Goal: Task Accomplishment & Management: Manage account settings

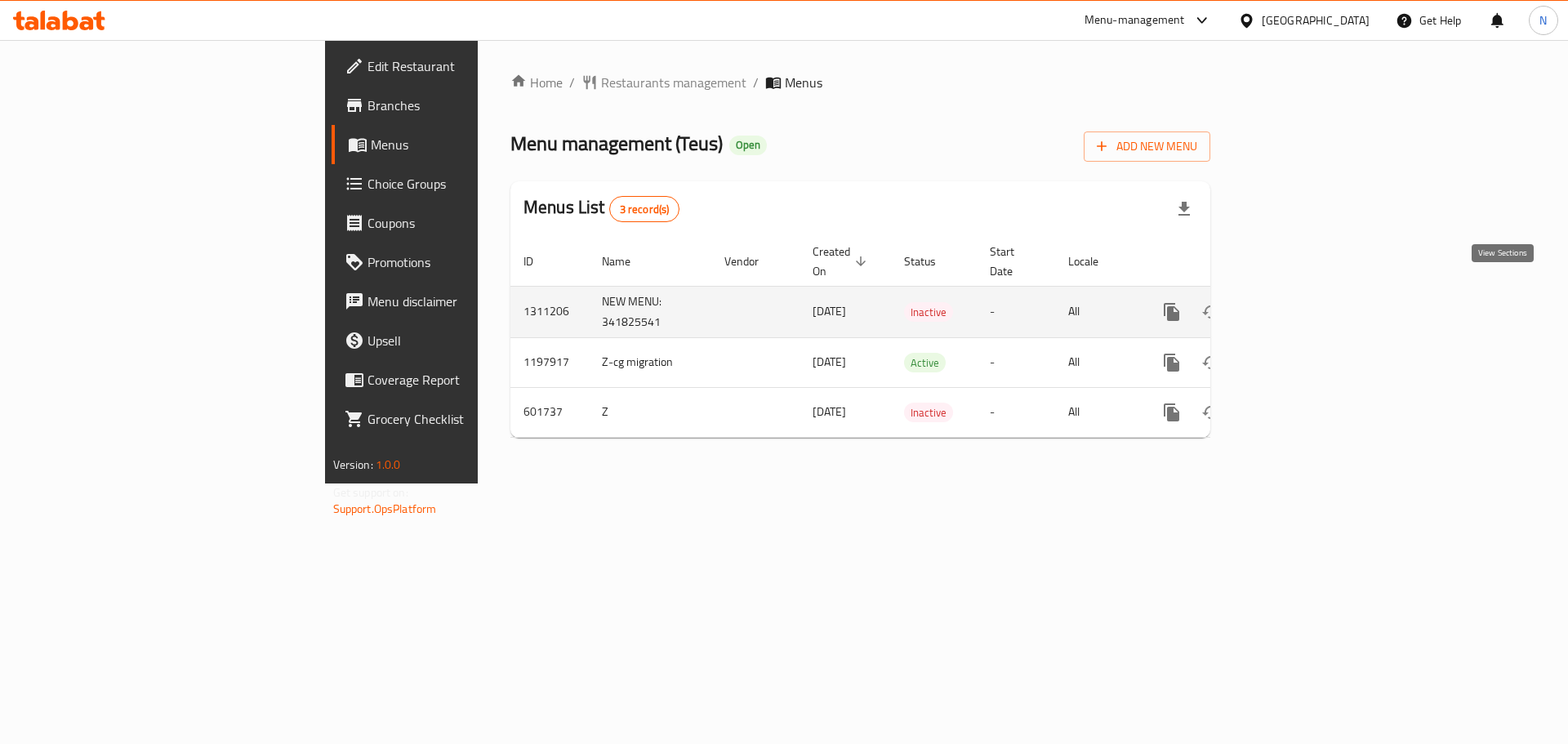
click at [1309, 292] on link "enhanced table" at bounding box center [1289, 311] width 39 height 39
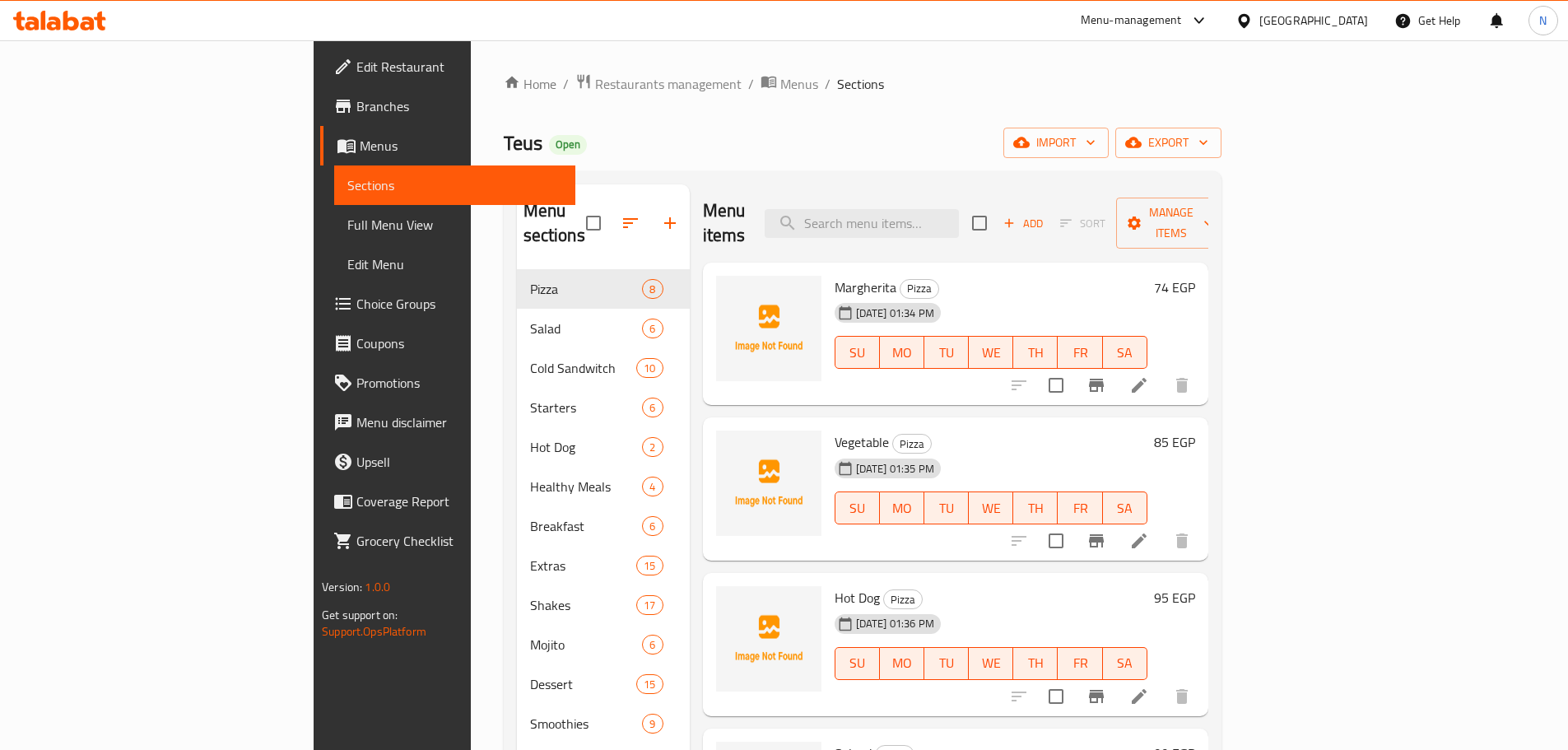
click at [356, 64] on span "Edit Restaurant" at bounding box center [459, 66] width 206 height 20
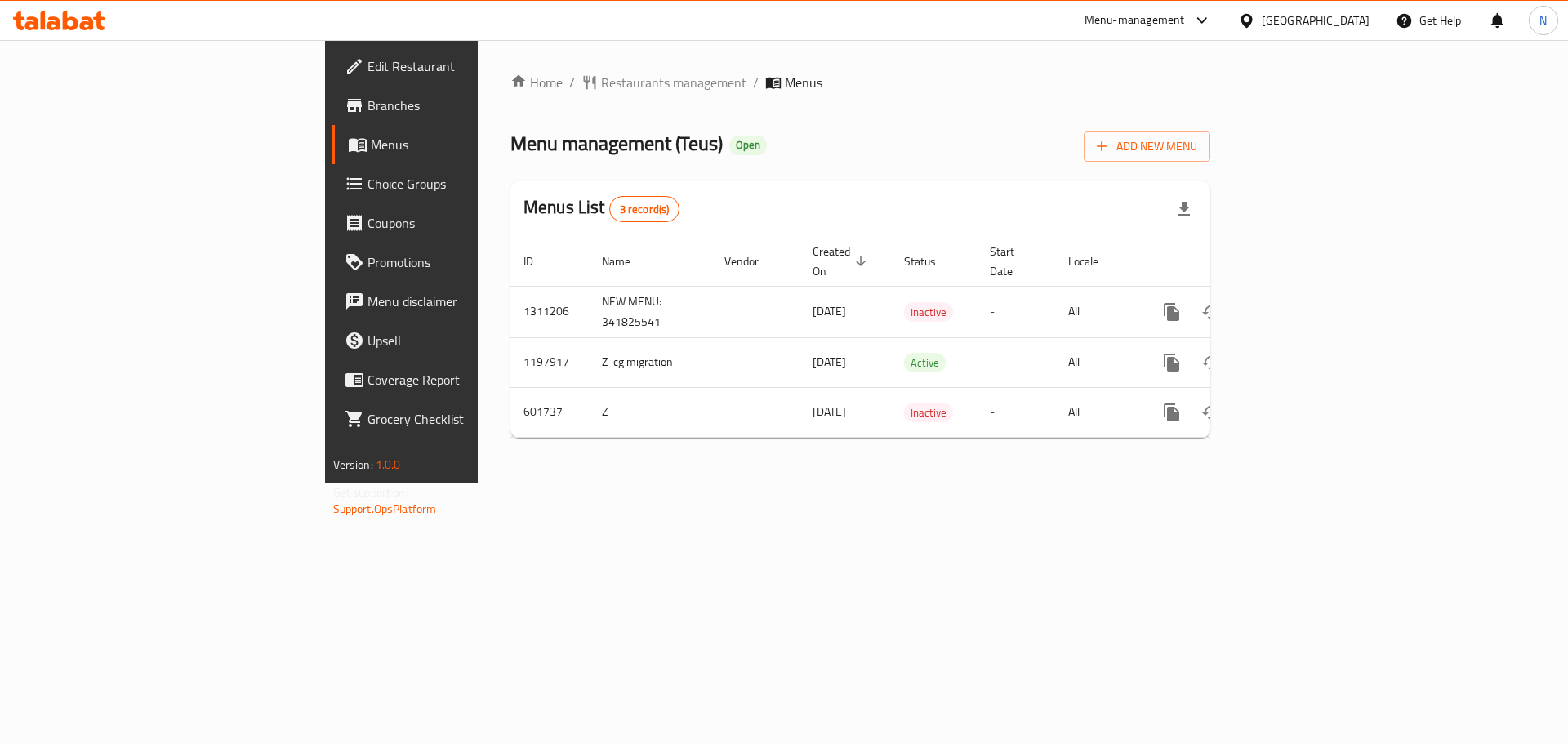
drag, startPoint x: 482, startPoint y: 613, endPoint x: 570, endPoint y: 556, distance: 104.8
click at [482, 483] on div "Home / Restaurants management / Menus Menu management ( Teus ) Open Add New Men…" at bounding box center [860, 261] width 765 height 443
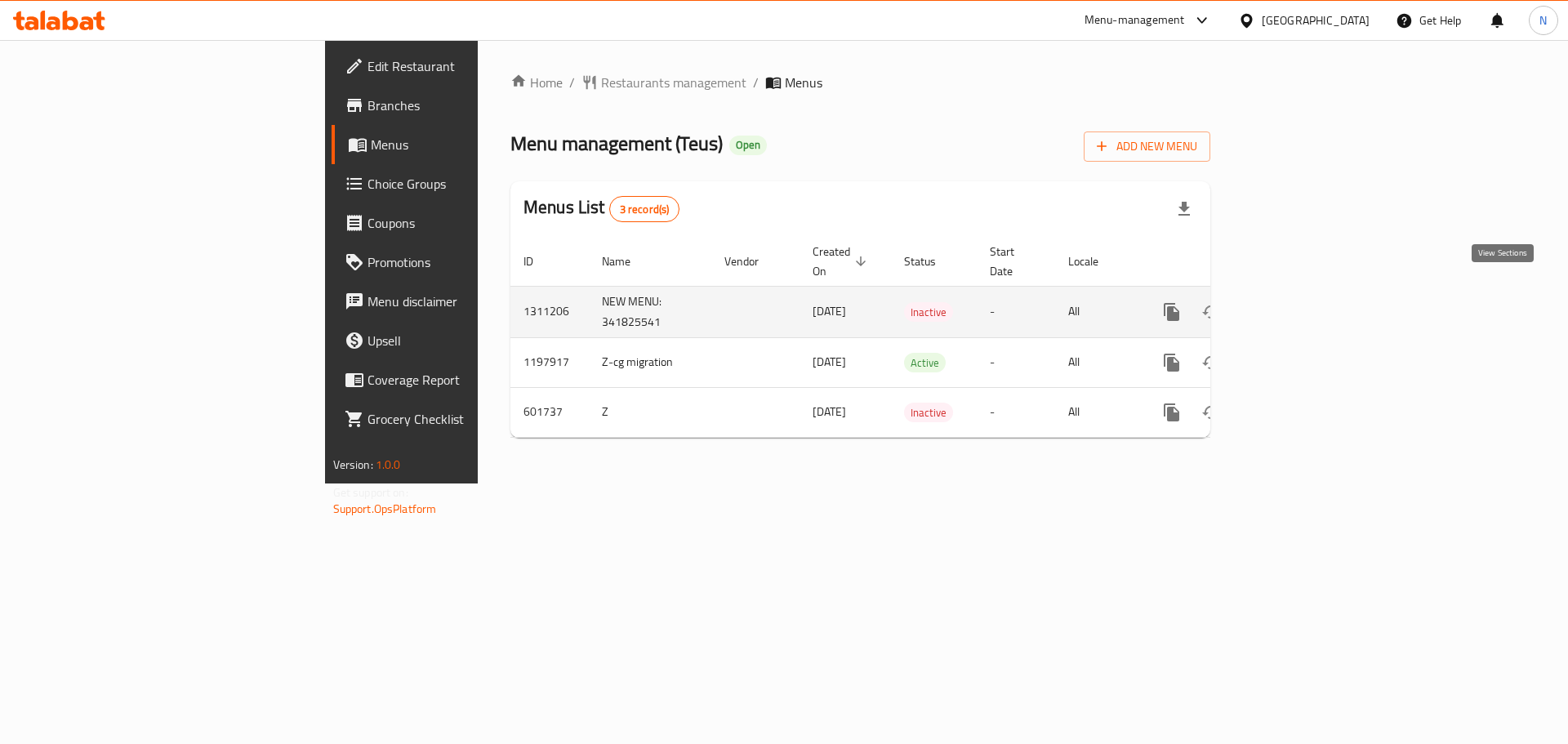
click at [1299, 302] on icon "enhanced table" at bounding box center [1289, 312] width 20 height 20
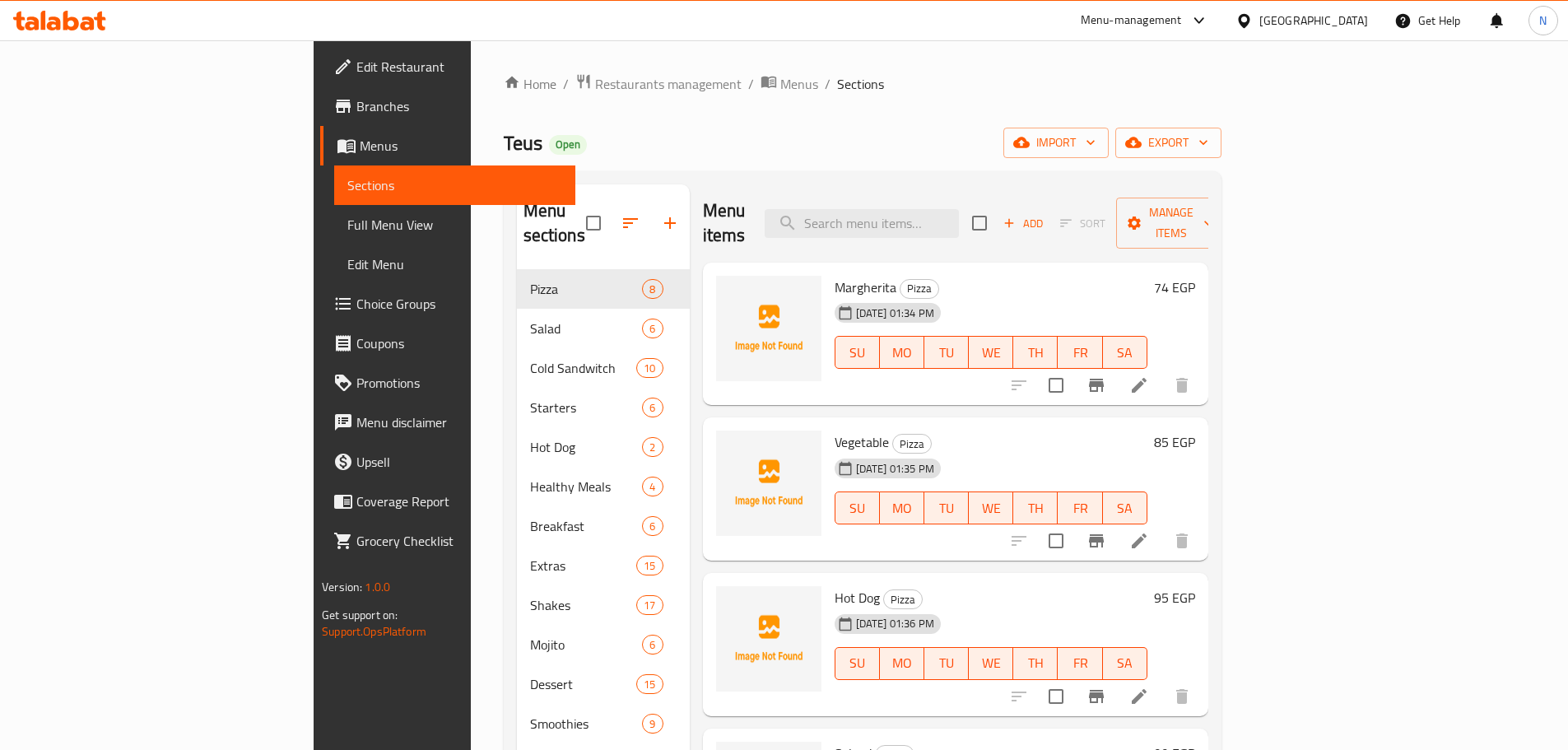
click at [360, 147] on span "Menus" at bounding box center [461, 145] width 202 height 20
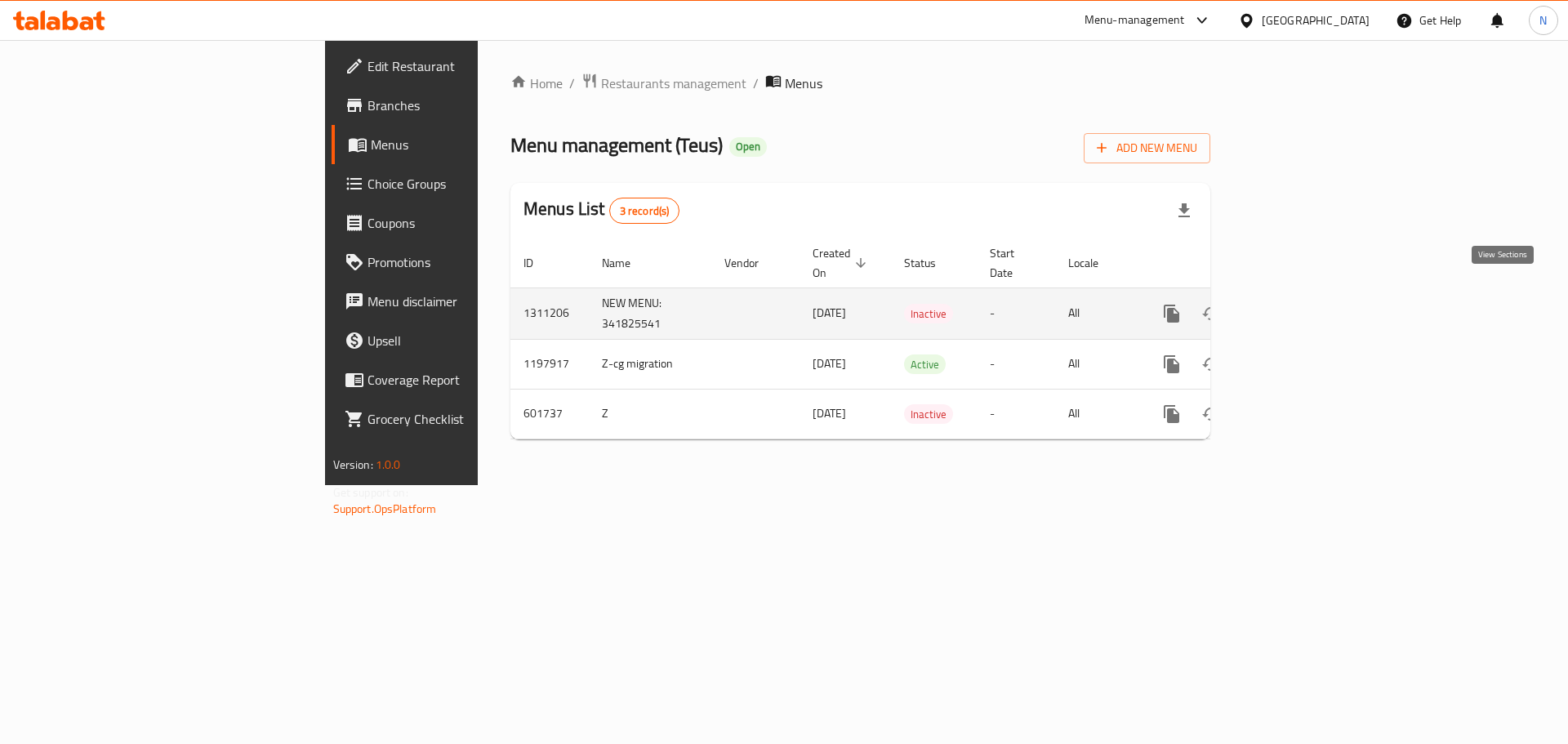
click at [1299, 303] on icon "enhanced table" at bounding box center [1289, 313] width 20 height 20
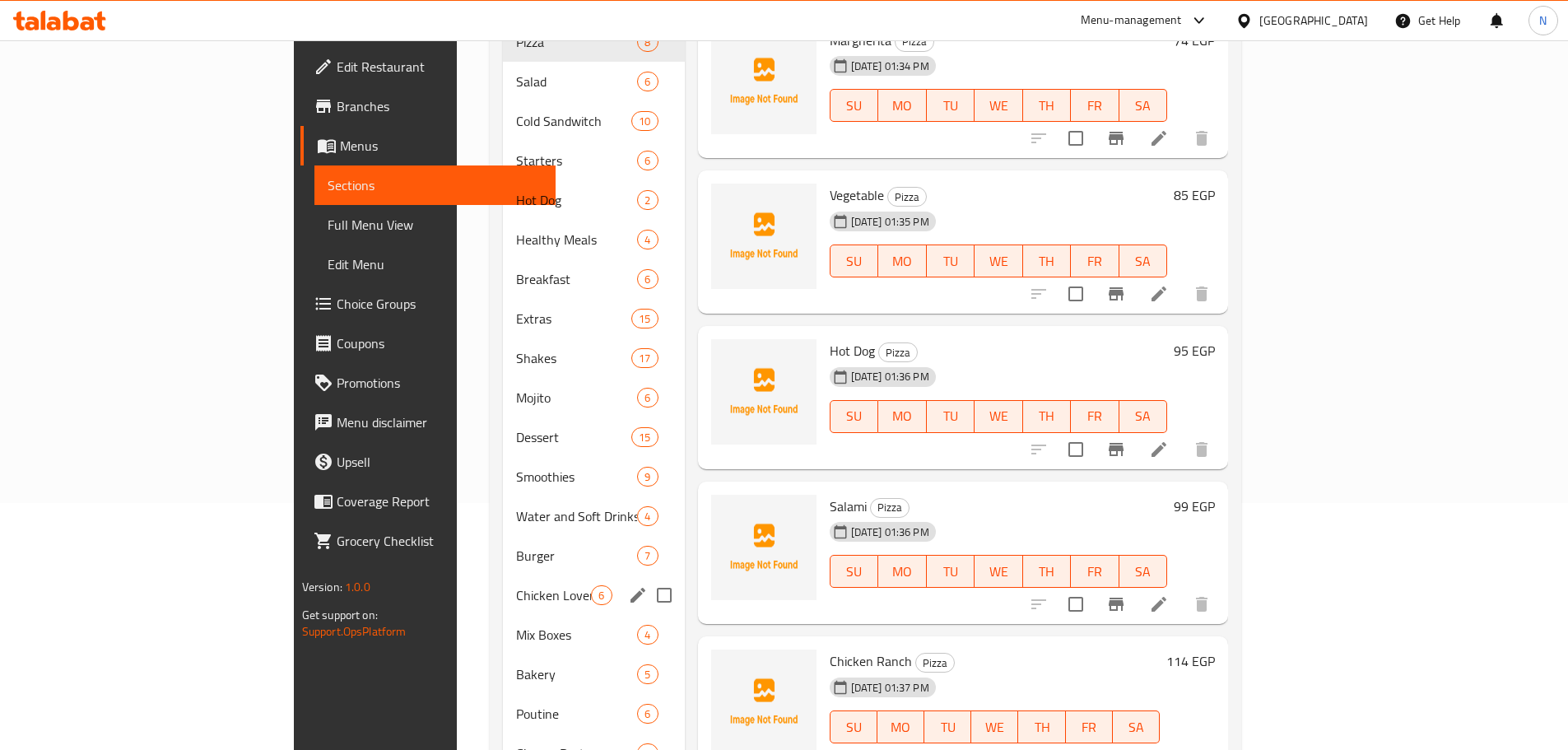
scroll to position [245, 0]
click at [516, 626] on span "Mix Boxes" at bounding box center [553, 636] width 75 height 20
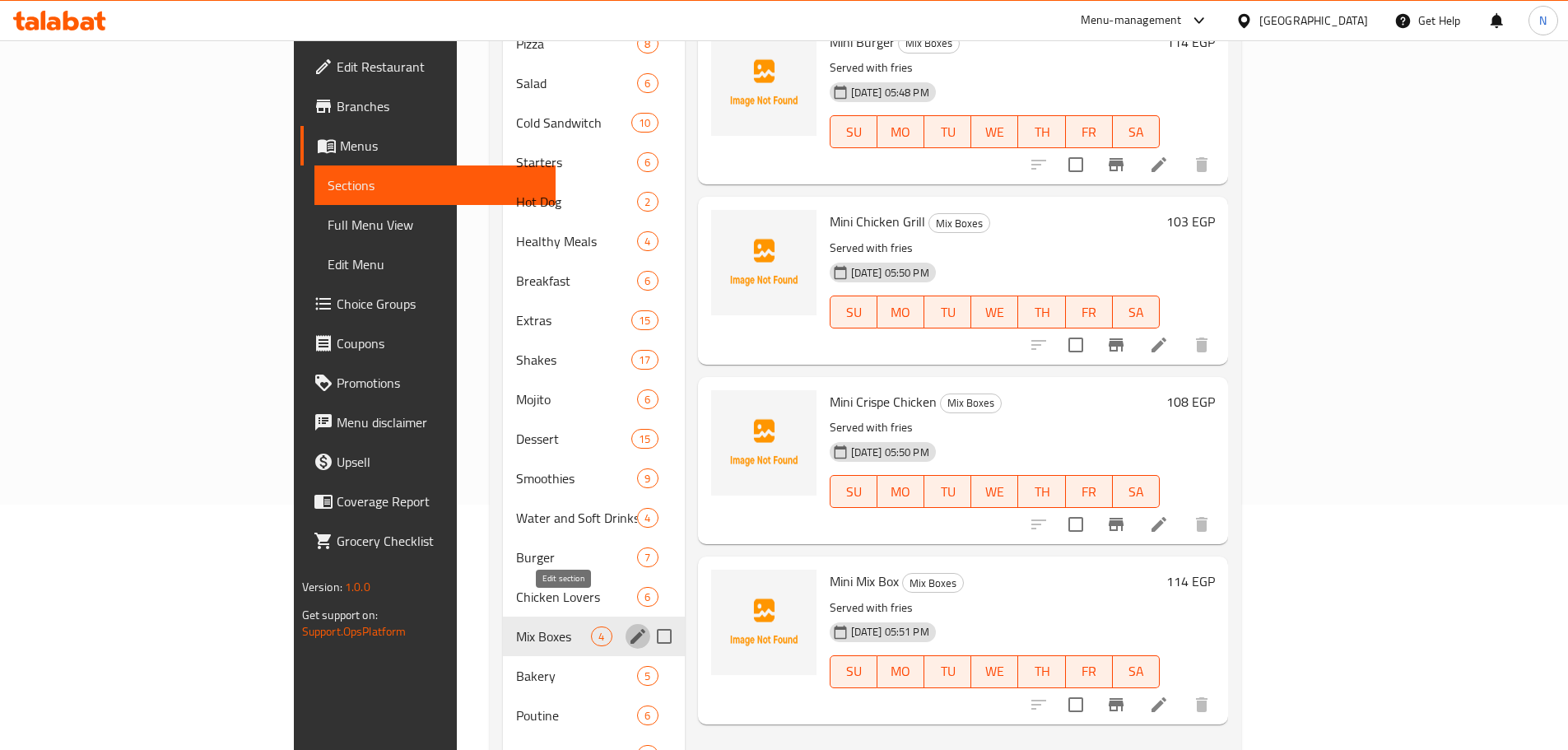
click at [628, 626] on icon "edit" at bounding box center [638, 636] width 20 height 20
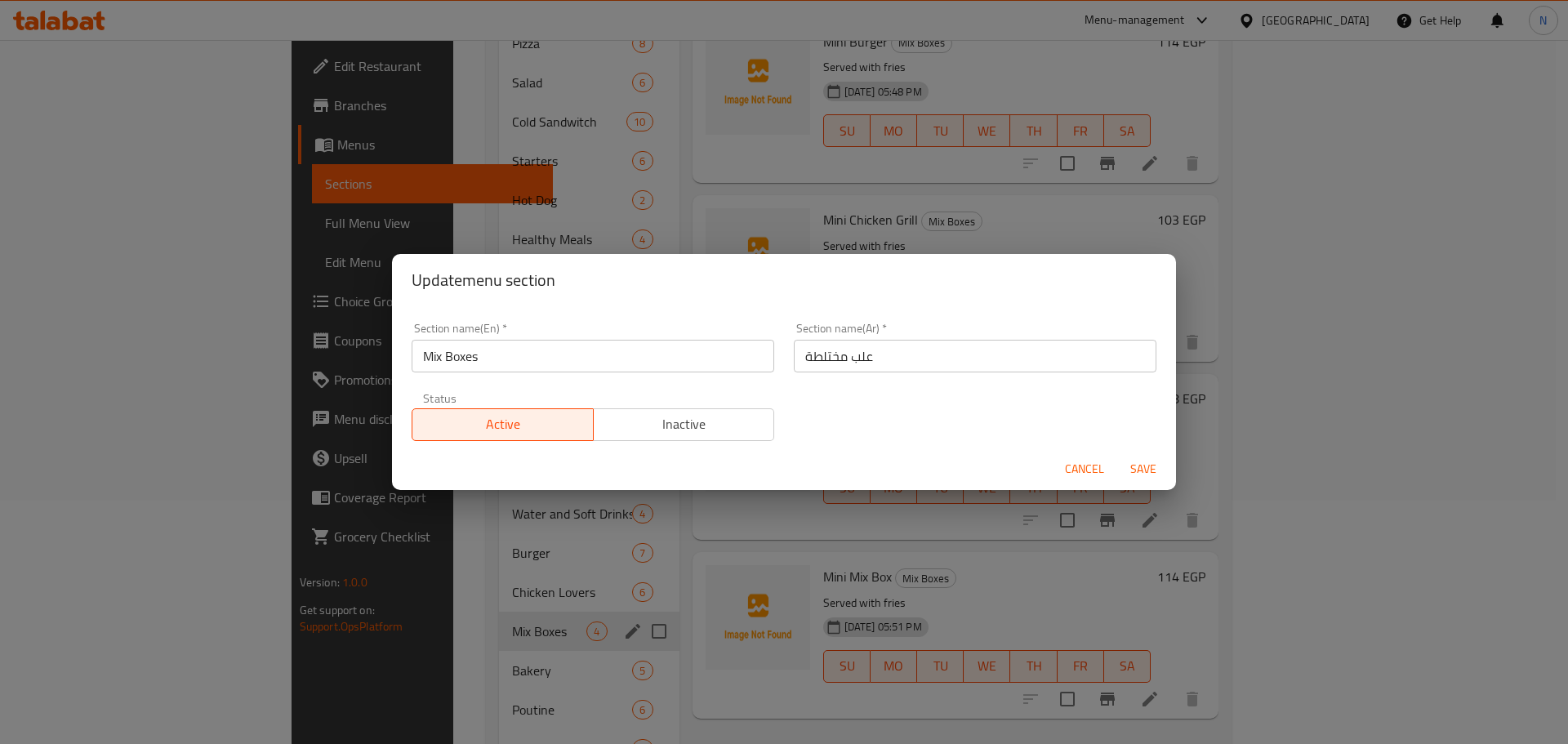
click at [692, 428] on span "Inactive" at bounding box center [684, 423] width 169 height 23
click at [1137, 467] on span "Save" at bounding box center [1143, 469] width 39 height 21
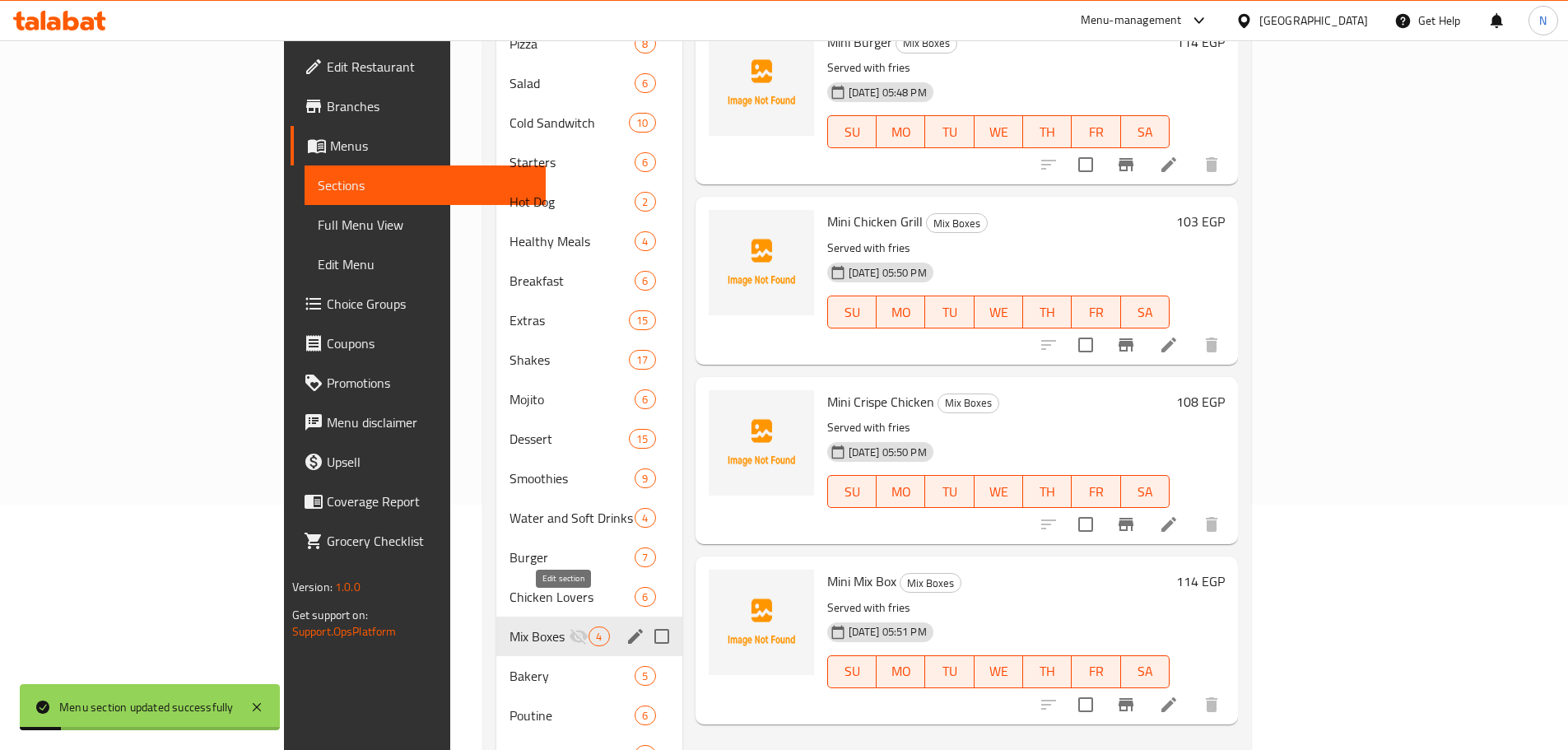
drag, startPoint x: 555, startPoint y: 624, endPoint x: 560, endPoint y: 617, distance: 8.6
click at [628, 629] on icon "edit" at bounding box center [635, 636] width 15 height 15
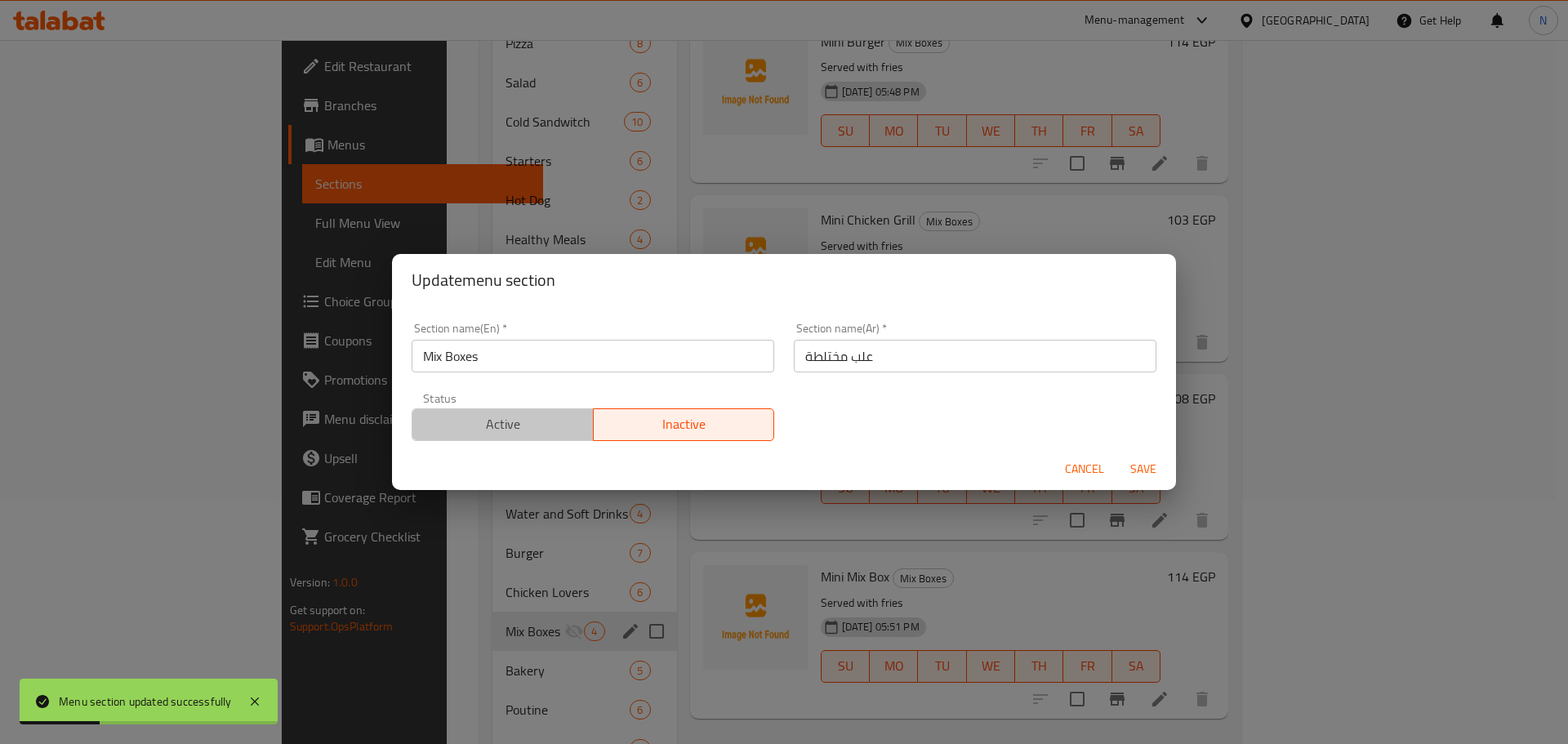
click at [577, 430] on span "Active" at bounding box center [503, 423] width 169 height 23
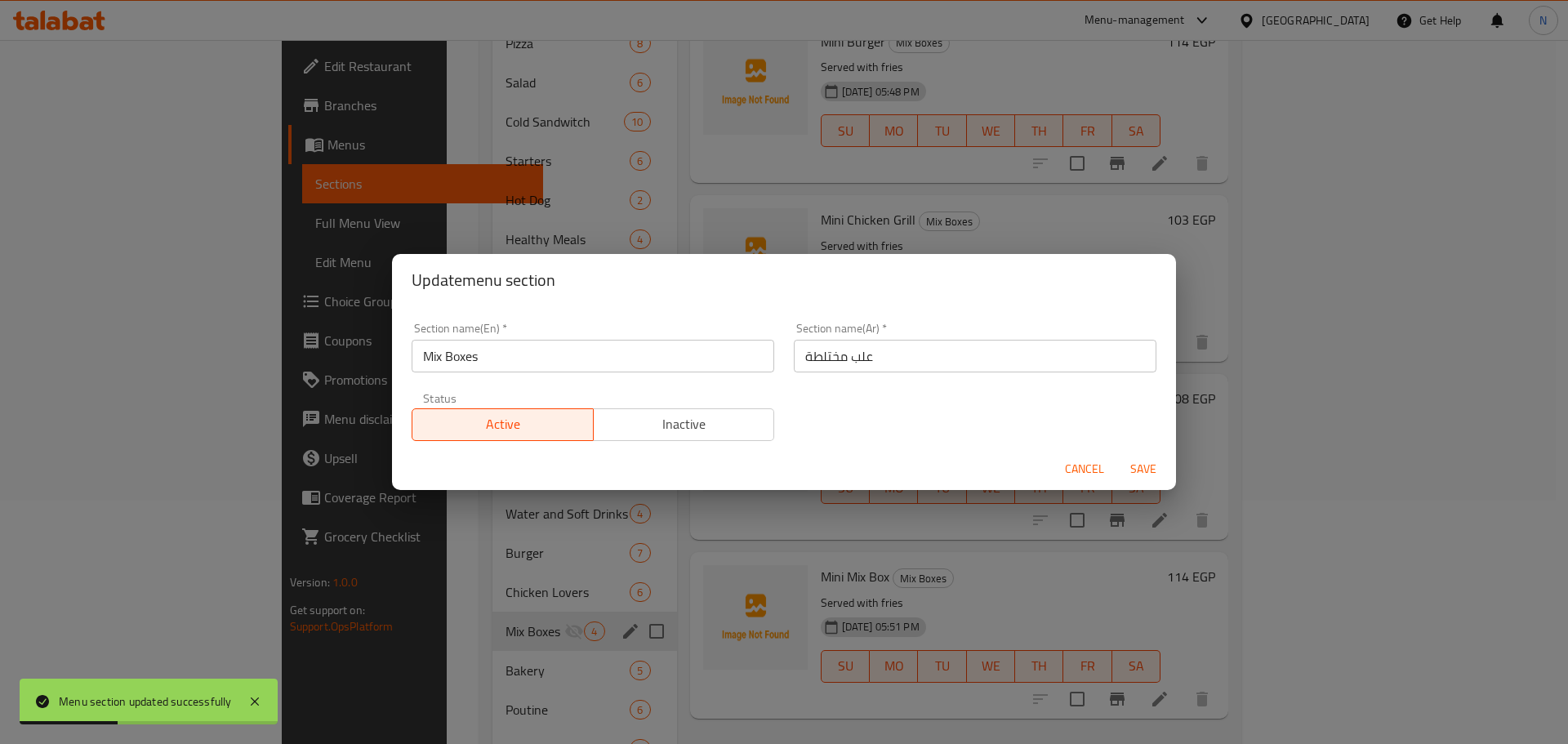
click at [1142, 466] on span "Save" at bounding box center [1143, 469] width 39 height 21
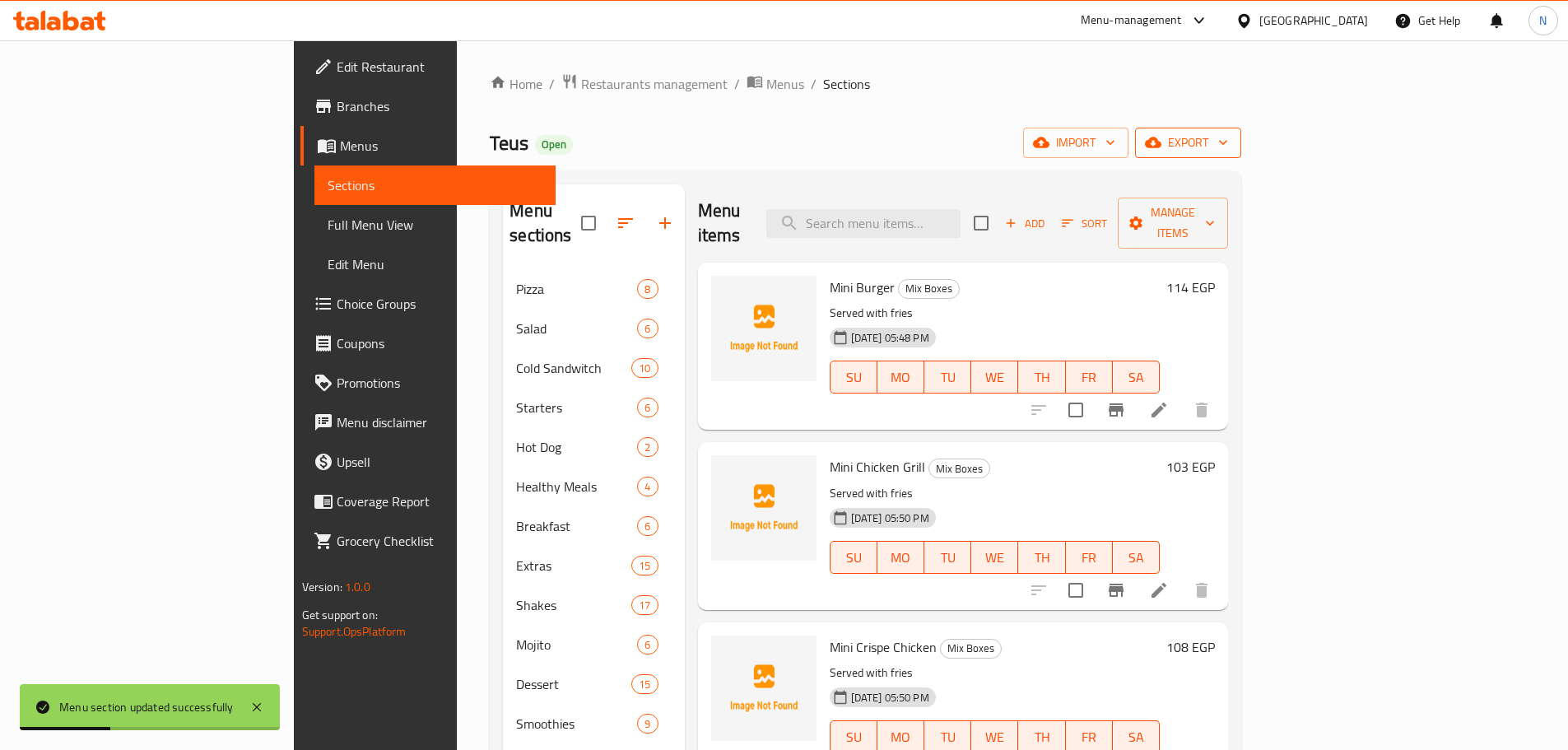
click at [1228, 132] on span "export" at bounding box center [1189, 143] width 80 height 21
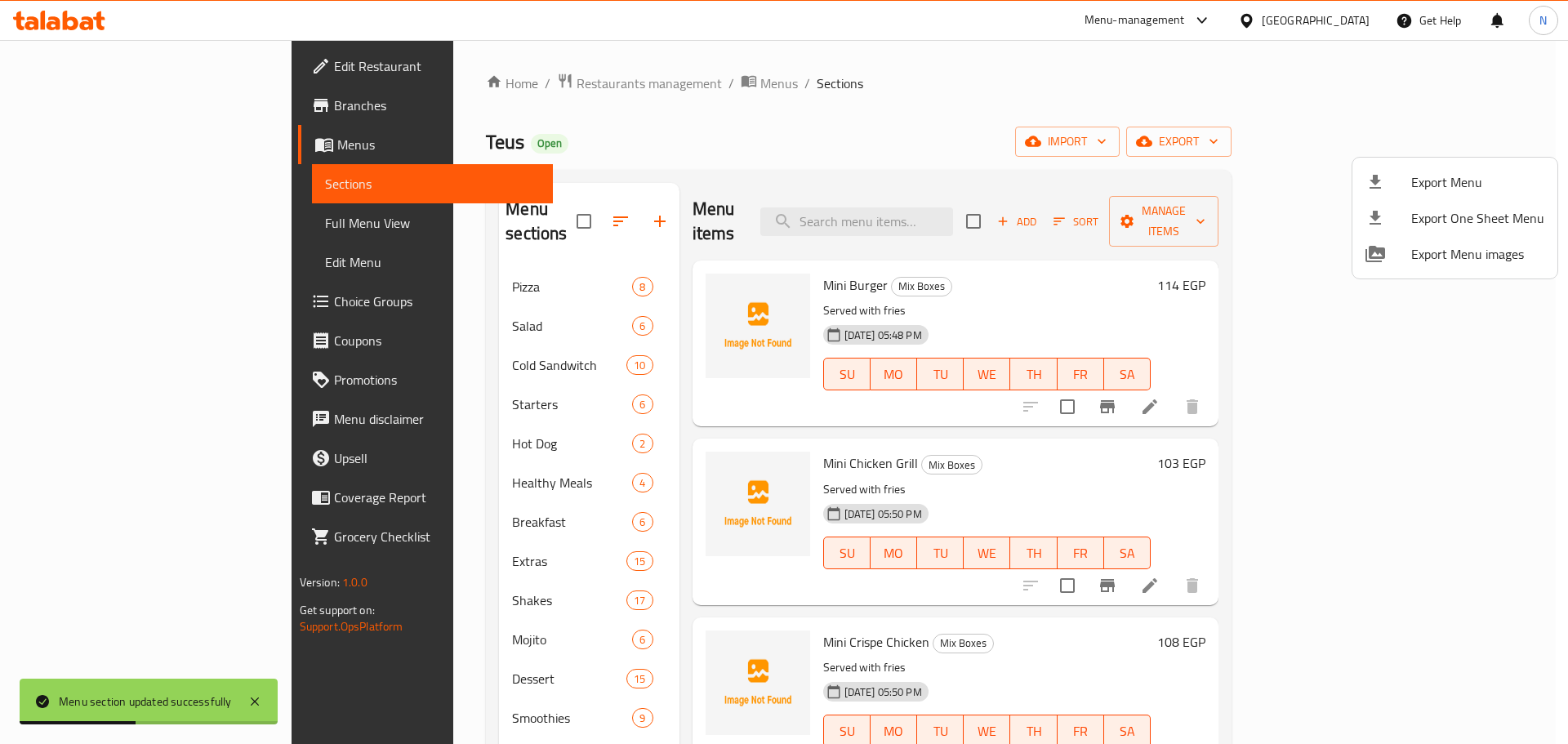
click at [1432, 182] on span "Export Menu" at bounding box center [1477, 181] width 133 height 20
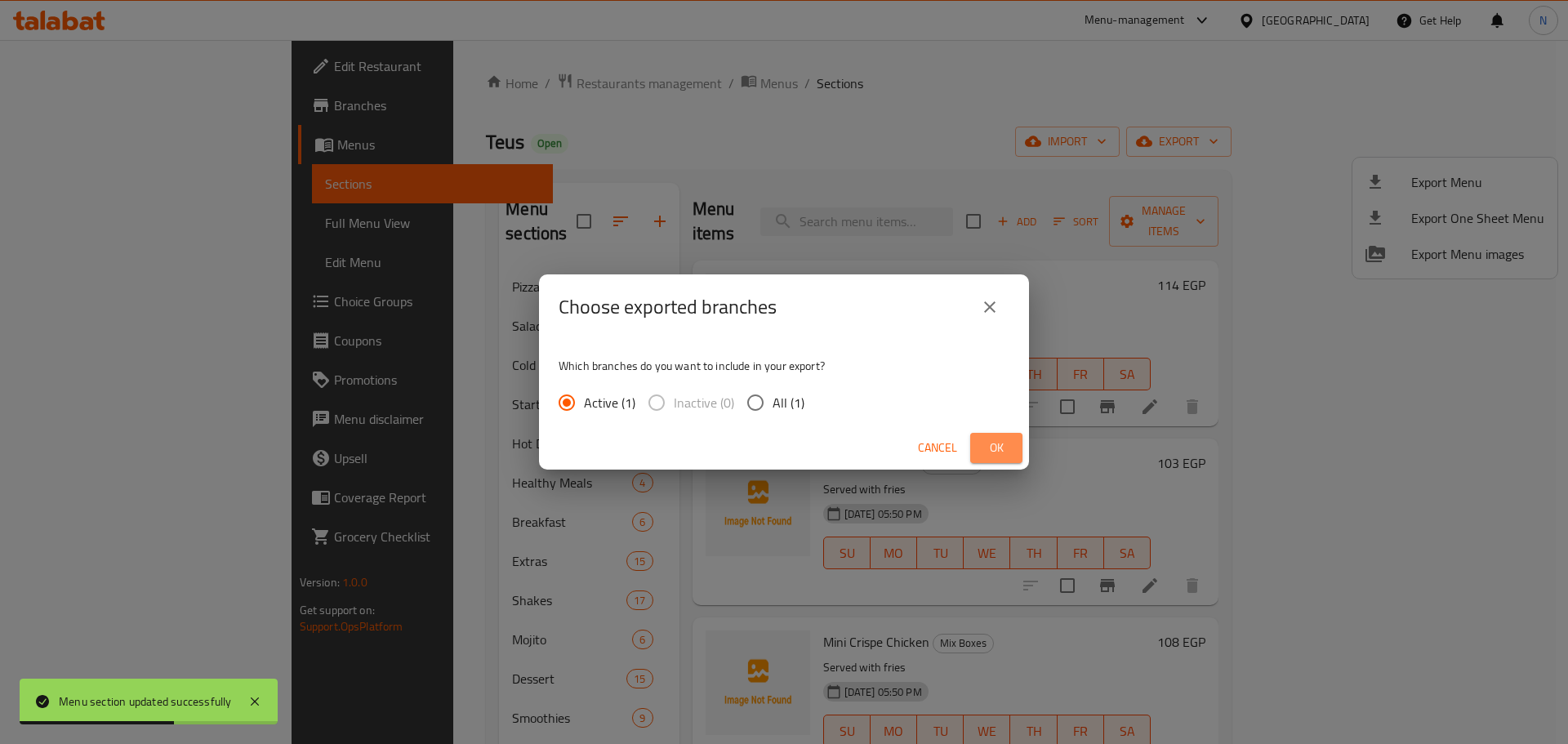
click at [1016, 445] on button "Ok" at bounding box center [996, 448] width 52 height 30
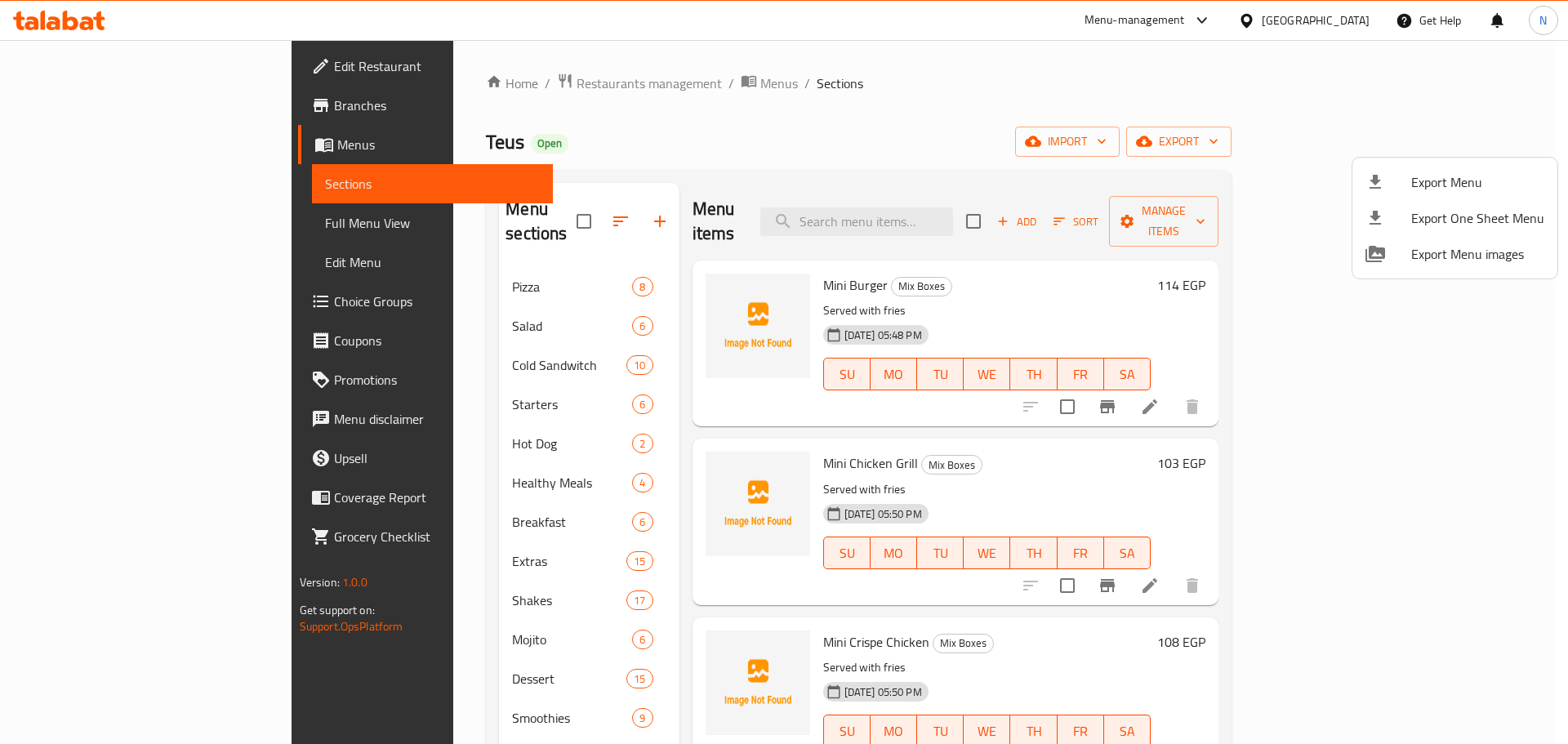
click at [720, 125] on div at bounding box center [784, 372] width 1568 height 744
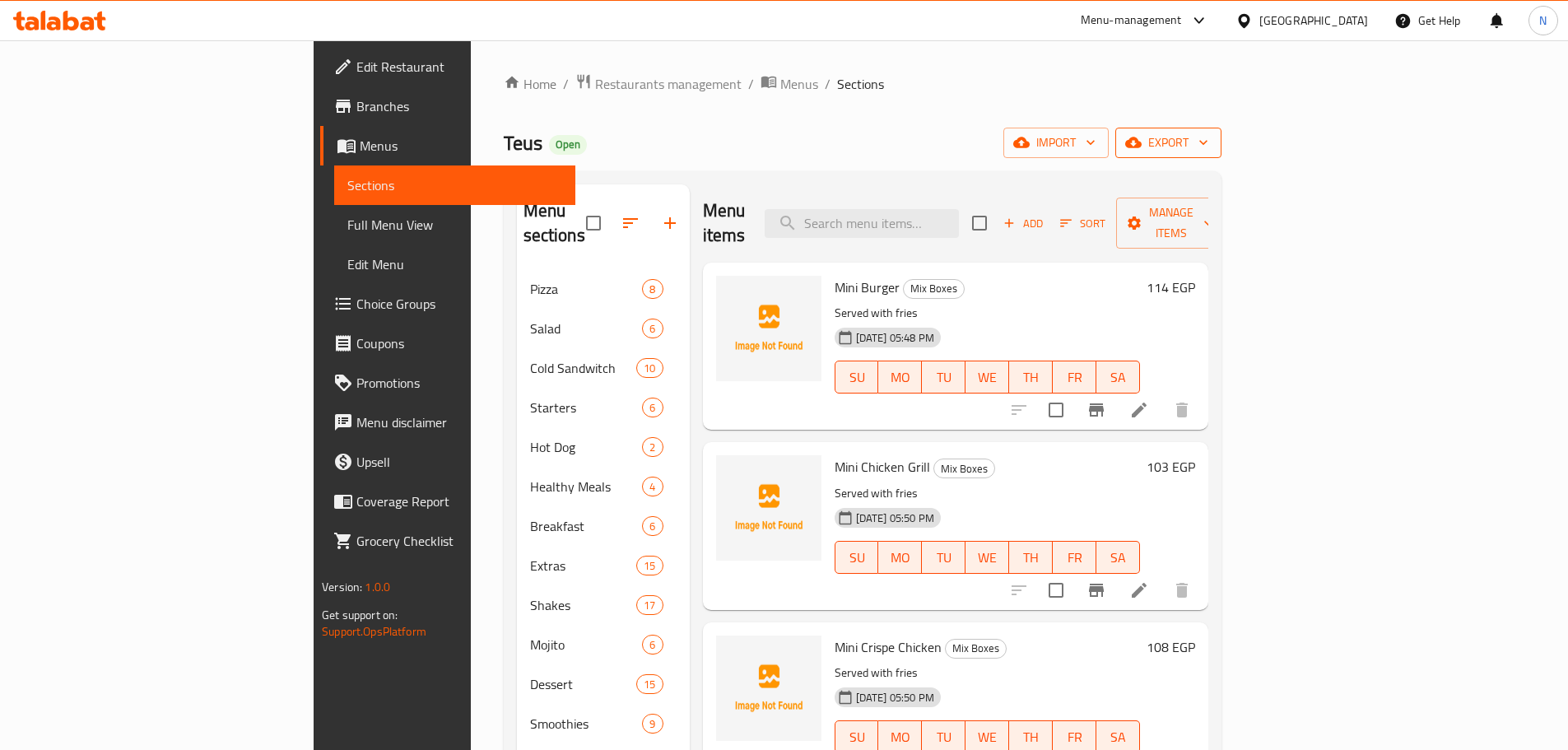
click at [1209, 137] on span "export" at bounding box center [1169, 143] width 80 height 21
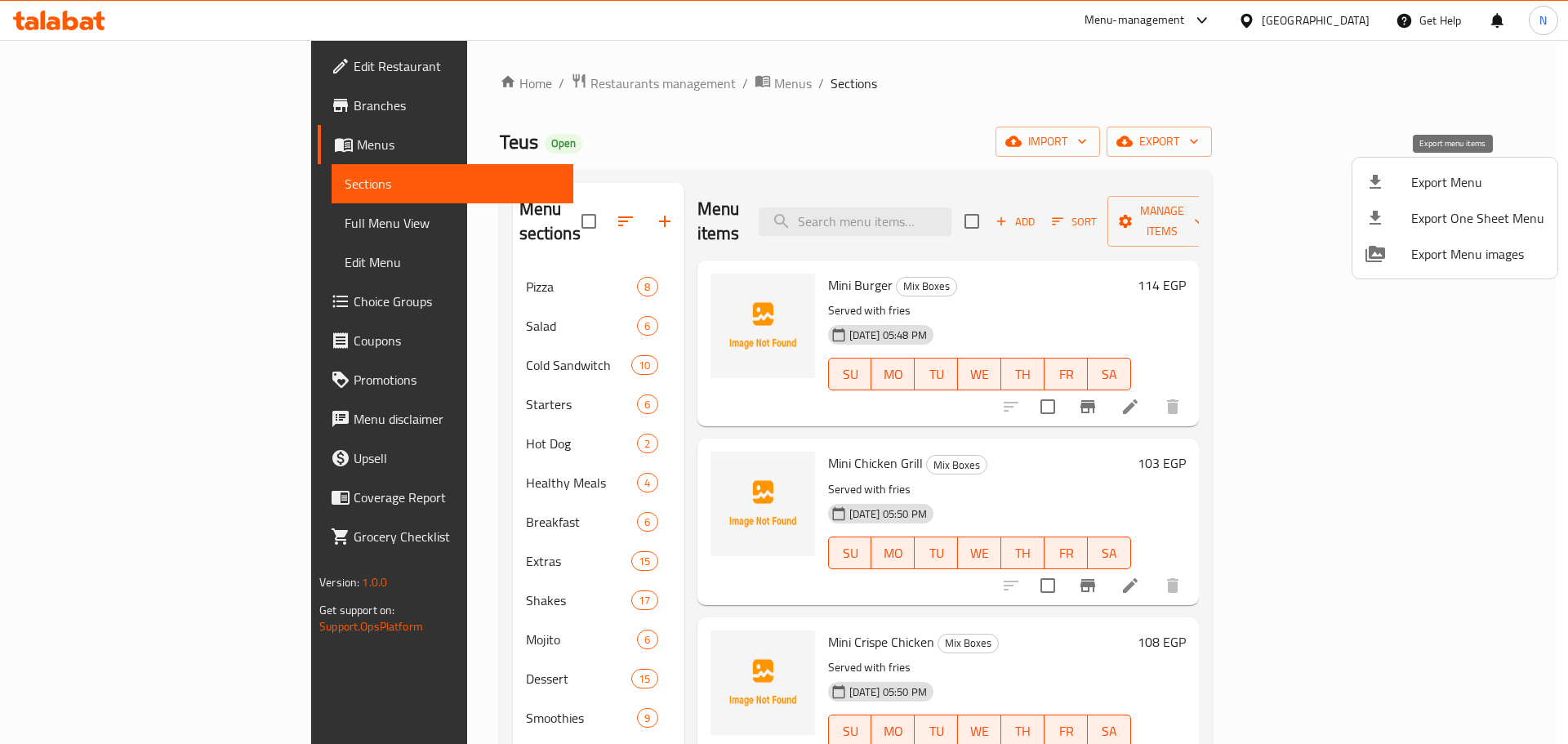
click at [1452, 176] on span "Export Menu" at bounding box center [1477, 181] width 133 height 20
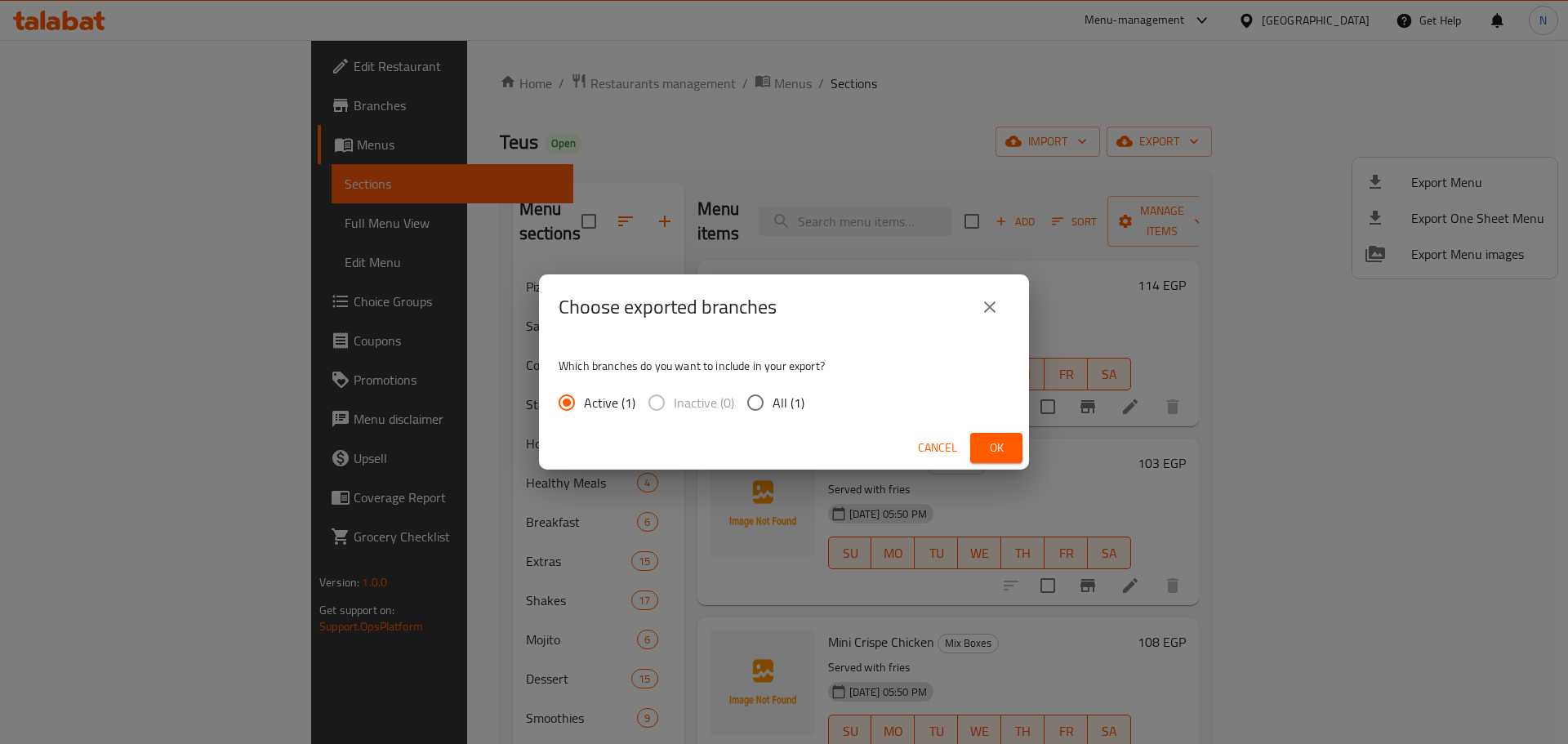
click at [750, 397] on input "All (1)" at bounding box center [755, 403] width 35 height 35
radio input "true"
click at [985, 445] on span "Ok" at bounding box center [996, 448] width 26 height 21
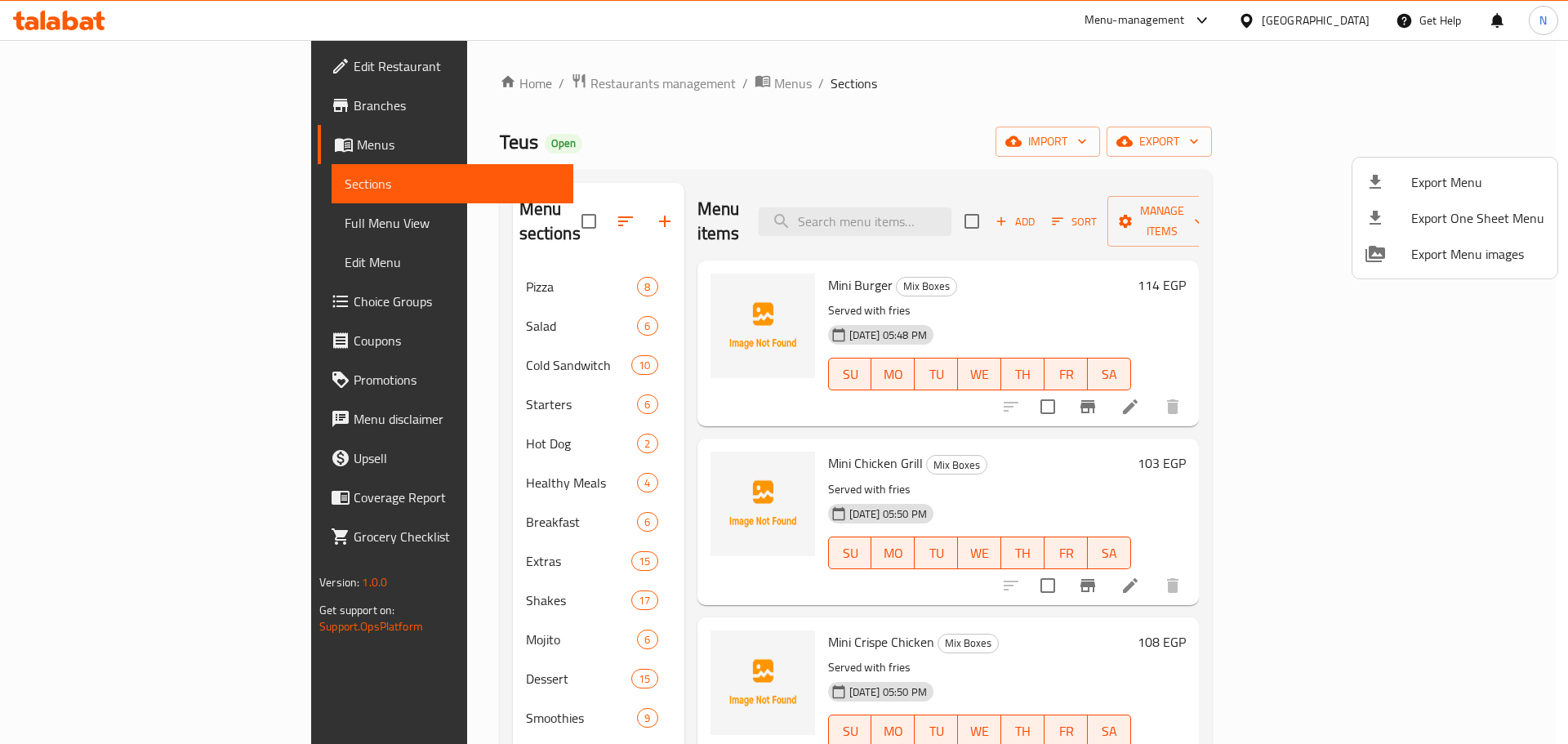
click at [92, 155] on div at bounding box center [784, 372] width 1568 height 744
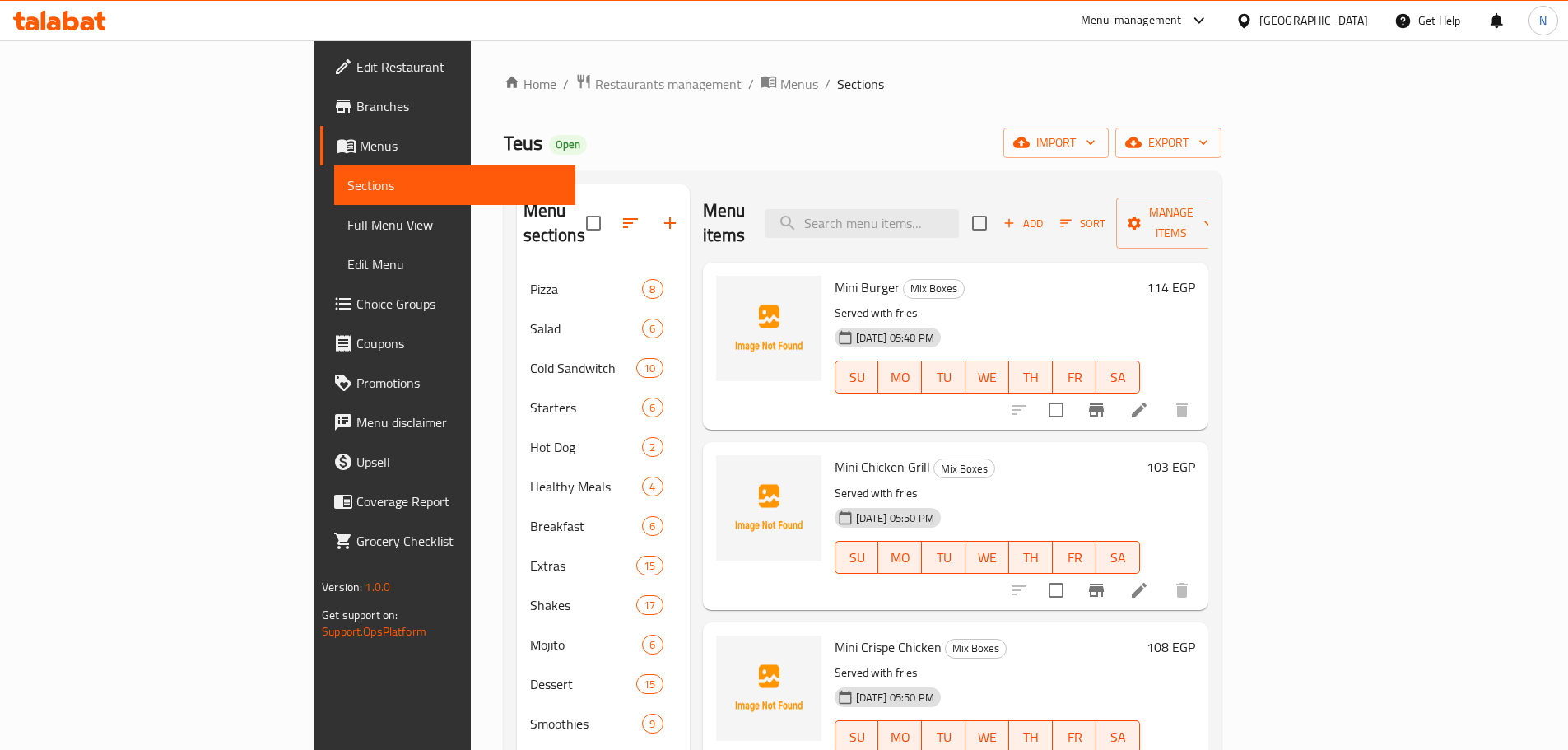
click at [360, 144] on span "Menus" at bounding box center [461, 145] width 202 height 20
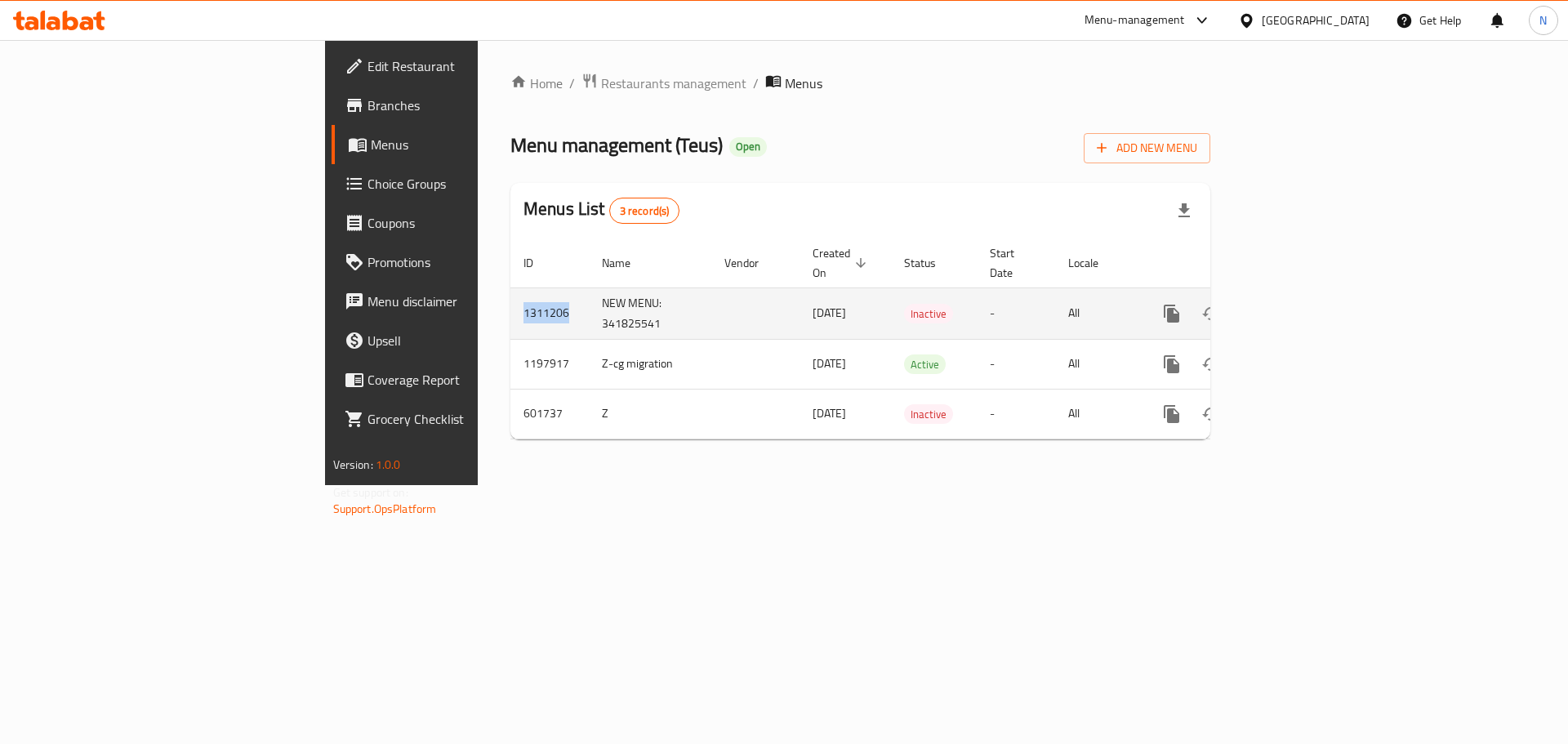
drag, startPoint x: 348, startPoint y: 303, endPoint x: 306, endPoint y: 300, distance: 42.1
click at [510, 300] on td "1311206" at bounding box center [549, 314] width 79 height 52
click at [1299, 303] on icon "enhanced table" at bounding box center [1289, 313] width 20 height 20
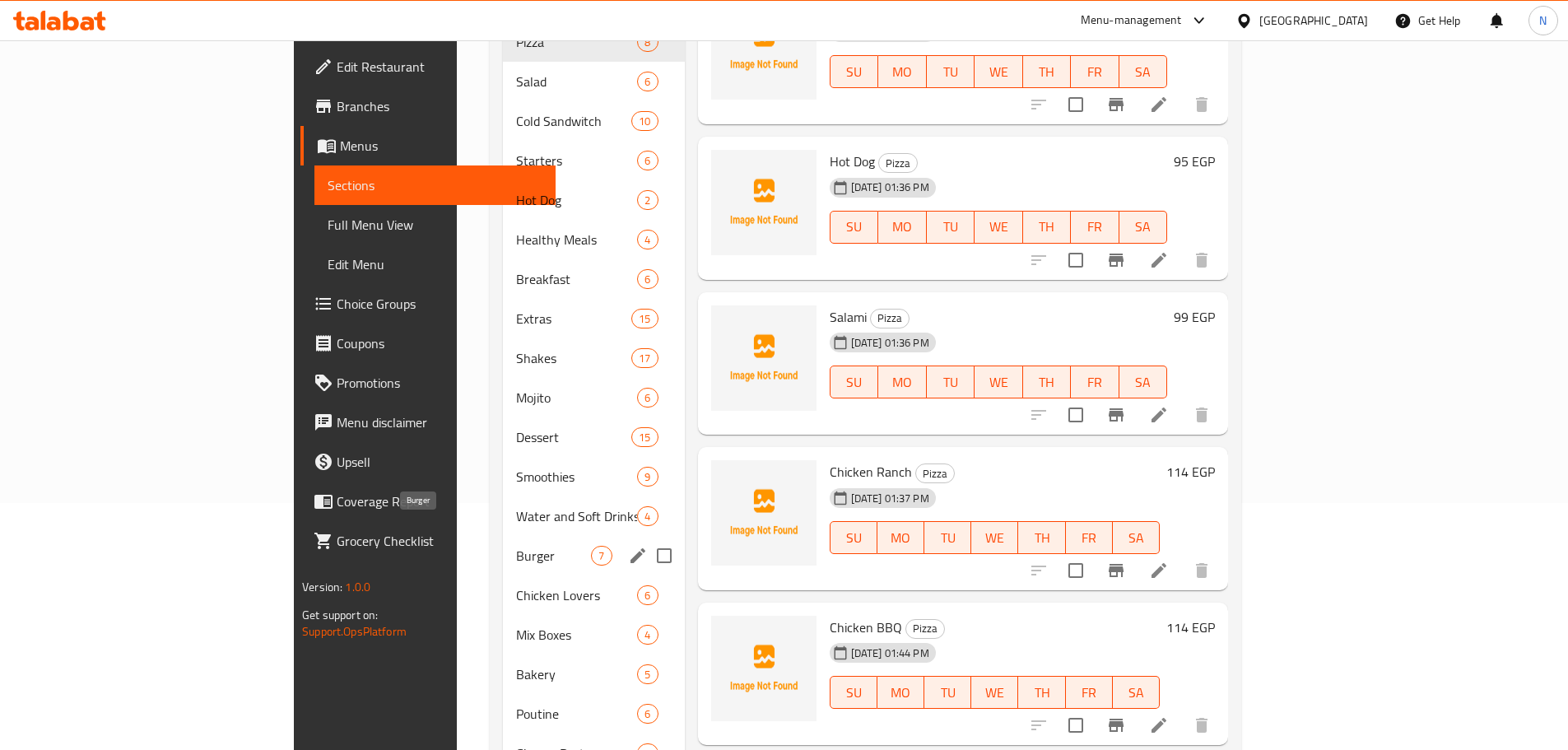
scroll to position [494, 0]
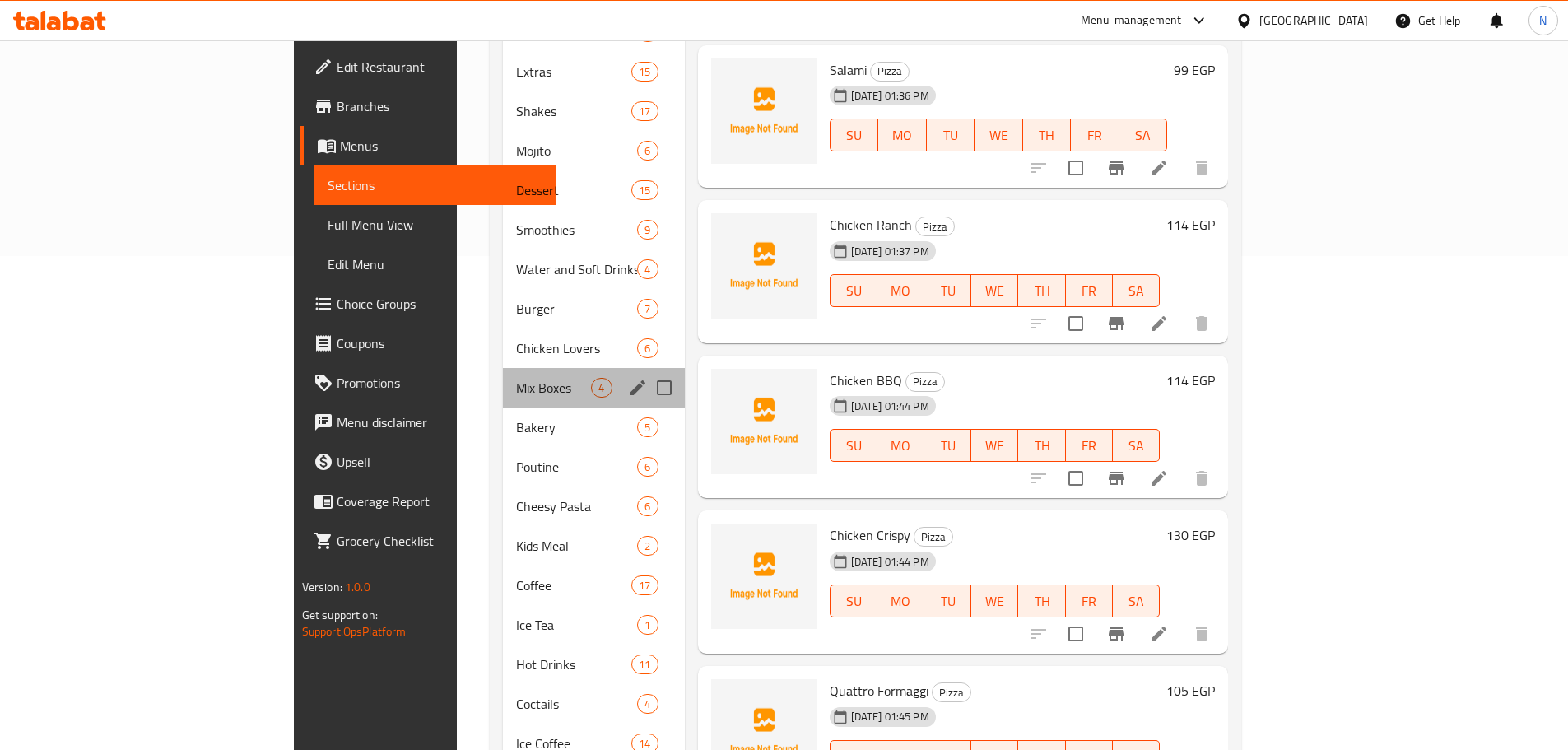
click at [503, 377] on div "Mix Boxes 4" at bounding box center [594, 387] width 181 height 39
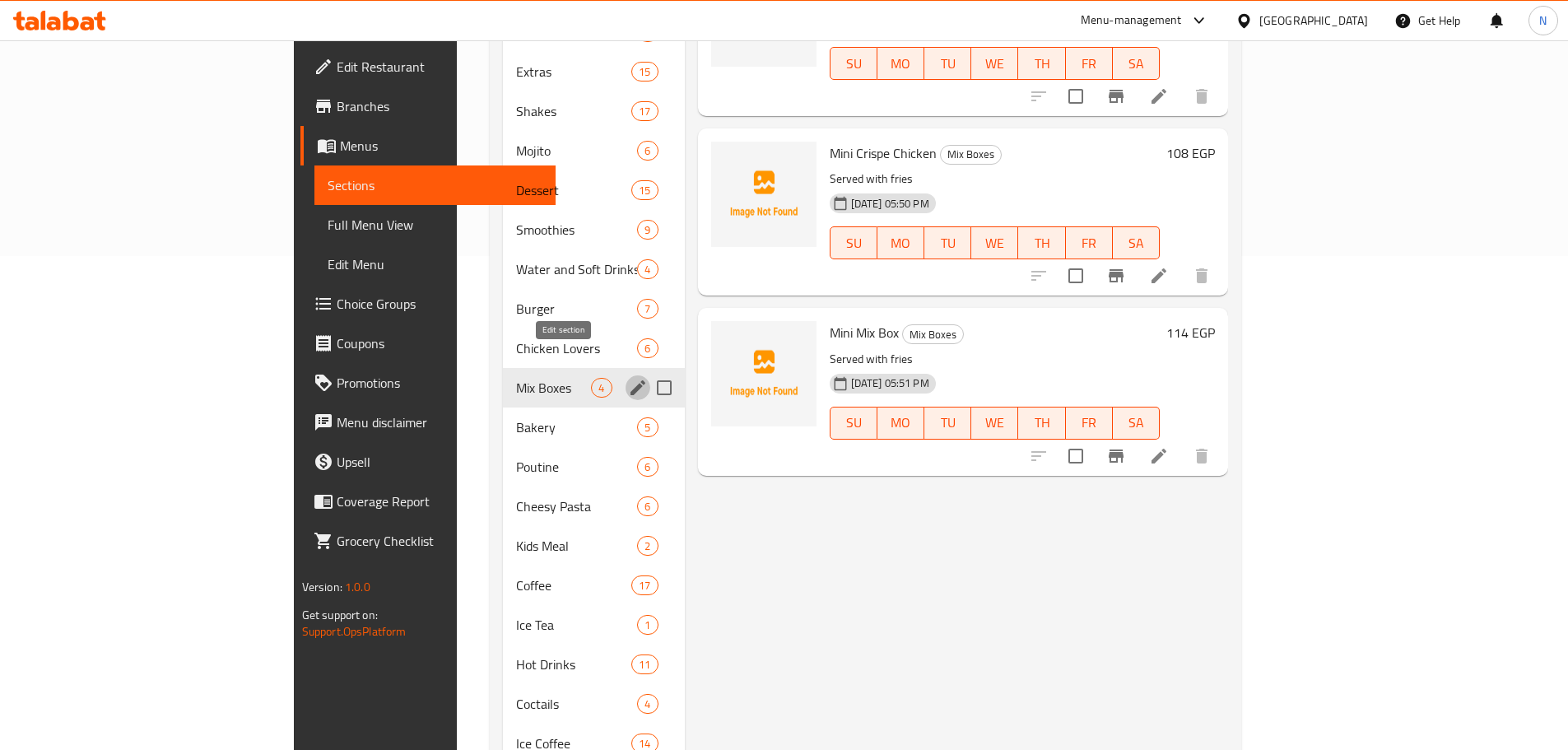
click at [628, 378] on icon "edit" at bounding box center [638, 388] width 20 height 20
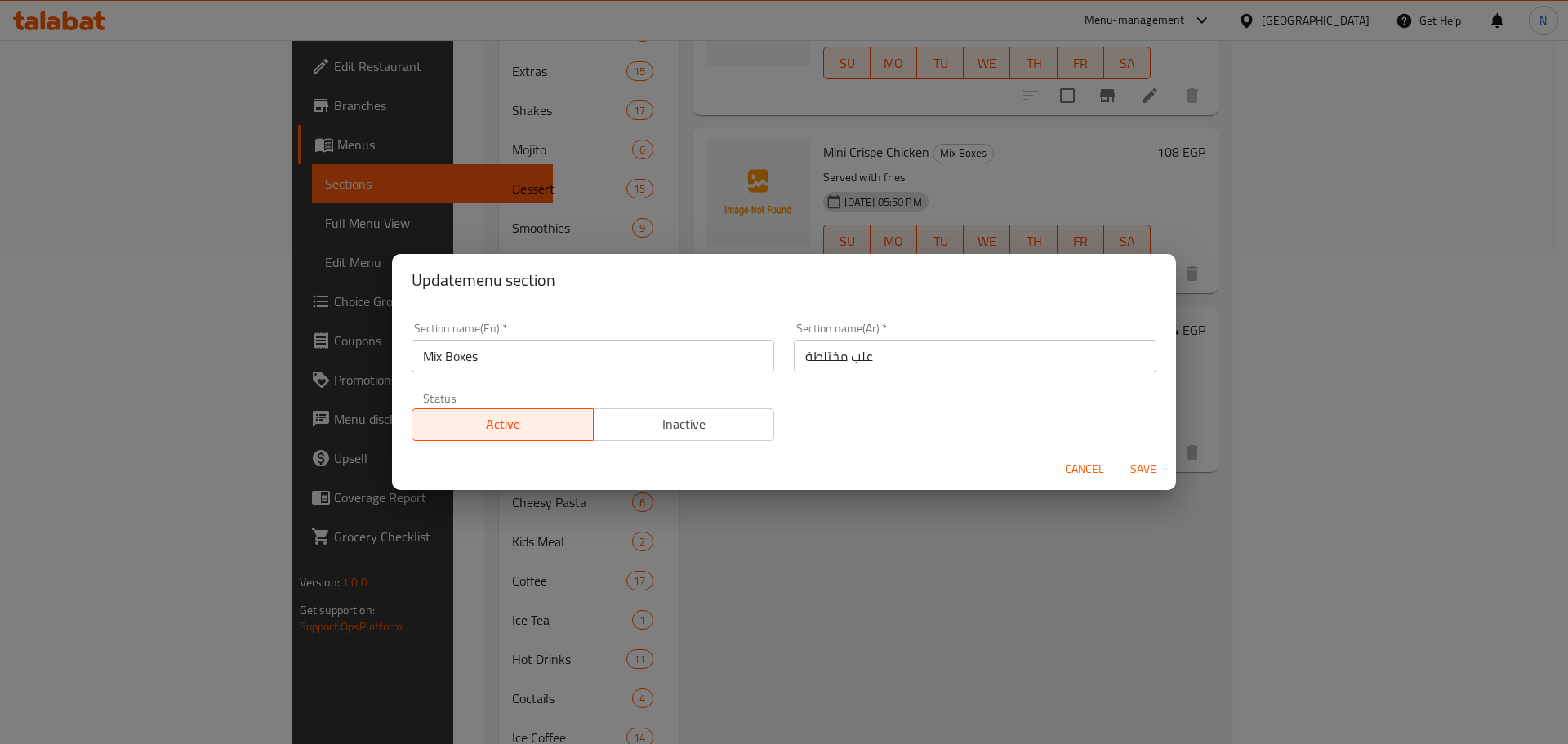
click at [755, 418] on span "Inactive" at bounding box center [684, 423] width 169 height 23
click at [1142, 467] on span "Save" at bounding box center [1143, 469] width 39 height 21
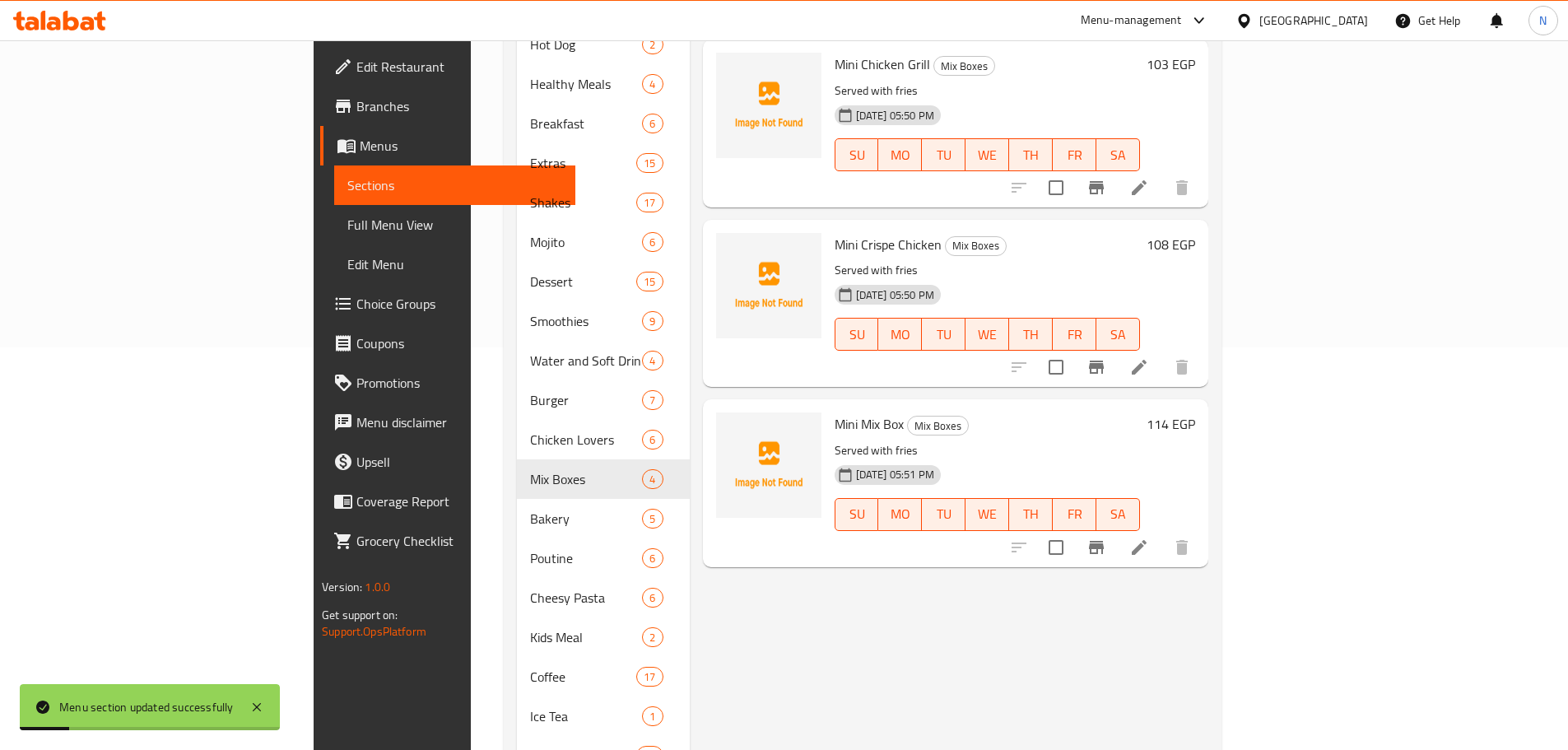
scroll to position [247, 0]
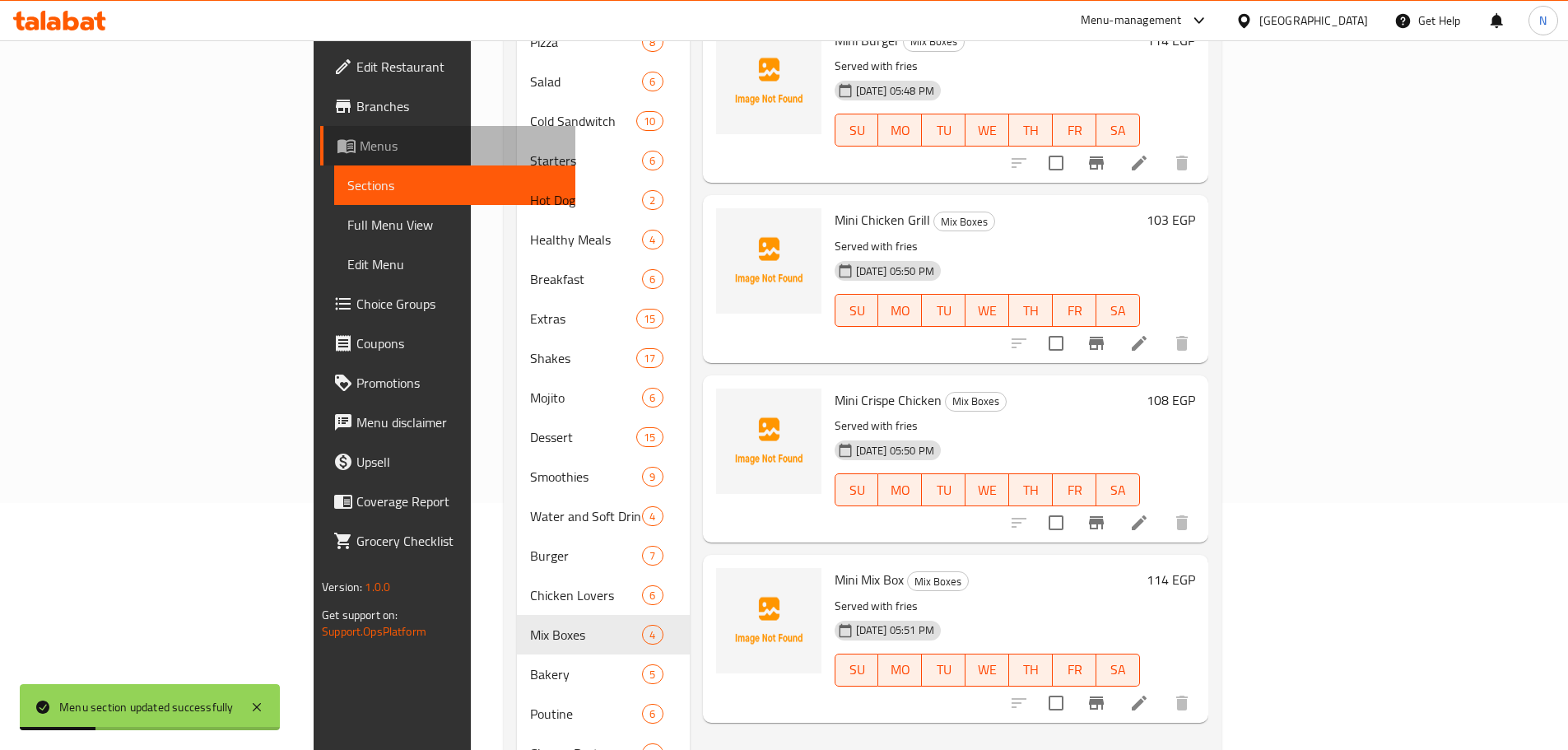
click at [360, 153] on span "Menus" at bounding box center [461, 145] width 202 height 20
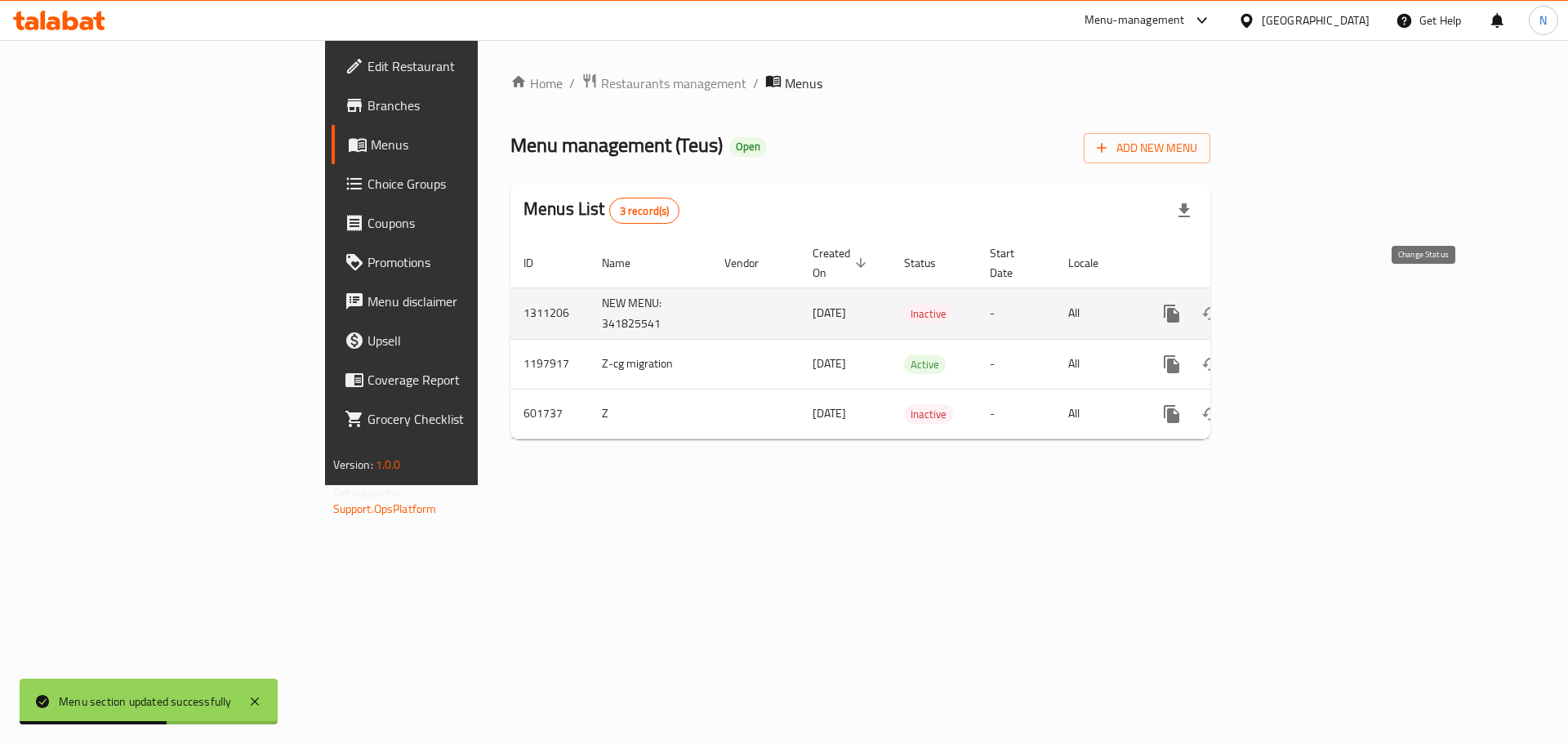
click at [1221, 303] on icon "enhanced table" at bounding box center [1211, 313] width 20 height 20
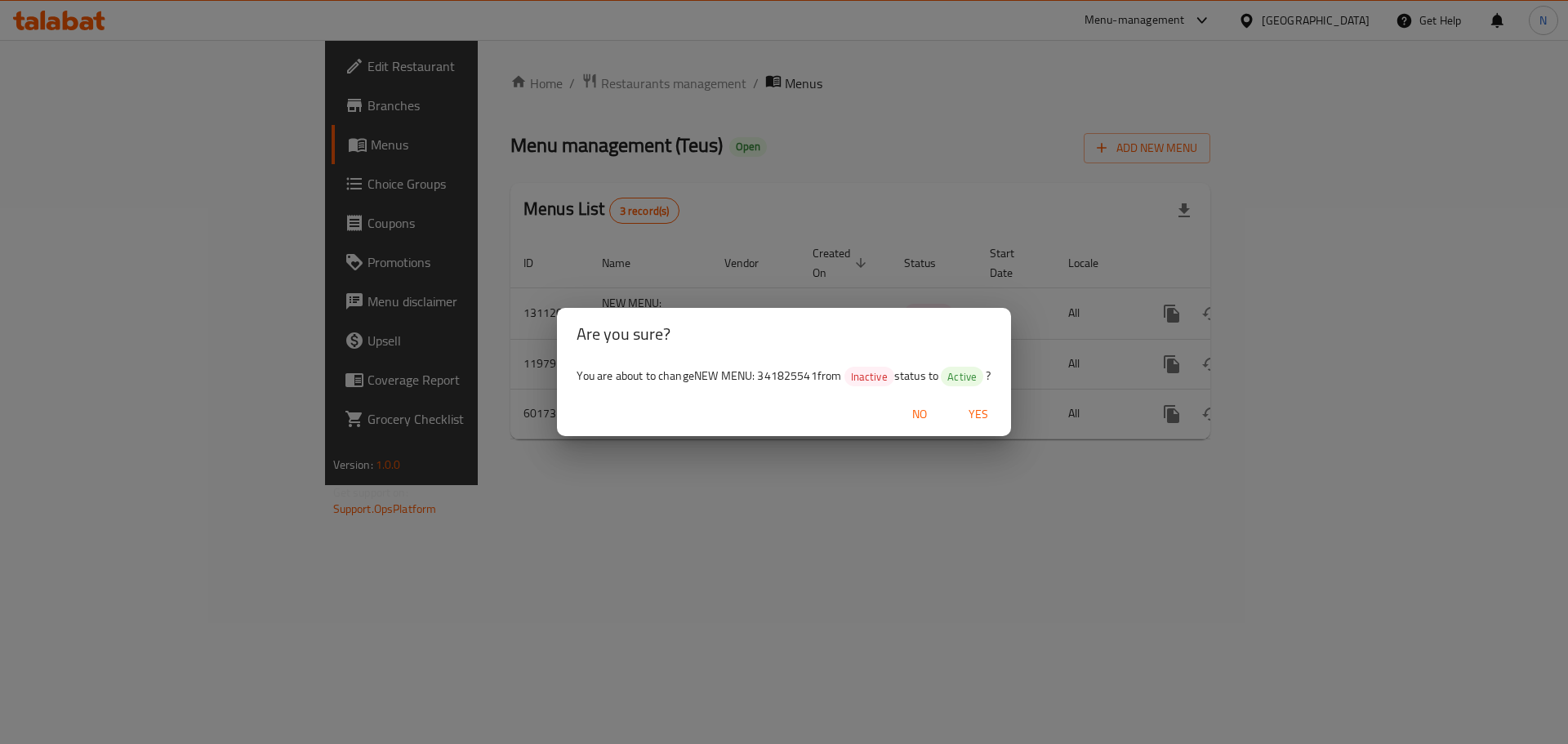
click at [975, 408] on span "Yes" at bounding box center [978, 415] width 39 height 21
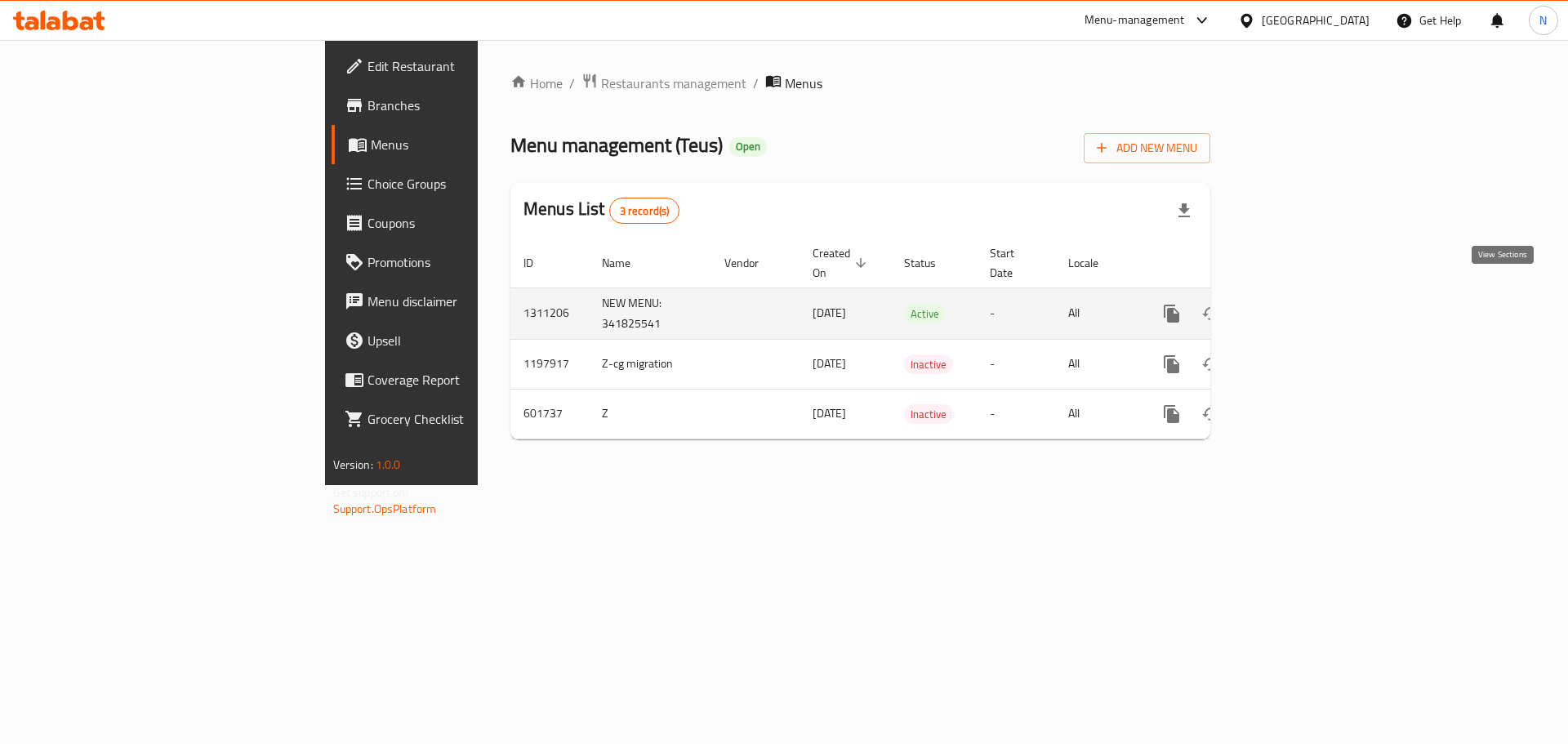
click at [1299, 303] on icon "enhanced table" at bounding box center [1289, 313] width 20 height 20
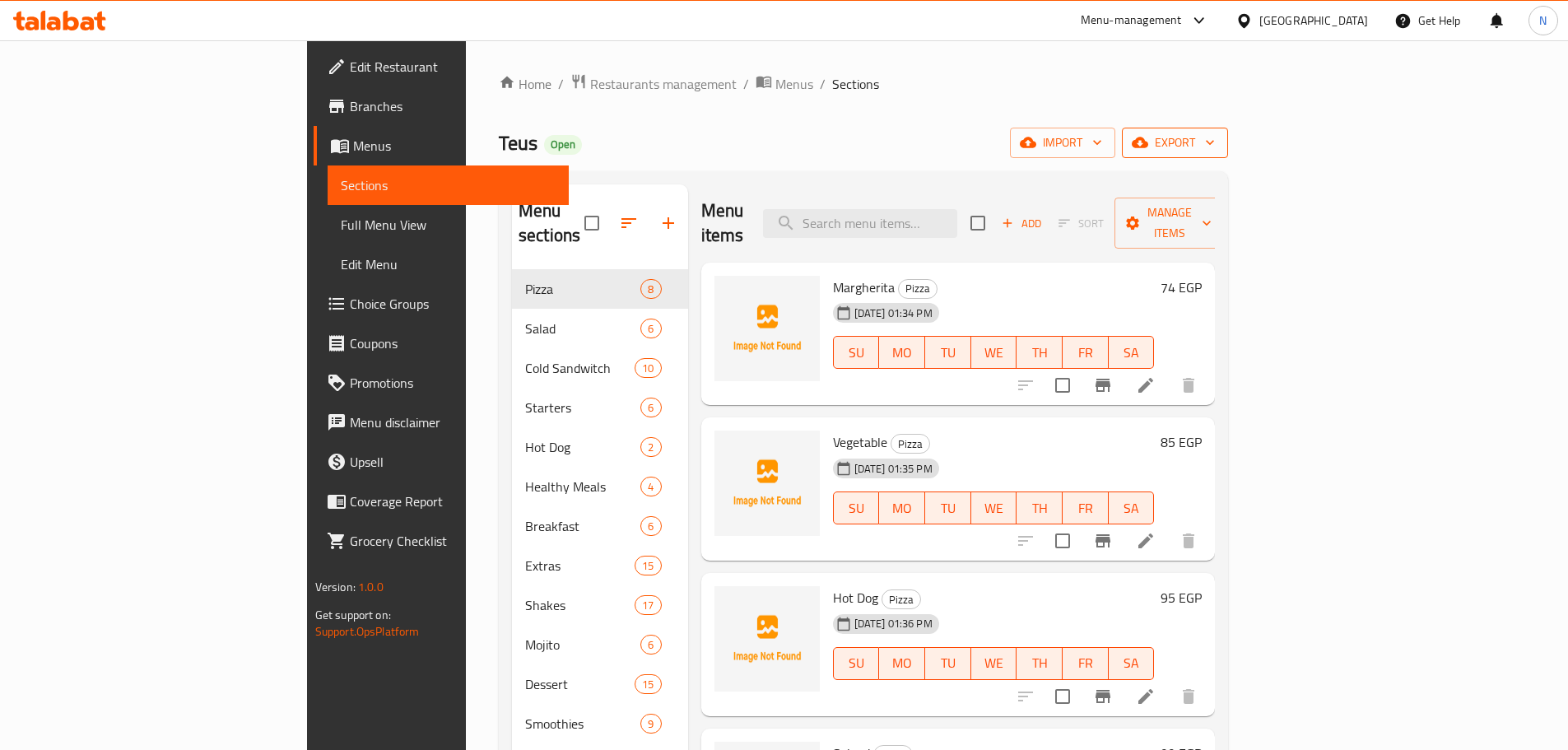
click at [1215, 144] on span "export" at bounding box center [1176, 143] width 80 height 21
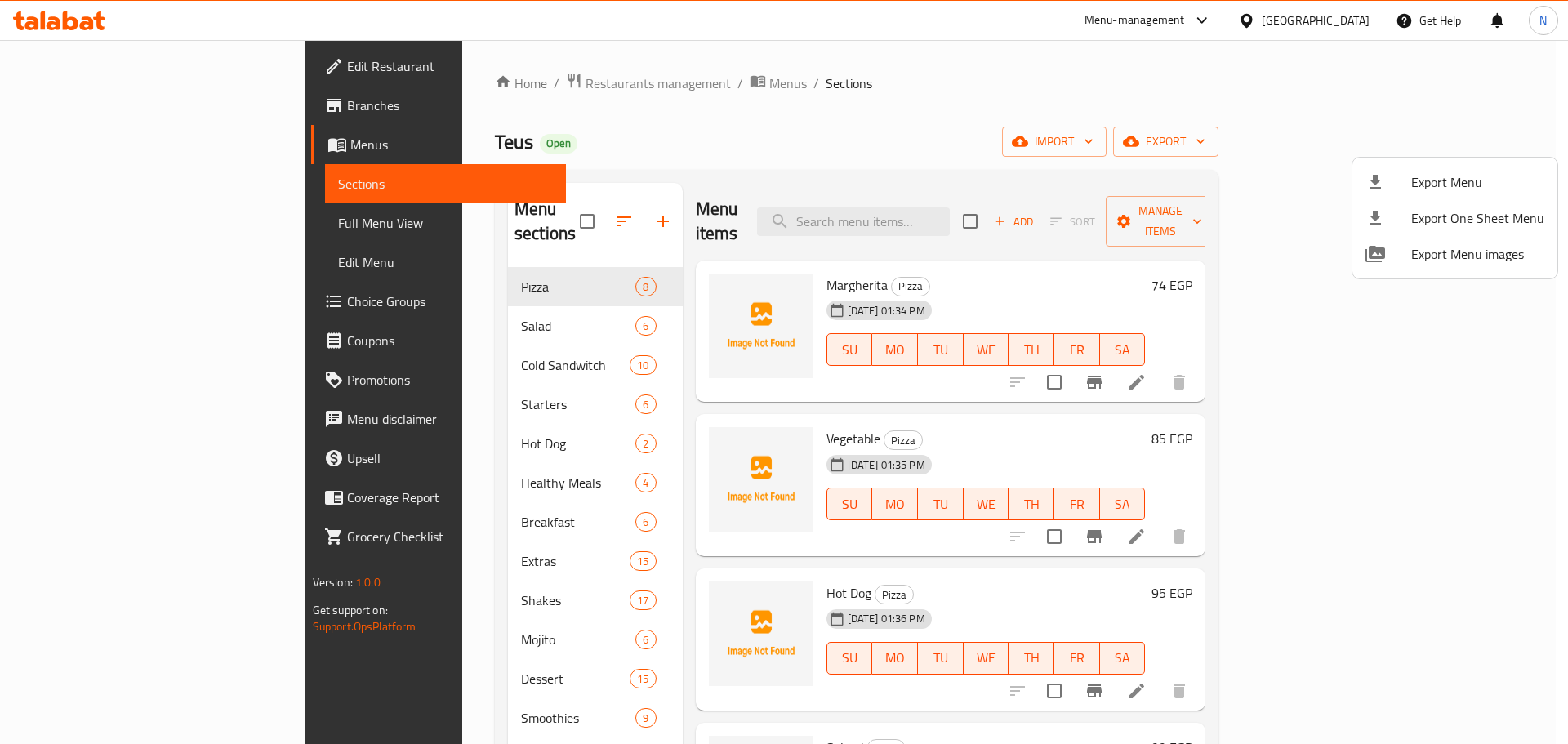
click at [1444, 179] on span "Export Menu" at bounding box center [1477, 181] width 133 height 20
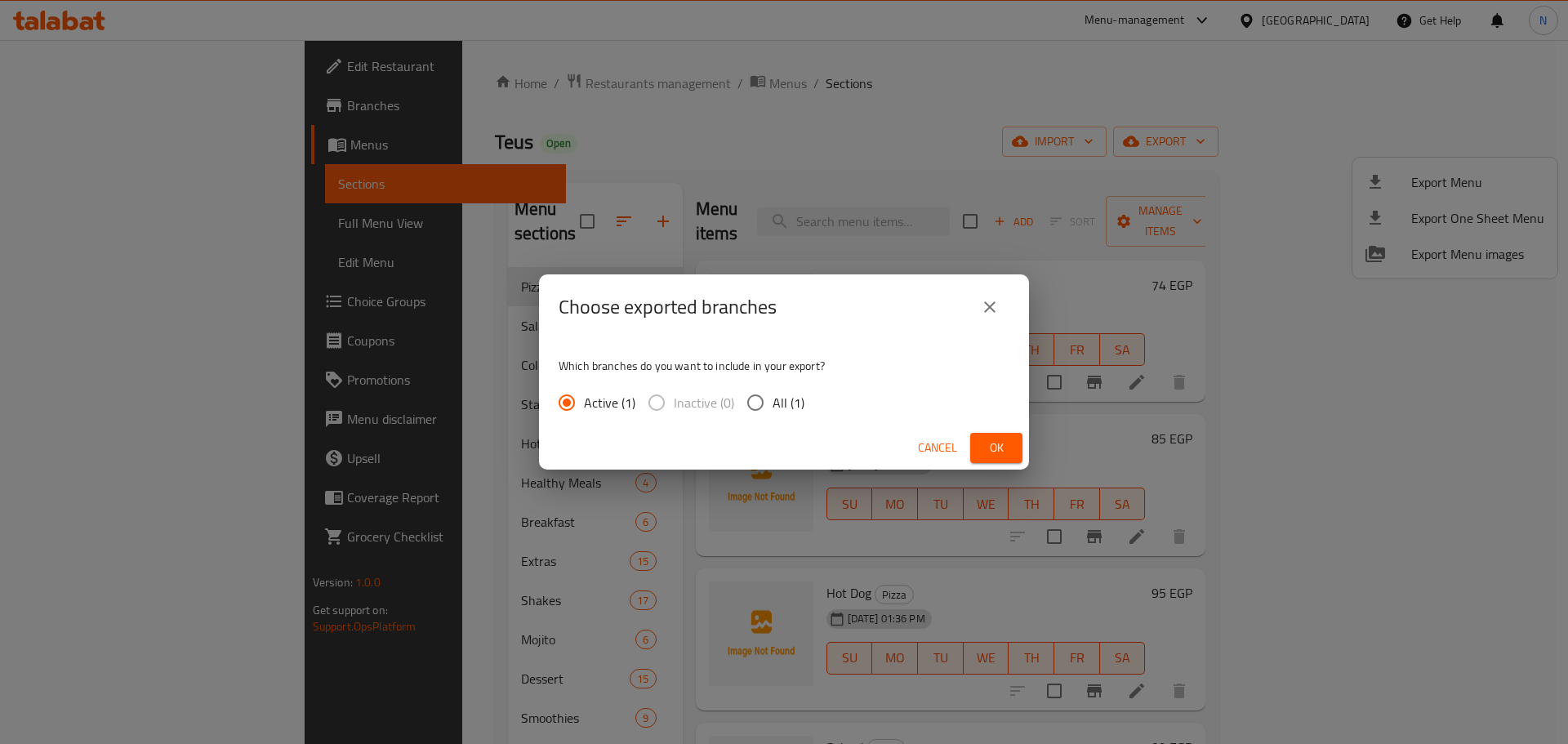
click at [753, 401] on input "All (1)" at bounding box center [755, 403] width 35 height 35
radio input "true"
click at [987, 455] on span "Ok" at bounding box center [996, 448] width 26 height 21
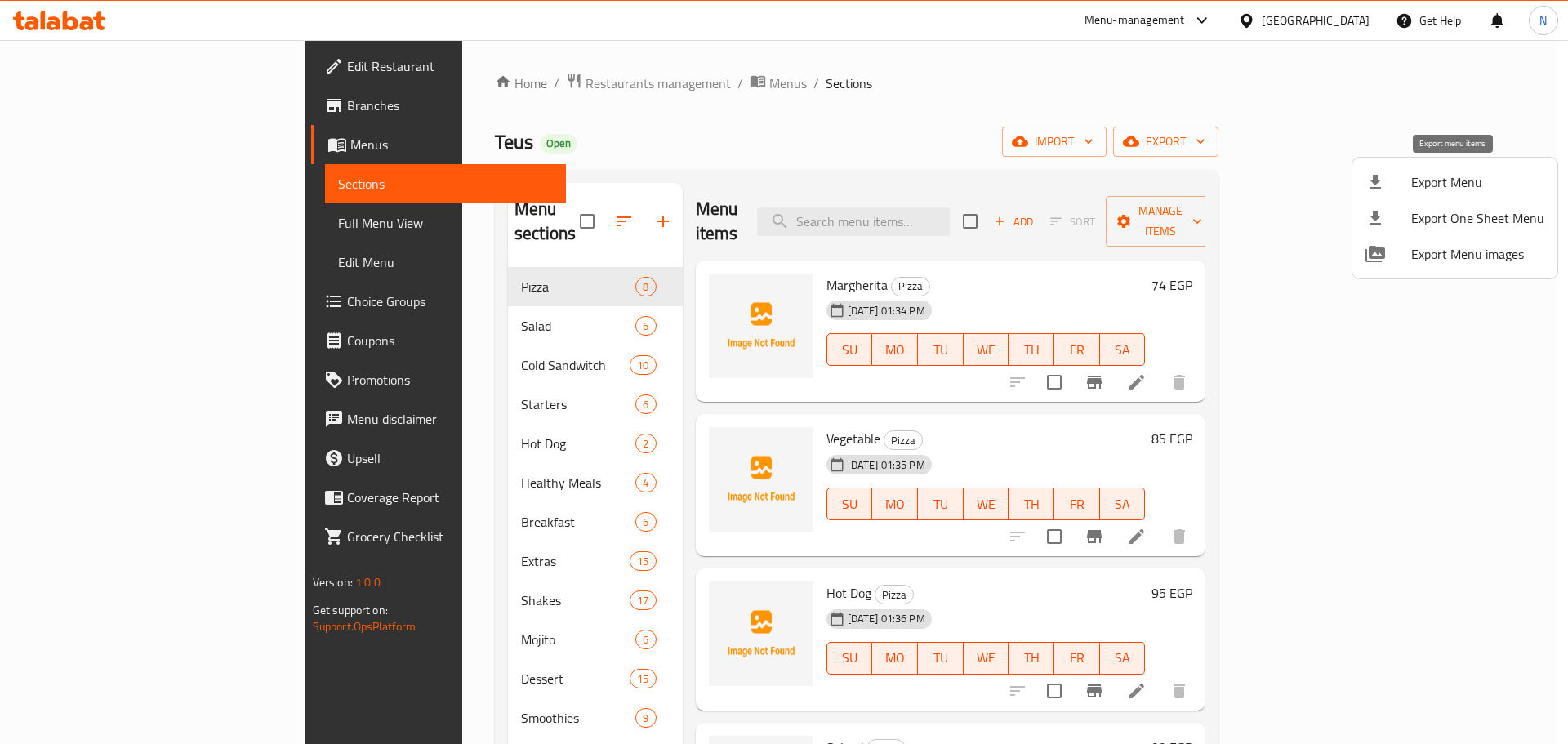
click at [1452, 184] on span "Export Menu" at bounding box center [1477, 181] width 133 height 20
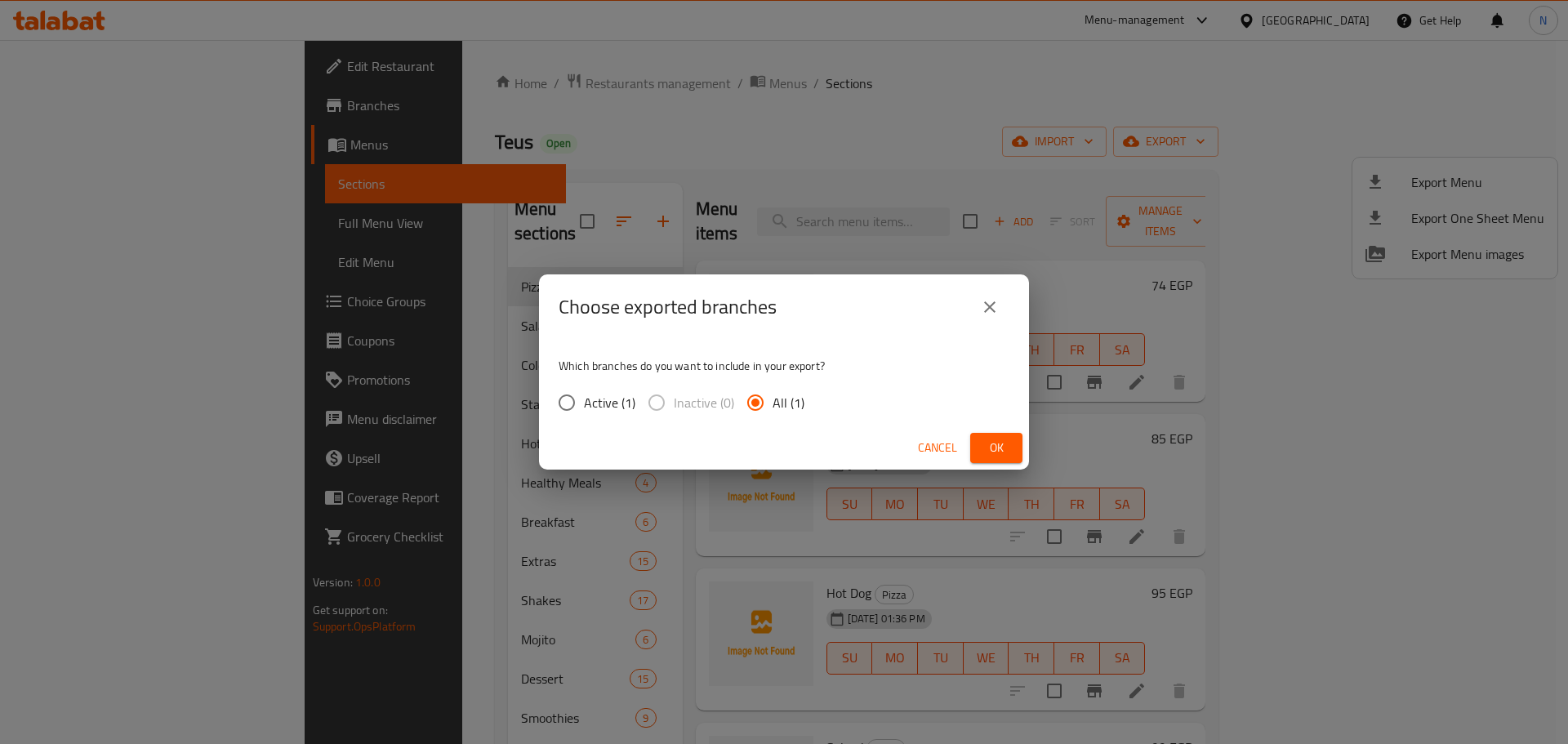
click at [998, 450] on span "Ok" at bounding box center [996, 448] width 26 height 21
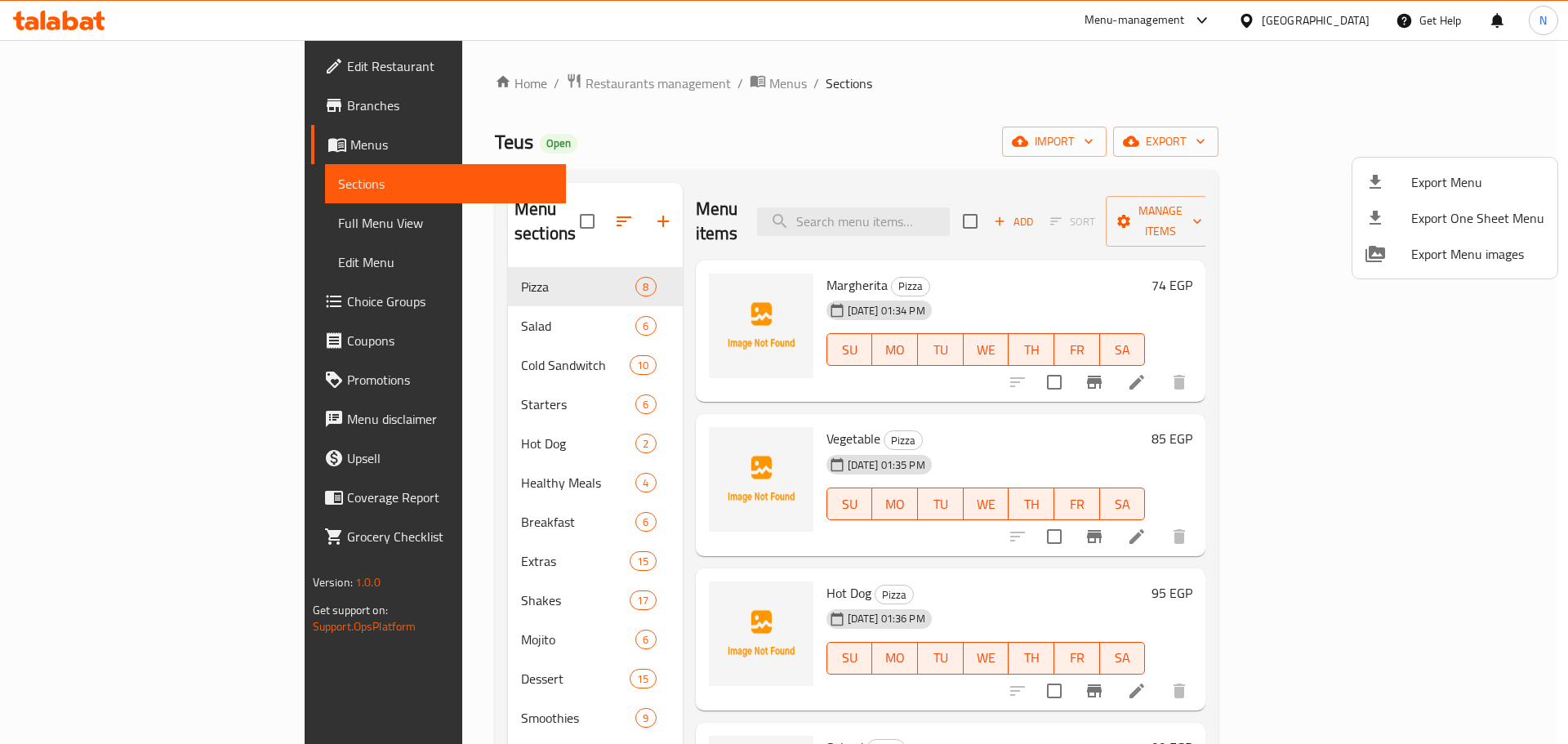
click at [112, 229] on div at bounding box center [784, 372] width 1568 height 744
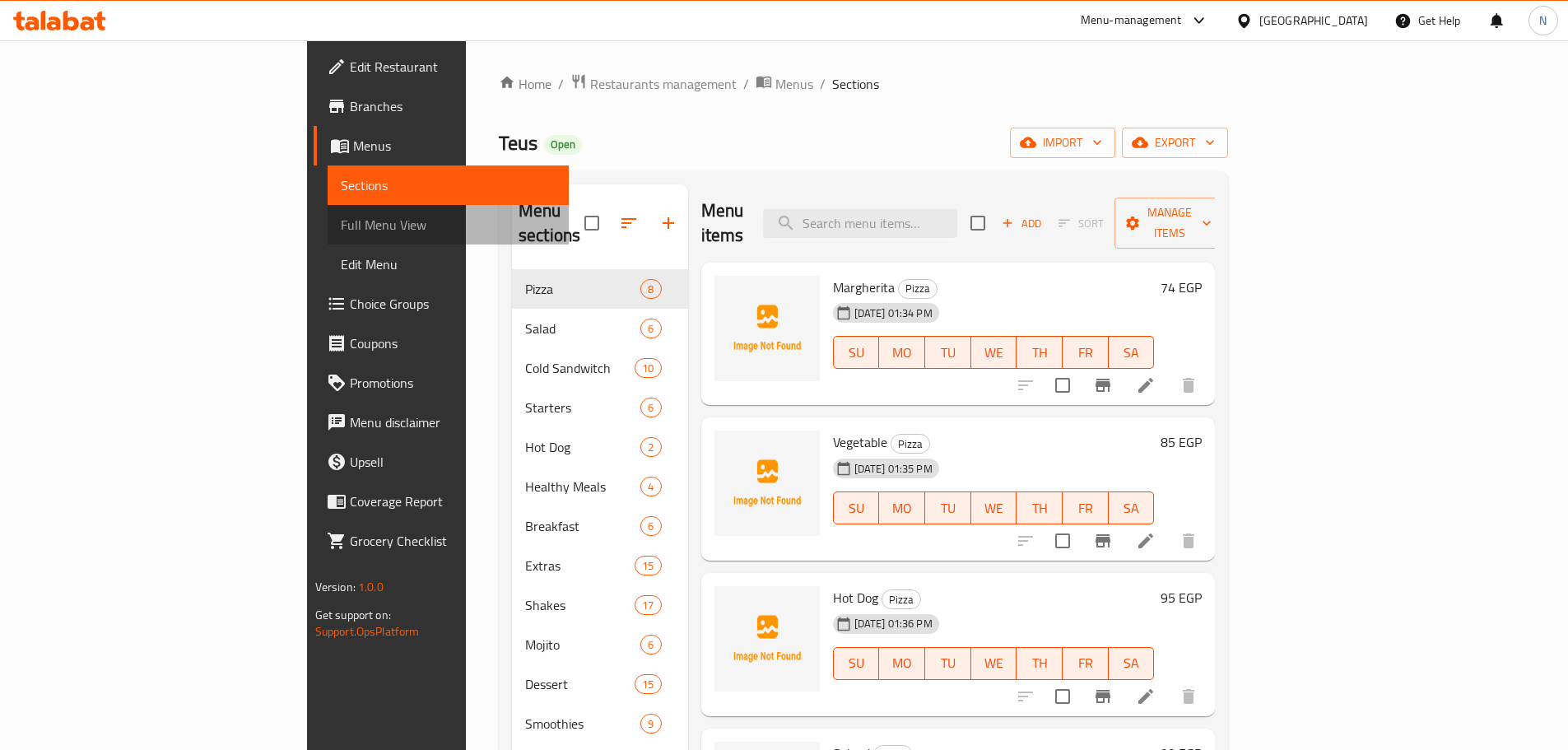
click at [341, 231] on span "Full Menu View" at bounding box center [448, 225] width 215 height 20
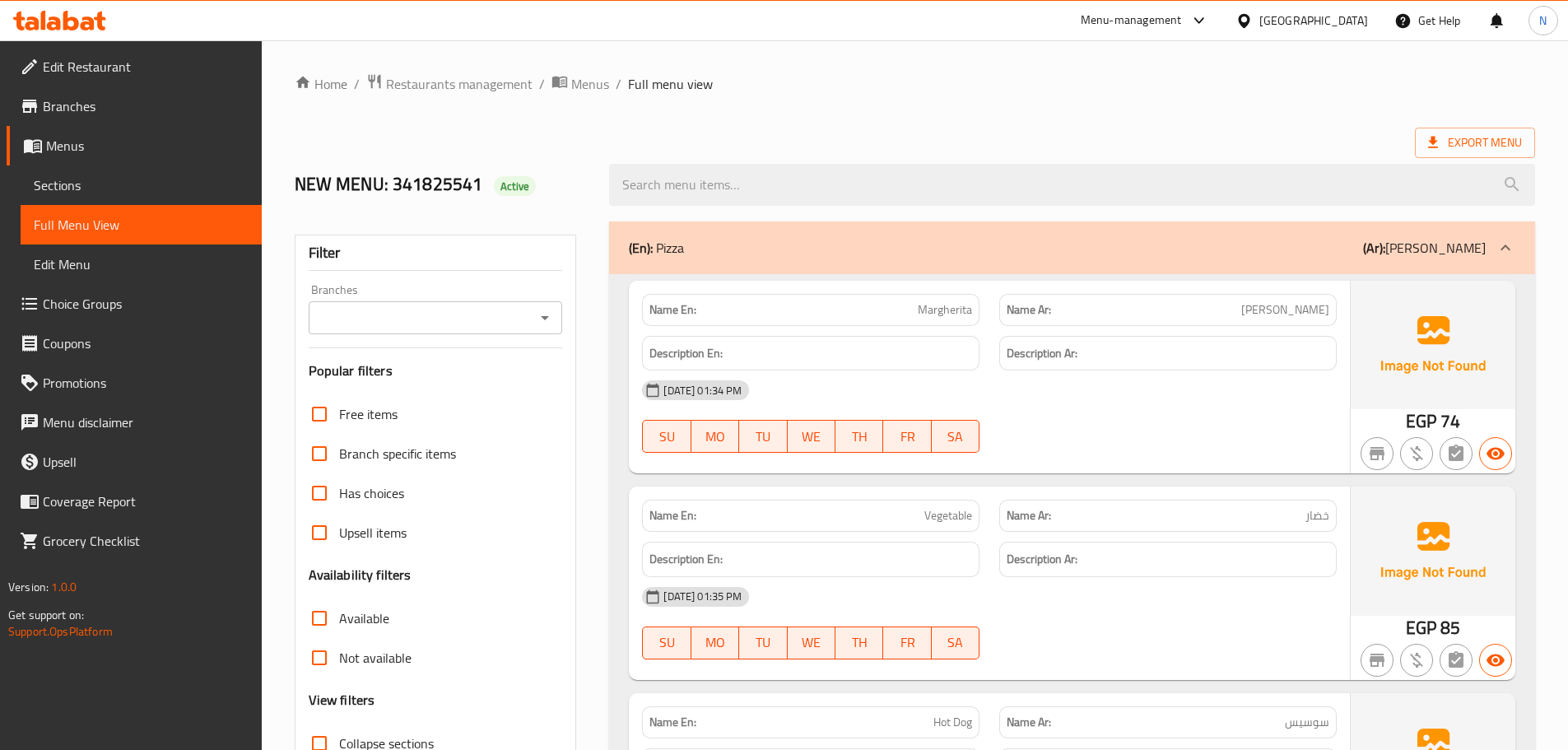
click at [546, 320] on icon "Open" at bounding box center [545, 317] width 20 height 20
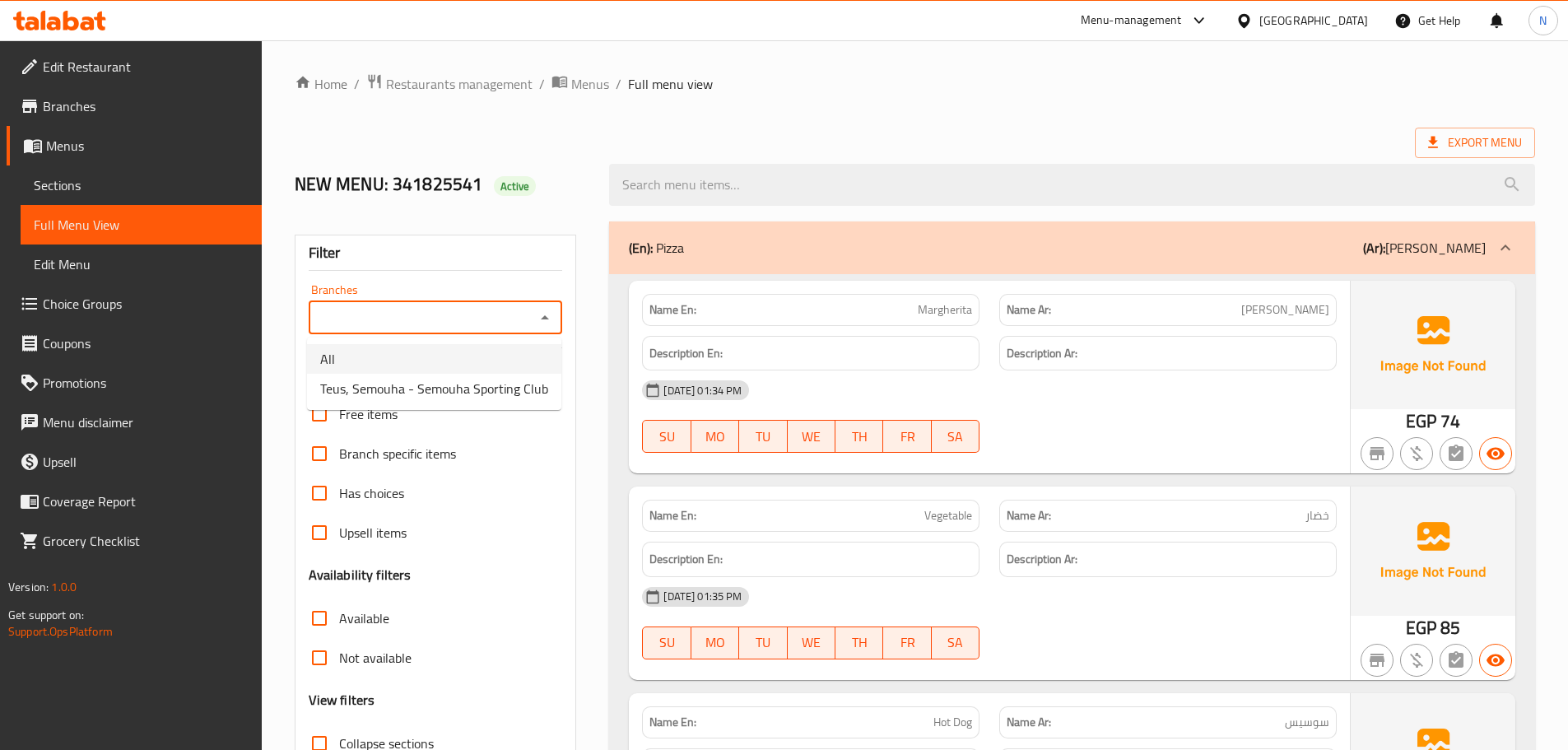
click at [462, 397] on span "Teus, Semouha - Semouha Sporting Club" at bounding box center [434, 389] width 228 height 20
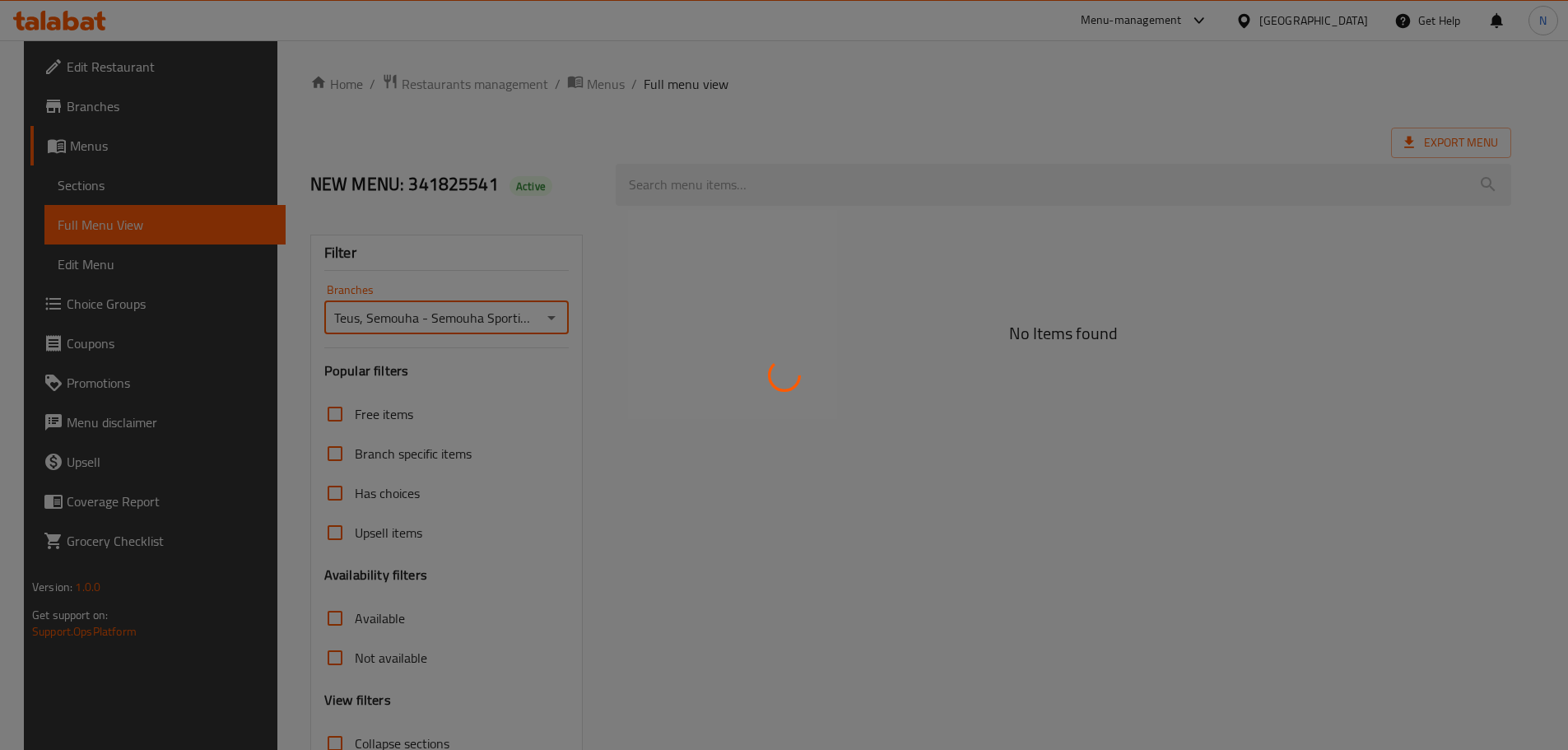
type input "Teus, Semouha - Semouha Sporting Club"
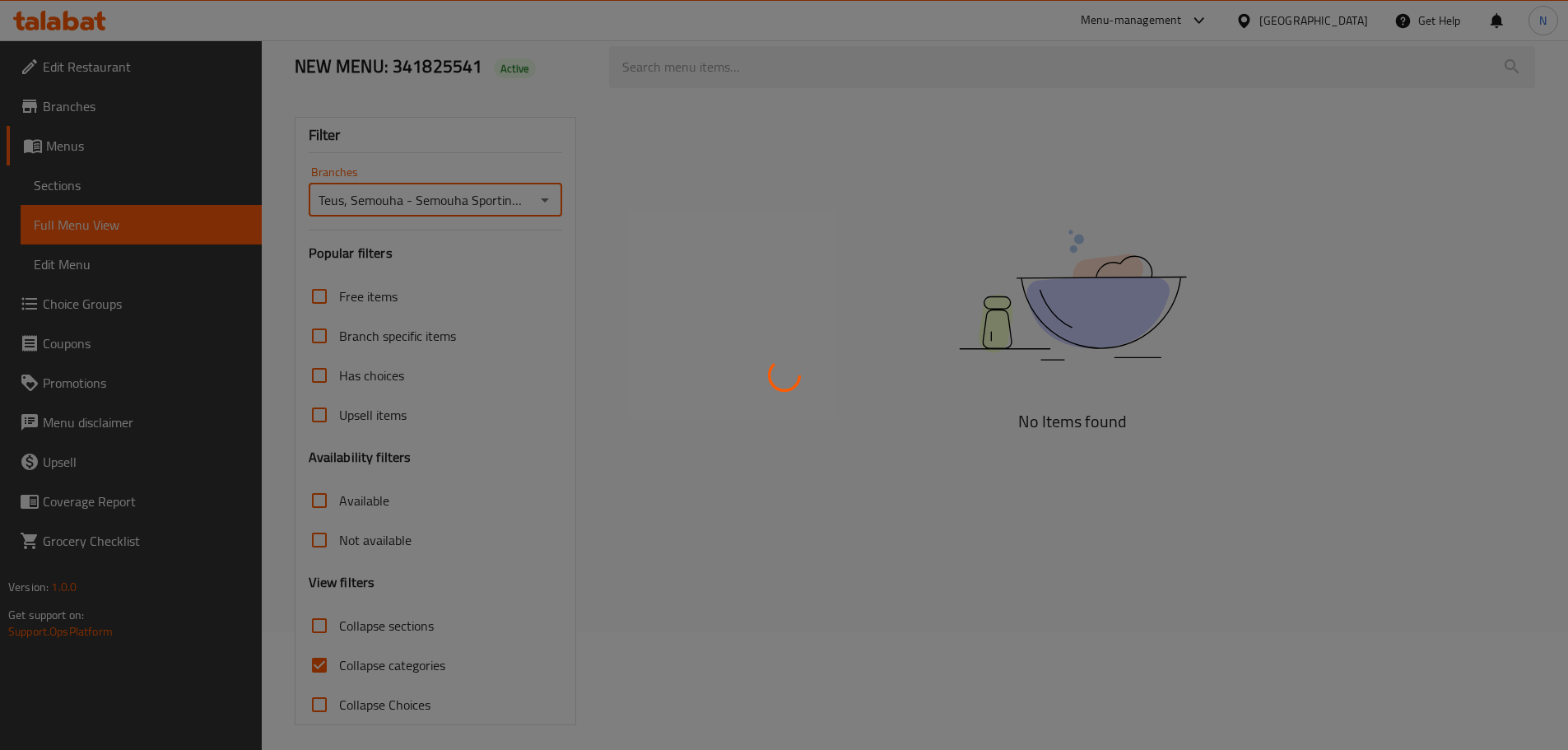
scroll to position [126, 0]
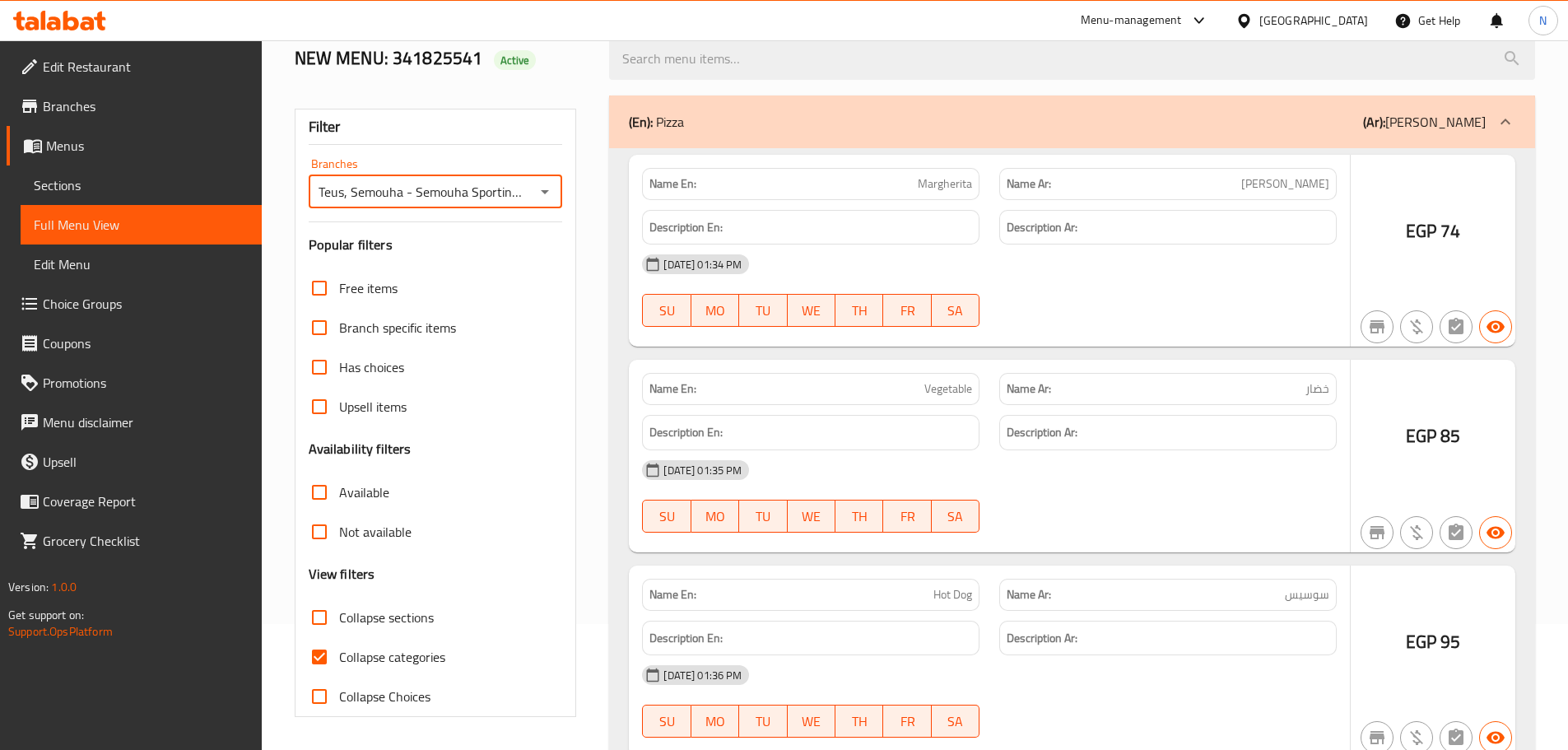
click at [320, 654] on div at bounding box center [784, 375] width 1568 height 750
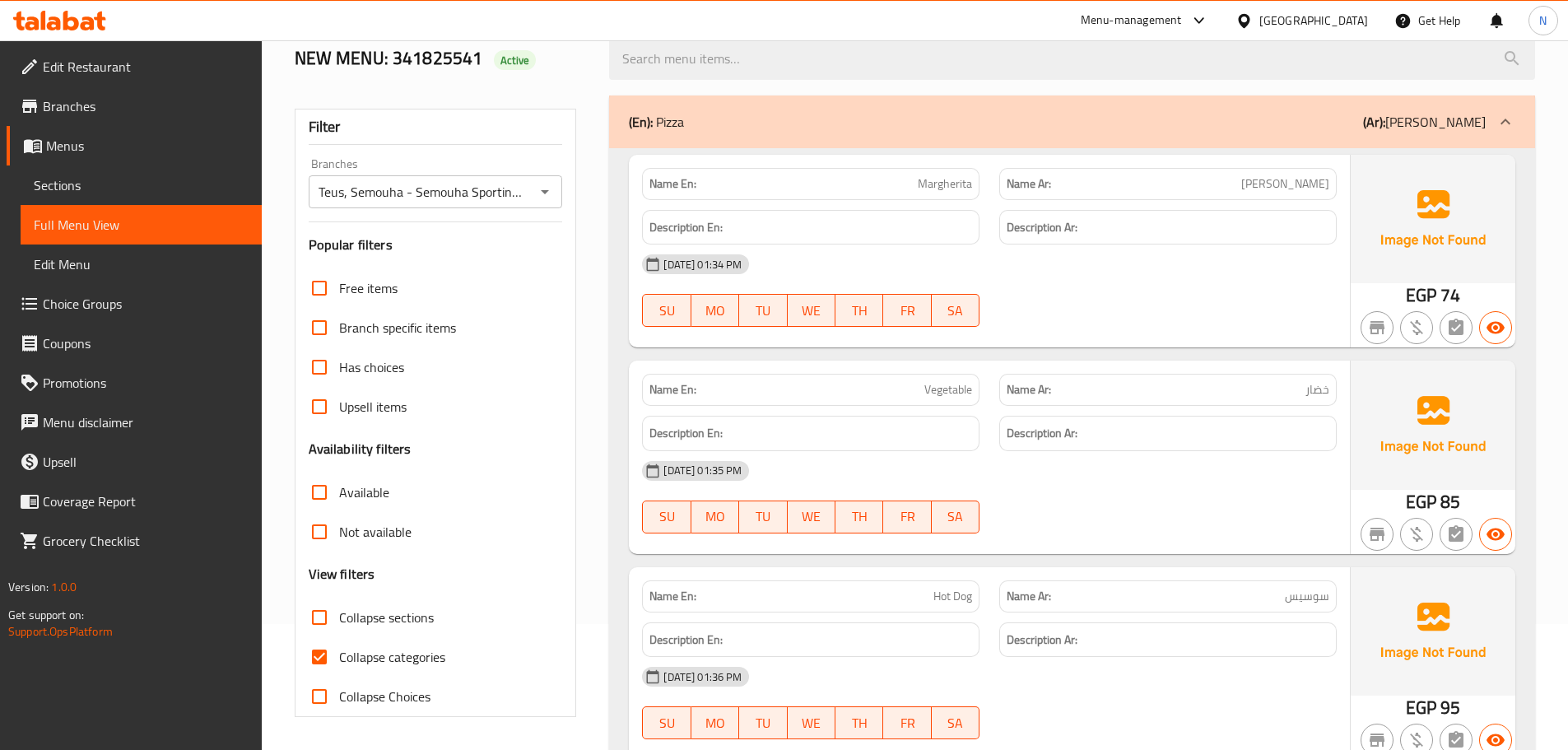
click at [320, 659] on input "Collapse categories" at bounding box center [319, 656] width 39 height 39
checkbox input "false"
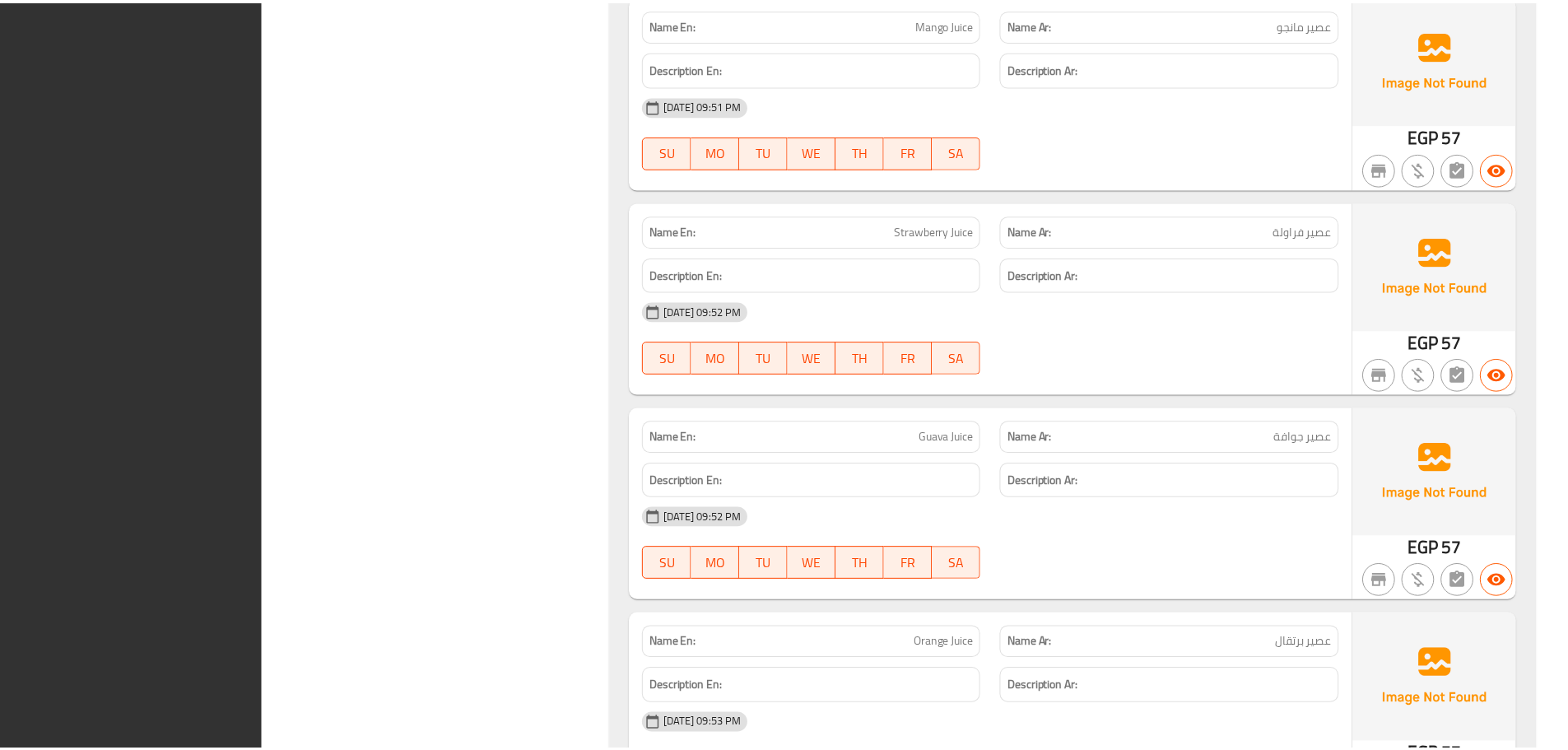
scroll to position [46152, 0]
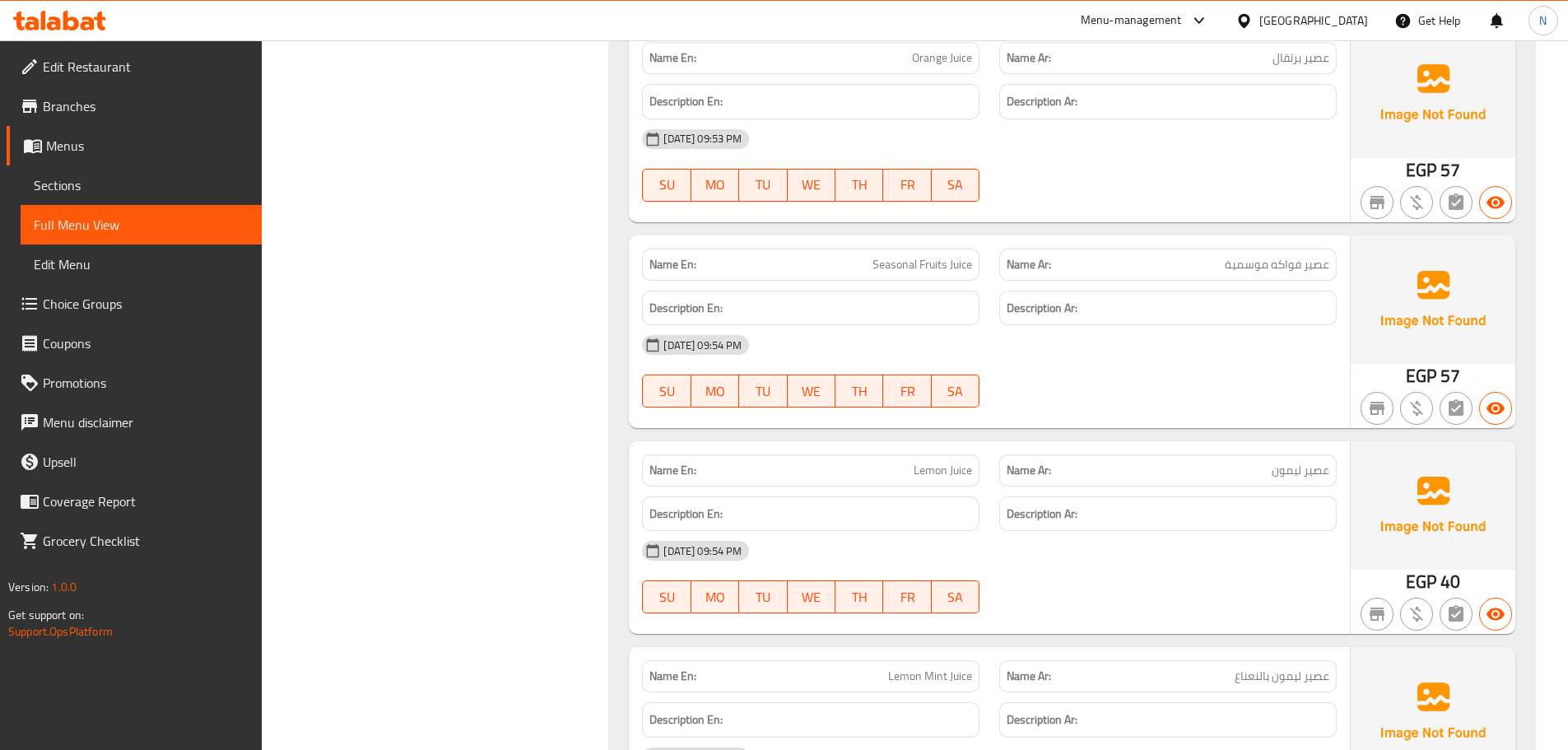
click at [1346, 16] on div "Egypt" at bounding box center [1313, 20] width 109 height 18
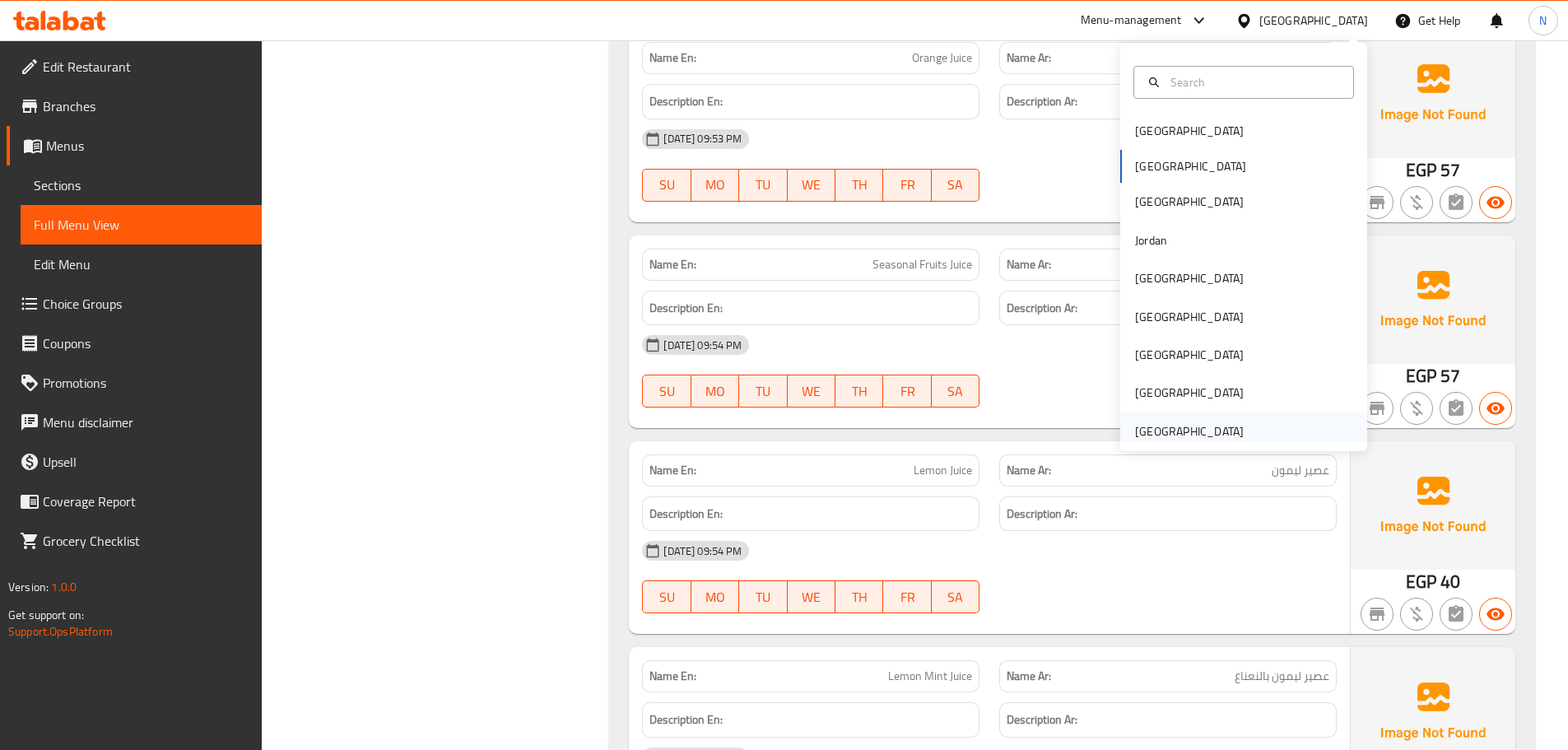
click at [1136, 429] on div "[GEOGRAPHIC_DATA]" at bounding box center [1190, 431] width 109 height 18
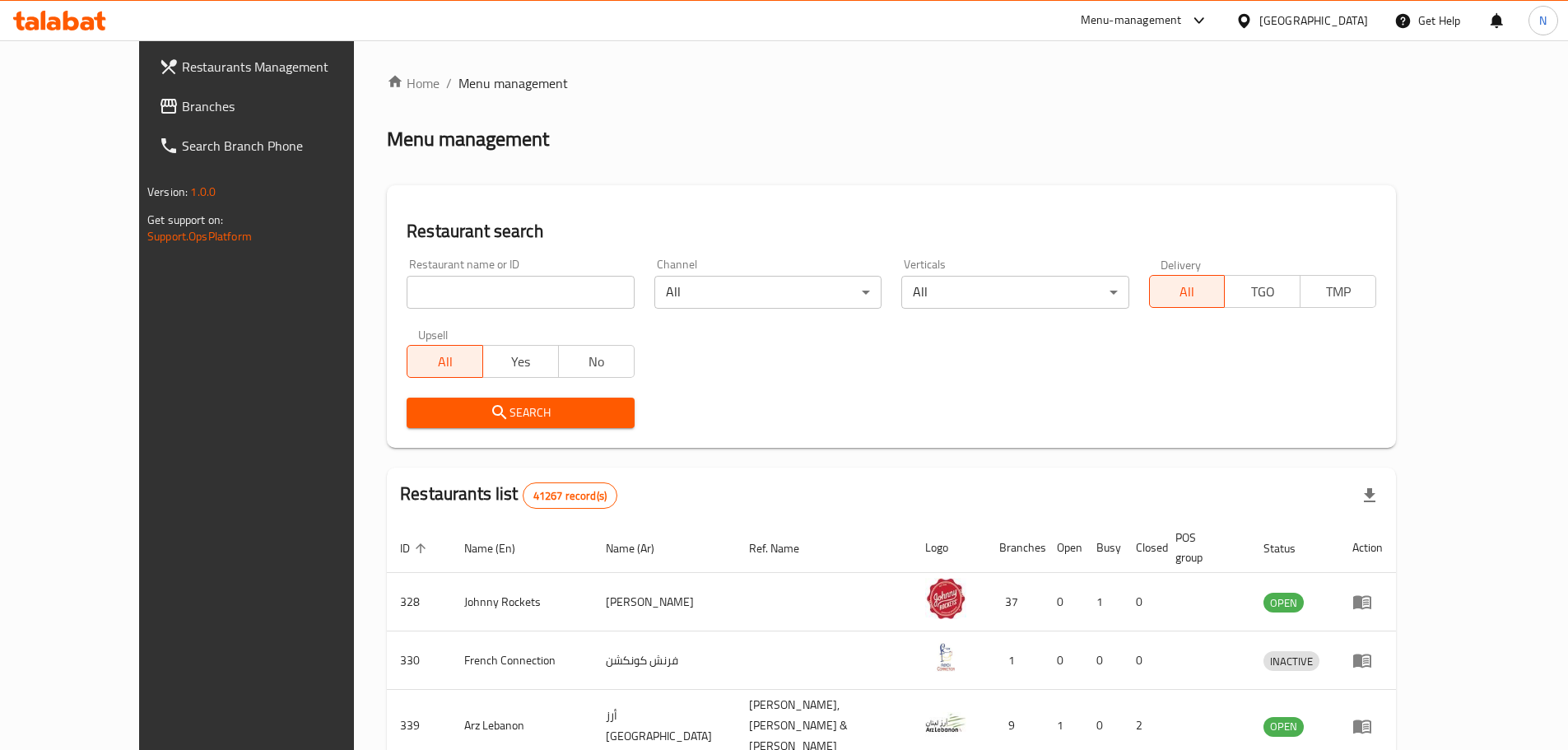
click at [407, 301] on input "search" at bounding box center [520, 292] width 227 height 33
paste input "643462"
type input "643462"
click button "Search" at bounding box center [520, 412] width 227 height 30
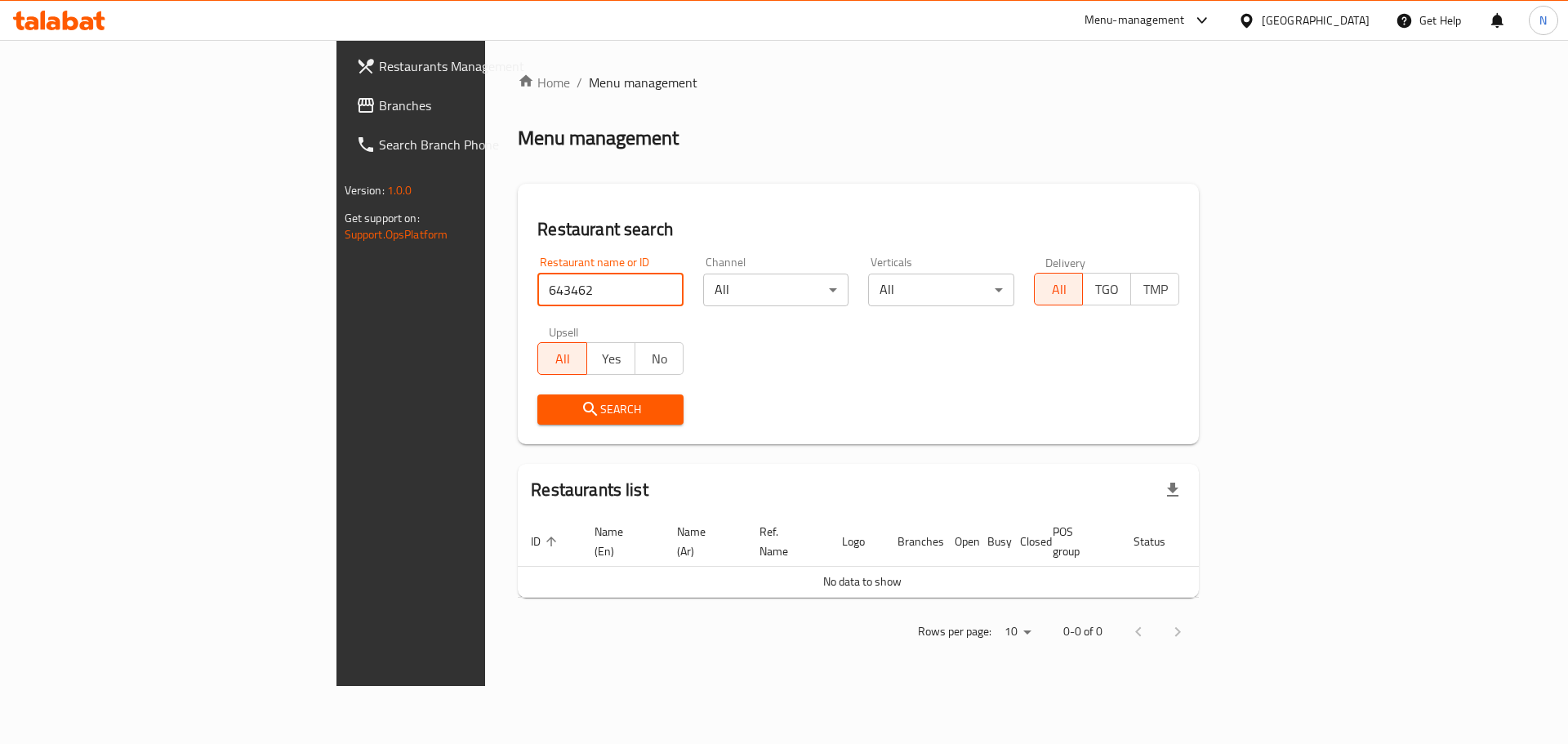
click at [379, 103] on span "Branches" at bounding box center [481, 105] width 207 height 20
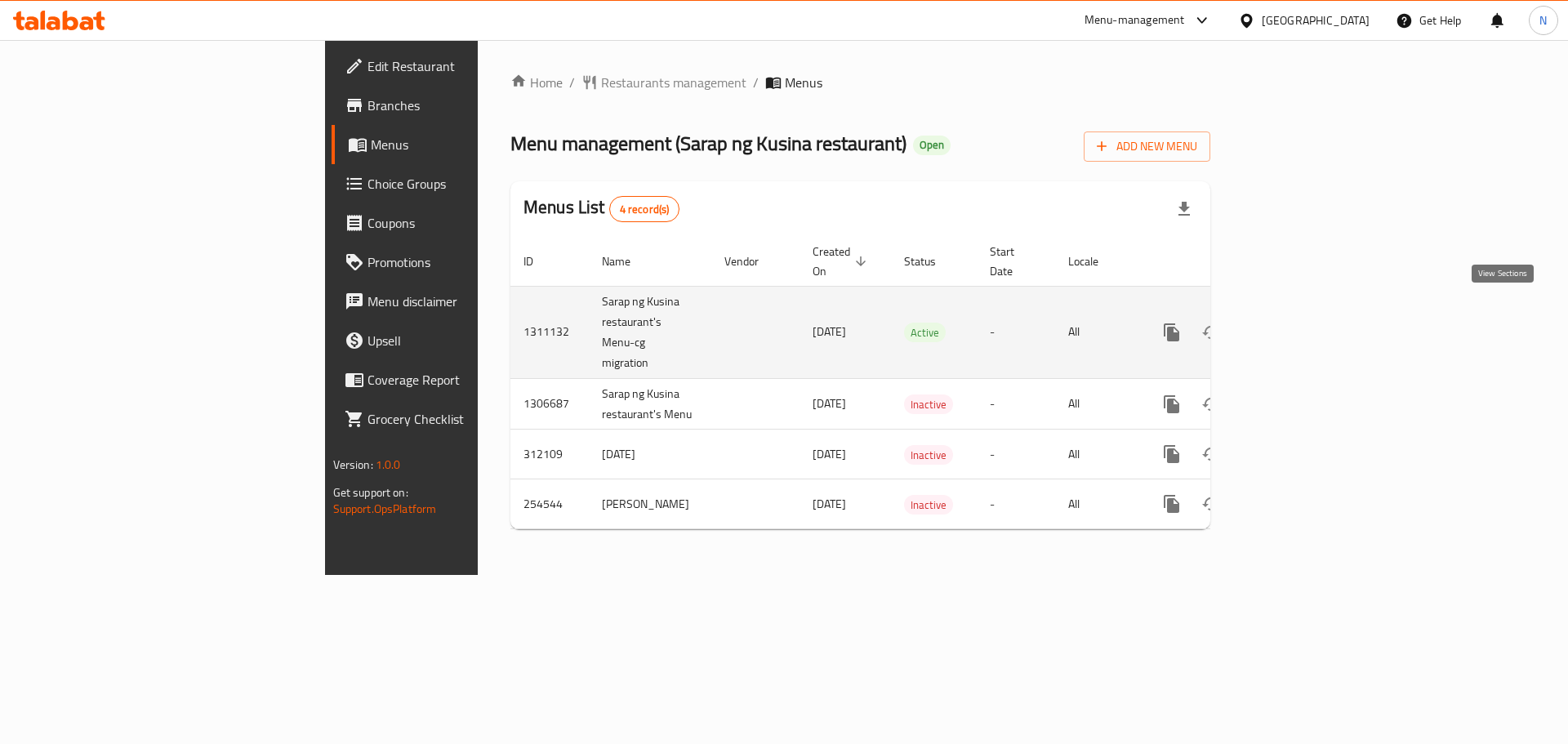
click at [1297, 325] on icon "enhanced table" at bounding box center [1289, 332] width 15 height 15
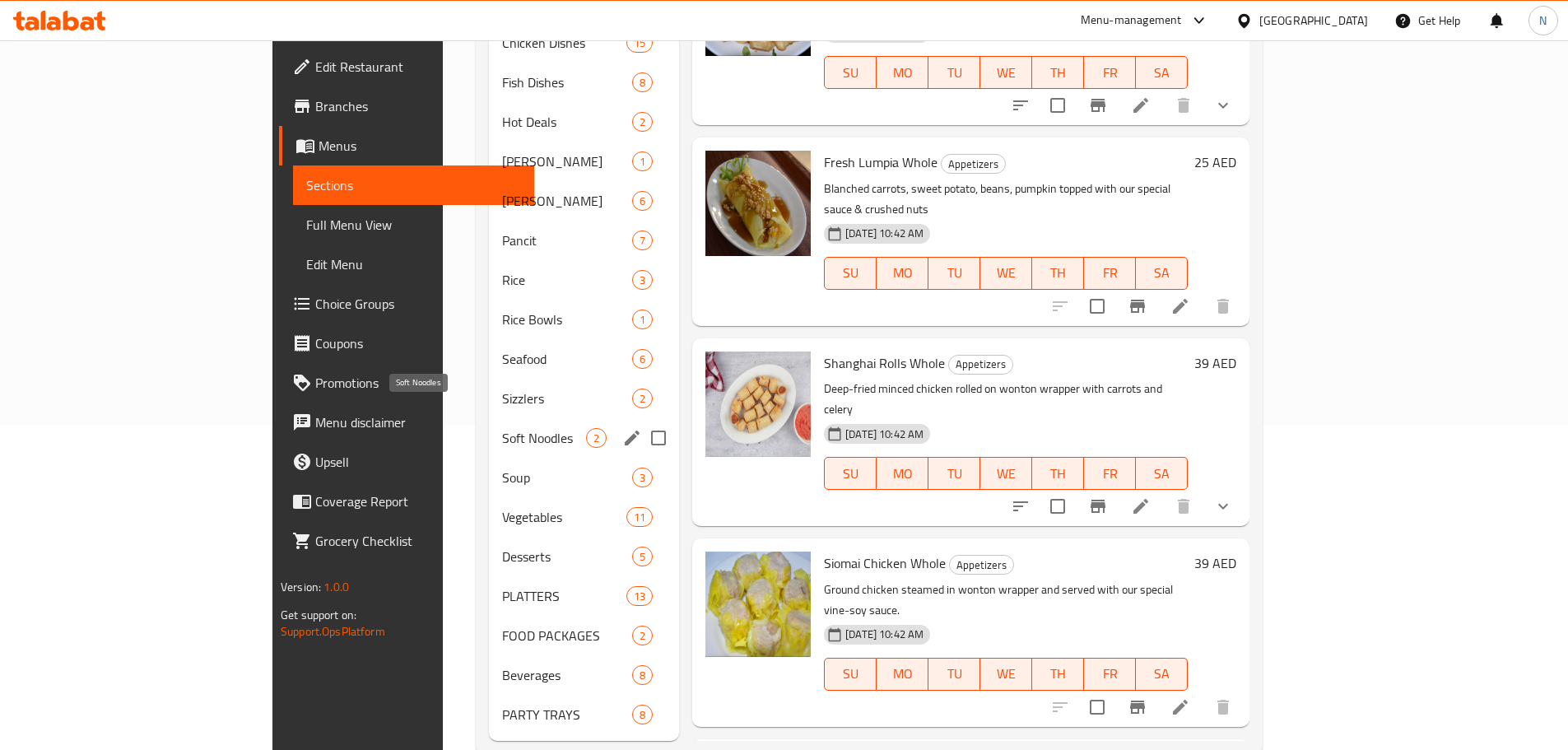
scroll to position [329, 0]
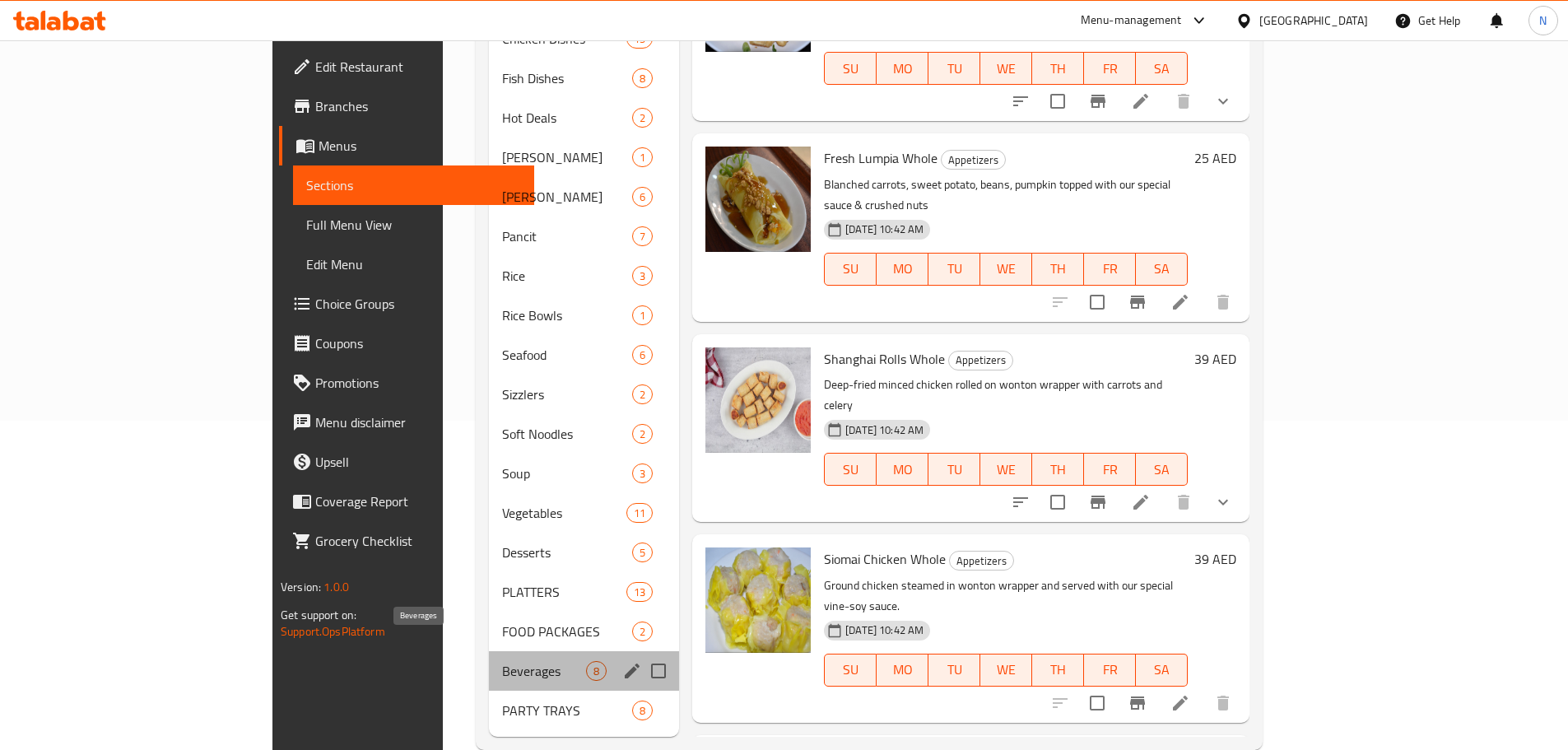
click at [502, 661] on span "Beverages" at bounding box center [544, 671] width 84 height 20
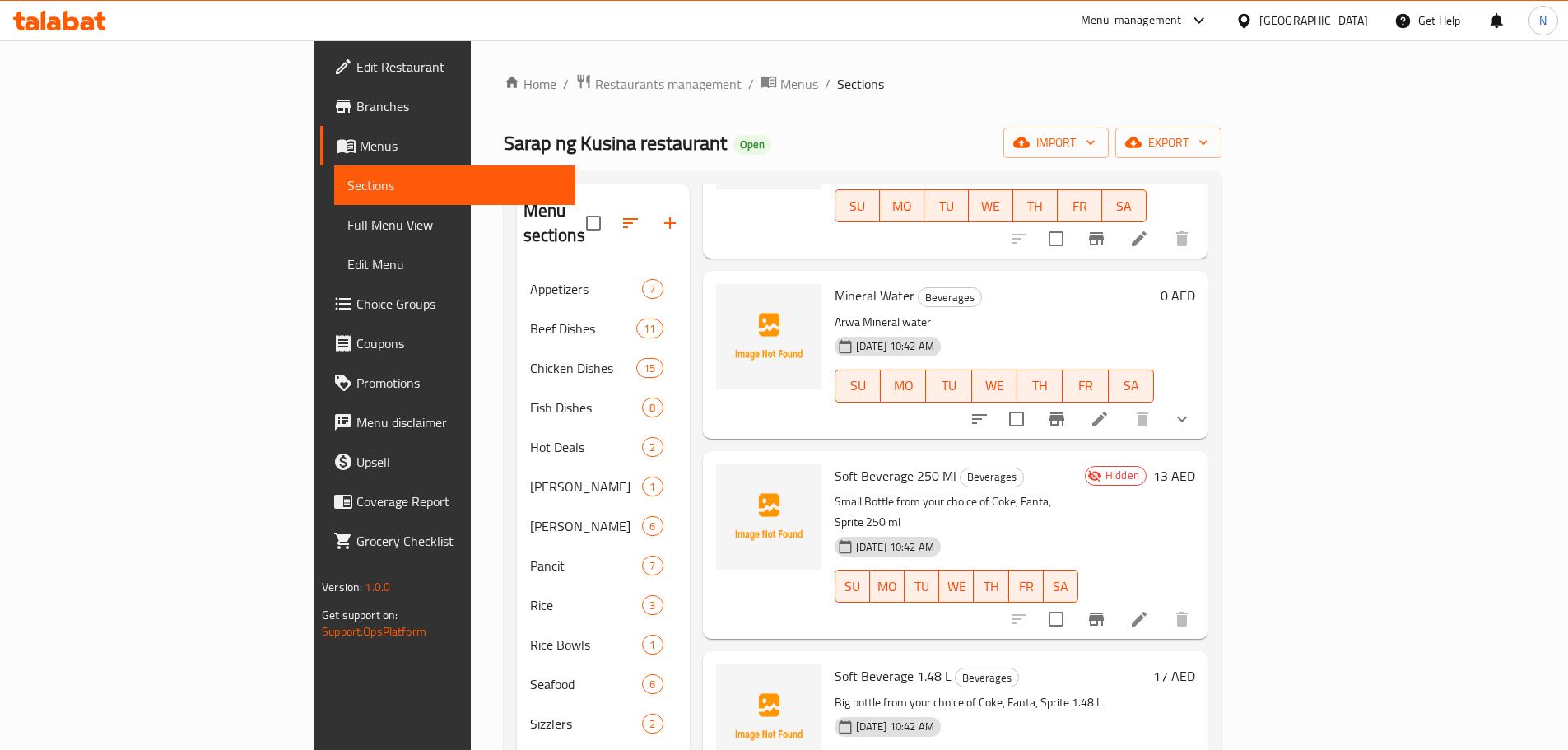
scroll to position [576, 0]
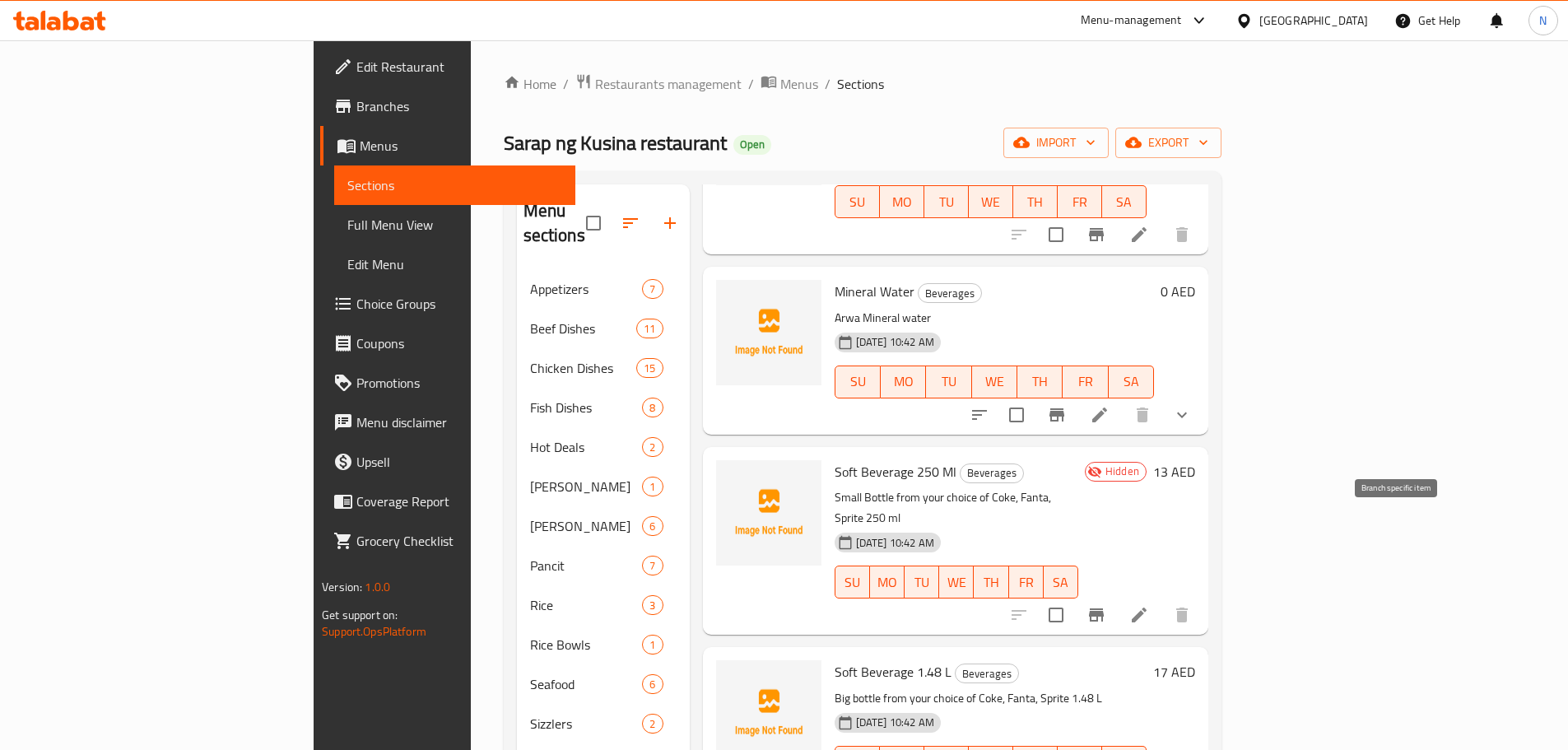
click at [1107, 605] on icon "Branch-specific-item" at bounding box center [1096, 614] width 20 height 20
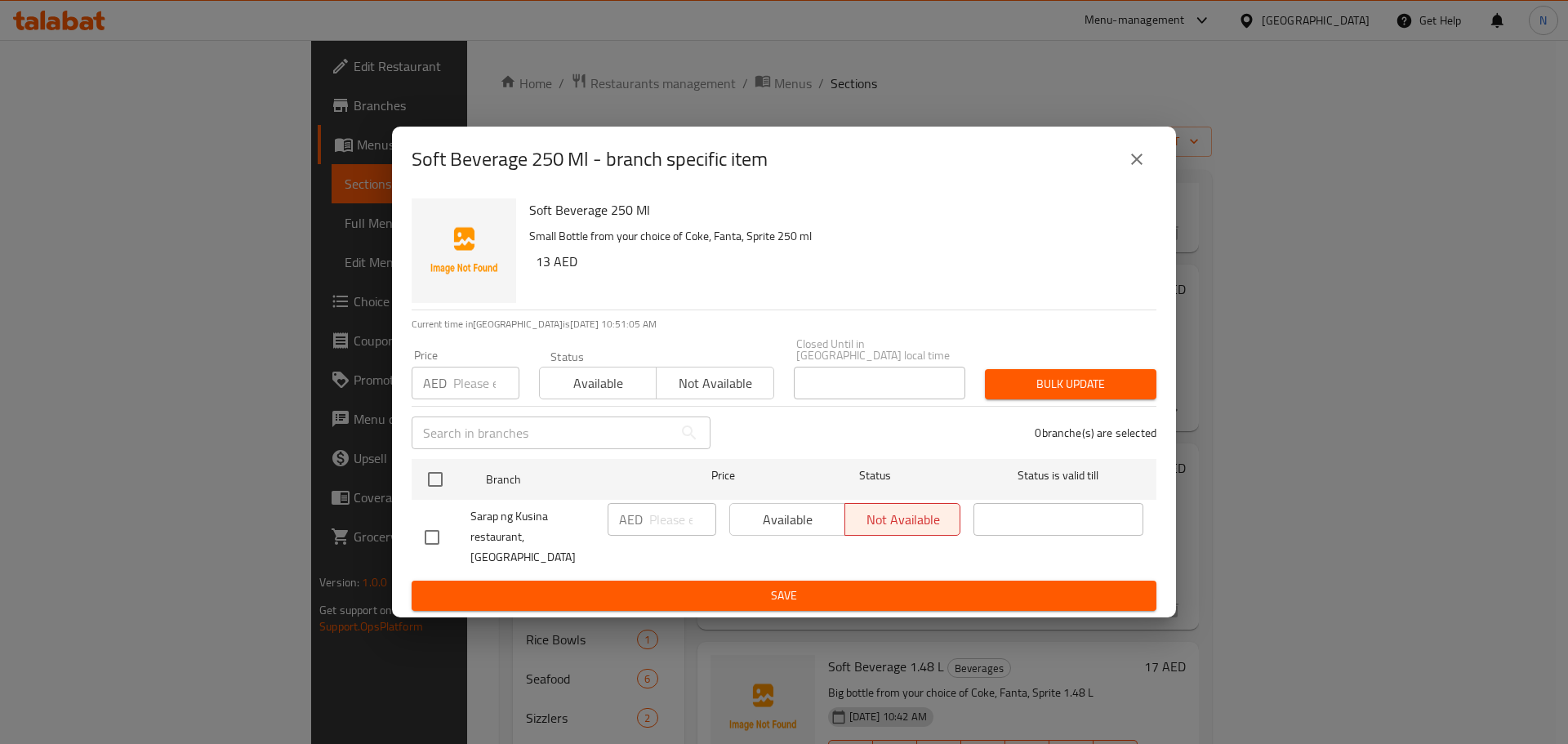
click at [1138, 156] on button "close" at bounding box center [1136, 159] width 39 height 39
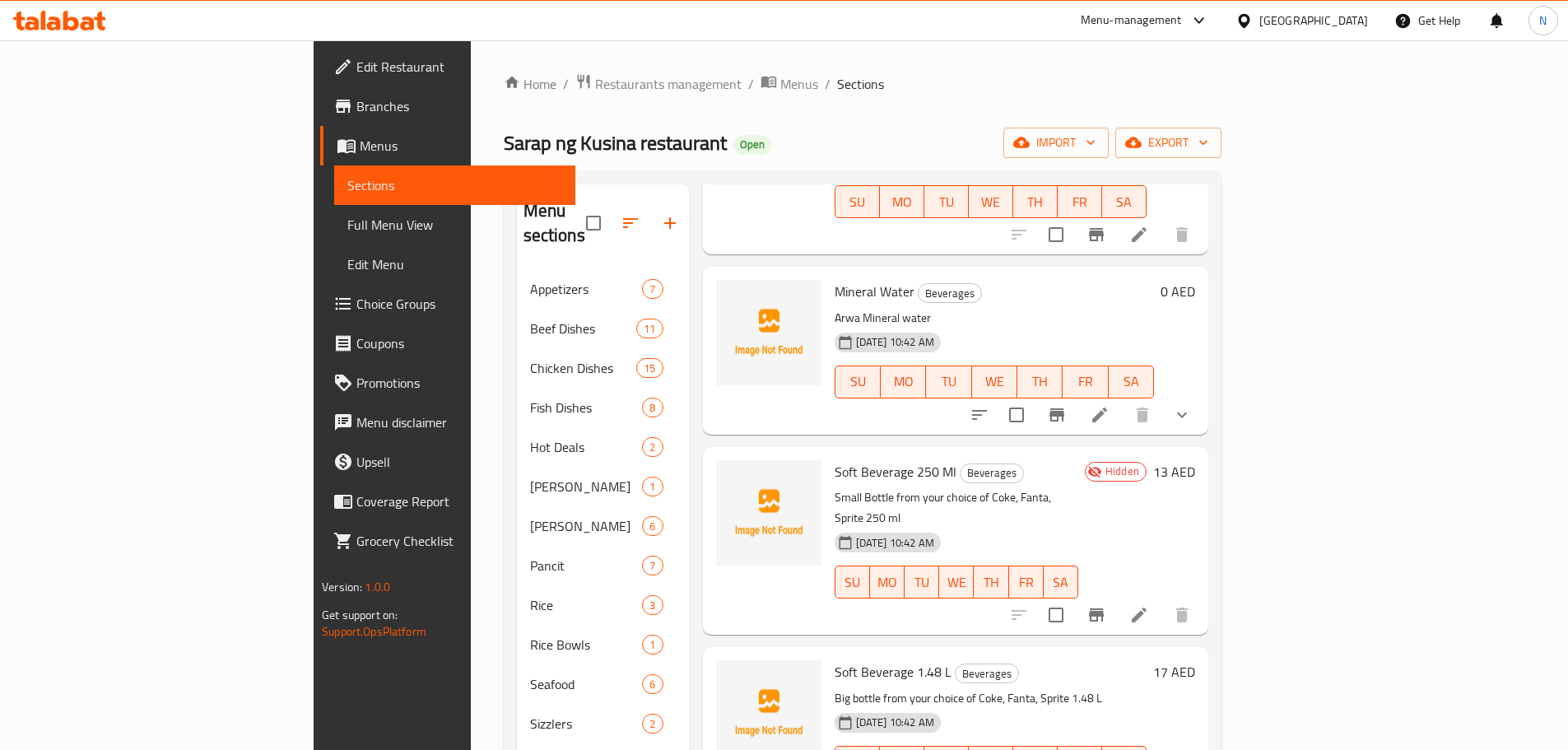
click at [1222, 158] on div "Home / Restaurants management / Menus / Sections Sarap ng Kusina restaurant Ope…" at bounding box center [863, 576] width 718 height 1005
click at [1222, 153] on button "export" at bounding box center [1169, 142] width 106 height 30
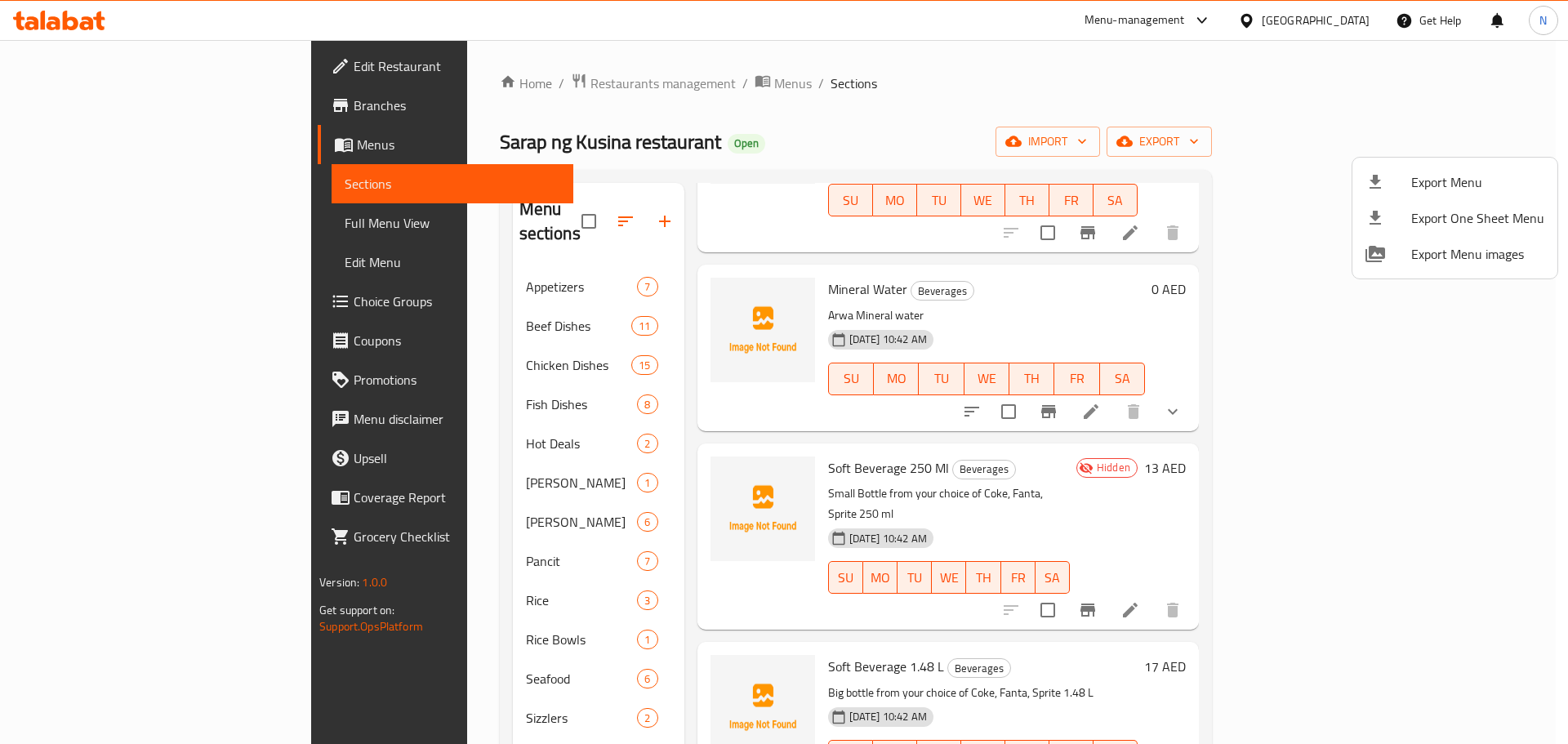
click at [1420, 185] on span "Export Menu" at bounding box center [1477, 181] width 133 height 20
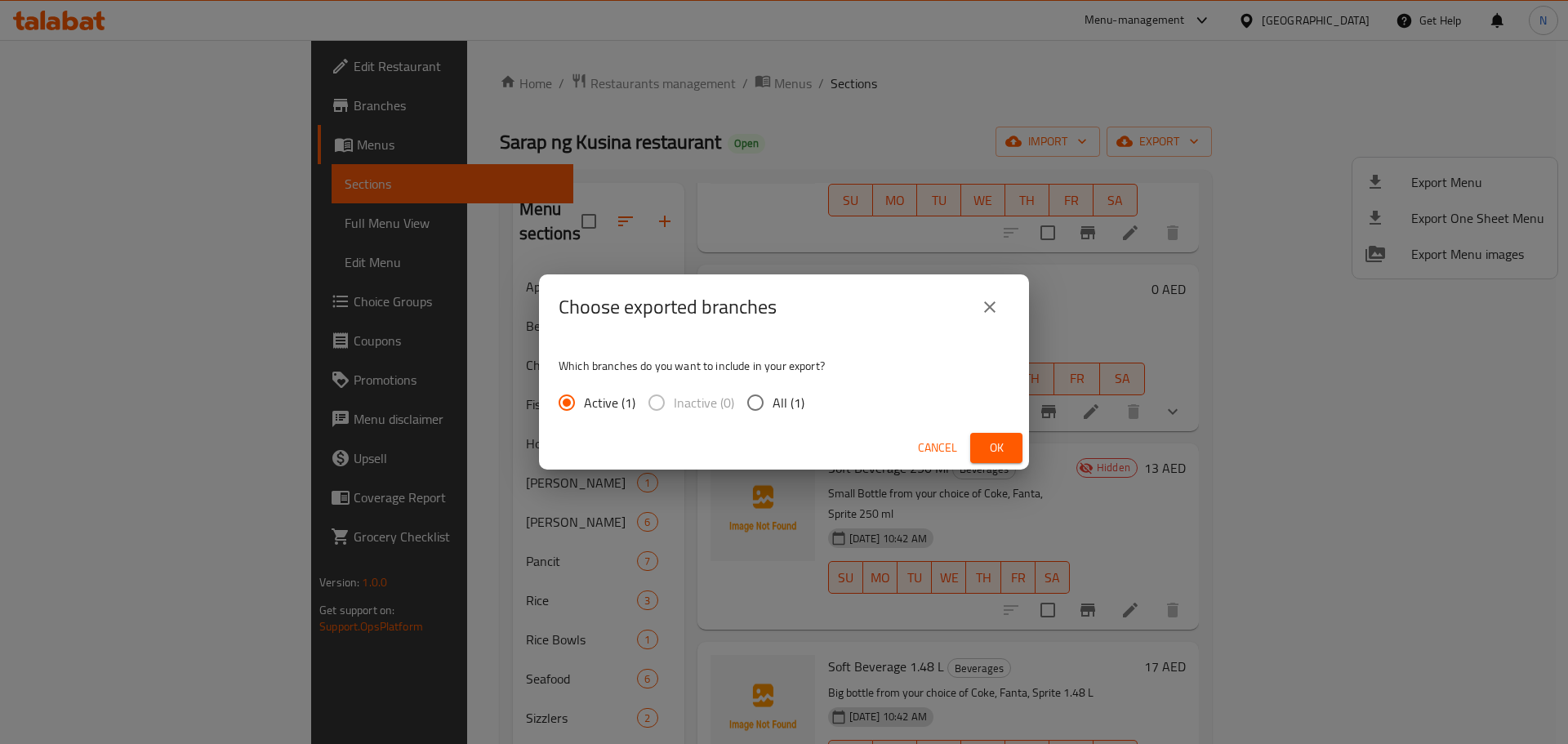
click at [1003, 448] on span "Ok" at bounding box center [996, 448] width 26 height 21
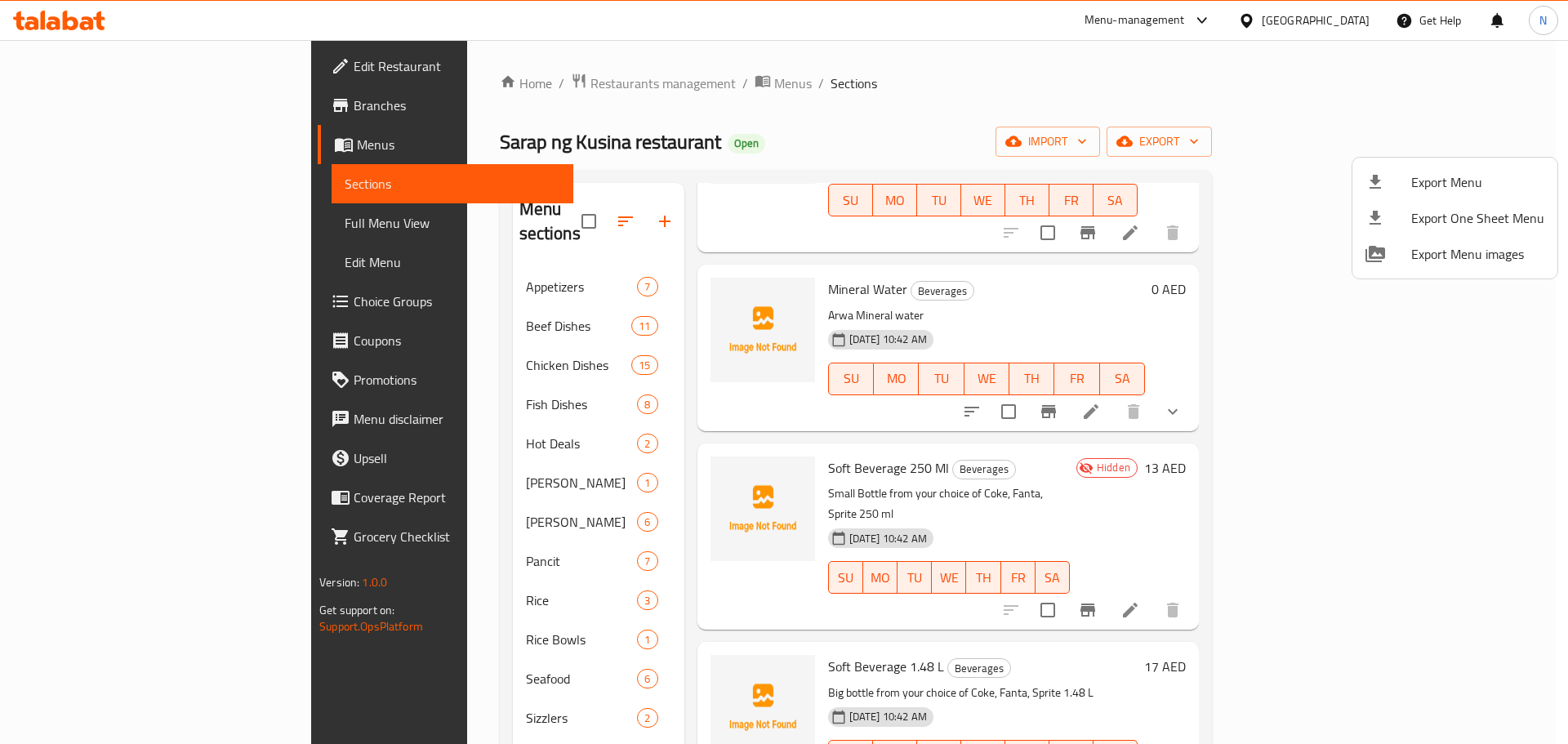
click at [93, 232] on div at bounding box center [784, 372] width 1568 height 744
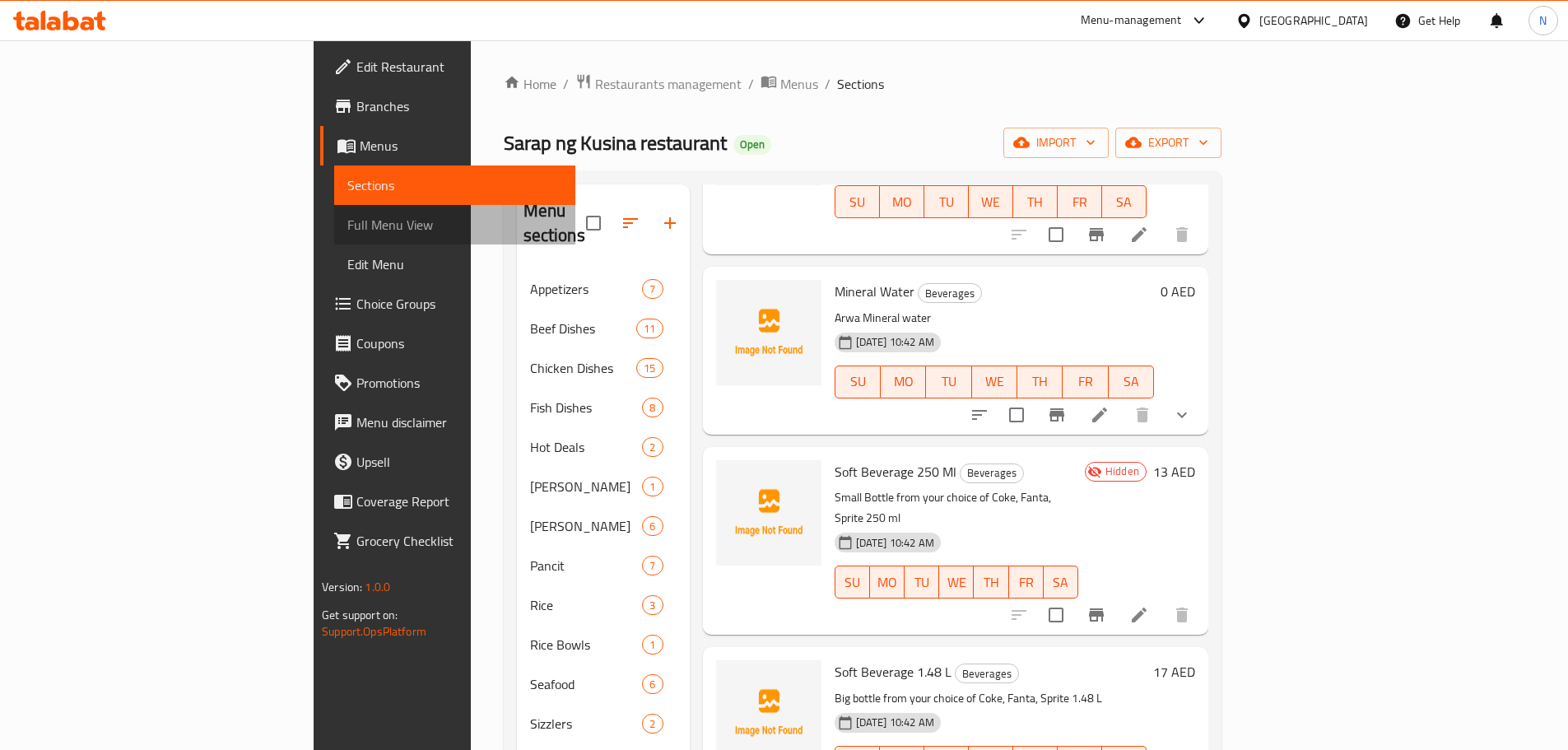
click at [348, 230] on span "Full Menu View" at bounding box center [455, 225] width 215 height 20
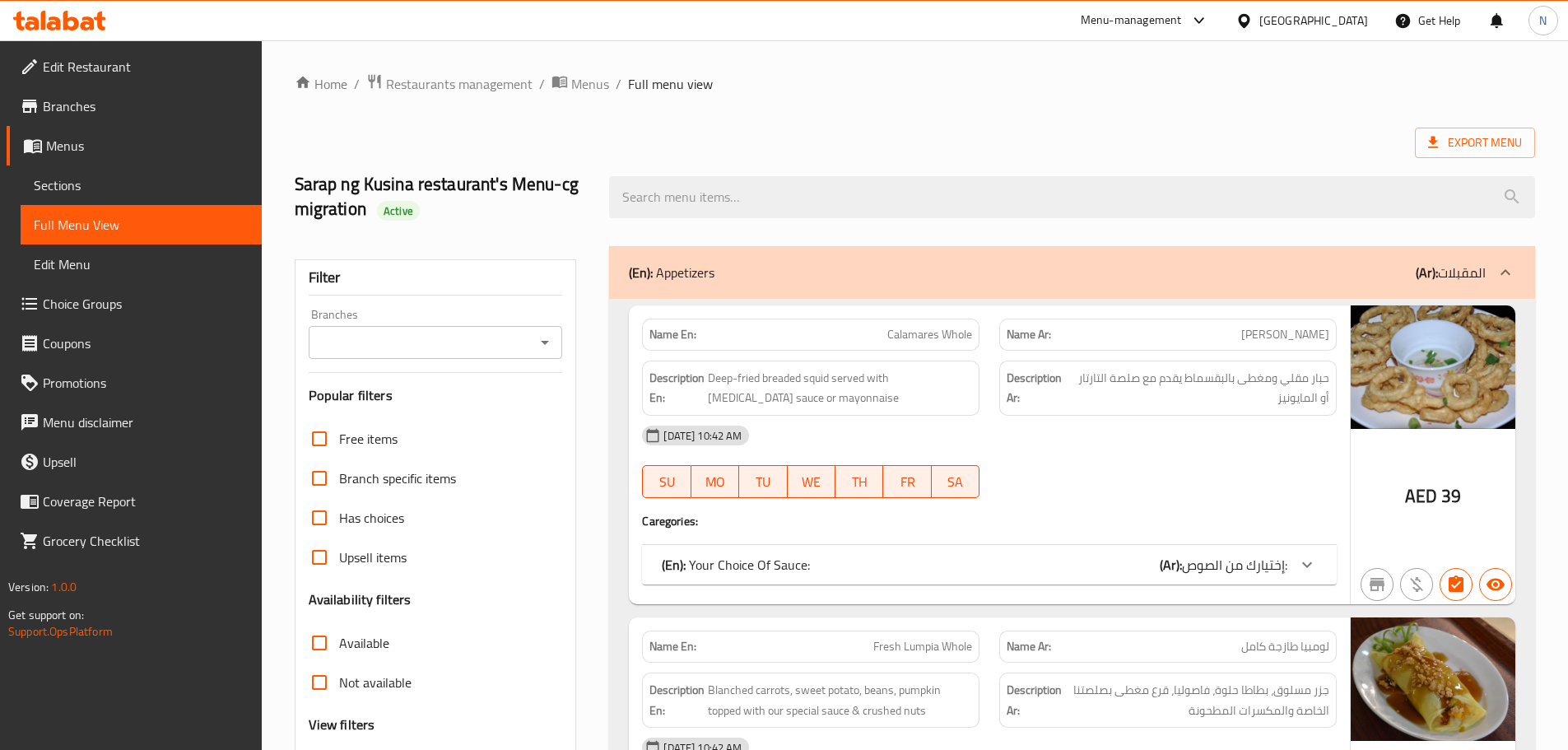
click at [468, 342] on input "Branches" at bounding box center [422, 342] width 217 height 23
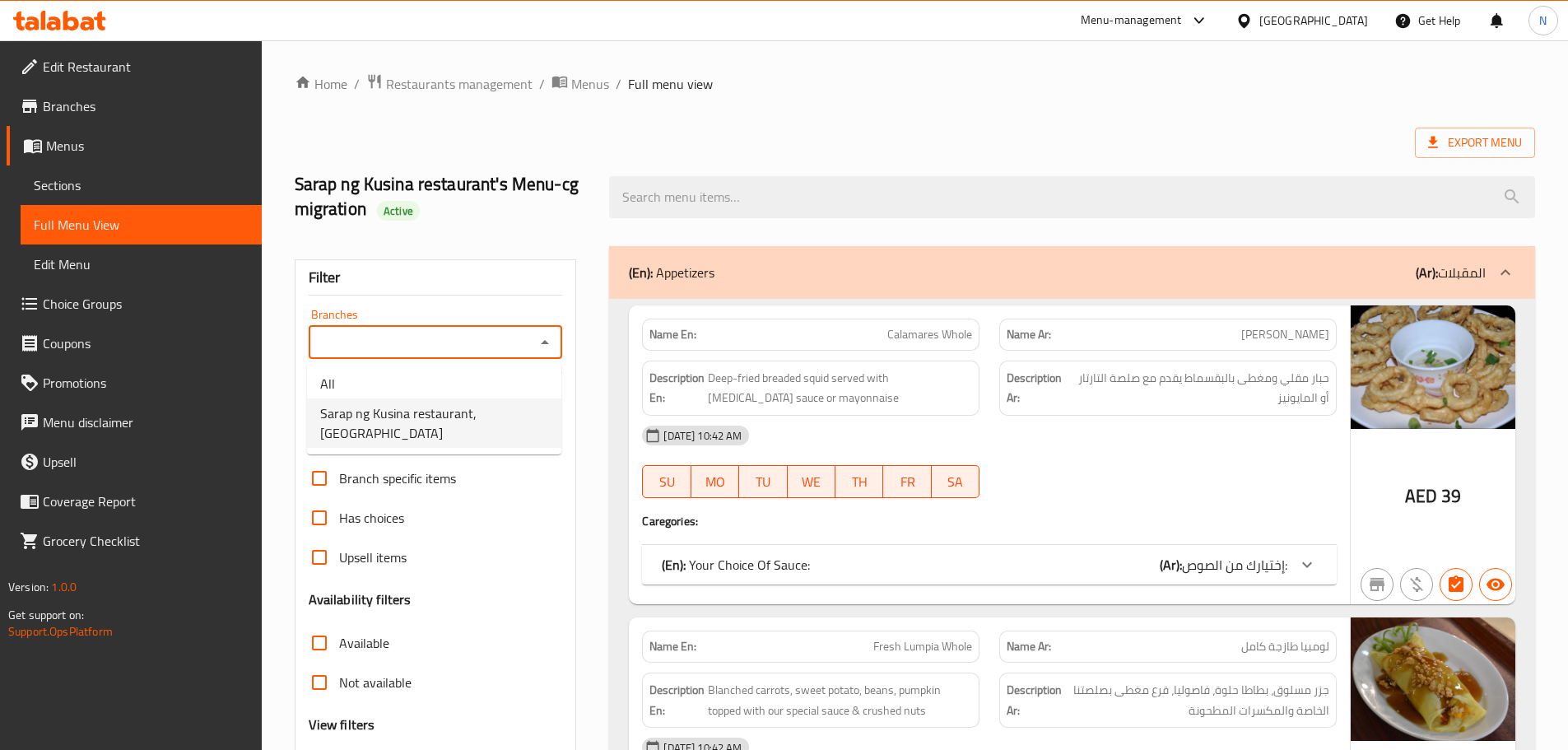
click at [438, 422] on span "Sarap ng Kusina restaurant, [GEOGRAPHIC_DATA]" at bounding box center [434, 422] width 228 height 39
type input "Sarap ng Kusina restaurant, [GEOGRAPHIC_DATA]"
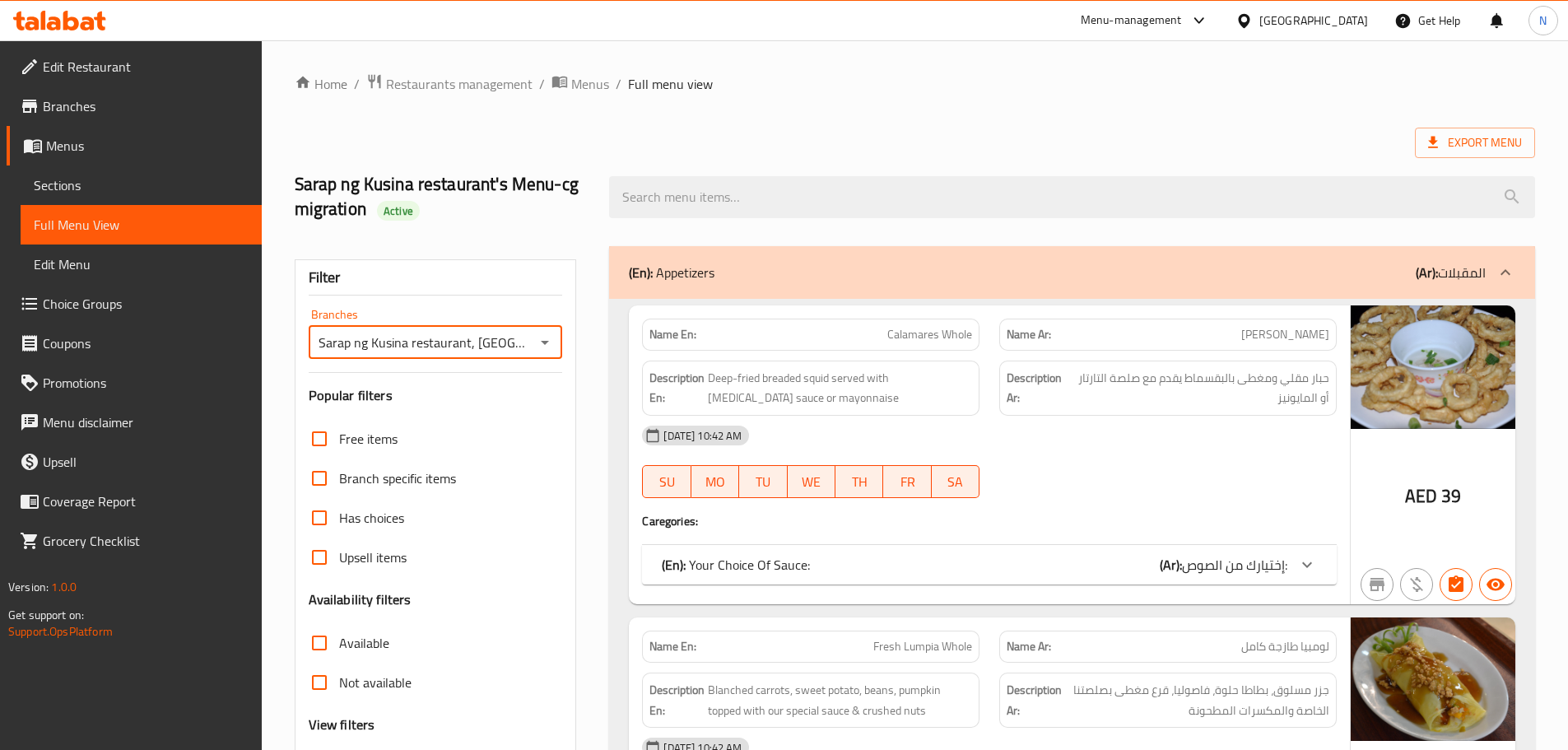
checkbox input "false"
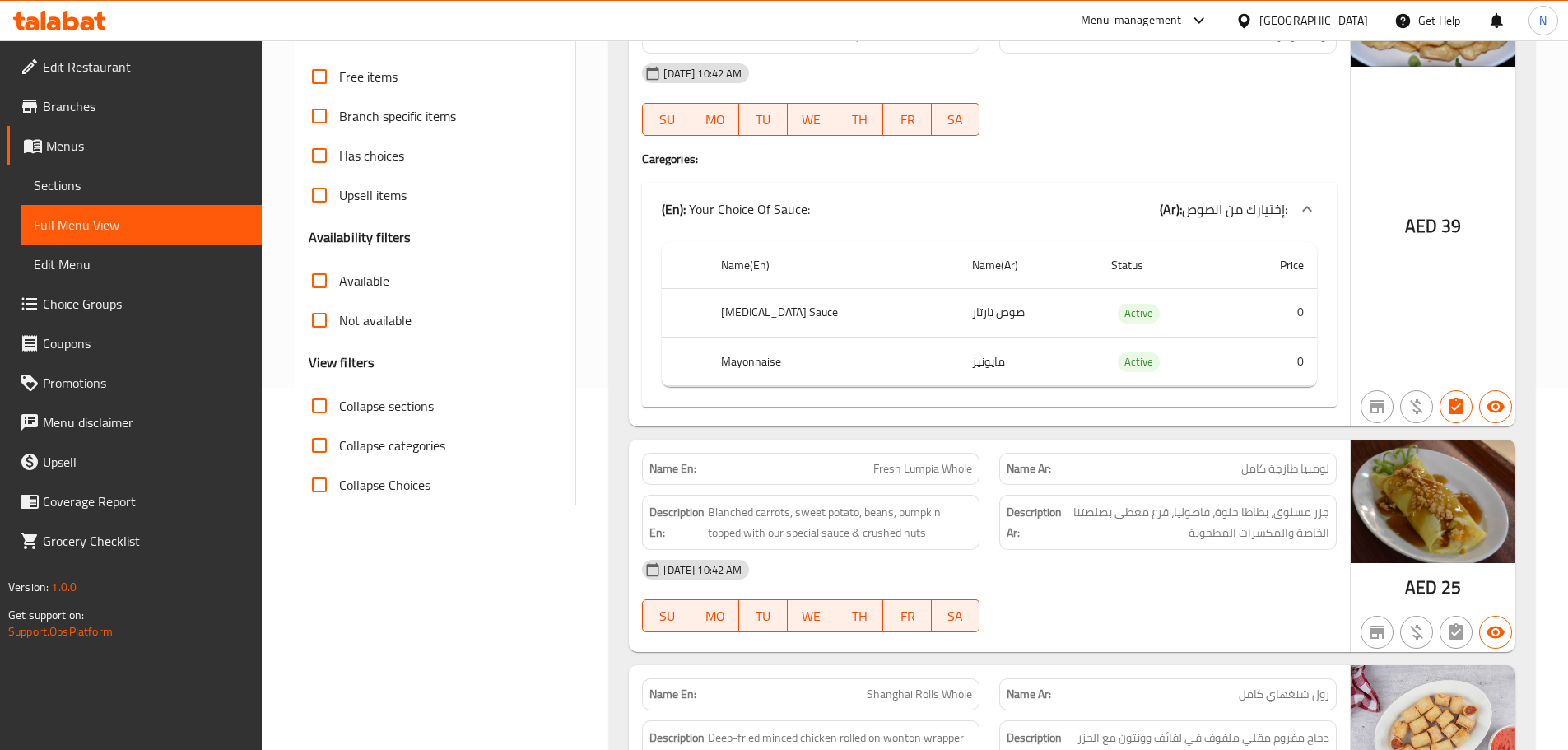
scroll to position [241, 0]
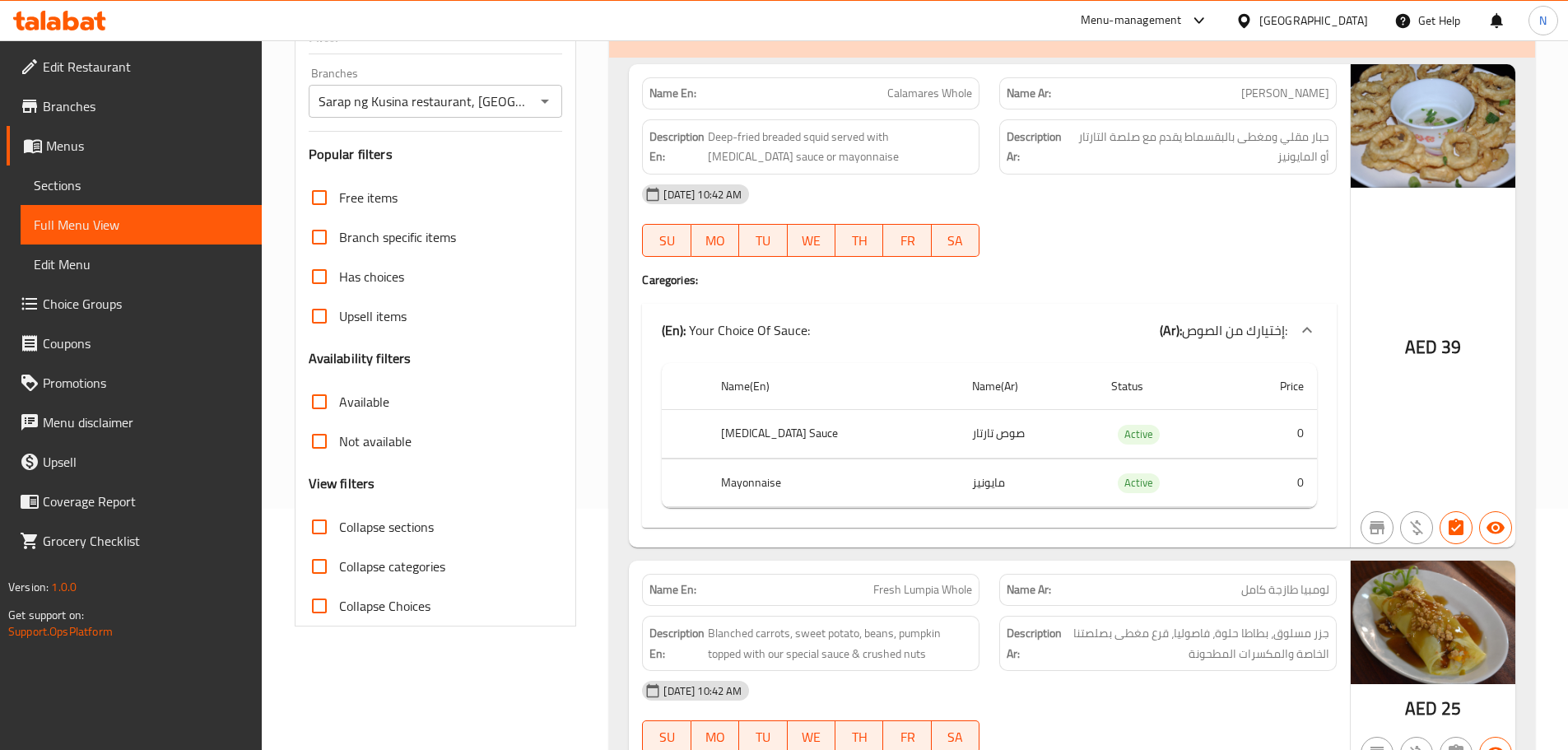
click at [84, 145] on span "Menus" at bounding box center [147, 145] width 202 height 20
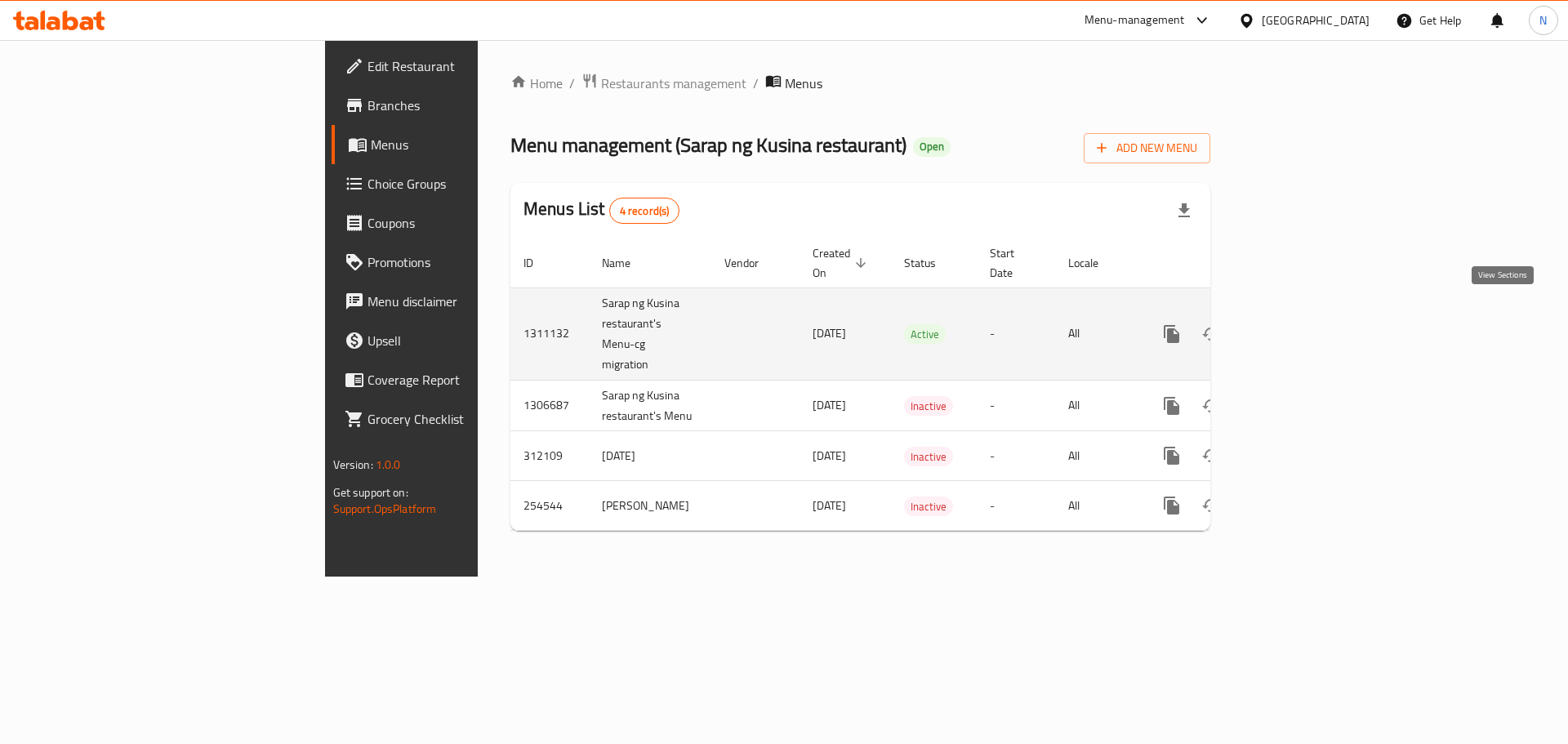
click at [1299, 324] on icon "enhanced table" at bounding box center [1289, 334] width 20 height 20
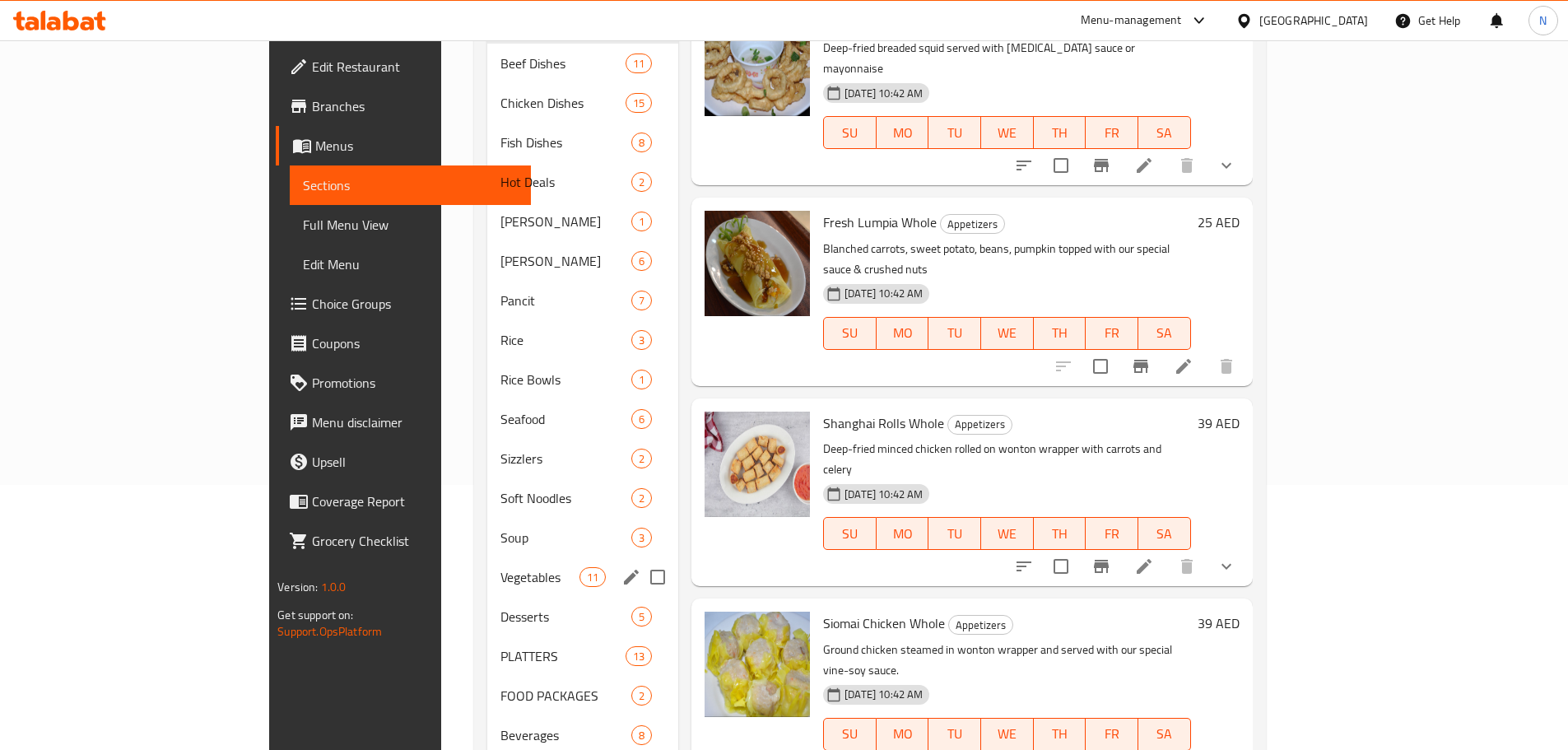
scroll to position [337, 0]
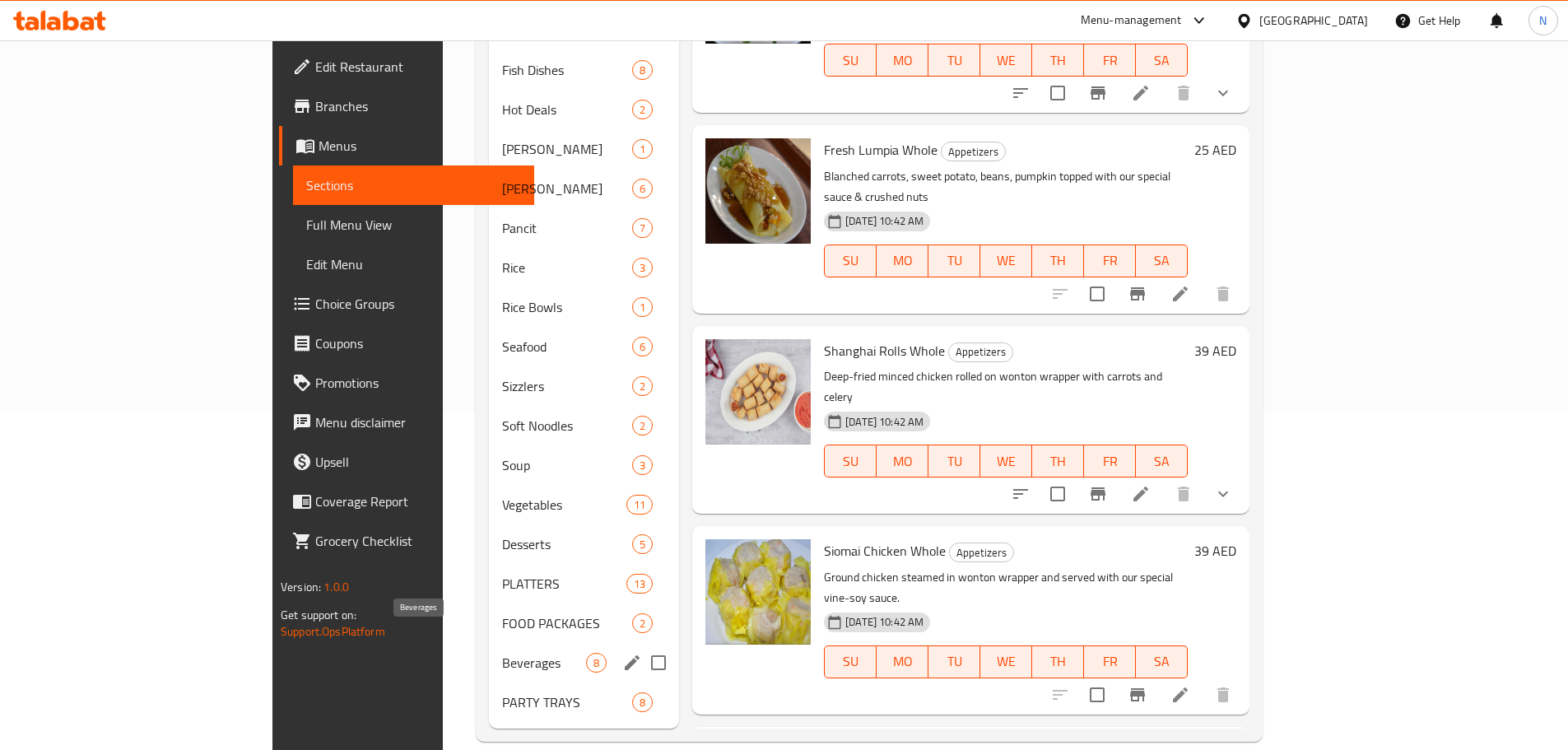
click at [502, 652] on span "Beverages" at bounding box center [544, 662] width 84 height 20
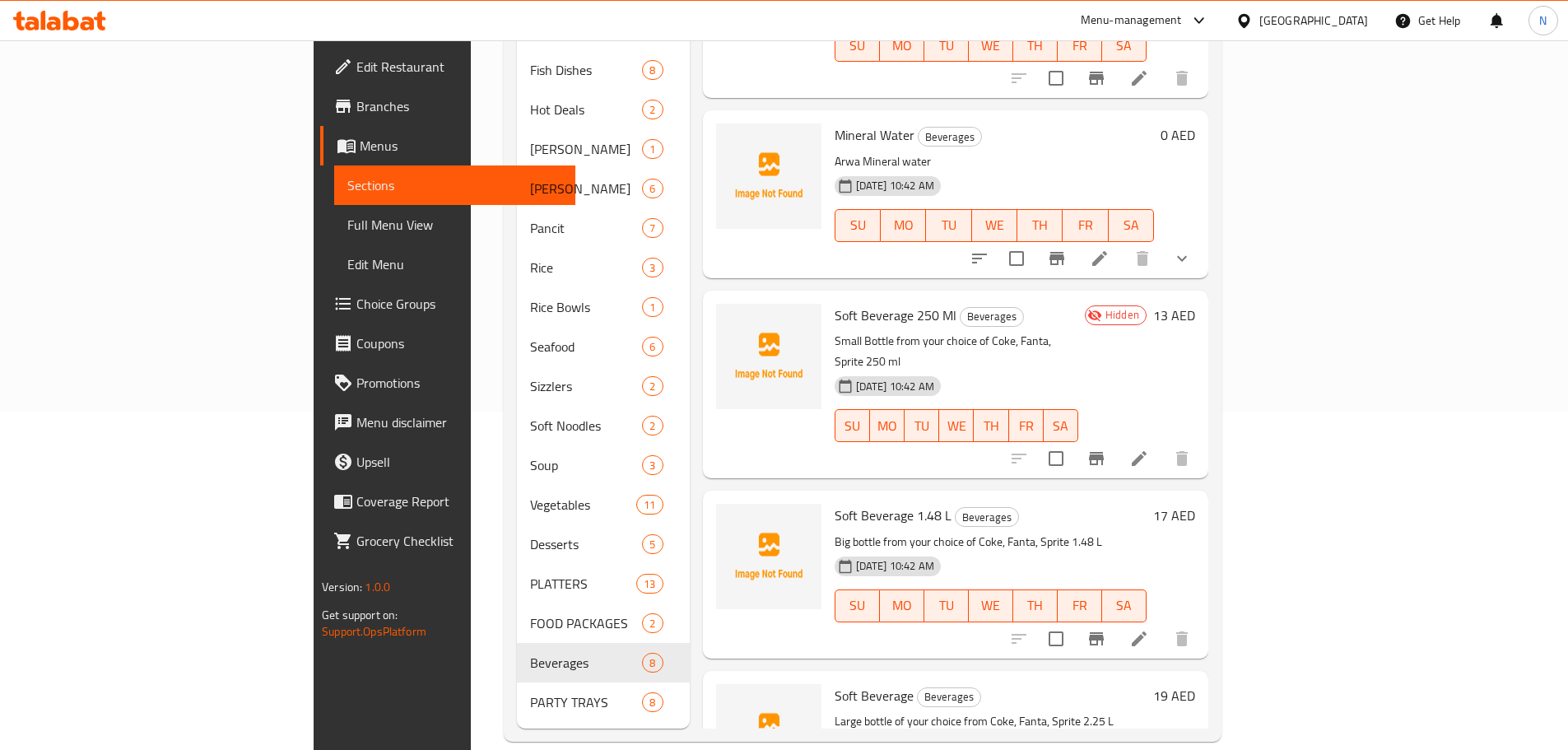
scroll to position [494, 0]
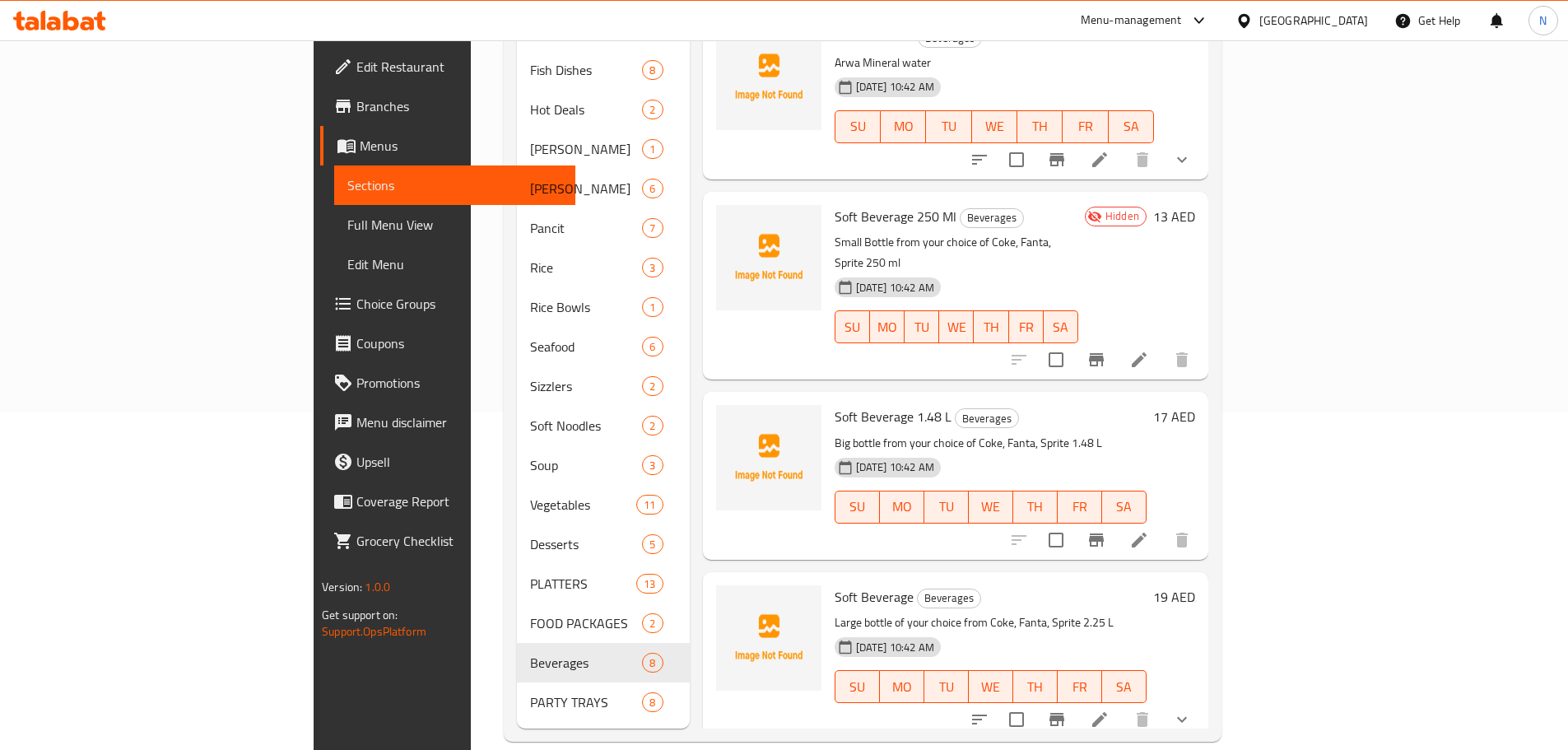
click at [1192, 709] on icon "show more" at bounding box center [1182, 719] width 20 height 20
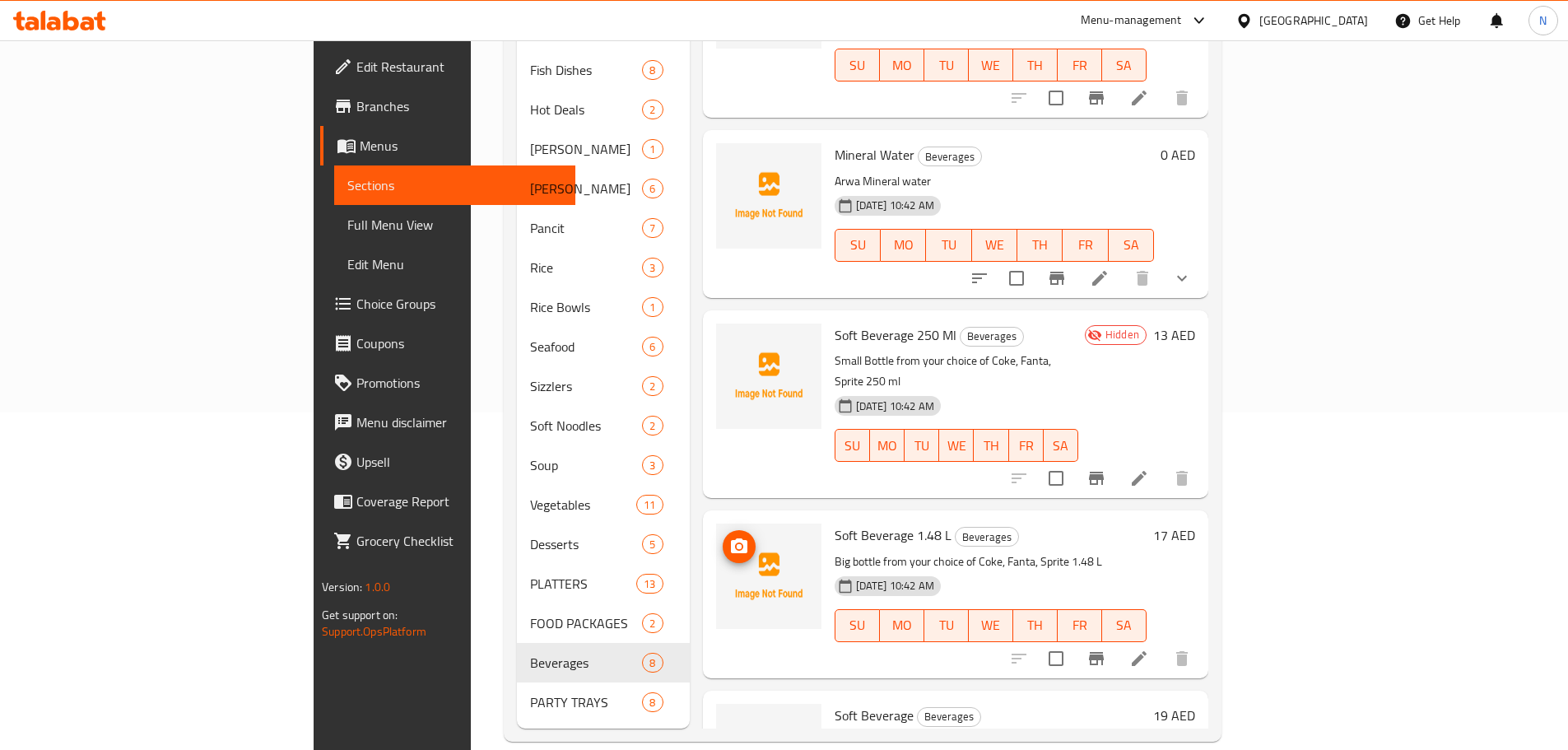
scroll to position [368, 0]
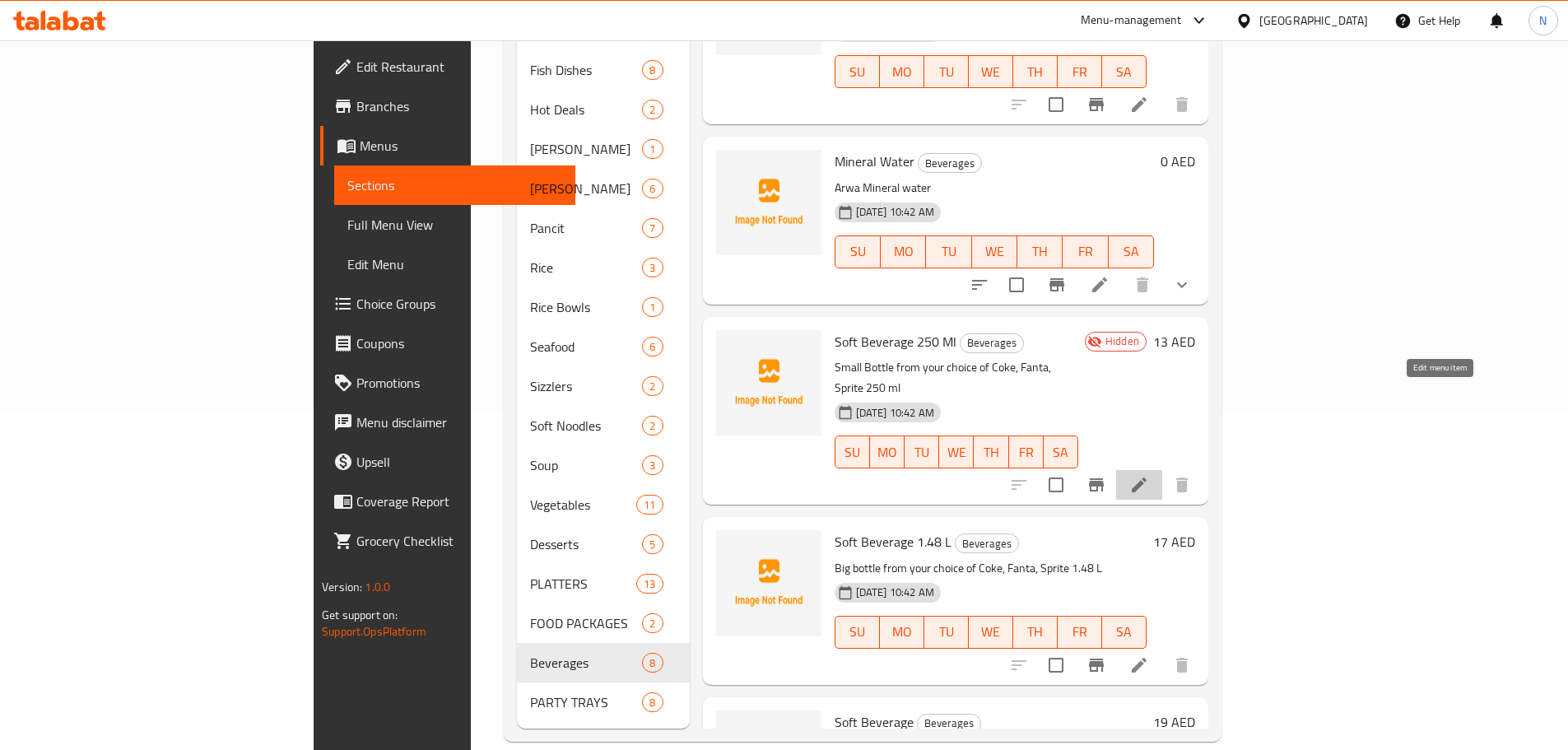
click at [1150, 475] on icon at bounding box center [1139, 484] width 20 height 20
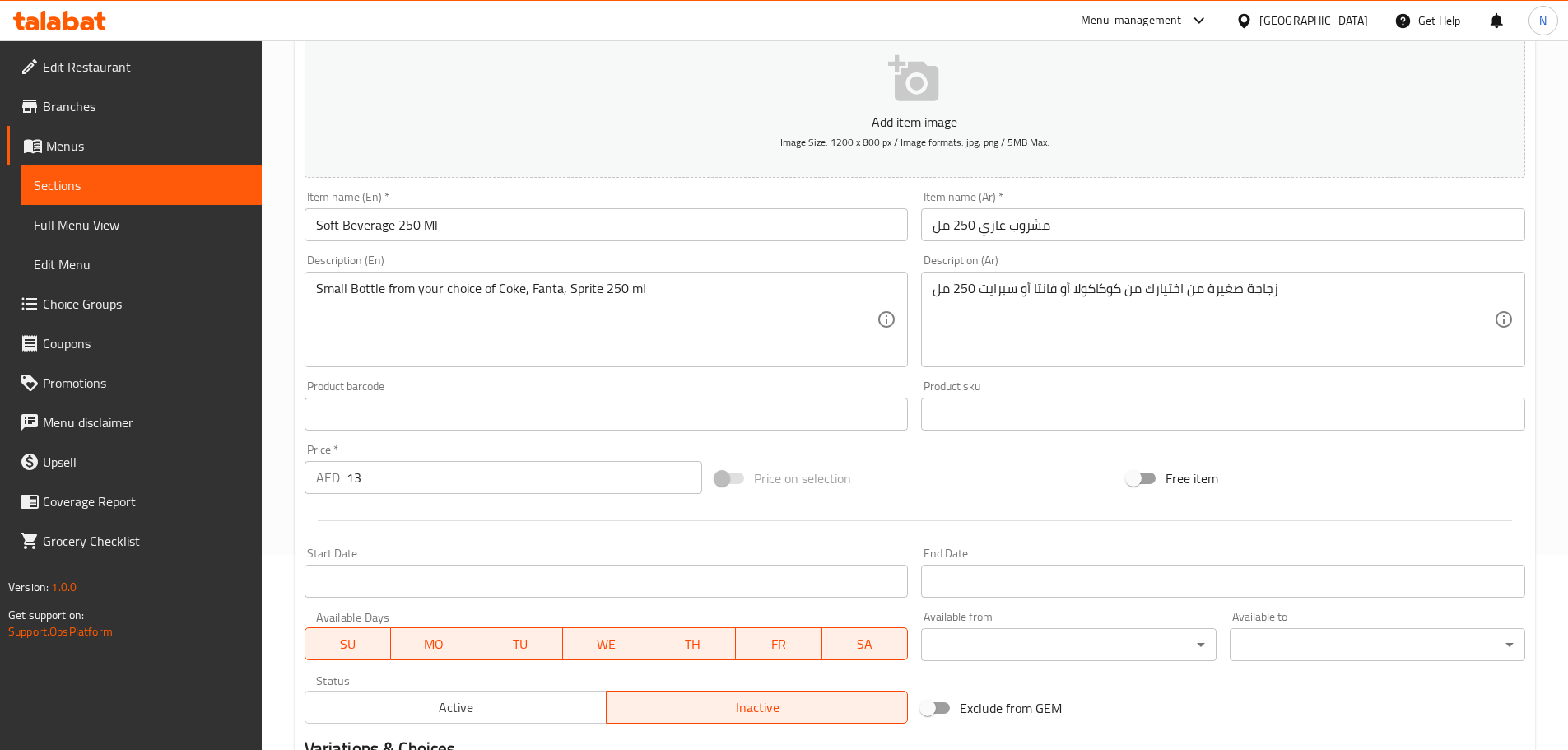
scroll to position [329, 0]
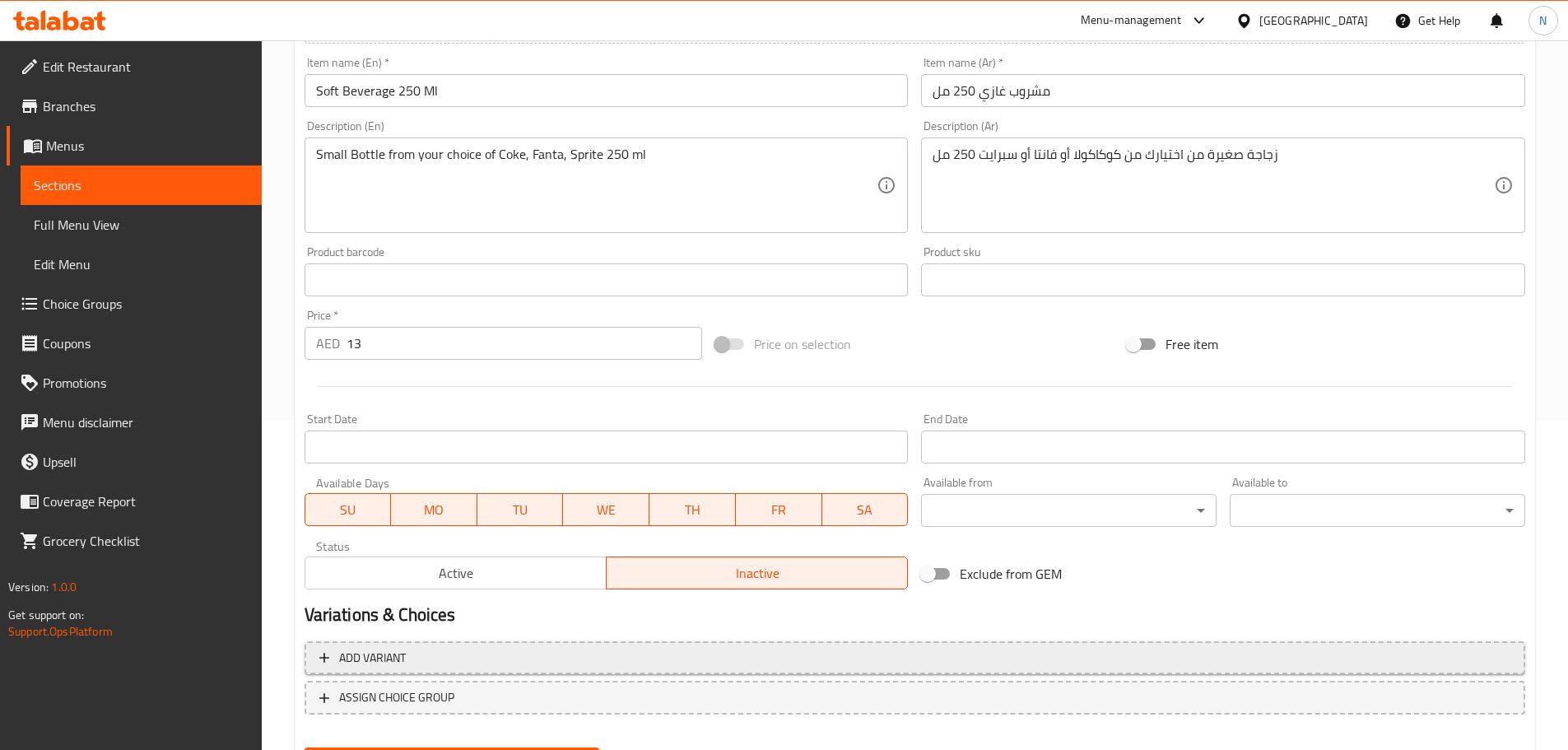
click at [1388, 651] on span "Add variant" at bounding box center [915, 658] width 1191 height 21
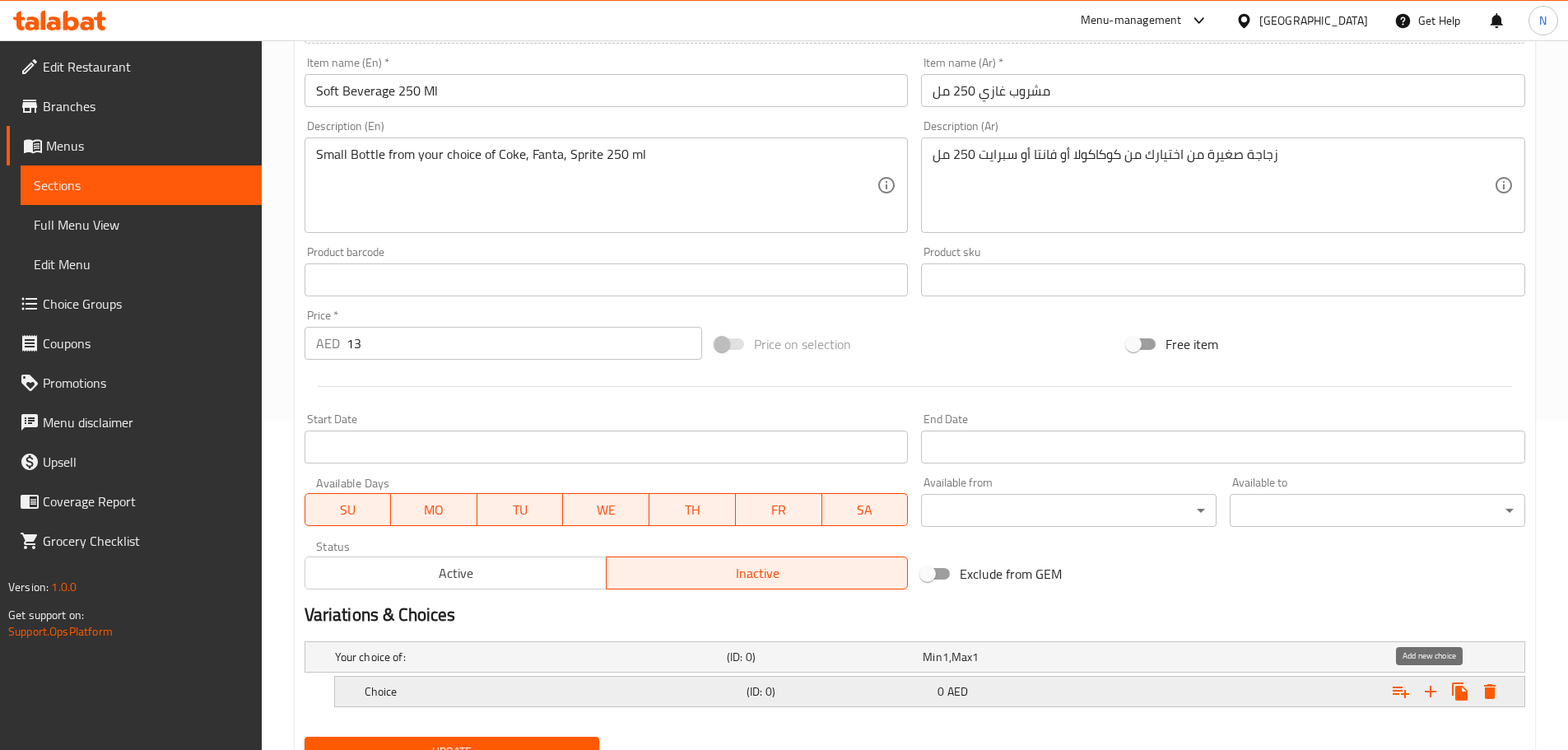
click at [1429, 698] on icon "Expand" at bounding box center [1430, 691] width 20 height 20
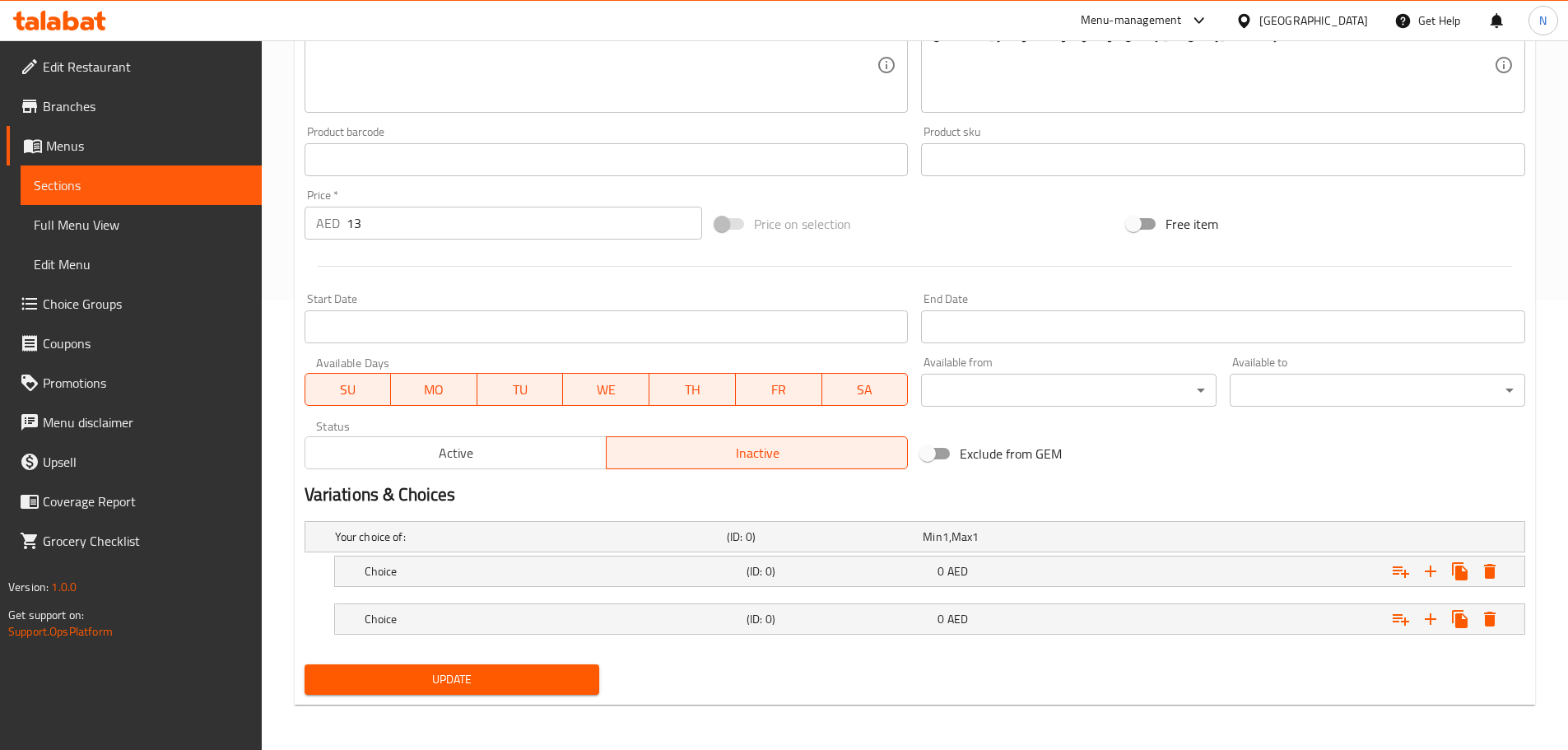
scroll to position [450, 0]
click at [1434, 619] on icon "Expand" at bounding box center [1430, 618] width 20 height 20
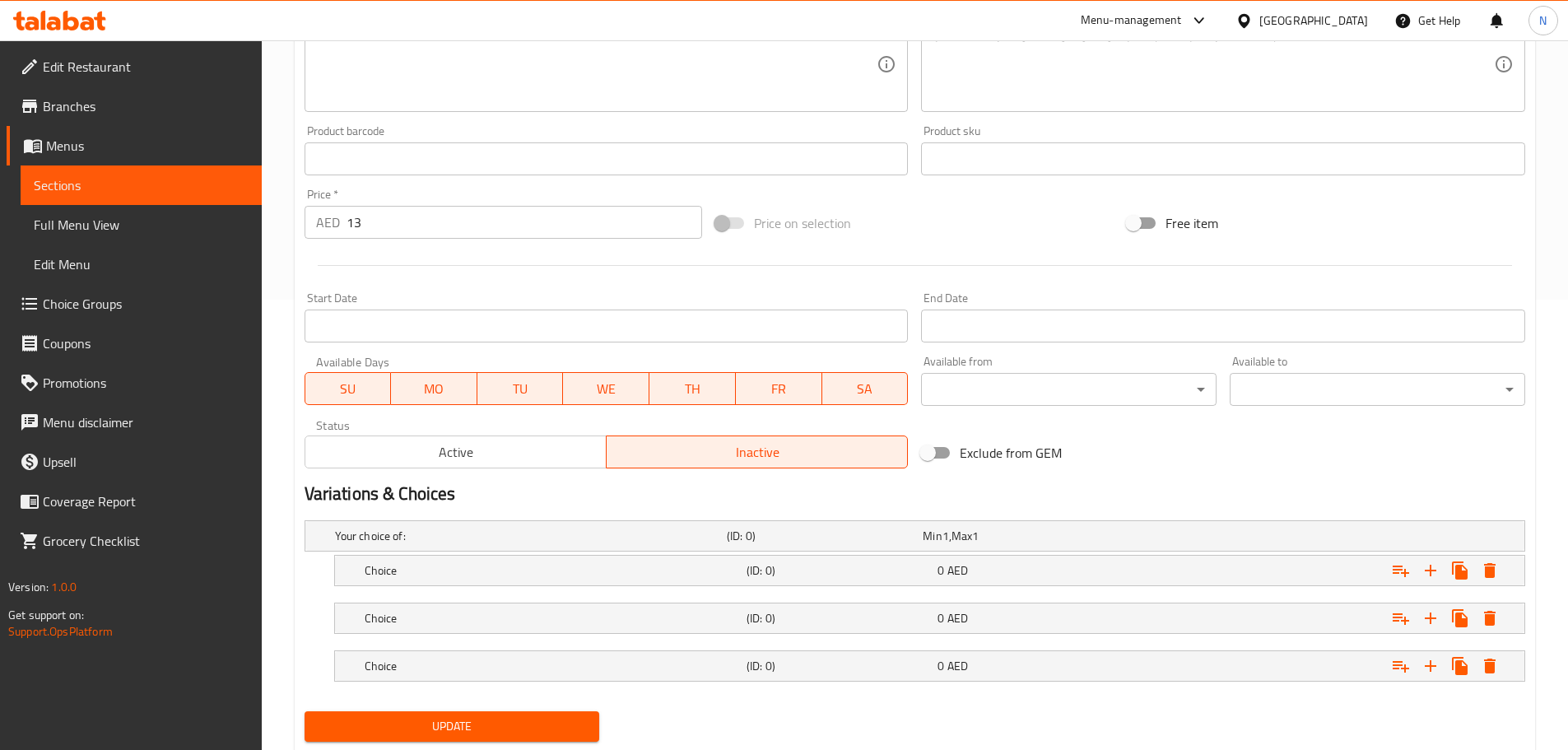
scroll to position [121, 0]
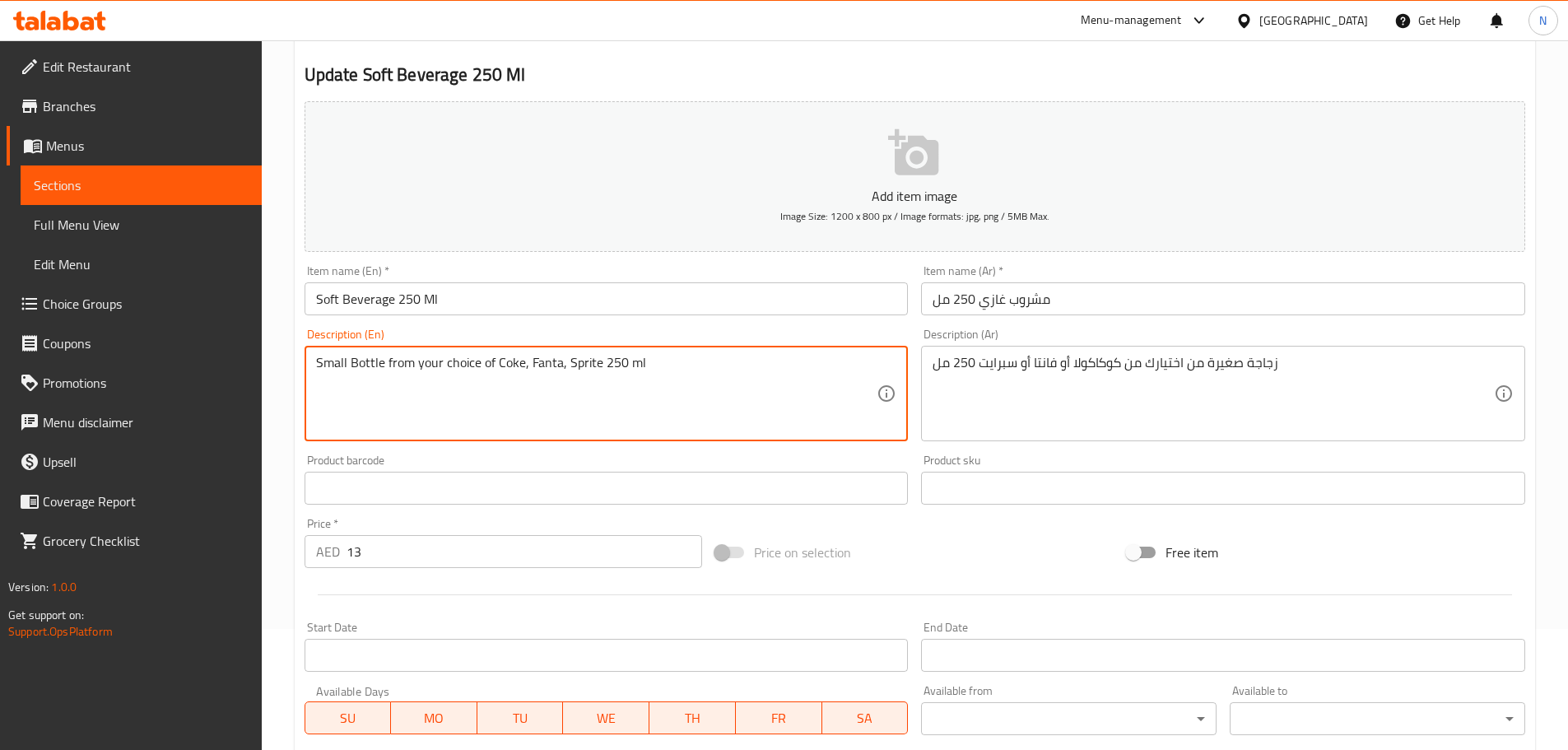
click at [506, 364] on textarea "Small Bottle from your choice of Coke, Fanta, Sprite 250 ml" at bounding box center [597, 394] width 561 height 78
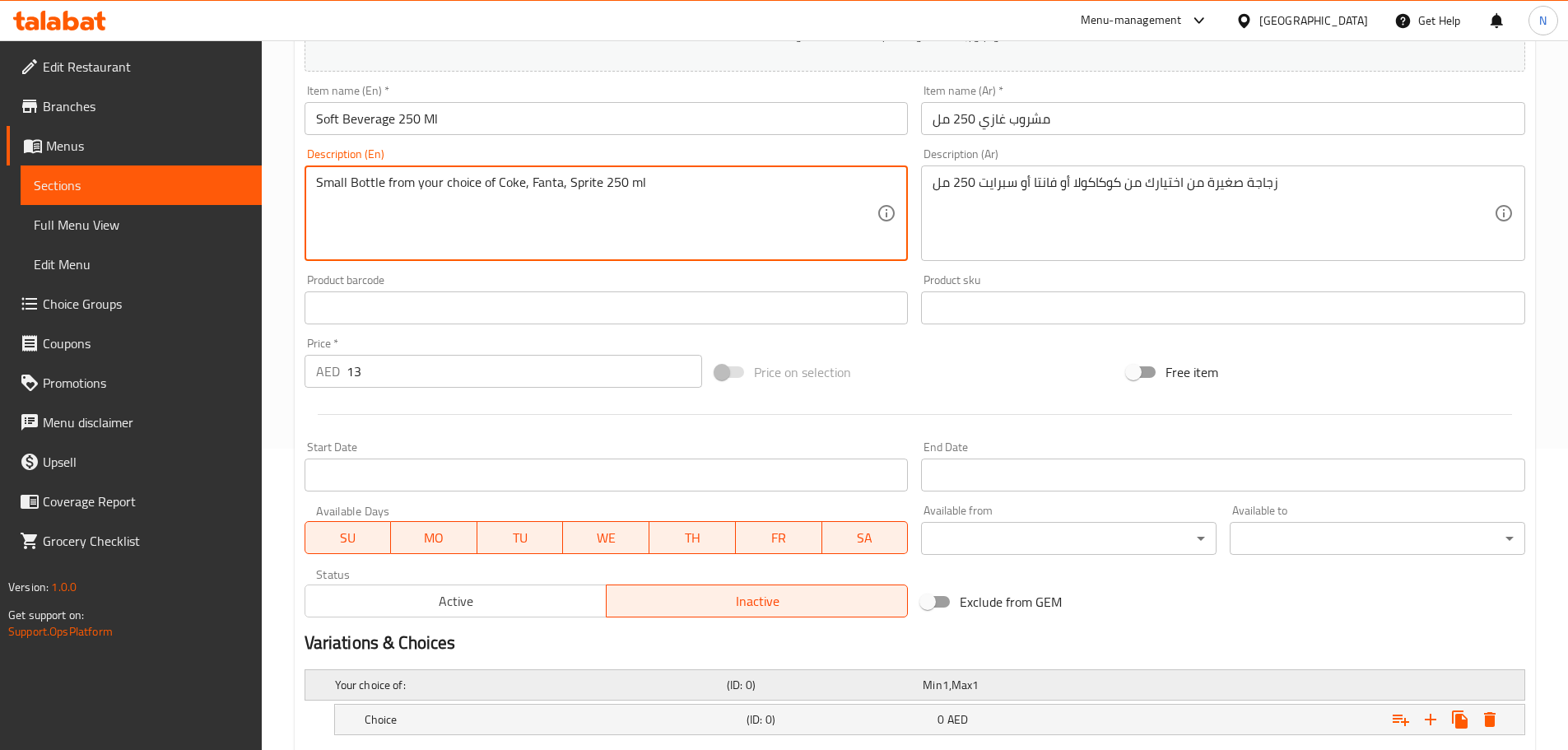
scroll to position [497, 0]
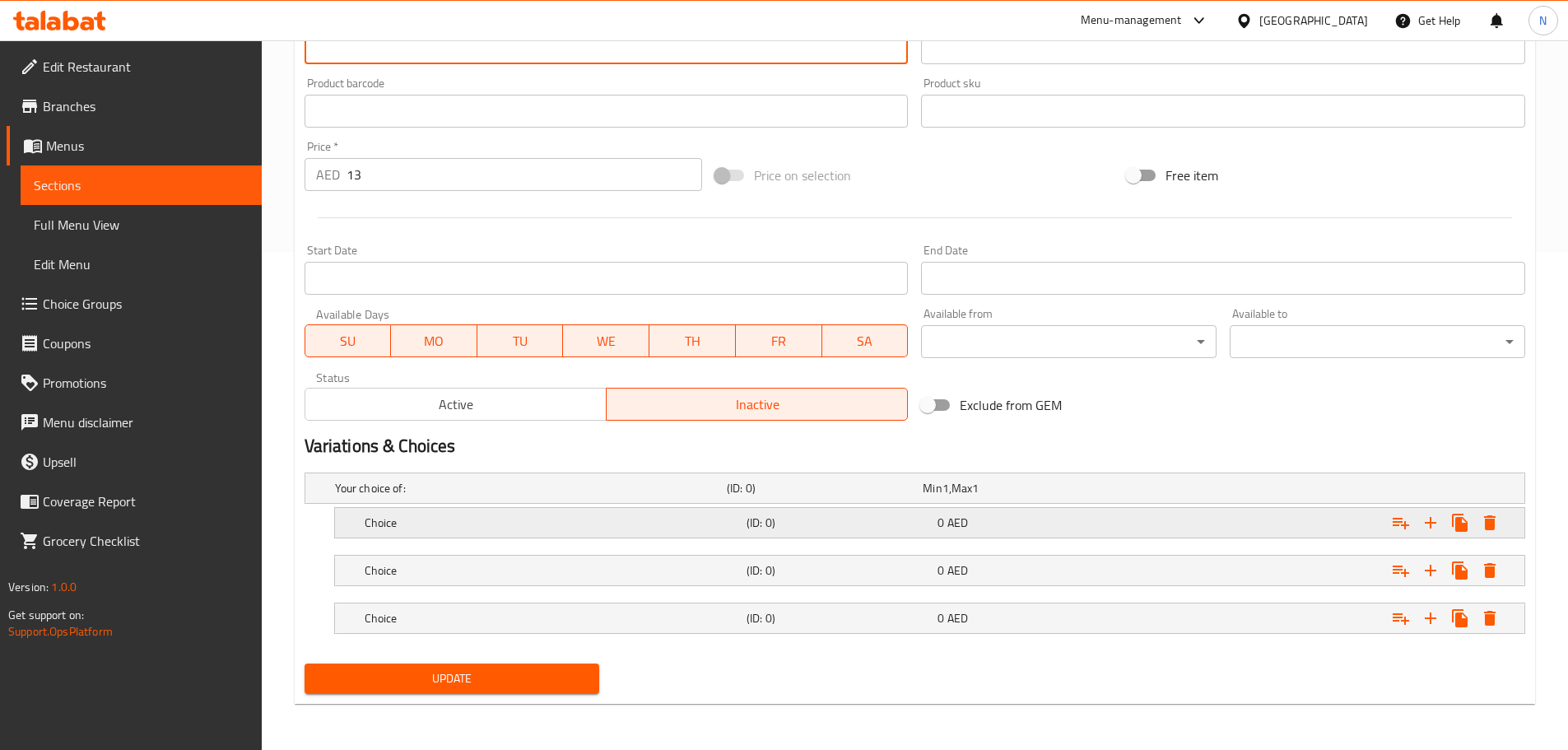
click at [467, 518] on h5 "Choice" at bounding box center [552, 522] width 376 height 17
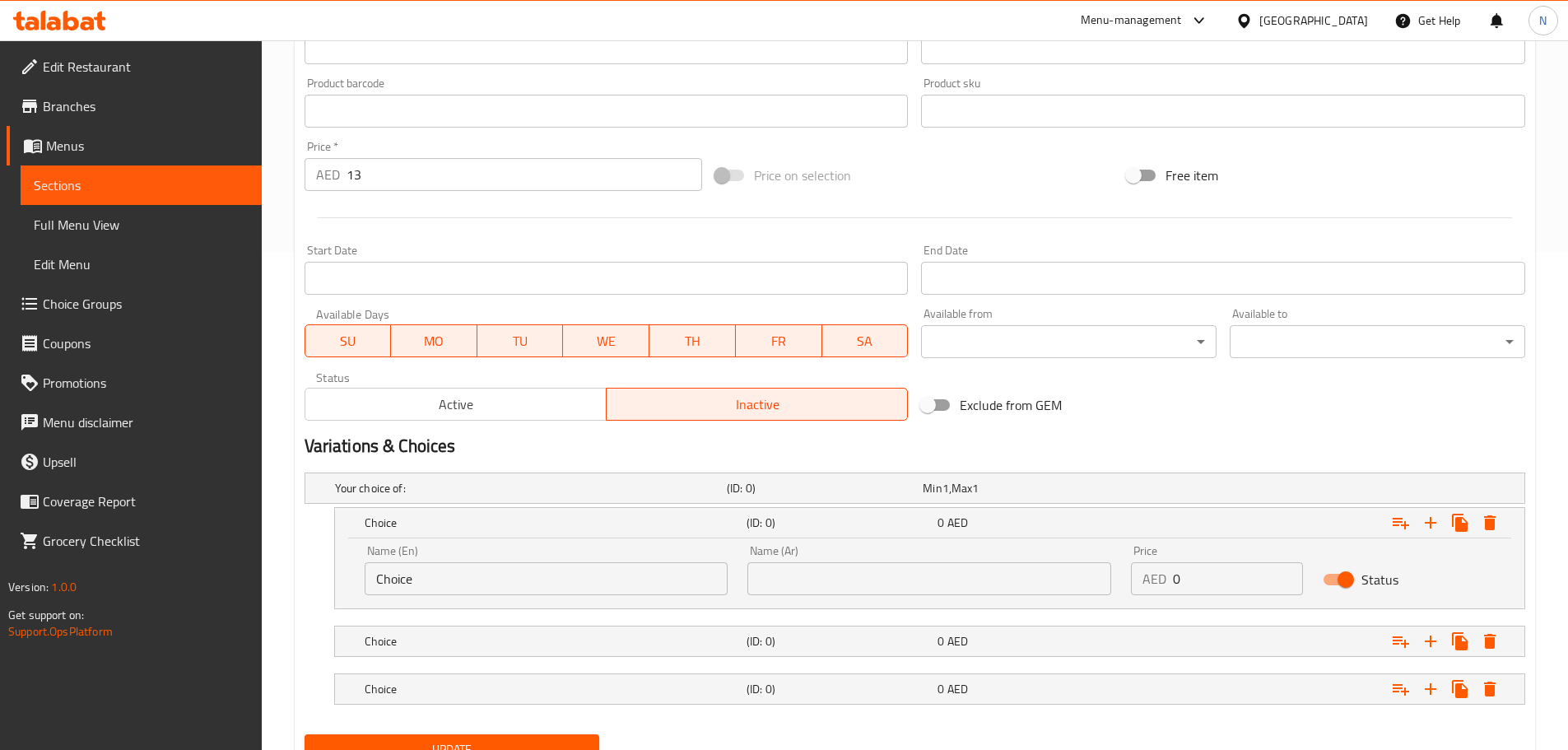
click at [431, 564] on input "Choice" at bounding box center [546, 578] width 364 height 33
click at [424, 575] on input "Choice" at bounding box center [546, 578] width 364 height 33
paste input "ok"
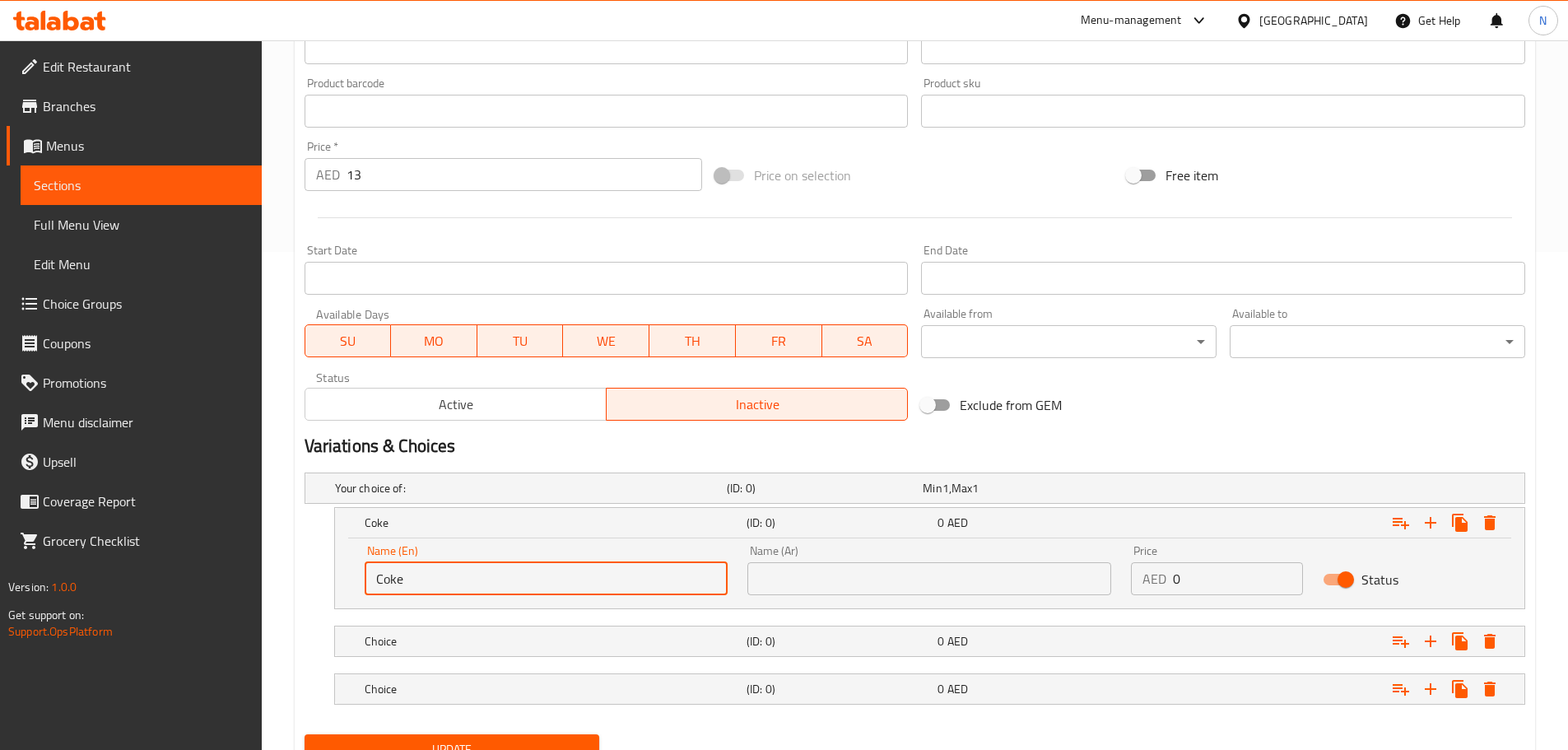
type input "Coke"
click at [434, 418] on button "Active" at bounding box center [456, 404] width 302 height 33
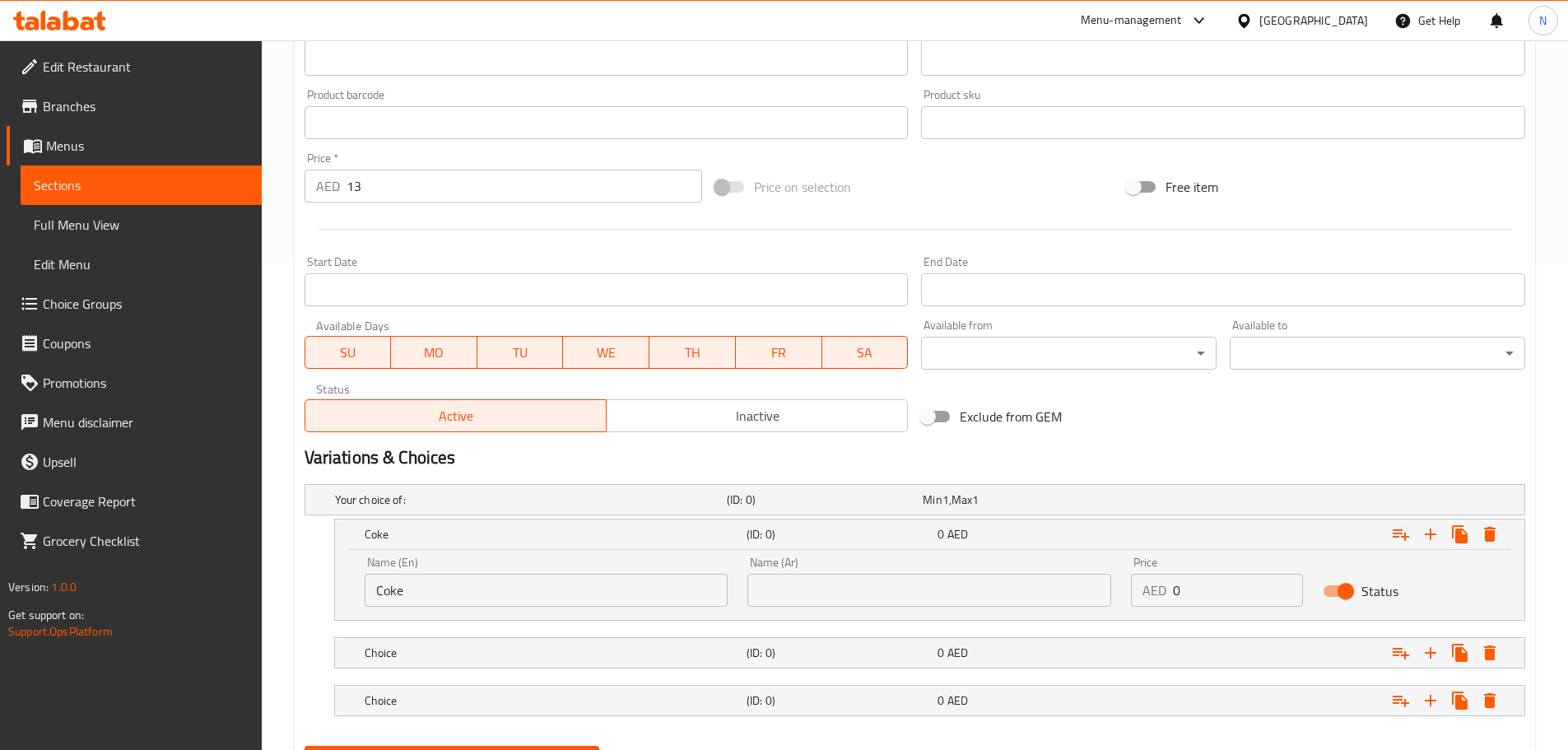
scroll to position [569, 0]
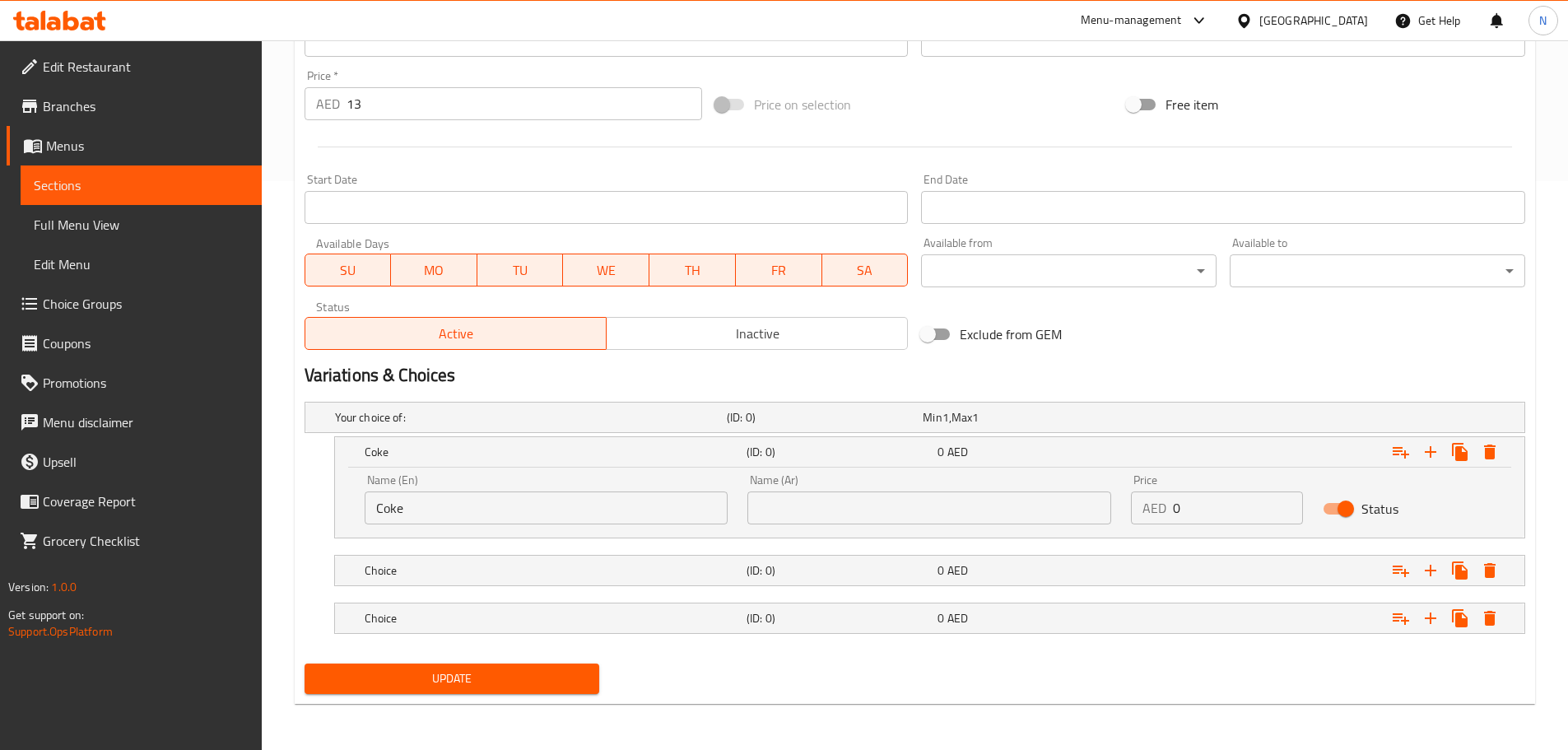
click at [988, 512] on input "text" at bounding box center [930, 508] width 364 height 33
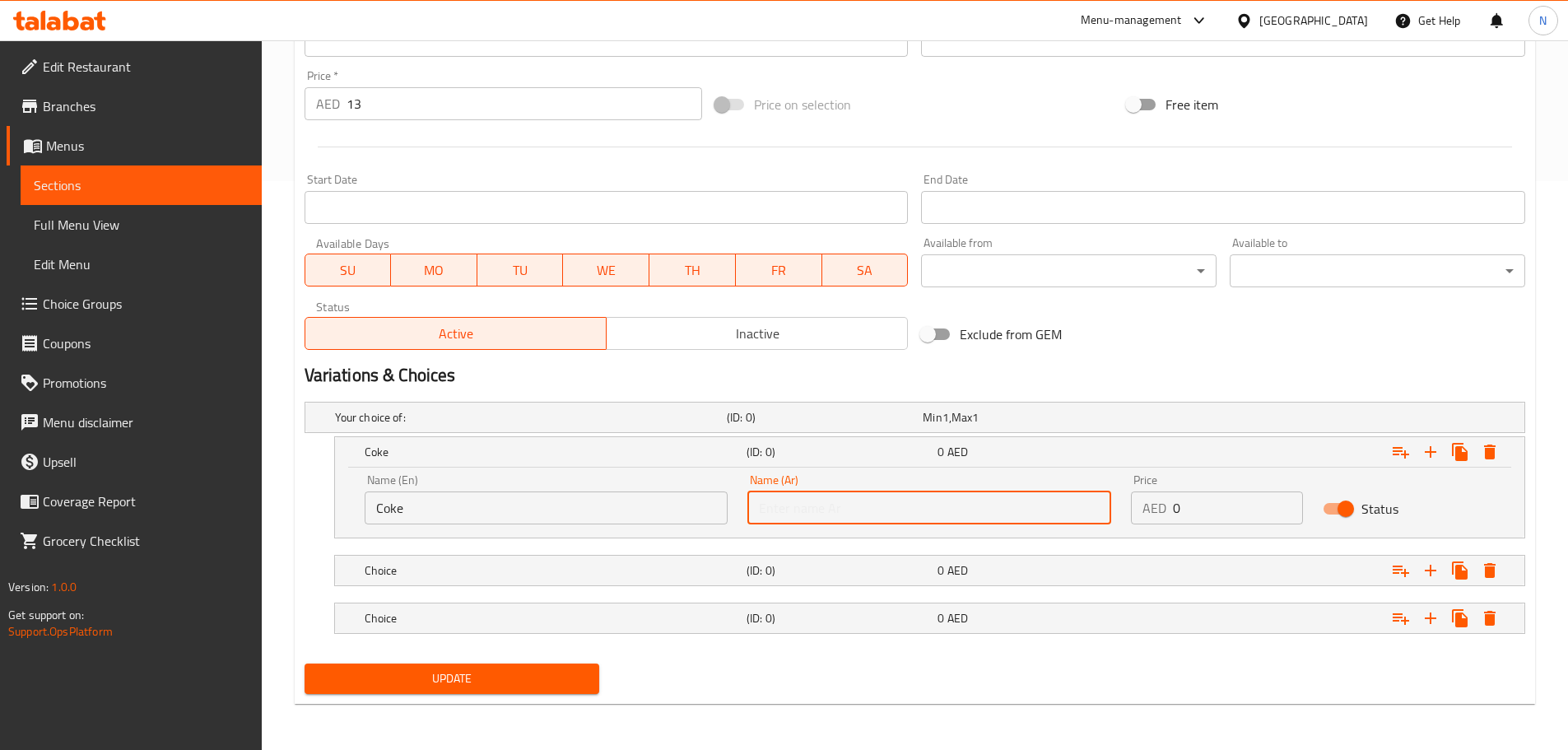
paste input "كوكاكولا"
type input "كوكاكولا"
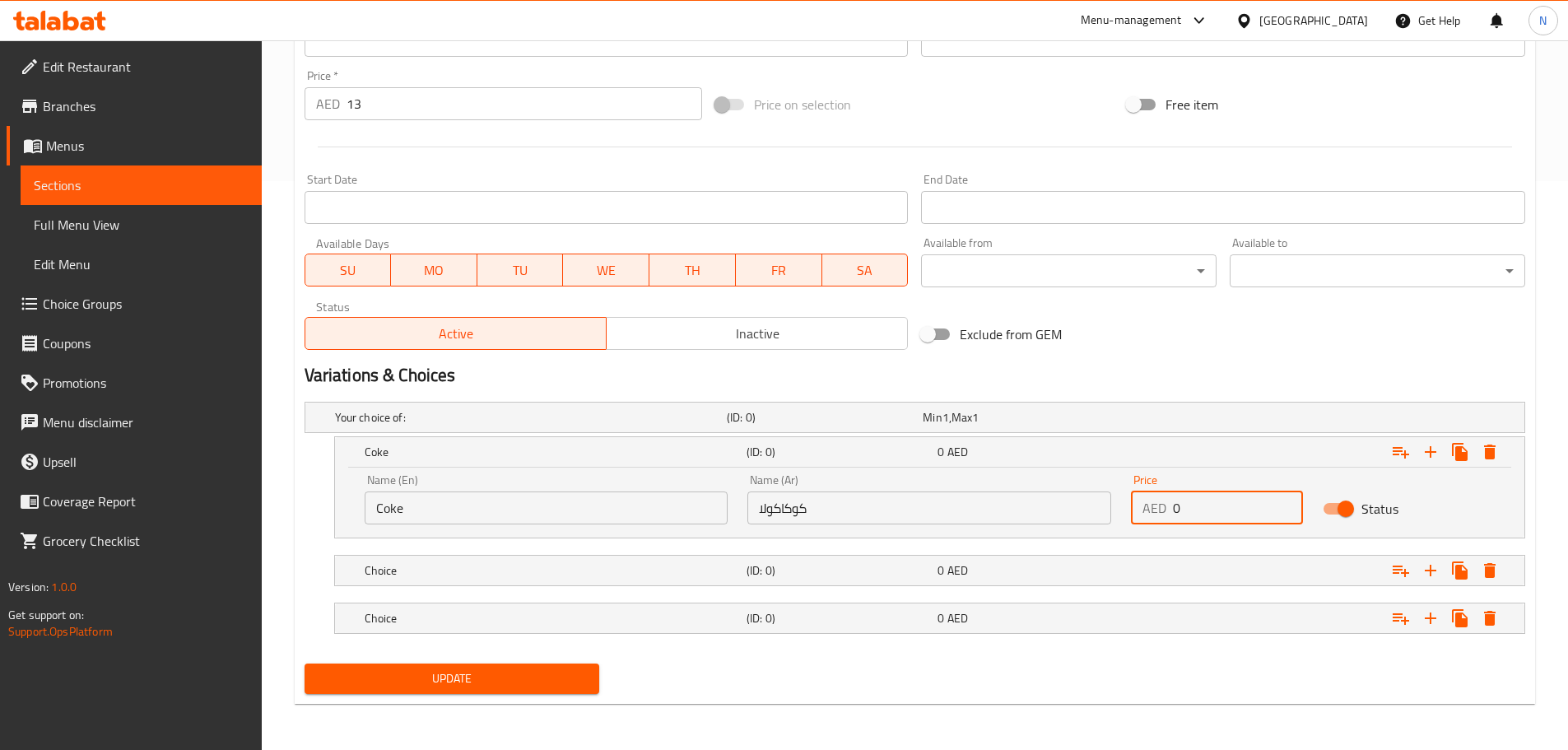
drag, startPoint x: 1222, startPoint y: 505, endPoint x: 1172, endPoint y: 510, distance: 50.2
click at [1173, 510] on input "0" at bounding box center [1238, 508] width 130 height 33
type input "13"
click at [1200, 568] on div "Expand" at bounding box center [1316, 571] width 382 height 37
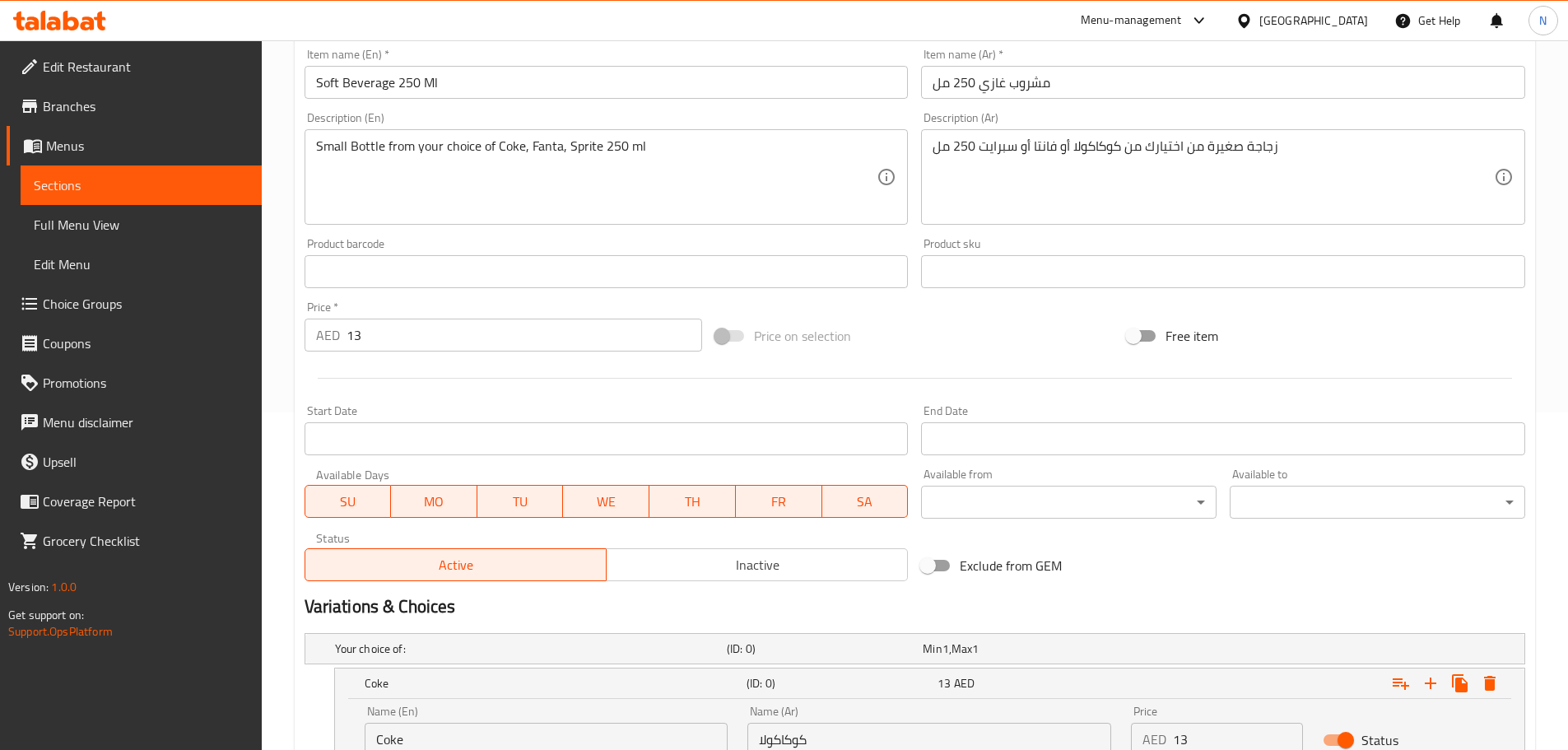
scroll to position [157, 0]
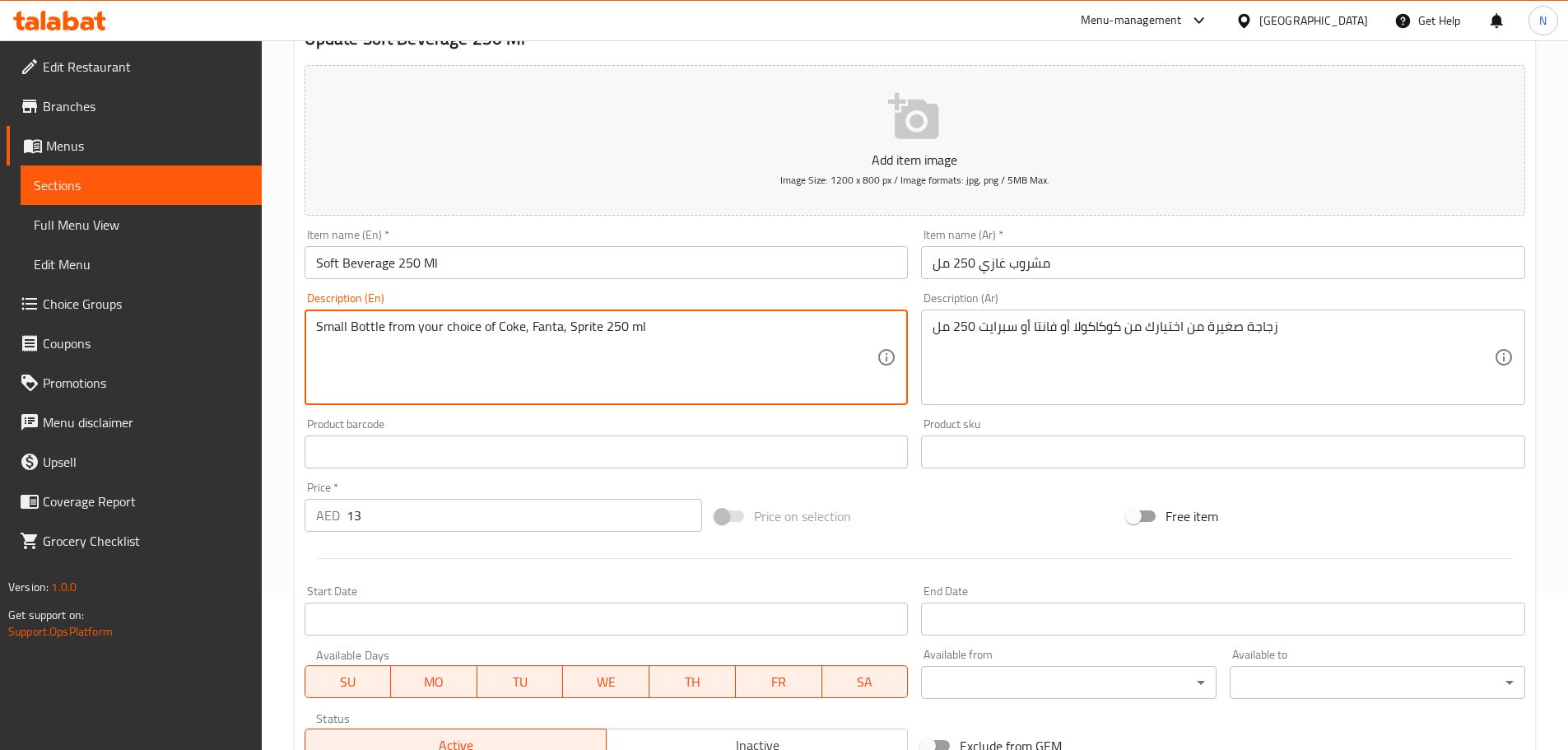
click at [546, 330] on textarea "Small Bottle from your choice of Coke, Fanta, Sprite 250 ml" at bounding box center [597, 358] width 561 height 78
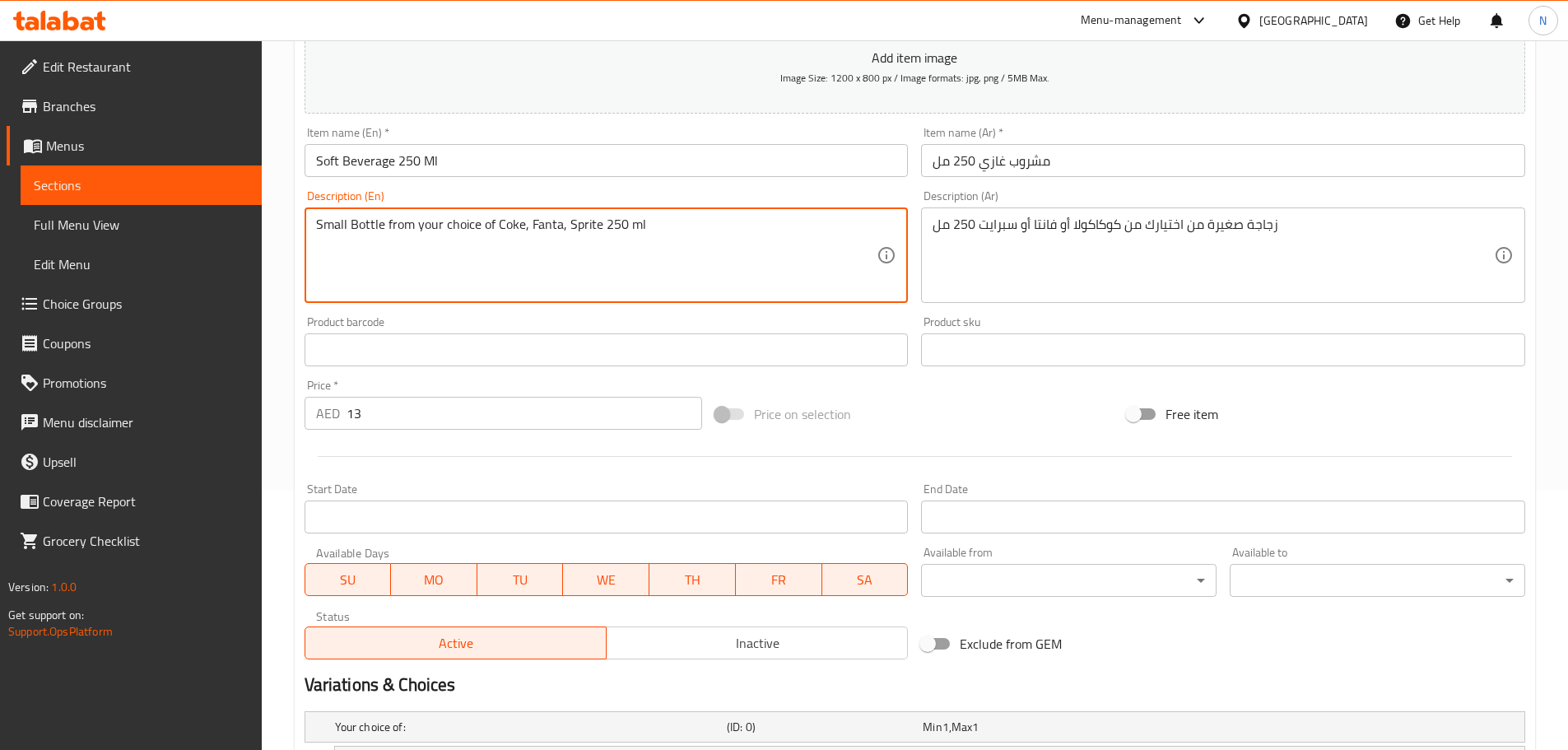
scroll to position [639, 0]
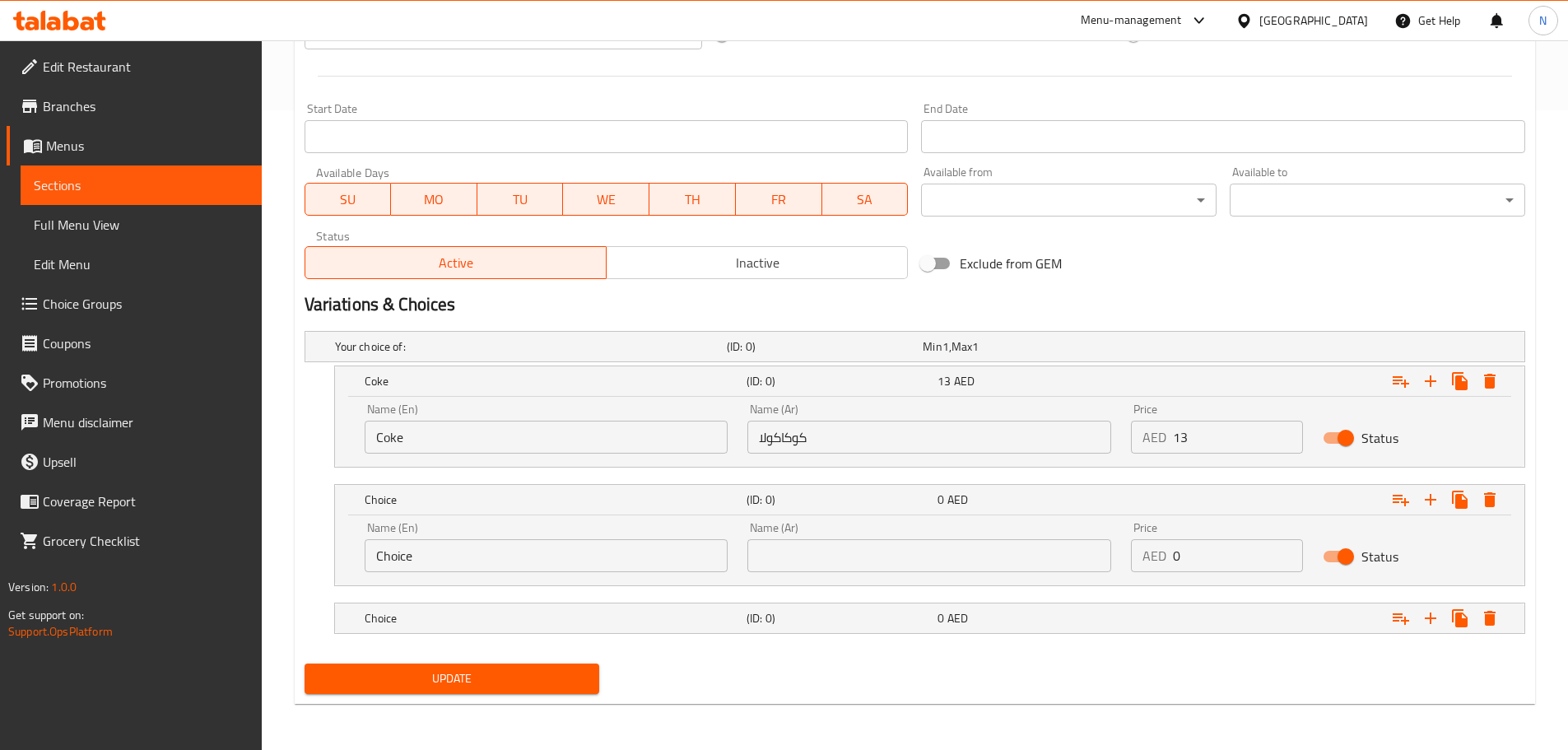
click at [464, 548] on input "Choice" at bounding box center [546, 556] width 364 height 33
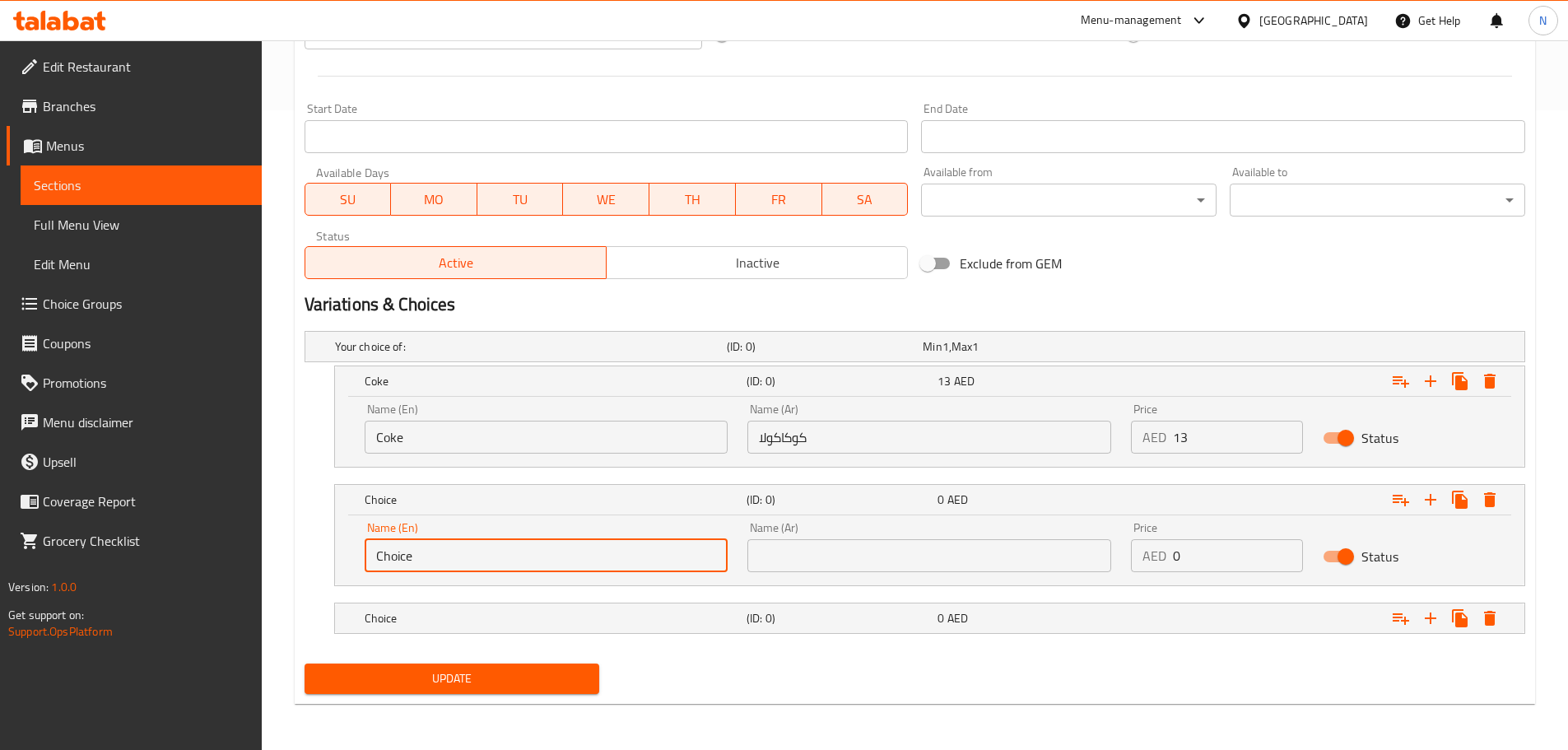
click at [464, 548] on input "Choice" at bounding box center [546, 556] width 364 height 33
paste input "Fanta"
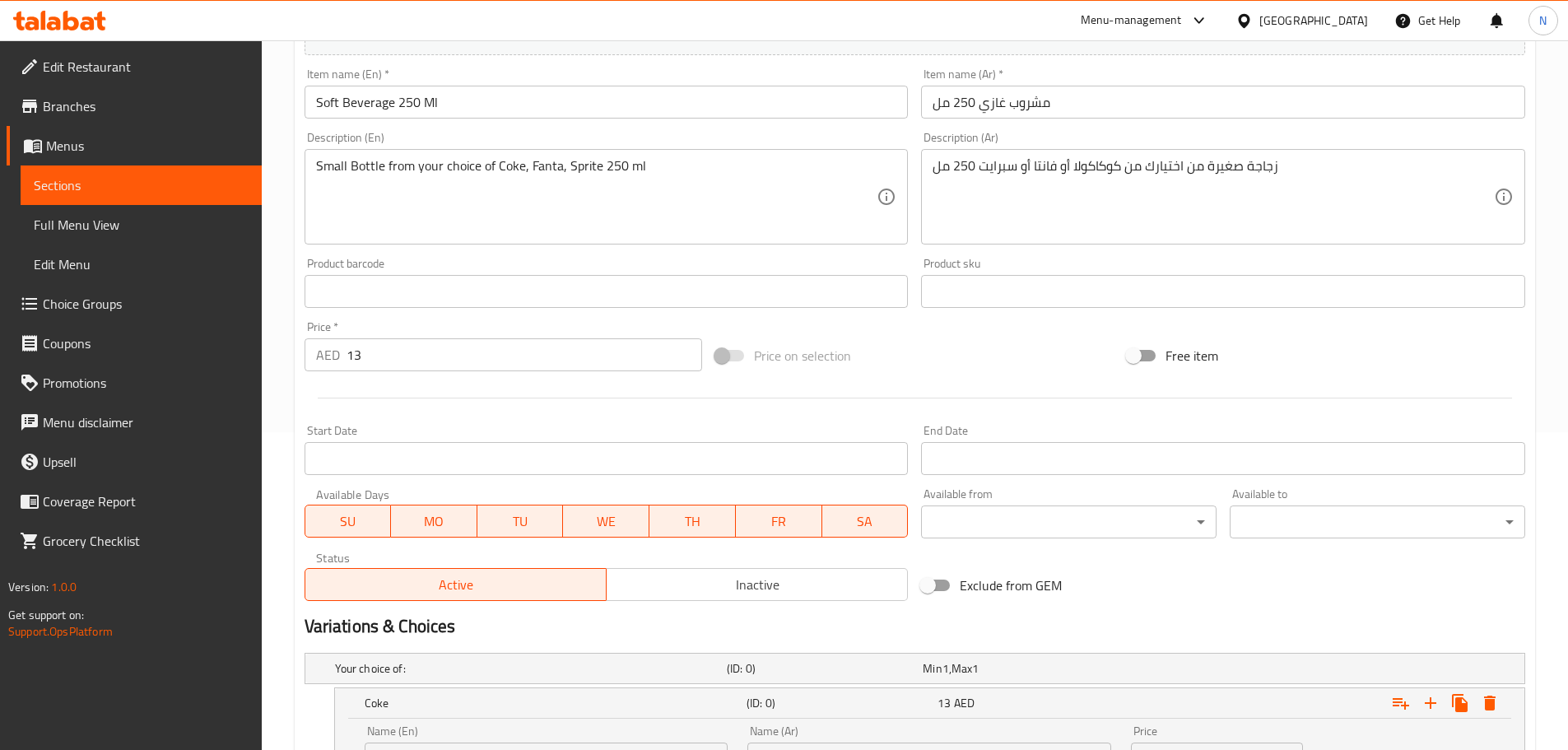
scroll to position [145, 0]
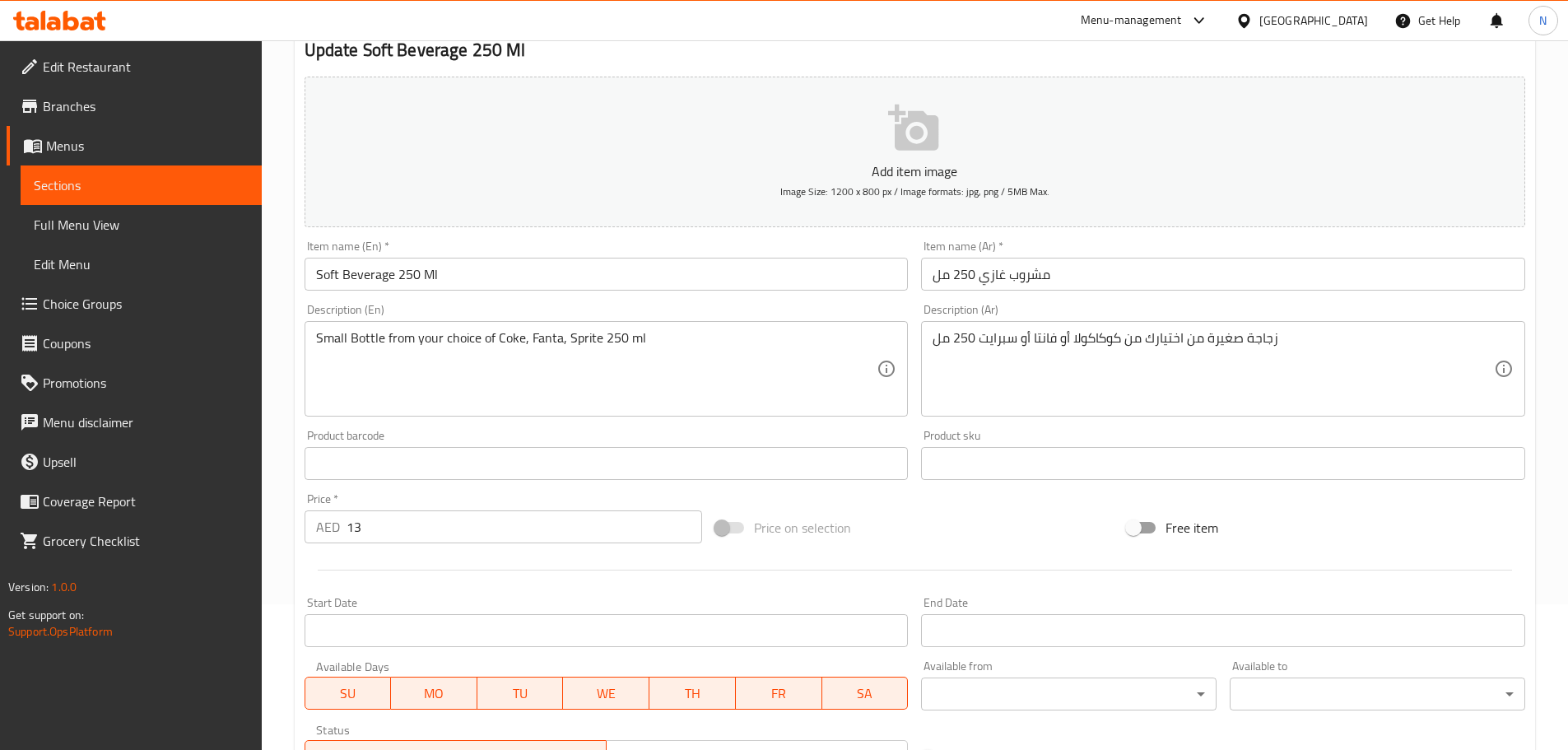
type input "Fanta"
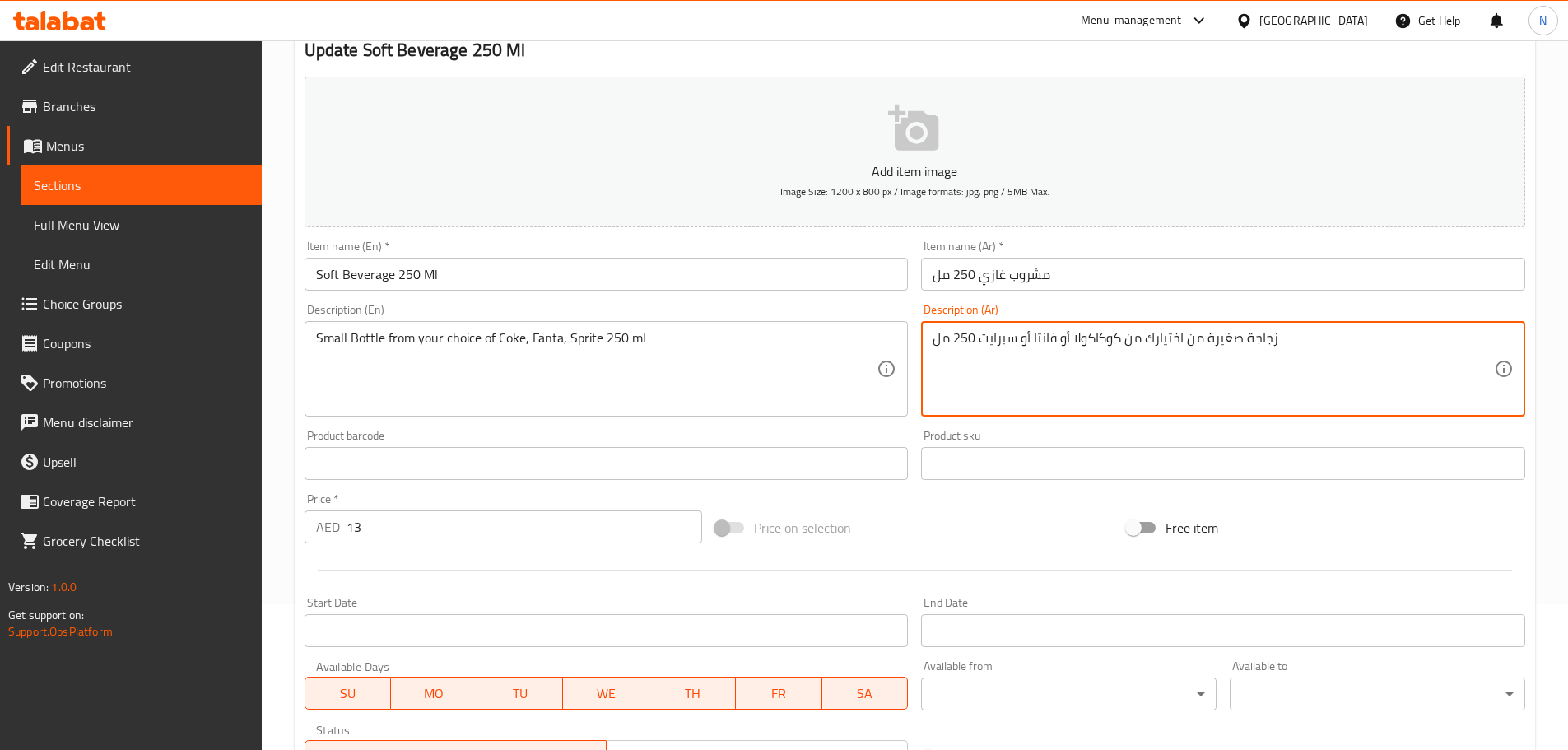
click at [1048, 336] on textarea "زجاجة صغيرة من اختيارك من كوكاكولا أو فانتا أو سبرايت 250 مل" at bounding box center [1213, 369] width 561 height 78
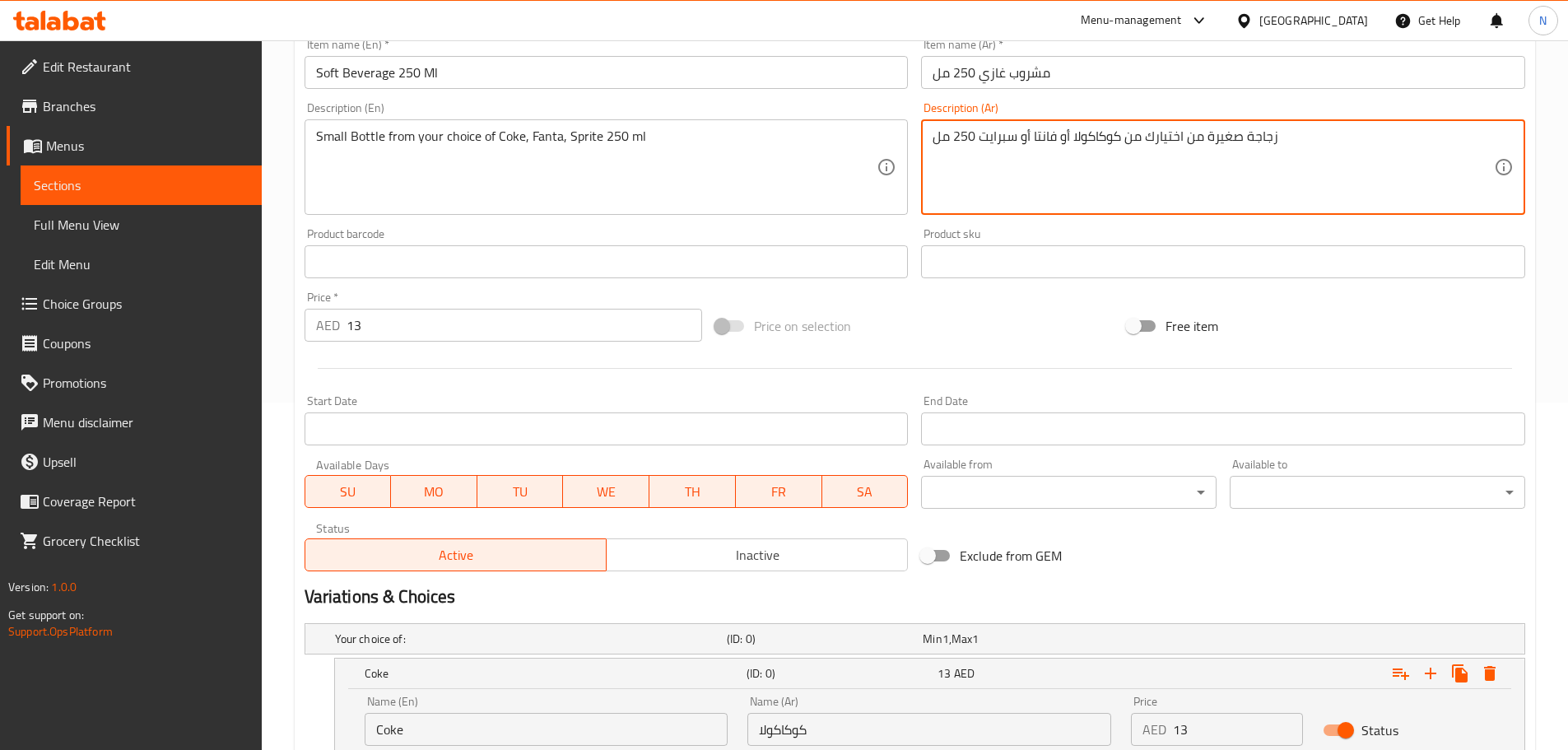
scroll to position [639, 0]
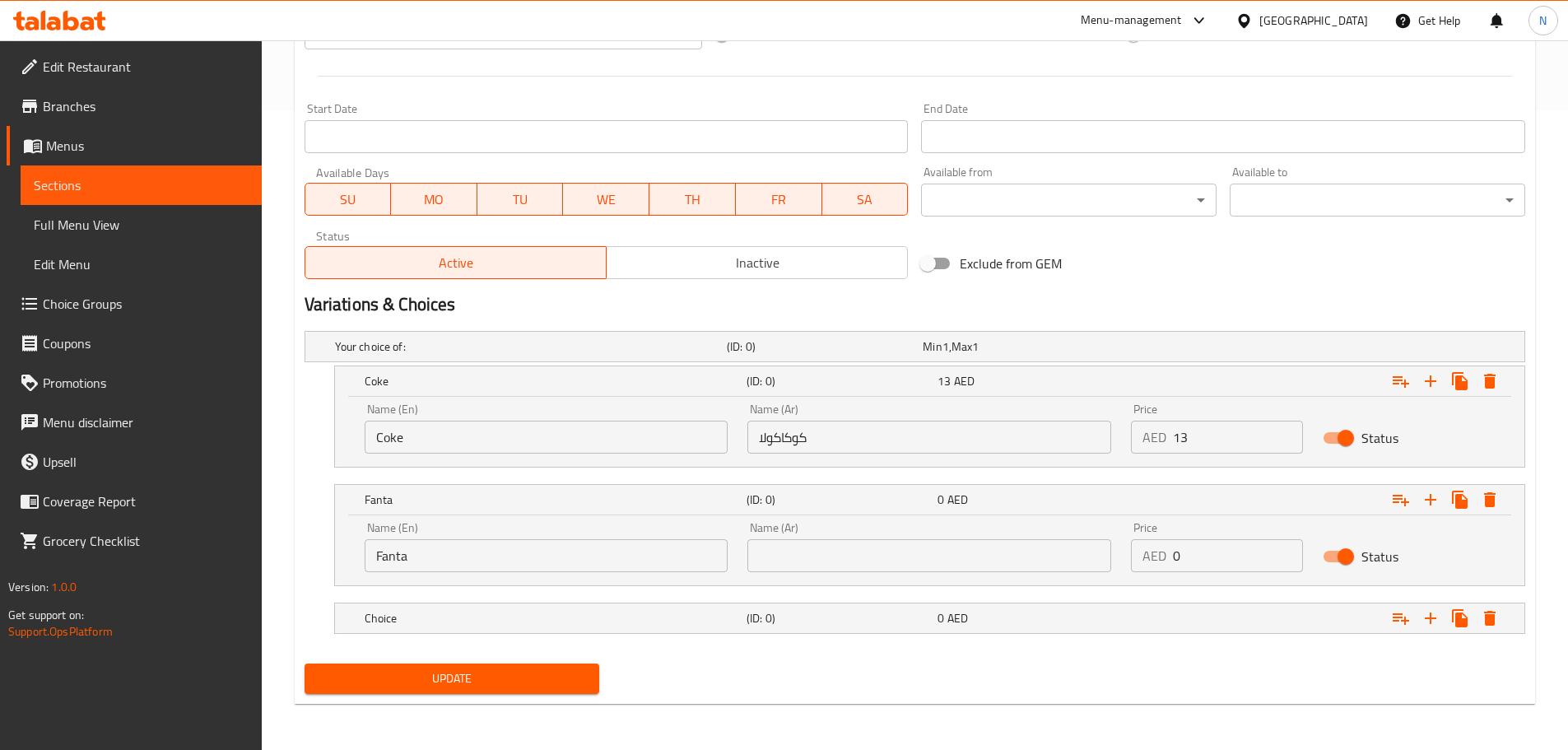
click at [901, 550] on input "text" at bounding box center [930, 556] width 364 height 33
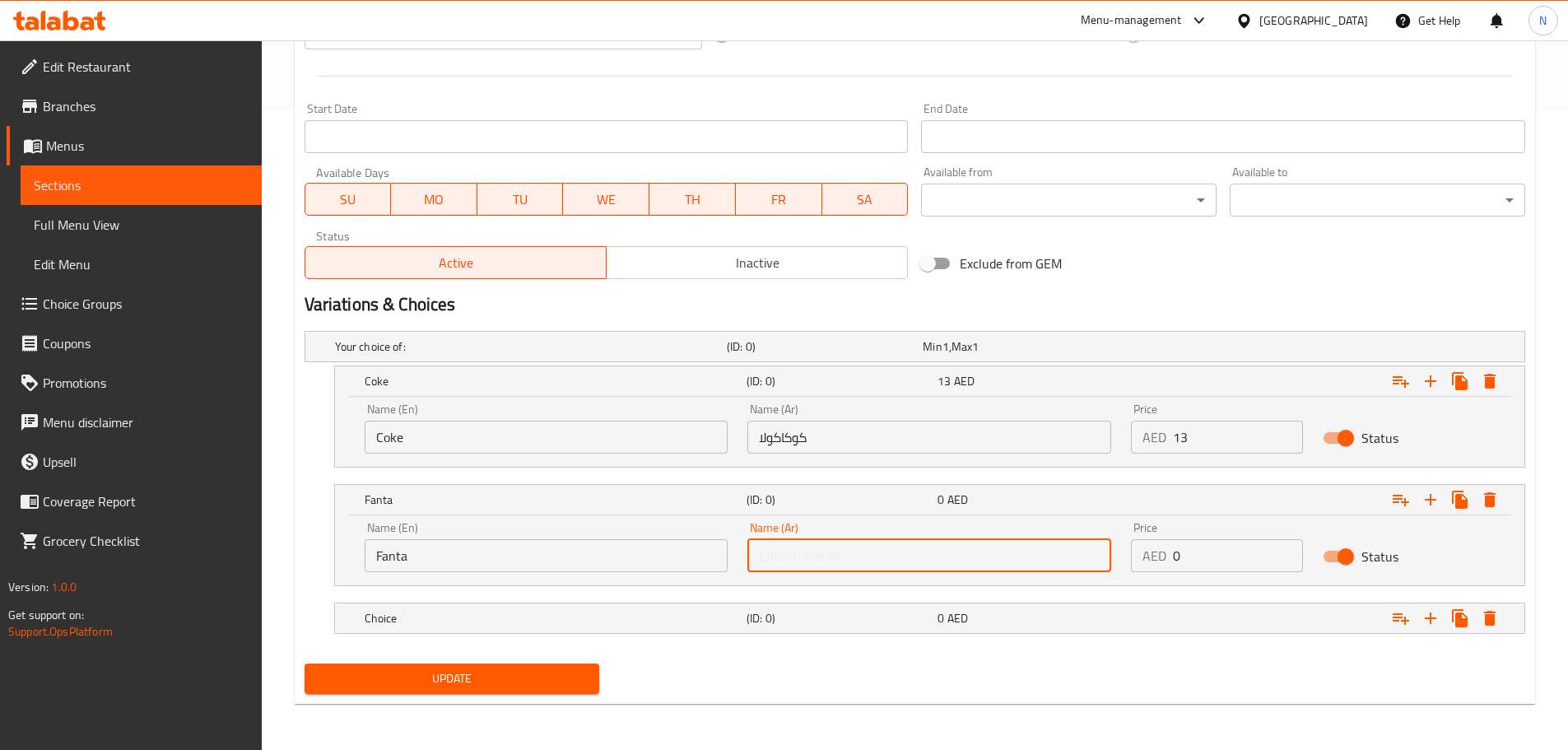
paste input "فانتا"
type input "فانتا"
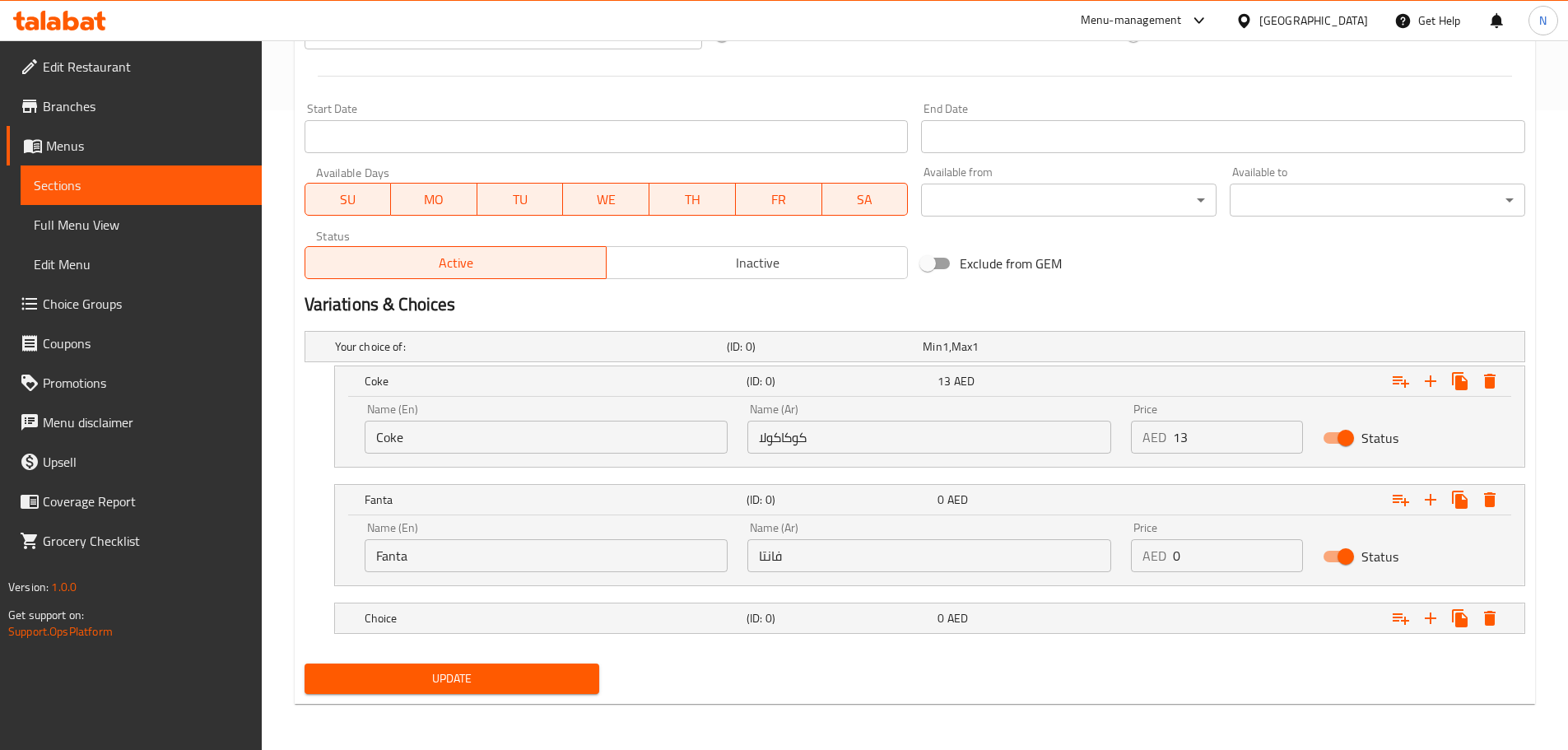
drag, startPoint x: 1190, startPoint y: 568, endPoint x: 1167, endPoint y: 564, distance: 23.3
click at [1166, 564] on div "Price AED 0 Price" at bounding box center [1218, 547] width 192 height 70
click at [1198, 552] on input "0" at bounding box center [1238, 556] width 130 height 33
drag, startPoint x: 1193, startPoint y: 552, endPoint x: 1165, endPoint y: 553, distance: 28.0
click at [1165, 553] on div "AED 0 Price" at bounding box center [1217, 556] width 172 height 33
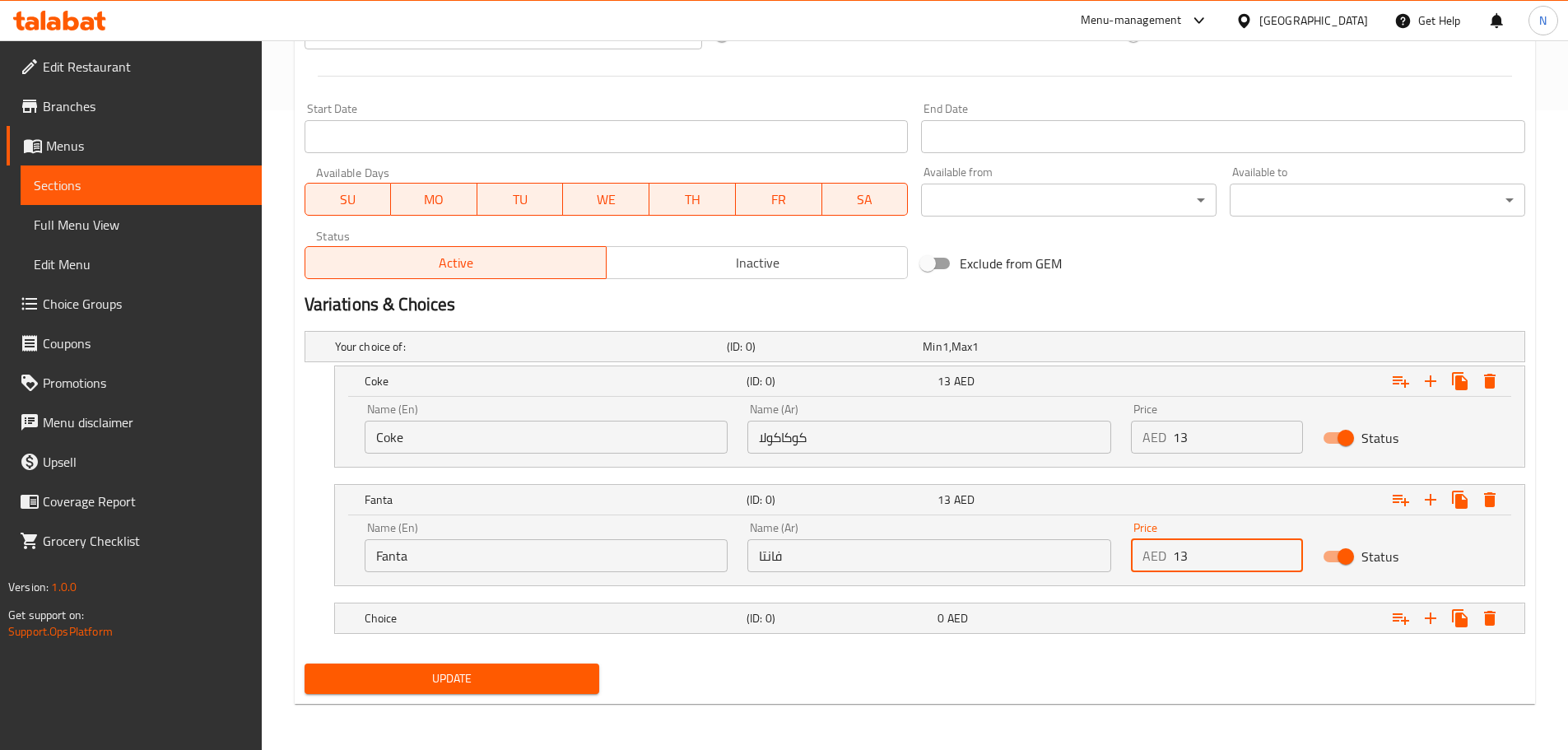
type input "13"
click at [1176, 273] on div "Exclude from GEM" at bounding box center [1120, 263] width 411 height 44
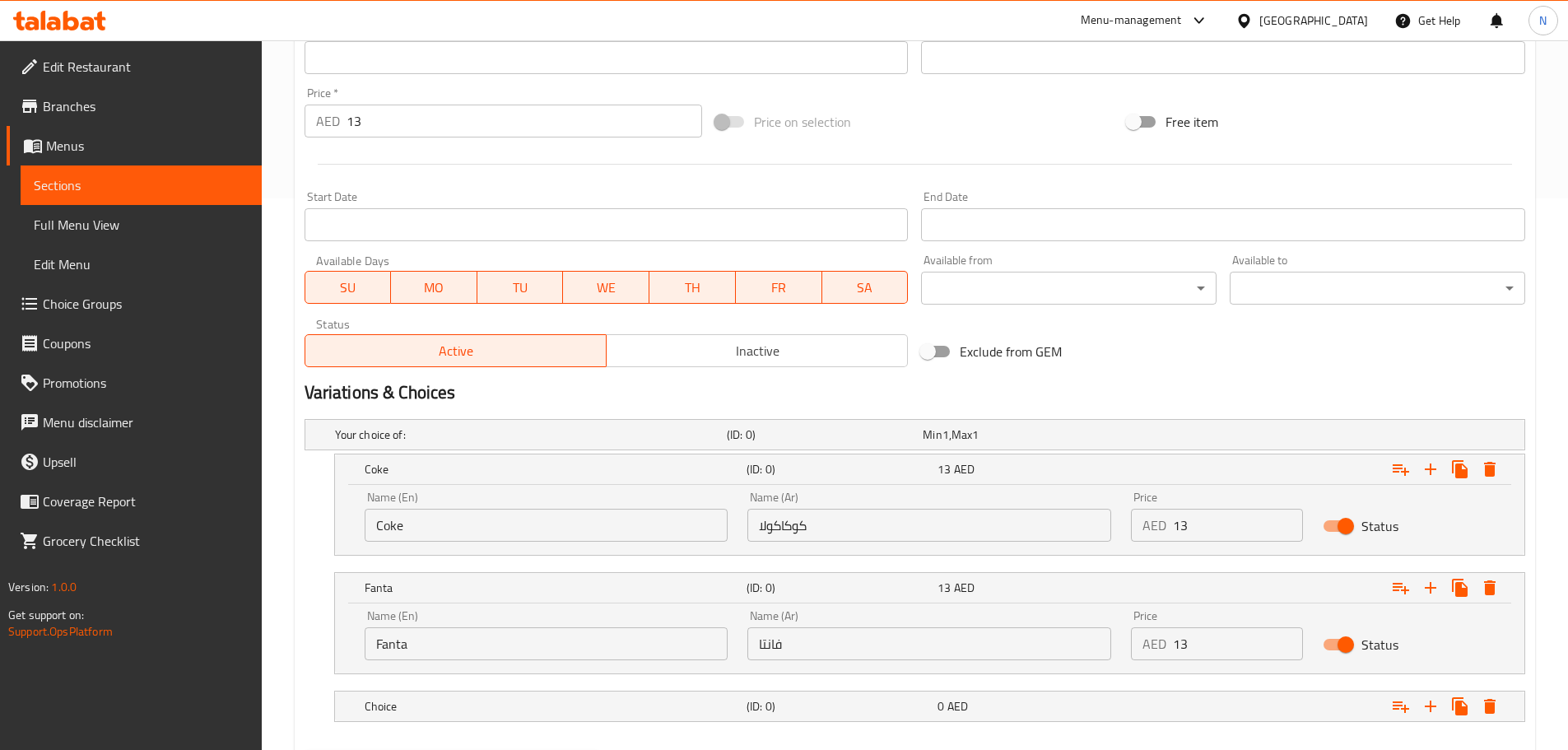
scroll to position [228, 0]
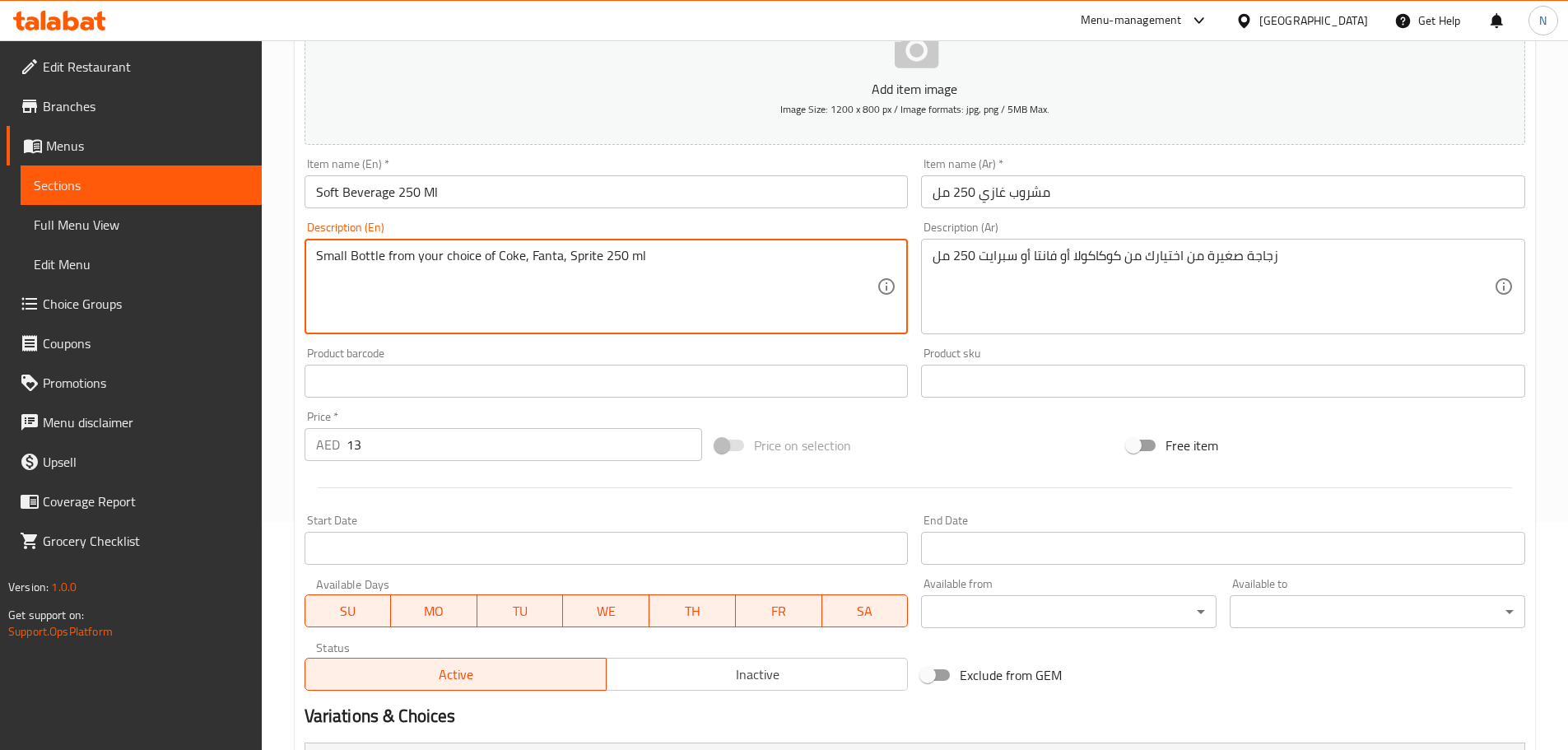
click at [575, 251] on textarea "Small Bottle from your choice of Coke, Fanta, Sprite 250 ml" at bounding box center [597, 287] width 561 height 78
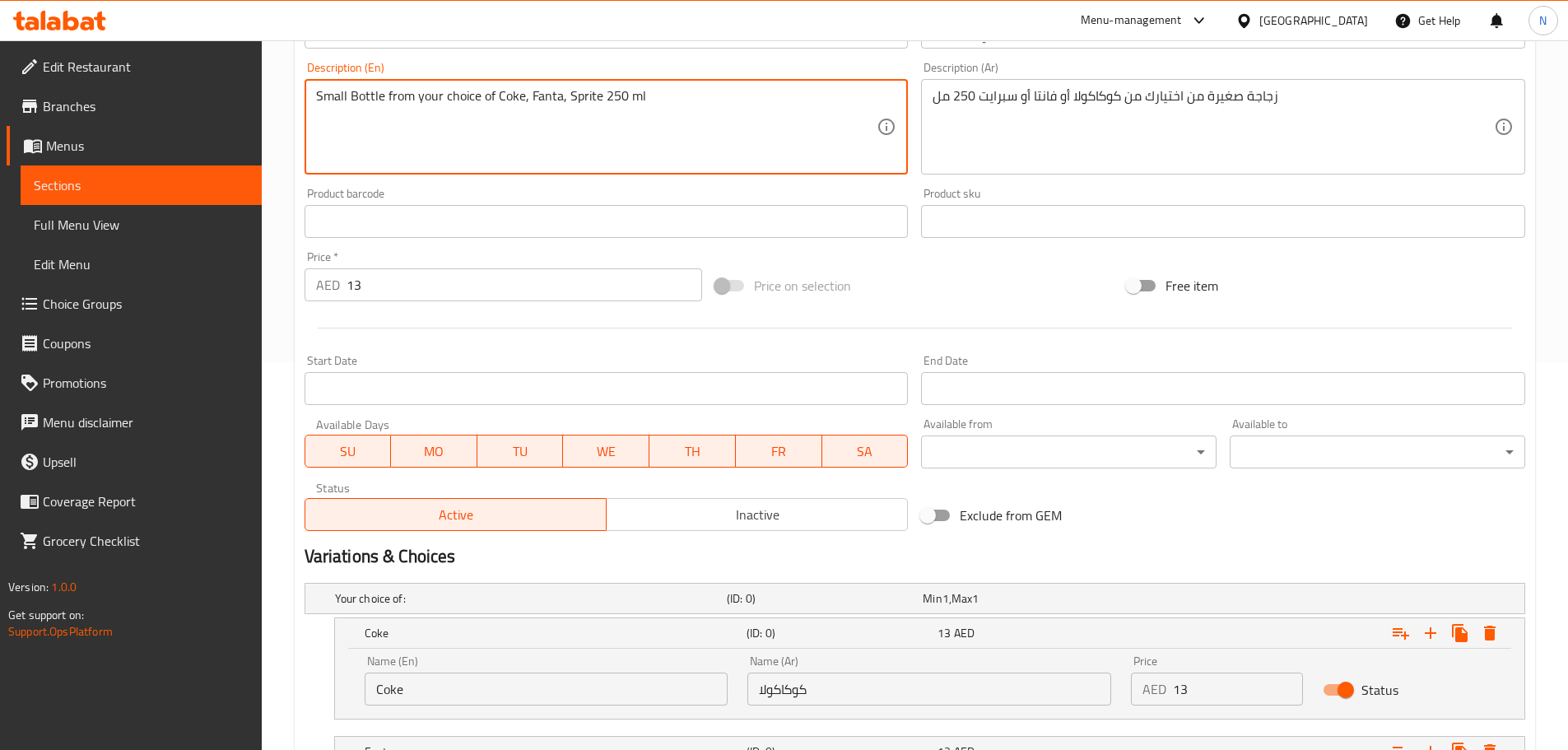
scroll to position [639, 0]
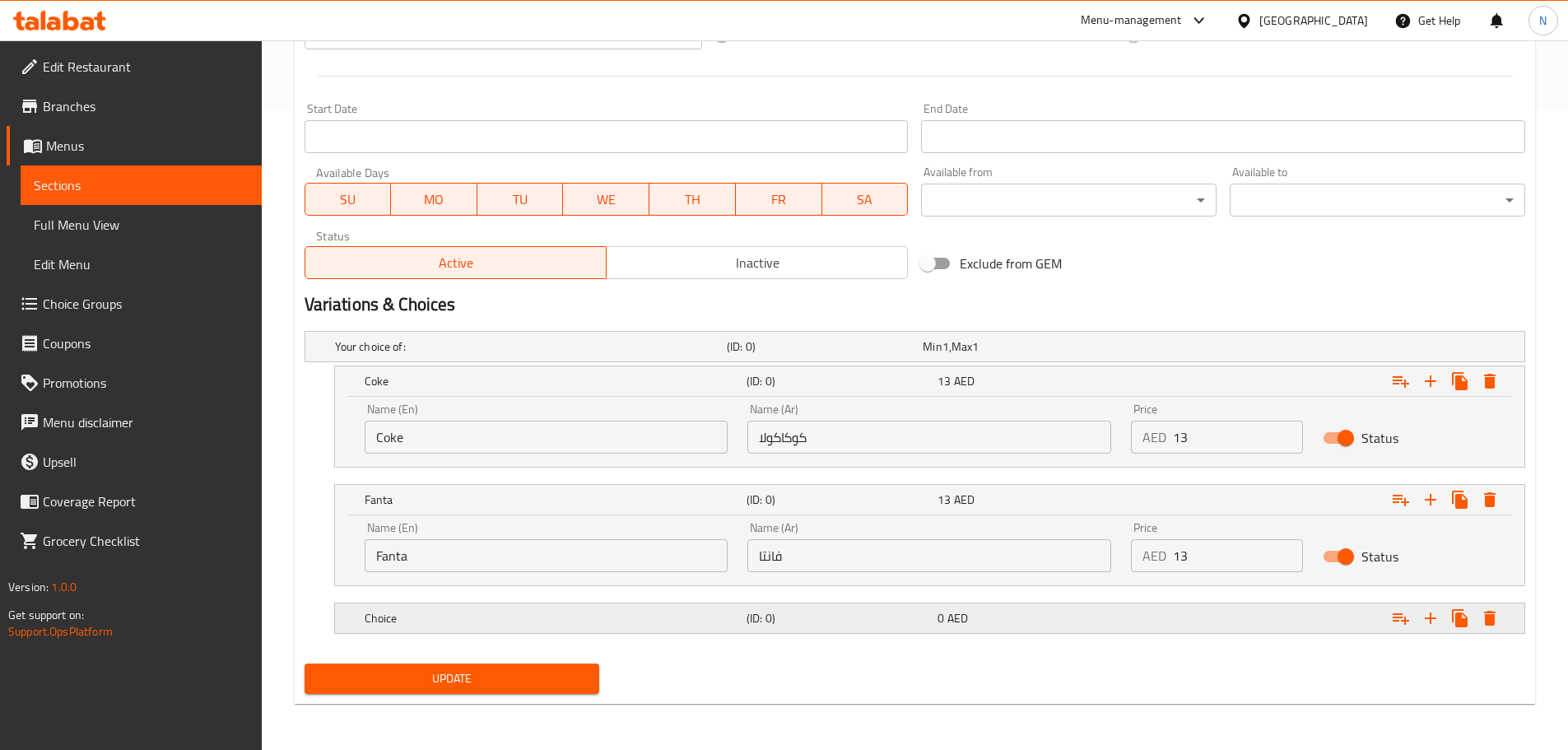
click at [468, 621] on h5 "Choice" at bounding box center [552, 618] width 376 height 17
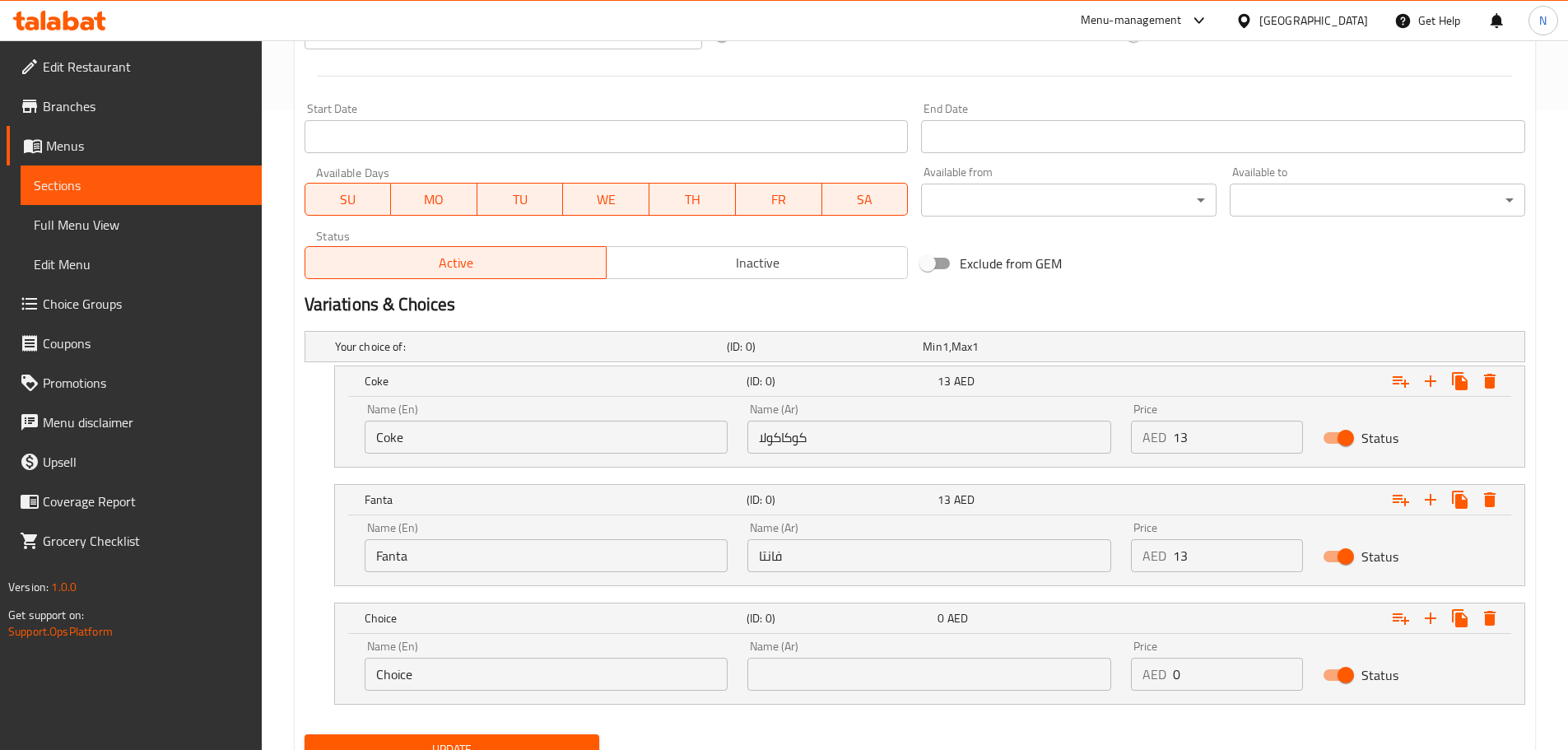
click at [469, 688] on input "Choice" at bounding box center [546, 674] width 364 height 33
click at [468, 688] on input "Choice" at bounding box center [546, 674] width 364 height 33
paste input "Sprite"
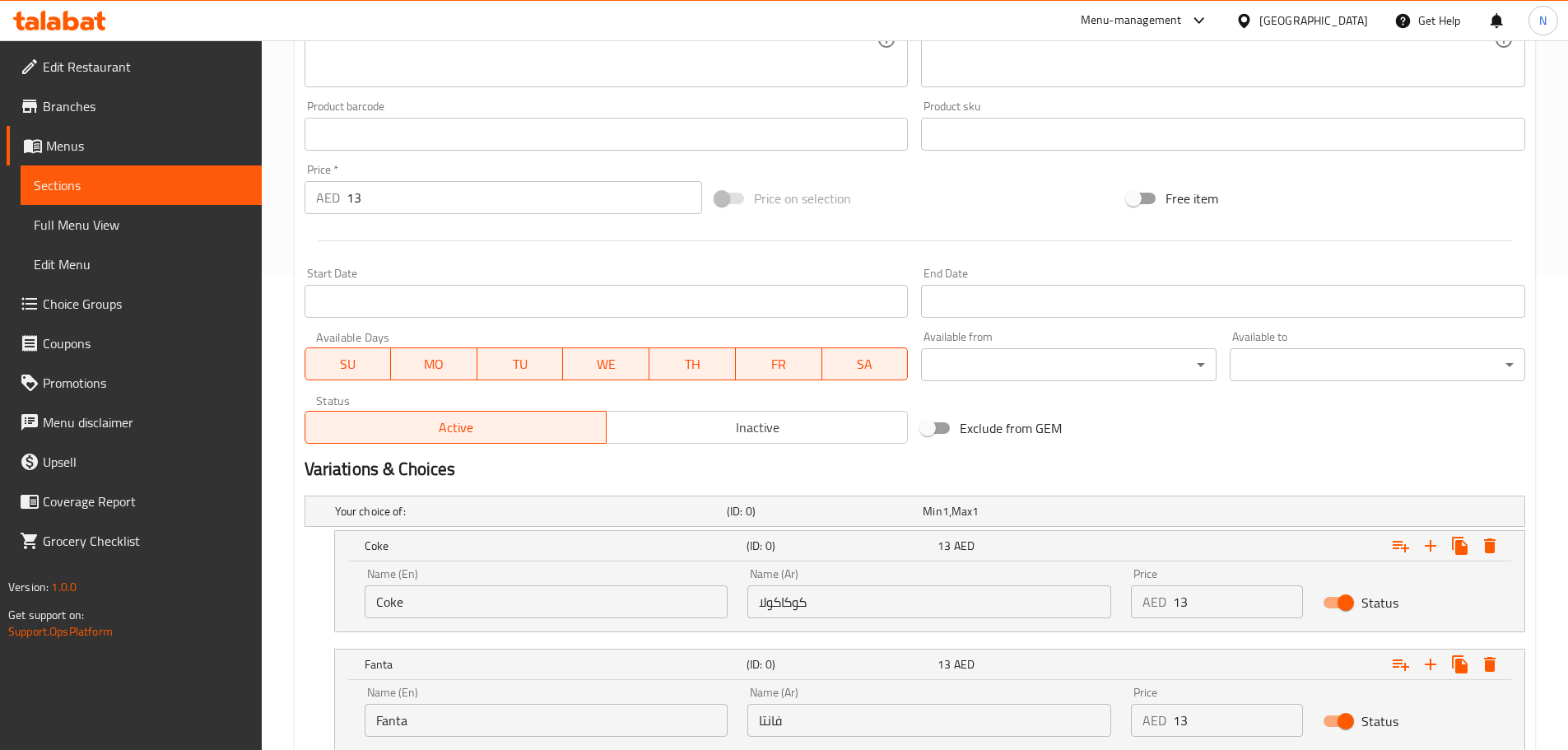
scroll to position [310, 0]
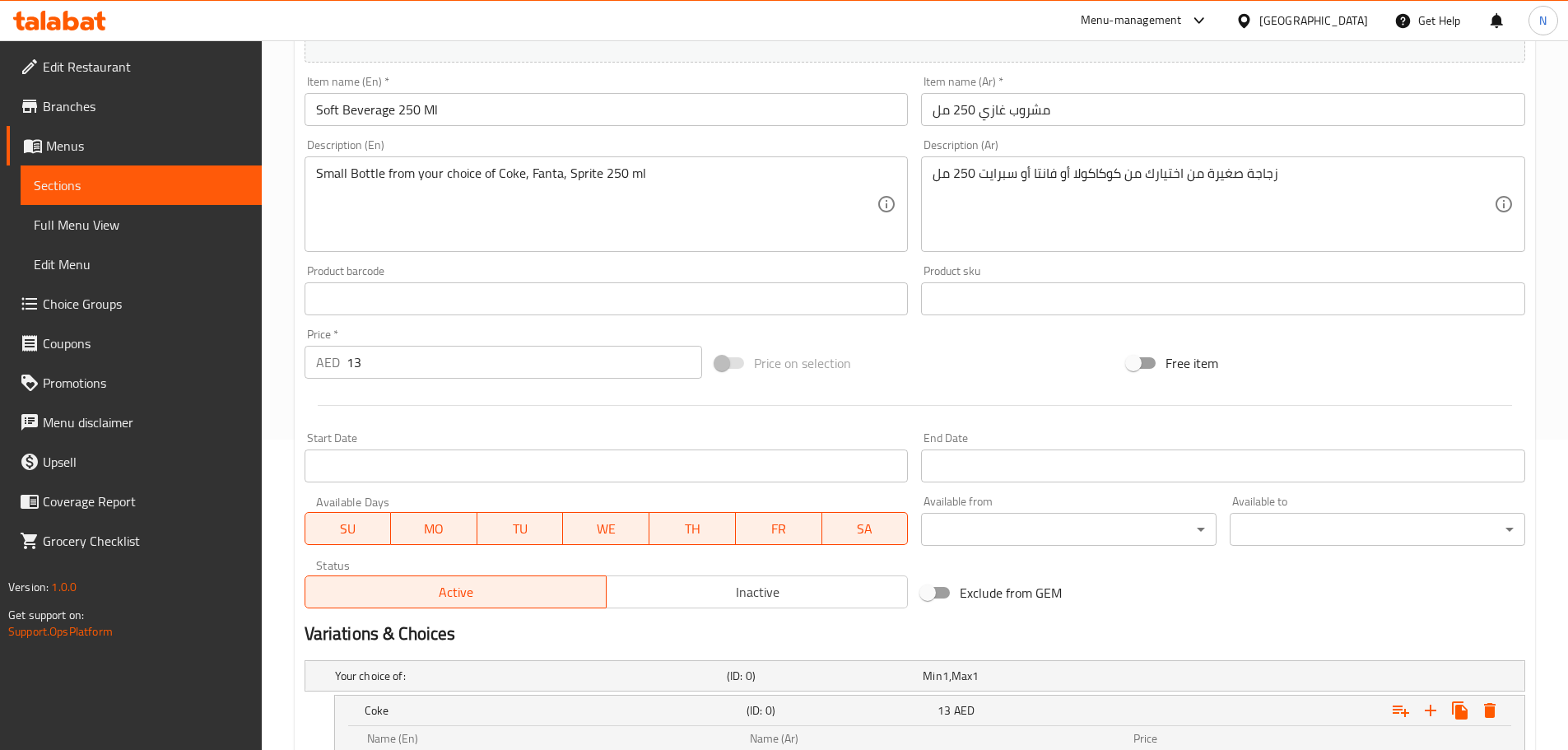
type input "Sprite"
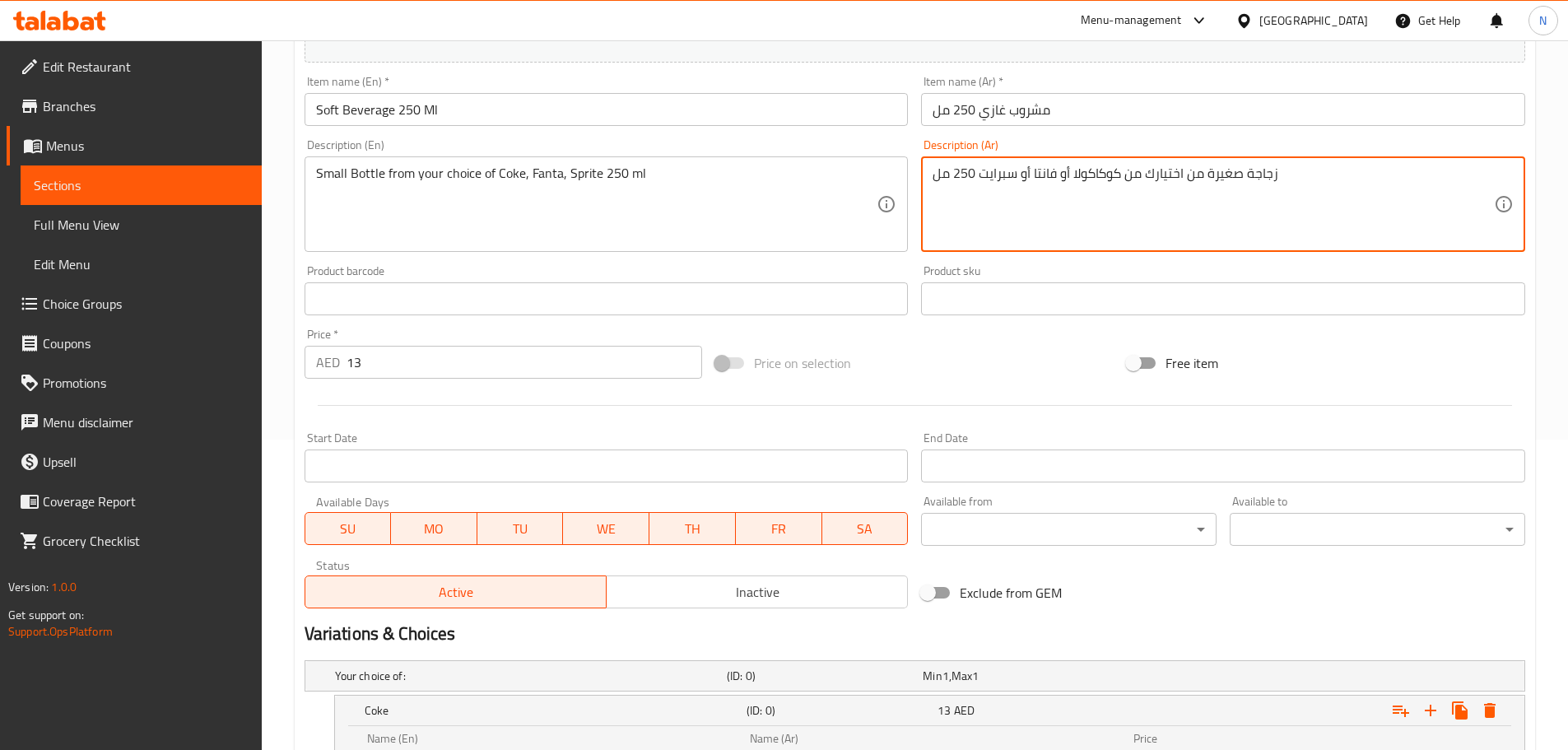
click at [996, 170] on textarea "زجاجة صغيرة من اختيارك من كوكاكولا أو فانتا أو سبرايت 250 مل" at bounding box center [1213, 205] width 561 height 78
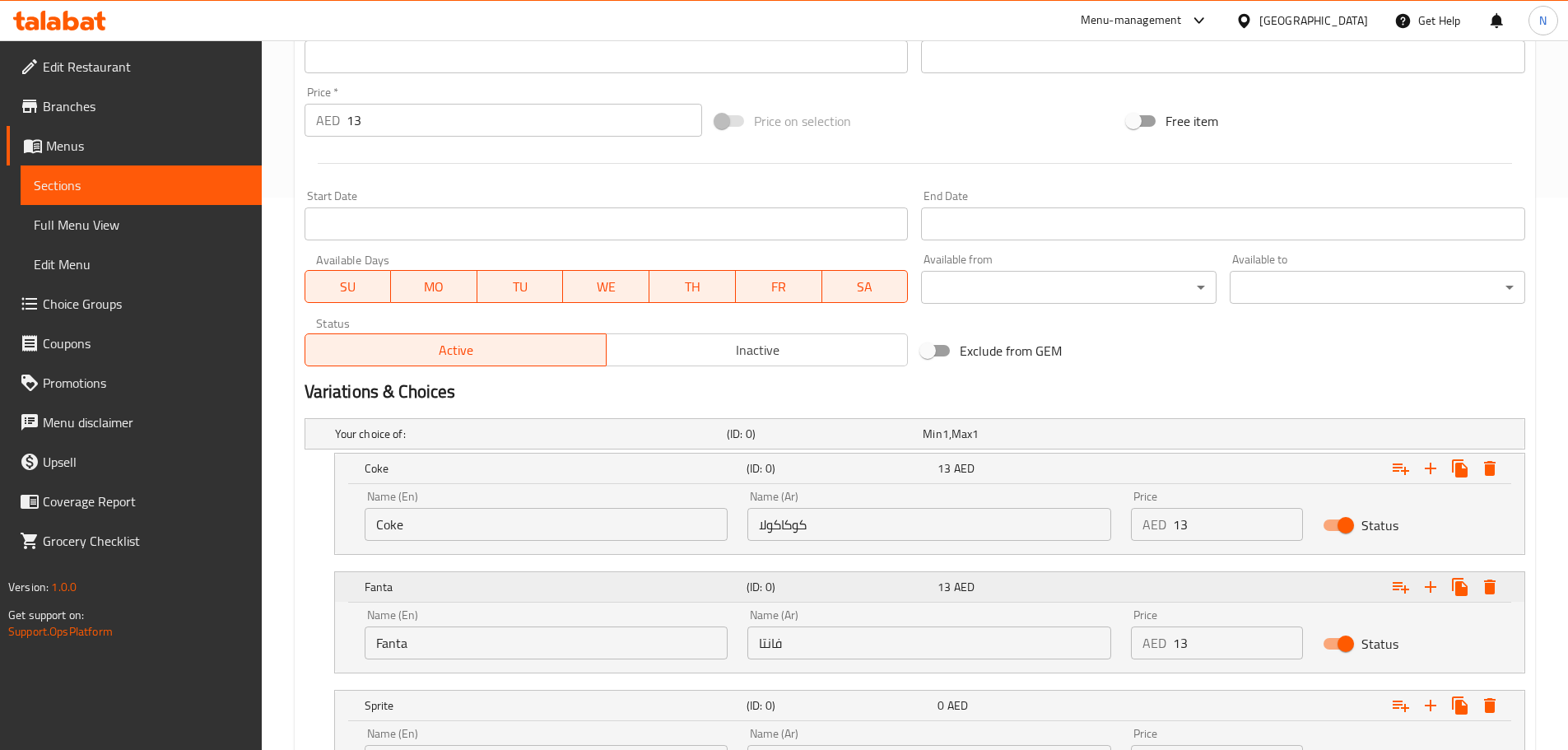
scroll to position [710, 0]
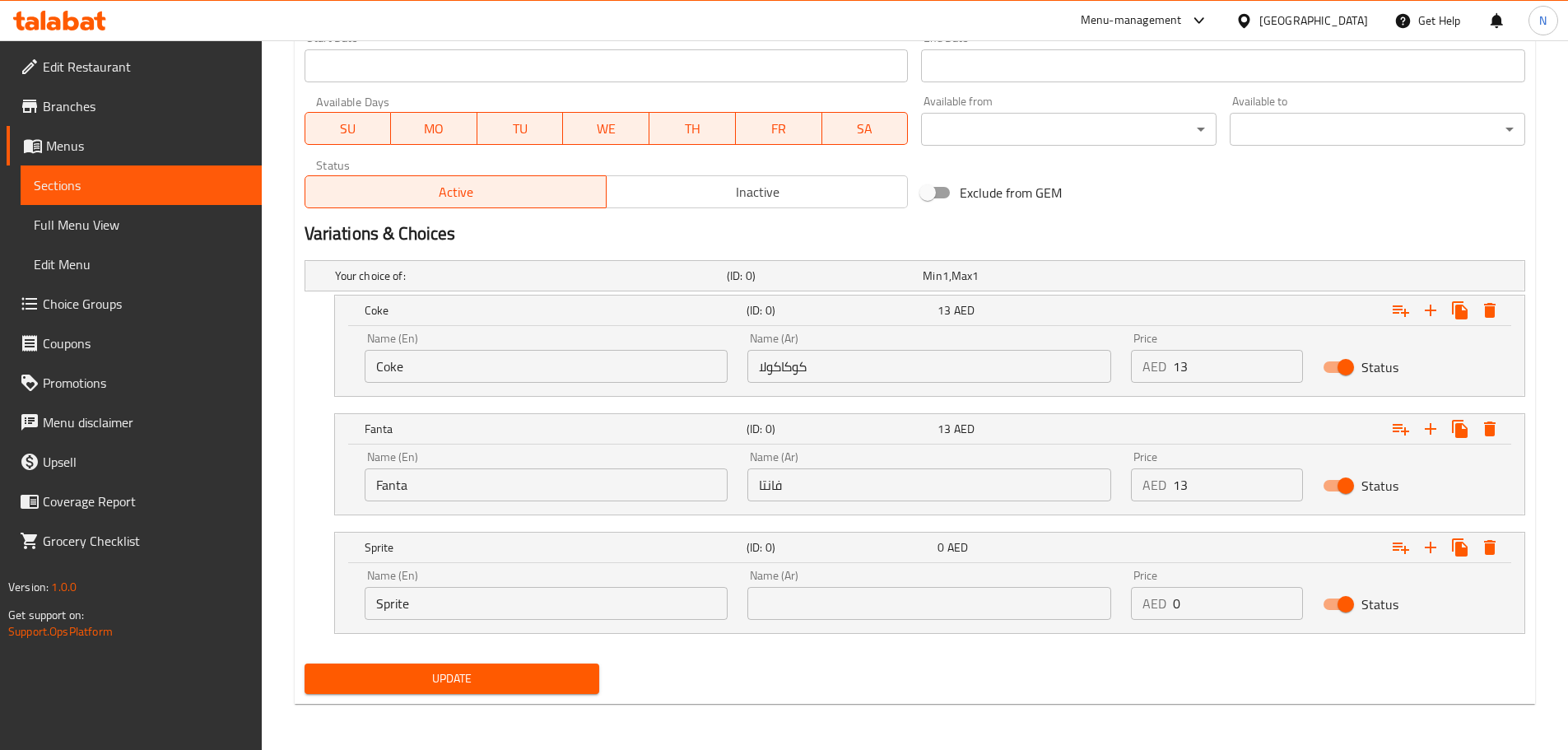
click at [1030, 608] on input "text" at bounding box center [930, 604] width 364 height 33
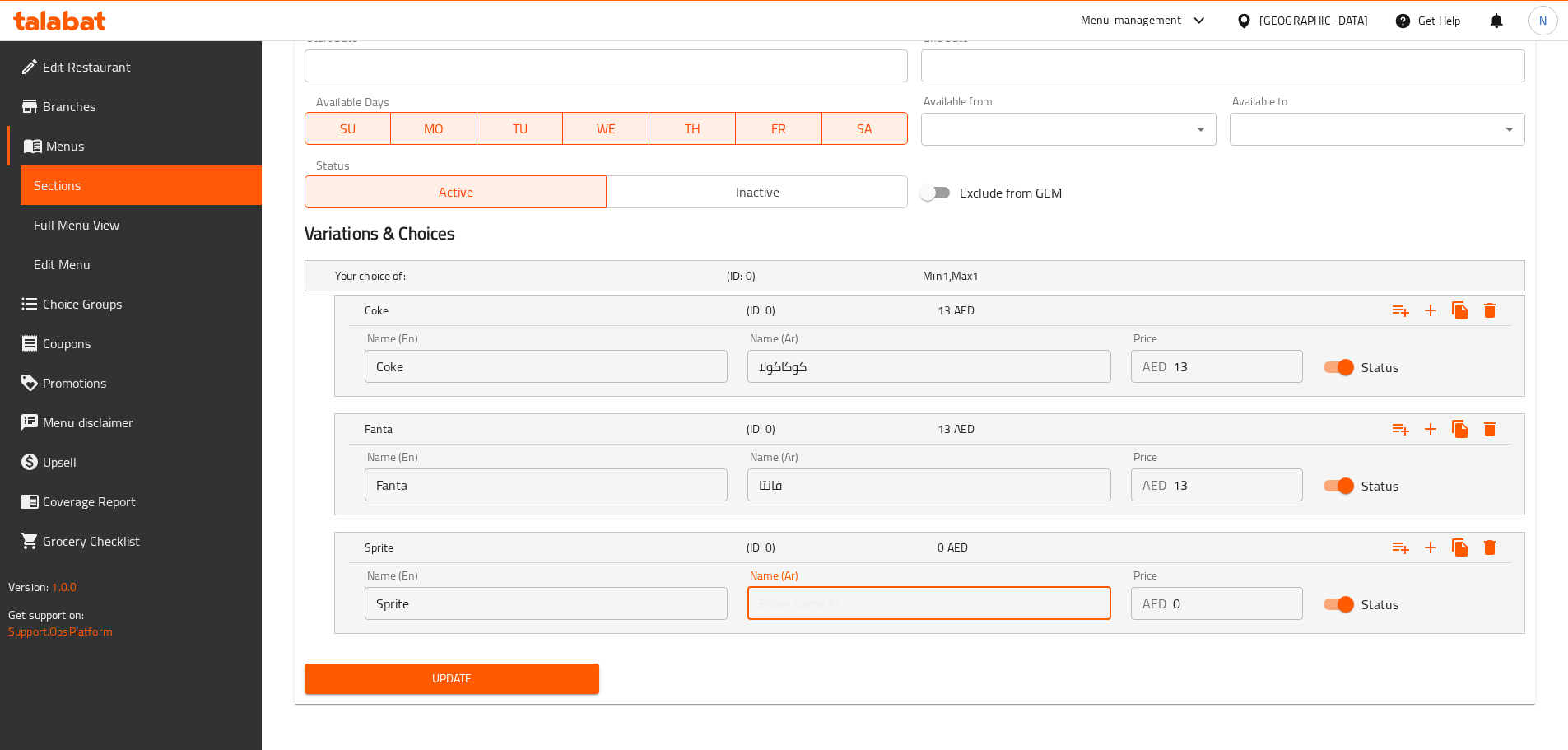
paste input "سبرايت"
type input "سبرايت"
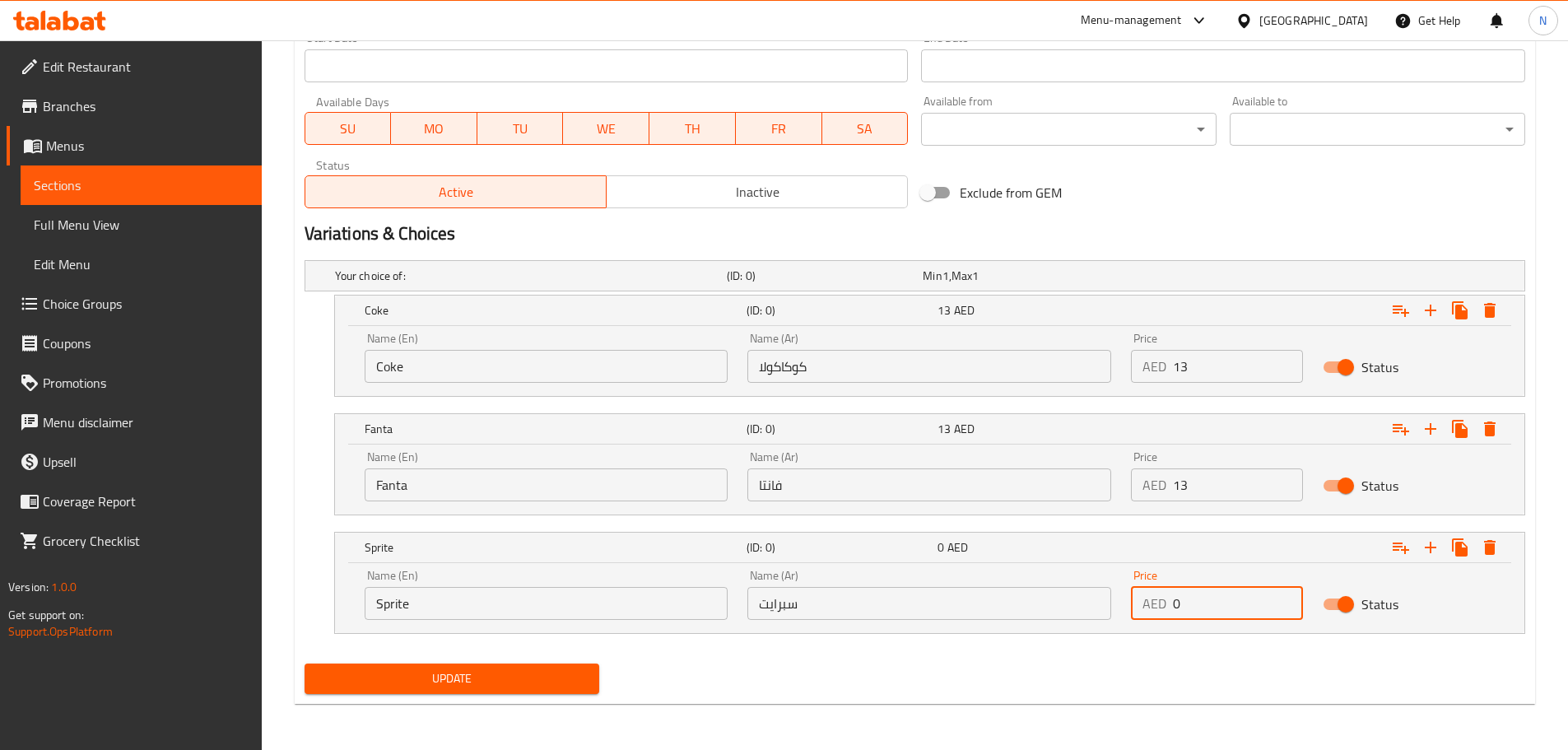
drag, startPoint x: 1179, startPoint y: 617, endPoint x: 1170, endPoint y: 618, distance: 9.1
click at [1170, 618] on div "AED 0 Price" at bounding box center [1217, 604] width 172 height 33
type input "13"
click at [1219, 226] on h2 "Variations & Choices" at bounding box center [915, 233] width 1221 height 24
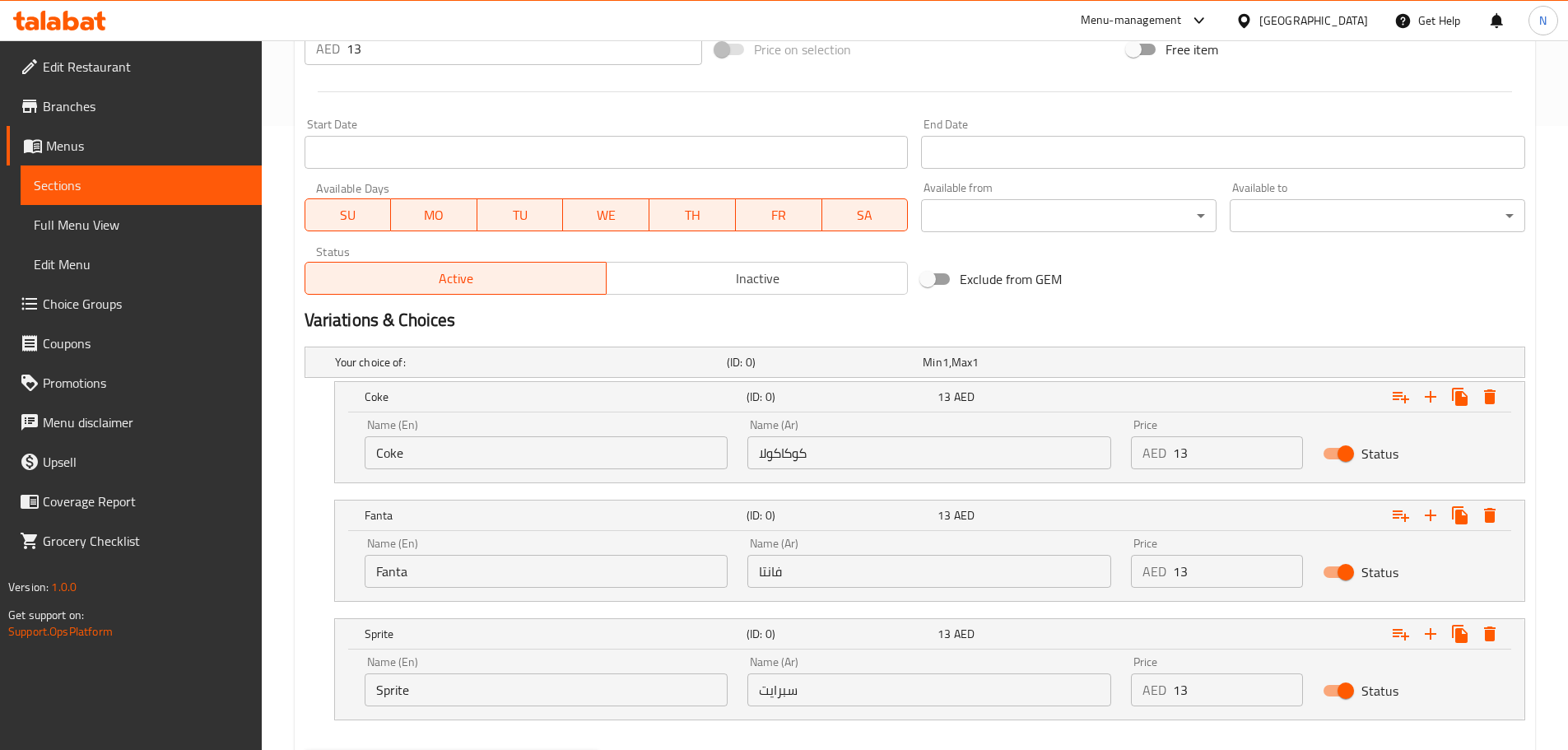
scroll to position [463, 0]
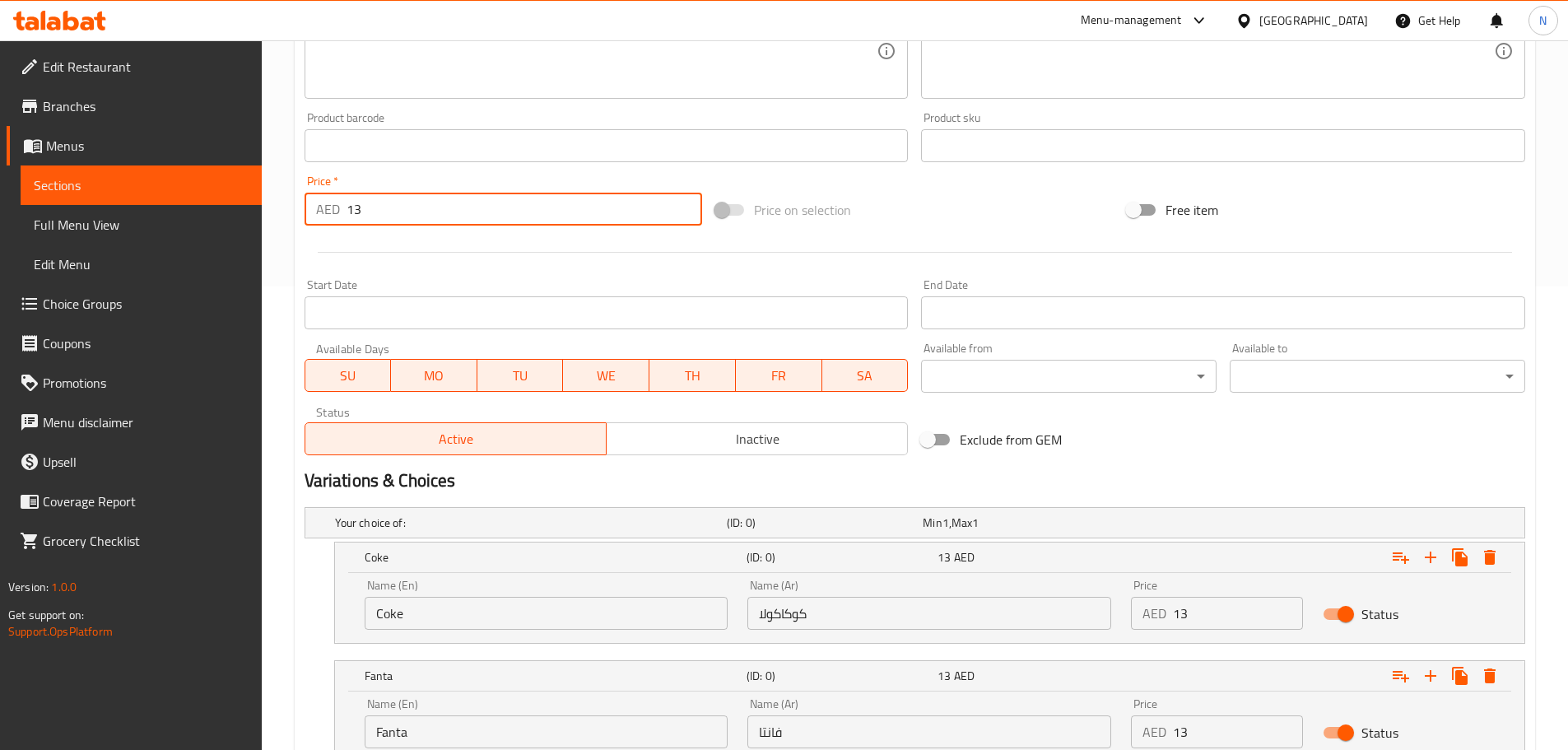
drag, startPoint x: 364, startPoint y: 217, endPoint x: 335, endPoint y: 210, distance: 29.8
click at [335, 210] on div "AED 13 Price *" at bounding box center [504, 209] width 398 height 33
type input "0"
click at [933, 177] on div "Add item image Image Size: 1200 x 800 px / Image formats: jpg, png / 5MB Max. I…" at bounding box center [915, 107] width 1234 height 709
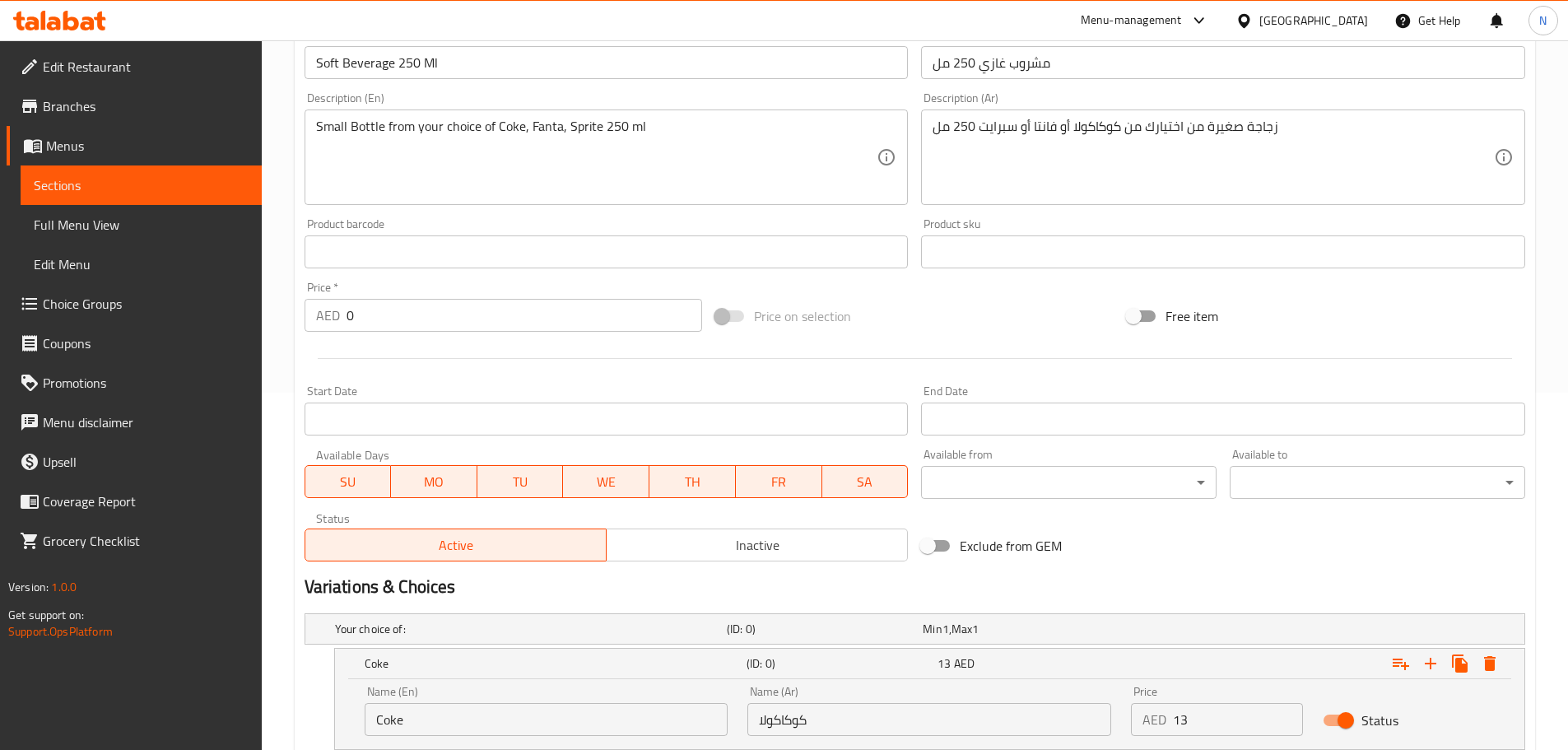
scroll to position [134, 0]
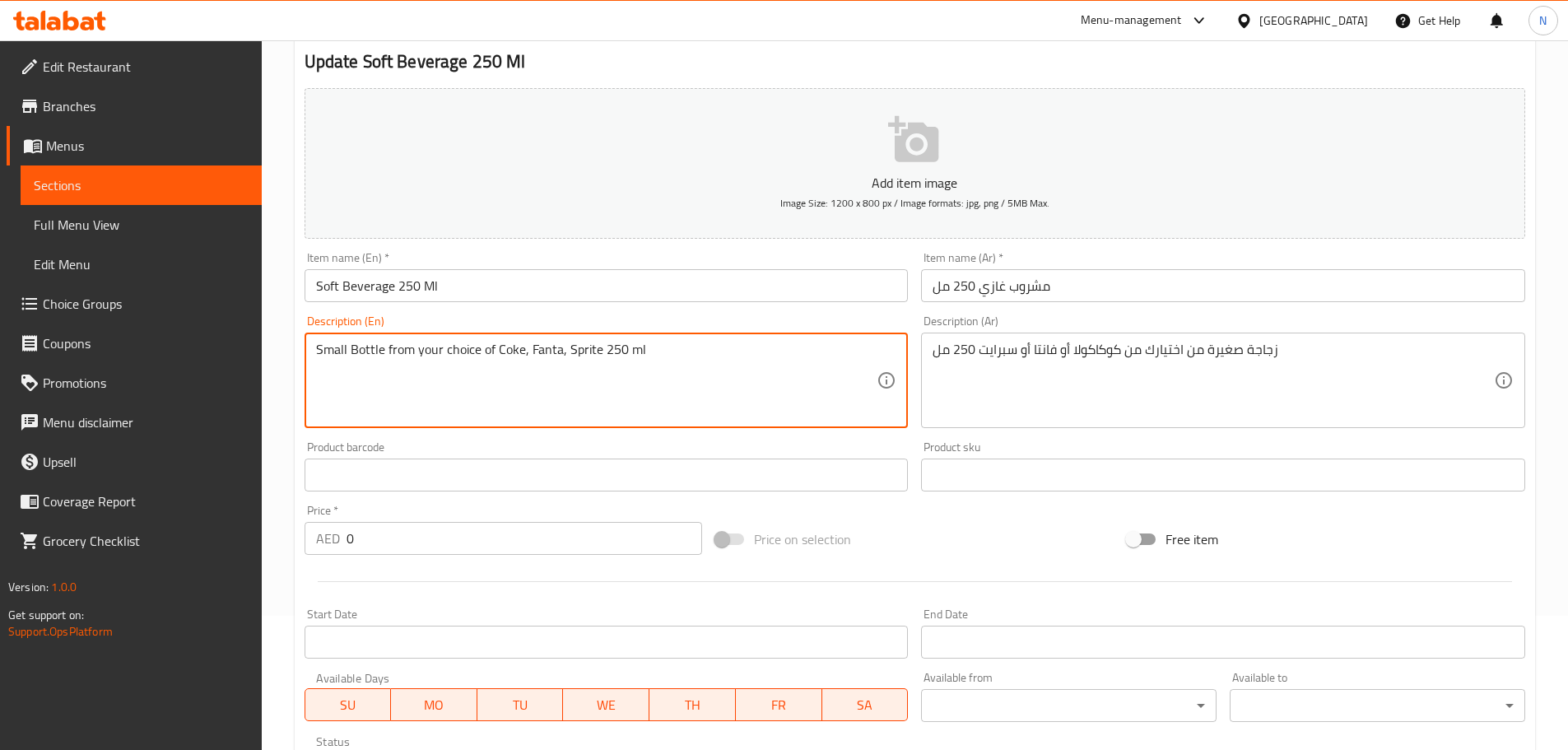
click at [611, 352] on textarea "Small Bottle from your choice of Coke, Fanta, Sprite 250 ml" at bounding box center [597, 381] width 561 height 78
paste textarea "Your choice of Coca Cola, Sprite and Fanta in 250 ml bottle"
type textarea "Your choice of Coca Cola, Sprite and Fanta in 250 ml bottle"
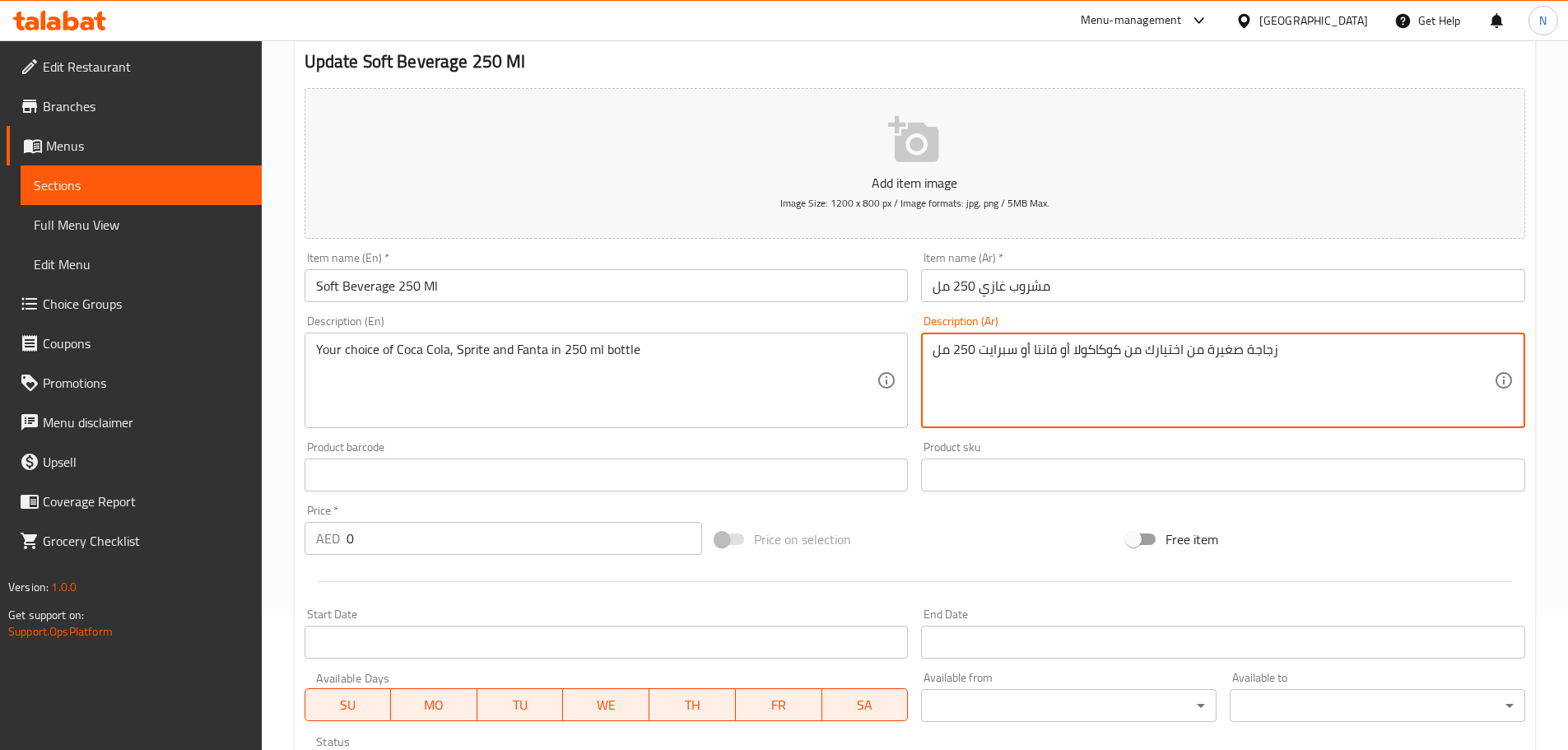
click at [1006, 349] on textarea "زجاجة صغيرة من اختيارك من كوكاكولا أو فانتا أو سبرايت 250 مل" at bounding box center [1213, 381] width 561 height 78
paste textarea "ختيارك من كوكاكولا، سبرايت وفانتا في زجاجة سعة 250 مل"
type textarea "اختيارك من كوكاكولا، سبرايت وفانتا في زجاجة سعة 250 مل"
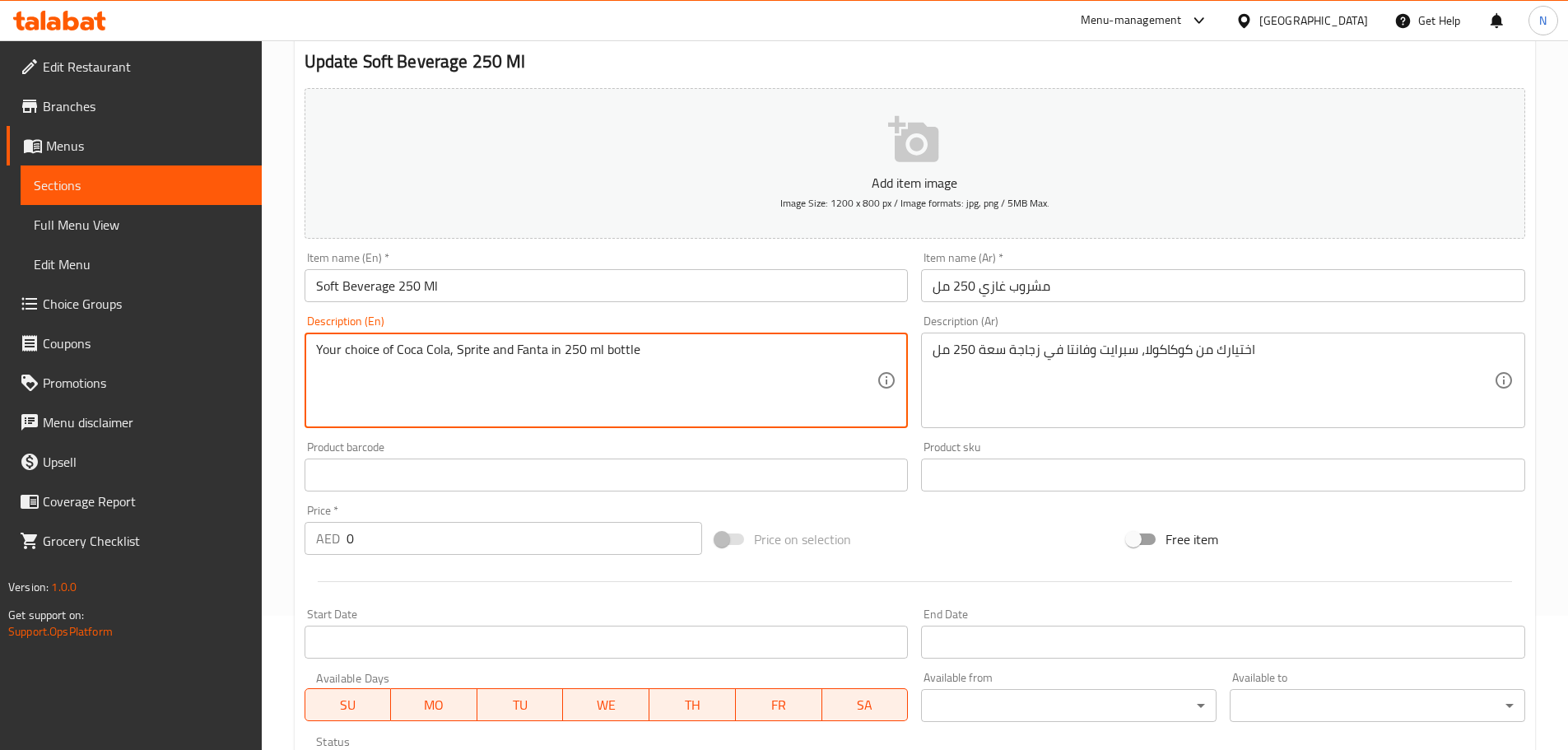
paste textarea "Soft Beverage (Small Bottle)"
drag, startPoint x: 401, startPoint y: 364, endPoint x: 465, endPoint y: 366, distance: 64.0
click at [465, 366] on textarea "Your choice of Coca Cola, Sprite and Fanta in 250 ml bottle Soft Beverage (Smal…" at bounding box center [597, 381] width 561 height 78
type textarea "Your choice of Coca Cola, Sprite and Fanta in 250 ml bottle Soft Beverage (Smal…"
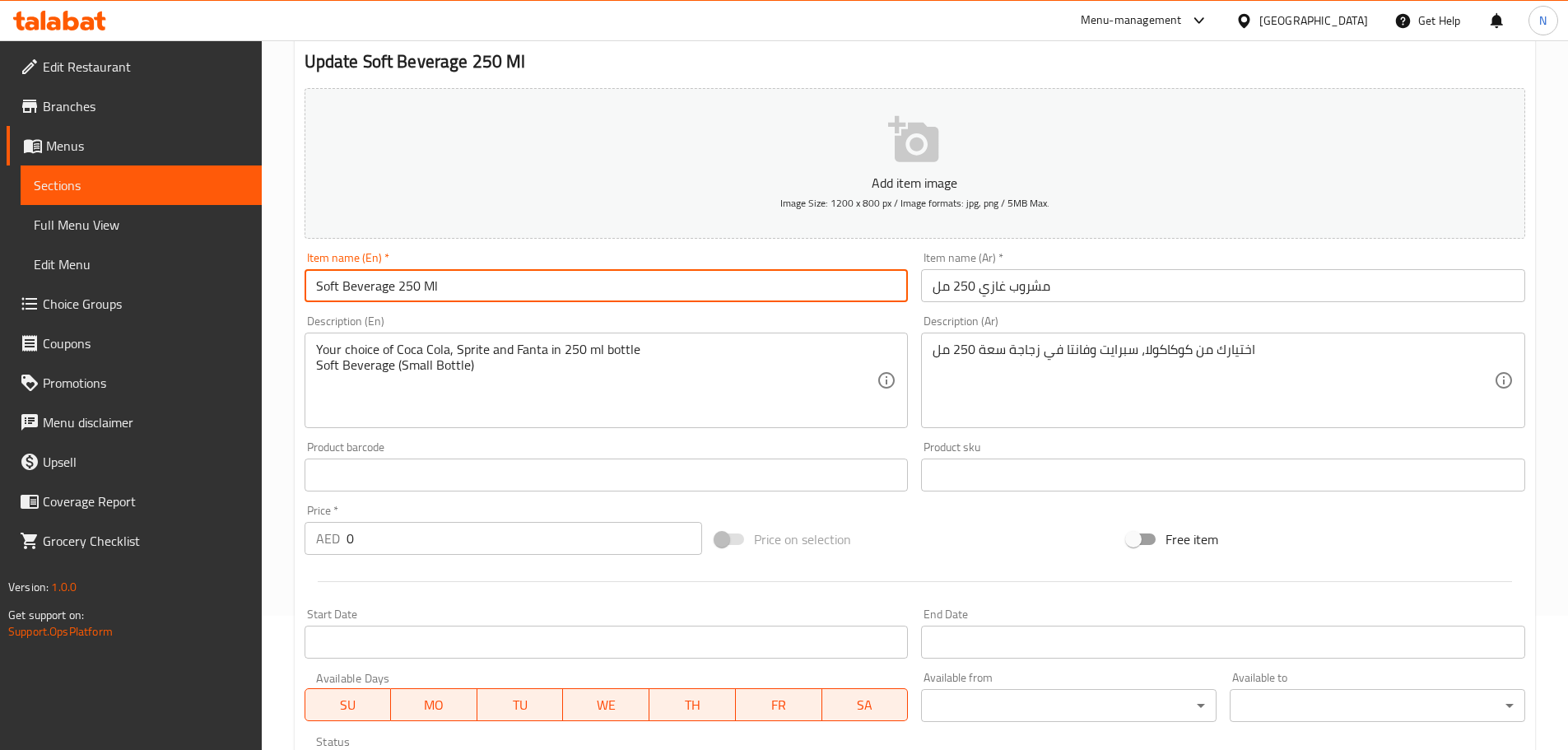
click at [395, 285] on input "Soft Beverage 250 Ml" at bounding box center [607, 286] width 604 height 33
paste input "Small Bottle"
type input "Soft Beverage Small Bottle 250 Ml"
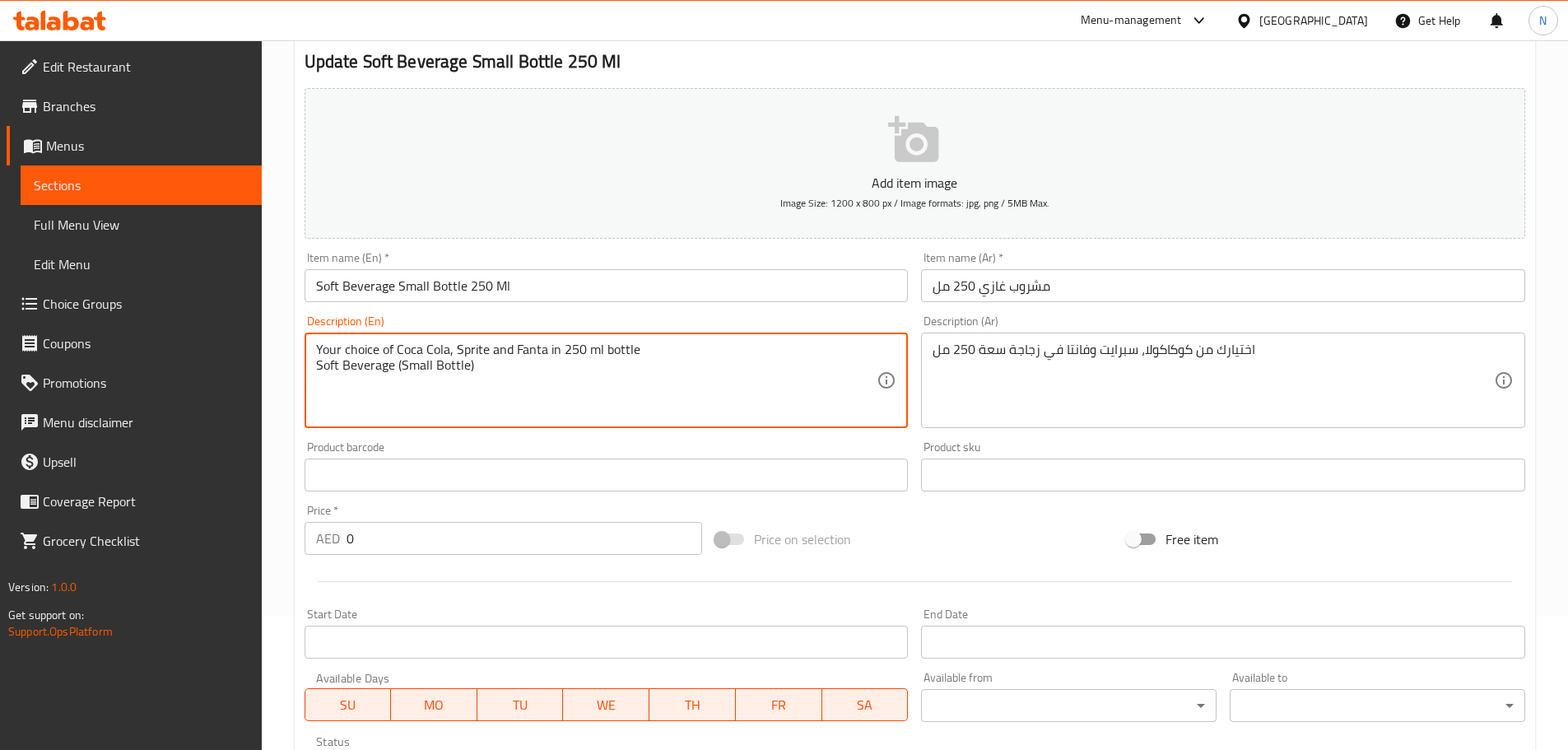
click at [399, 368] on textarea "Your choice of Coca Cola, Sprite and Fanta in 250 ml bottle Soft Beverage (Smal…" at bounding box center [597, 381] width 561 height 78
type textarea "Your choice of Coca Cola, Sprite and Fanta in 250 ml bottle"
click at [389, 273] on input "Soft Beverage Small Bottle 250 Ml" at bounding box center [607, 286] width 604 height 33
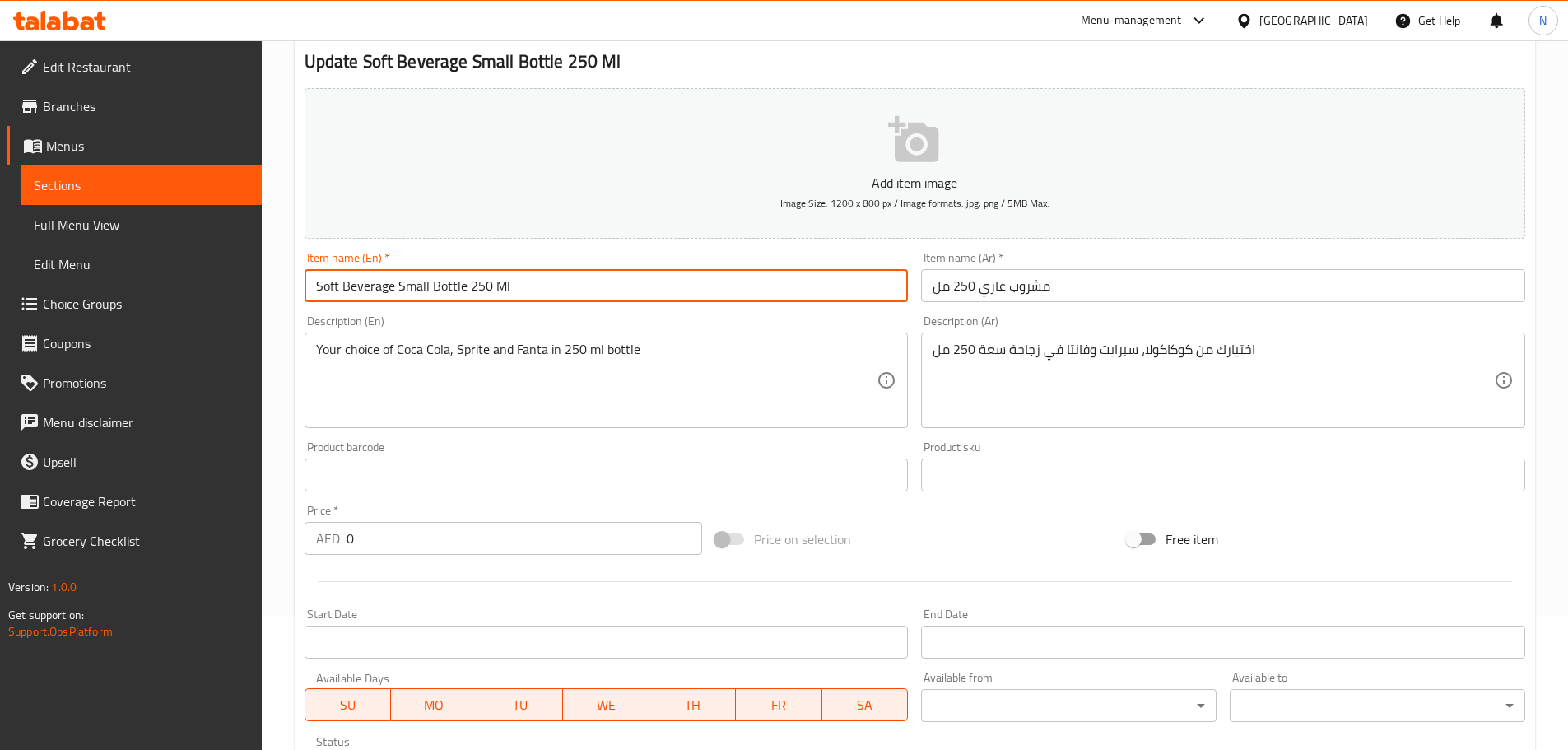
click at [389, 273] on input "Soft Beverage Small Bottle 250 Ml" at bounding box center [607, 286] width 604 height 33
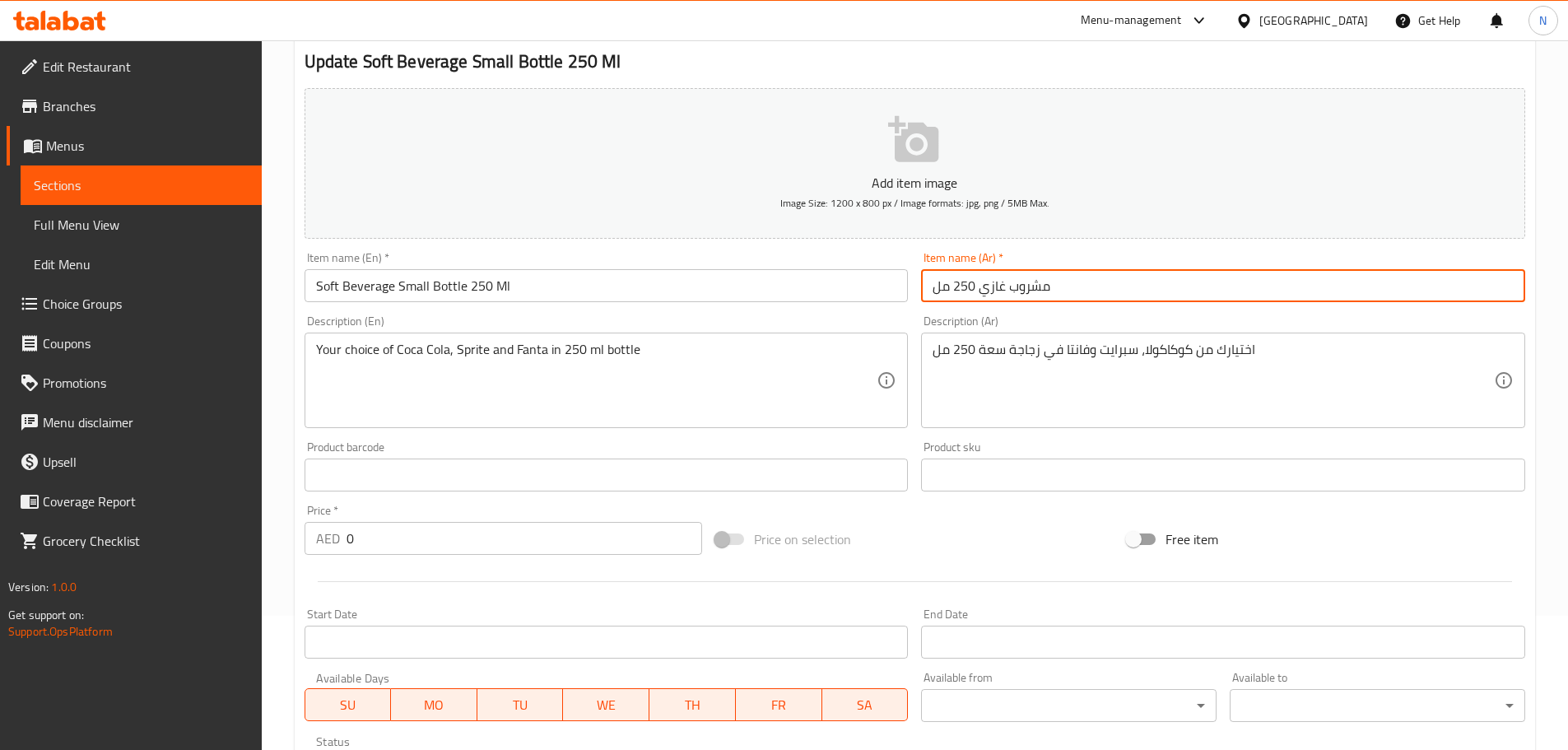
click at [991, 294] on input "مشروب غازي 250 مل" at bounding box center [1223, 286] width 604 height 33
paste input "زجاجة صغيرة"
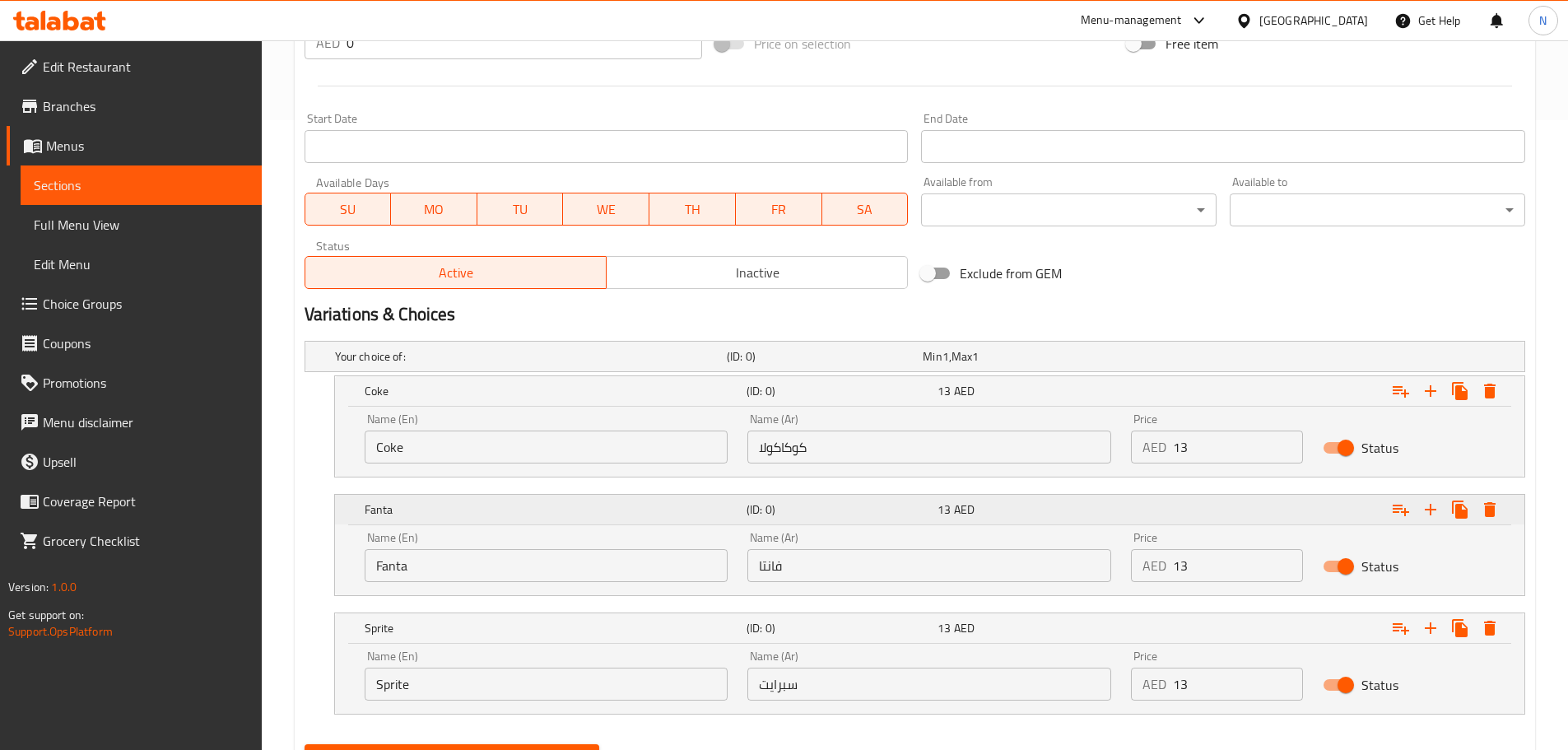
scroll to position [710, 0]
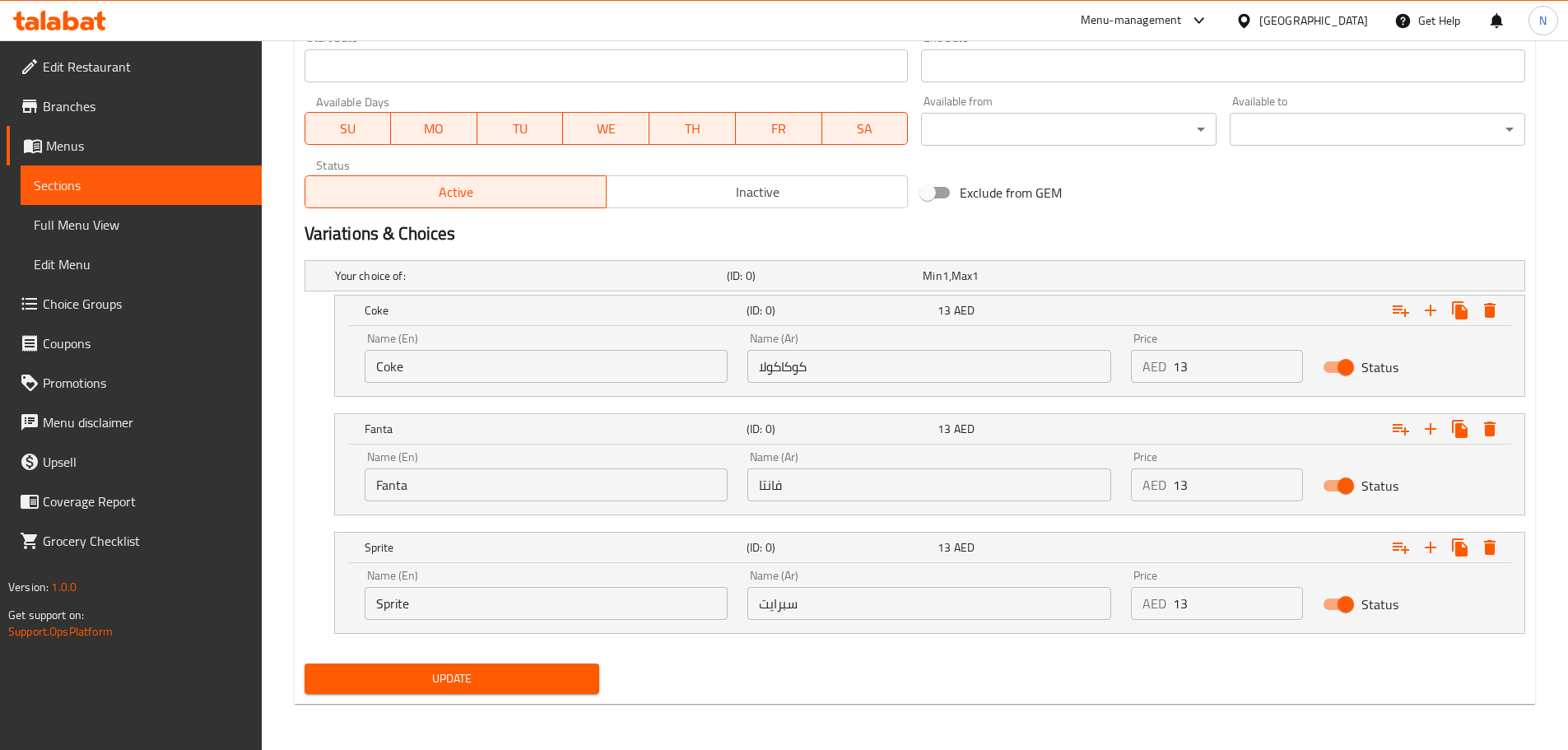
type input "مشروب غازي زجاجة صغيرة 250 مل"
click at [743, 698] on div "Update" at bounding box center [915, 679] width 1234 height 44
click at [474, 685] on span "Update" at bounding box center [452, 679] width 269 height 21
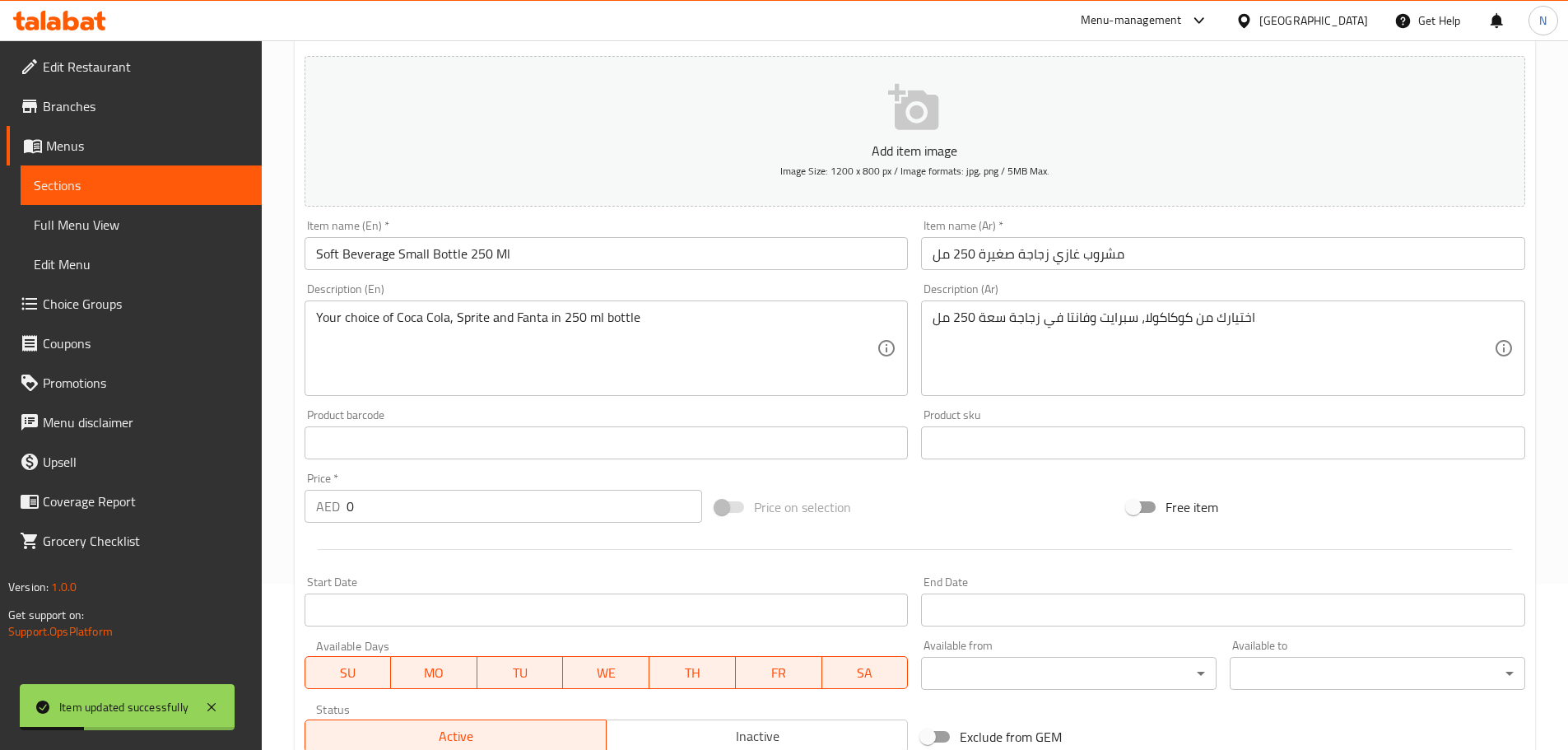
scroll to position [0, 0]
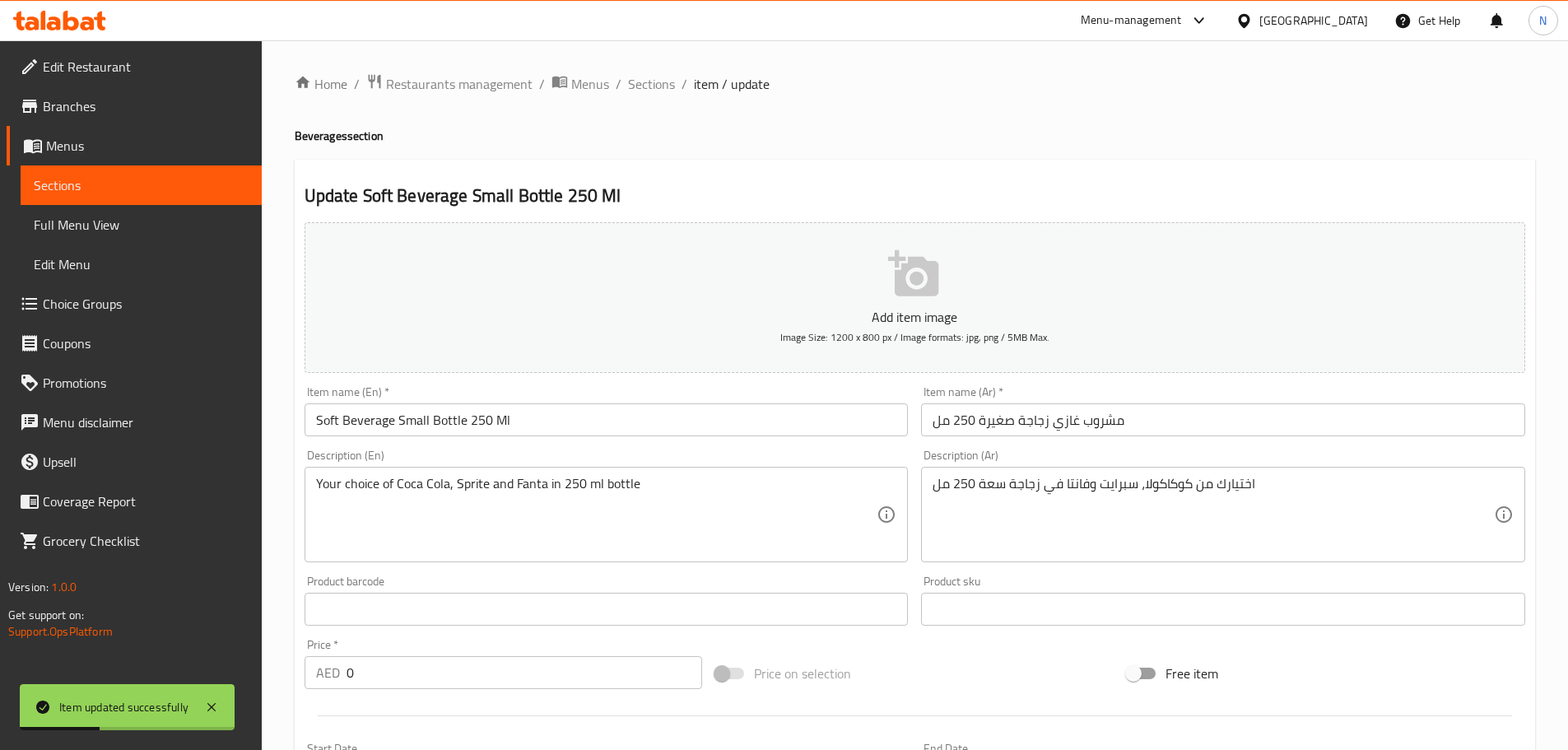
click at [457, 423] on input "Soft Beverage Small Bottle 250 Ml" at bounding box center [607, 420] width 604 height 33
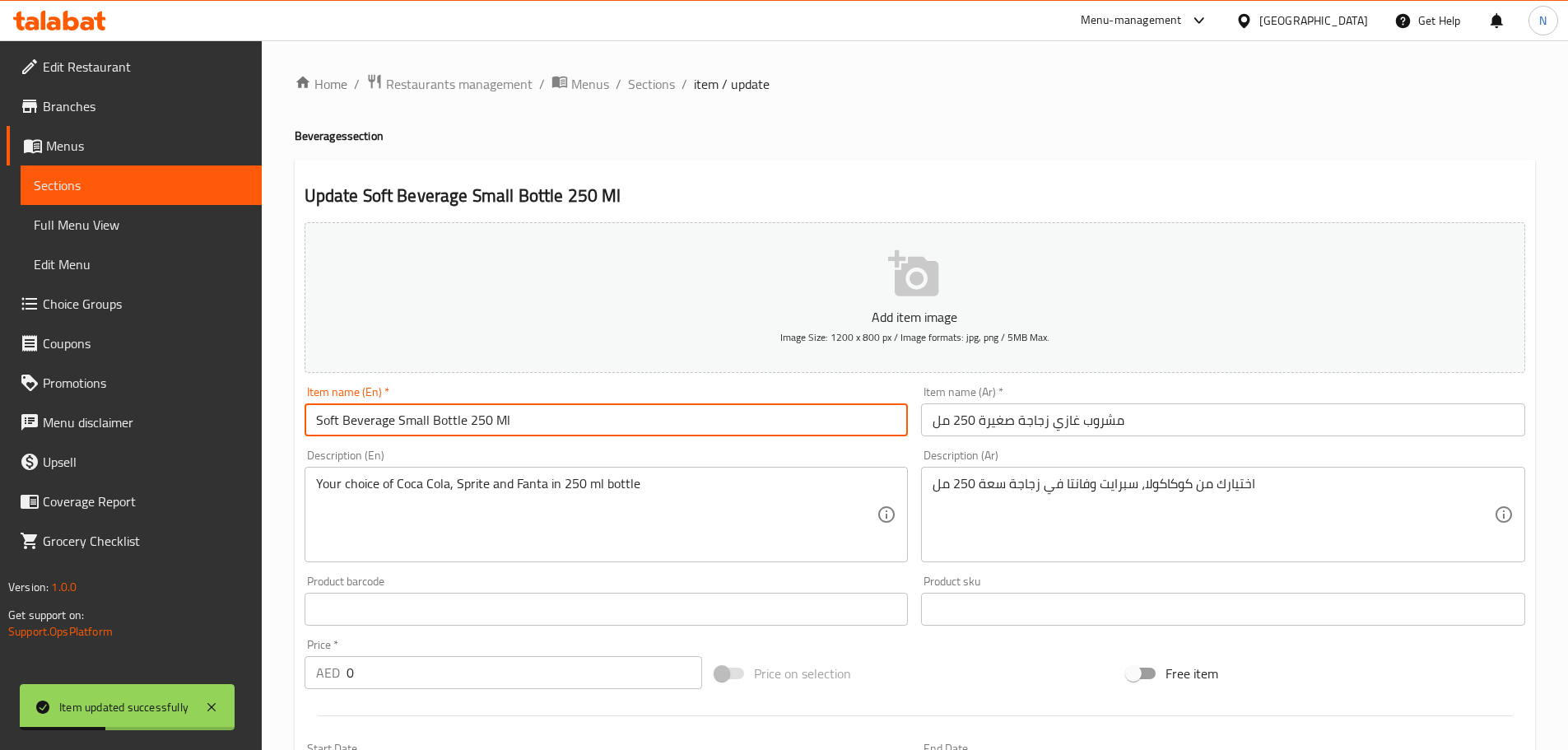
click at [457, 423] on input "Soft Beverage Small Bottle 250 Ml" at bounding box center [607, 420] width 604 height 33
click at [654, 88] on span "Sections" at bounding box center [652, 84] width 47 height 20
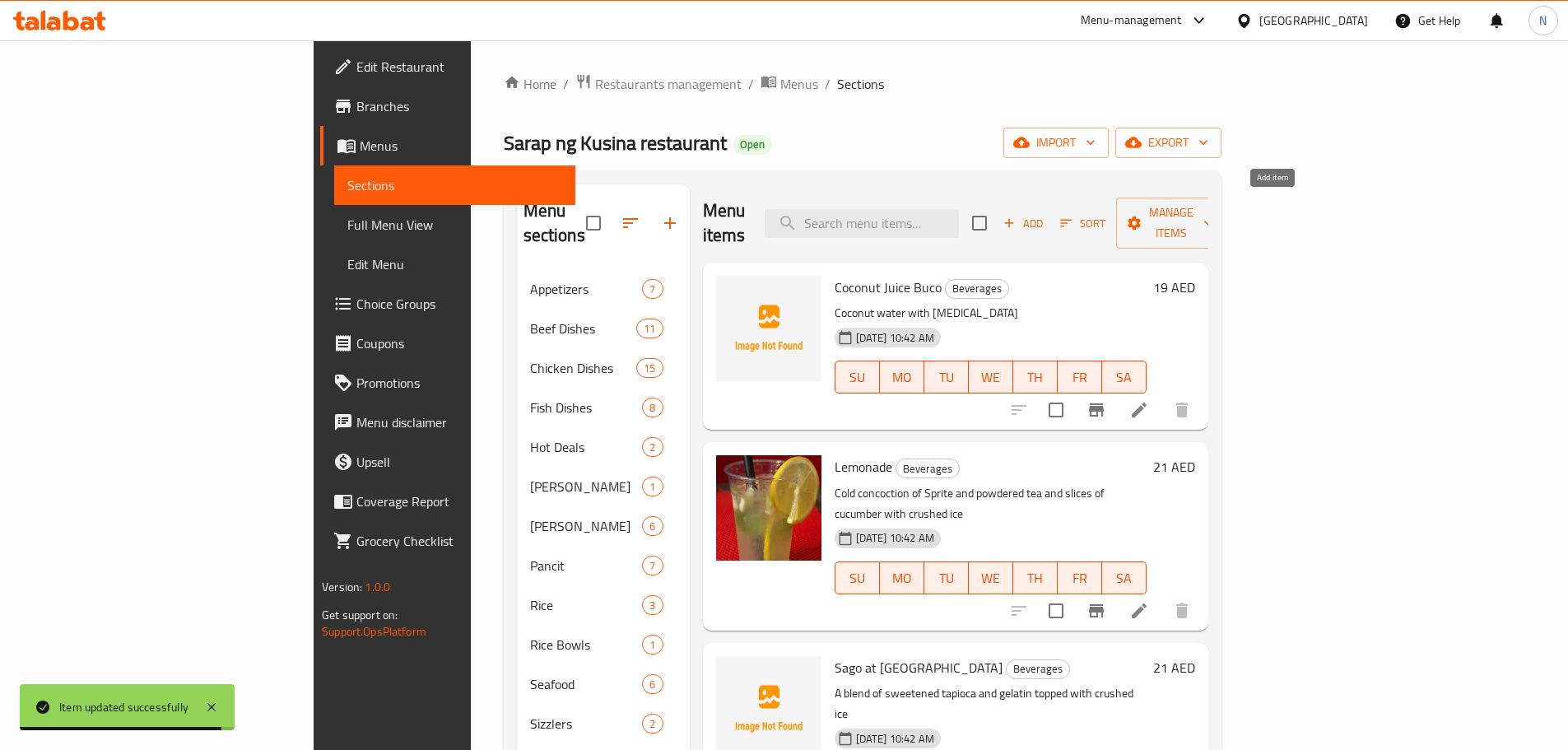
click at [1015, 219] on icon "button" at bounding box center [1009, 223] width 9 height 9
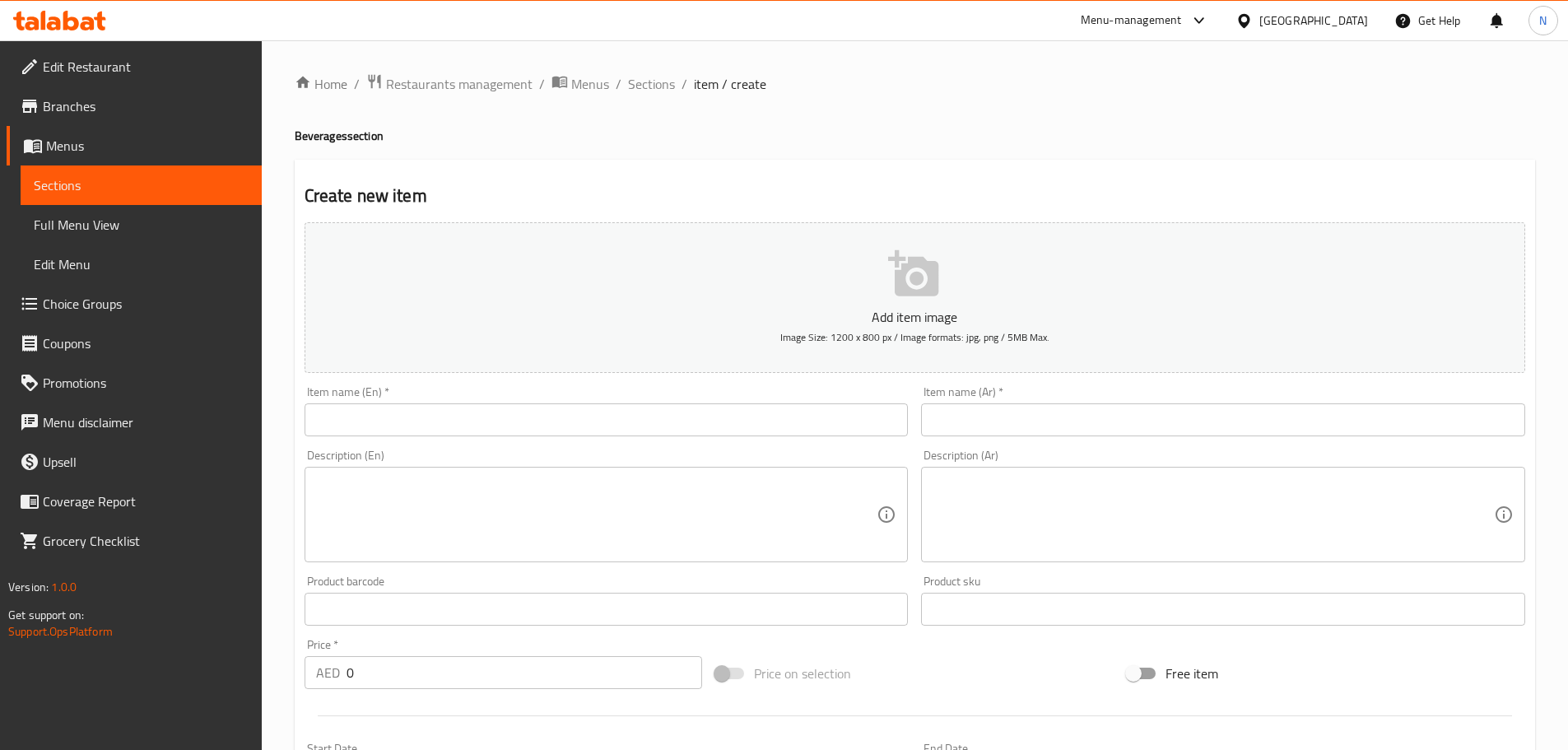
click at [478, 437] on div "Item name (En)   * Item name (En) *" at bounding box center [607, 410] width 617 height 64
click at [478, 429] on input "text" at bounding box center [607, 420] width 604 height 33
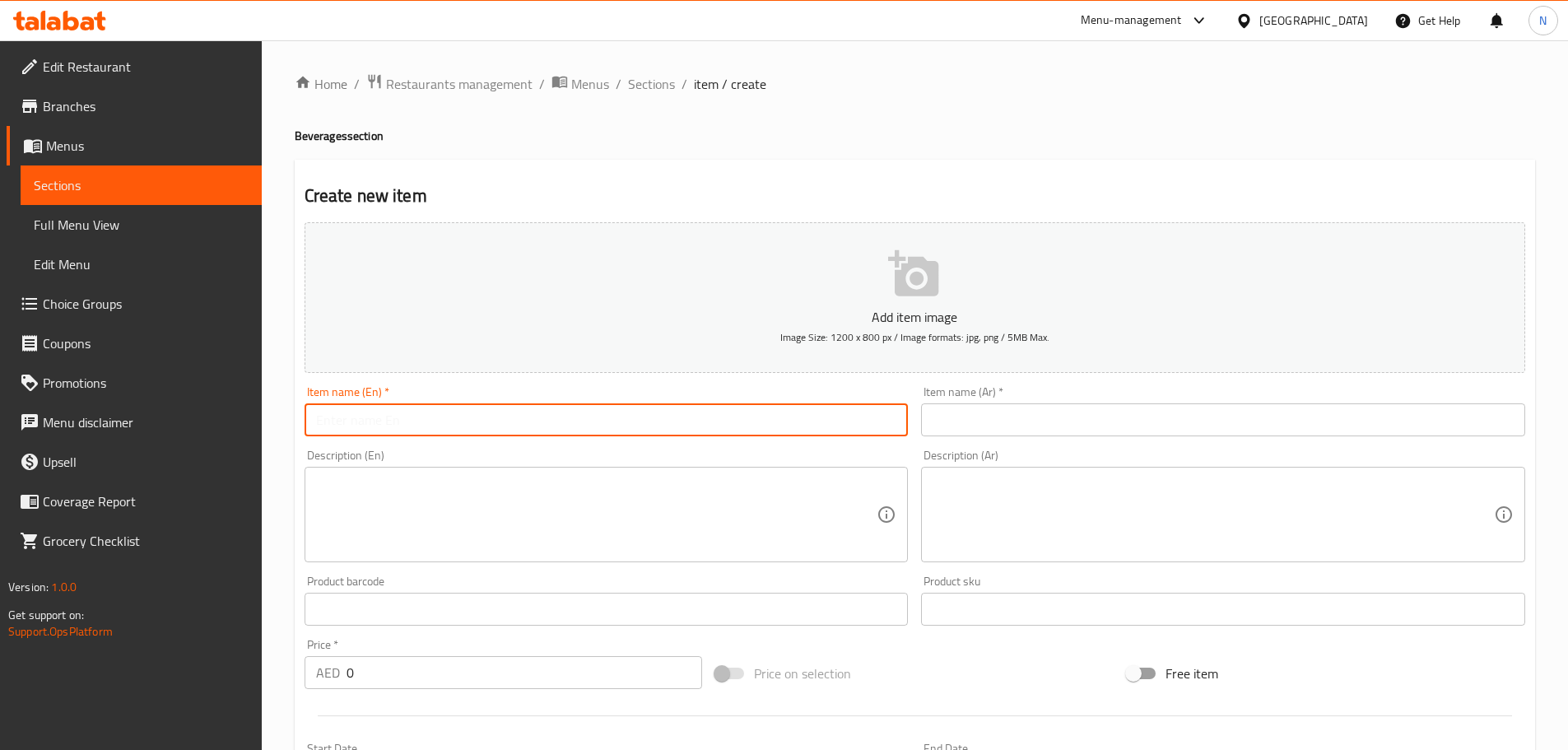
paste input "Soft Beverage Small Bottle 250 Ml"
click at [415, 424] on input "Soft Beverage Small Bottle 250 Ml" at bounding box center [607, 420] width 604 height 33
paste input "oft Beverage (Can)"
click at [517, 422] on input "Soft Beverage Soft Beverage (Can) Bottle 250 Ml" at bounding box center [607, 420] width 604 height 33
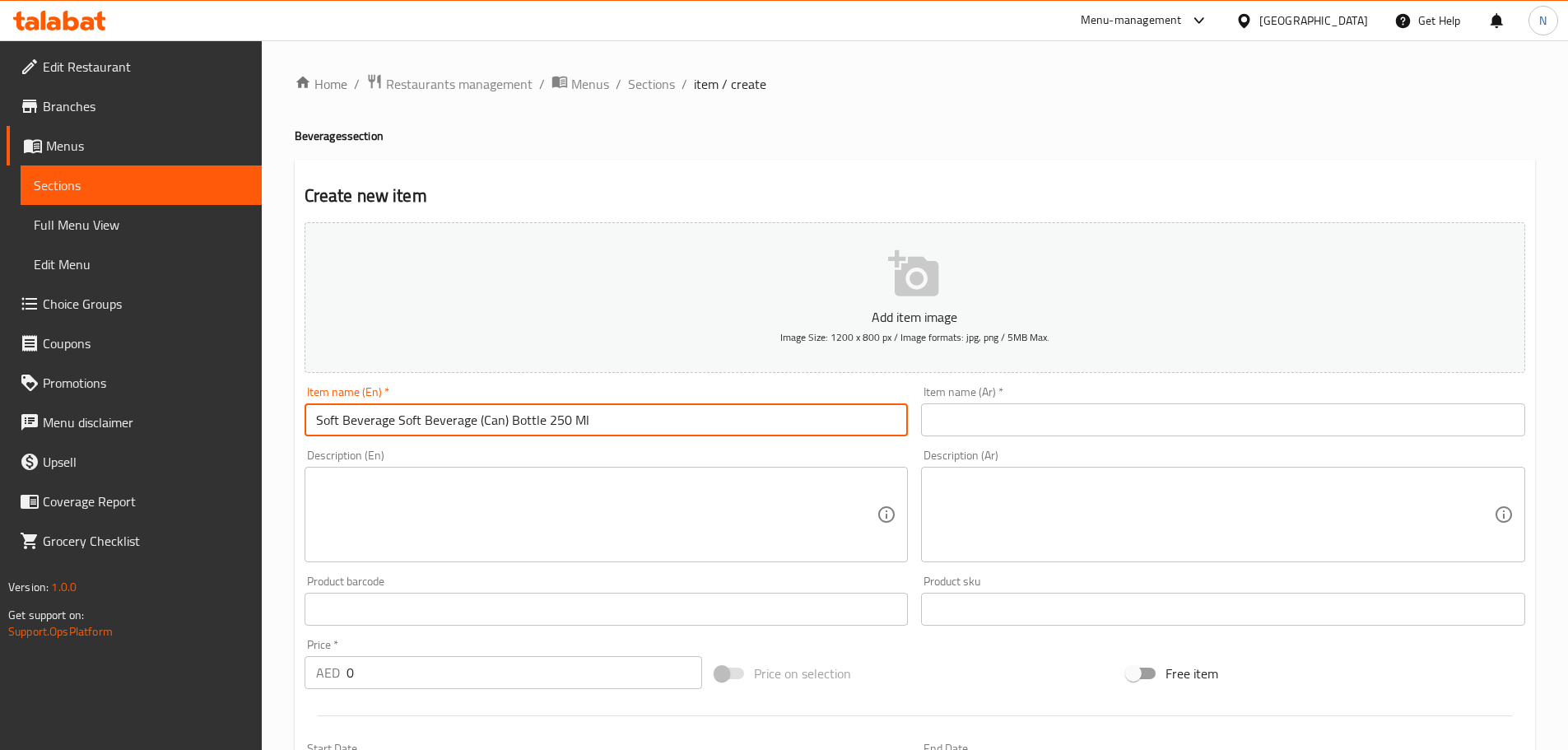
click at [518, 421] on input "Soft Beverage Soft Beverage (Can) Bottle 250 Ml" at bounding box center [607, 420] width 604 height 33
click at [480, 418] on input "Soft Beverage Soft Beverage (Can 250 Ml" at bounding box center [607, 420] width 604 height 33
drag, startPoint x: 399, startPoint y: 422, endPoint x: 275, endPoint y: 432, distance: 124.4
click at [275, 432] on div "Home / Restaurants management / Menus / Sections / item / create Beverages sect…" at bounding box center [914, 601] width 1307 height 1122
click at [423, 423] on input "Soft Beverage Can 250 Ml" at bounding box center [607, 420] width 604 height 33
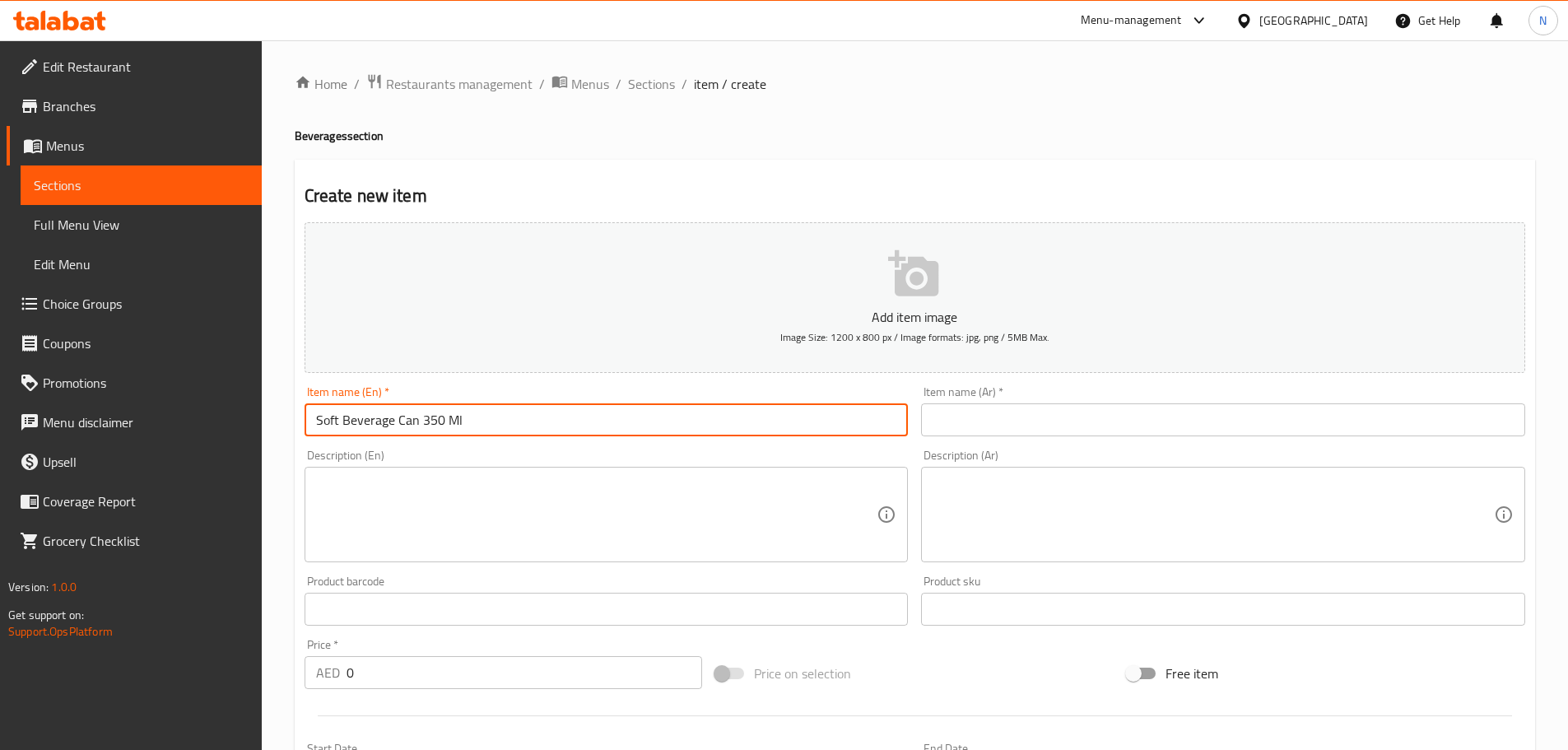
click at [430, 418] on input "Soft Beverage Can 350 Ml" at bounding box center [607, 420] width 604 height 33
click at [419, 432] on input "Soft Beverage Can 330 Ml" at bounding box center [607, 420] width 604 height 33
type input "Soft Beverage Can 330 Ml"
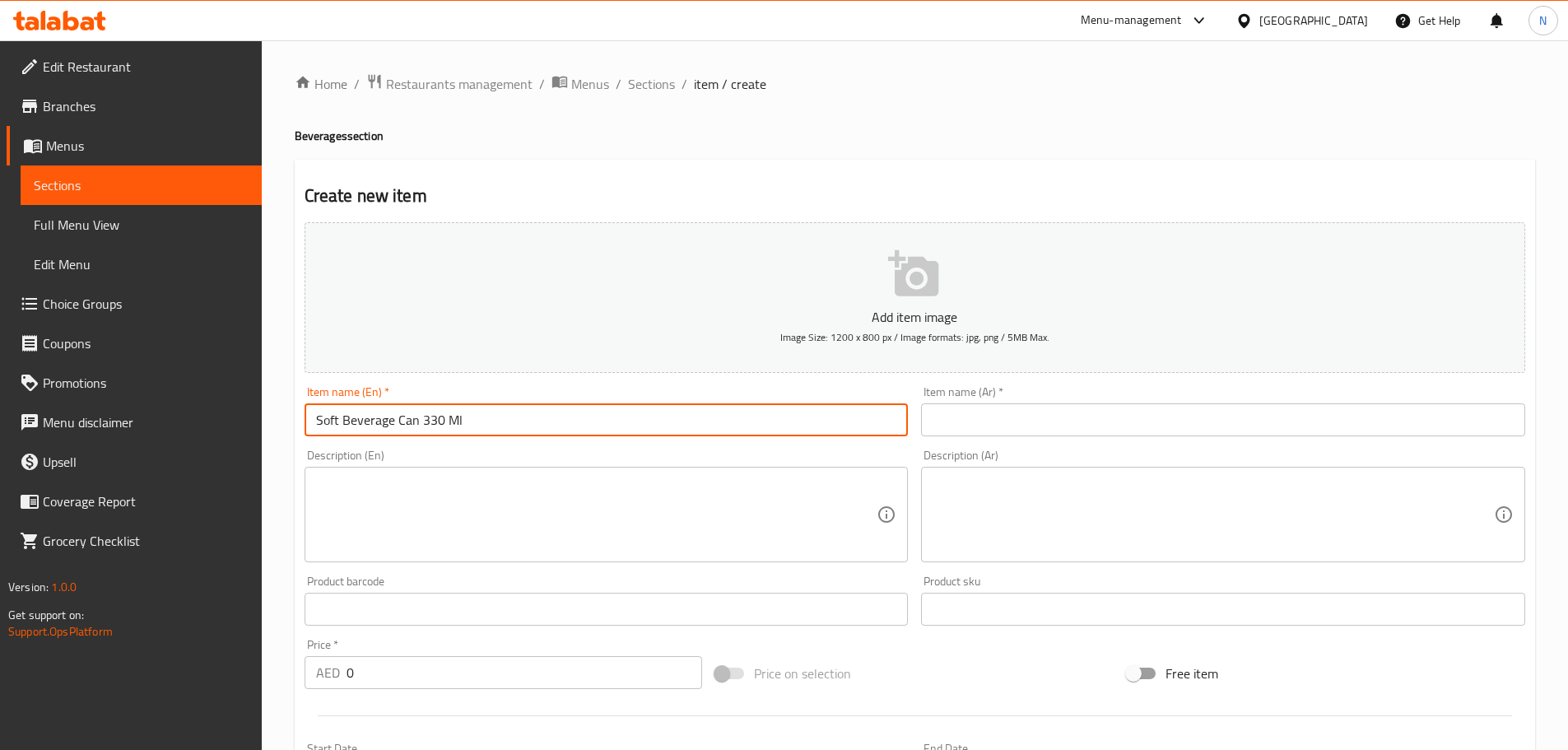
click at [995, 410] on input "text" at bounding box center [1223, 420] width 604 height 33
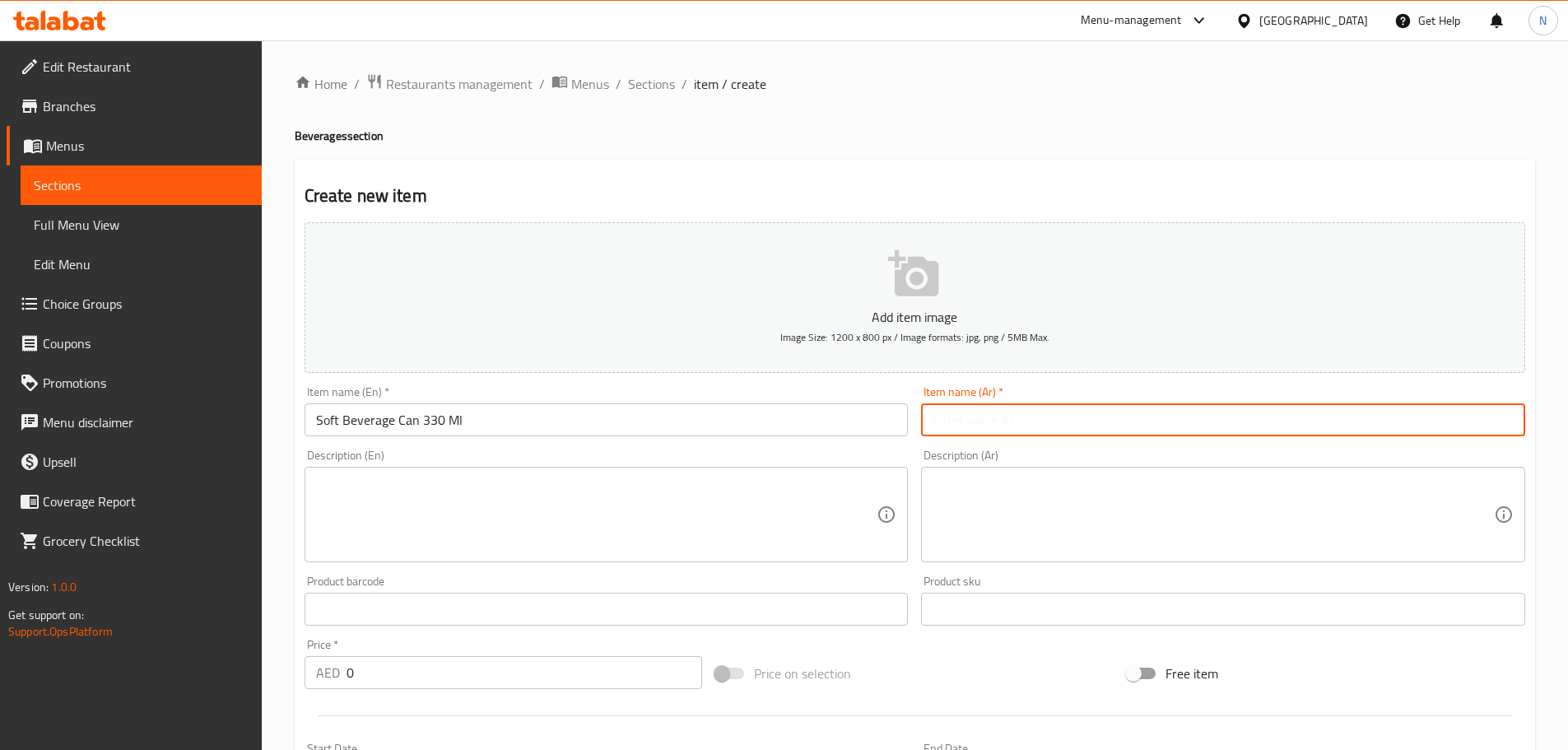
paste input "علبة مشروب غازي 330 مل"
type input "علبة مشروب غازي 330 مل"
click at [466, 505] on textarea at bounding box center [597, 515] width 561 height 78
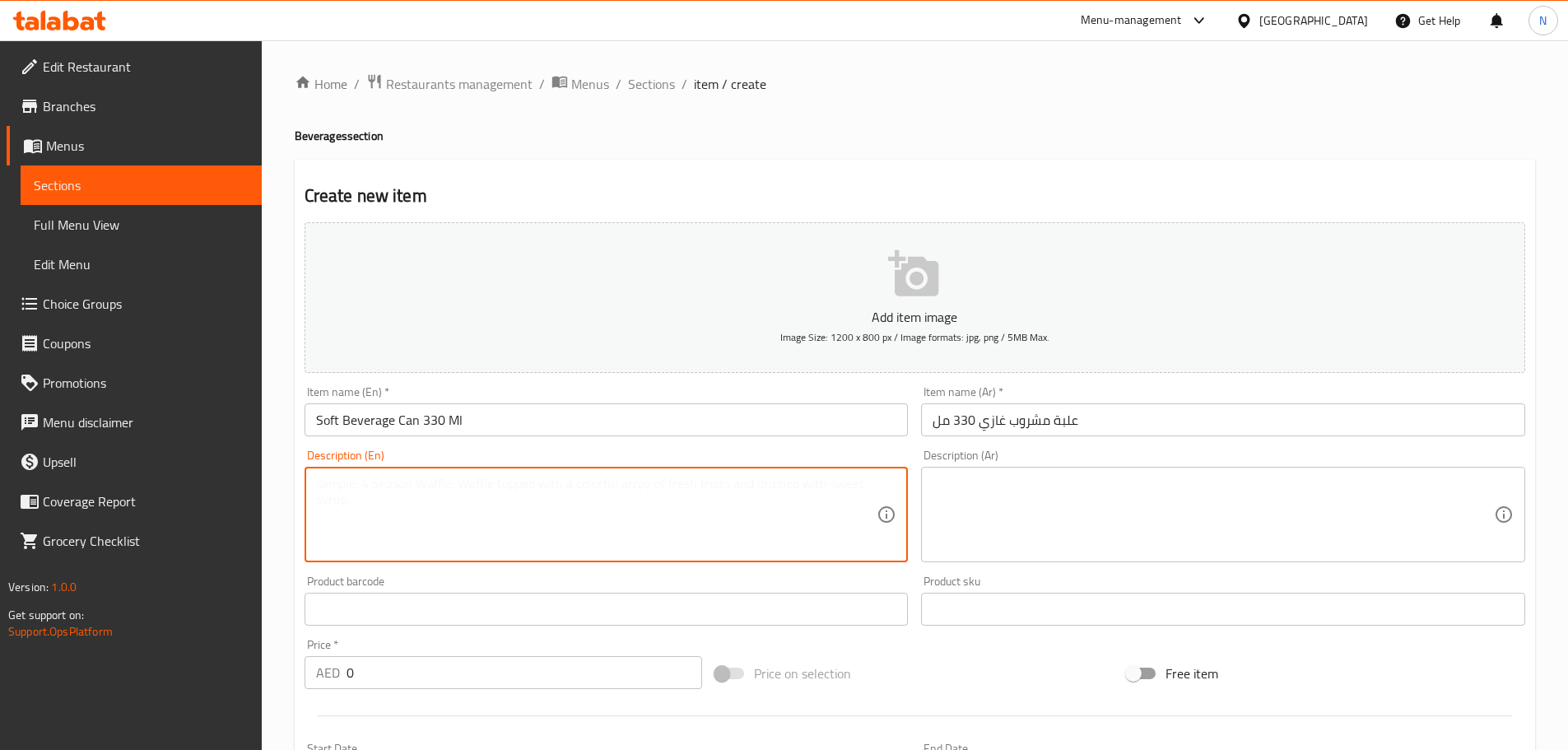
paste textarea "Your choice of Coca Cola, Sprite and Fanta in 330 ml can"
click at [631, 485] on textarea "Your choice of Coca Cola, Sprite and Fanta in 330 ml can" at bounding box center [597, 515] width 561 height 78
type textarea "Your choice of Coca Cola, Sprite and Fanta in 330 ml can."
click at [619, 473] on div "Your choice of Coca Cola, Sprite and Fanta in 330 ml can. Description (En)" at bounding box center [607, 515] width 604 height 96
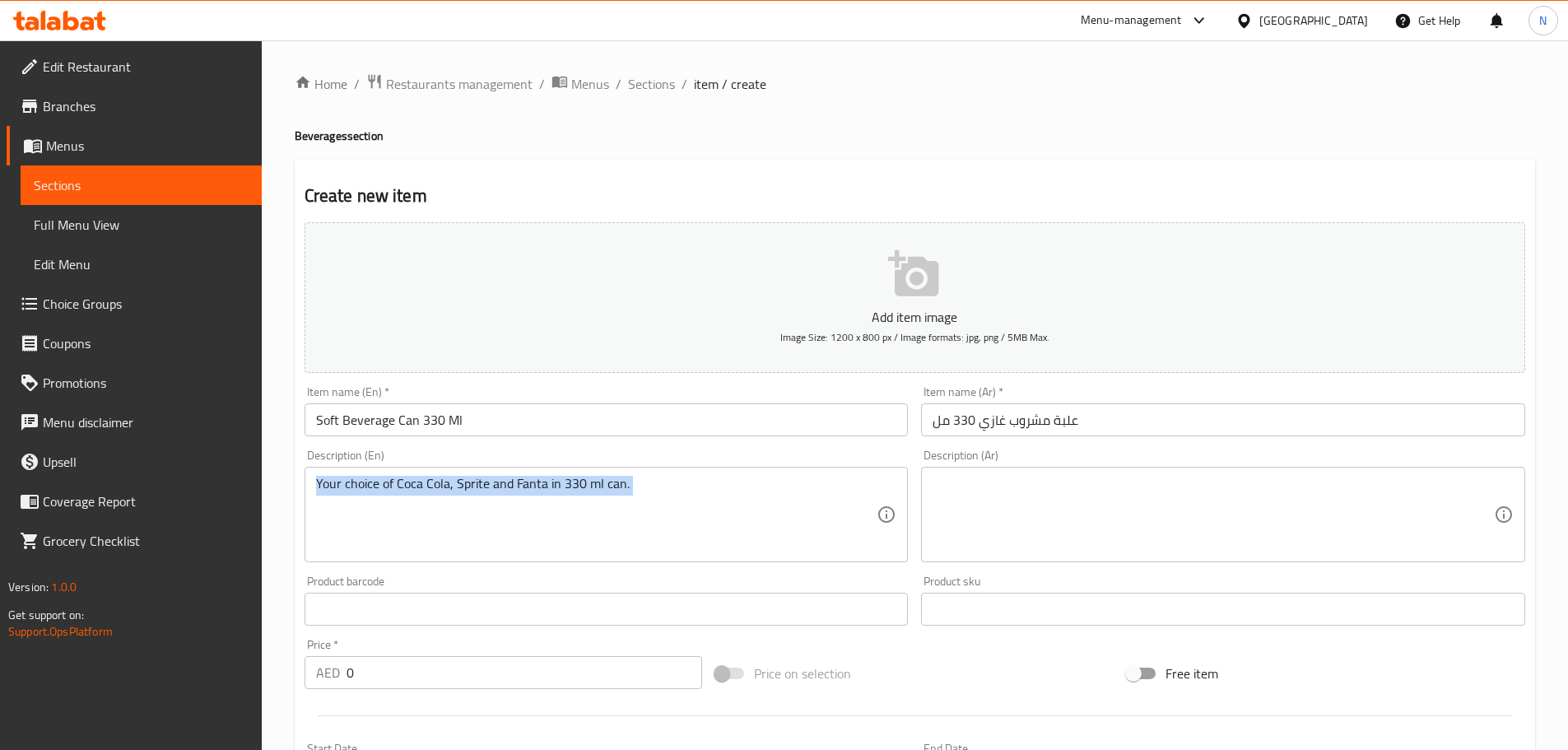
click at [619, 473] on div "Your choice of Coca Cola, Sprite and Fanta in 330 ml can. Description (En)" at bounding box center [607, 515] width 604 height 96
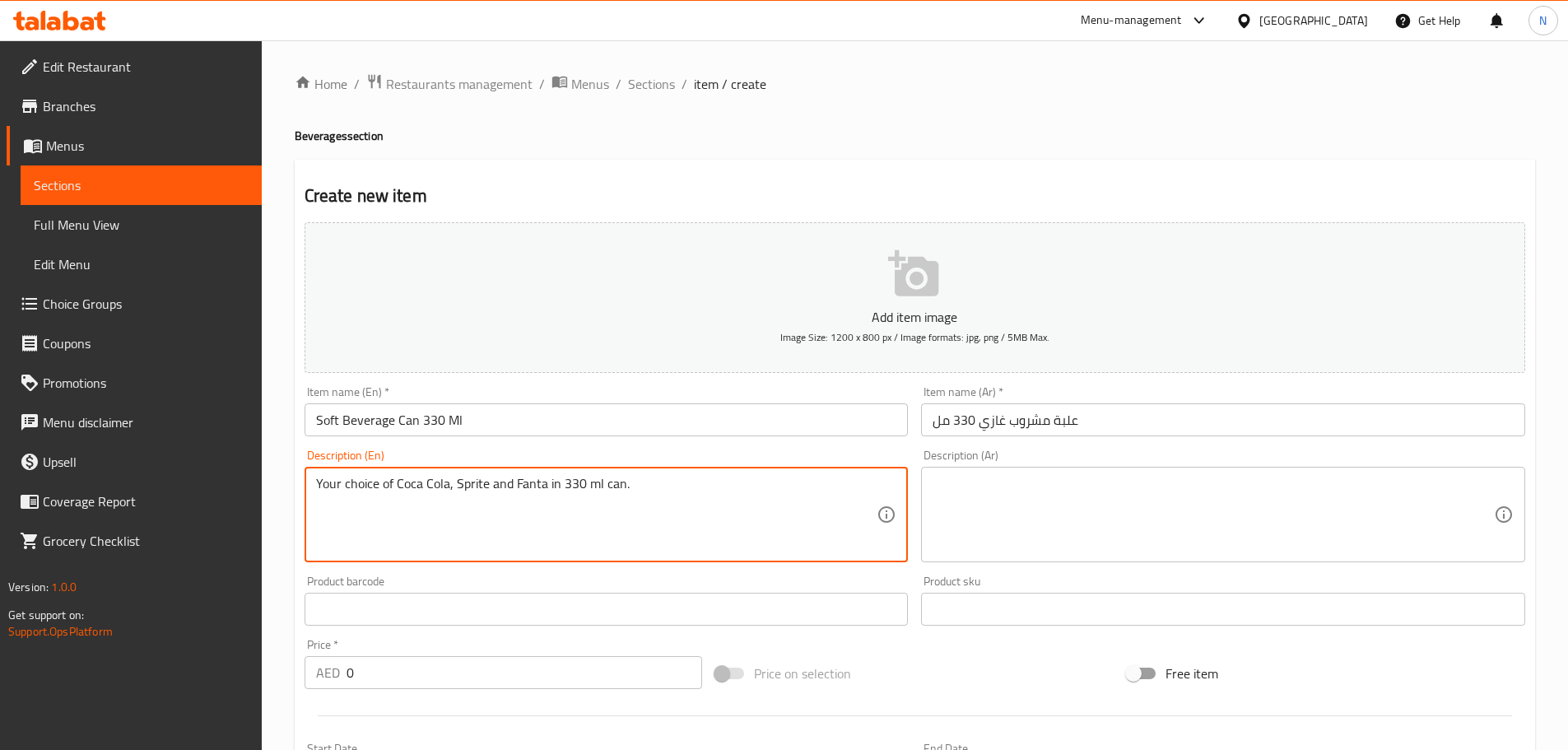
click at [603, 495] on textarea "Your choice of Coca Cola, Sprite and Fanta in 330 ml can." at bounding box center [597, 515] width 561 height 78
click at [601, 485] on textarea "Your choice of Coca Cola, Sprite and Fanta in 330 ml can." at bounding box center [597, 515] width 561 height 78
click at [1069, 488] on textarea at bounding box center [1213, 515] width 561 height 78
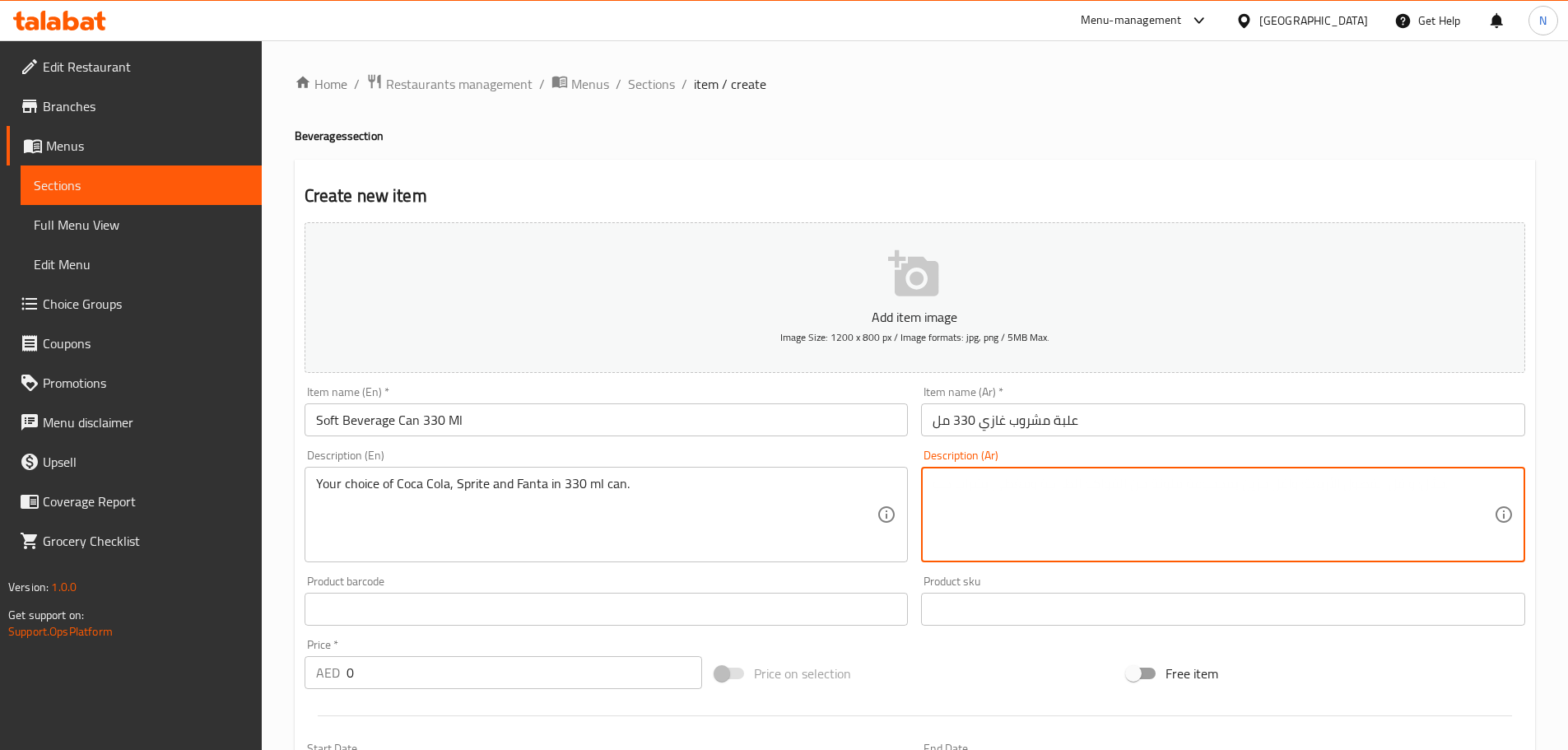
paste textarea "اختيارك من كوكاكولا، سبرايت وفانتا في علبة سعة 330 مل."
type textarea "اختيارك من كوكاكولا، سبرايت وفانتا في علبة سعة 330 مل."
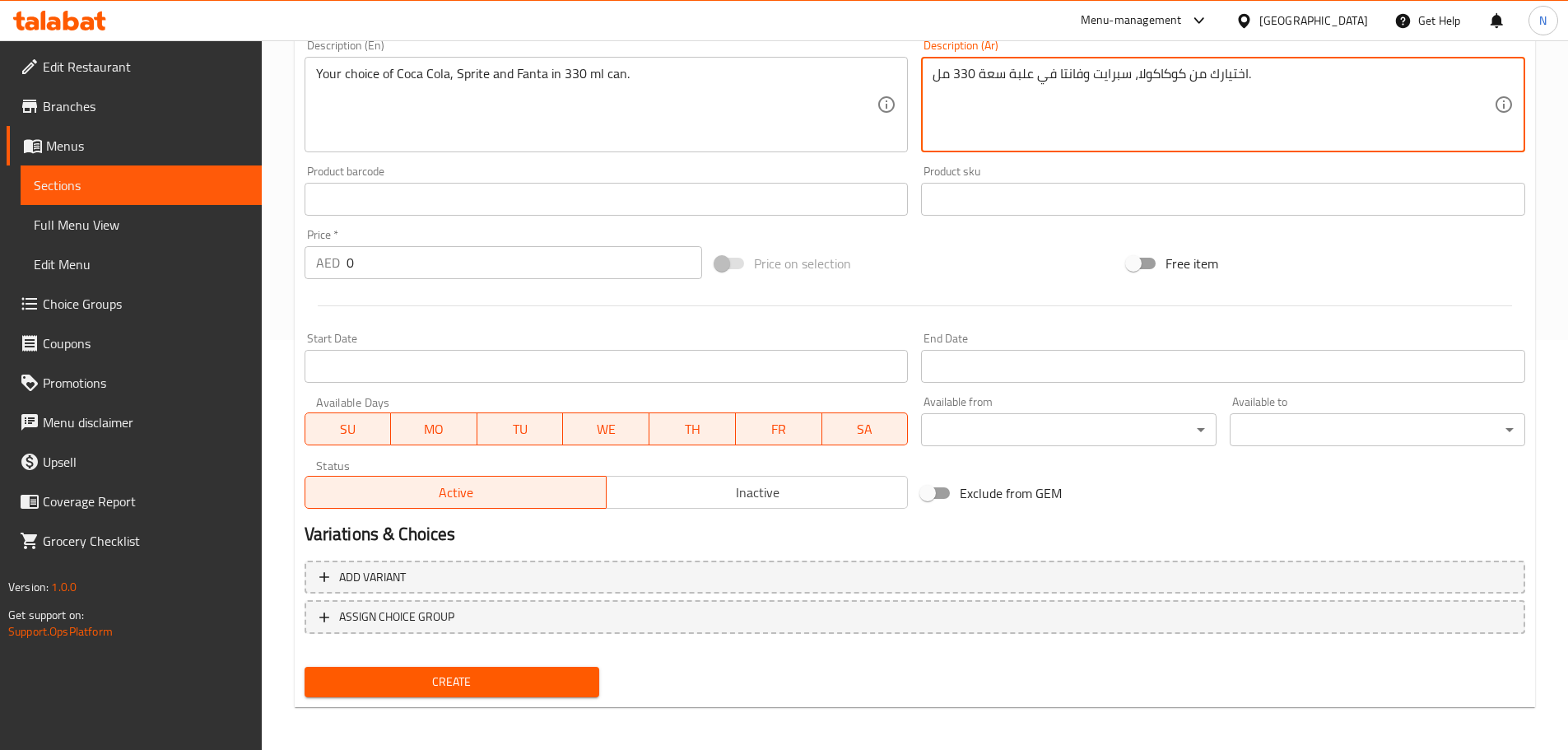
scroll to position [413, 0]
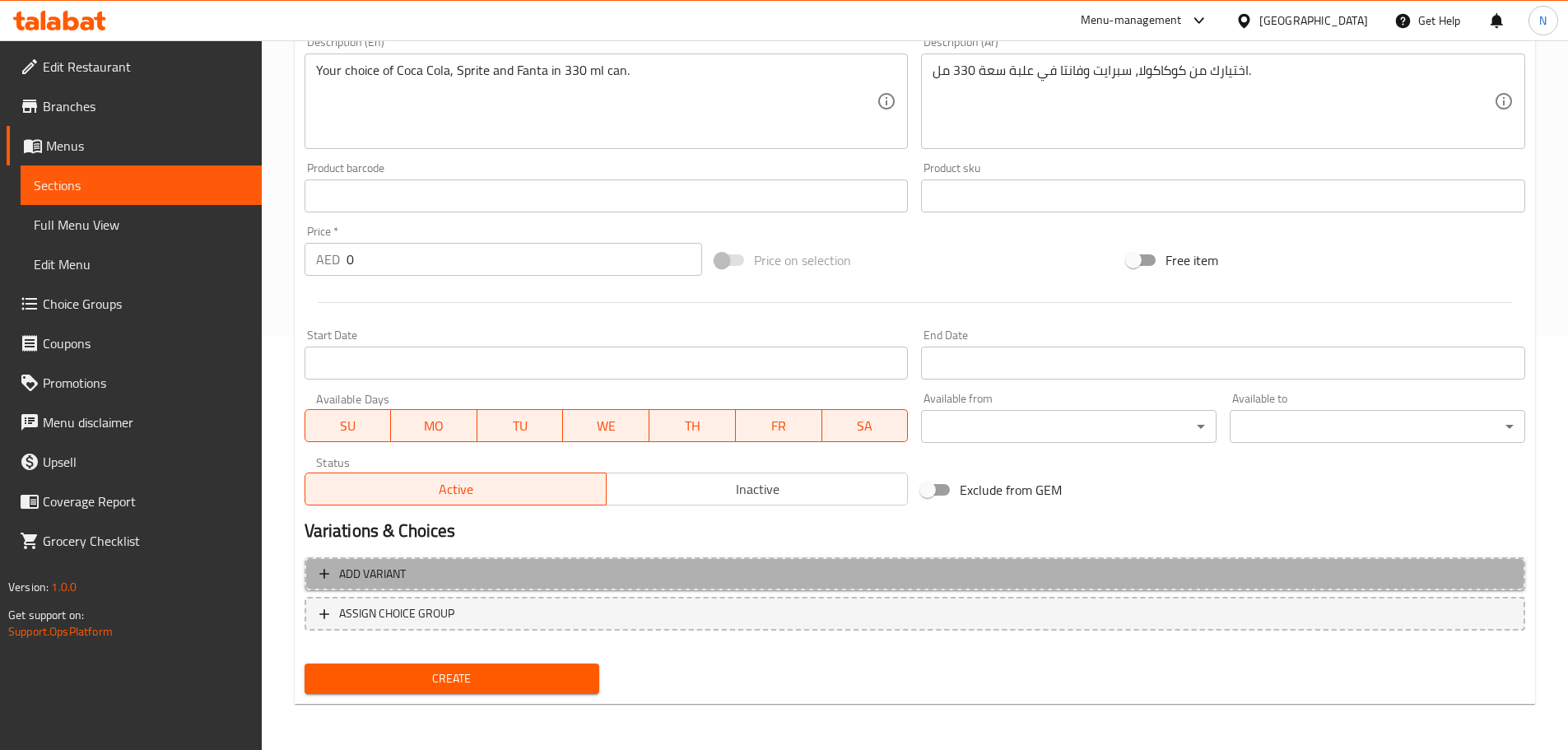
click at [1373, 580] on span "Add variant" at bounding box center [915, 574] width 1191 height 21
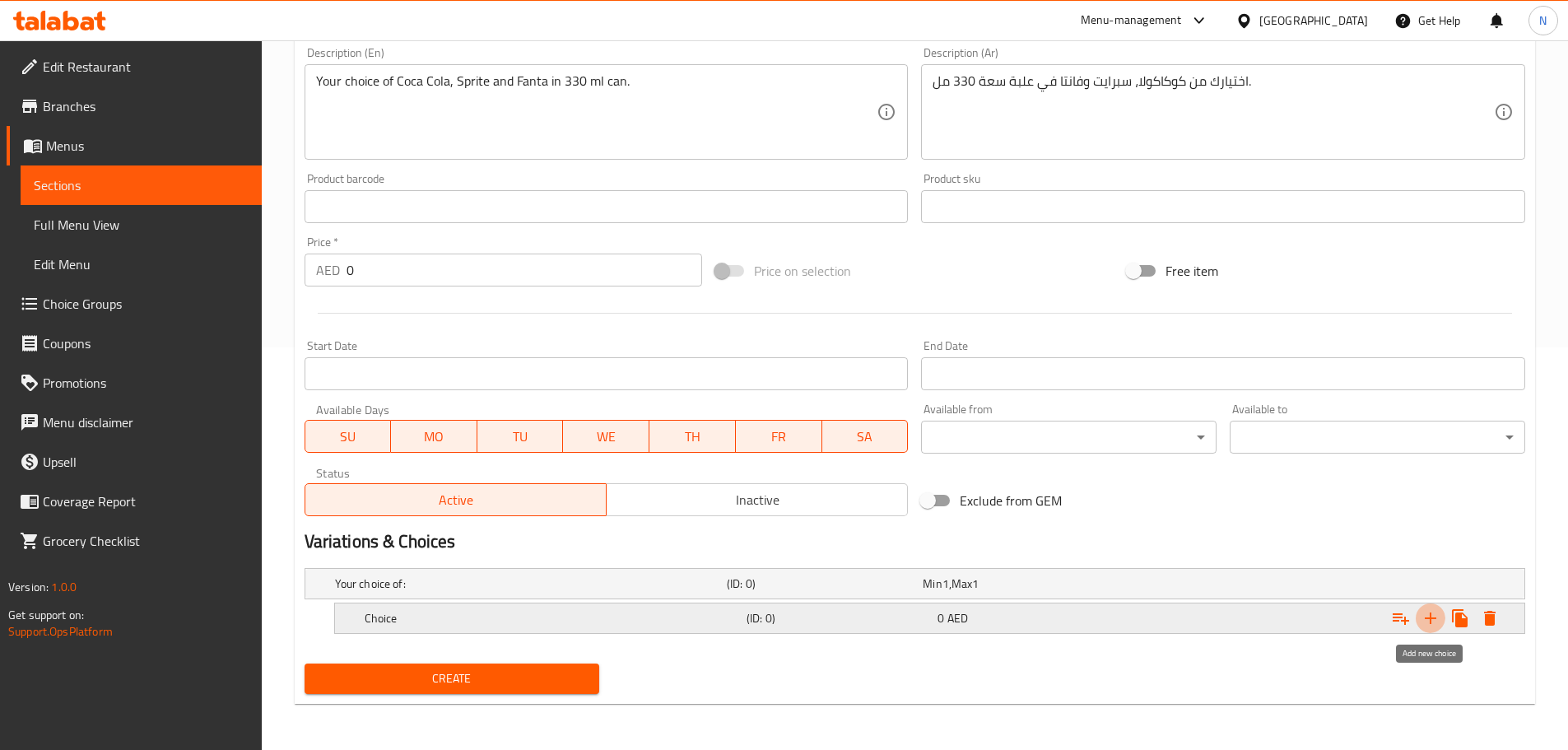
click at [1429, 625] on icon "Expand" at bounding box center [1430, 618] width 20 height 20
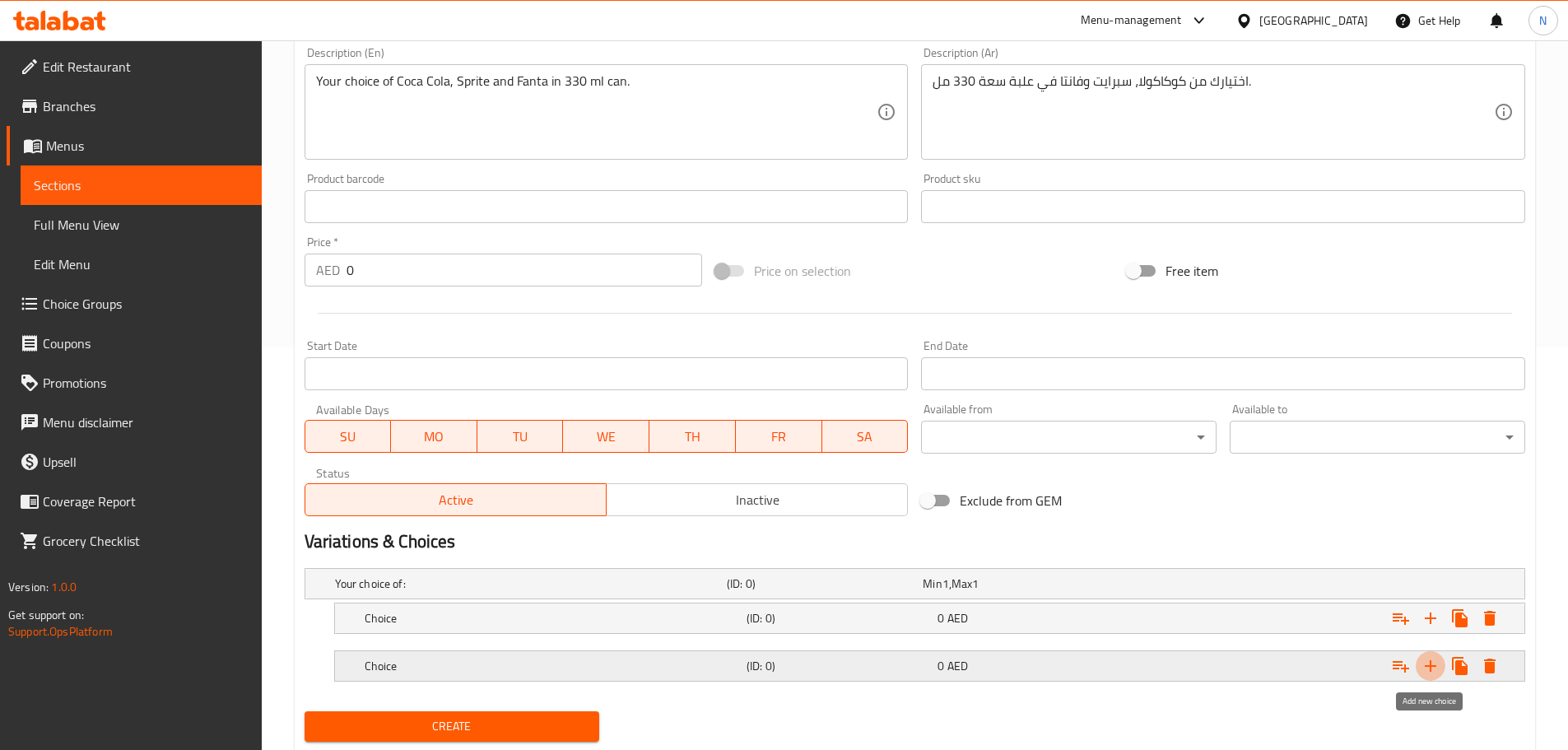
click at [1427, 665] on icon "Expand" at bounding box center [1430, 666] width 11 height 11
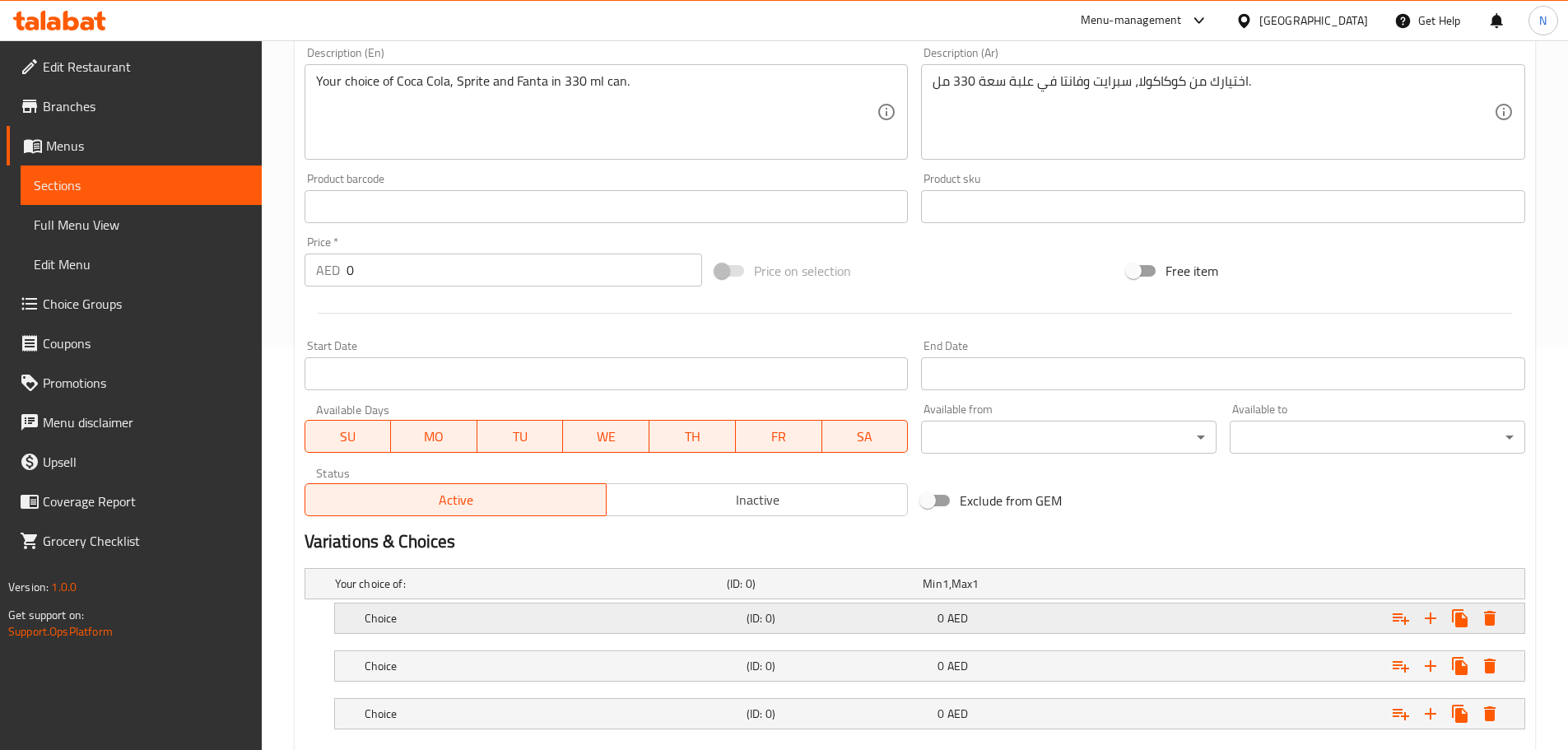
click at [455, 622] on h5 "Choice" at bounding box center [552, 618] width 376 height 17
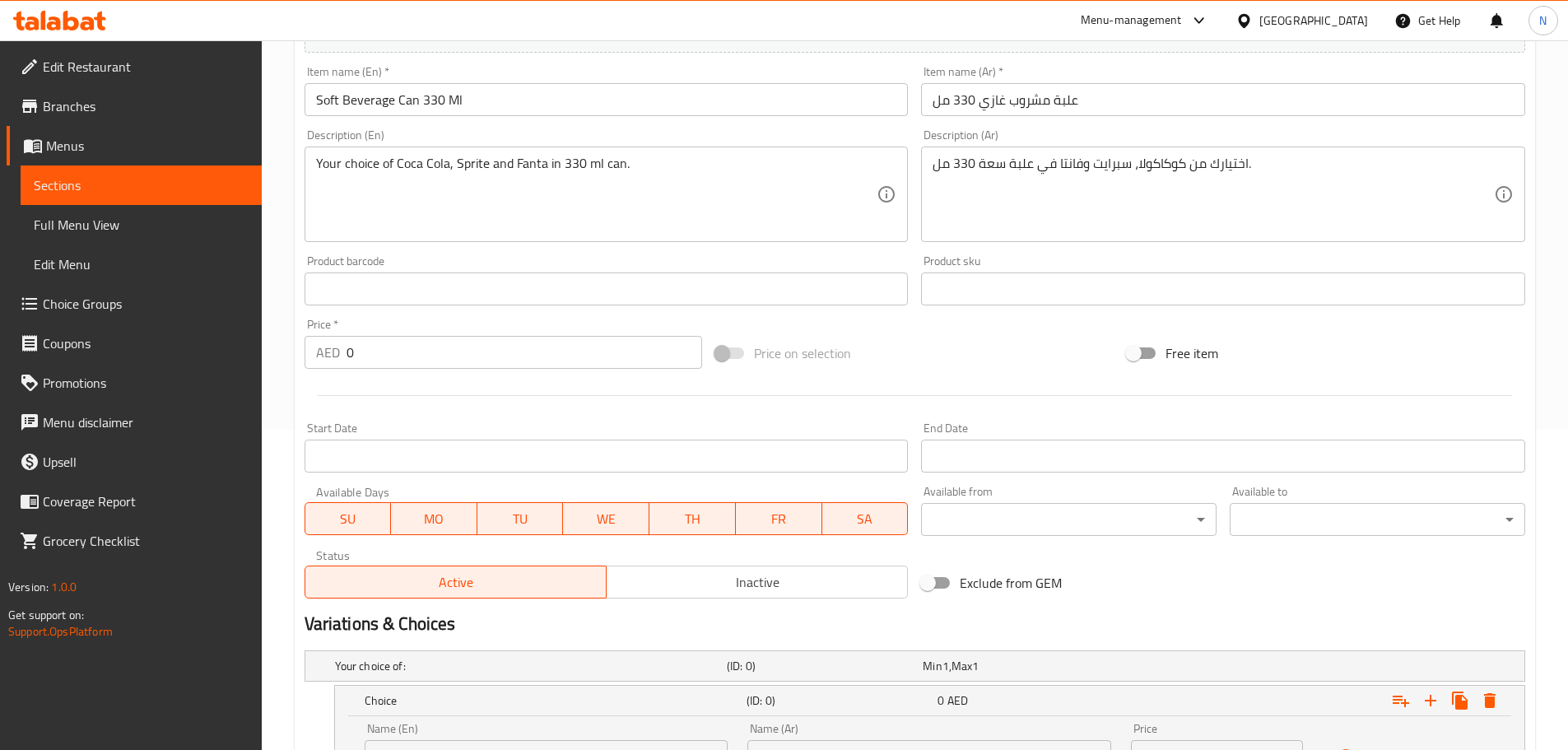
scroll to position [156, 0]
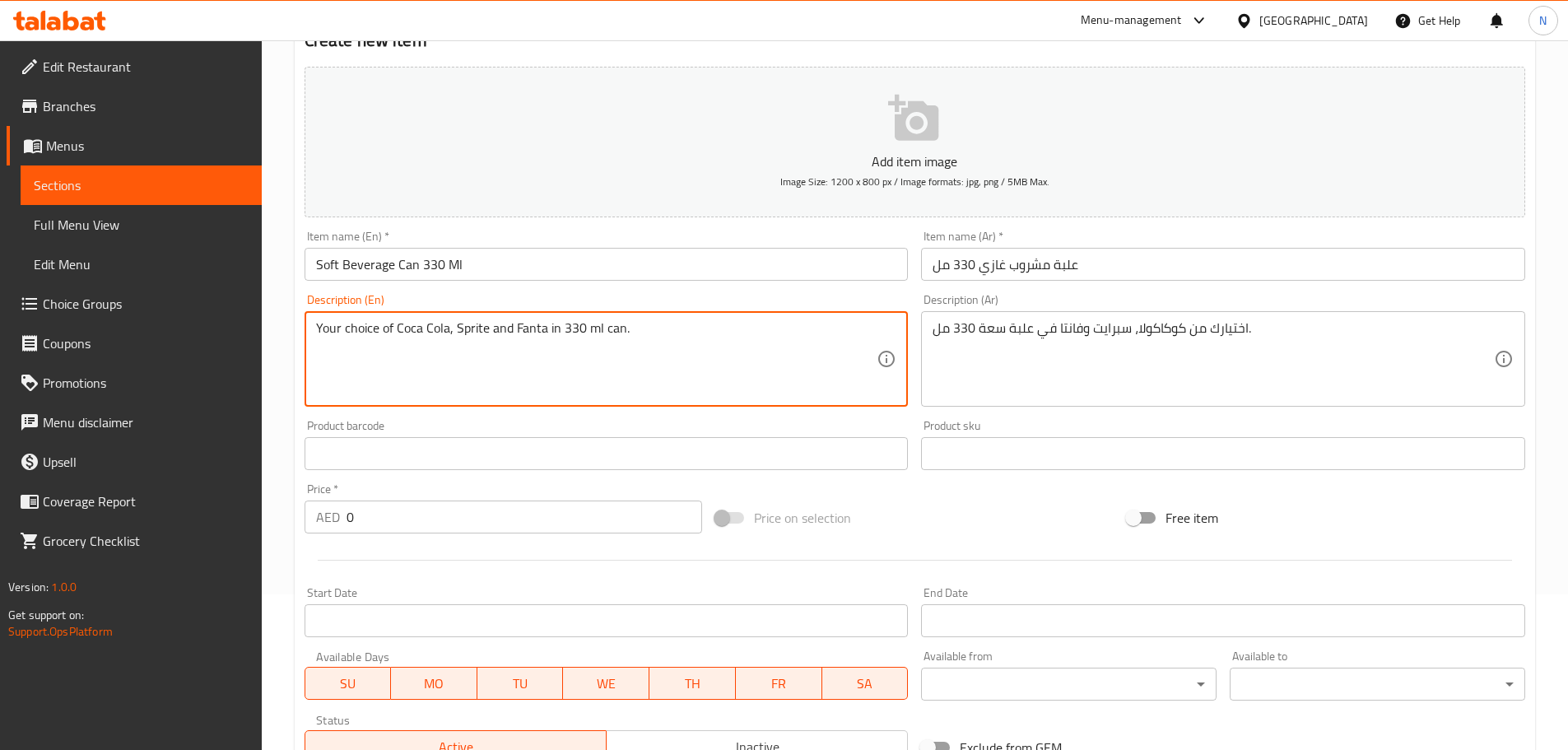
drag, startPoint x: 446, startPoint y: 328, endPoint x: 398, endPoint y: 328, distance: 48.0
click at [398, 328] on textarea "Your choice of Coca Cola, Sprite and Fanta in 330 ml can." at bounding box center [597, 359] width 561 height 78
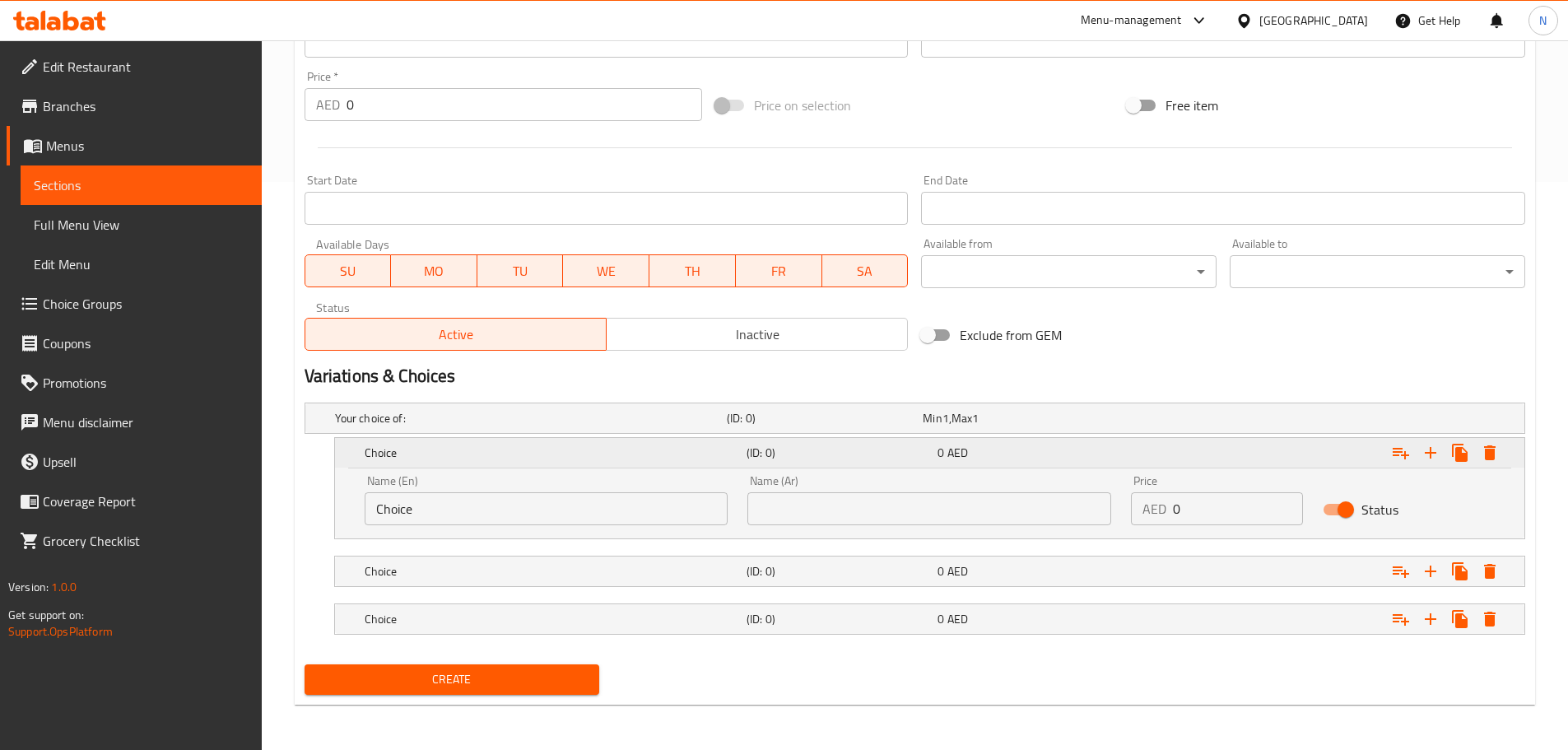
scroll to position [569, 0]
click at [508, 503] on input "Choice" at bounding box center [546, 508] width 364 height 33
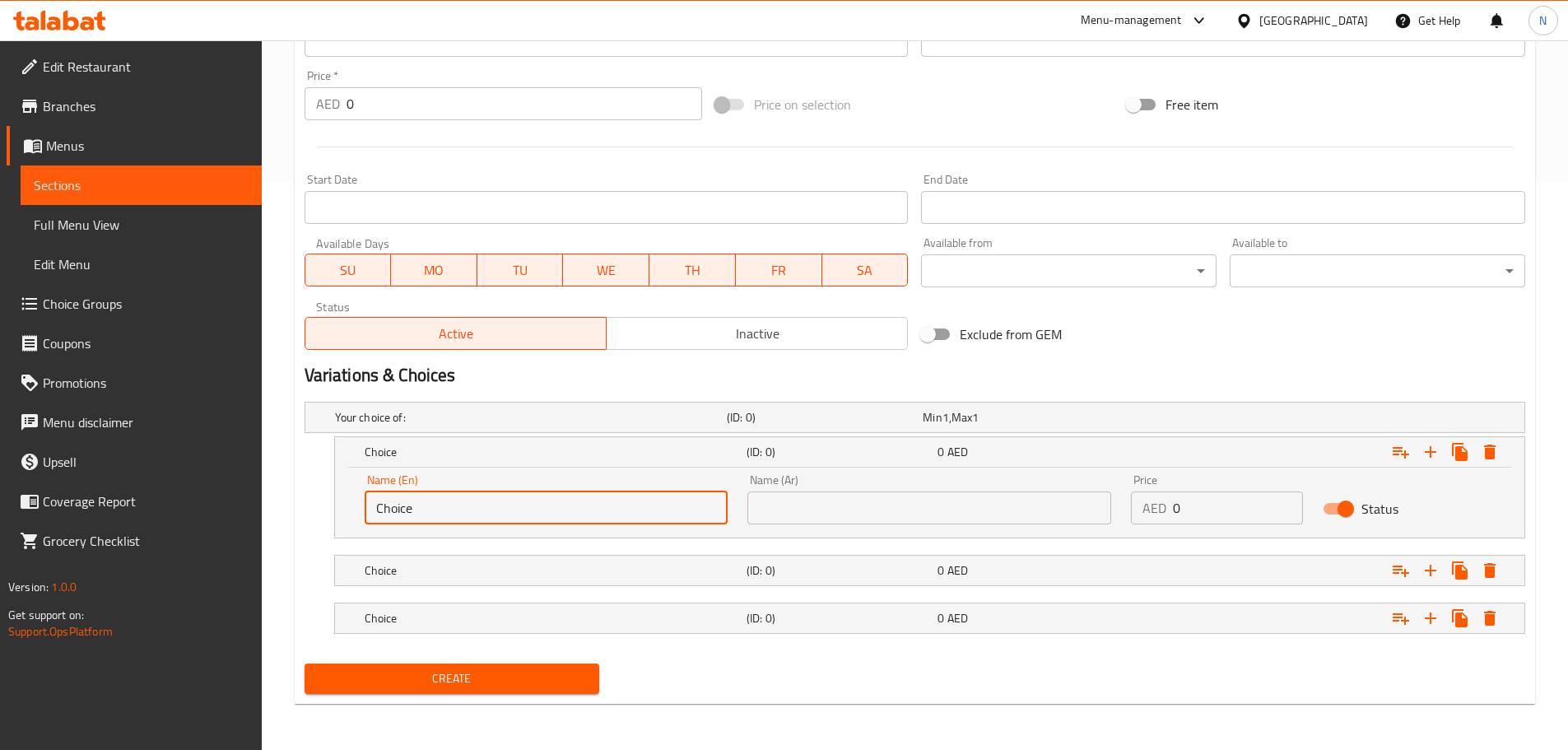
click at [512, 507] on input "Choice" at bounding box center [546, 508] width 364 height 33
paste input "oca Cola"
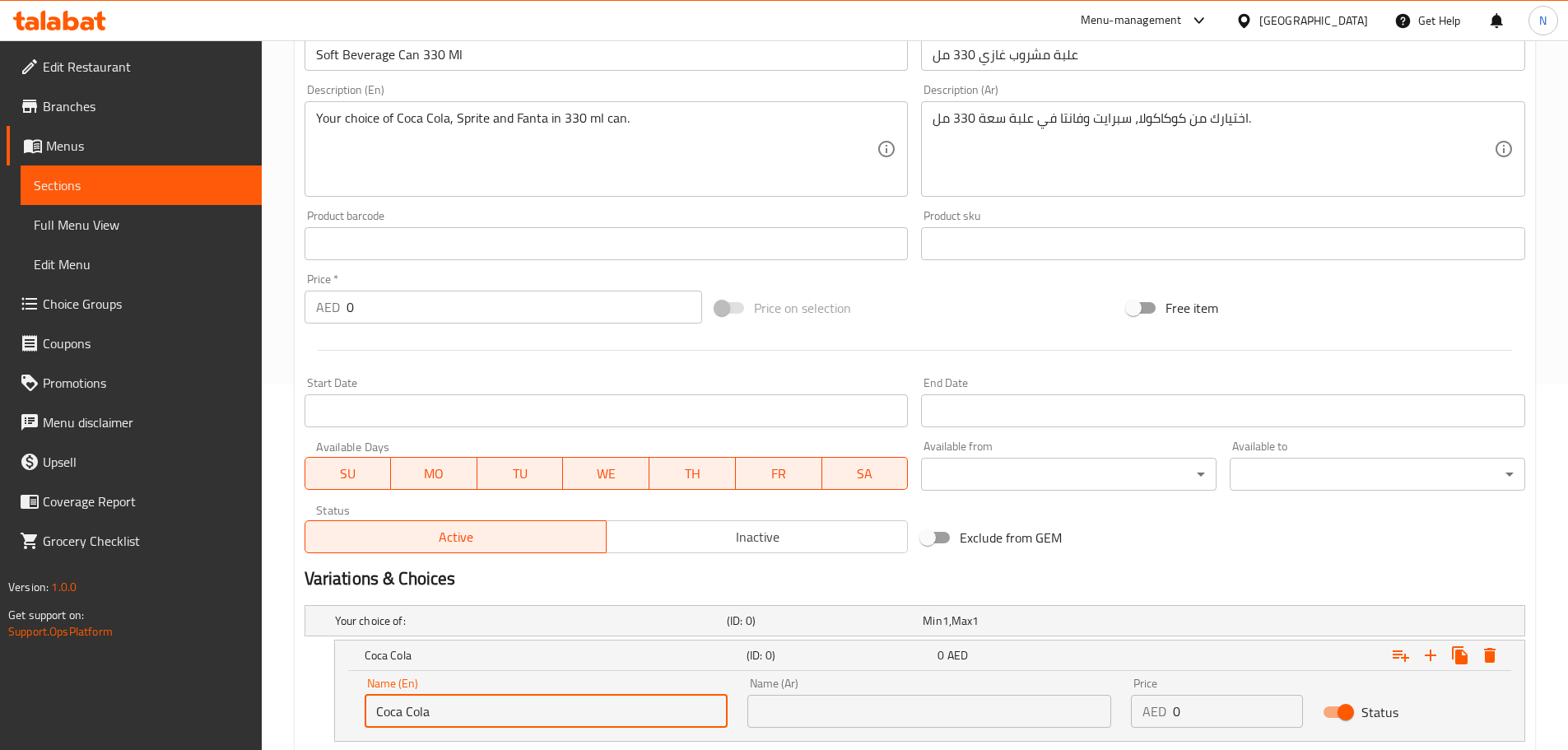
scroll to position [157, 0]
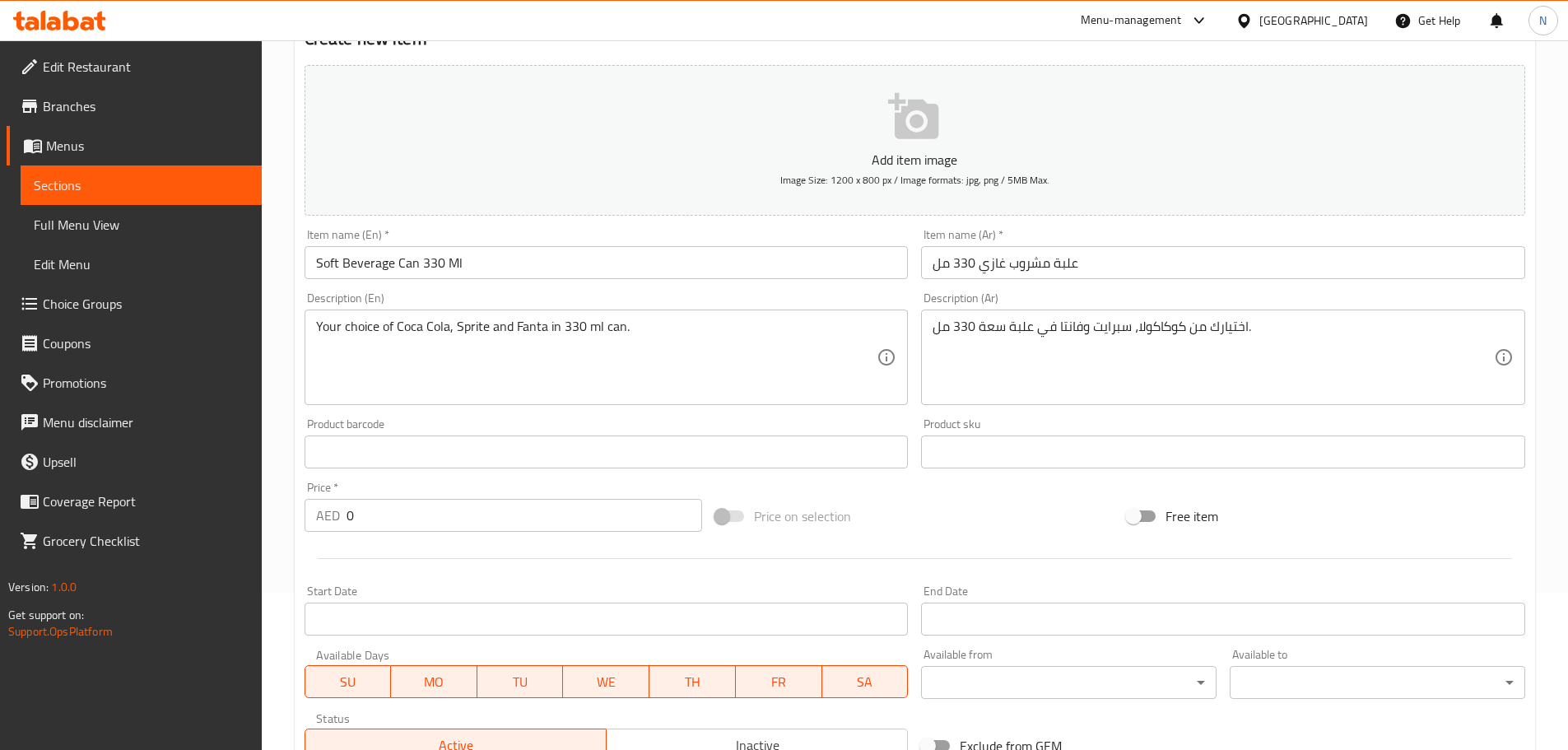
type input "Coca Cola"
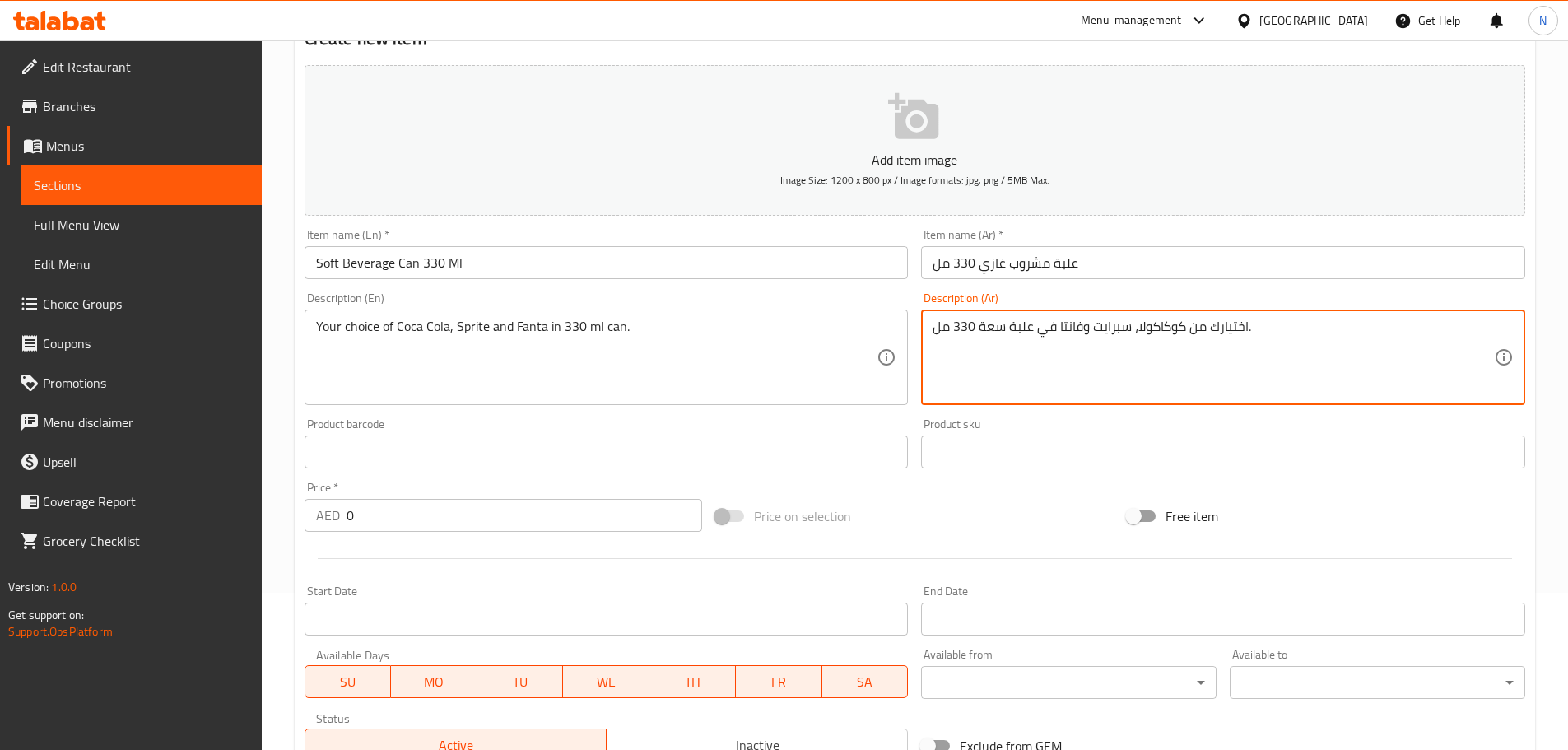
click at [1172, 326] on textarea "اختيارك من كوكاكولا، سبرايت وفانتا في علبة سعة 330 مل." at bounding box center [1213, 358] width 561 height 78
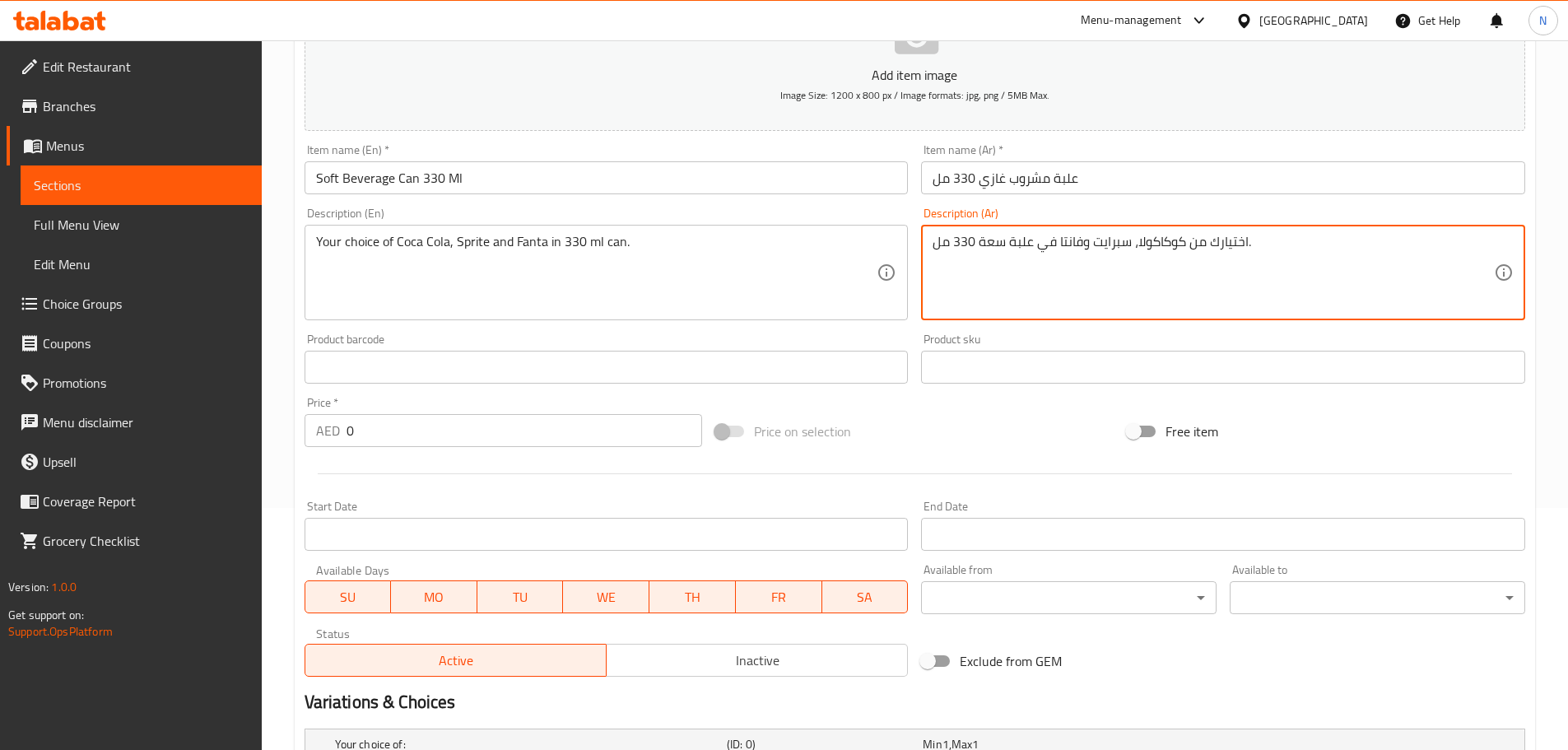
scroll to position [569, 0]
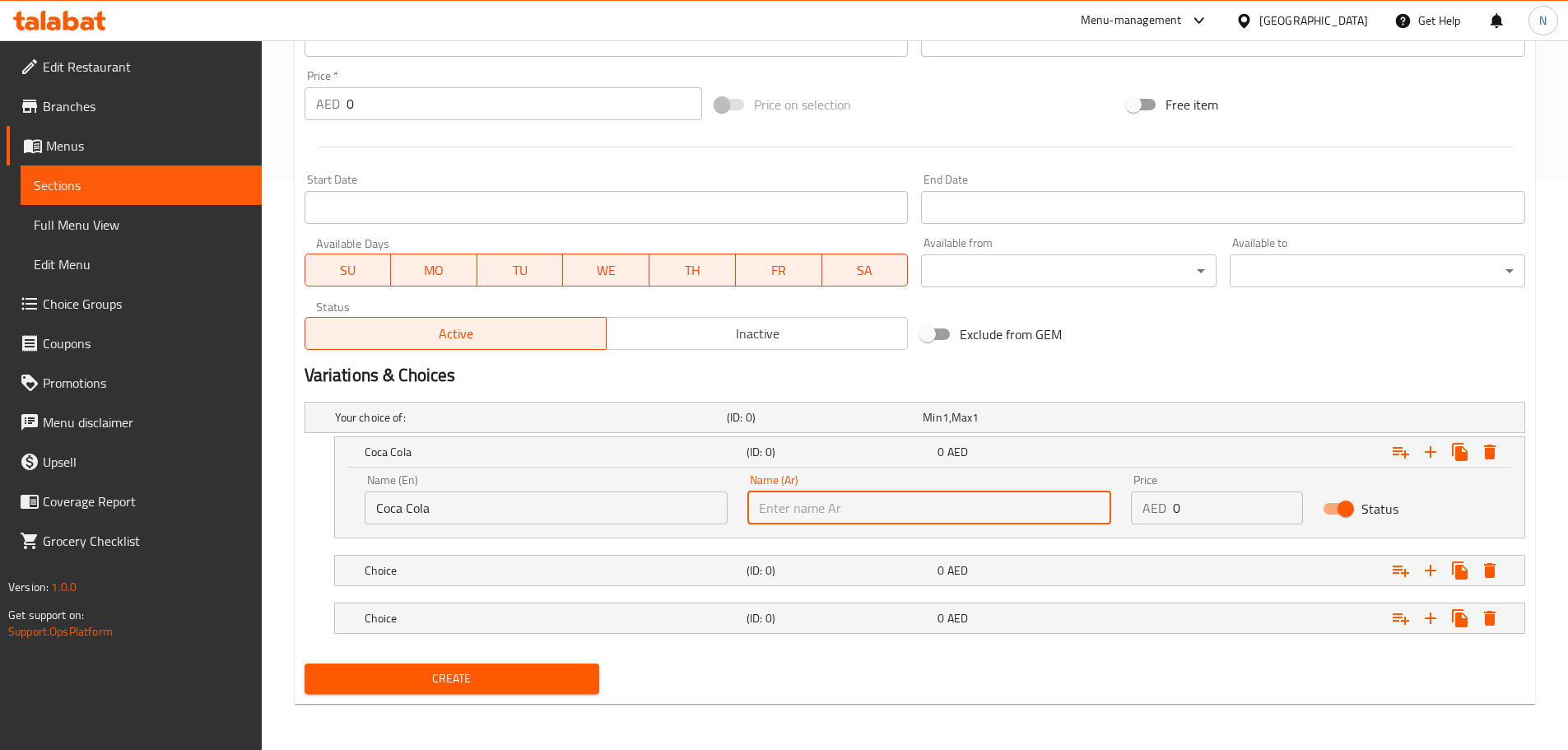
click at [939, 504] on input "text" at bounding box center [930, 508] width 364 height 33
paste input "كوكاكولا"
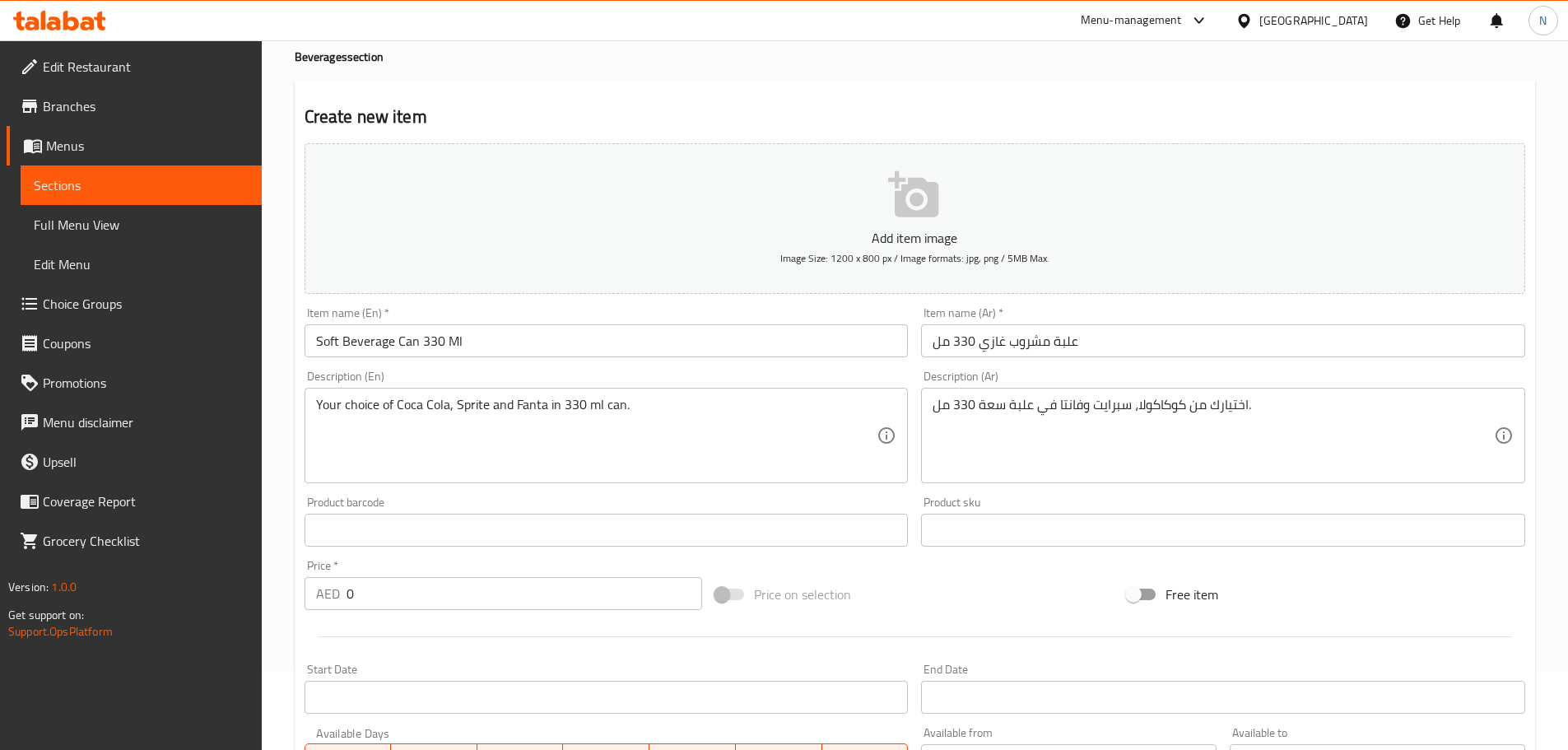
scroll to position [75, 0]
type input "كوكاكولا"
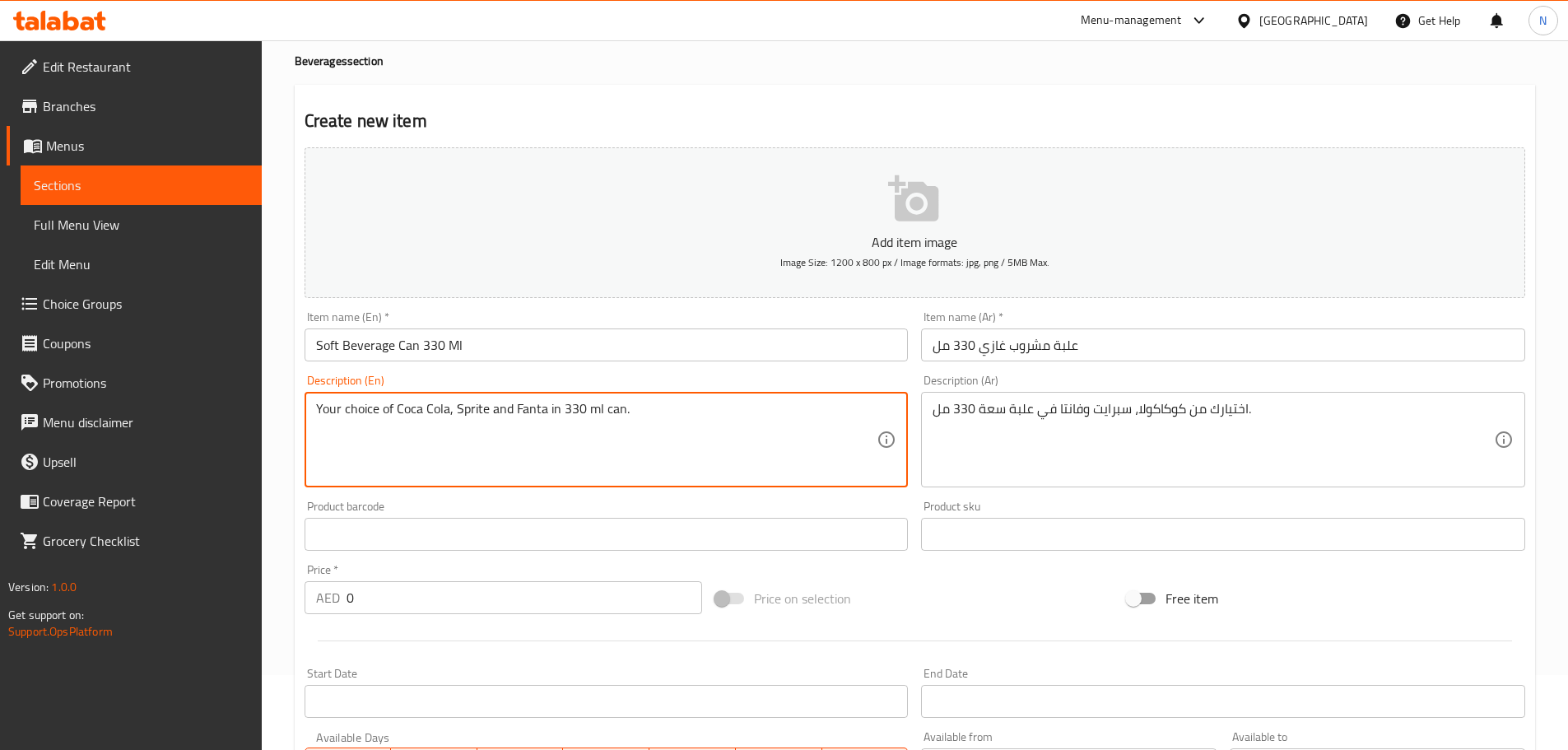
click at [471, 414] on textarea "Your choice of Coca Cola, Sprite and Fanta in 330 ml can." at bounding box center [597, 440] width 561 height 78
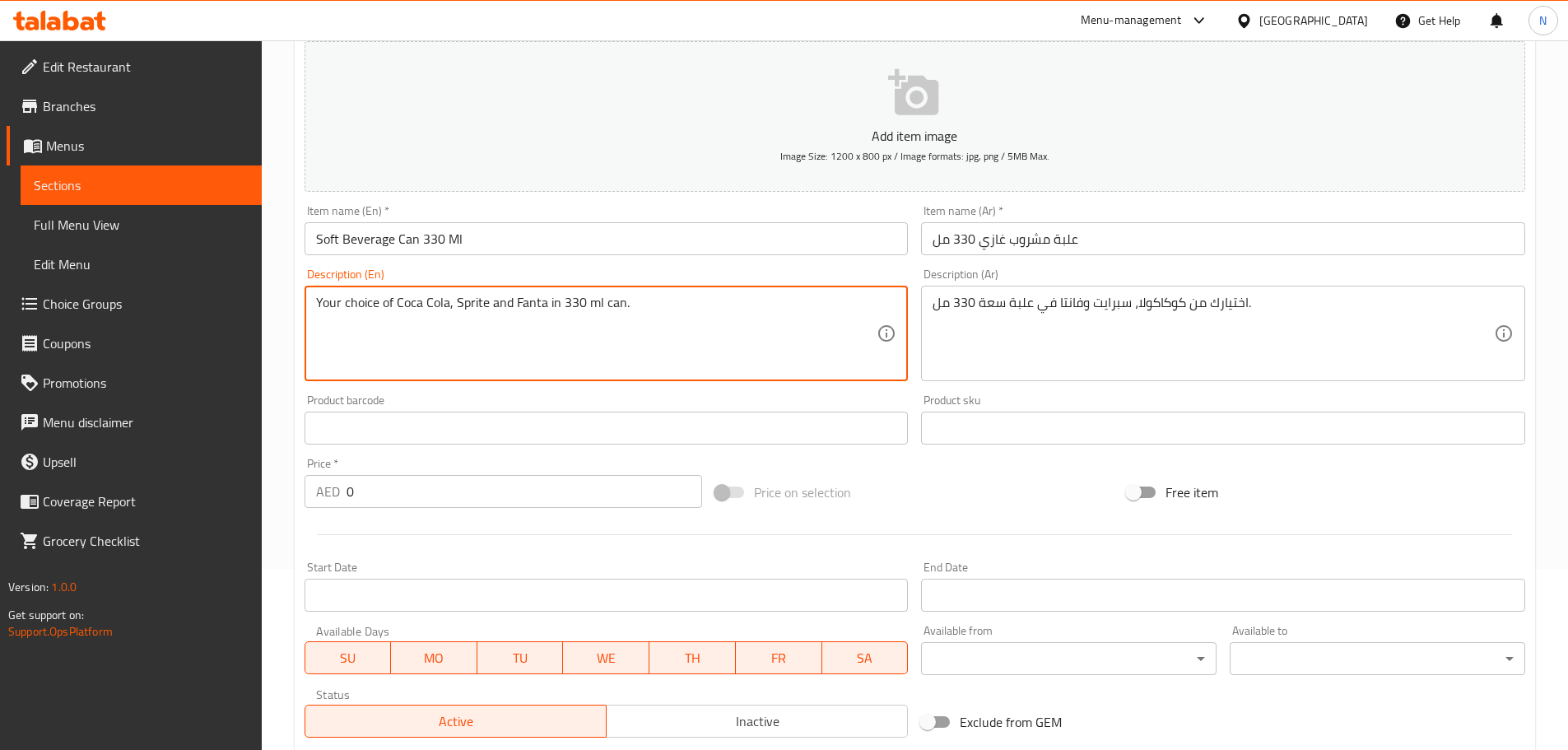
scroll to position [569, 0]
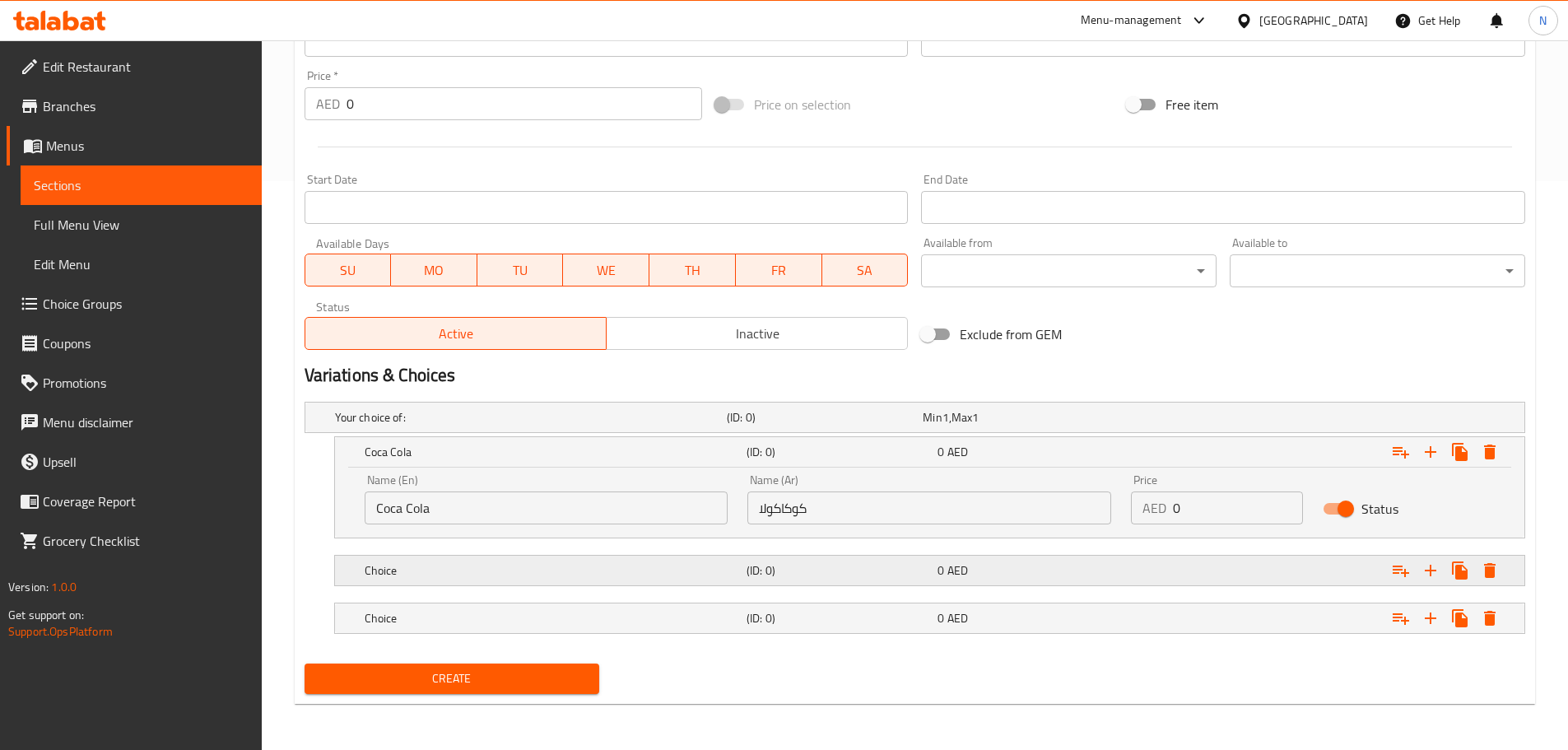
click at [478, 574] on h5 "Choice" at bounding box center [552, 570] width 376 height 17
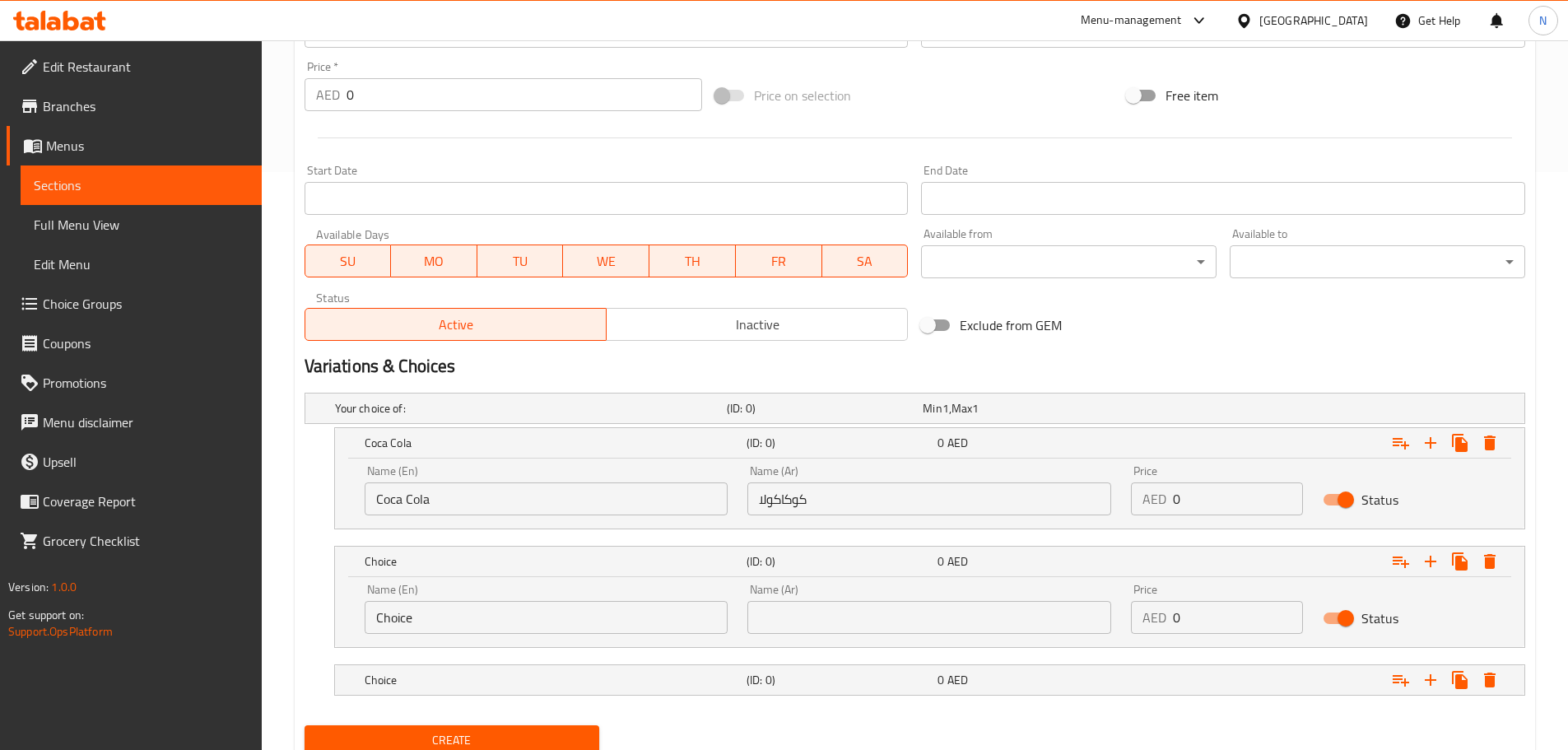
scroll to position [639, 0]
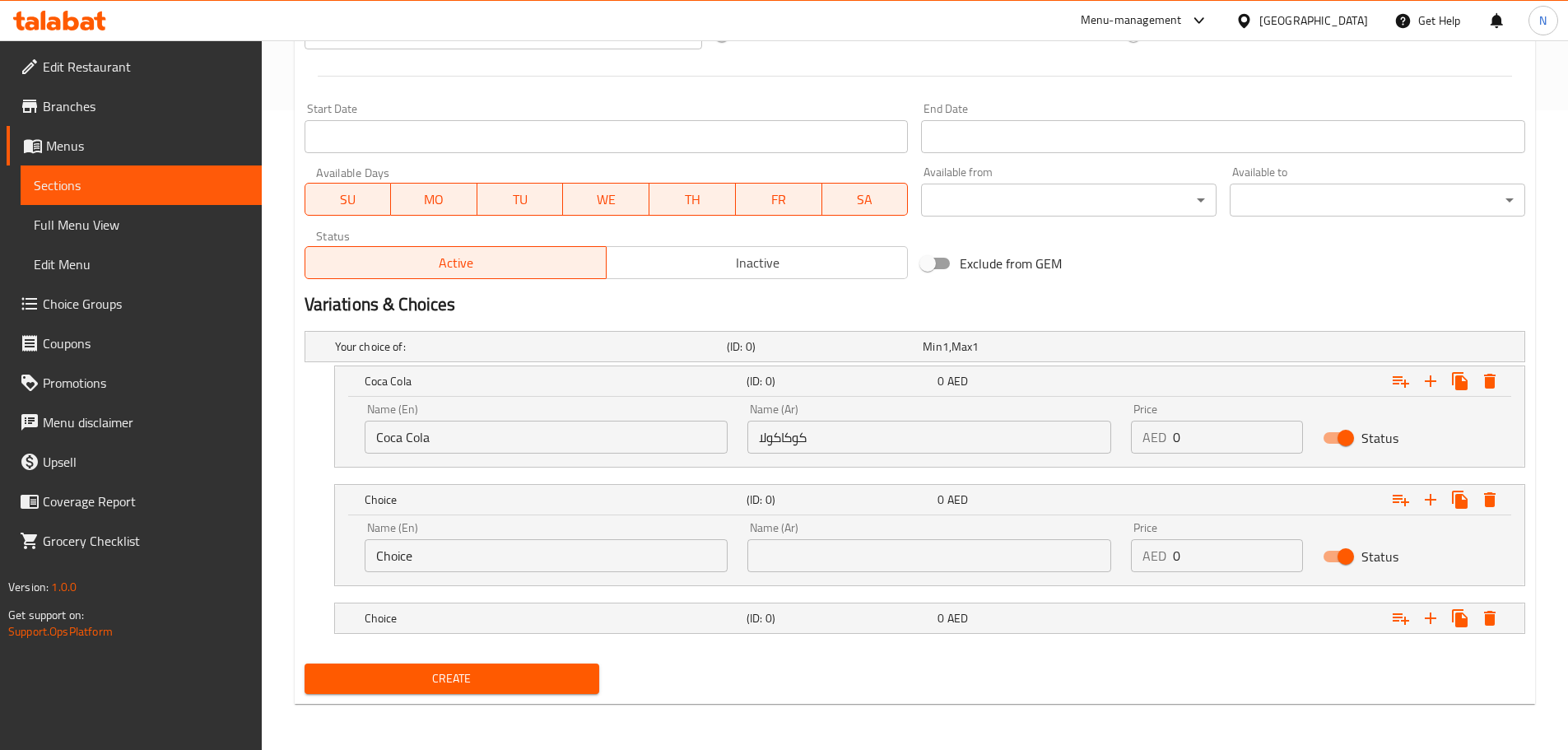
click at [483, 556] on input "Choice" at bounding box center [546, 556] width 364 height 33
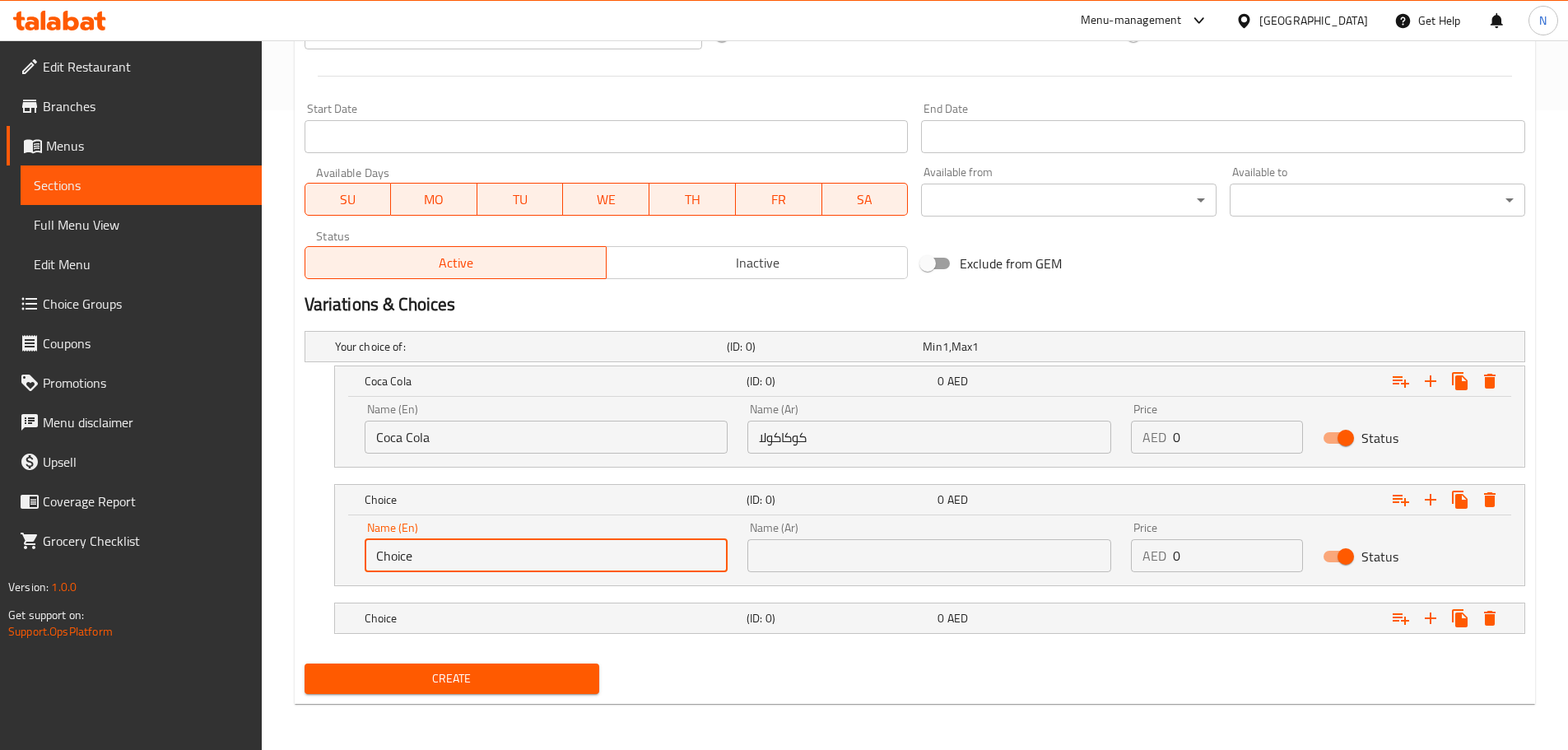
click at [482, 557] on input "Choice" at bounding box center [546, 556] width 364 height 33
paste input "Sprite"
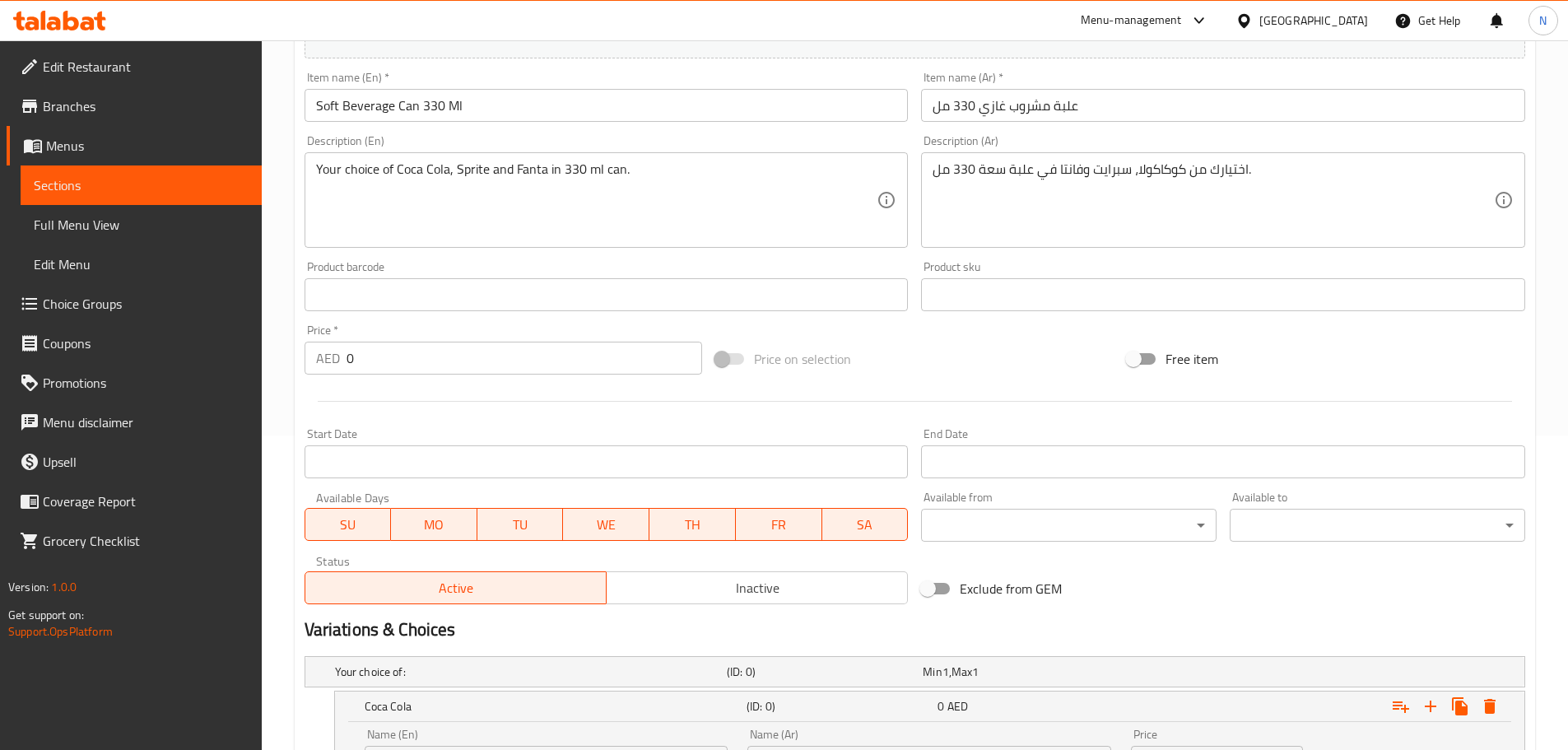
scroll to position [310, 0]
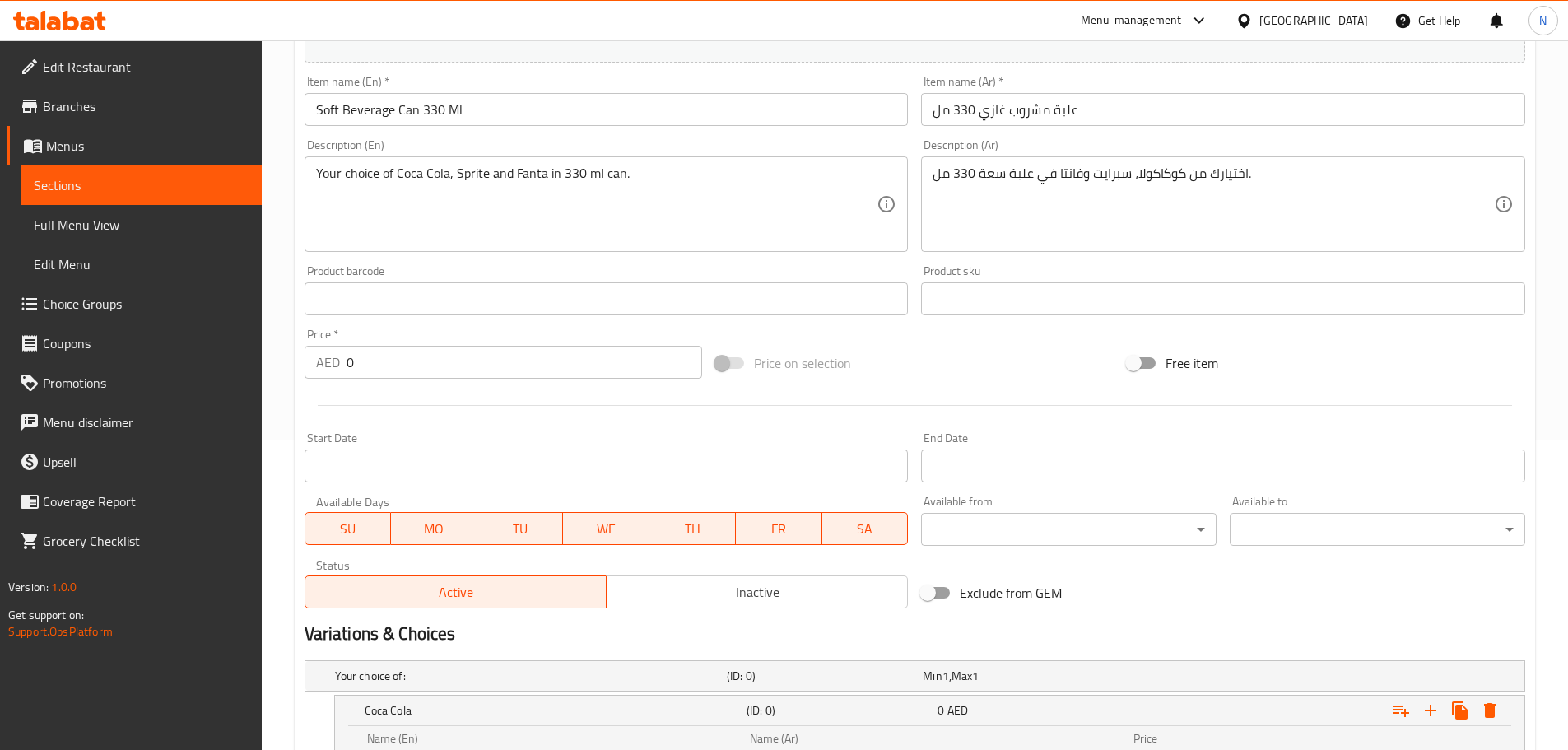
type input "Sprite"
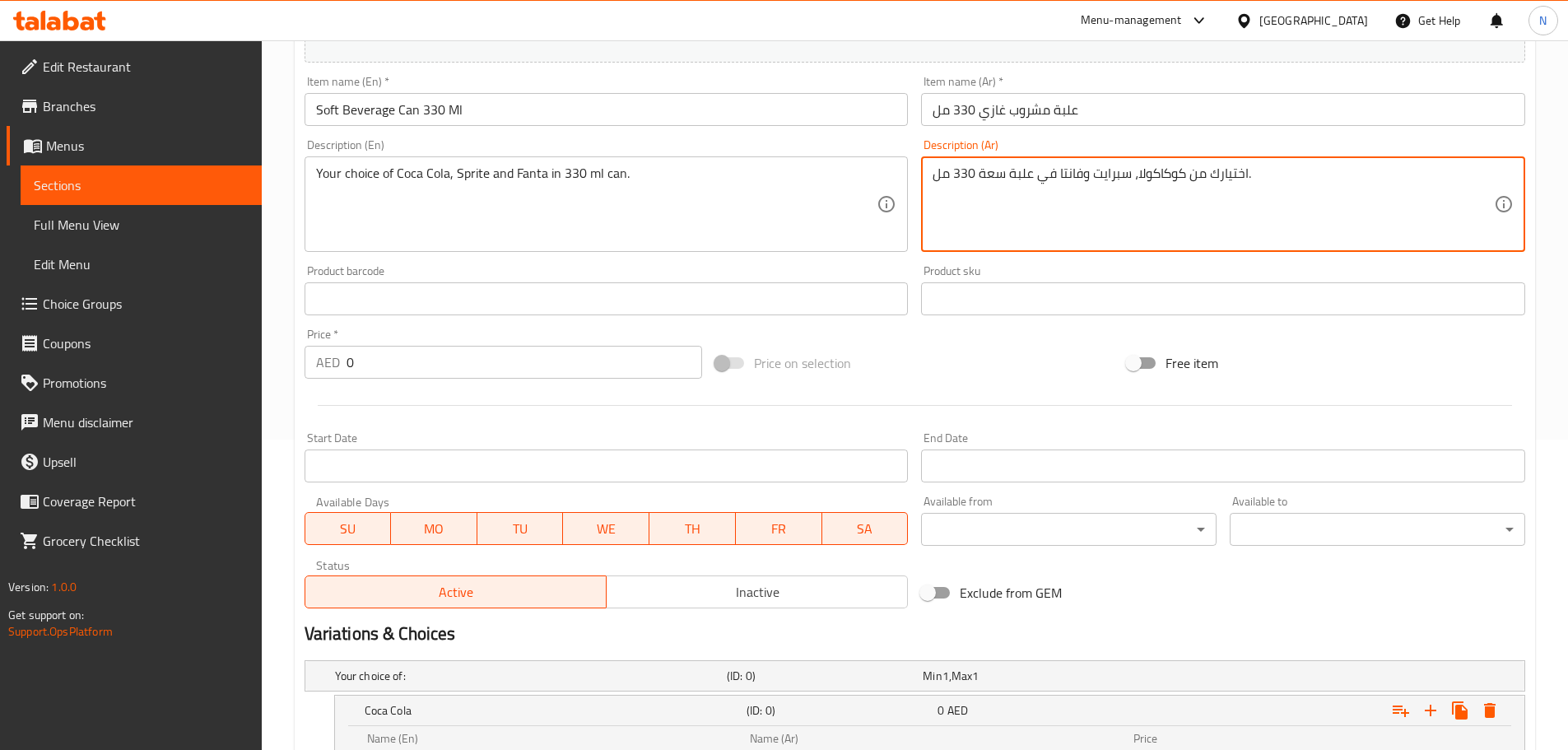
click at [1106, 171] on textarea "اختيارك من كوكاكولا، سبرايت وفانتا في علبة سعة 330 مل." at bounding box center [1213, 205] width 561 height 78
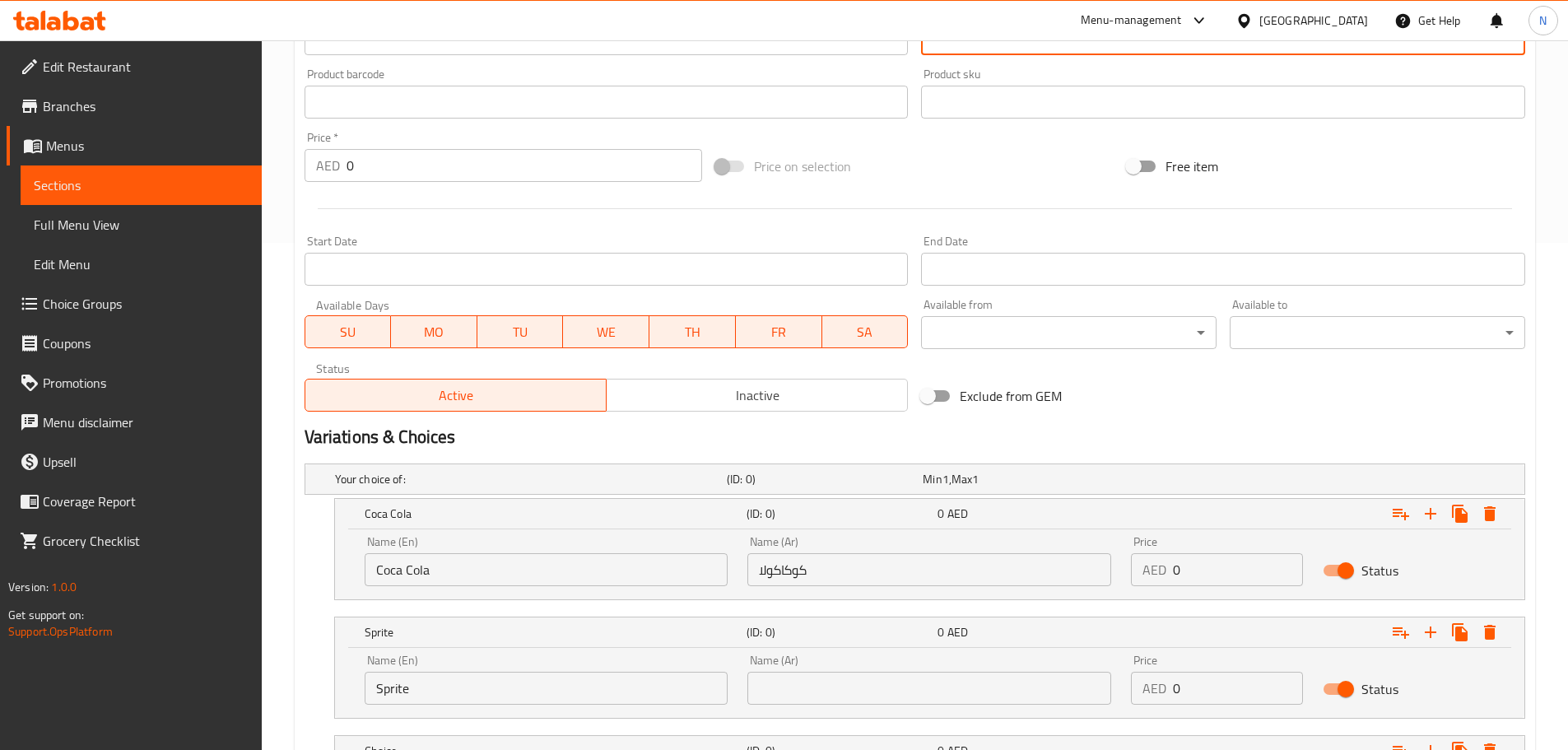
scroll to position [639, 0]
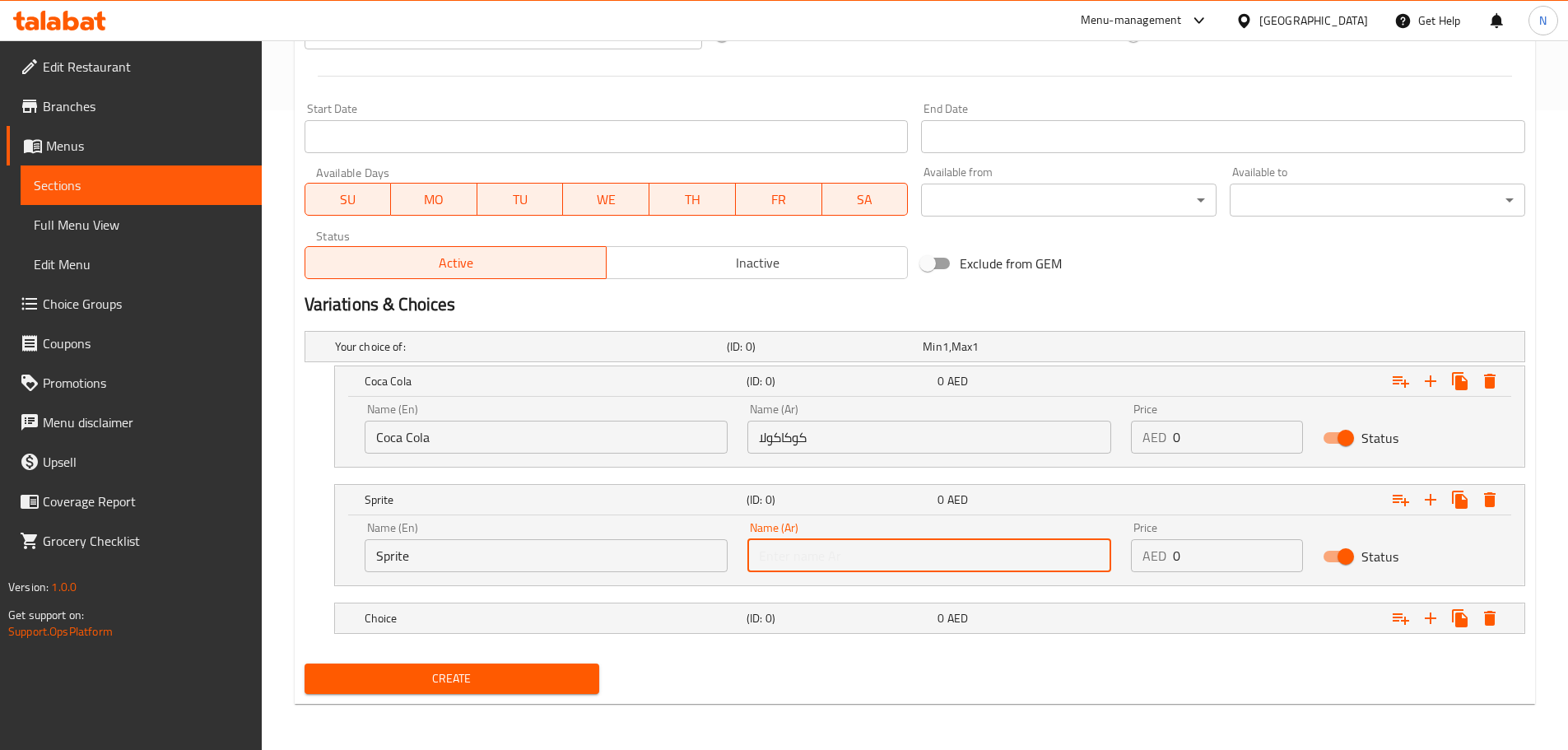
click at [972, 571] on input "text" at bounding box center [930, 556] width 364 height 33
paste input "سبرايت"
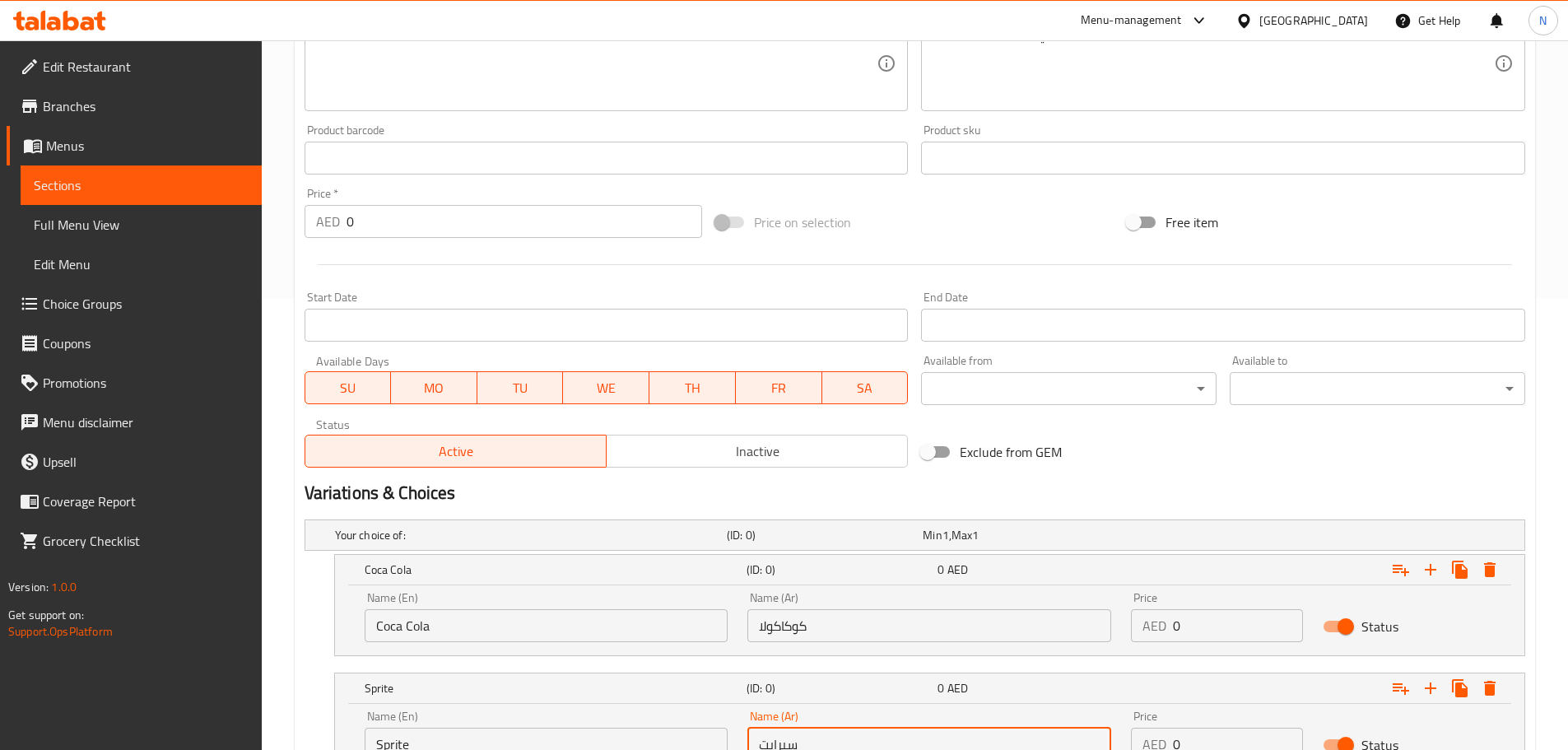
scroll to position [228, 0]
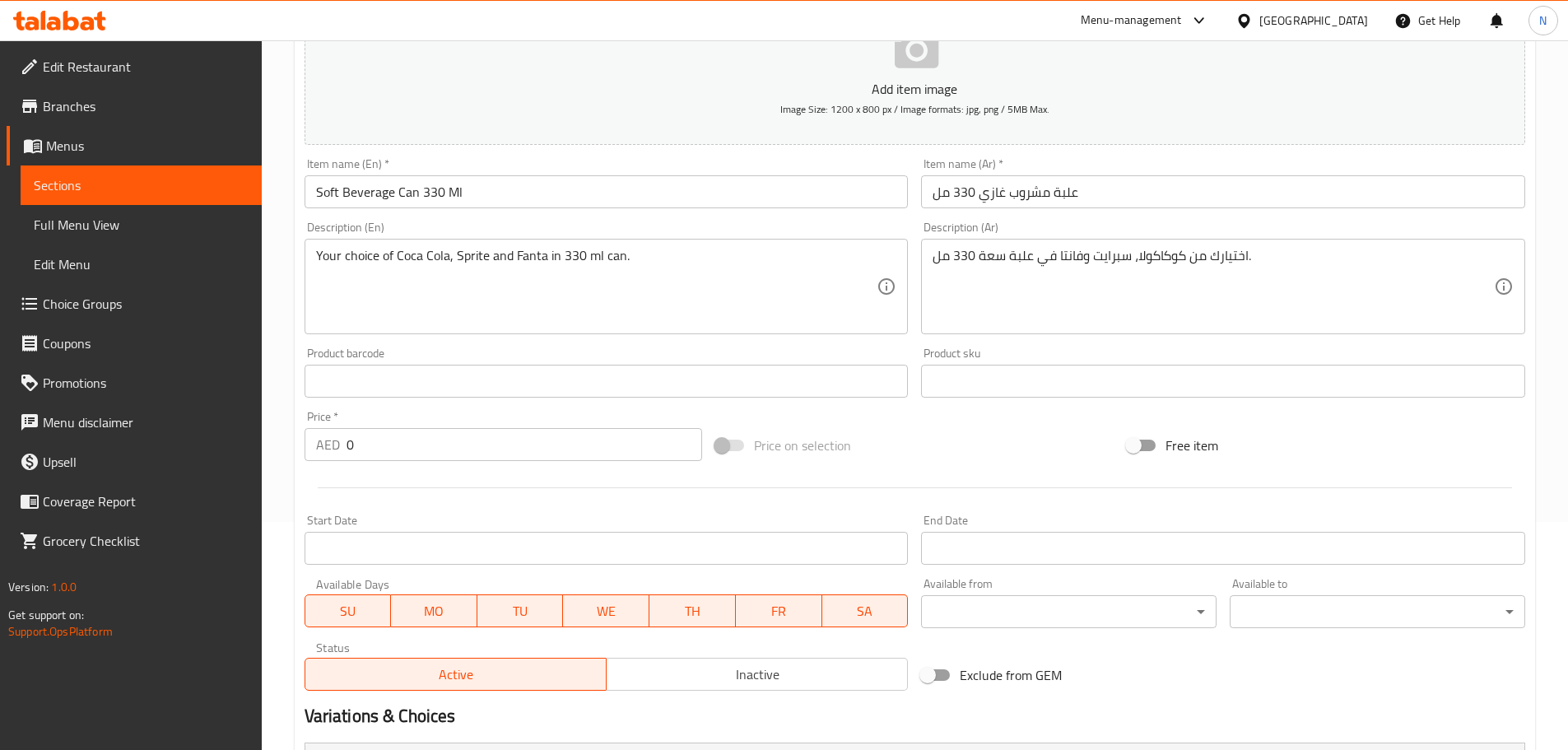
type input "سبرايت"
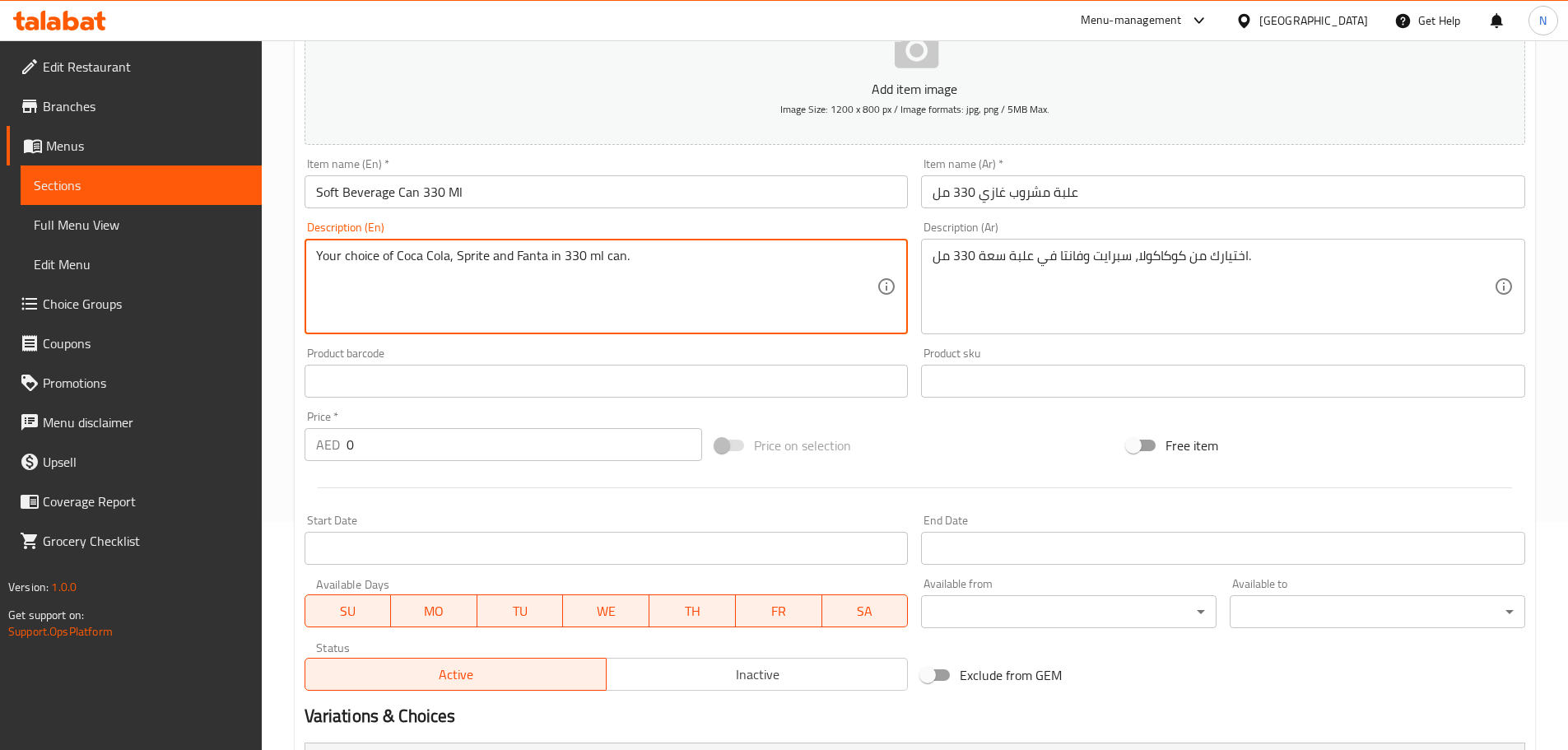
click at [531, 252] on textarea "Your choice of Coca Cola, Sprite and Fanta in 330 ml can." at bounding box center [597, 287] width 561 height 78
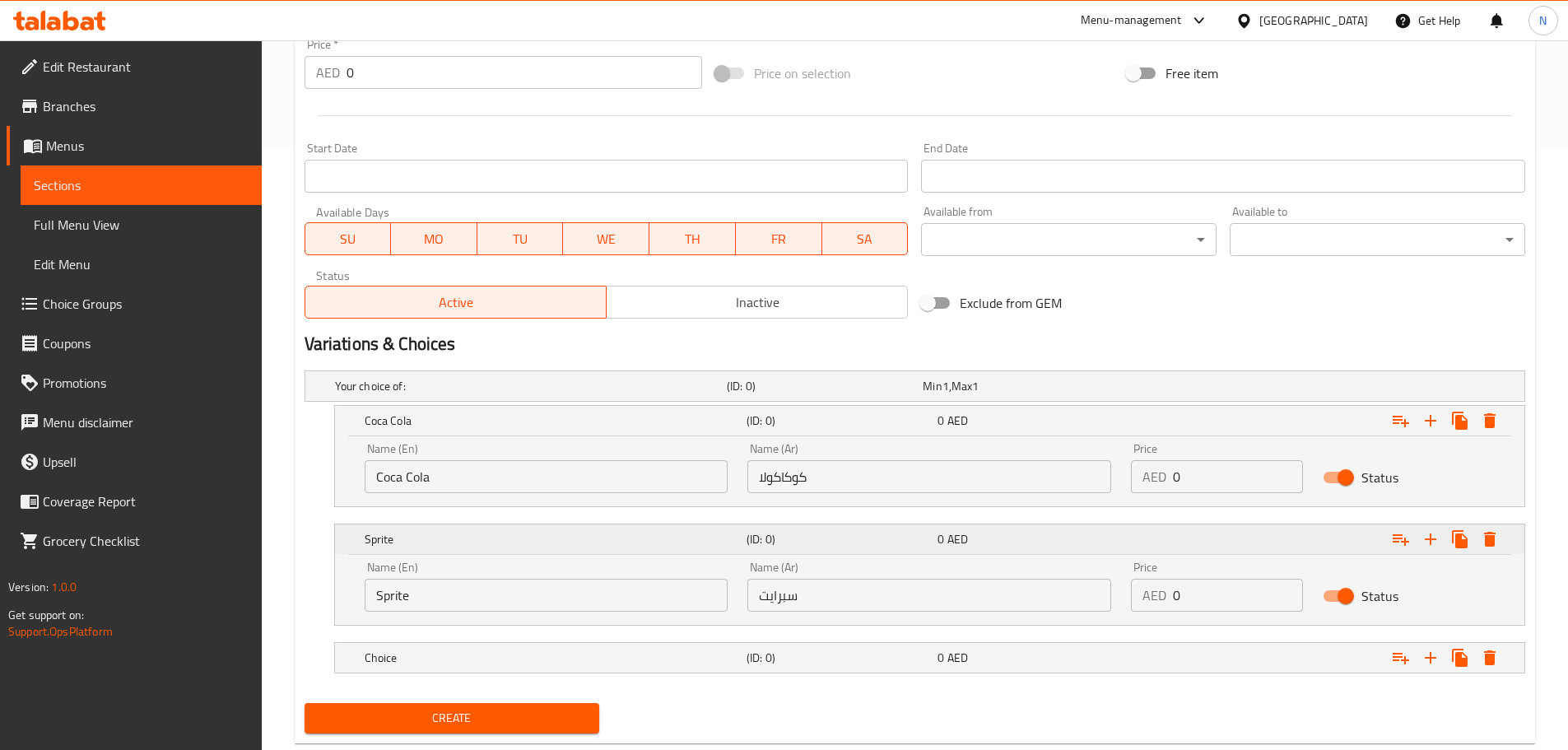
scroll to position [639, 0]
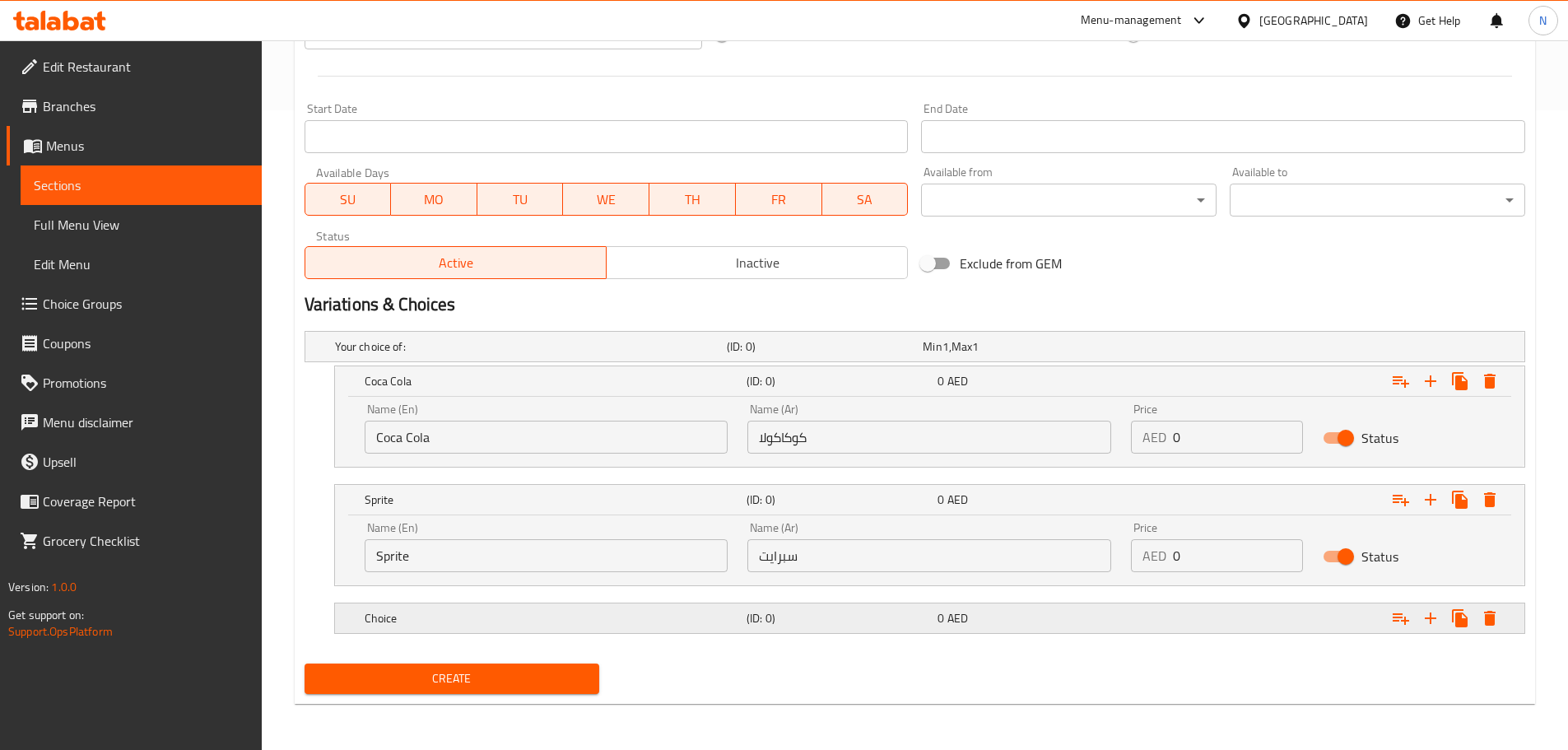
click at [490, 611] on h5 "Choice" at bounding box center [552, 618] width 376 height 17
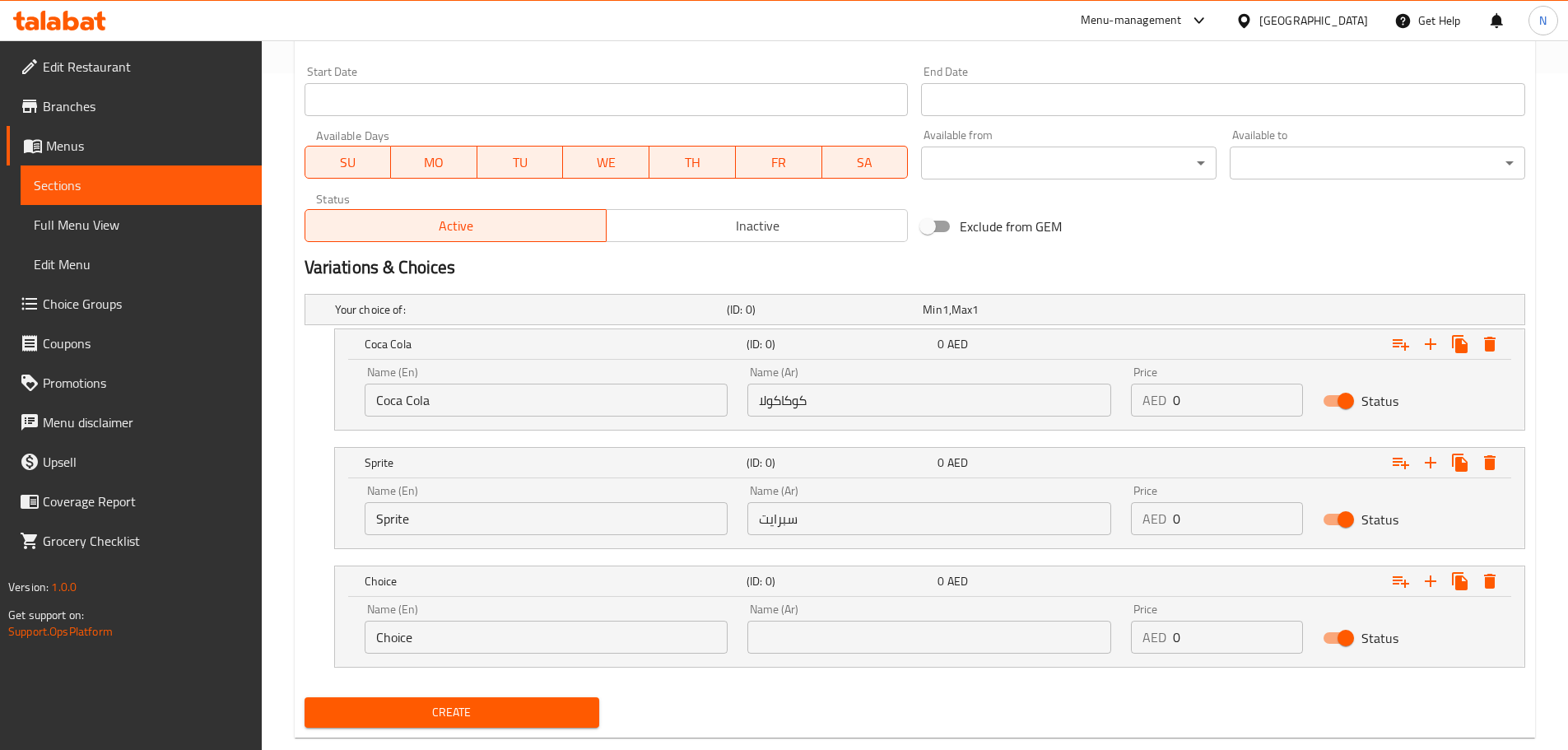
scroll to position [710, 0]
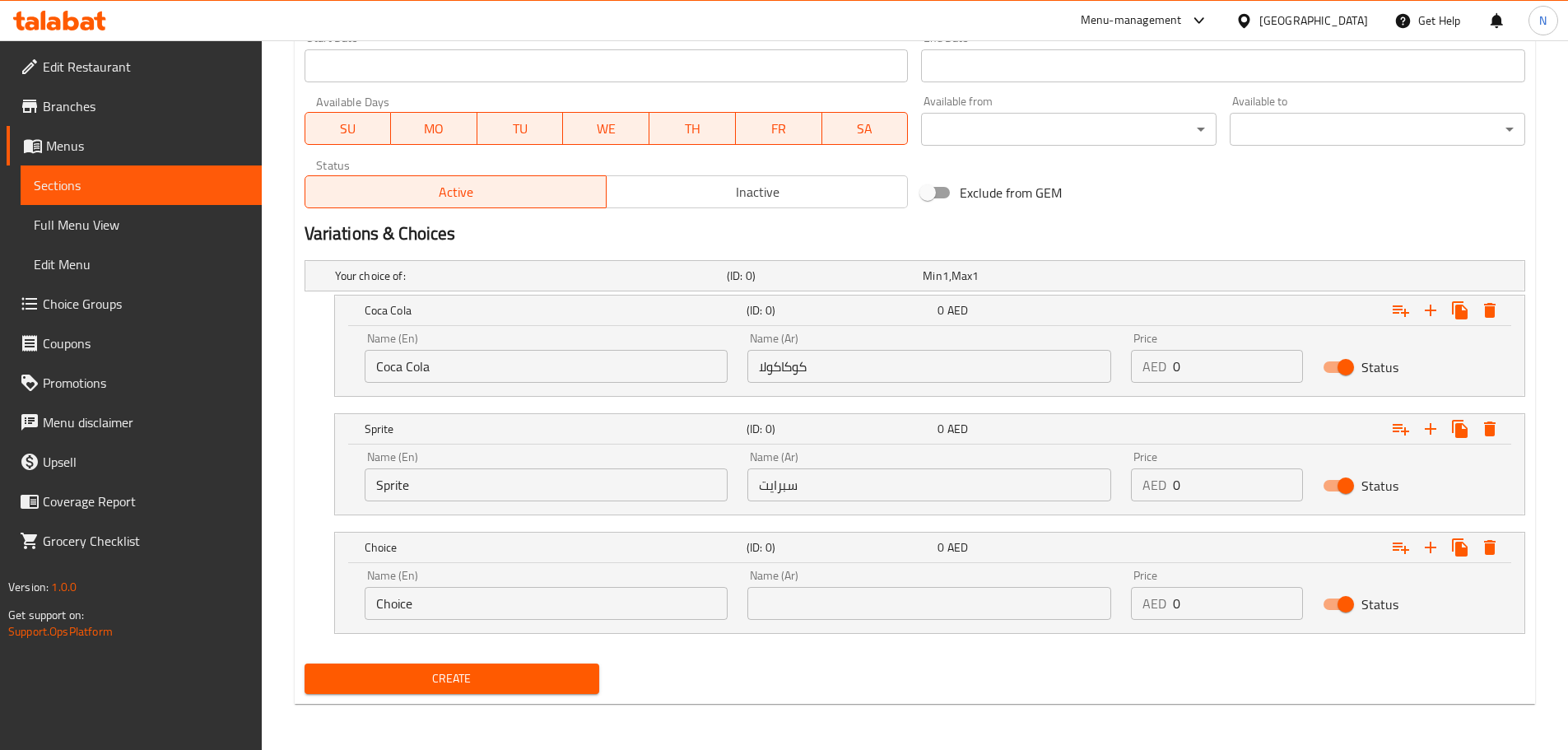
click at [442, 606] on input "Choice" at bounding box center [546, 604] width 364 height 33
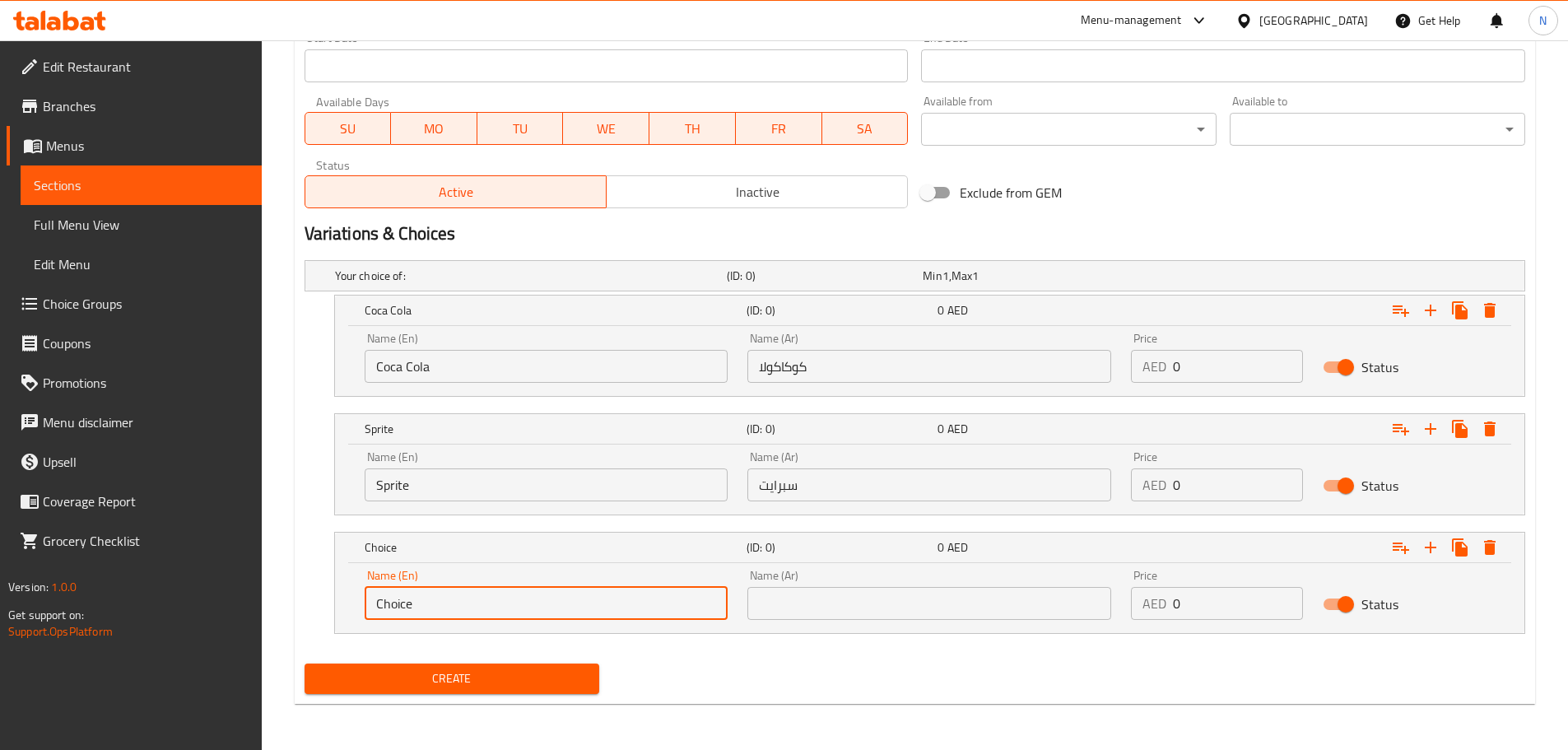
click at [442, 606] on input "Choice" at bounding box center [546, 604] width 364 height 33
paste input "Fanta"
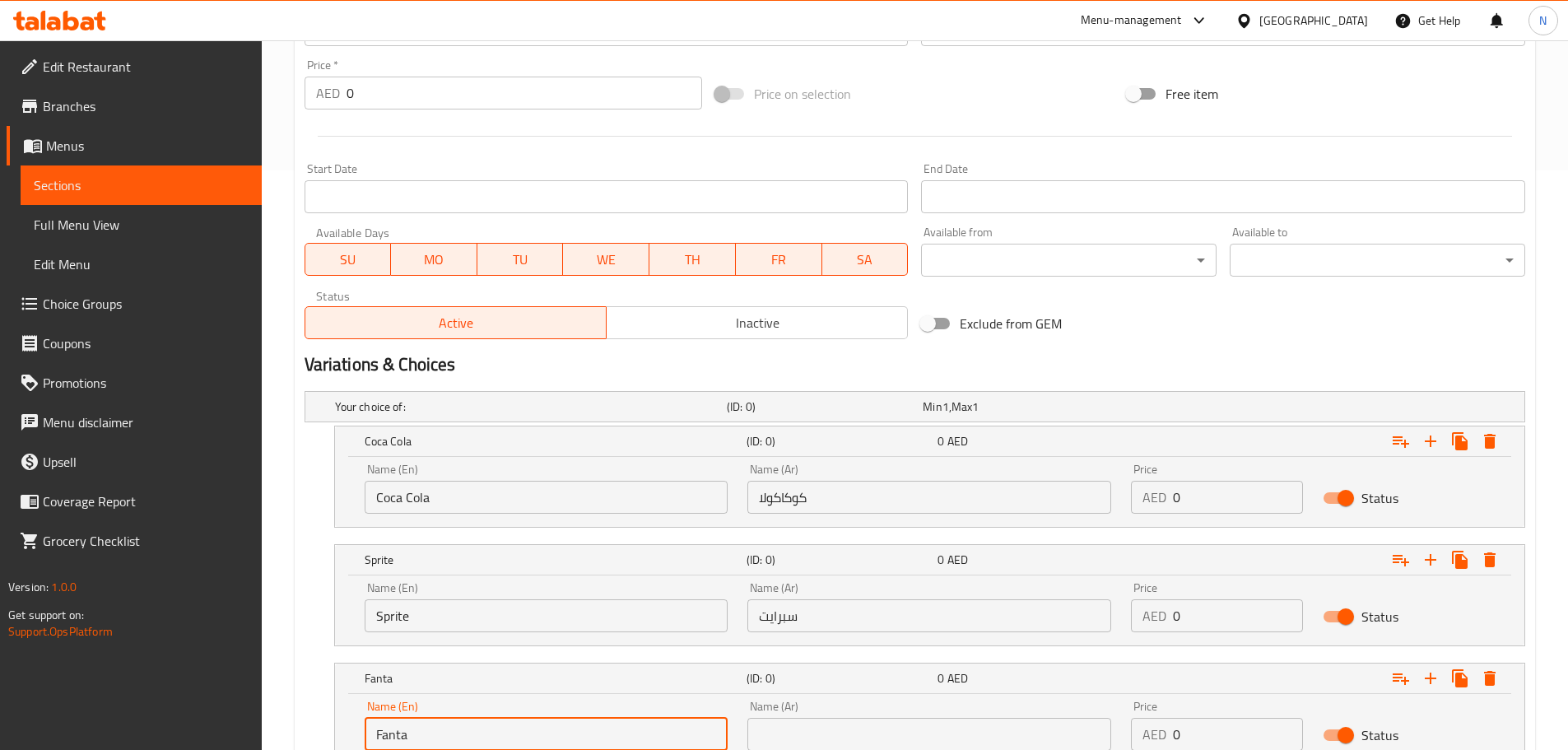
scroll to position [299, 0]
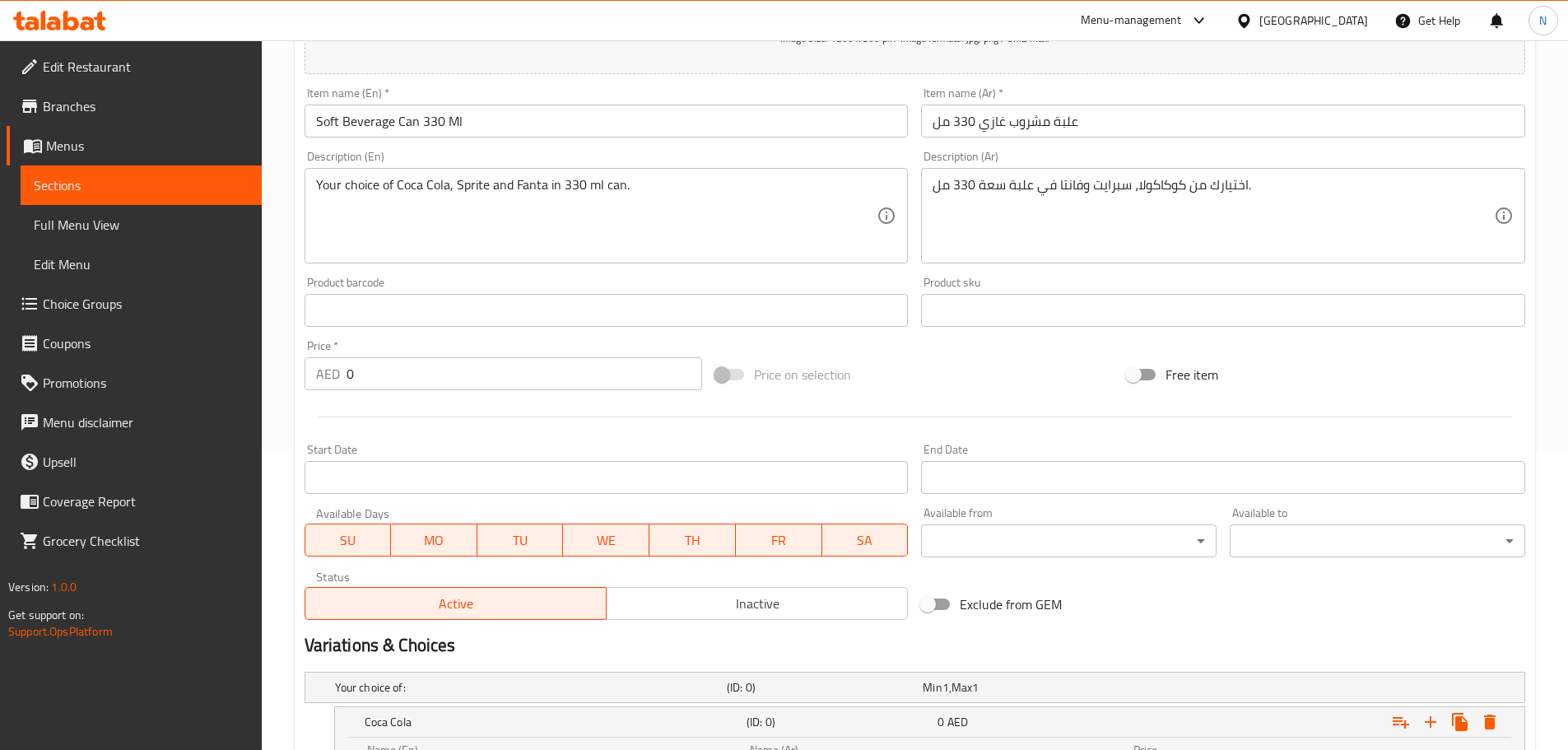
type input "Fanta"
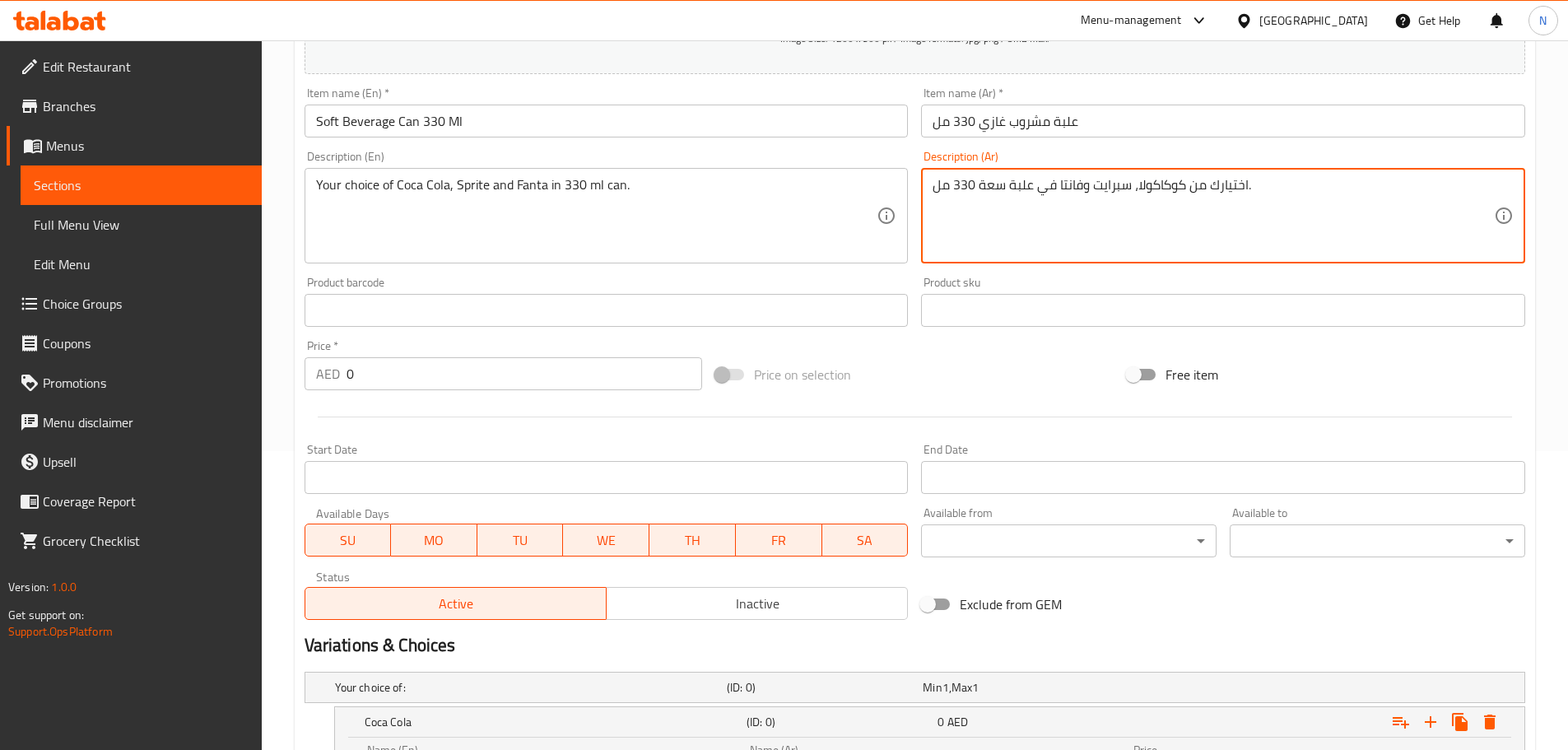
drag, startPoint x: 1083, startPoint y: 185, endPoint x: 1060, endPoint y: 180, distance: 23.5
click at [1060, 180] on textarea "اختيارك من كوكاكولا، سبرايت وفانتا في علبة سعة 330 مل." at bounding box center [1213, 216] width 561 height 78
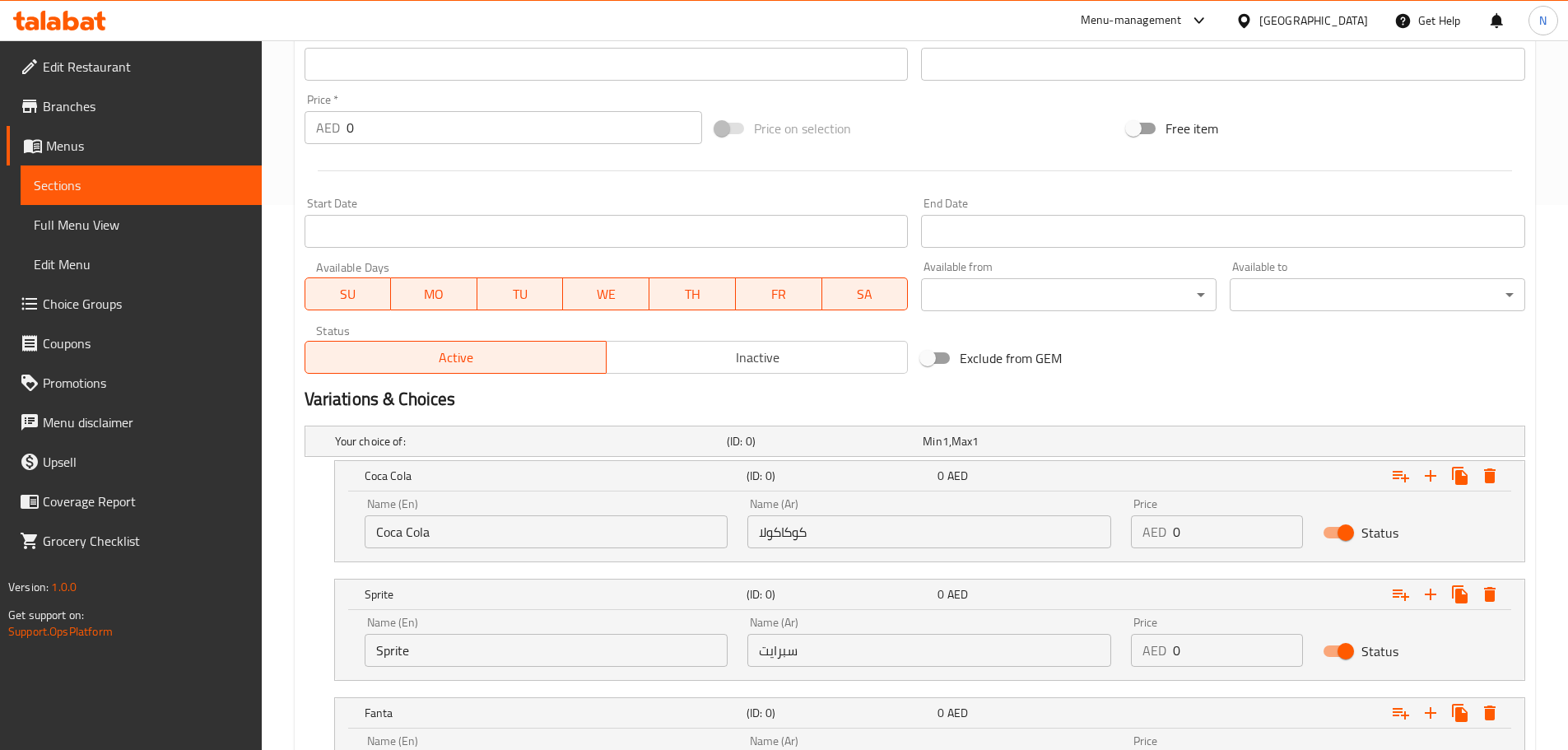
scroll to position [710, 0]
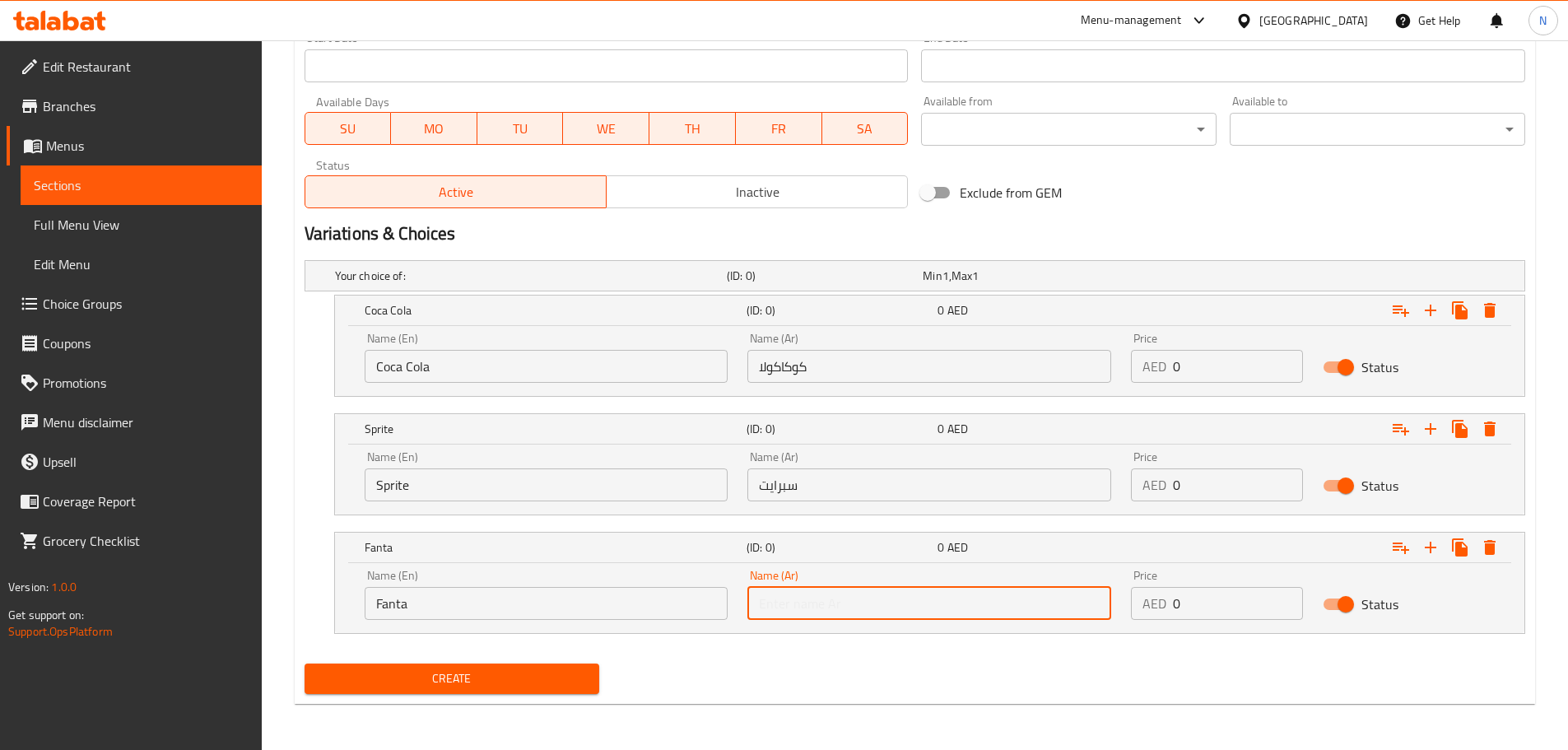
click at [955, 606] on input "text" at bounding box center [930, 604] width 364 height 33
paste input "فانتا"
type input "فانتا"
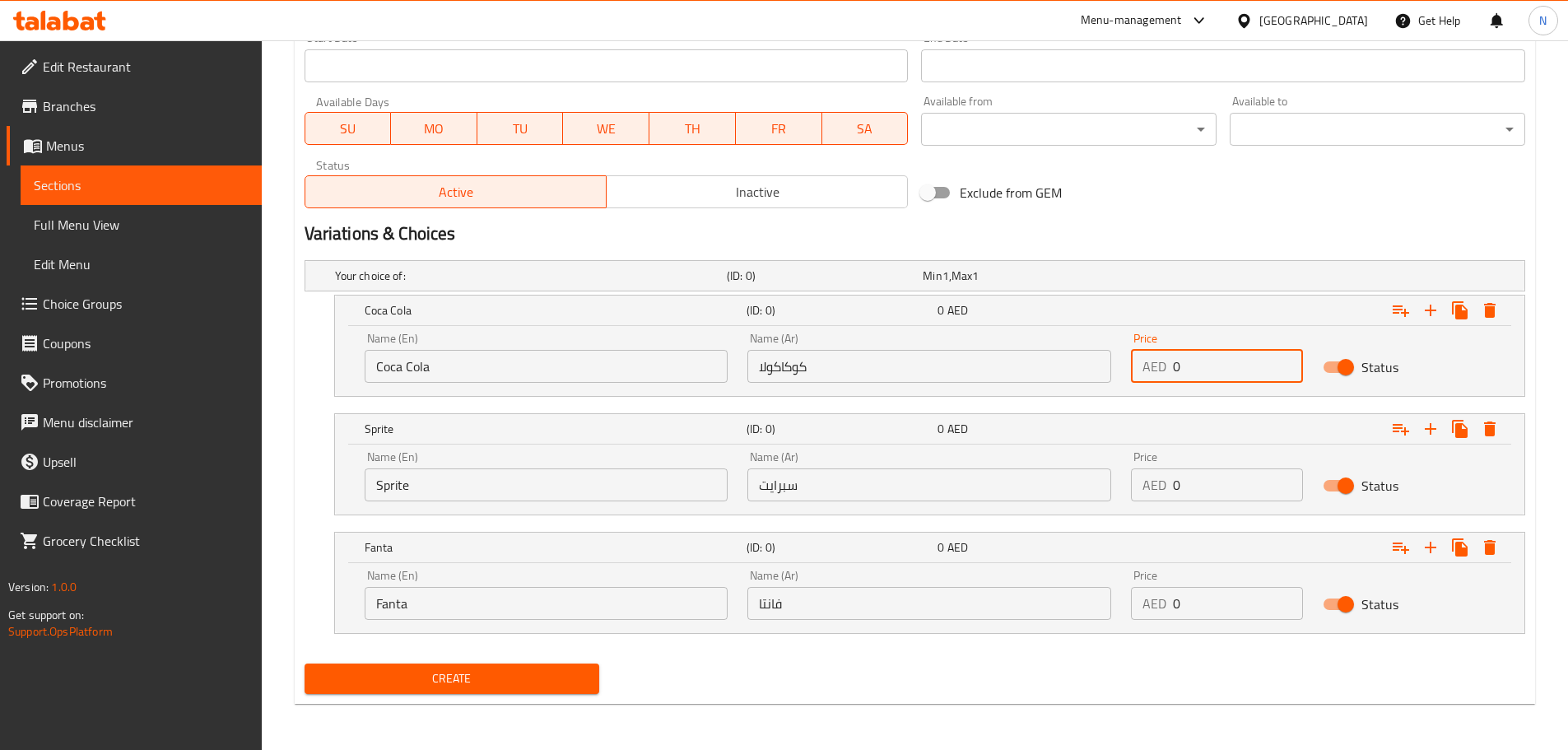
drag, startPoint x: 1193, startPoint y: 369, endPoint x: 1167, endPoint y: 368, distance: 26.0
click at [1167, 368] on div "AED 0 Price" at bounding box center [1217, 366] width 172 height 33
type input "13"
drag, startPoint x: 1190, startPoint y: 497, endPoint x: 1171, endPoint y: 487, distance: 21.5
click at [1171, 487] on div "AED 0 Price" at bounding box center [1217, 484] width 172 height 33
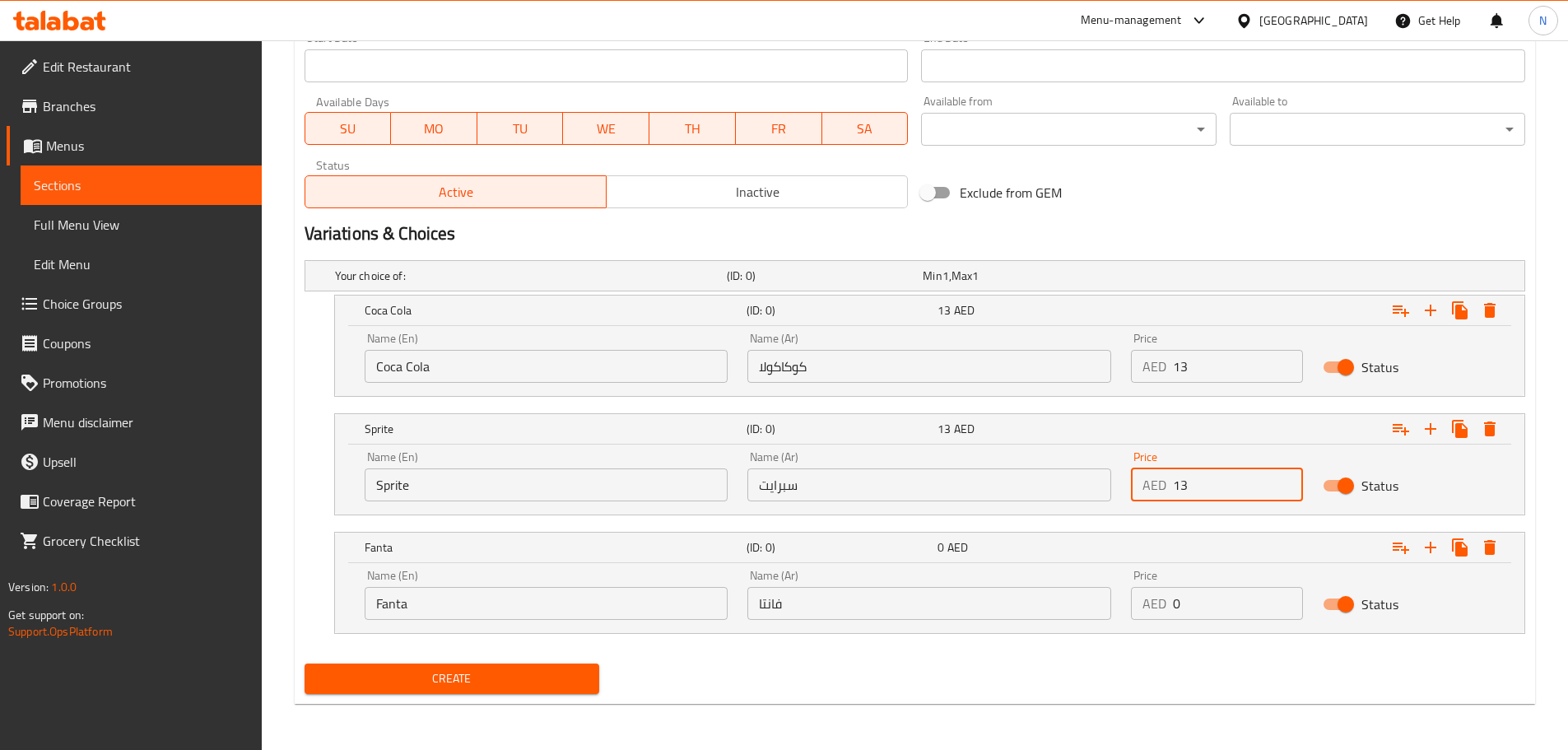
type input "13"
drag, startPoint x: 1193, startPoint y: 607, endPoint x: 1172, endPoint y: 605, distance: 21.1
click at [1173, 605] on input "0" at bounding box center [1238, 604] width 130 height 33
type input "13"
click at [1186, 696] on div "Create" at bounding box center [915, 679] width 1234 height 44
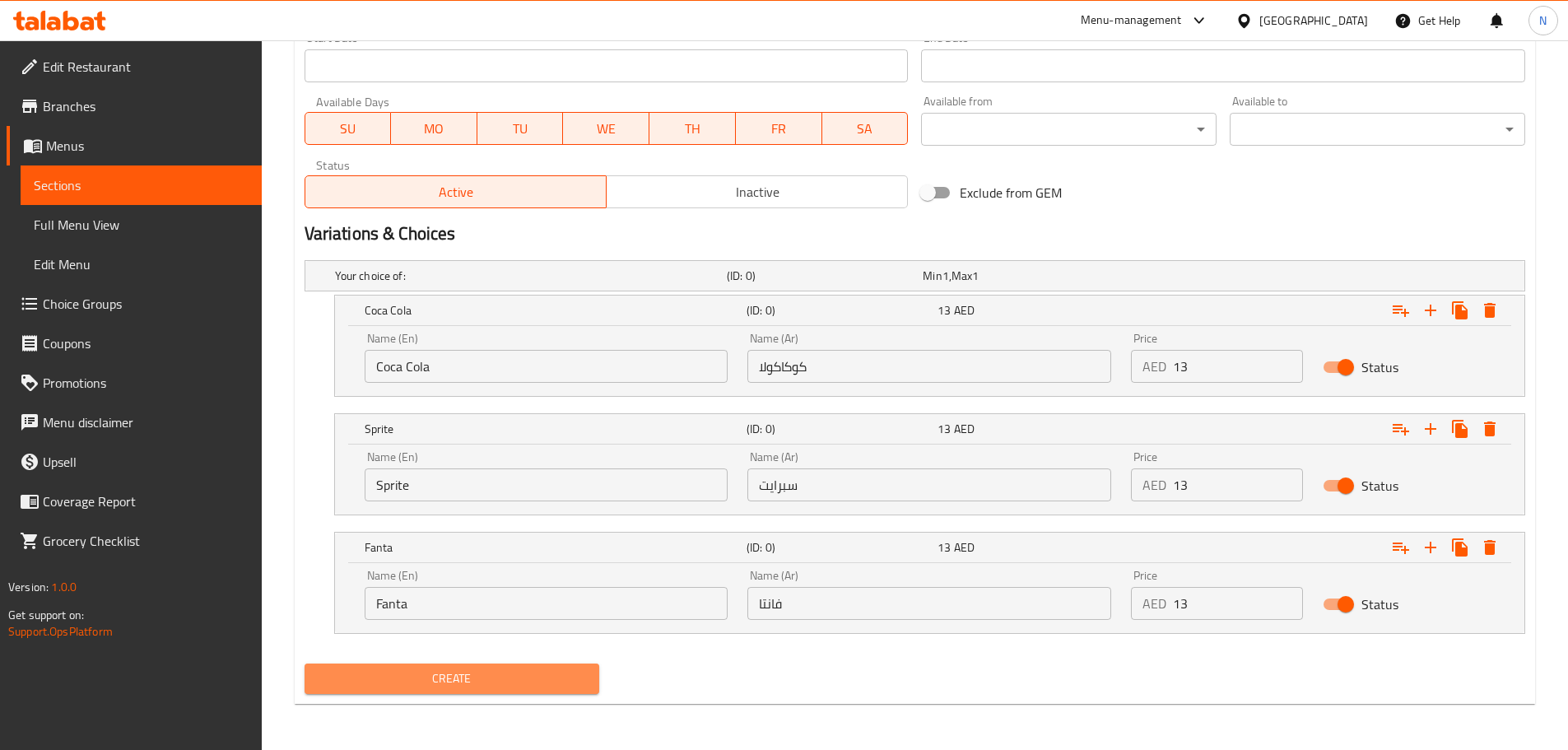
click at [472, 686] on span "Create" at bounding box center [452, 679] width 269 height 21
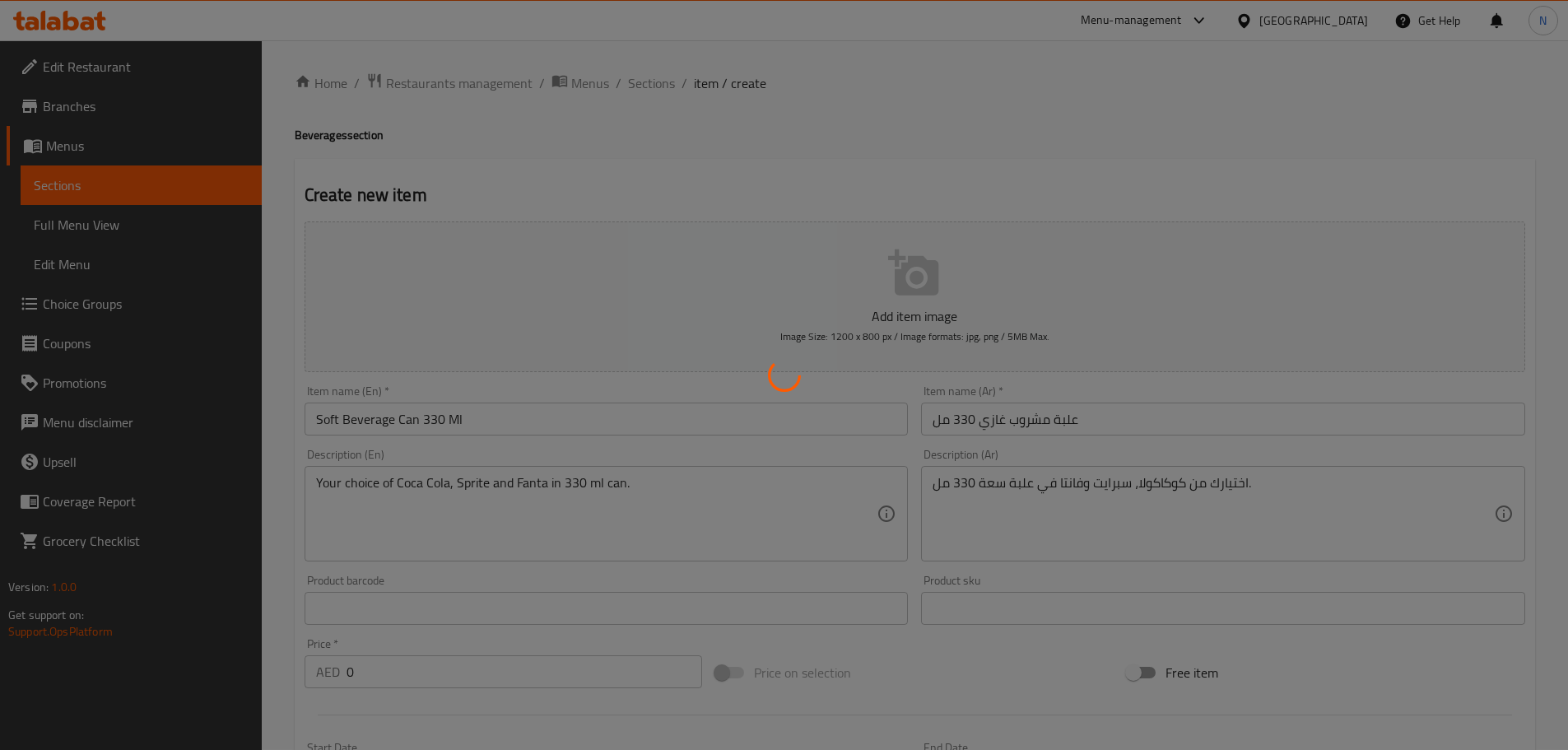
scroll to position [0, 0]
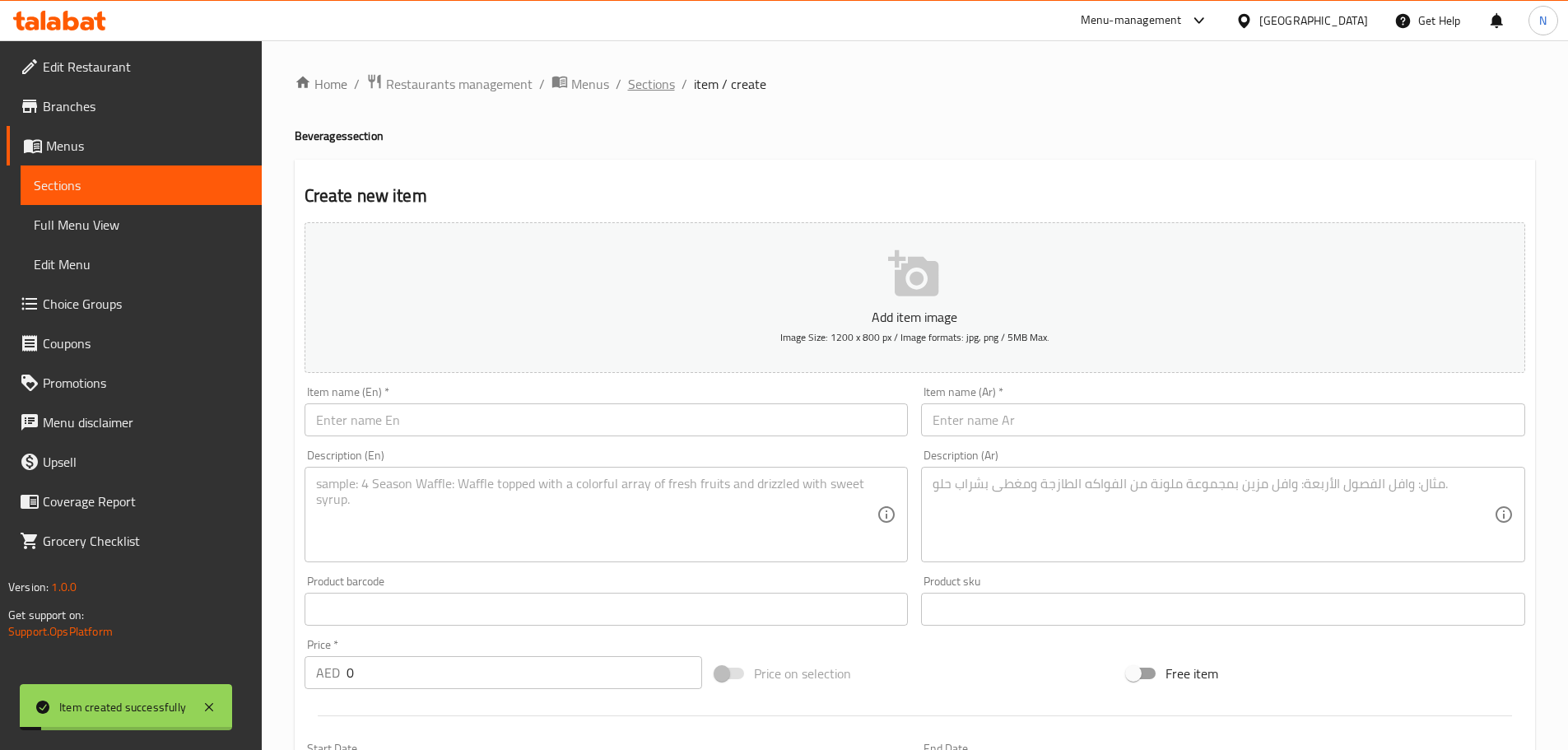
click at [656, 88] on span "Sections" at bounding box center [652, 84] width 47 height 20
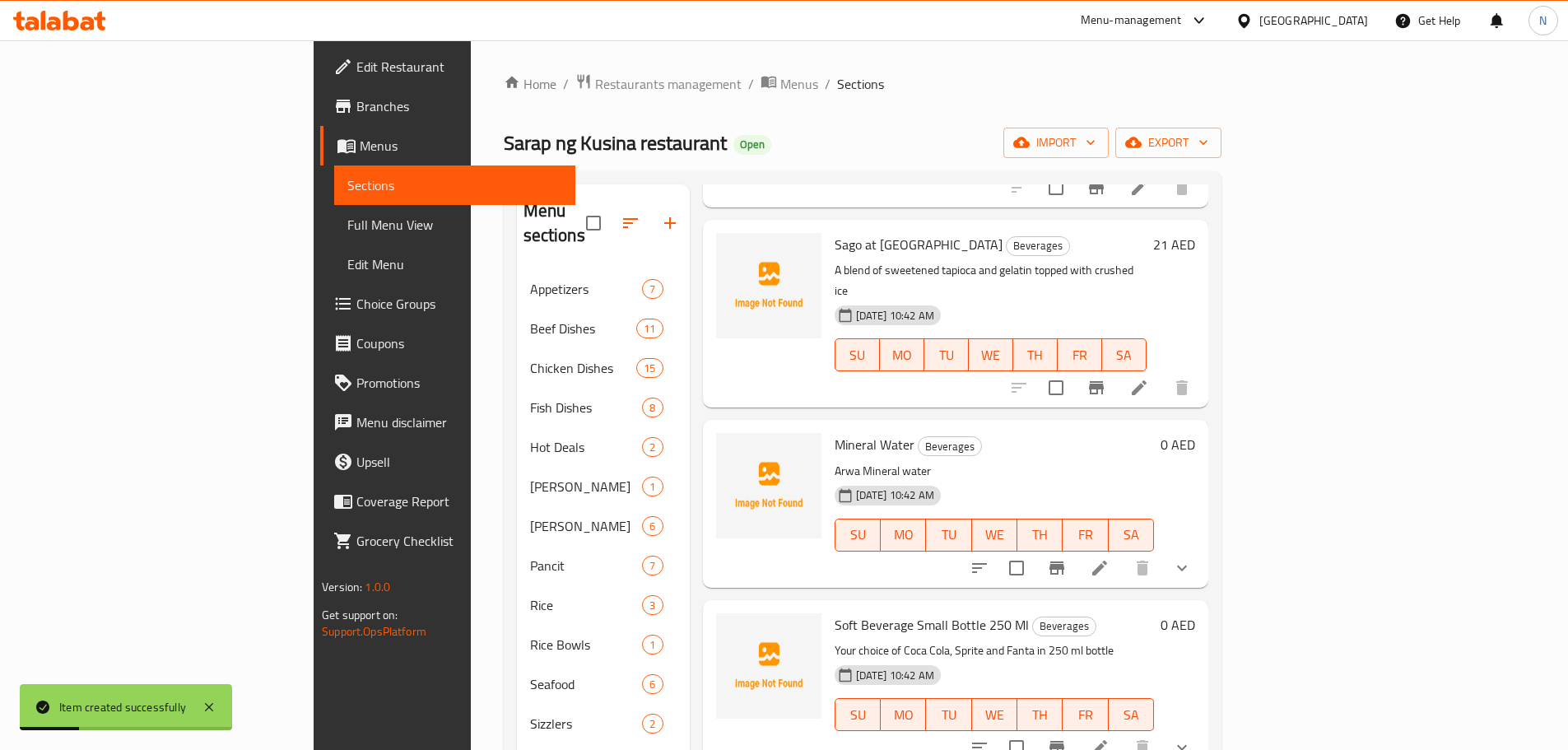
scroll to position [494, 0]
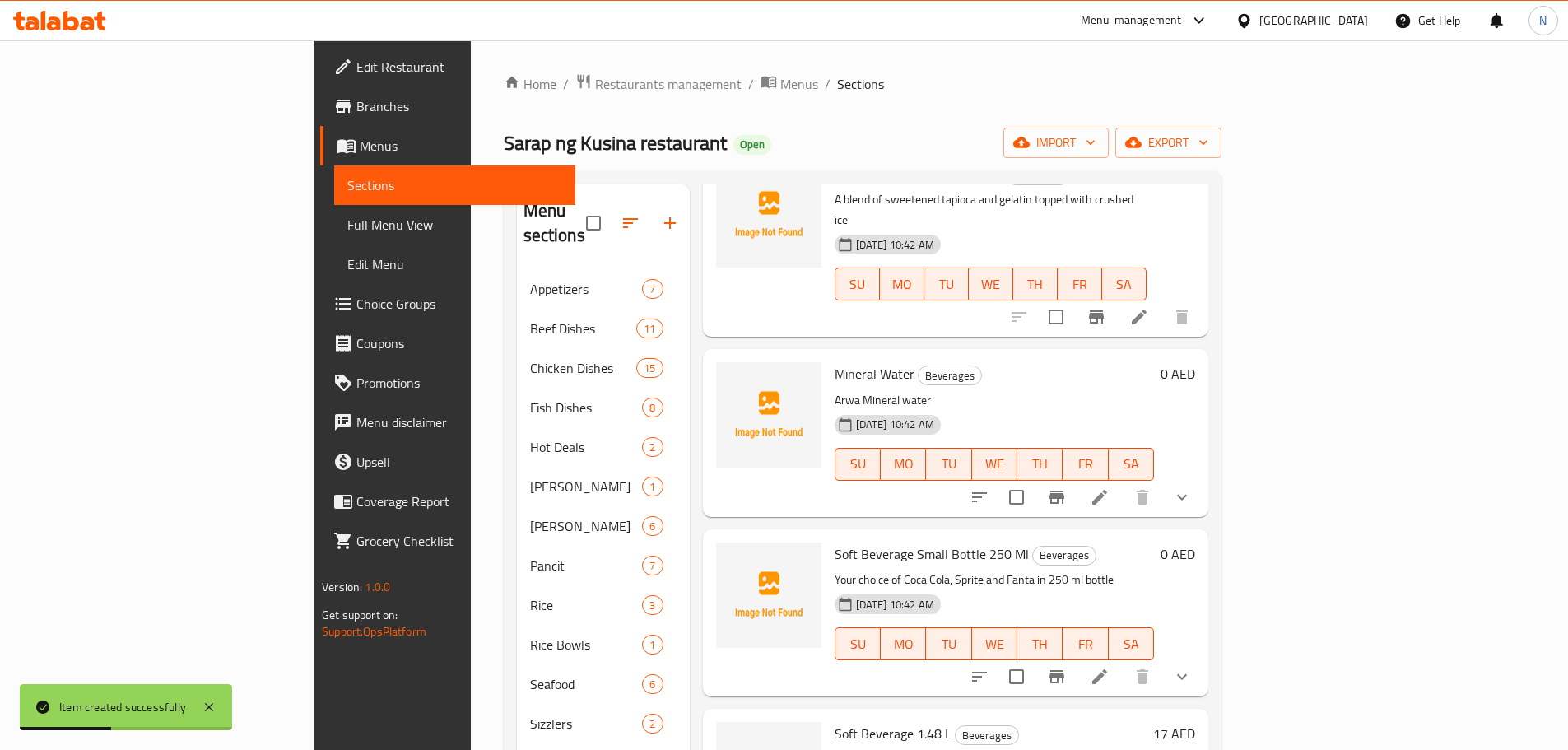
click at [1192, 666] on icon "show more" at bounding box center [1182, 676] width 20 height 20
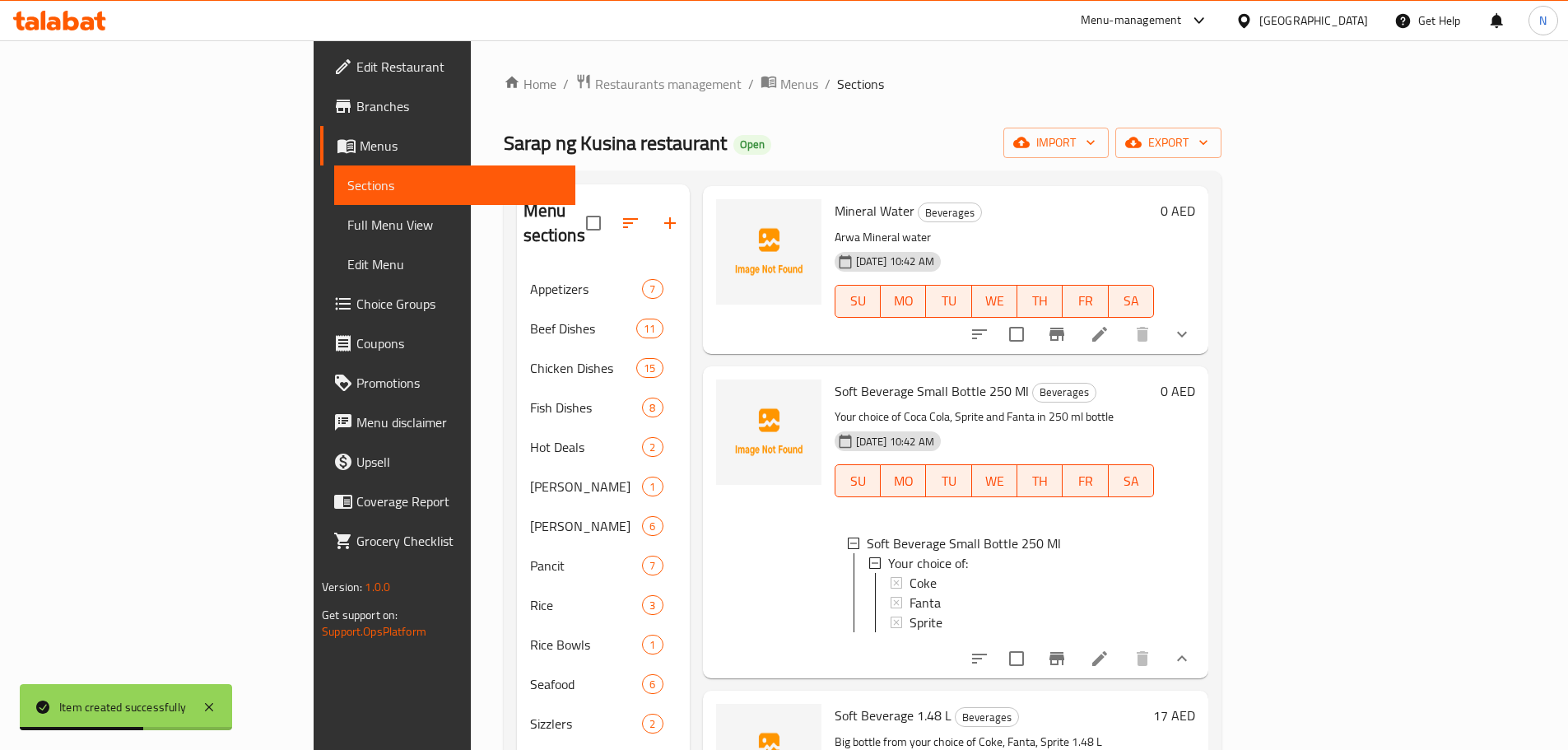
scroll to position [823, 0]
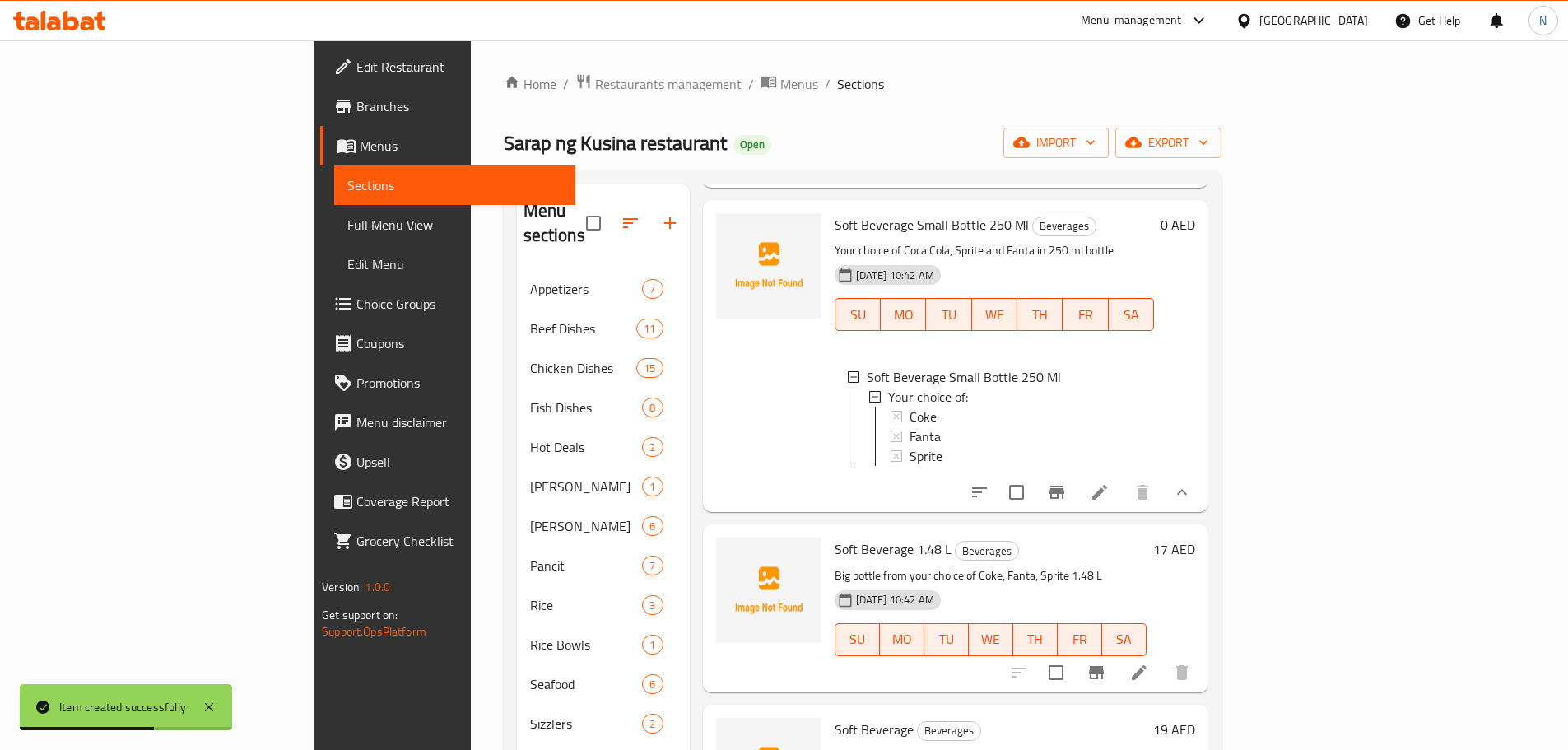
click at [1067, 483] on icon "Branch-specific-item" at bounding box center [1057, 492] width 20 height 20
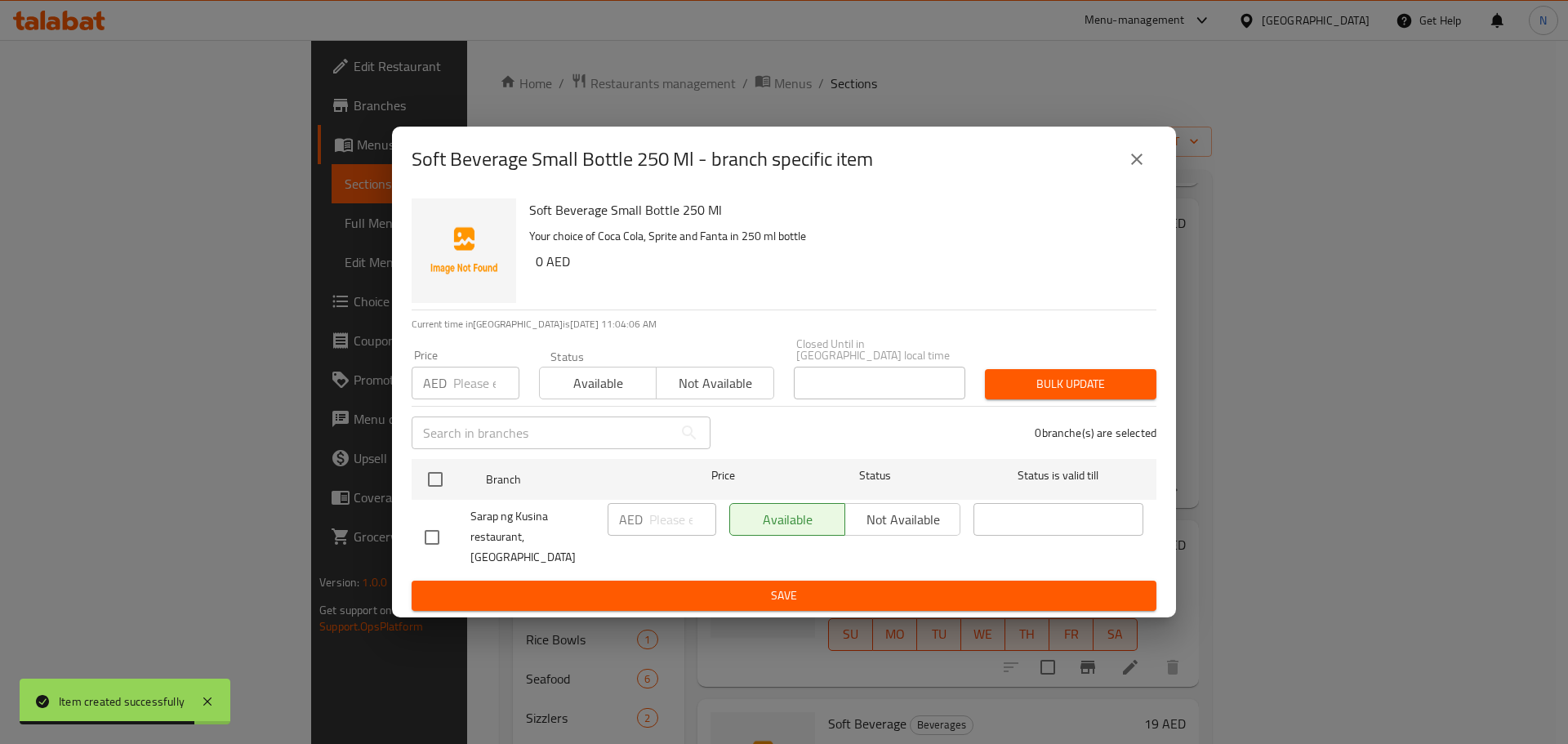
click at [1145, 164] on icon "close" at bounding box center [1137, 159] width 20 height 20
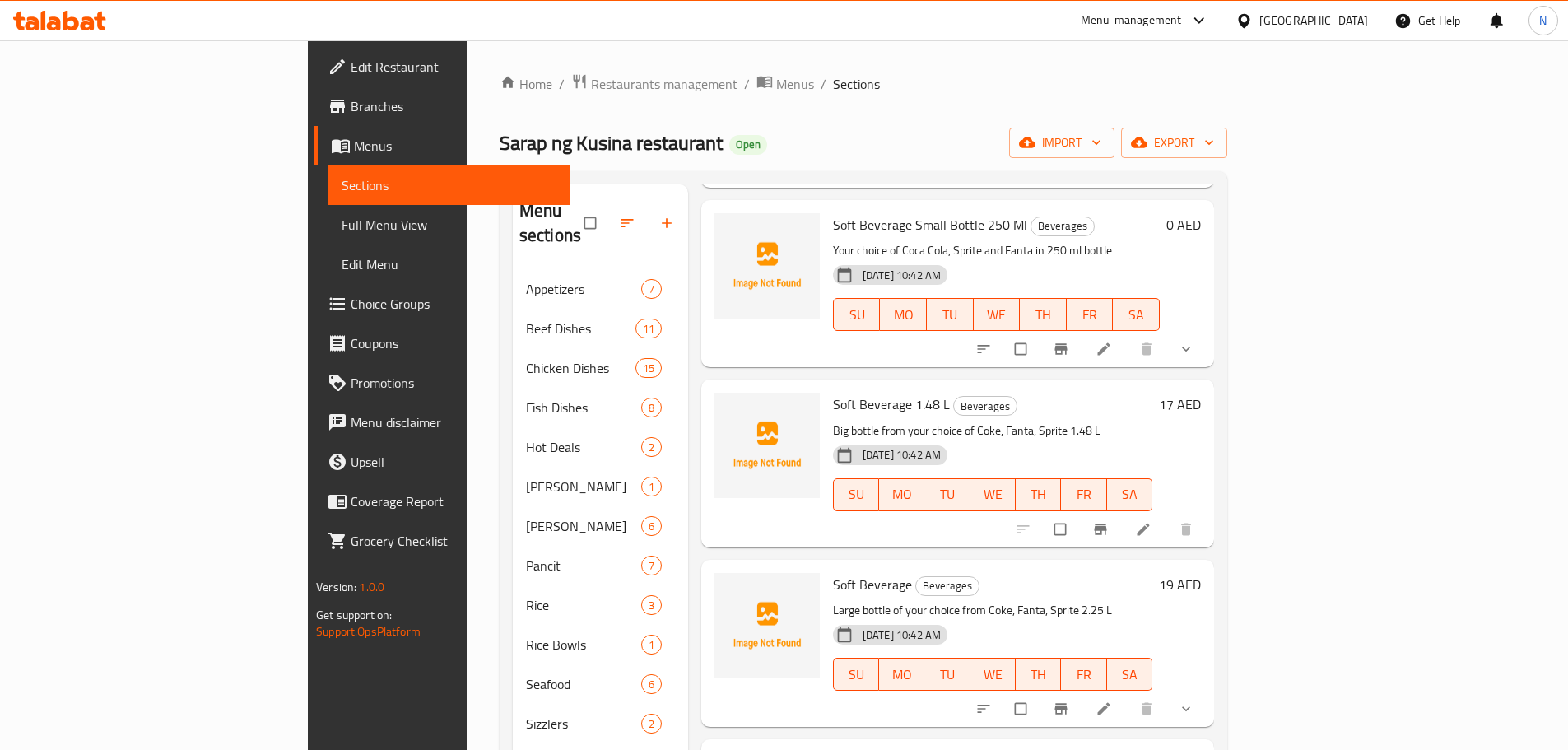
scroll to position [556, 0]
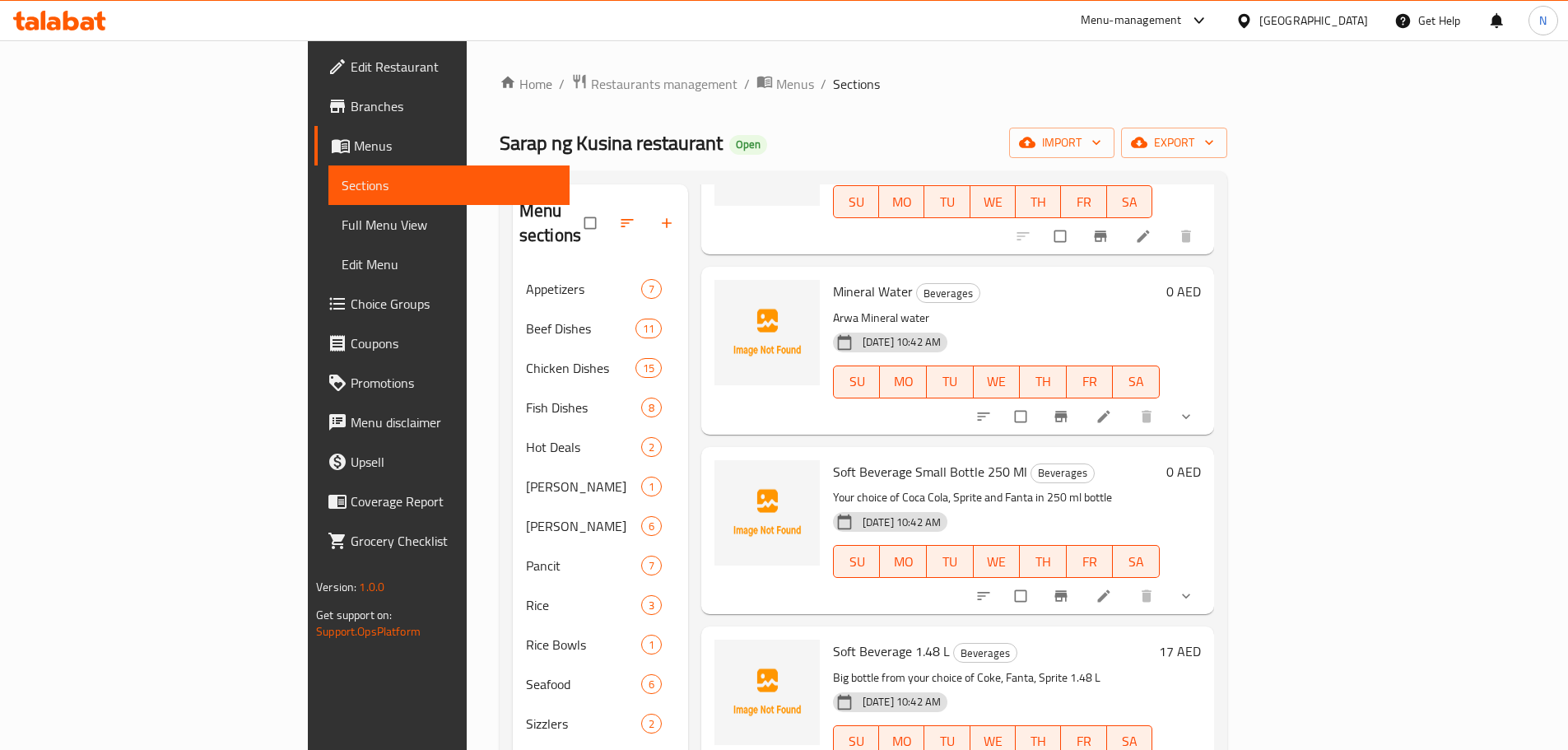
click at [1208, 578] on button "show more" at bounding box center [1187, 596] width 39 height 37
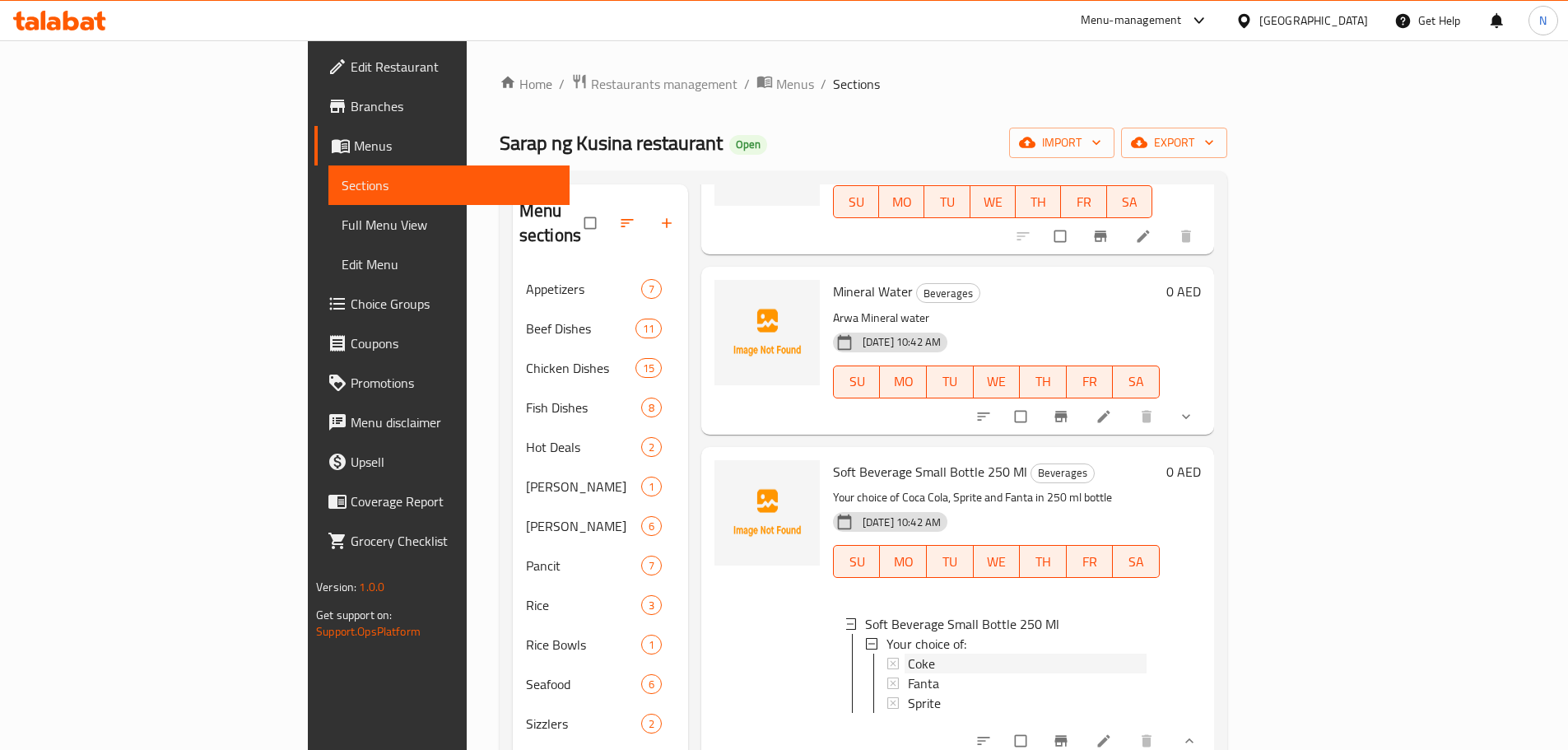
click at [908, 653] on div "Coke" at bounding box center [1028, 663] width 239 height 20
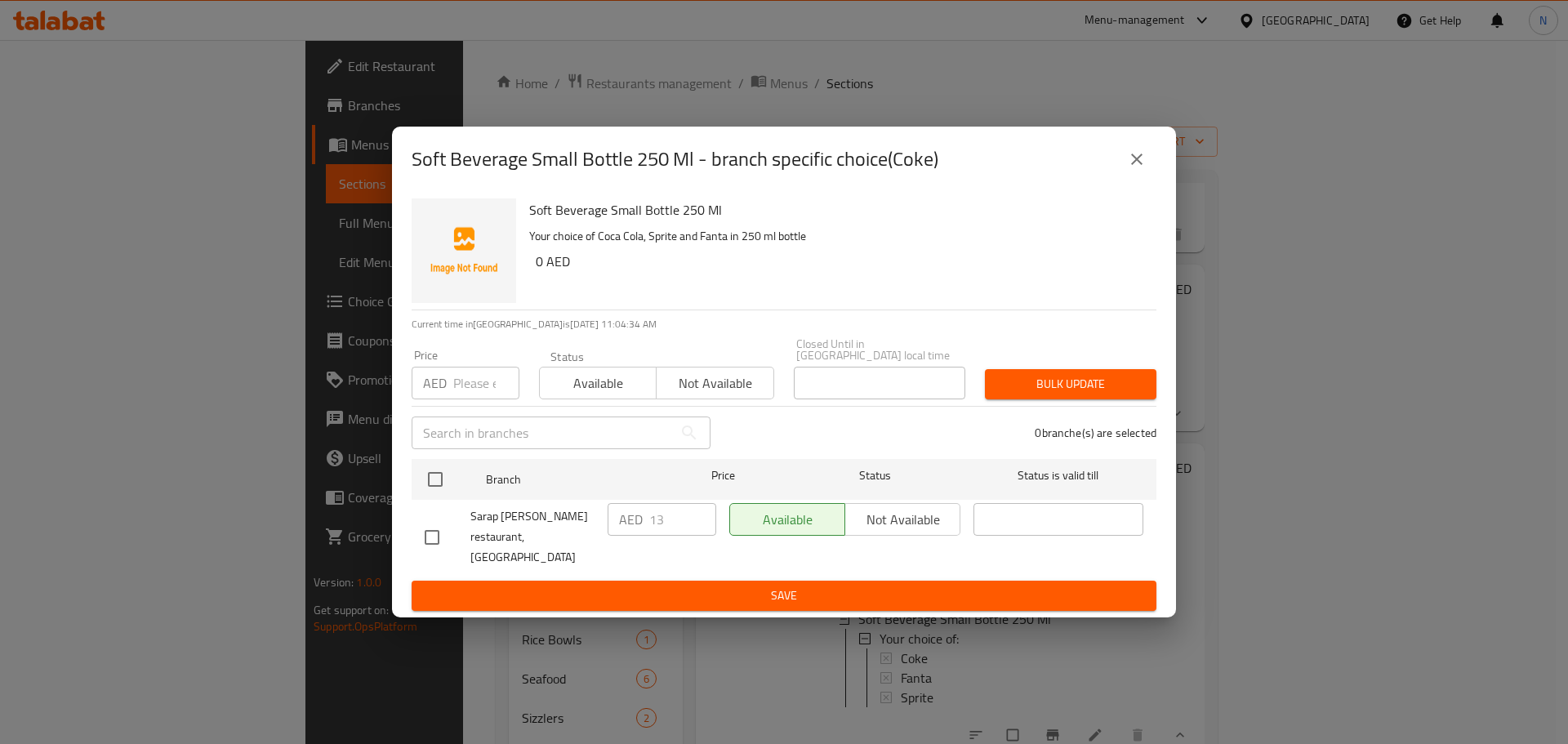
click at [1125, 174] on button "close" at bounding box center [1136, 159] width 39 height 39
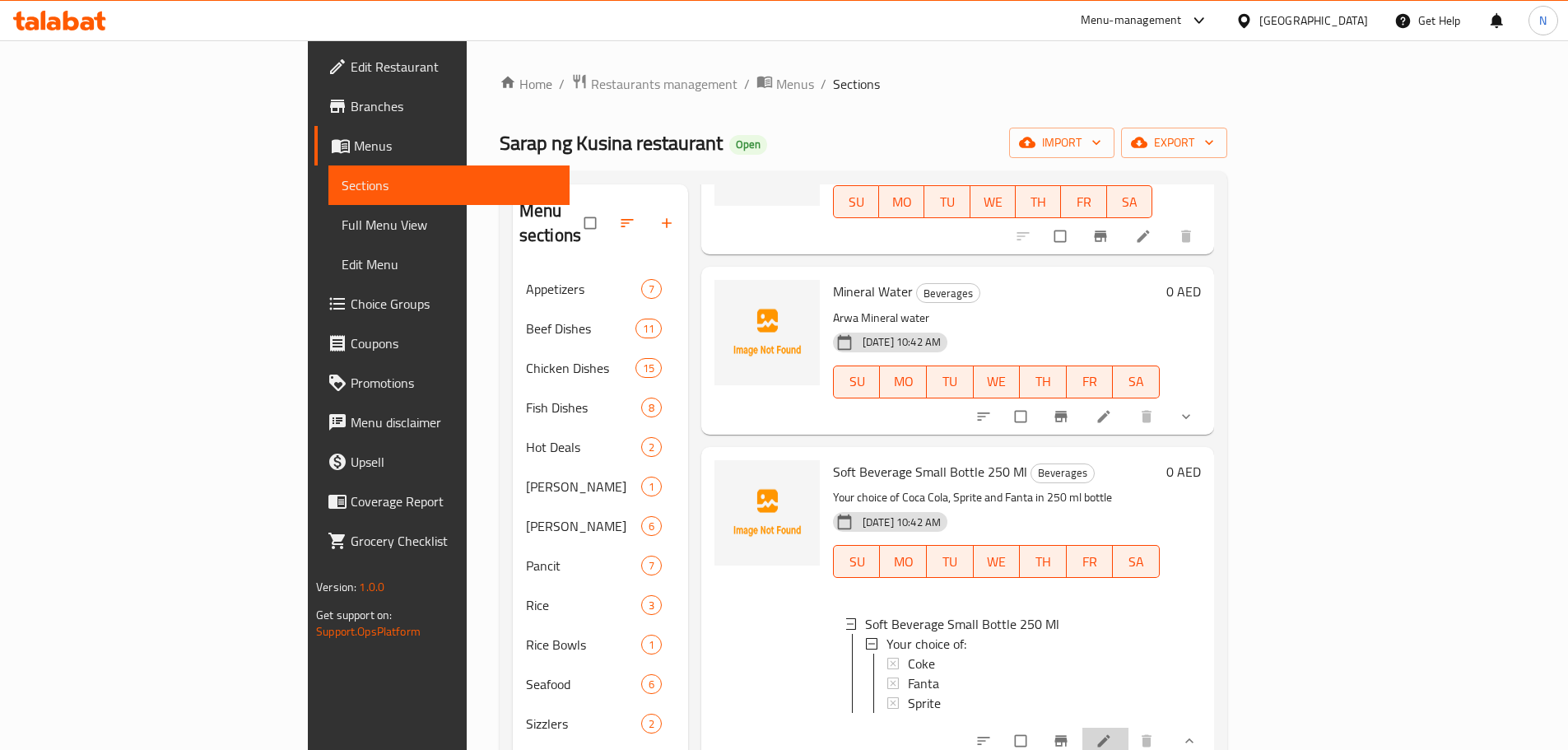
click at [1129, 727] on li at bounding box center [1105, 740] width 46 height 26
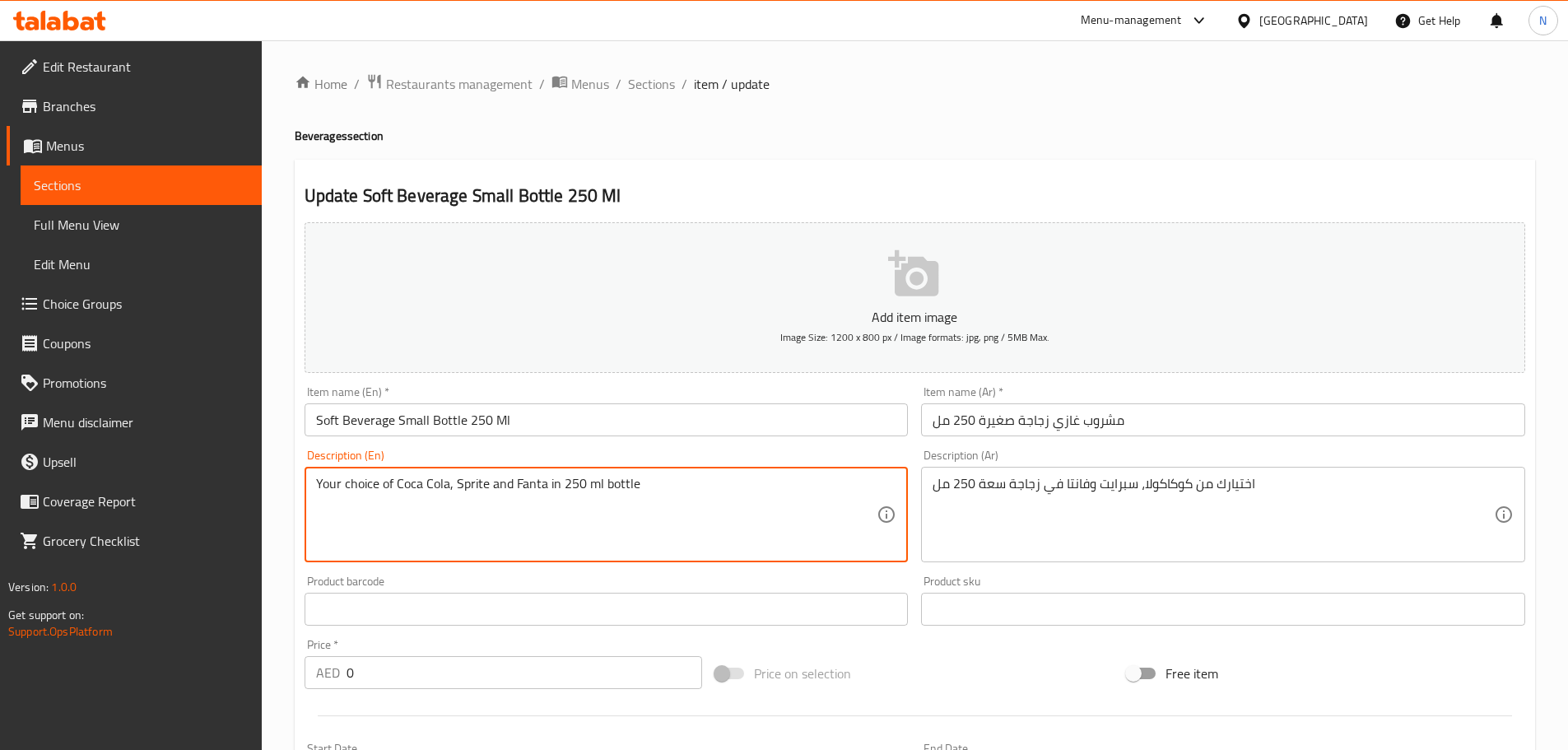
drag, startPoint x: 397, startPoint y: 483, endPoint x: 445, endPoint y: 490, distance: 48.5
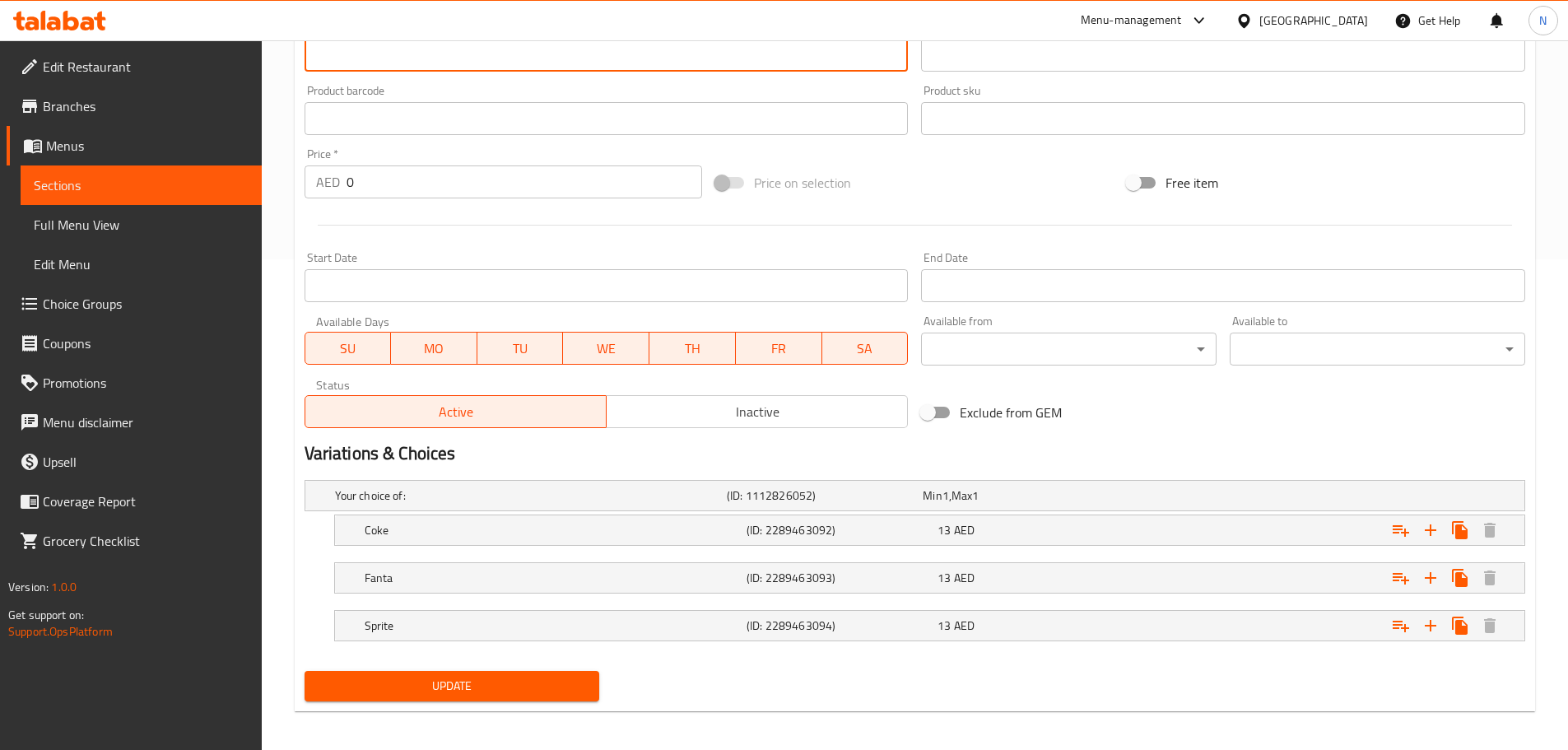
scroll to position [497, 0]
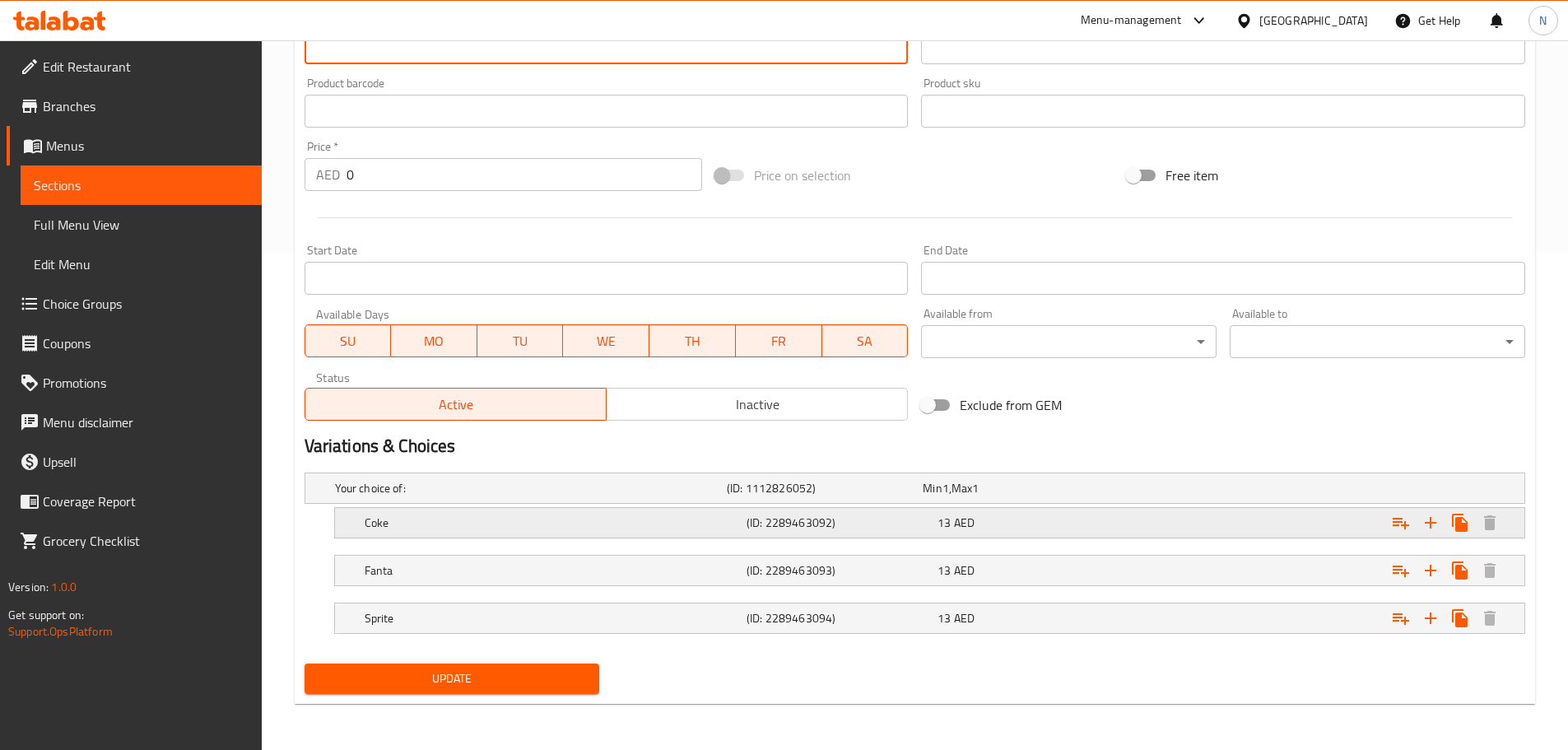
click at [619, 520] on h5 "Coke" at bounding box center [552, 522] width 376 height 17
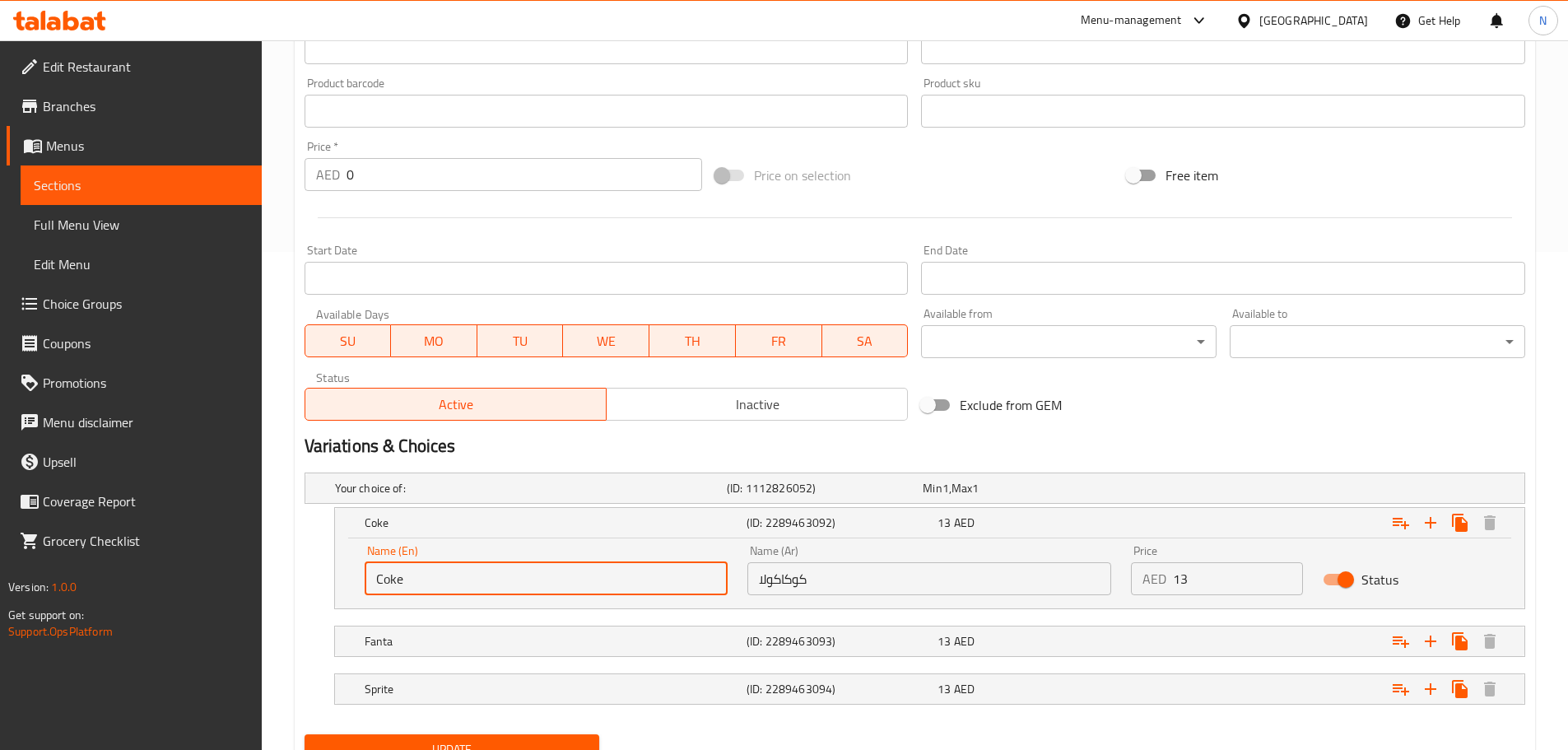
drag, startPoint x: 407, startPoint y: 579, endPoint x: 356, endPoint y: 584, distance: 51.2
click at [356, 584] on div "Name (En) Coke Name (En)" at bounding box center [546, 570] width 384 height 70
paste input "ca Cola"
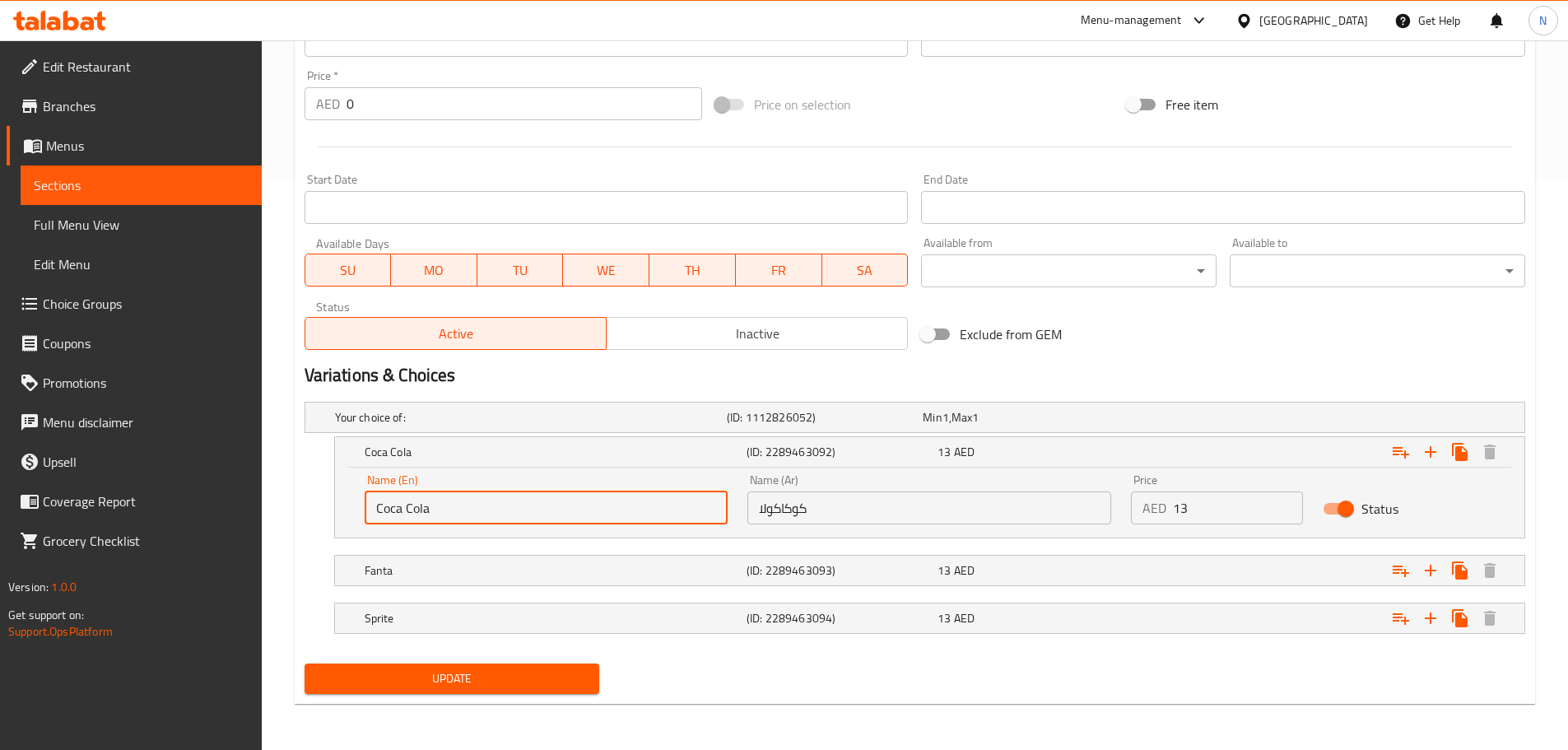
type input "Coca Cola"
click at [533, 677] on span "Update" at bounding box center [452, 679] width 269 height 21
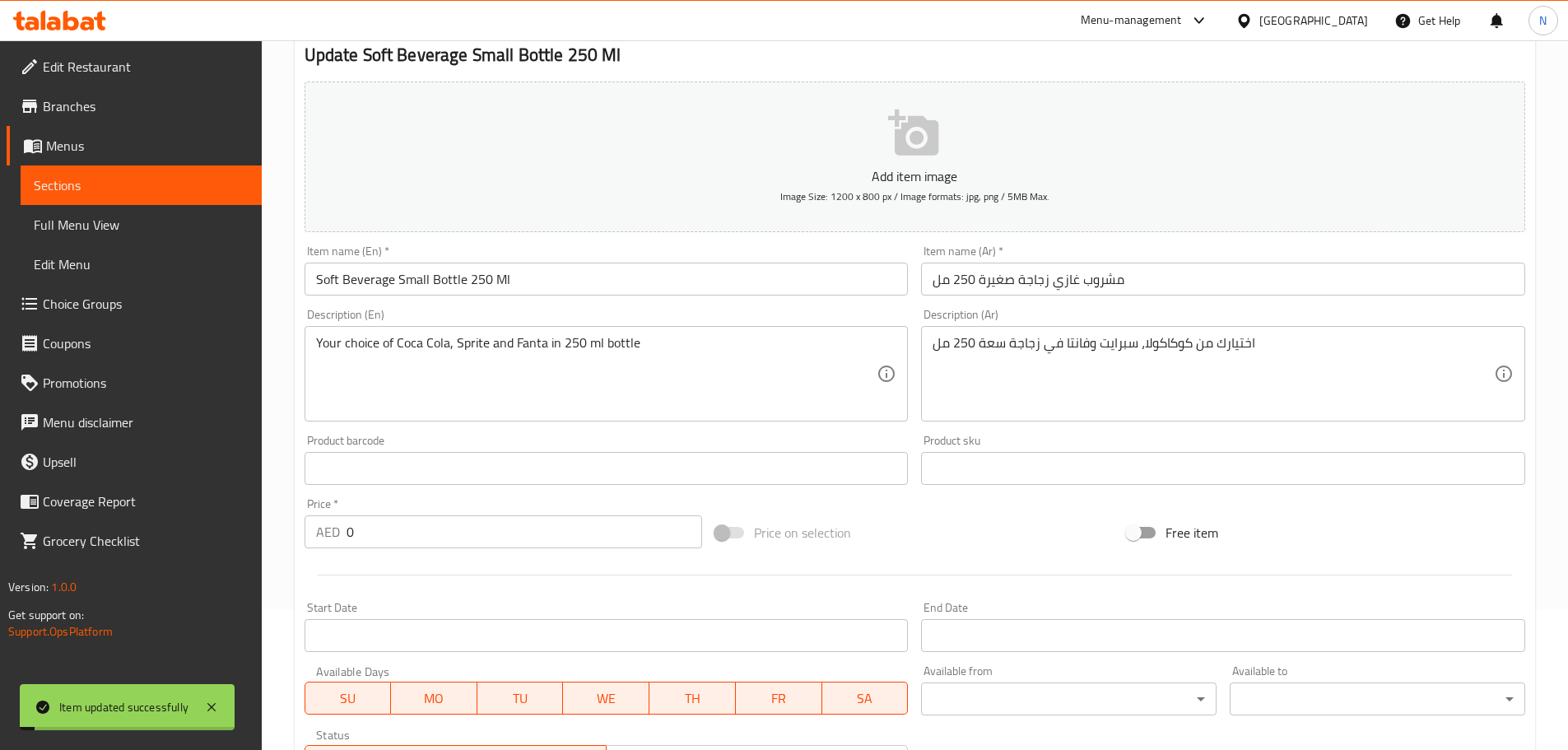
scroll to position [0, 0]
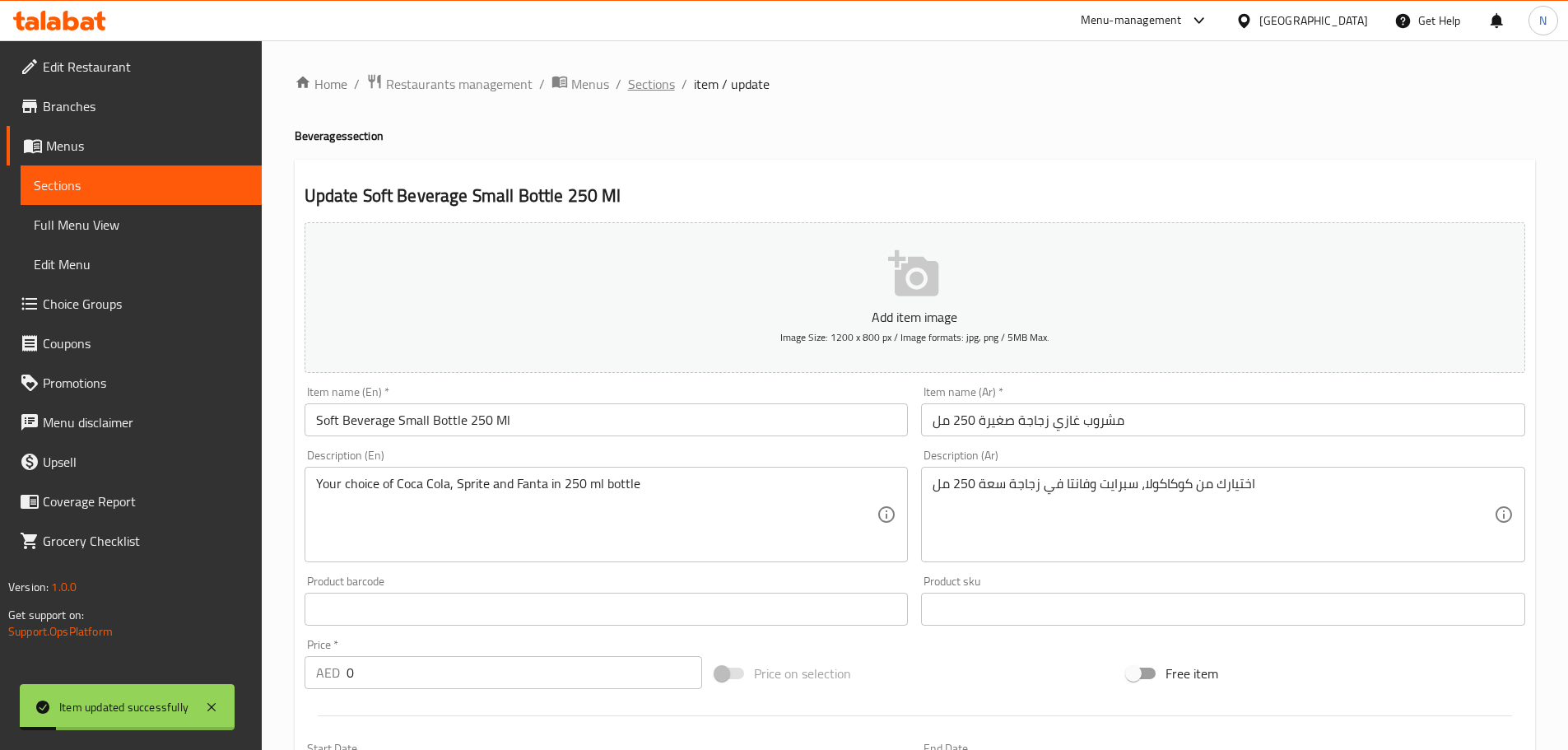
click at [646, 88] on span "Sections" at bounding box center [652, 84] width 47 height 20
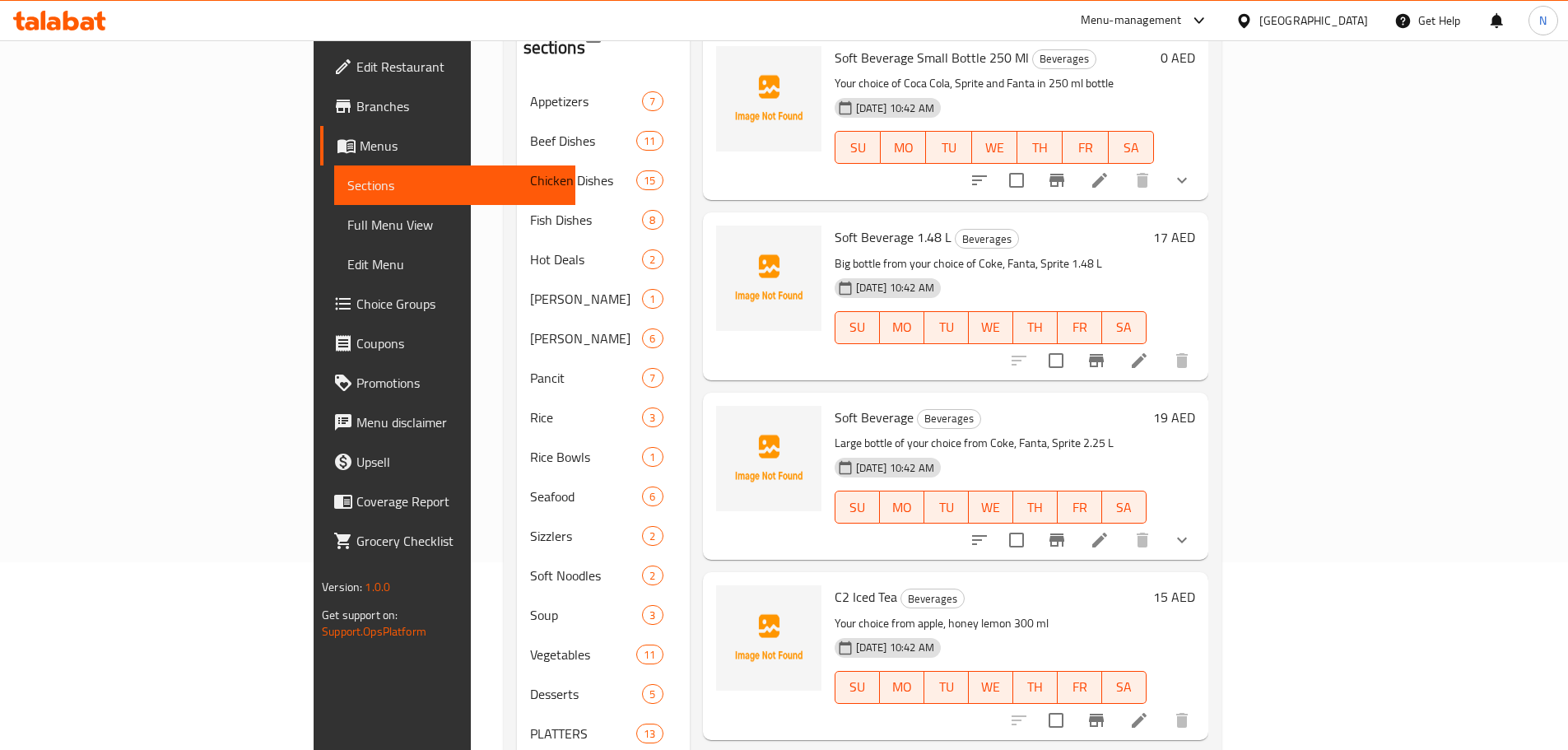
scroll to position [337, 0]
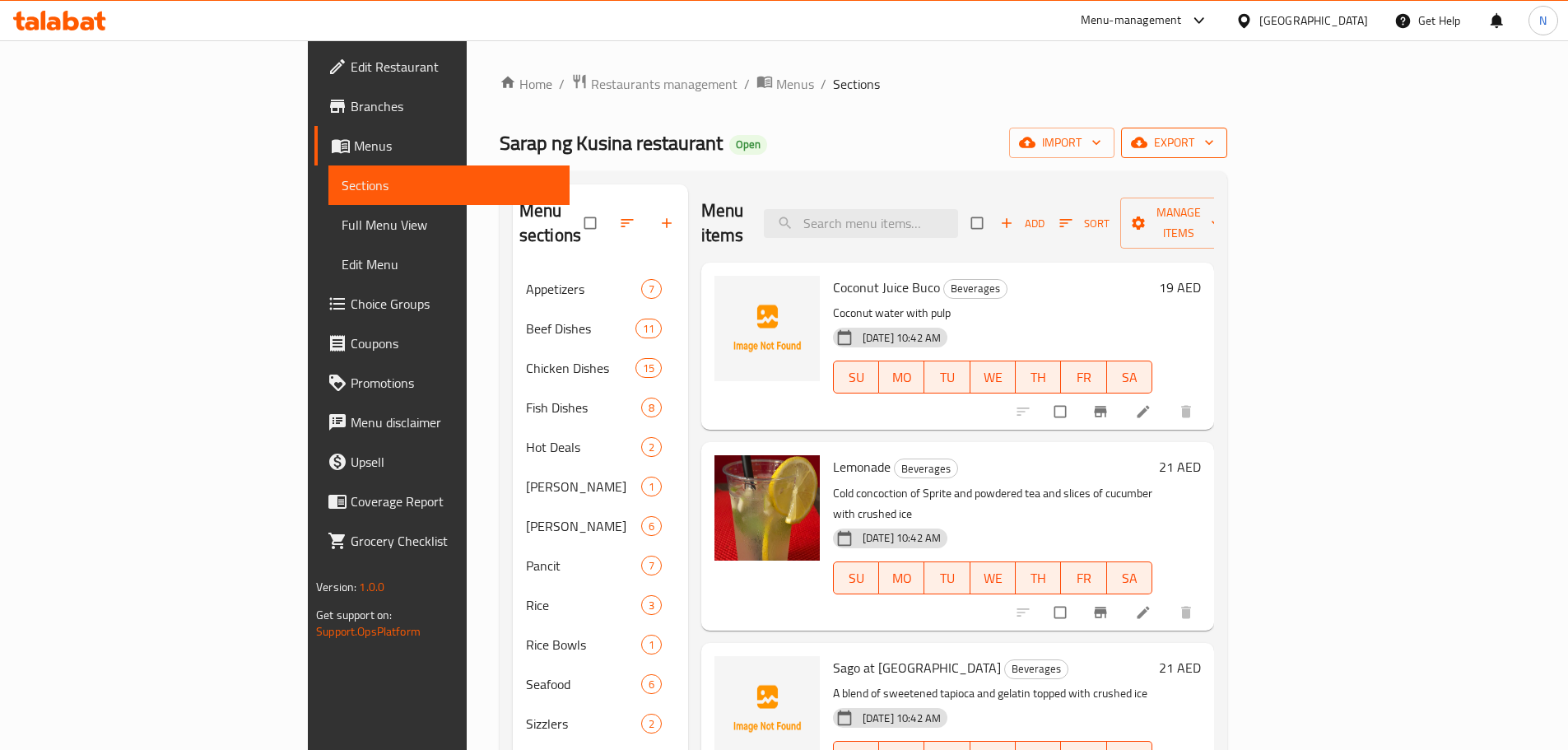
click at [1214, 140] on span "export" at bounding box center [1175, 143] width 80 height 21
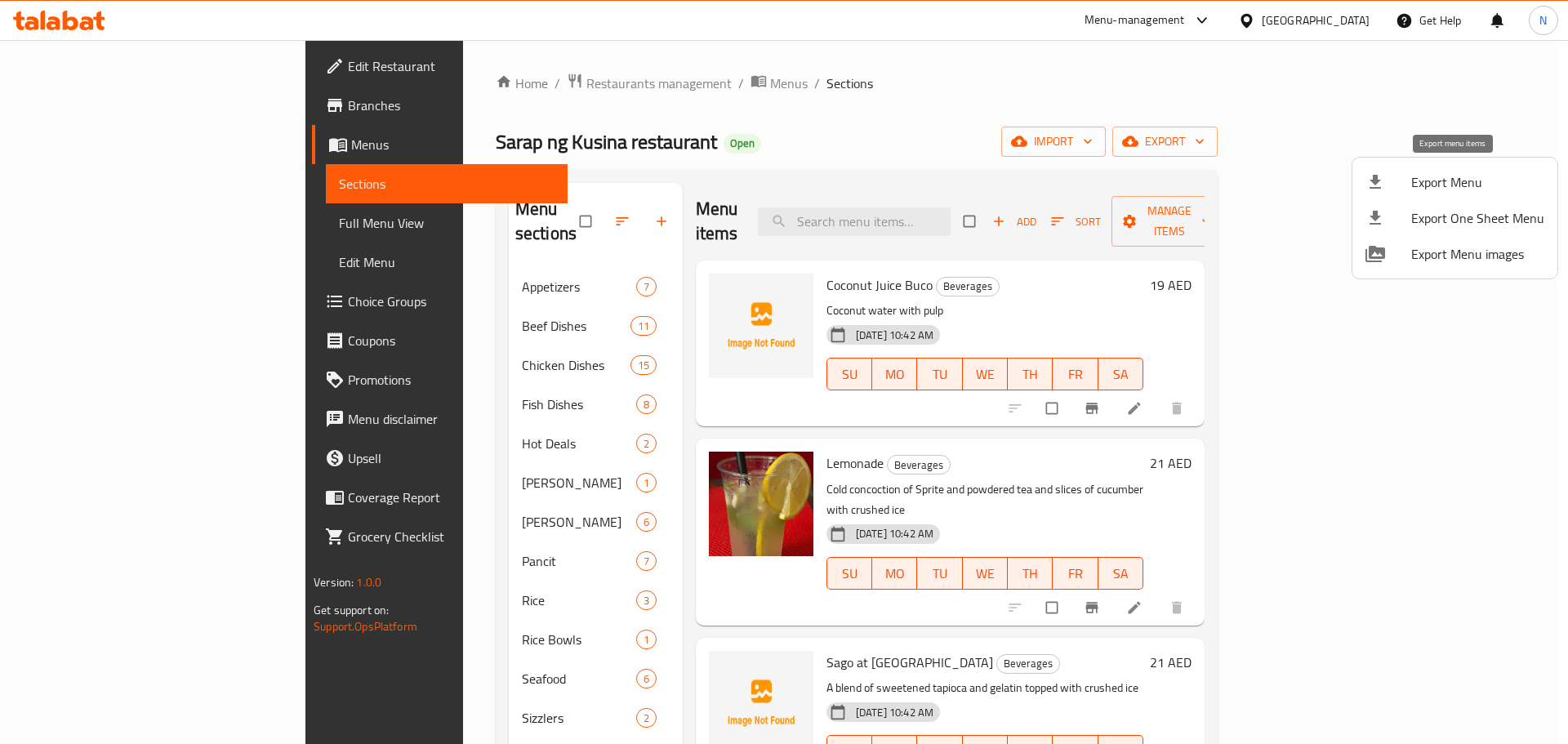
click at [1430, 192] on span "Export Menu" at bounding box center [1477, 181] width 133 height 20
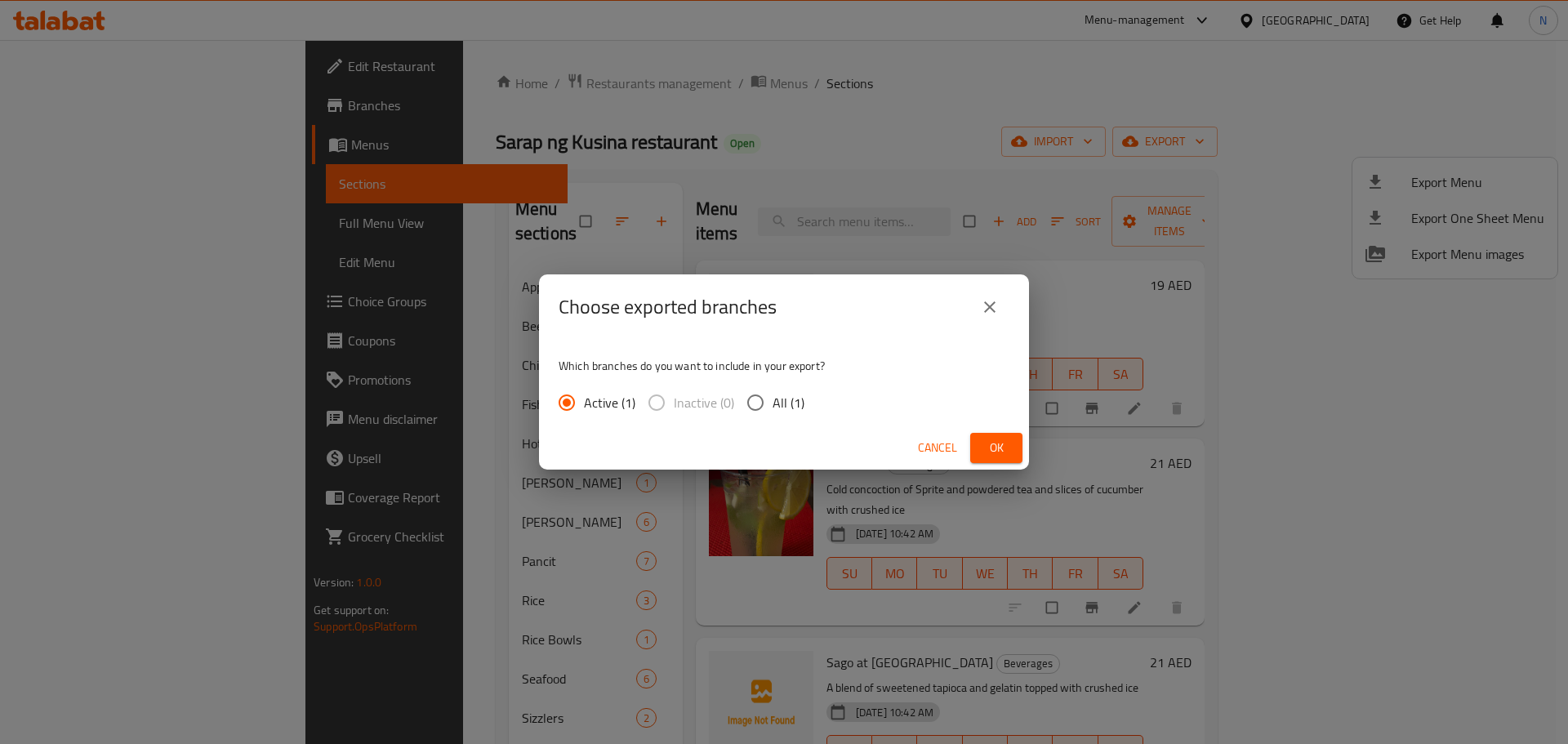
click at [1008, 459] on button "Ok" at bounding box center [996, 448] width 52 height 30
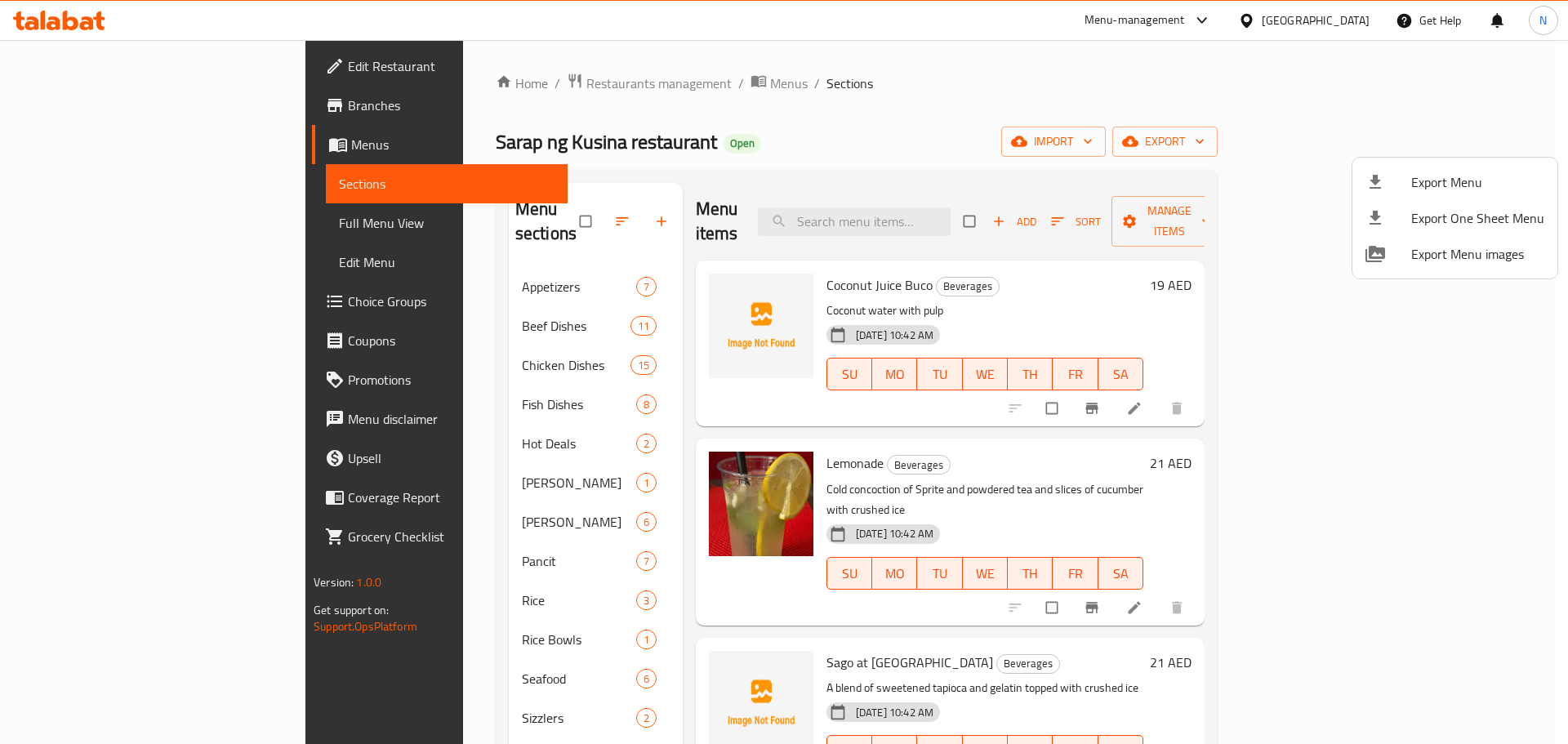
click at [114, 229] on div at bounding box center [784, 372] width 1568 height 744
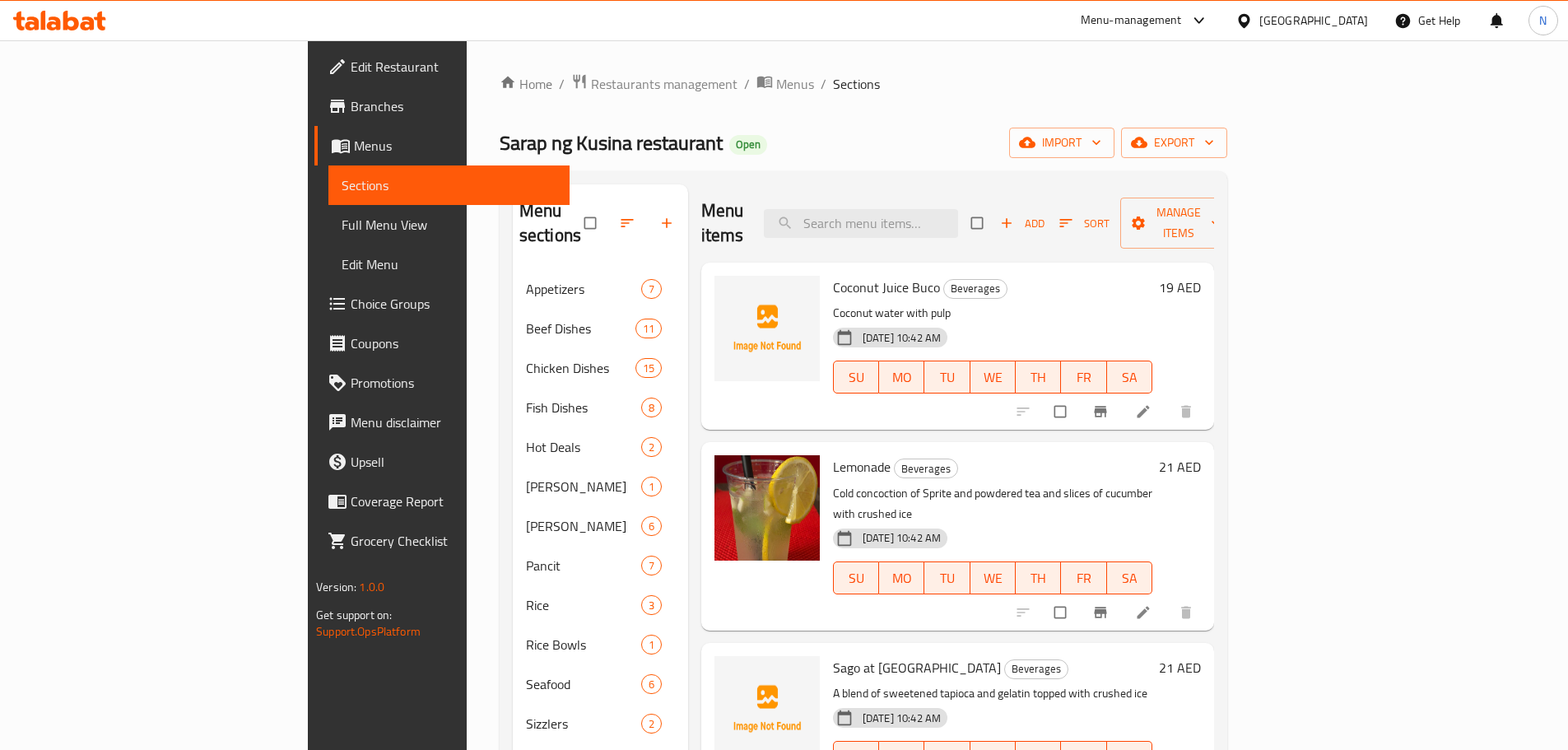
click at [342, 226] on span "Full Menu View" at bounding box center [449, 225] width 215 height 20
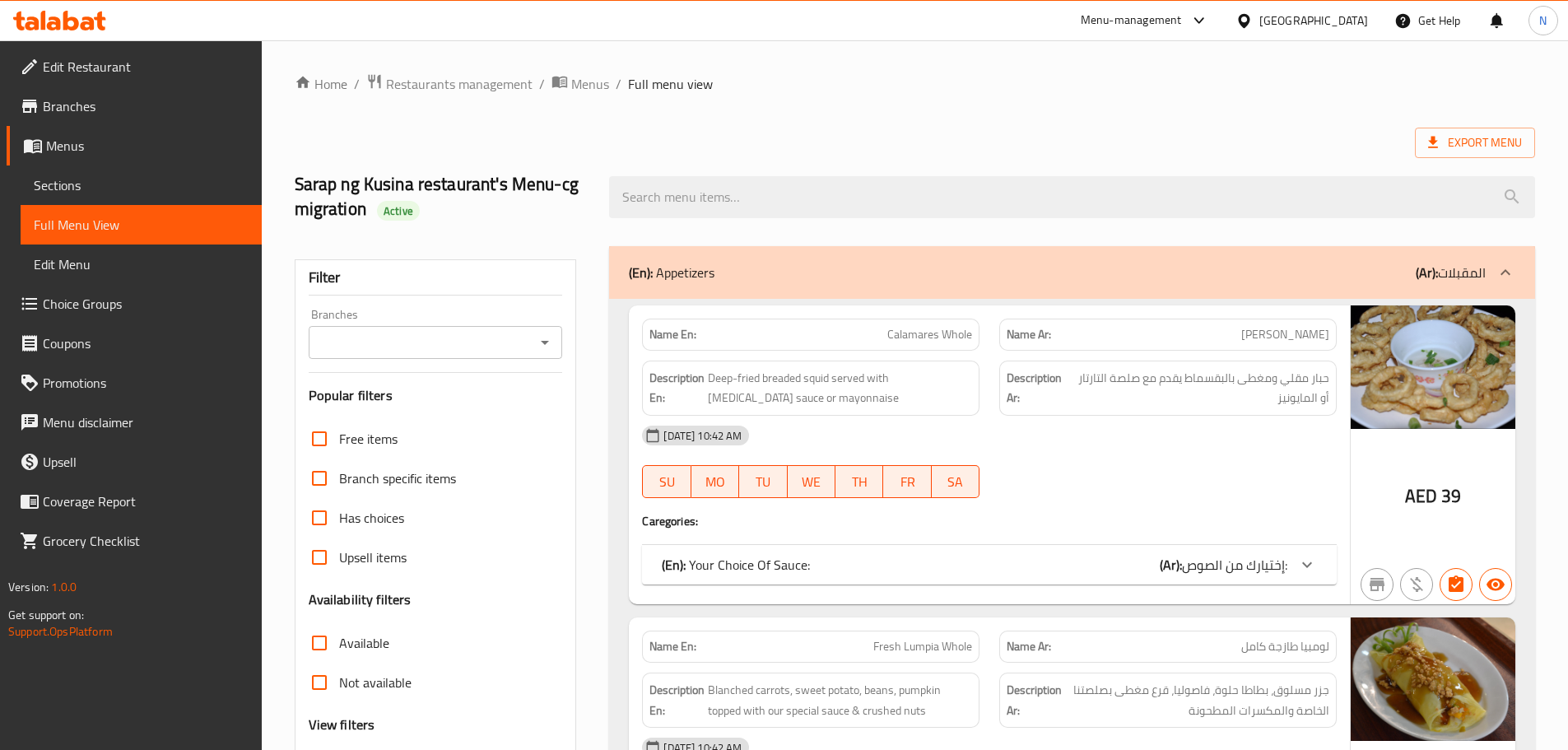
click at [519, 349] on input "Branches" at bounding box center [422, 342] width 217 height 23
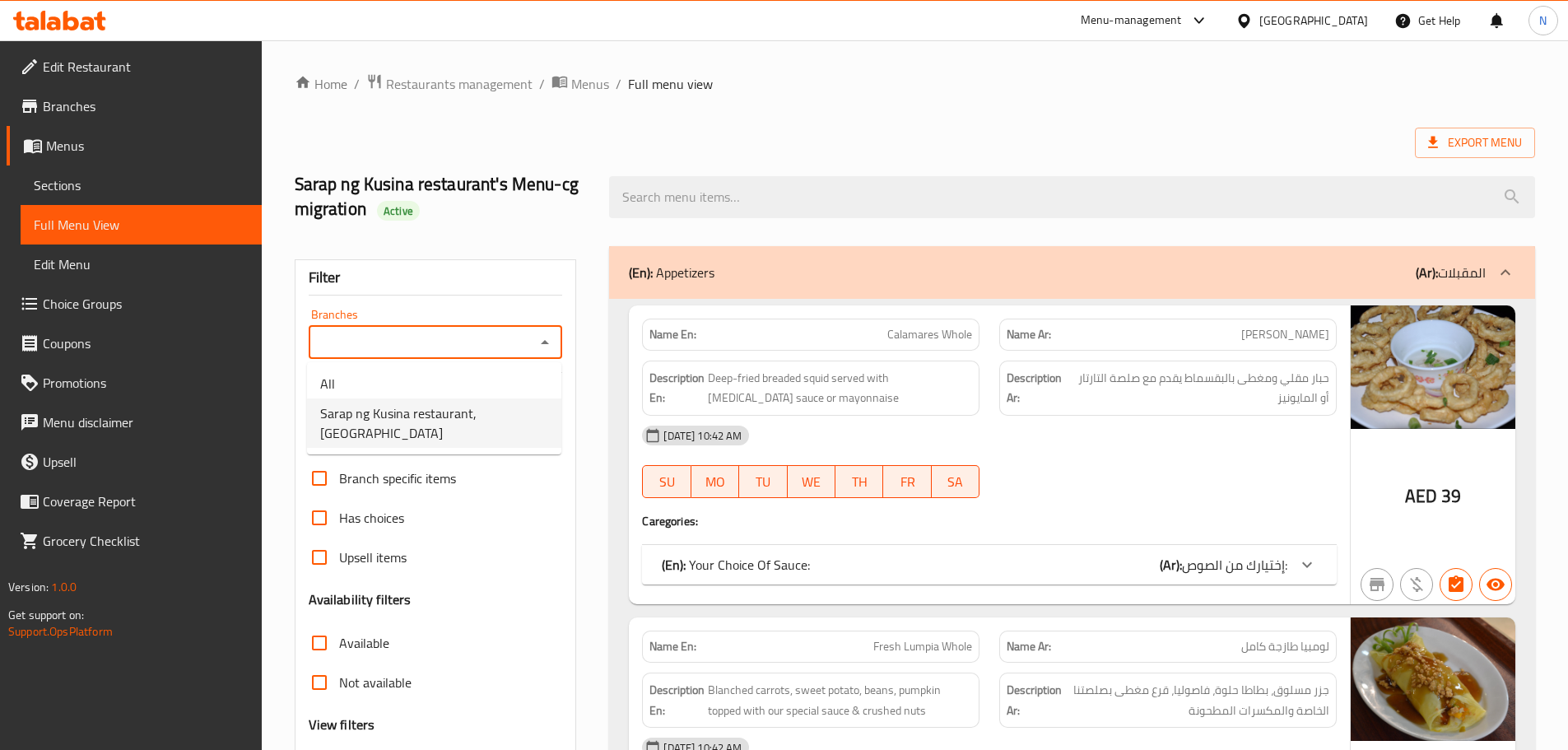
click at [478, 417] on span "Sarap ng Kusina restaurant, Al Markaziyah" at bounding box center [434, 422] width 228 height 39
type input "Sarap ng Kusina restaurant, Al Markaziyah"
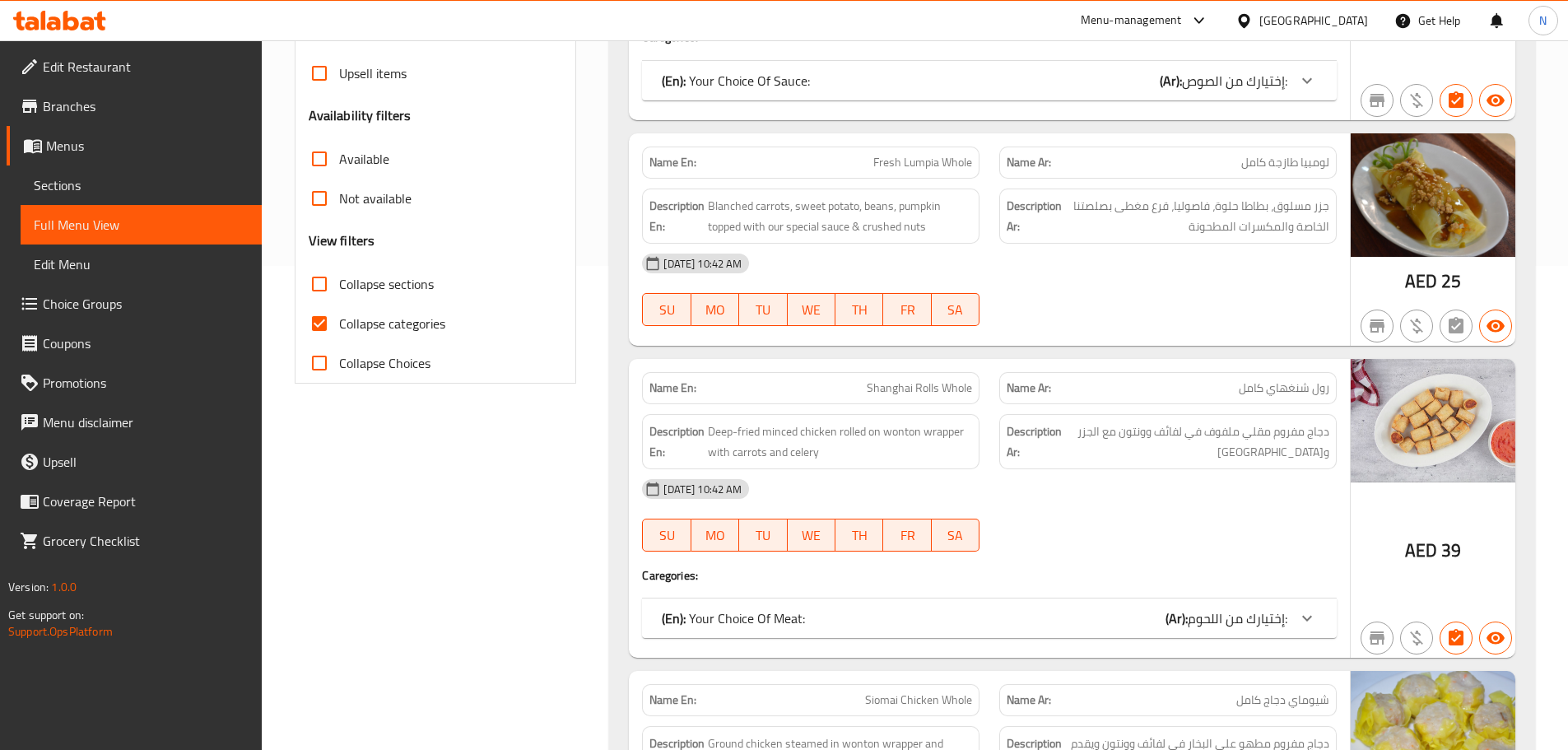
scroll to position [494, 0]
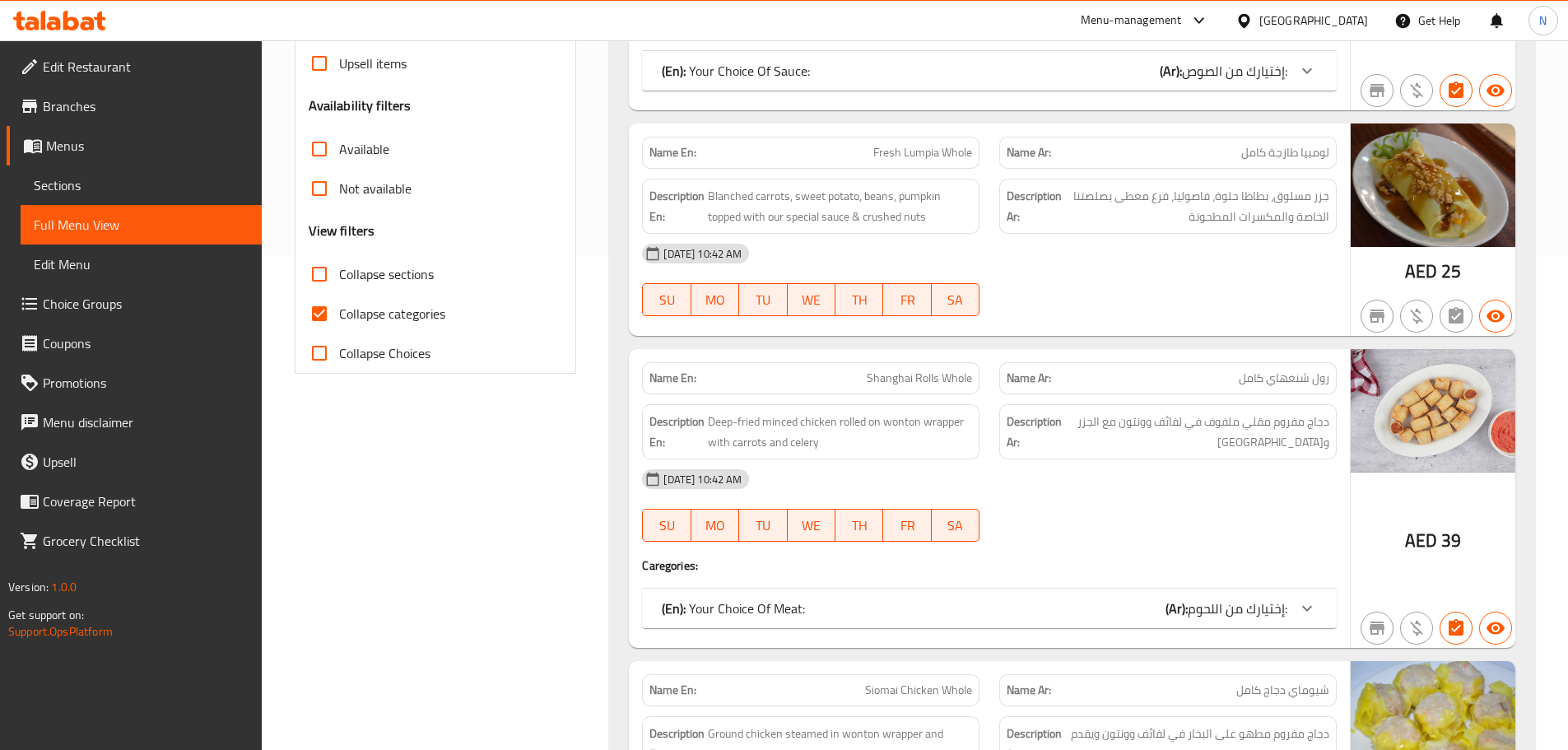
click at [314, 315] on input "Collapse categories" at bounding box center [319, 313] width 39 height 39
checkbox input "false"
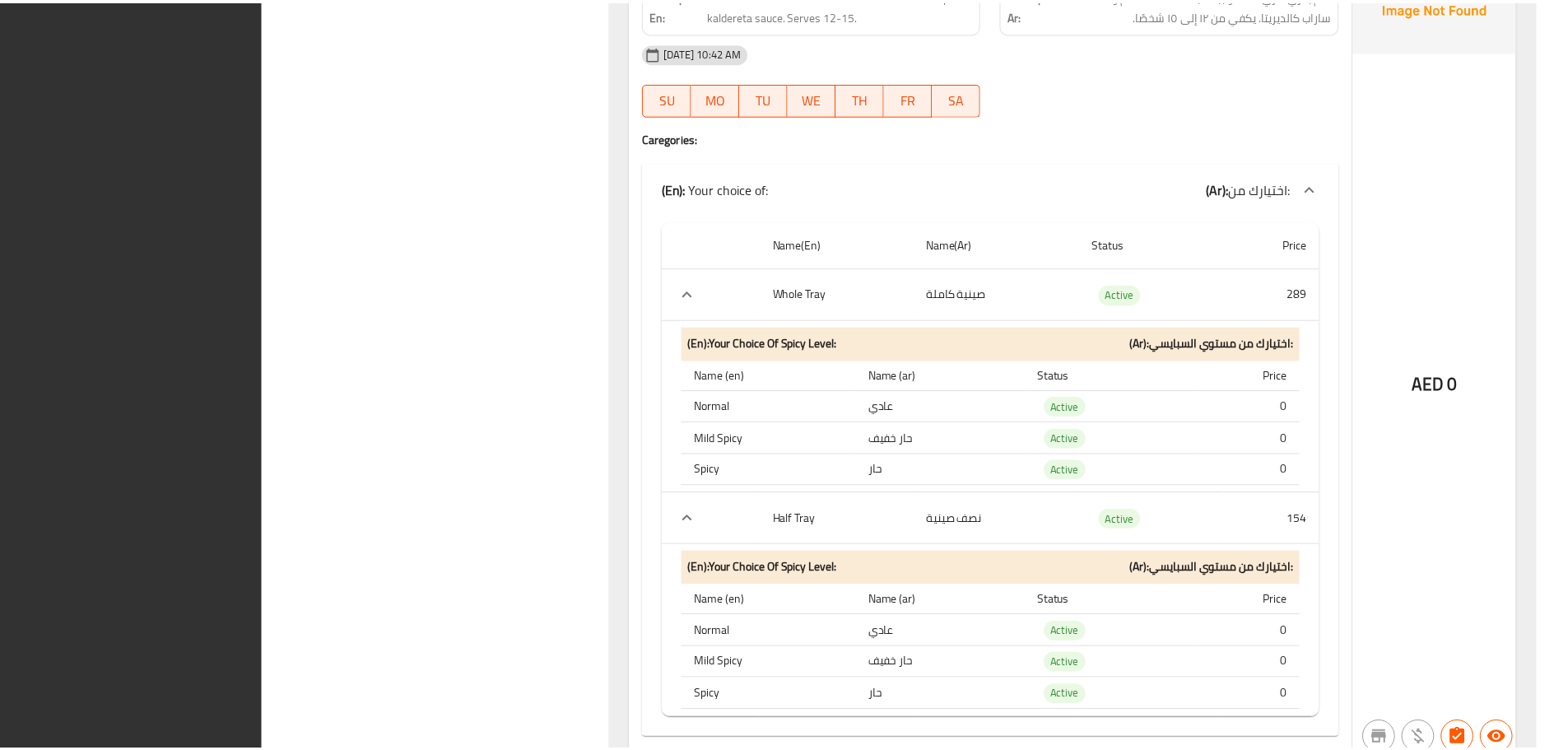
scroll to position [52614, 0]
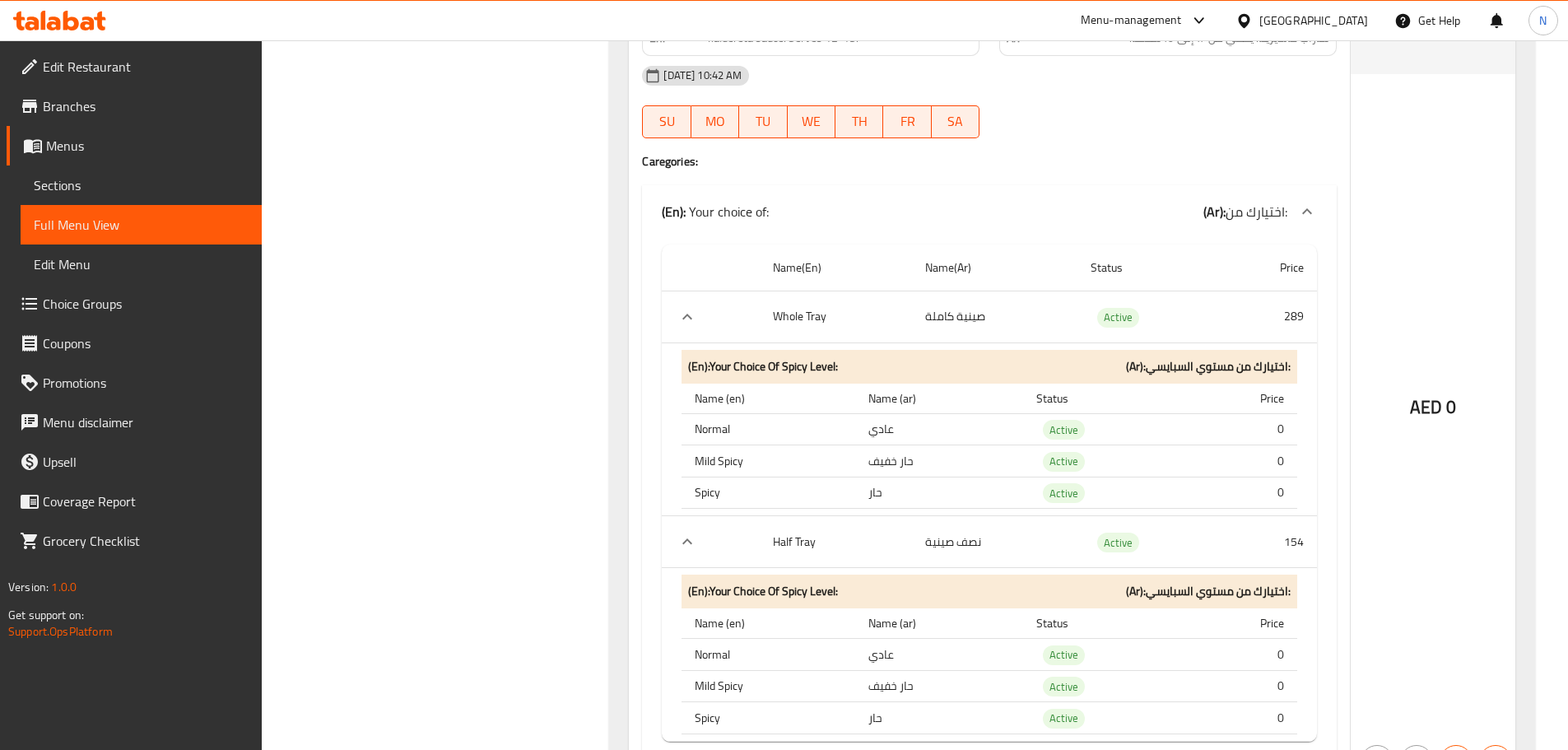
click at [1314, 24] on div "[GEOGRAPHIC_DATA]" at bounding box center [1313, 20] width 109 height 18
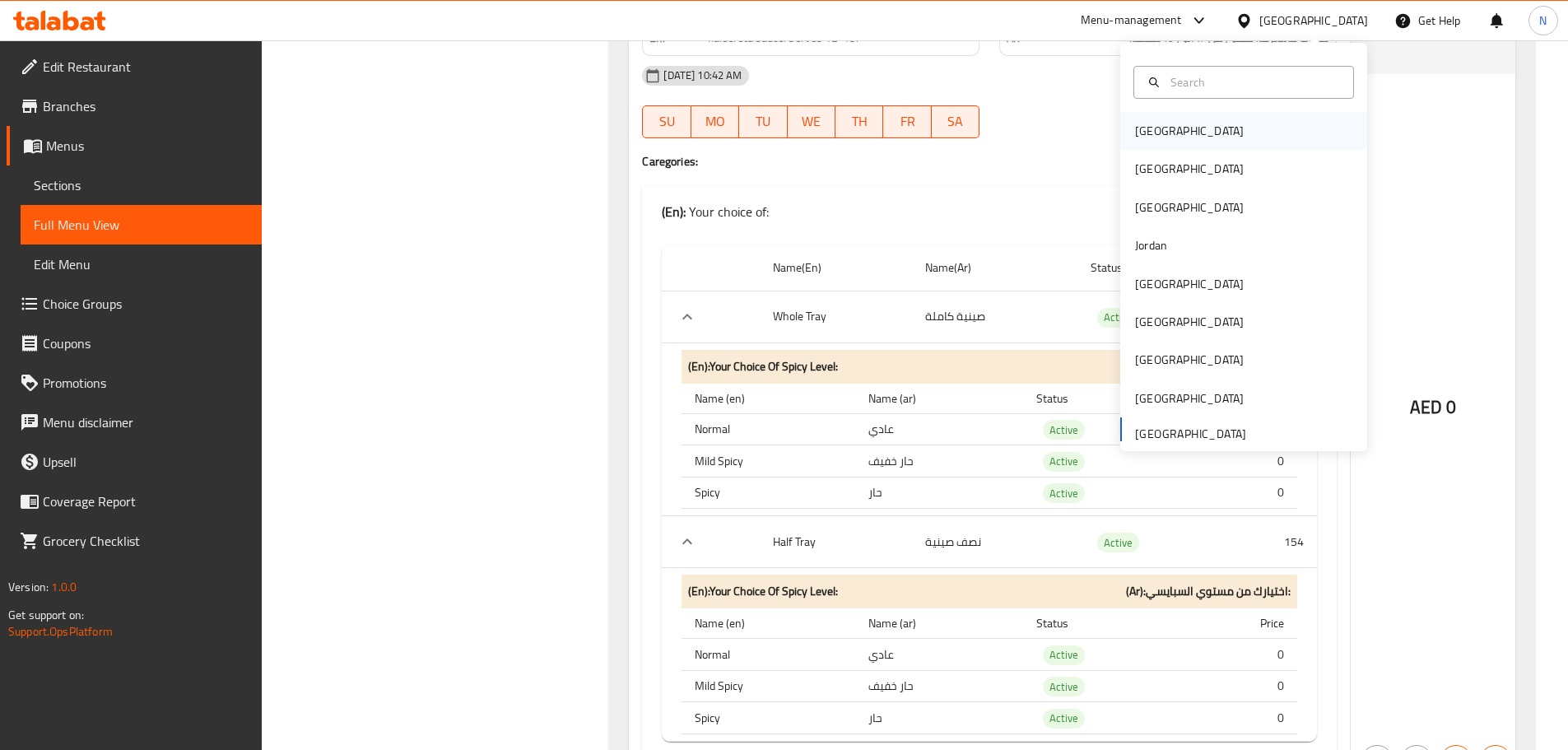
click at [1142, 127] on div "Bahrain" at bounding box center [1190, 131] width 109 height 18
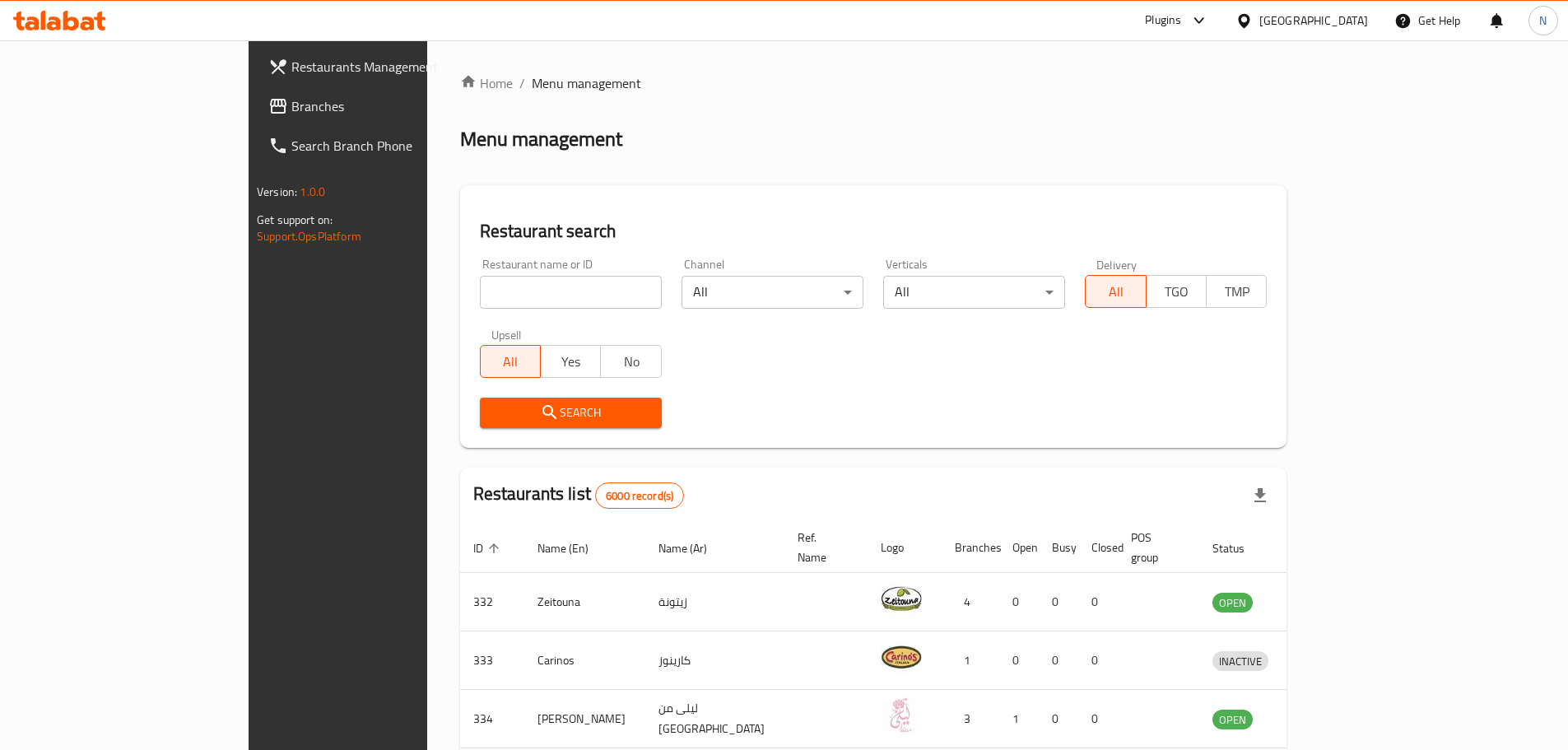
click at [1350, 18] on div "Bahrain" at bounding box center [1313, 20] width 109 height 18
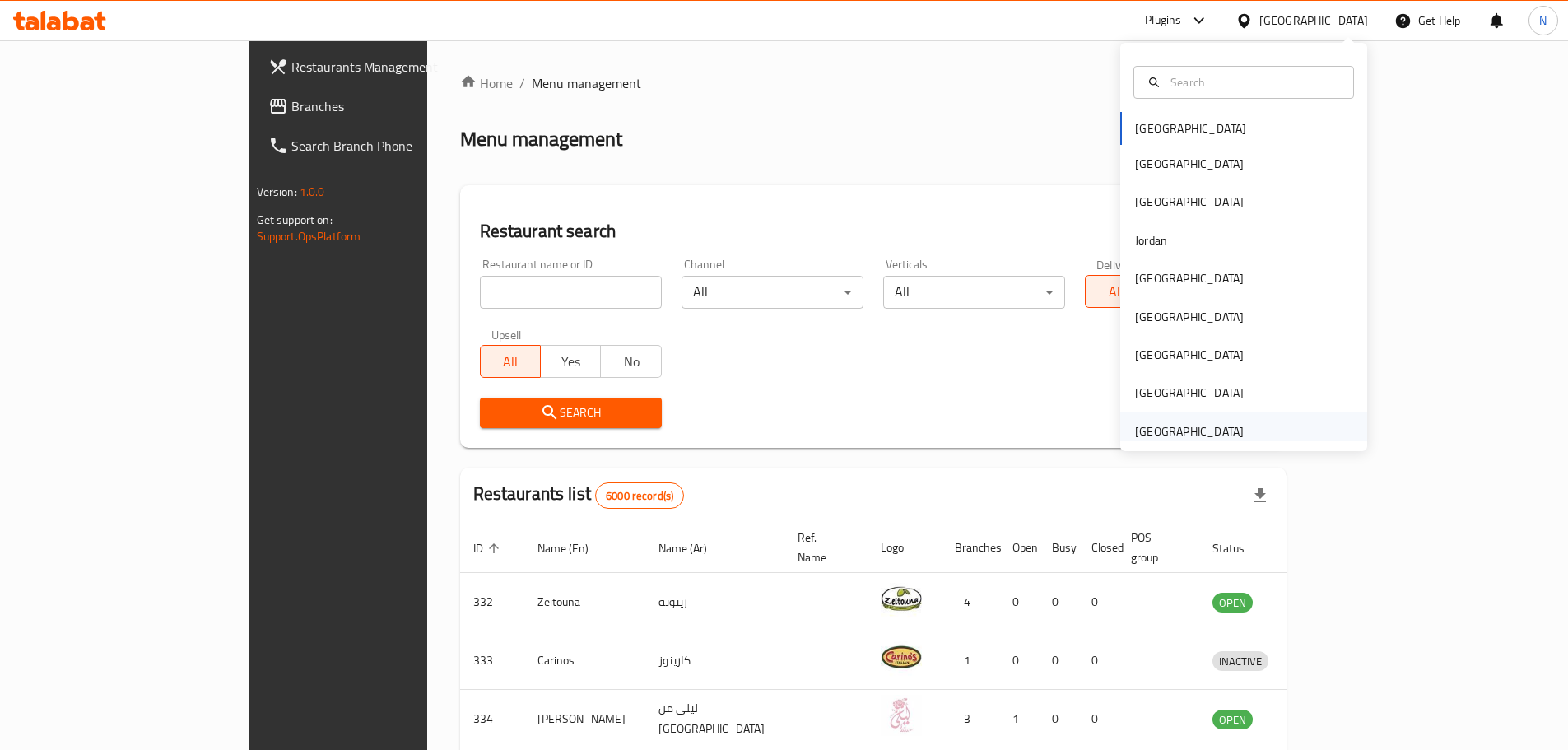
click at [1159, 422] on div "[GEOGRAPHIC_DATA]" at bounding box center [1190, 431] width 109 height 18
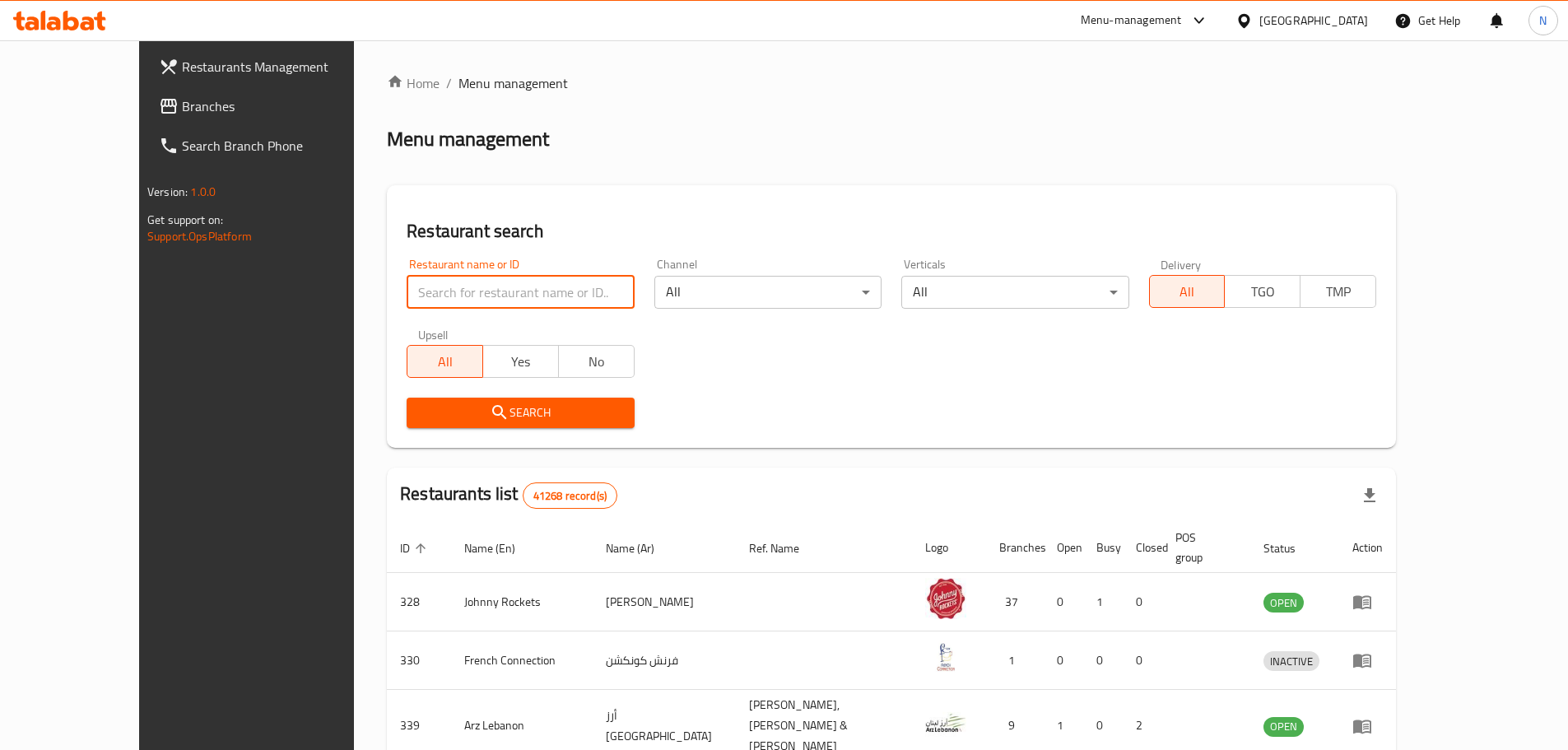
click at [481, 298] on input "search" at bounding box center [520, 292] width 227 height 33
paste input "671844"
type input "671844"
click button "Search" at bounding box center [520, 412] width 227 height 30
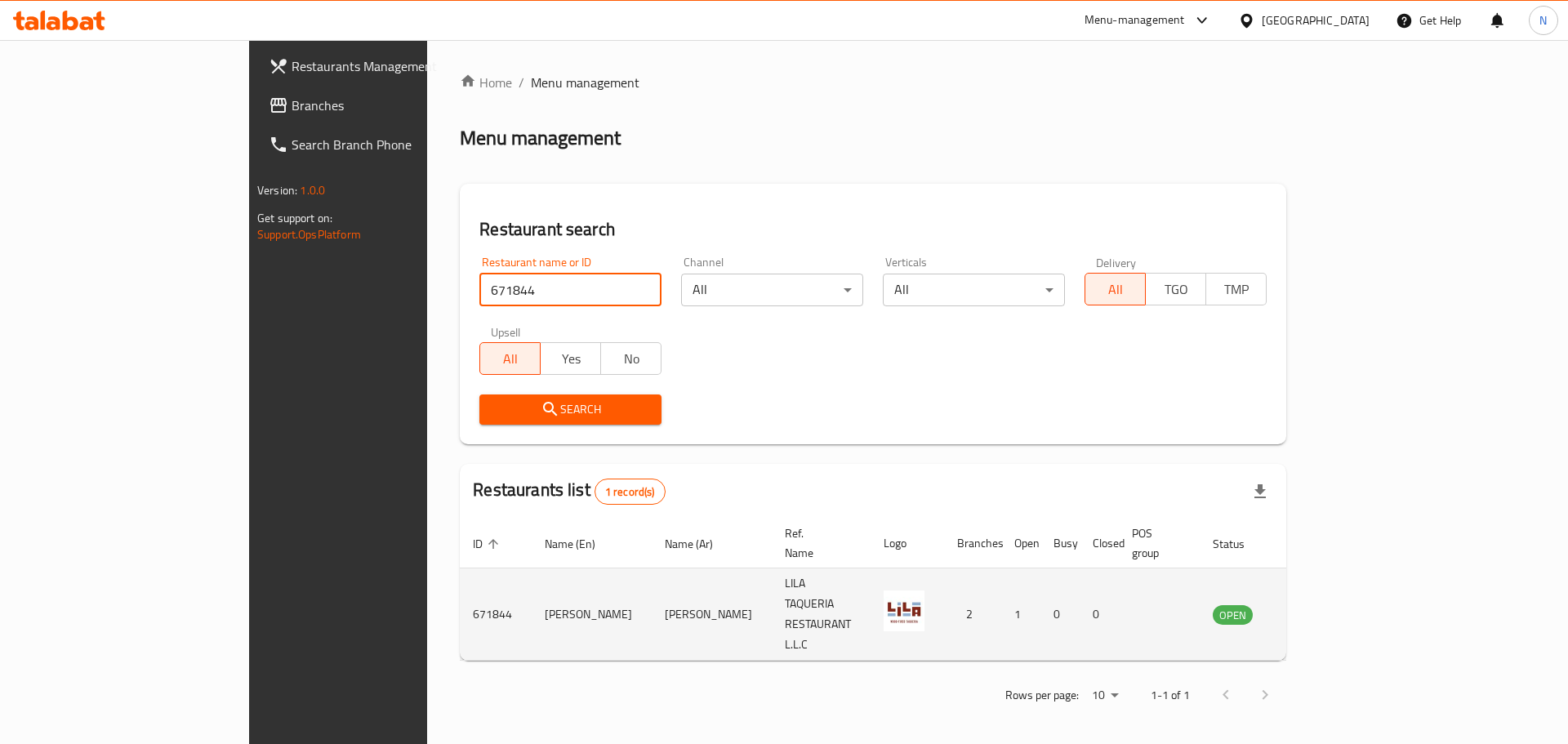
click at [1317, 608] on icon "enhanced table" at bounding box center [1308, 615] width 18 height 14
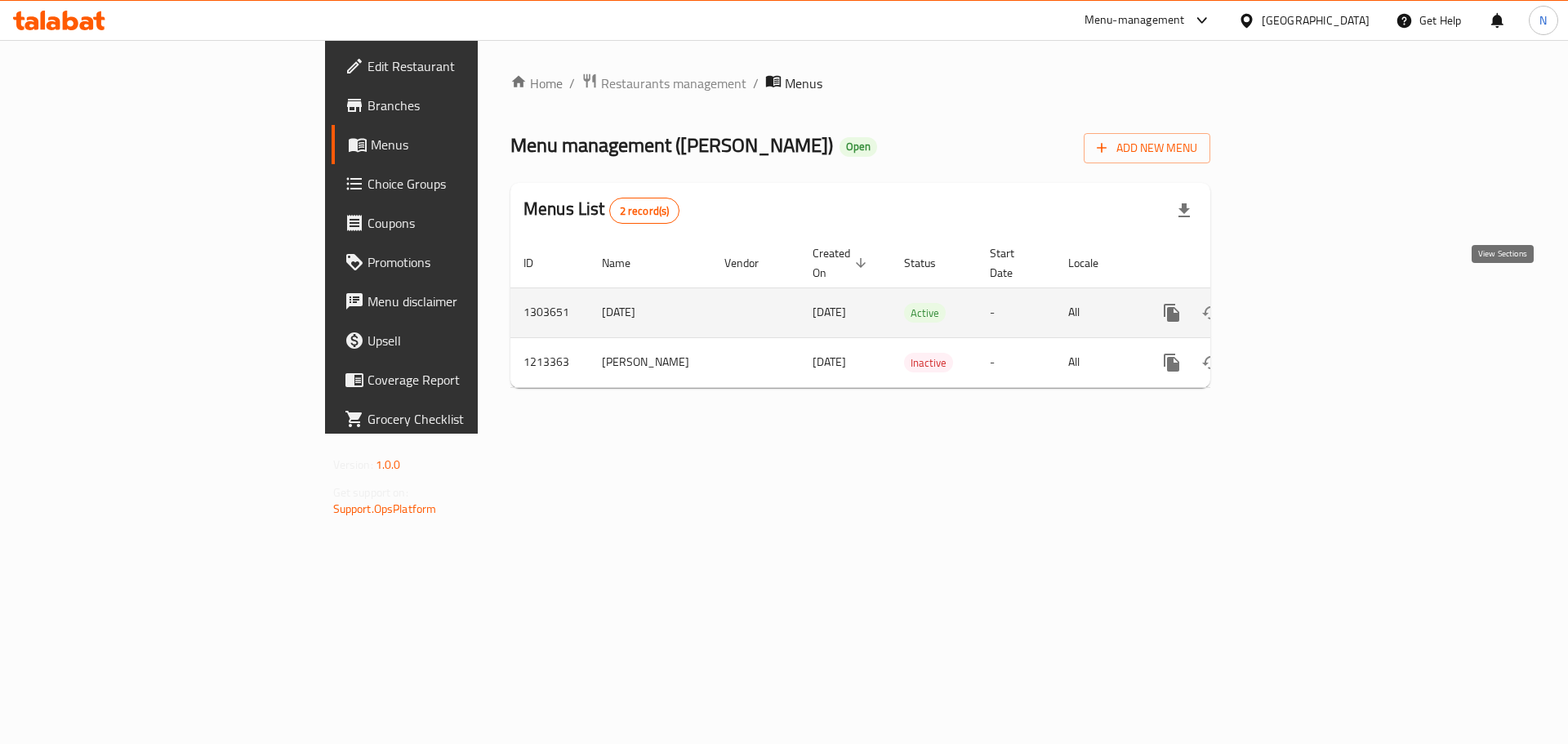
click at [1299, 302] on icon "enhanced table" at bounding box center [1289, 312] width 20 height 20
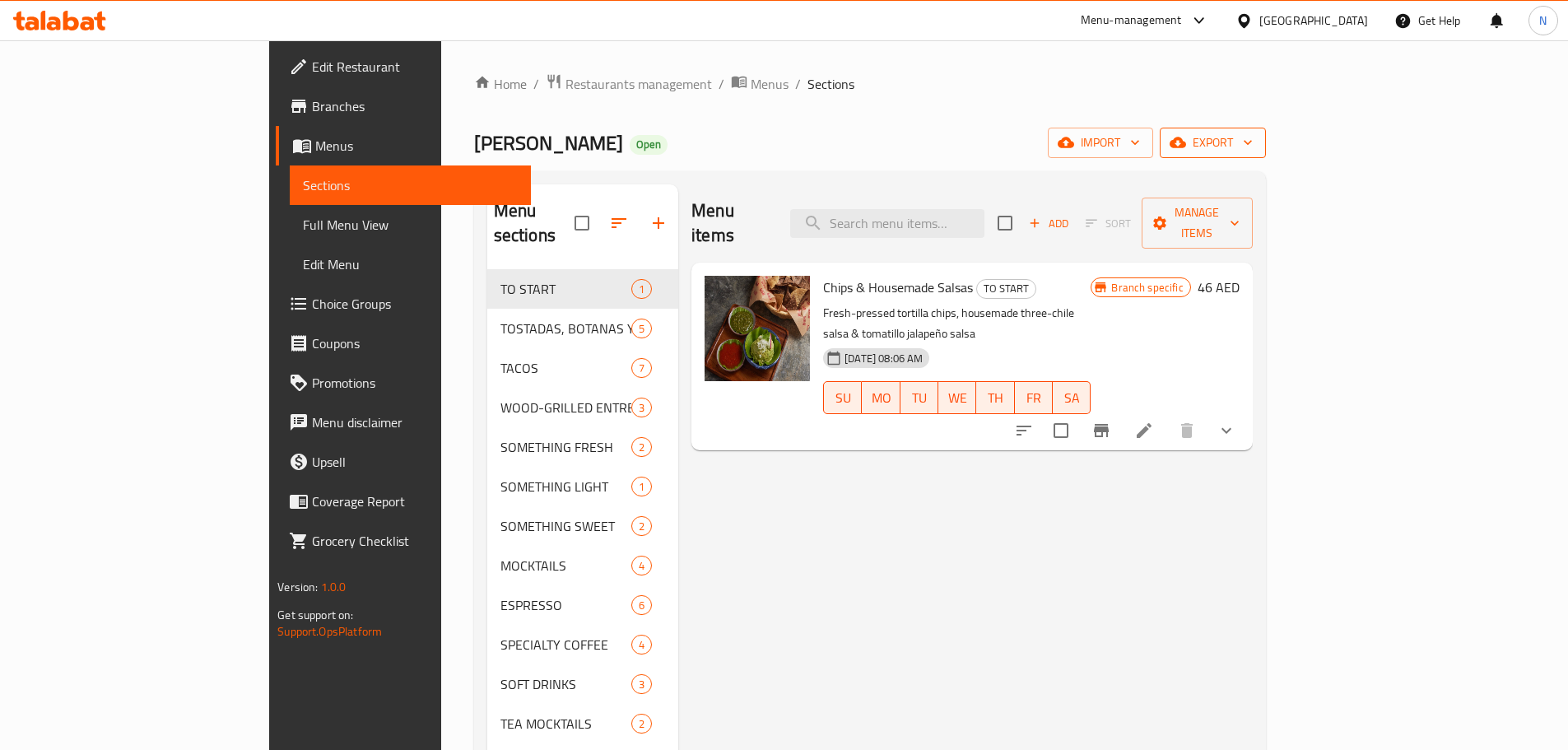
click at [1253, 139] on span "export" at bounding box center [1213, 143] width 80 height 21
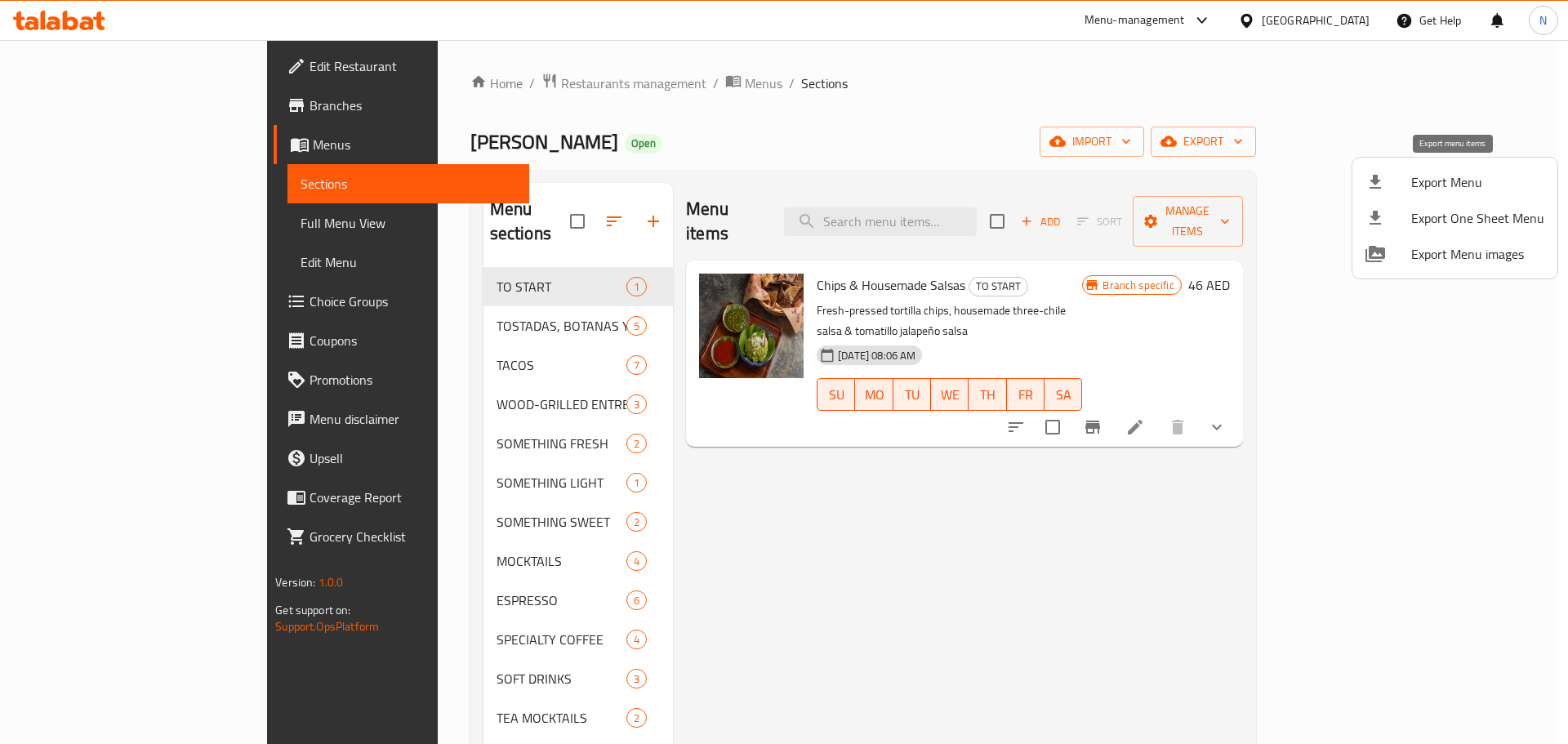
click at [1473, 181] on span "Export Menu" at bounding box center [1477, 181] width 133 height 20
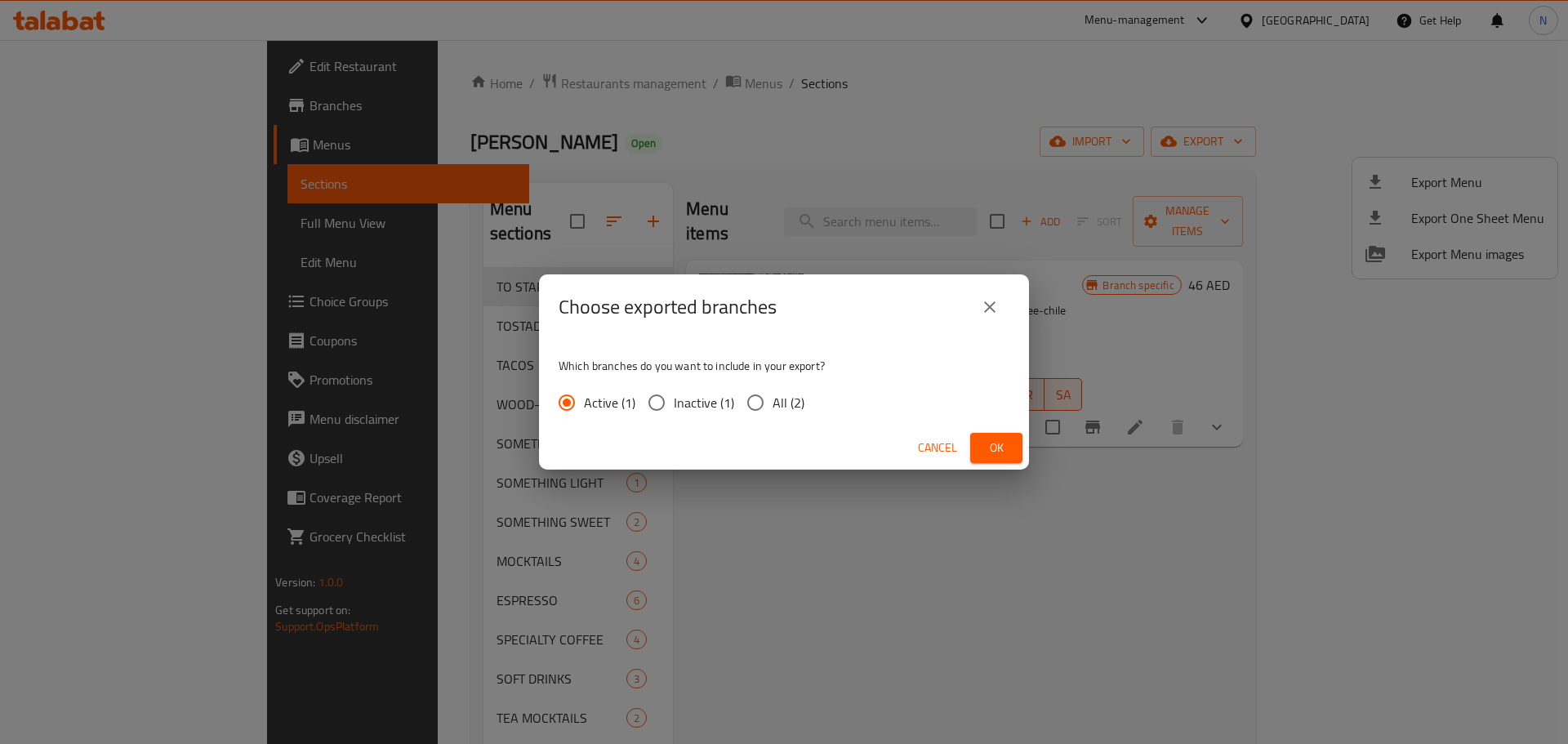
click at [1012, 444] on button "Ok" at bounding box center [996, 448] width 52 height 30
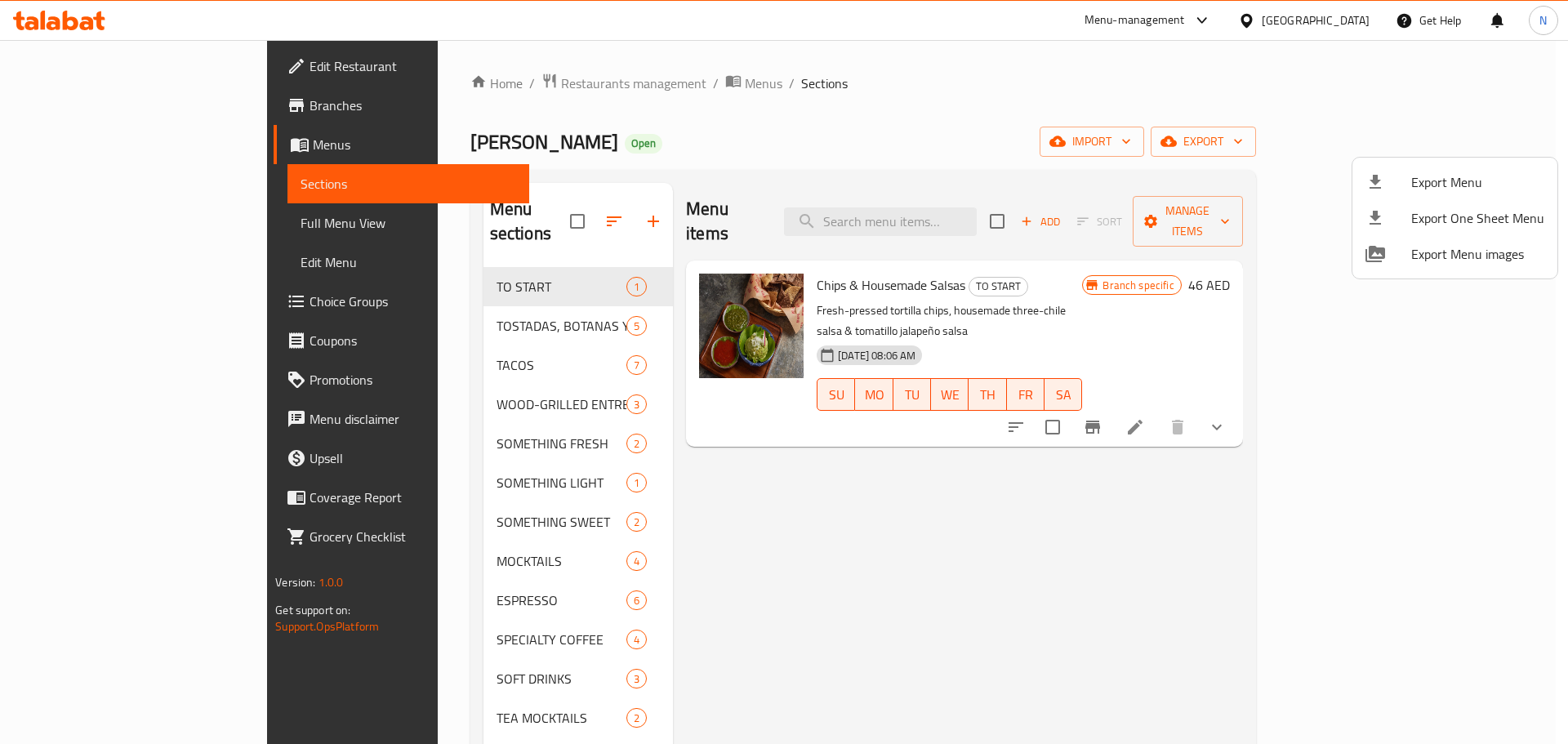
click at [93, 214] on div at bounding box center [784, 372] width 1568 height 744
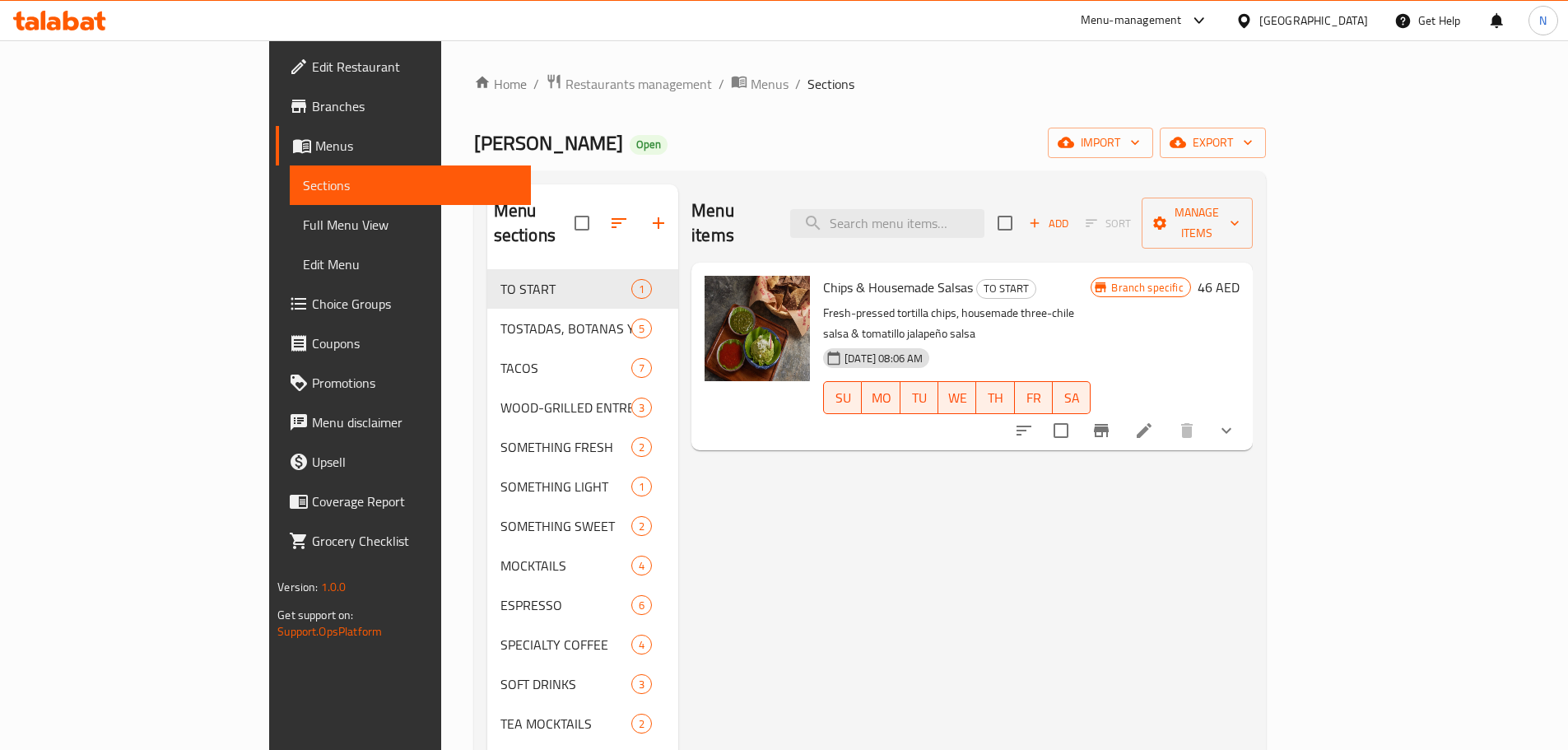
click at [303, 226] on span "Full Menu View" at bounding box center [411, 225] width 215 height 20
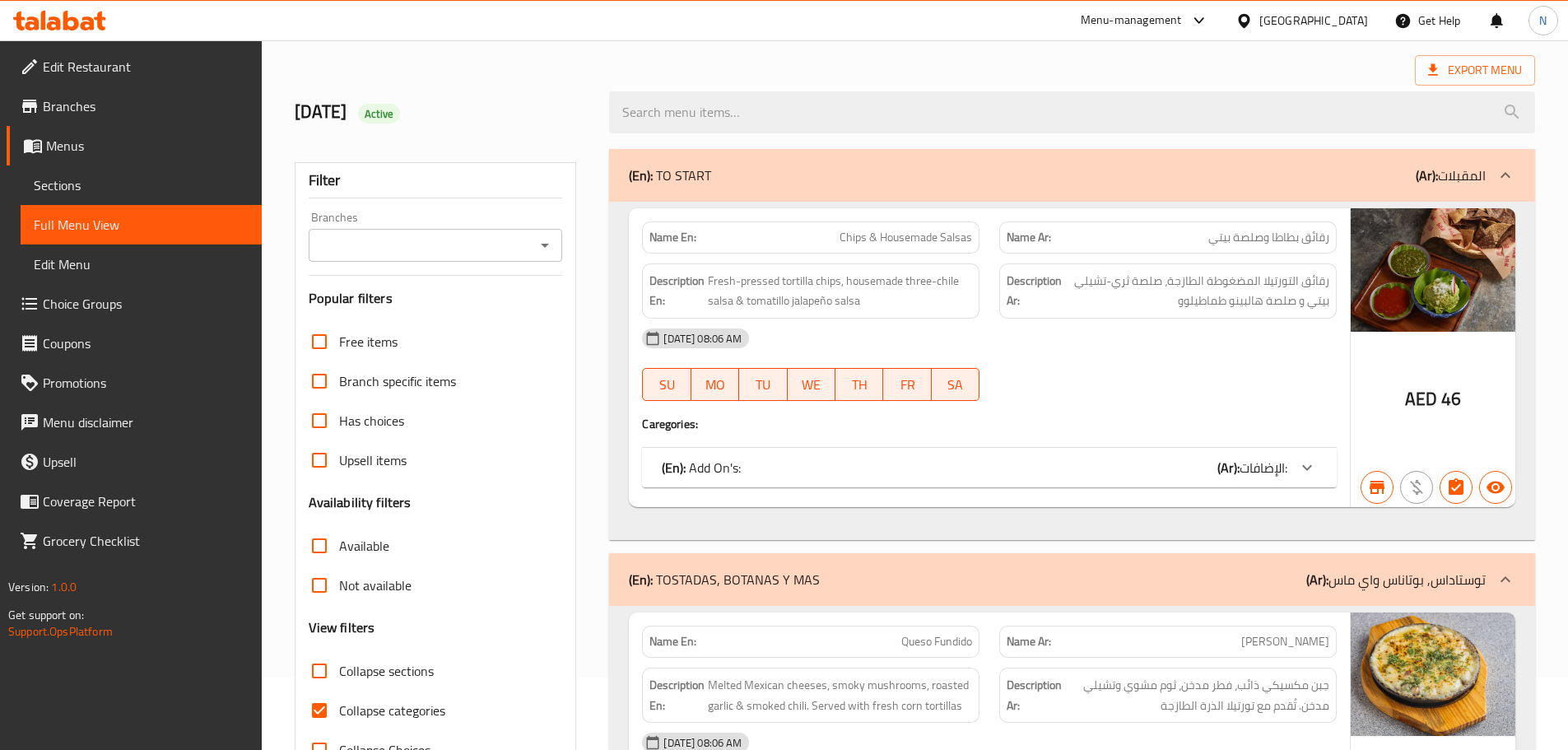
scroll to position [494, 0]
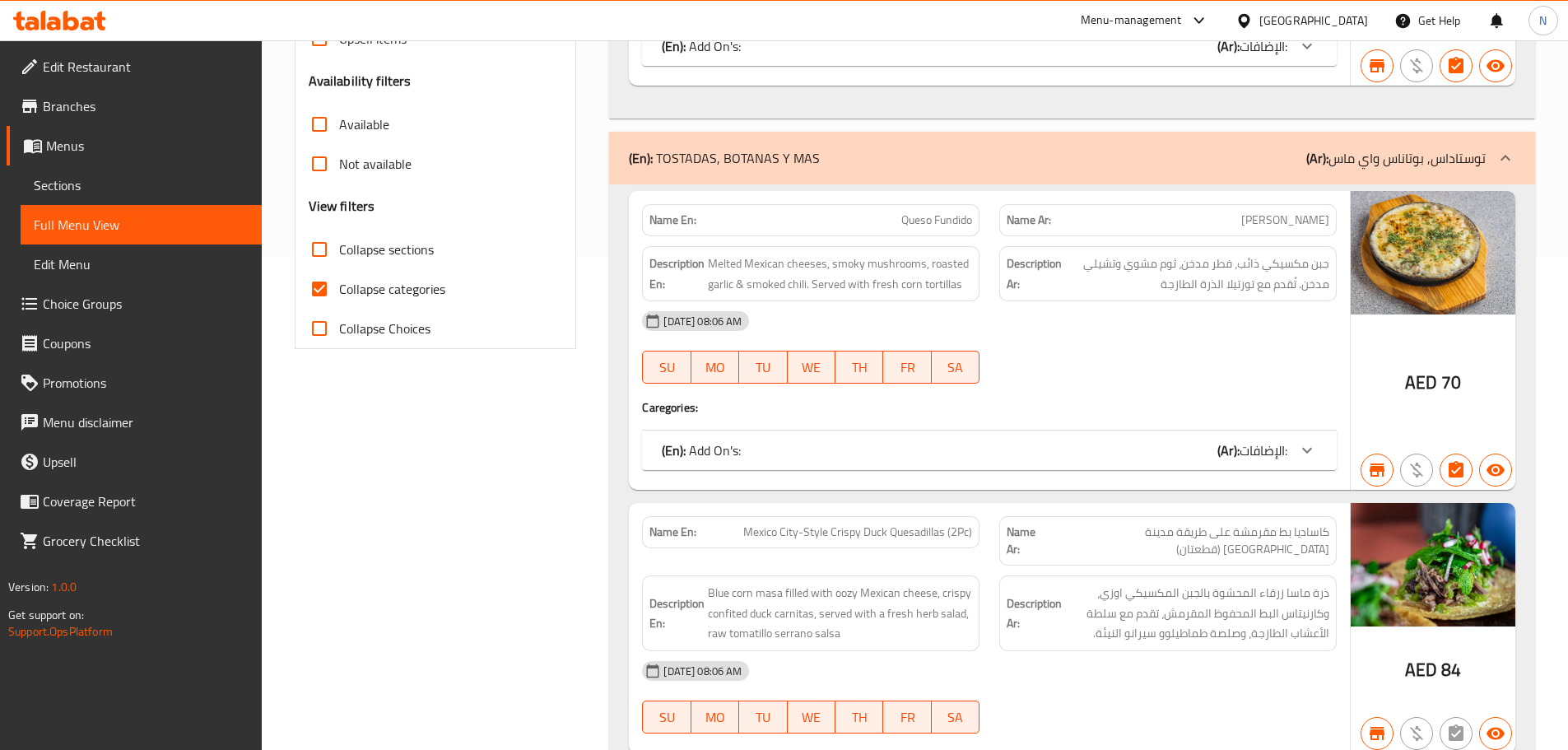
click at [322, 286] on input "Collapse categories" at bounding box center [319, 288] width 39 height 39
checkbox input "false"
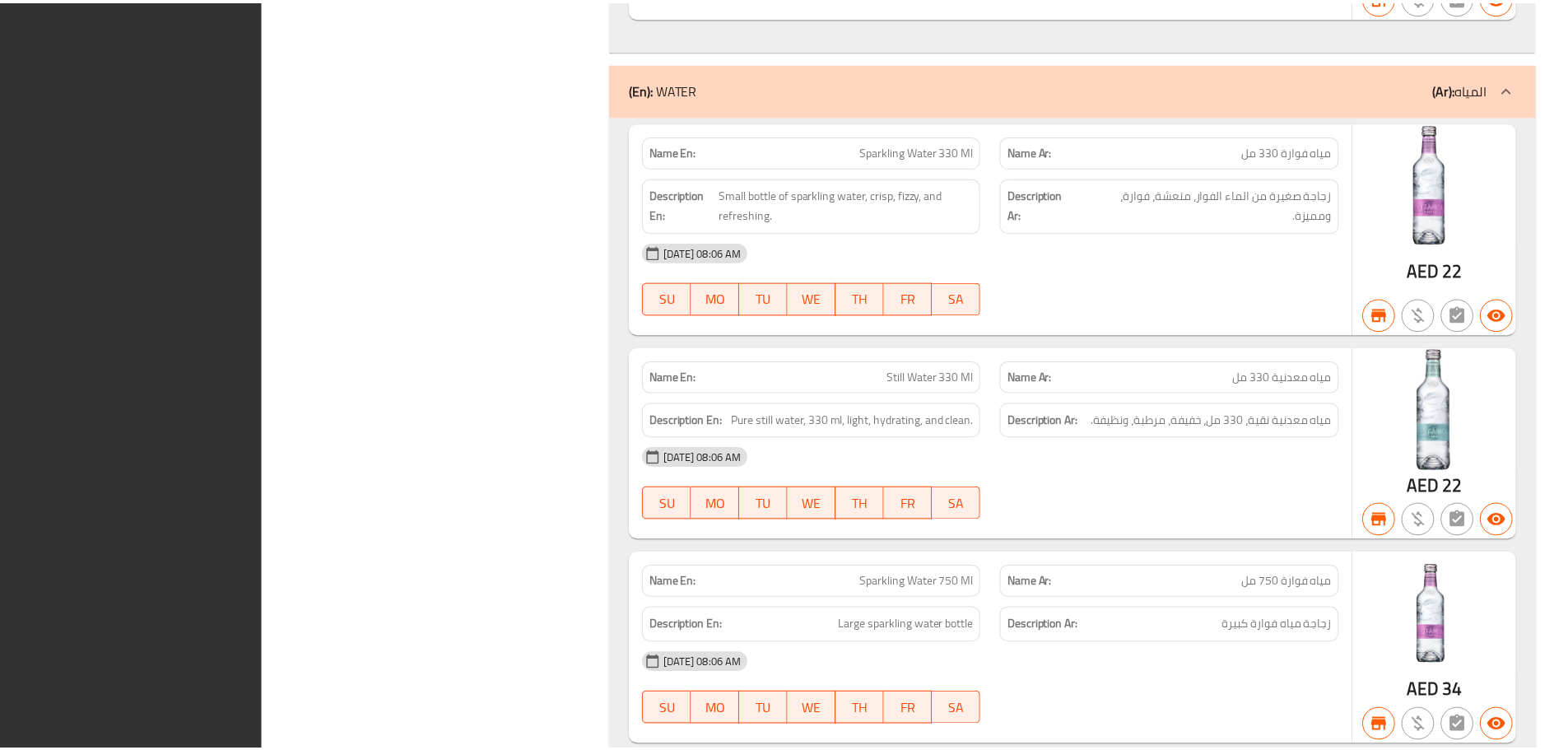
scroll to position [14854, 0]
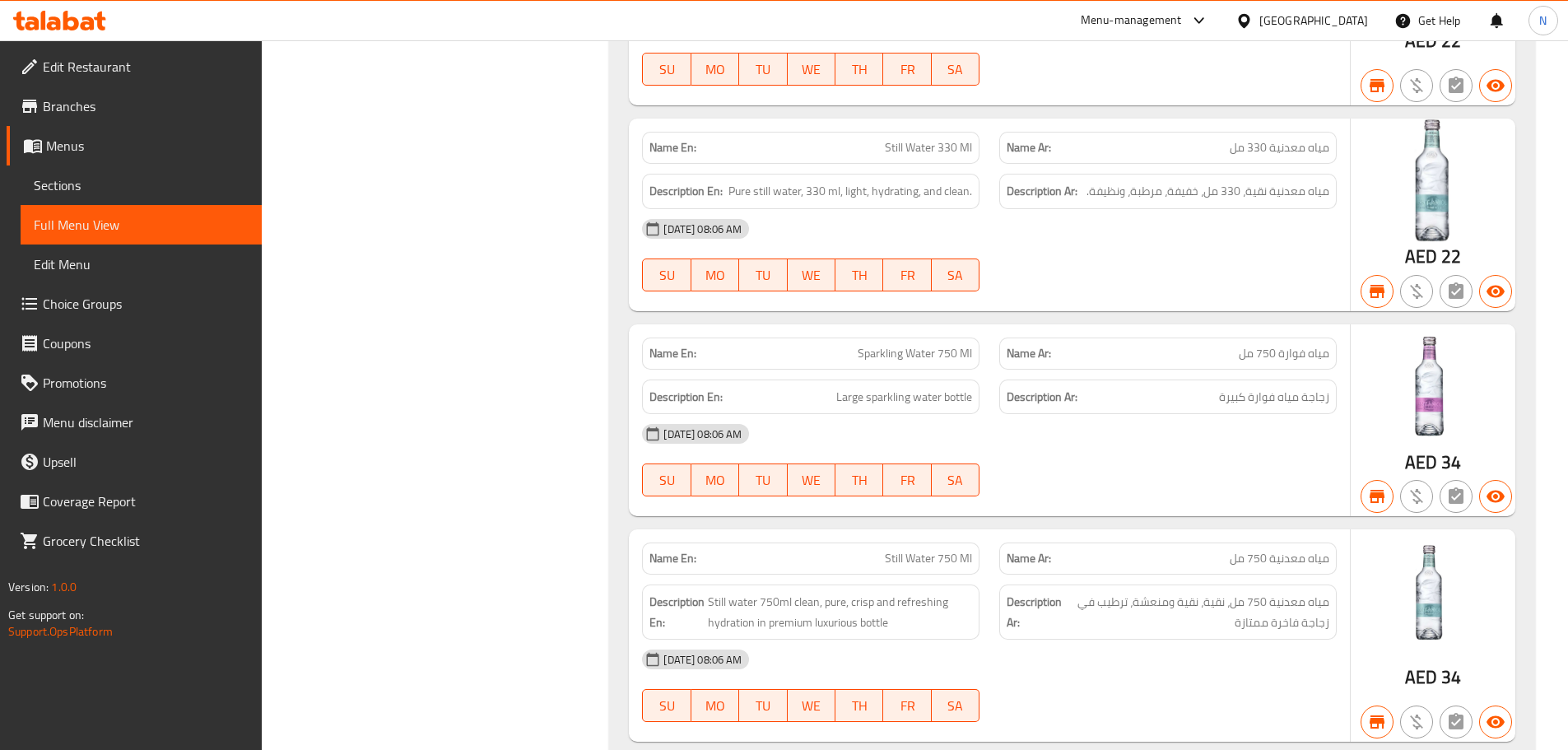
click at [107, 102] on span "Branches" at bounding box center [146, 106] width 206 height 20
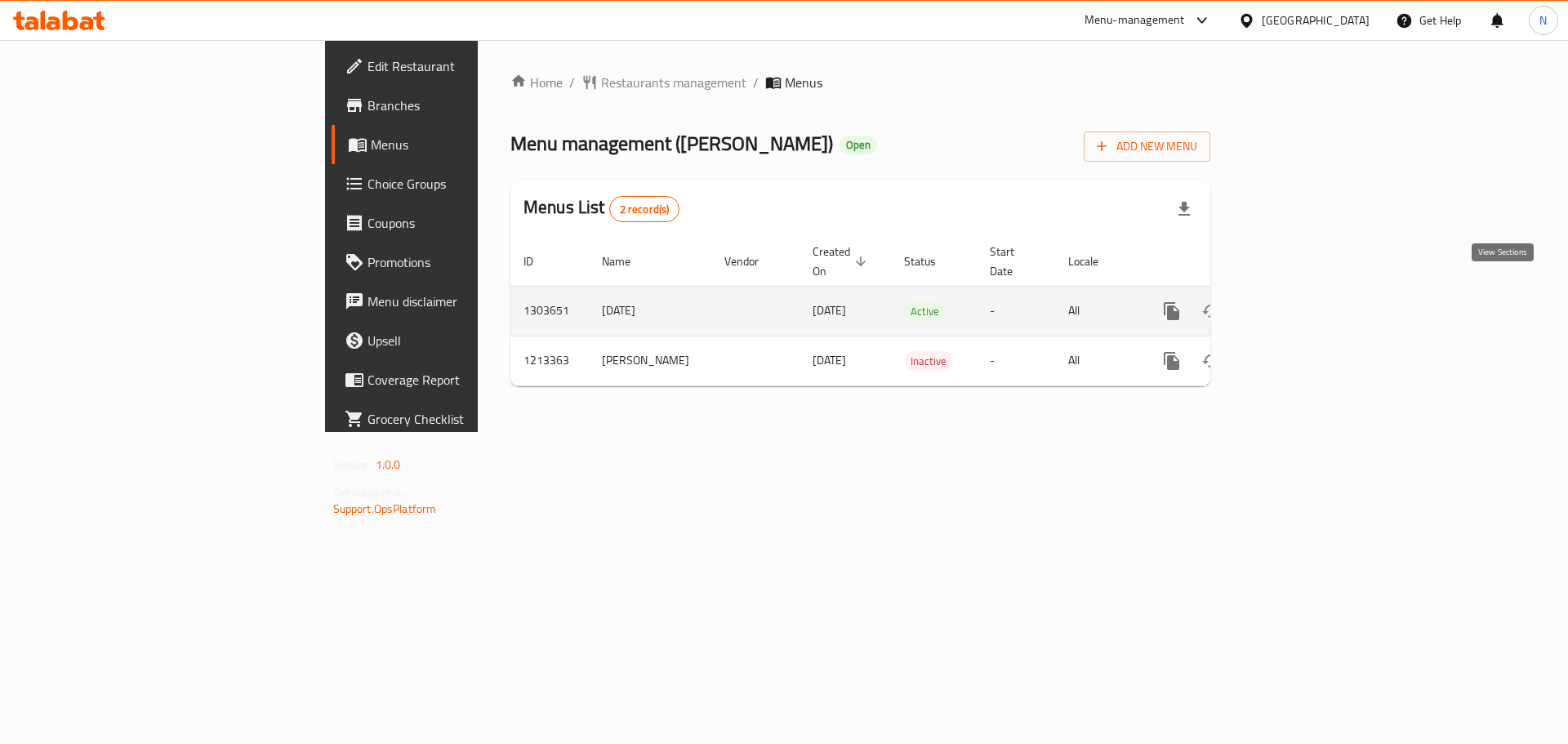
click at [1299, 302] on icon "enhanced table" at bounding box center [1289, 311] width 20 height 20
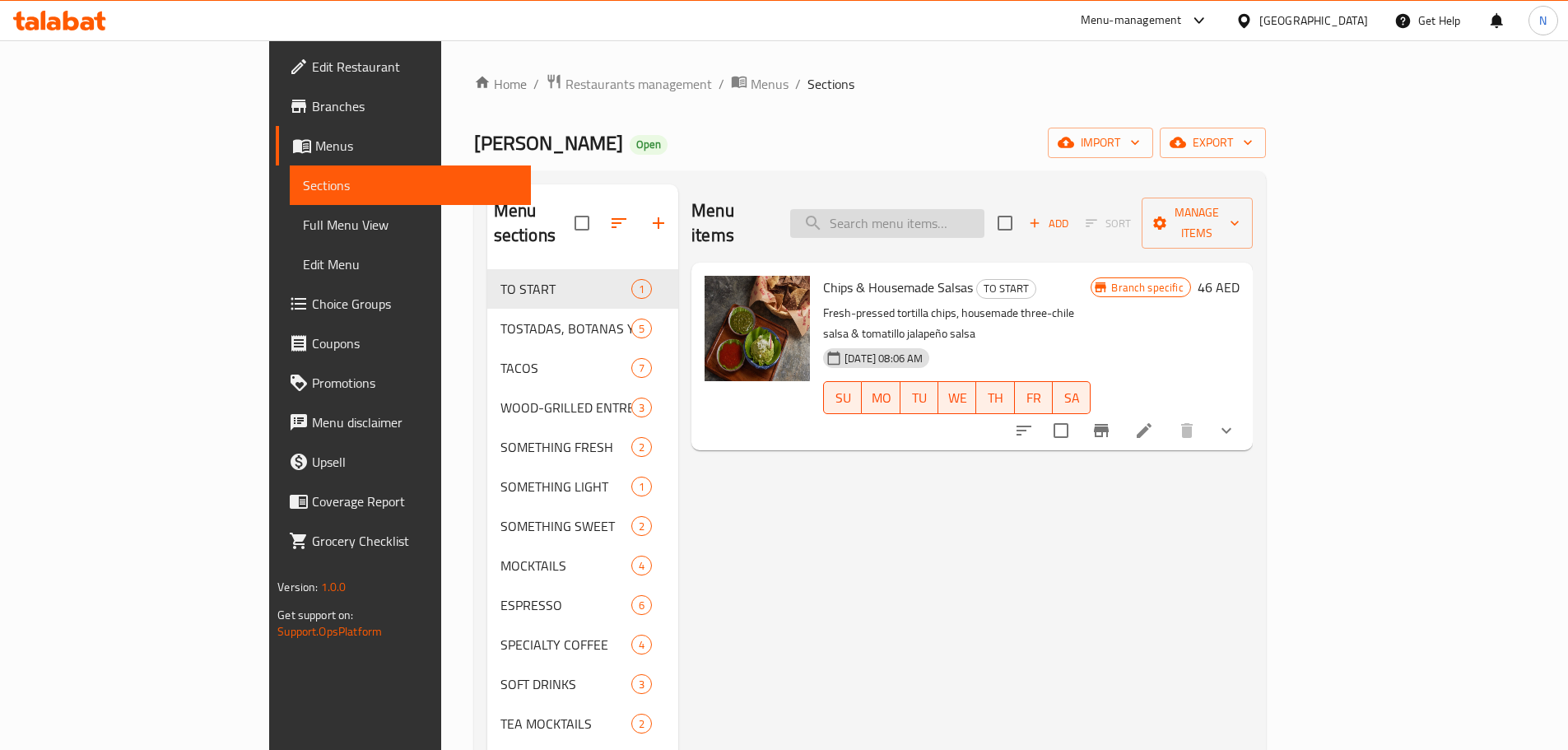
click at [929, 222] on input "search" at bounding box center [887, 223] width 194 height 29
paste input "Tacos Lunch Box"
type input "Tacos Lunch Box"
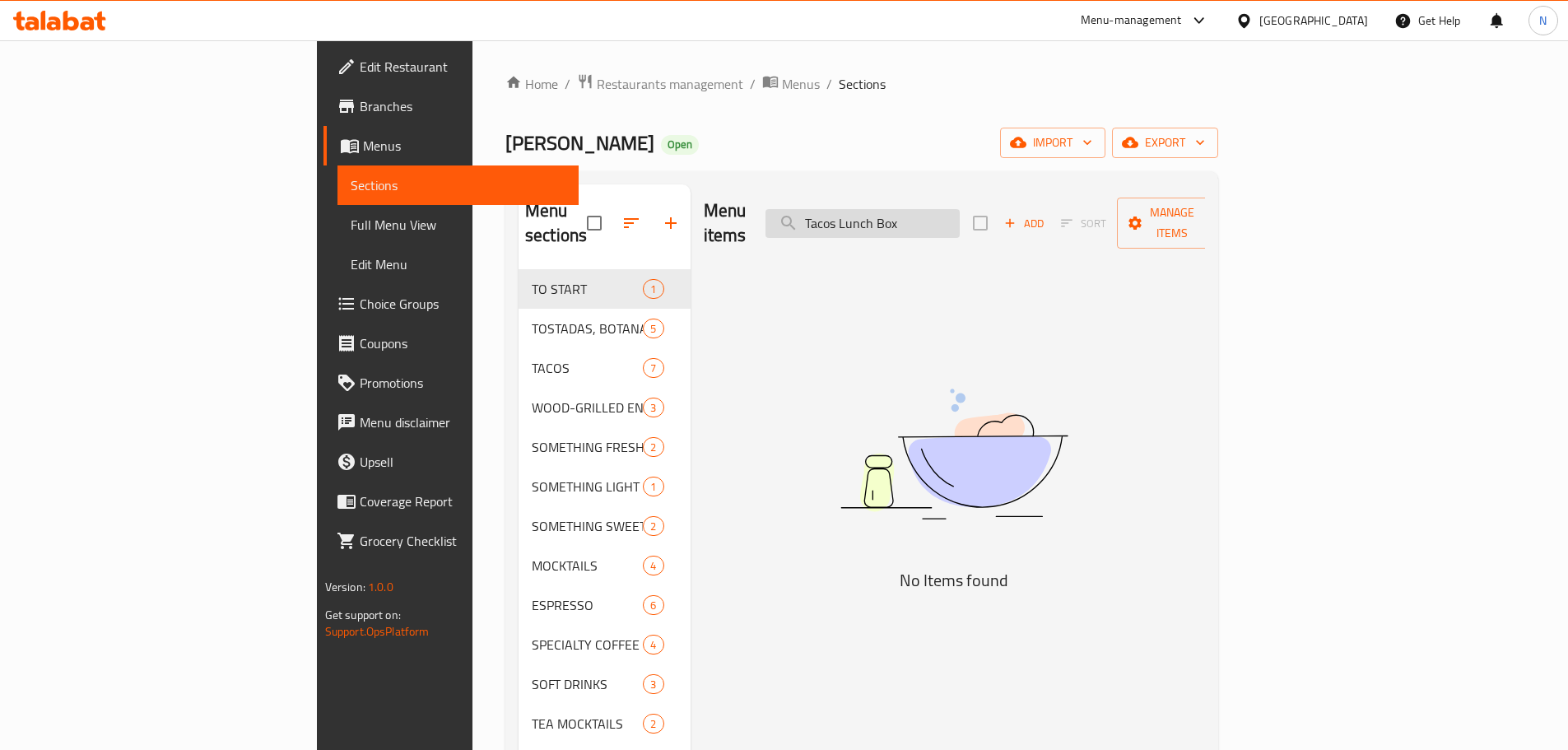
click at [959, 209] on input "Tacos Lunch Box" at bounding box center [862, 223] width 194 height 29
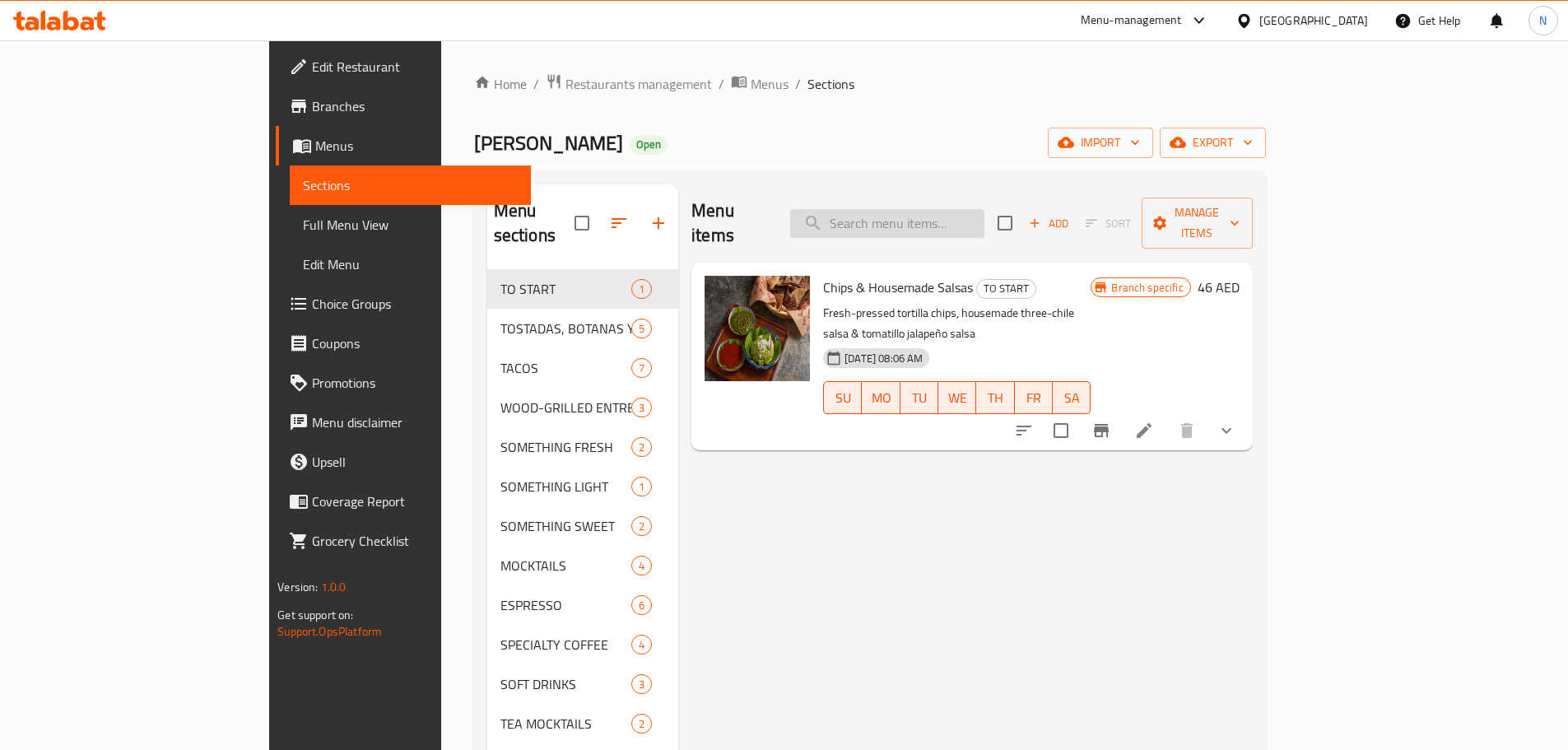
click at [985, 209] on input "search" at bounding box center [887, 223] width 194 height 29
paste input "Tacos Lunch Box"
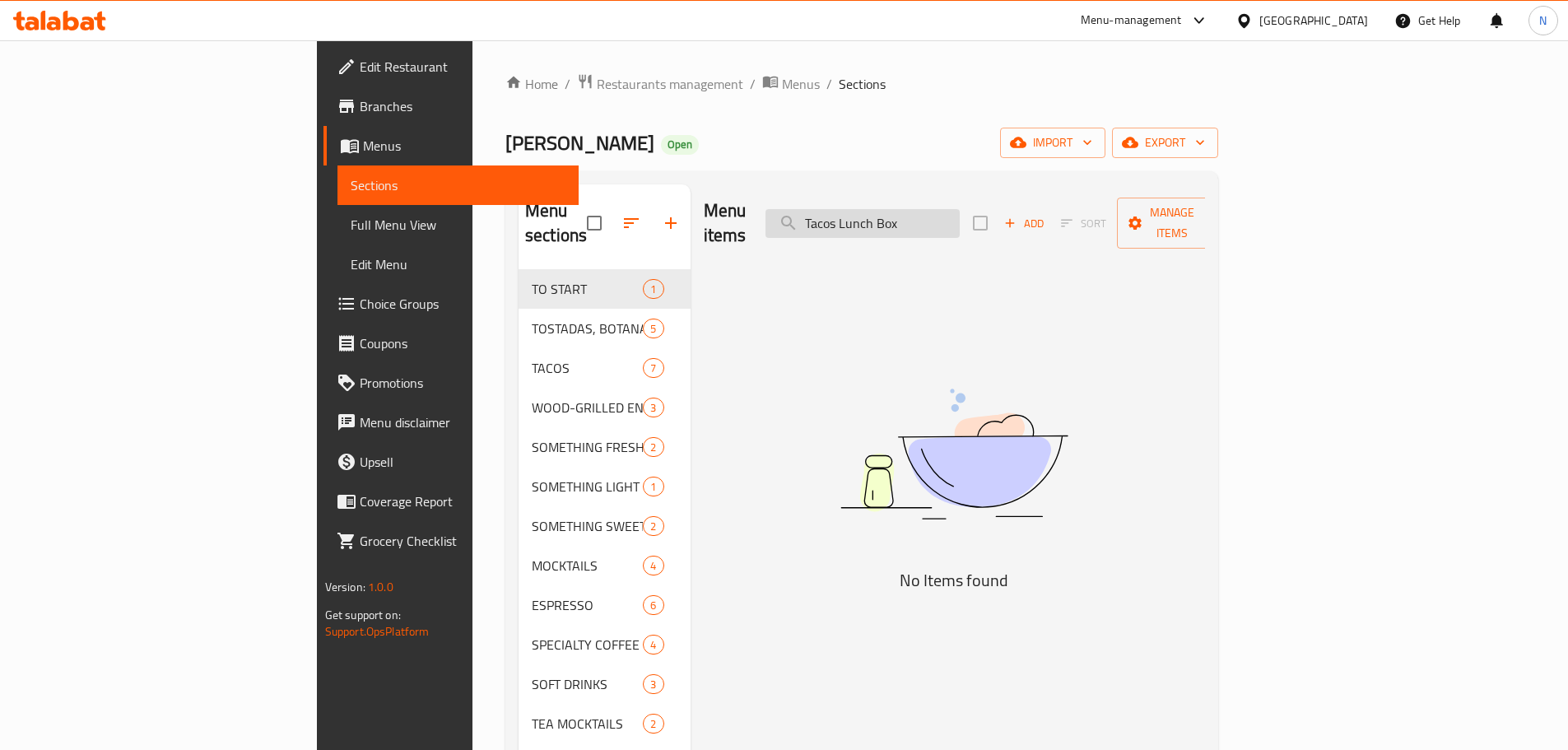
drag, startPoint x: 949, startPoint y: 209, endPoint x: 1028, endPoint y: 214, distance: 79.2
click at [960, 214] on input "Tacos Lunch Box" at bounding box center [862, 223] width 194 height 29
type input "Tacos"
click at [662, 213] on icon "button" at bounding box center [671, 223] width 20 height 20
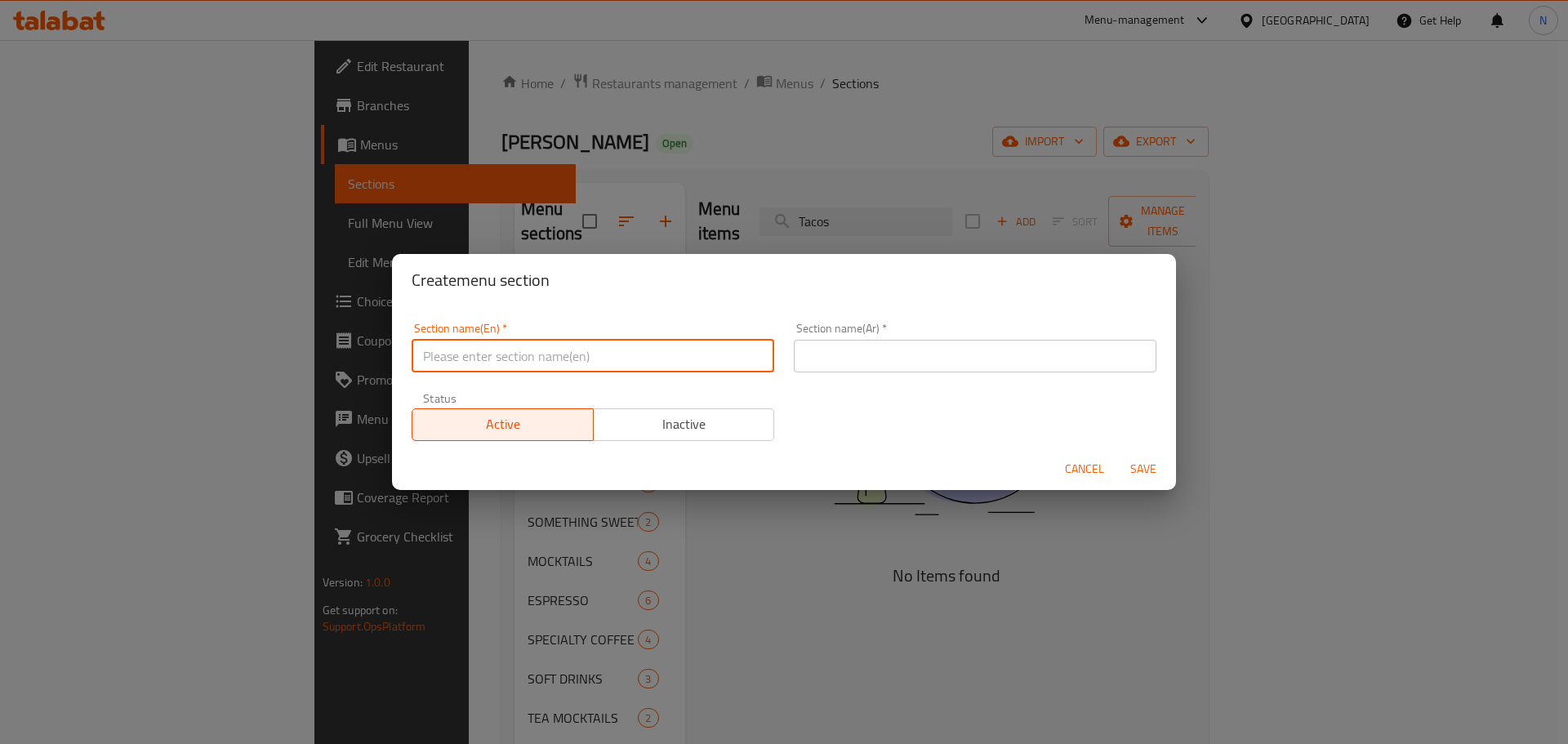
click at [576, 356] on input "text" at bounding box center [592, 356] width 362 height 33
paste input "Lunch Boxes"
type input "Lunch Boxes"
click at [1001, 356] on input "text" at bounding box center [974, 356] width 362 height 33
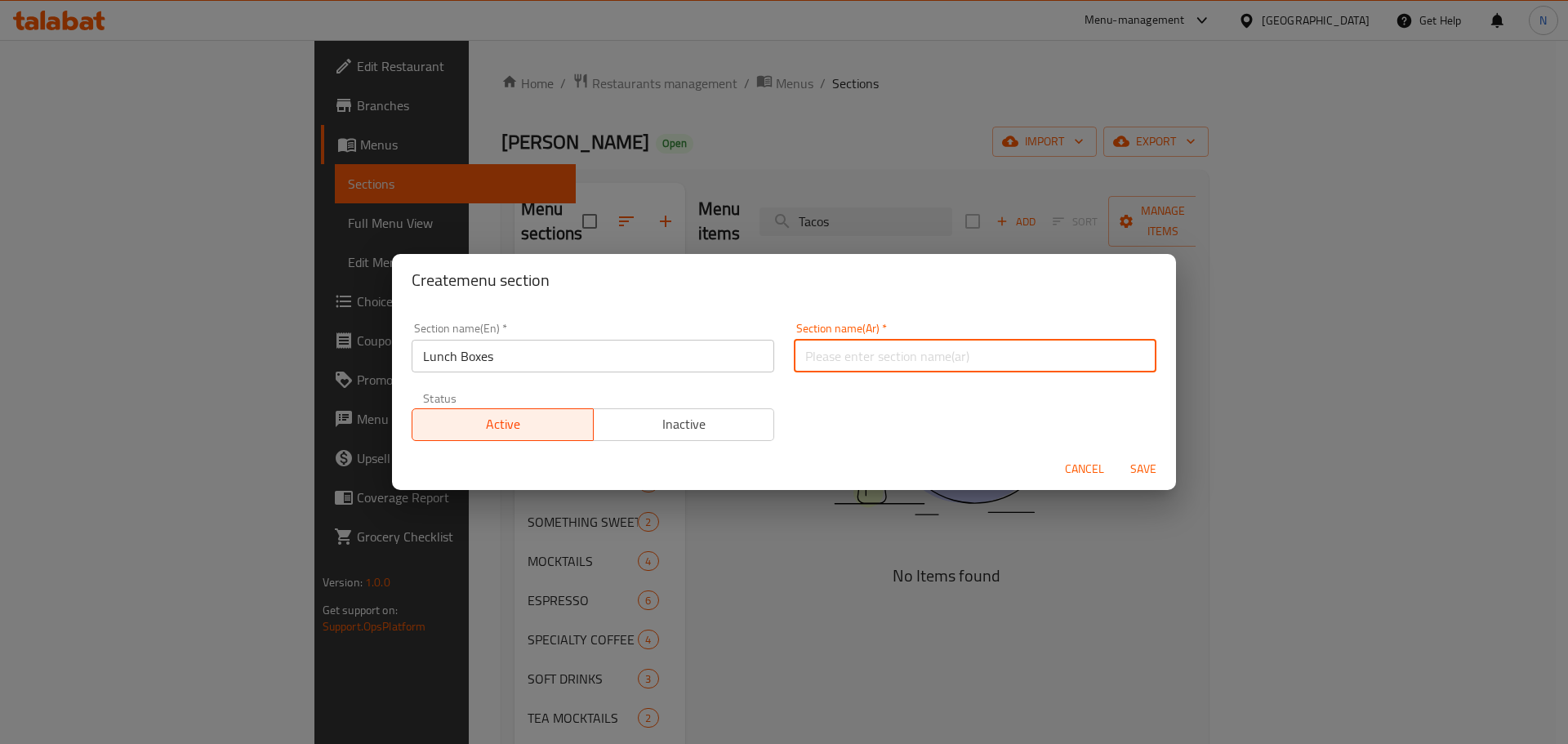
paste input "صناديق الغداء"
type input "صناديق الغداء"
click at [1141, 463] on span "Save" at bounding box center [1143, 469] width 39 height 21
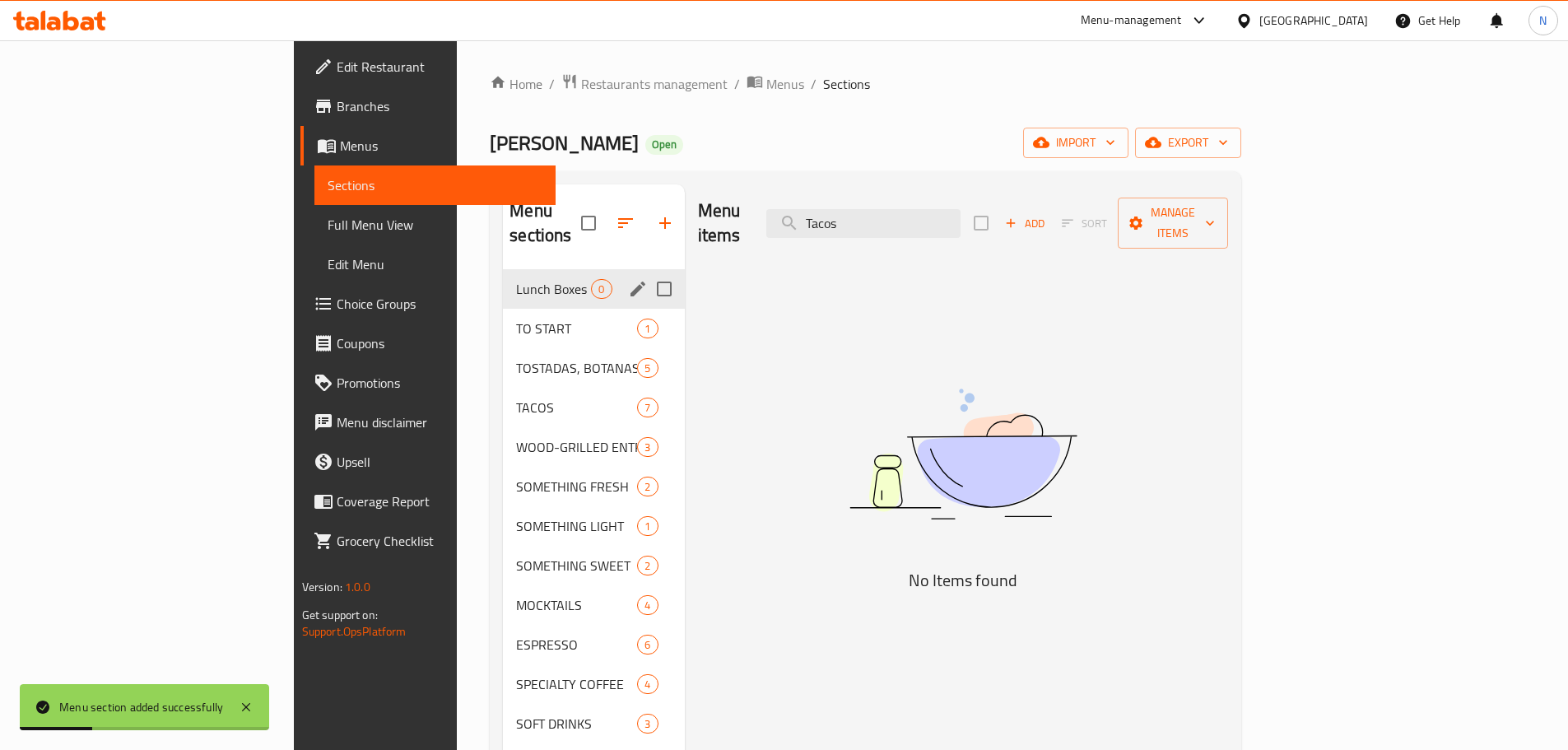
click at [503, 278] on div "Lunch Boxes 0" at bounding box center [594, 288] width 181 height 39
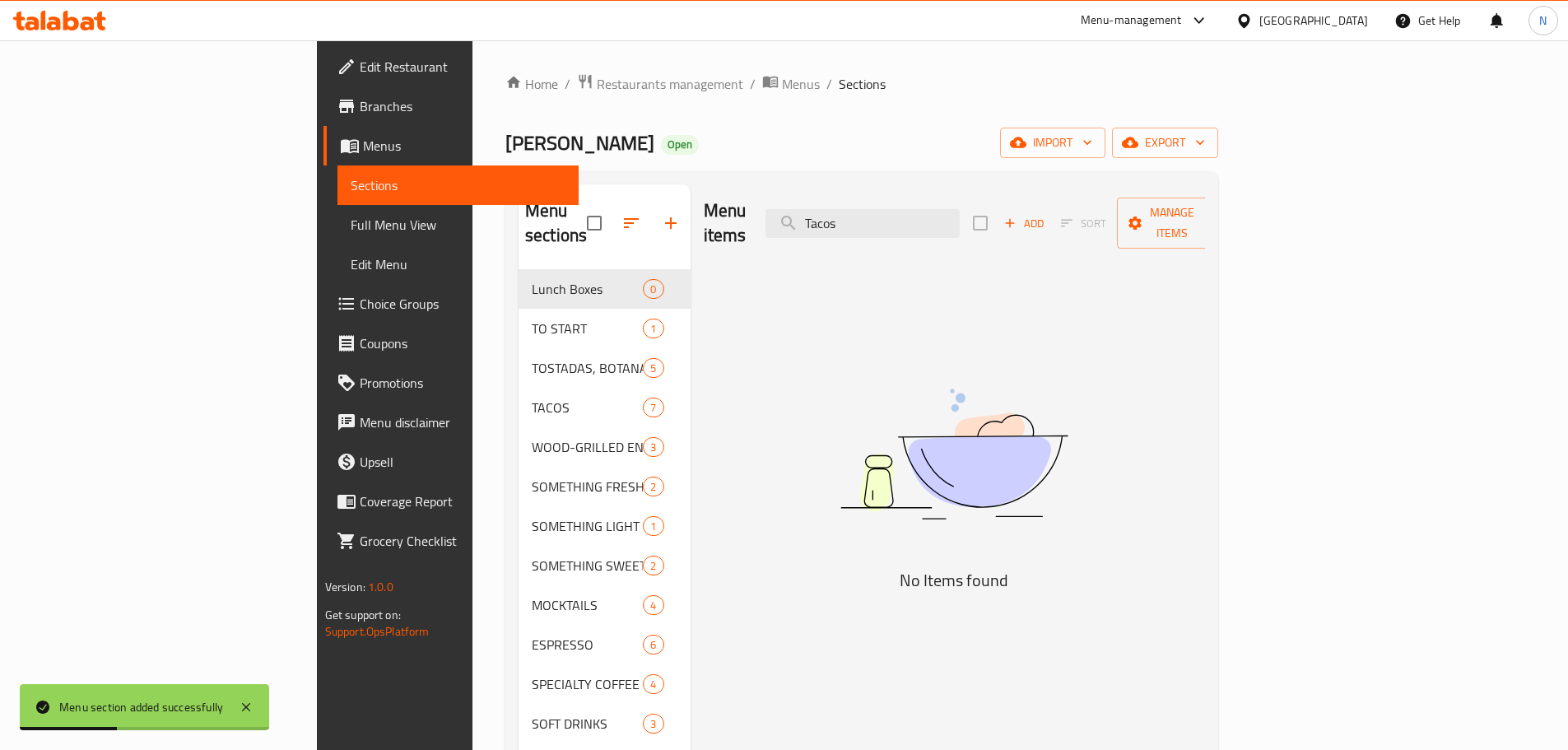
click at [1047, 214] on span "Add" at bounding box center [1024, 224] width 44 height 19
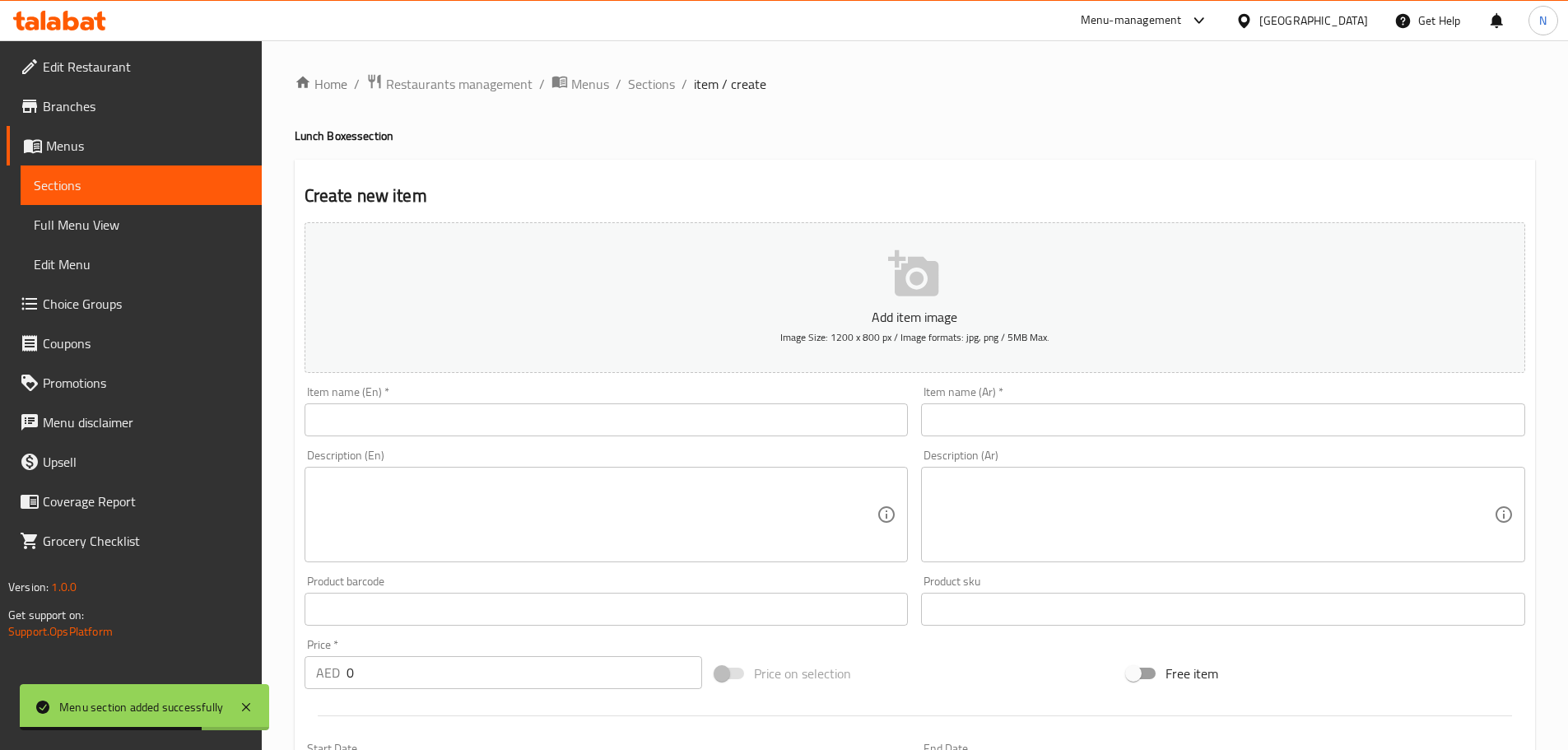
click at [502, 429] on input "text" at bounding box center [607, 420] width 604 height 33
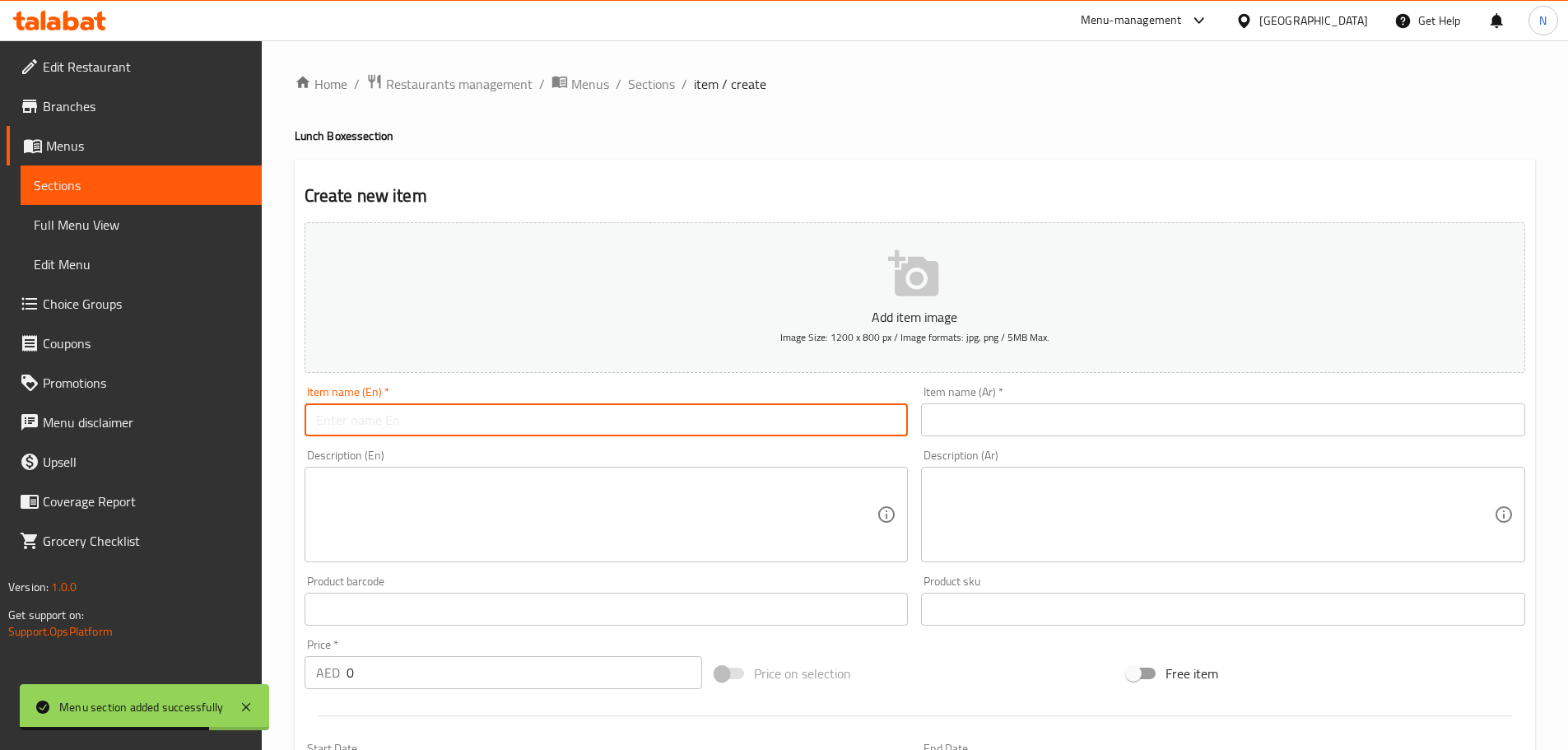
paste input "Tacos Lunch Box"
type input "Tacos Lunch Box"
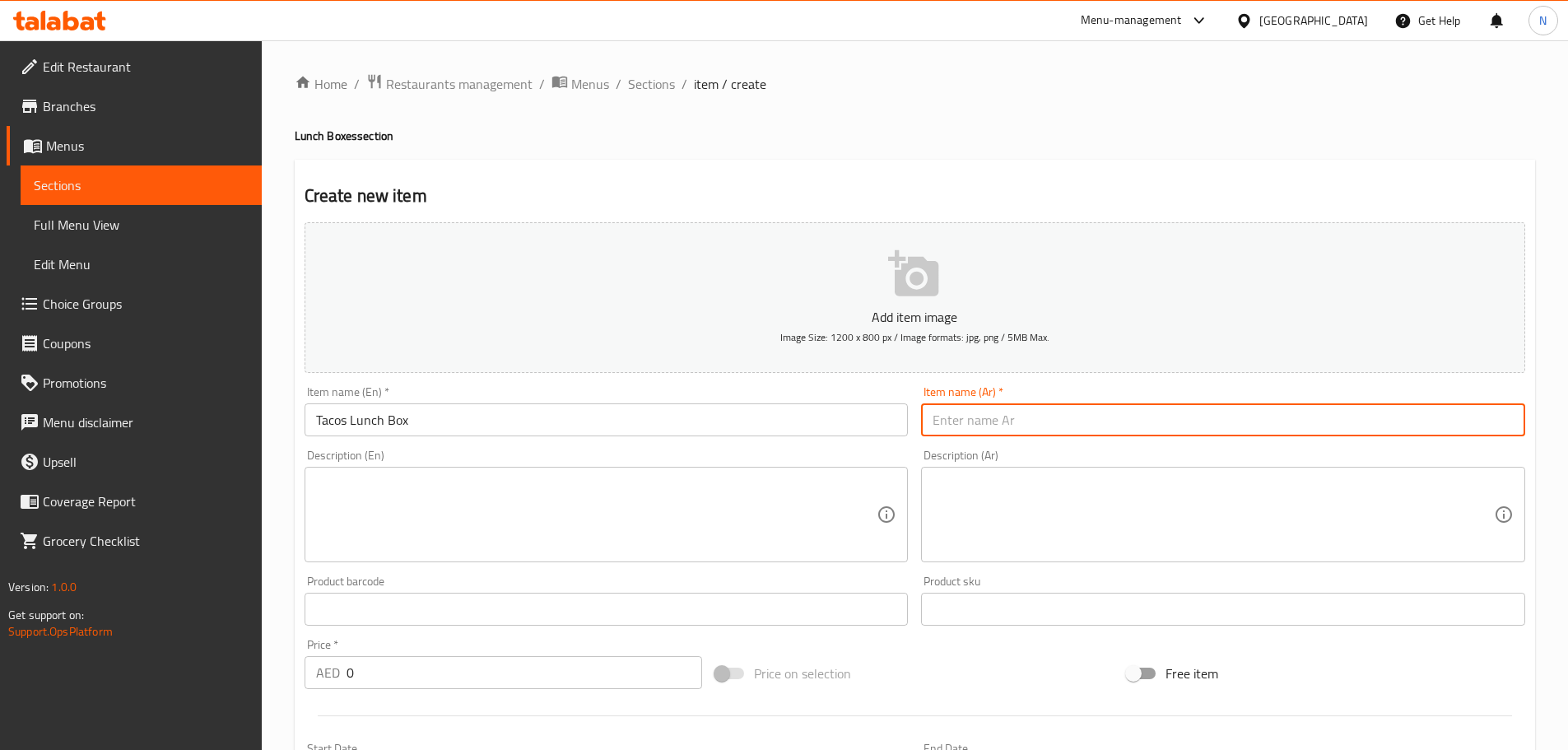
click at [953, 409] on input "text" at bounding box center [1223, 420] width 604 height 33
paste input "صندوق غداء التاكو"
click at [957, 422] on input "صندوق غداء التاكو" at bounding box center [1223, 420] width 604 height 33
type input "صندوق غداء تاكو"
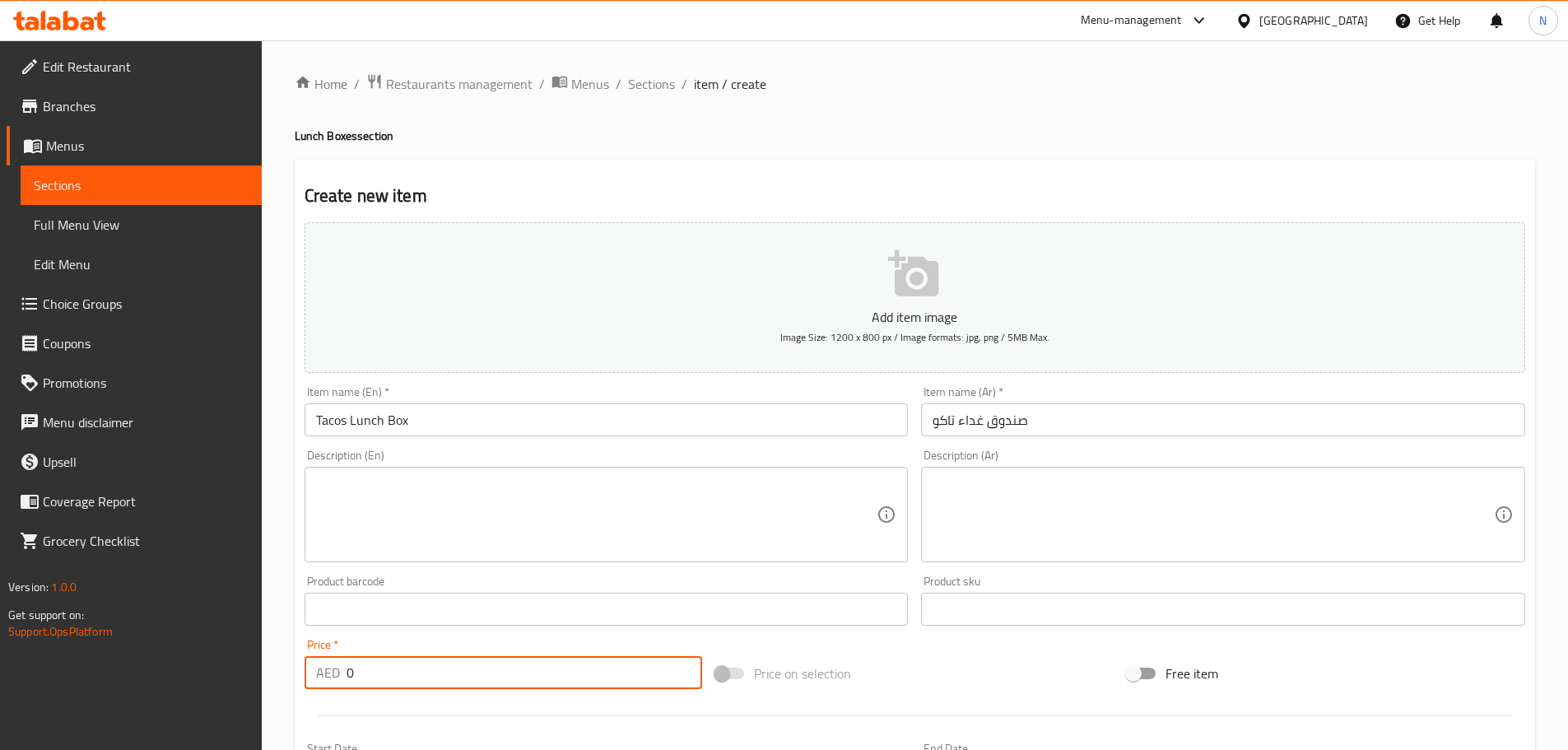
paste input "115"
drag, startPoint x: 438, startPoint y: 675, endPoint x: 329, endPoint y: 679, distance: 109.1
click at [329, 679] on div "AED 115 Price *" at bounding box center [504, 672] width 398 height 33
type input "115"
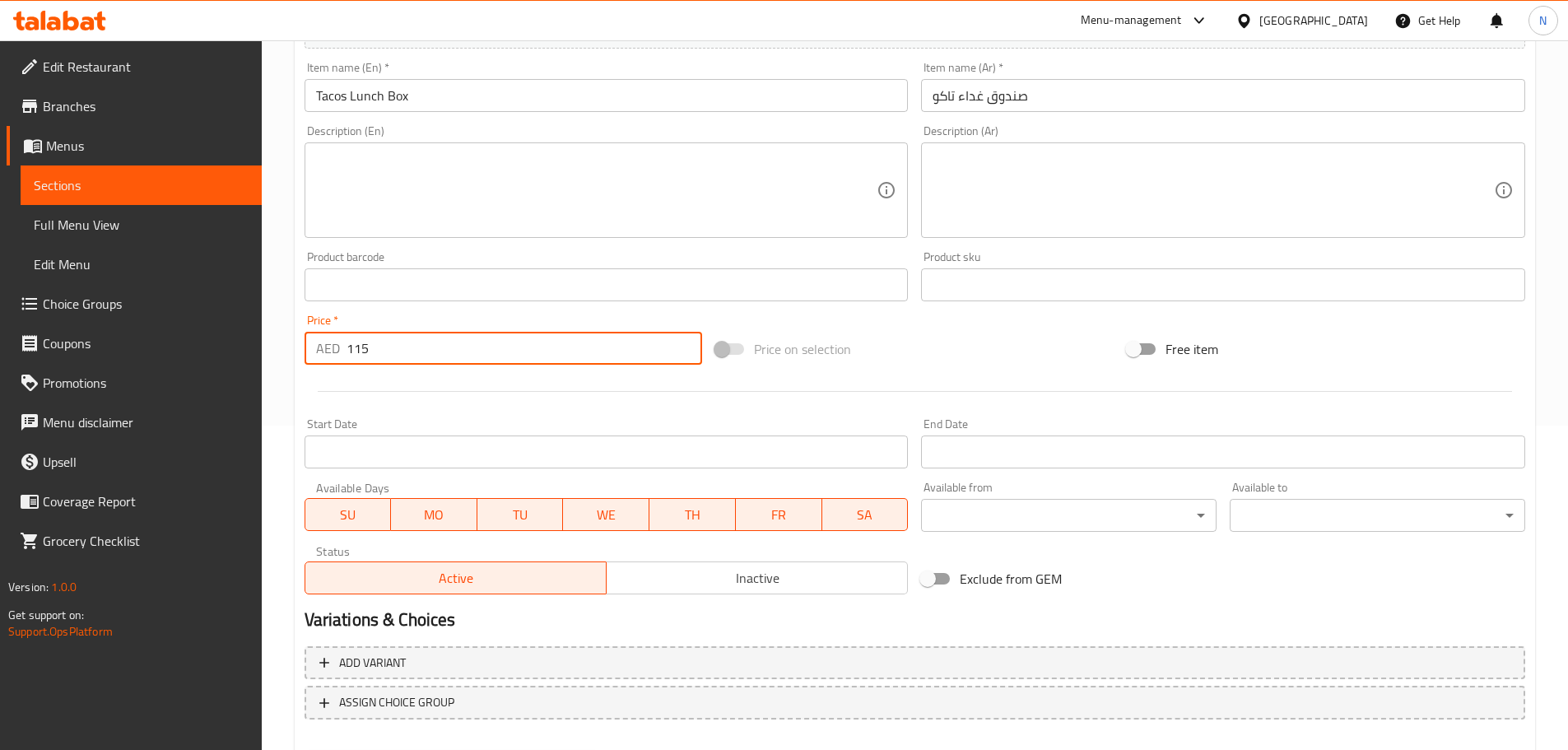
scroll to position [413, 0]
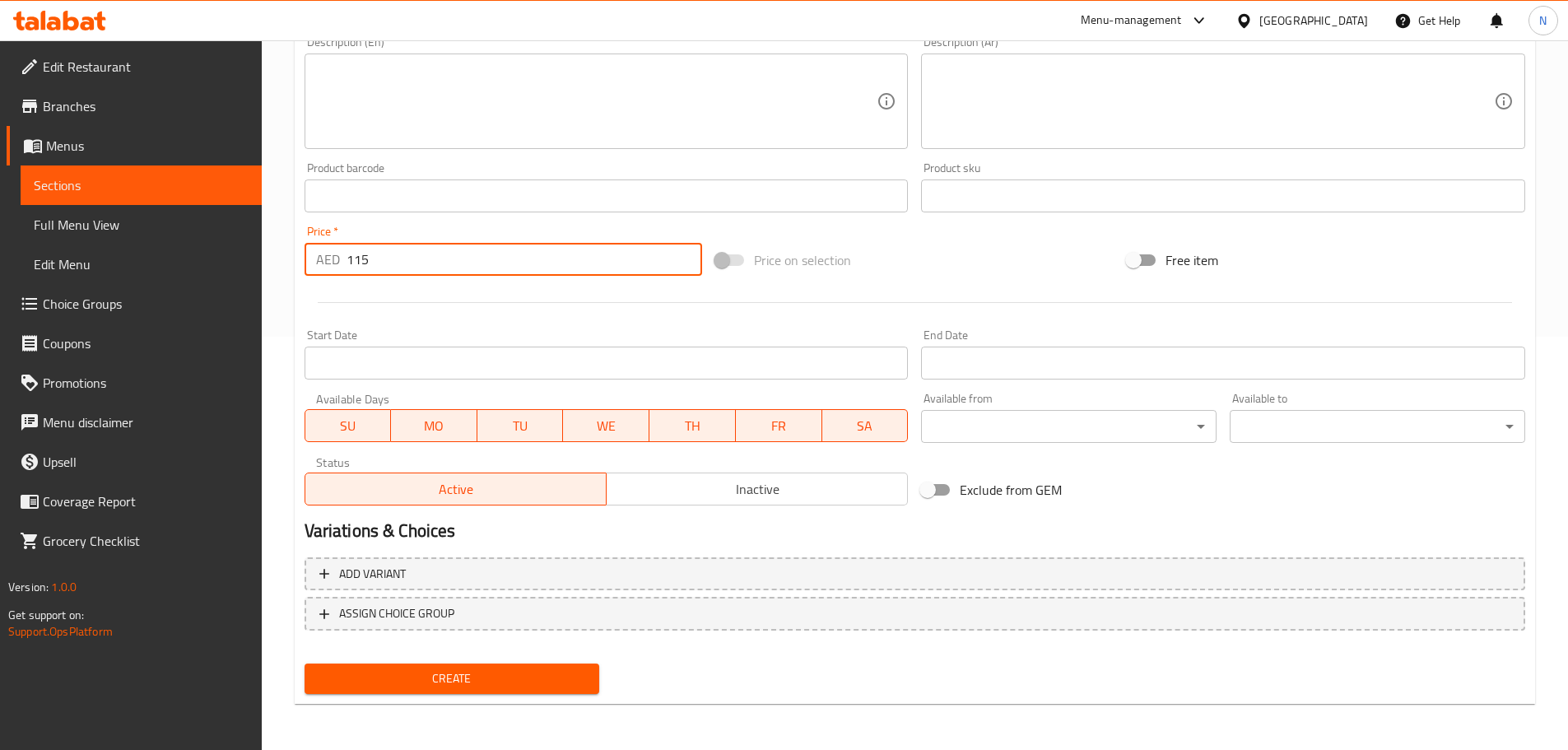
click at [446, 672] on span "Create" at bounding box center [452, 679] width 269 height 21
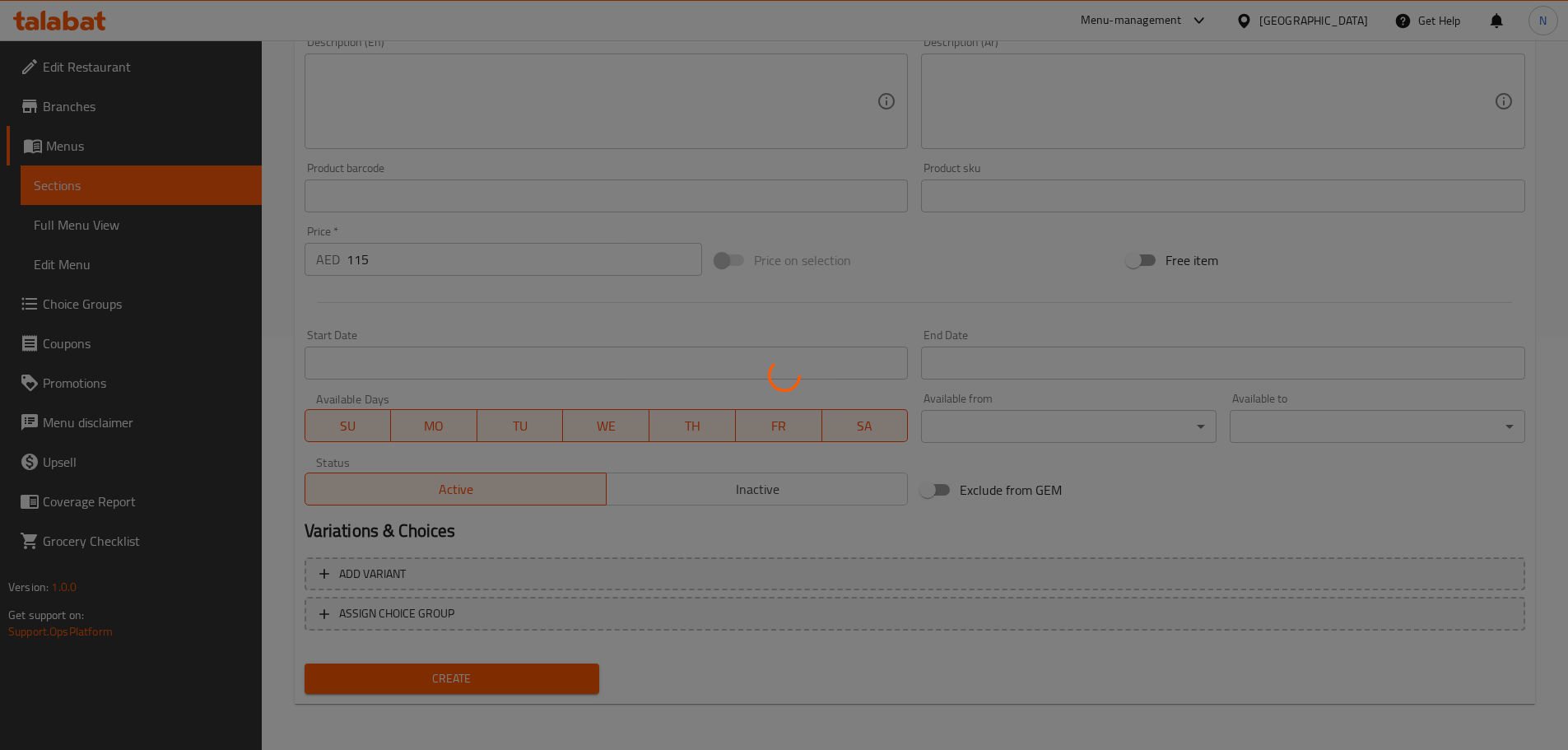
type input "0"
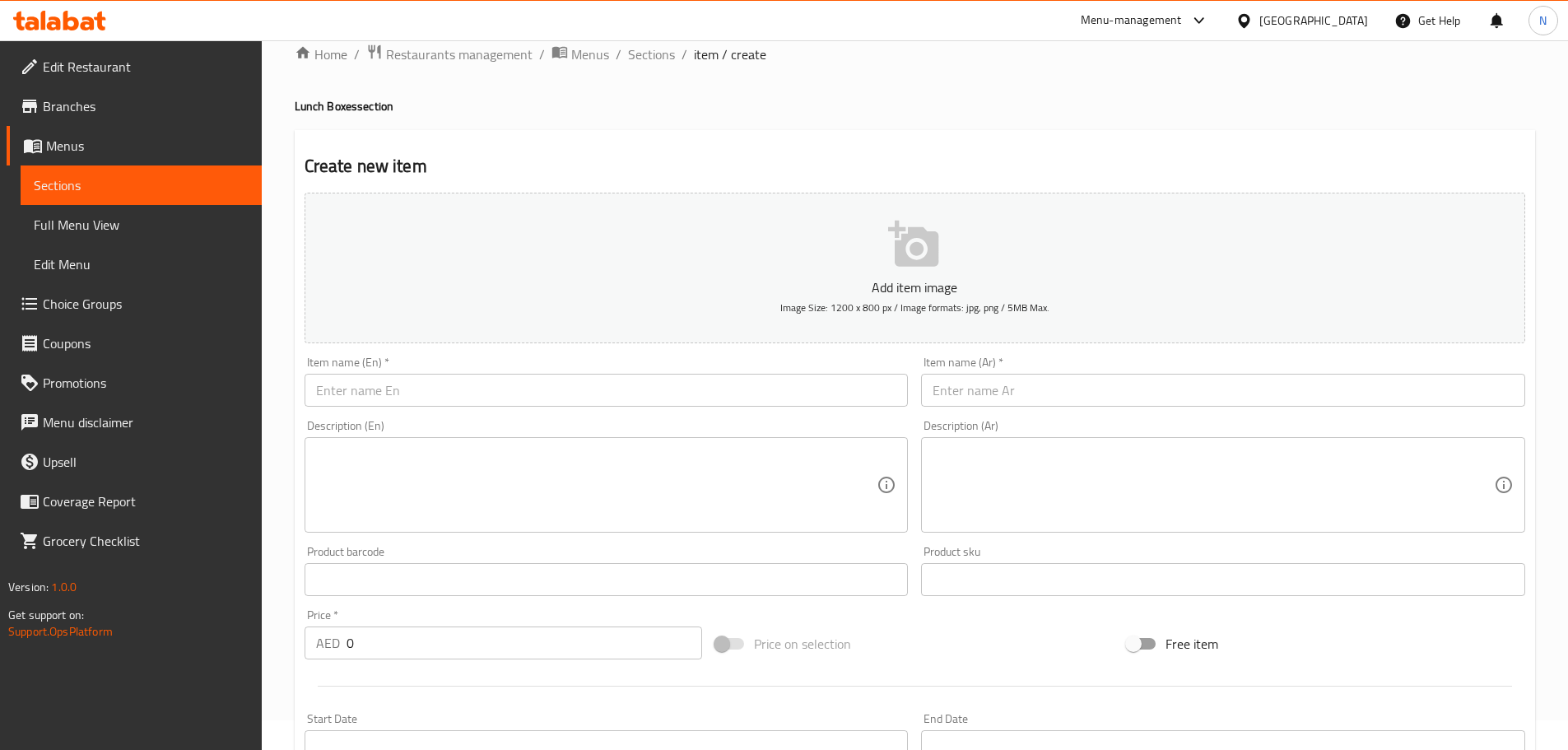
scroll to position [0, 0]
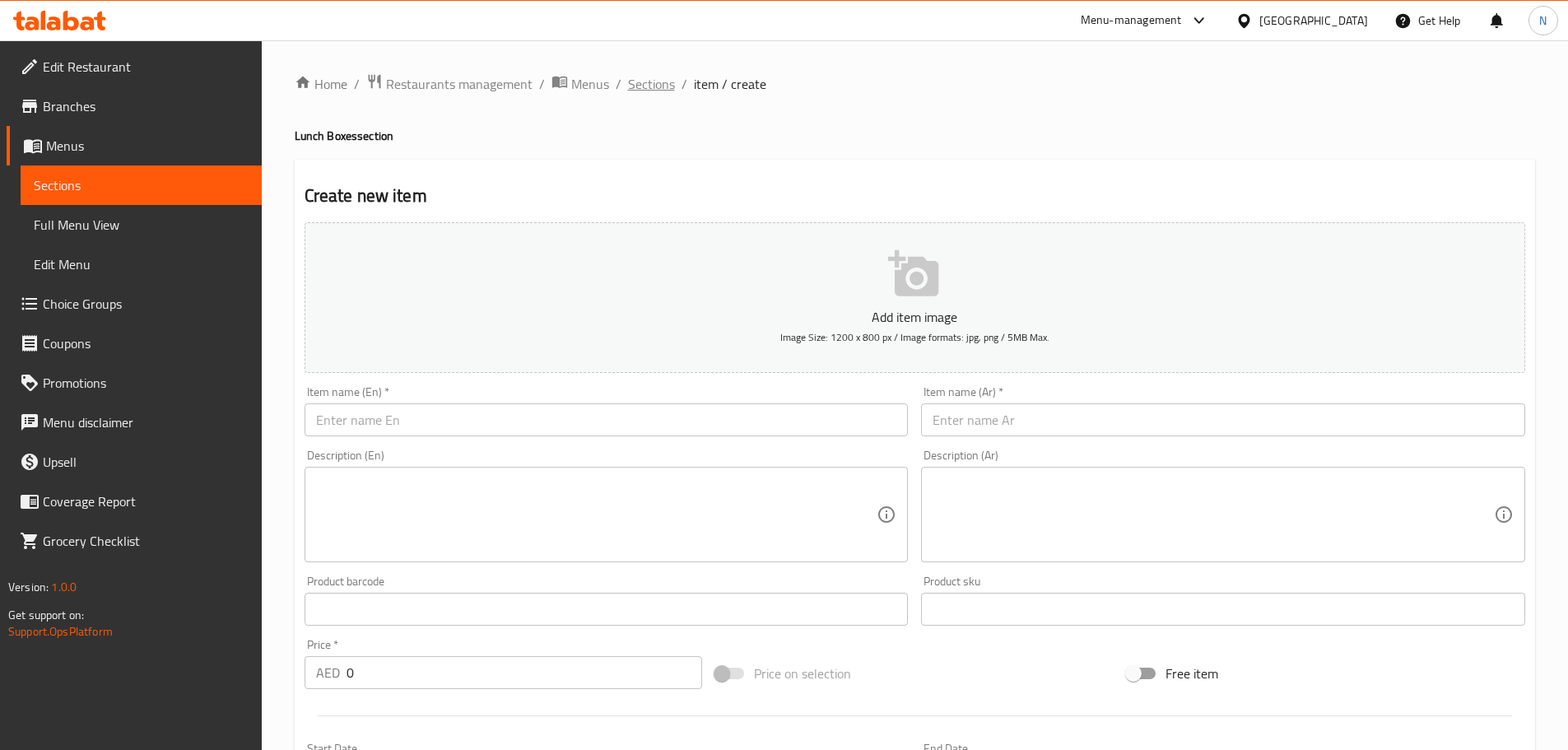
click at [649, 77] on span "Sections" at bounding box center [652, 84] width 47 height 20
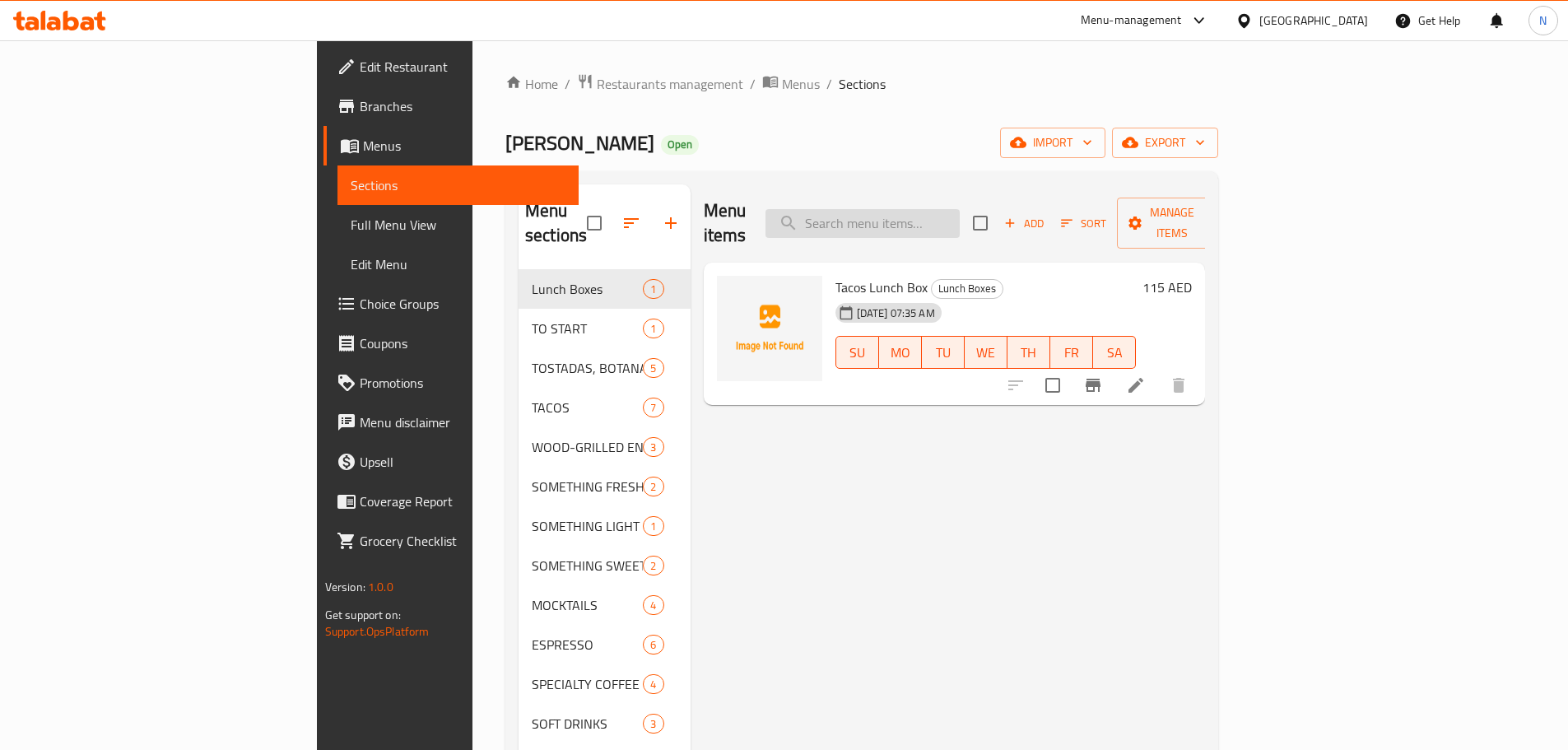
click at [944, 211] on input "search" at bounding box center [862, 223] width 194 height 29
paste input "Seared 35 Day Dry-aged Ribeye Tacos"
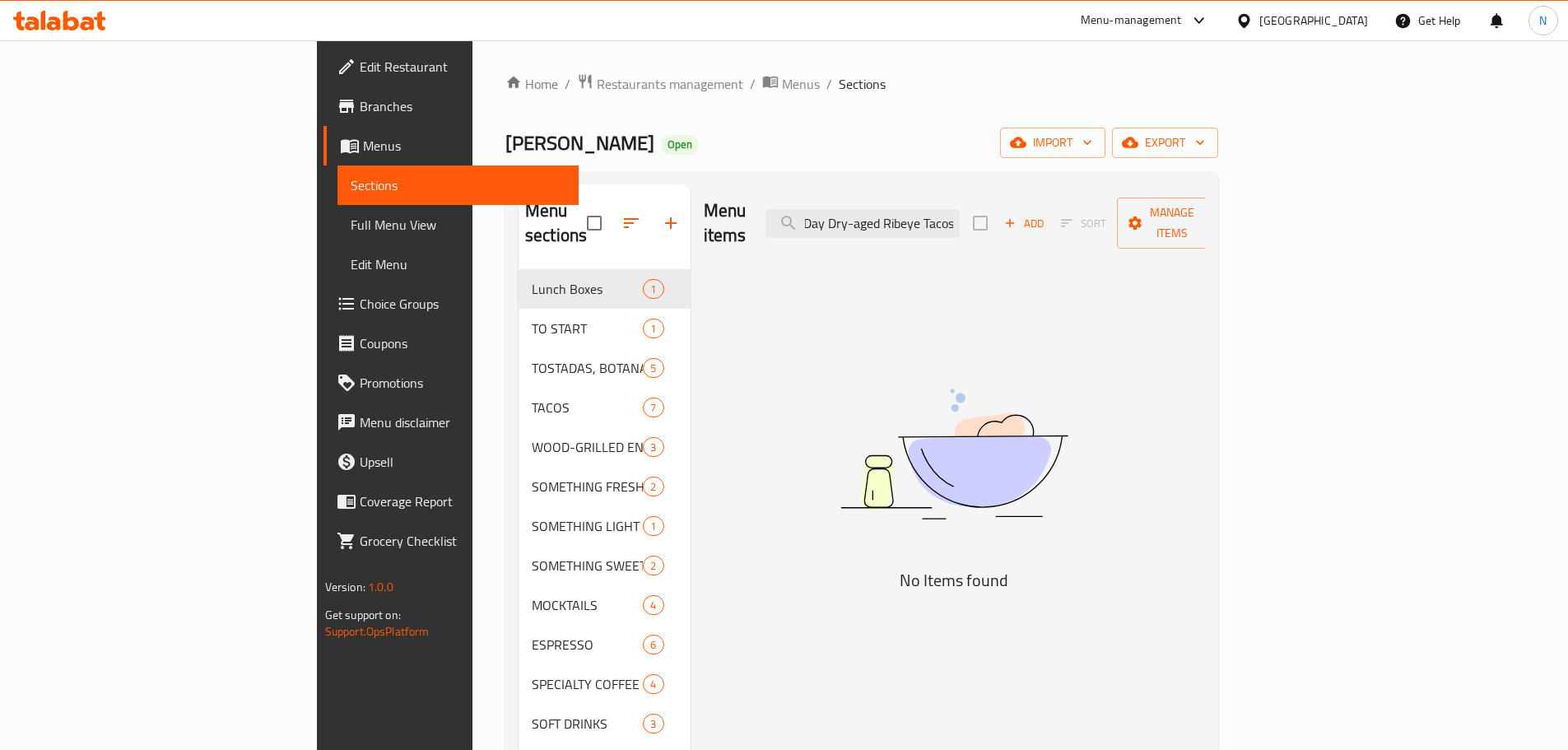
type input "Seared 35 Day Dry-aged Ribeye Tacos"
click at [956, 223] on input "Seared 35 Day Dry-aged Ribeye Tacos" at bounding box center [862, 223] width 194 height 29
click at [960, 222] on input "Seared 35 Day Dry-aged Ribeye Tacos" at bounding box center [862, 223] width 194 height 29
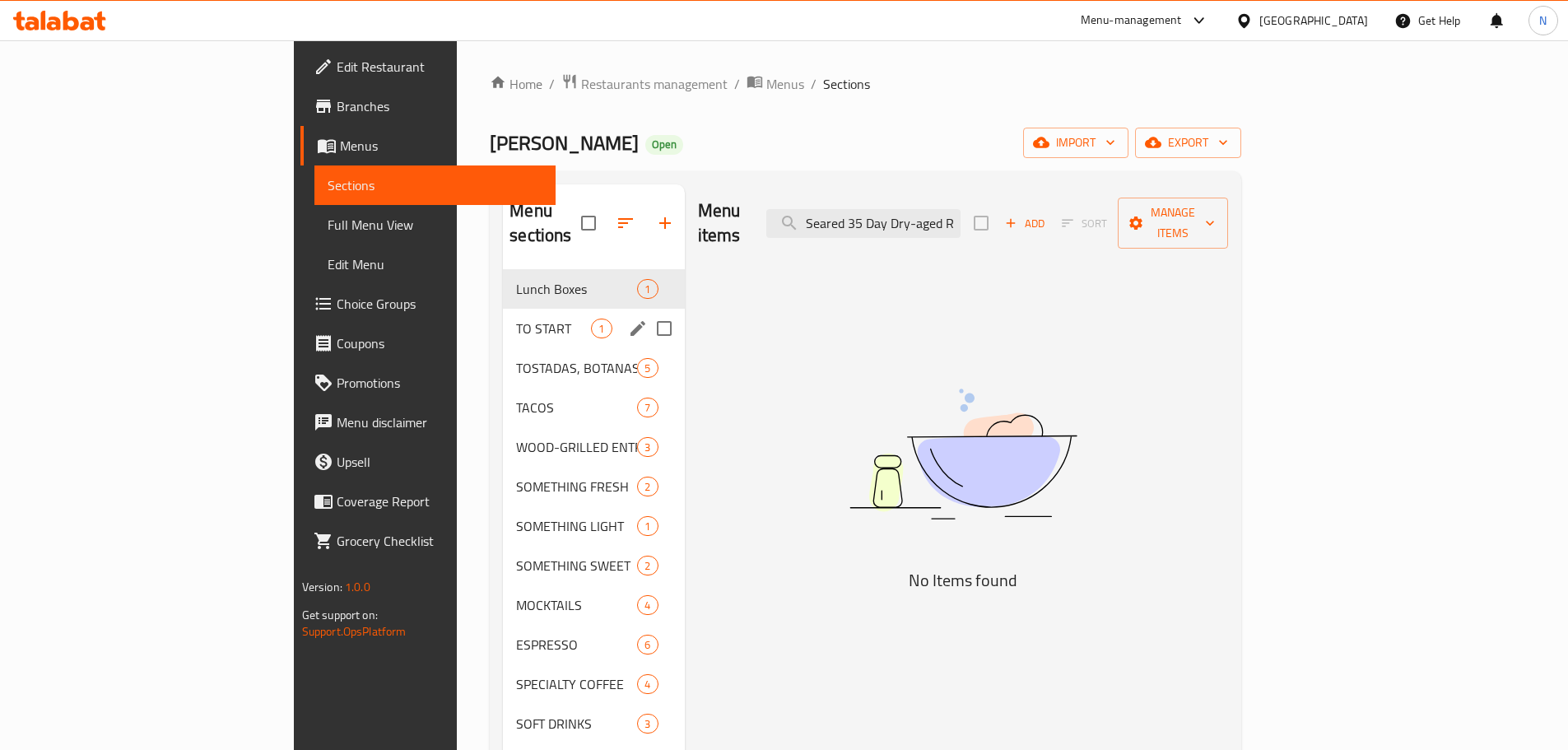
click at [516, 319] on span "TO START" at bounding box center [553, 328] width 75 height 20
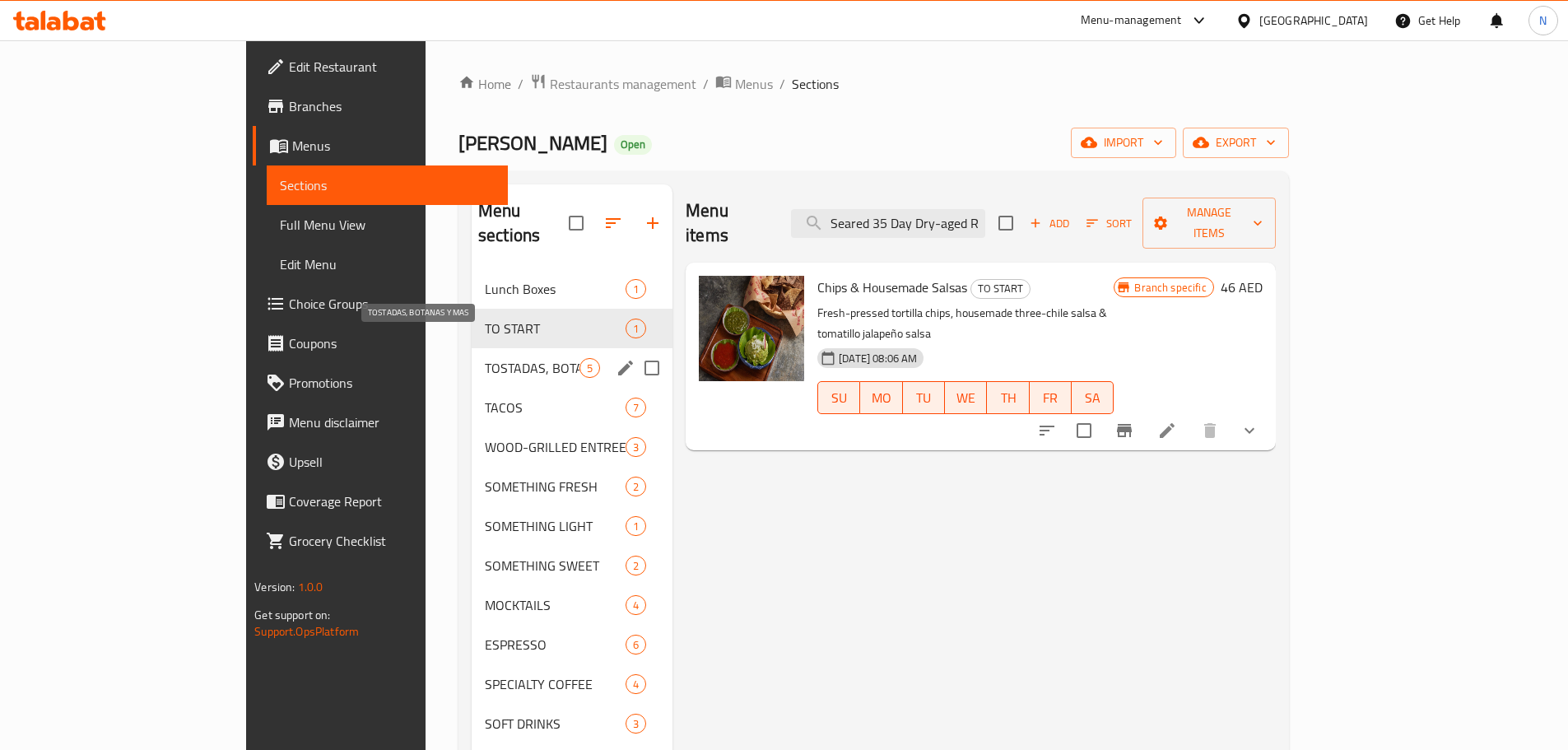
click at [485, 358] on span "TOSTADAS, BOTANAS Y MAS" at bounding box center [532, 368] width 95 height 20
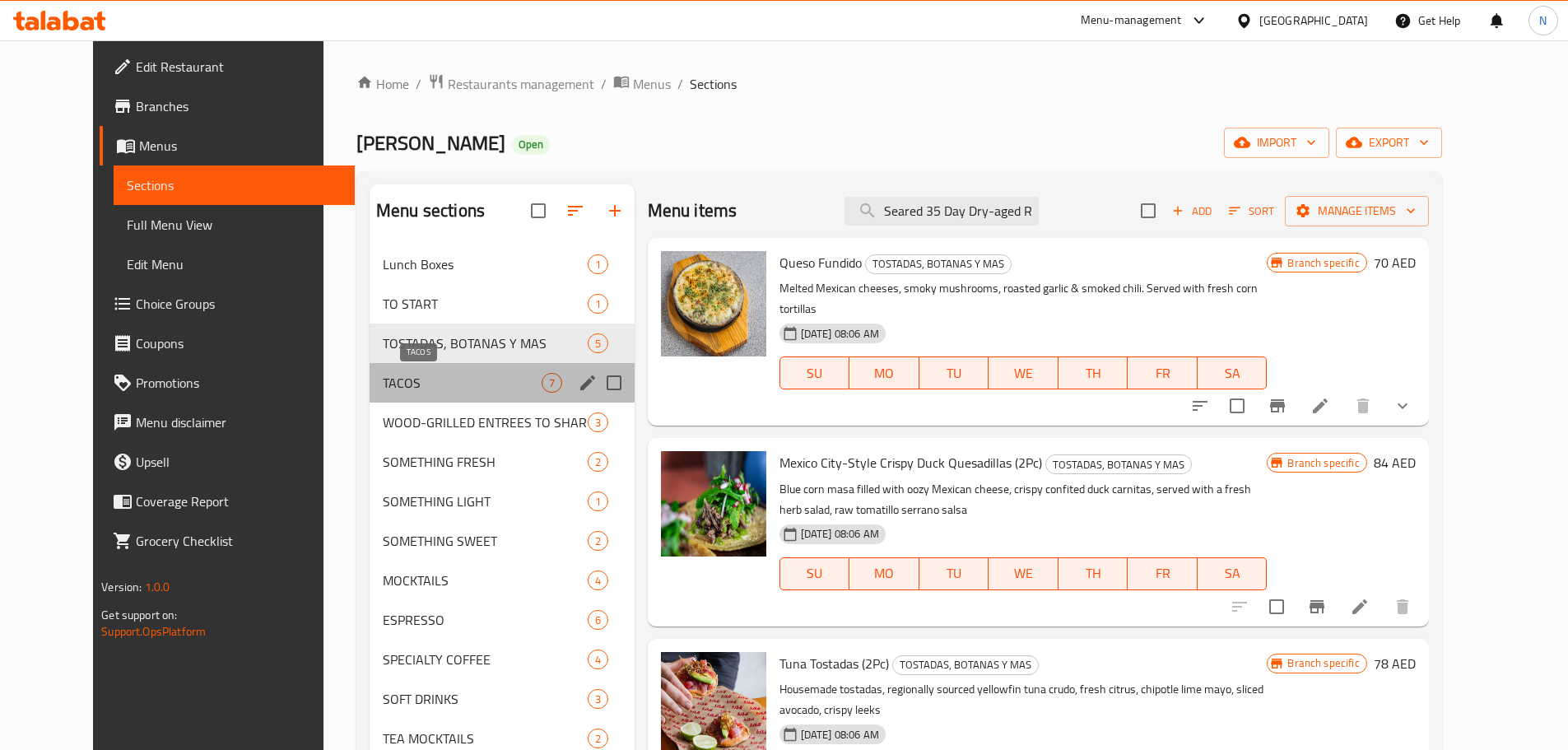
click at [404, 386] on span "TACOS" at bounding box center [462, 382] width 159 height 20
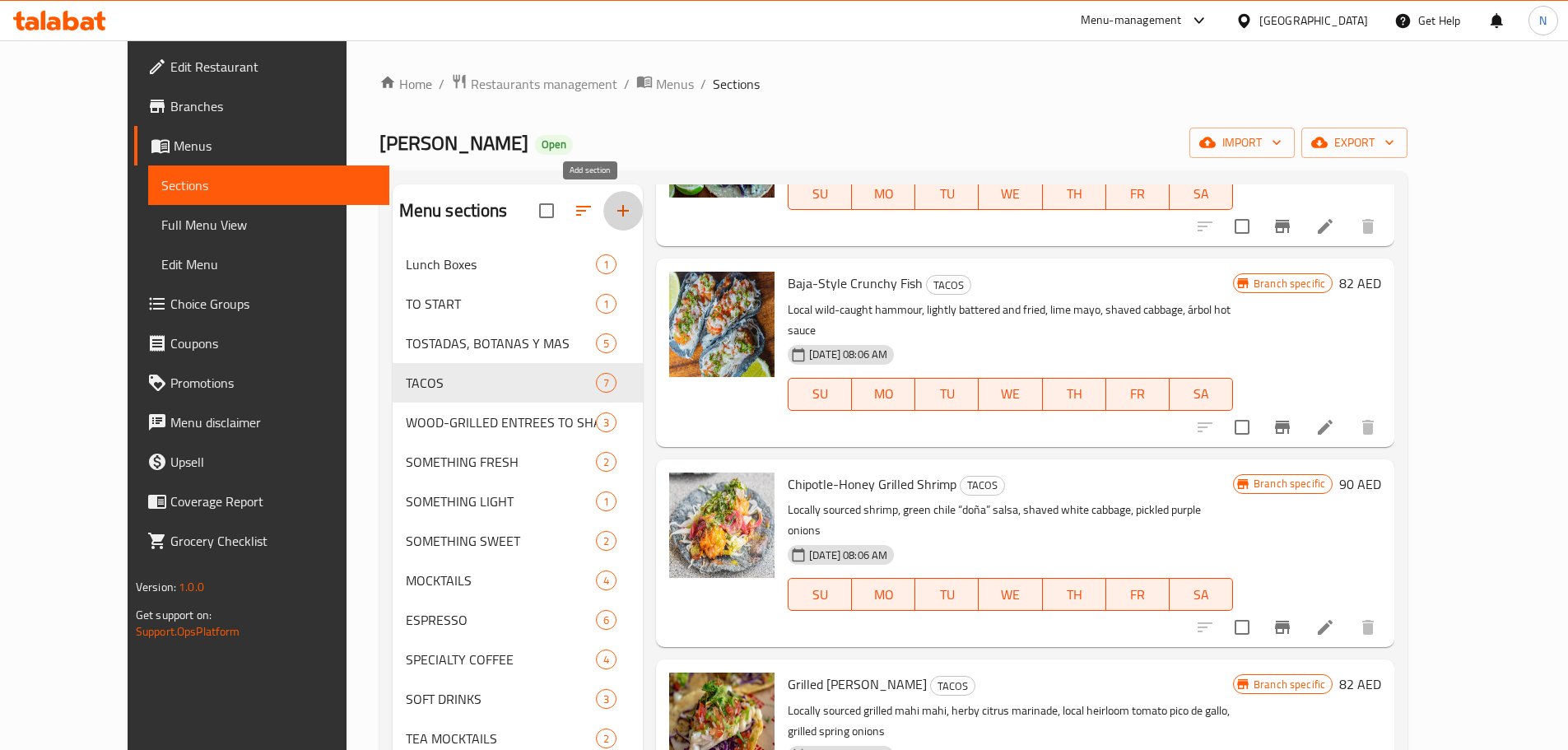
click at [614, 207] on icon "button" at bounding box center [623, 210] width 20 height 20
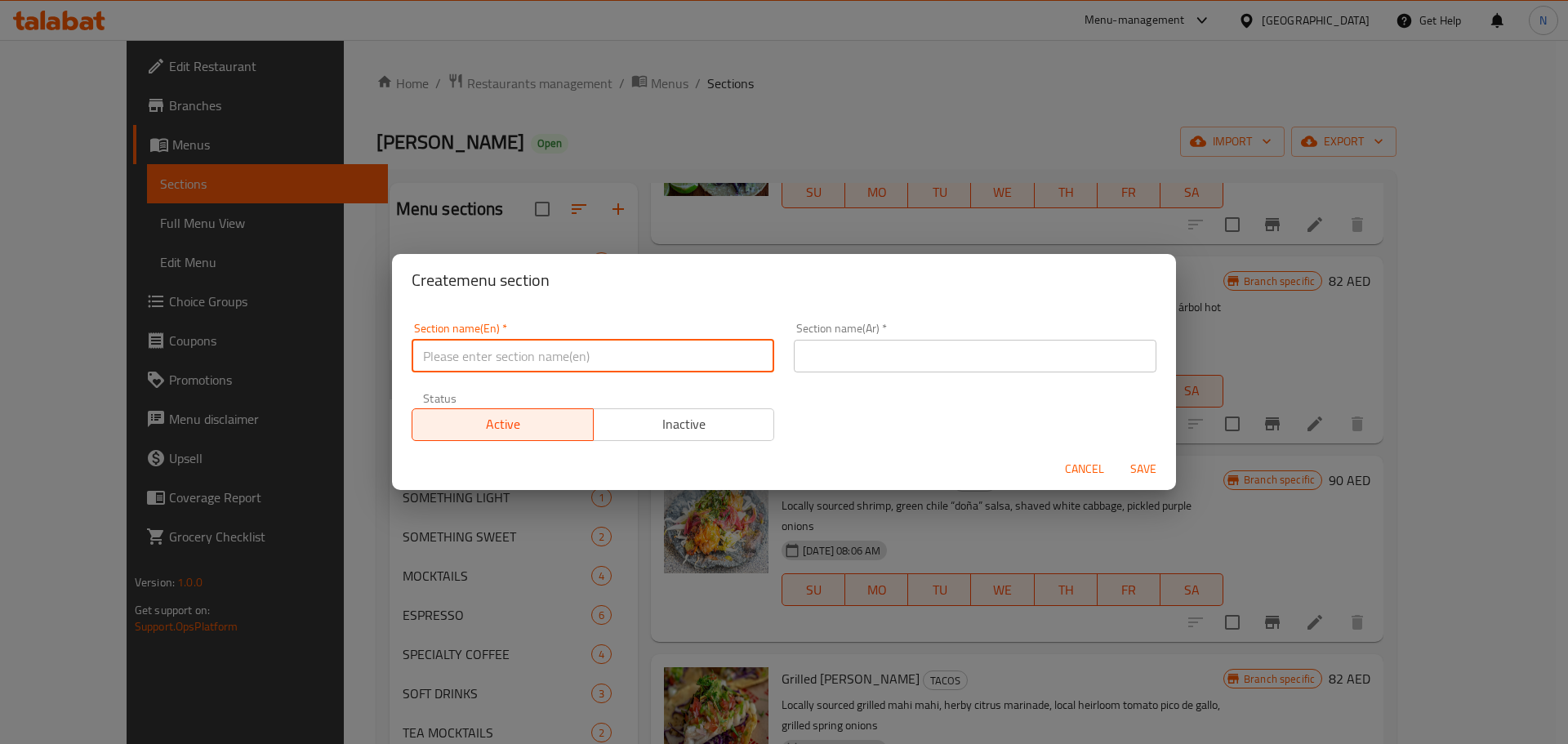
click at [553, 349] on input "text" at bounding box center [592, 356] width 362 height 33
paste input "Seasonal Specials"
type input "Seasonal Specials"
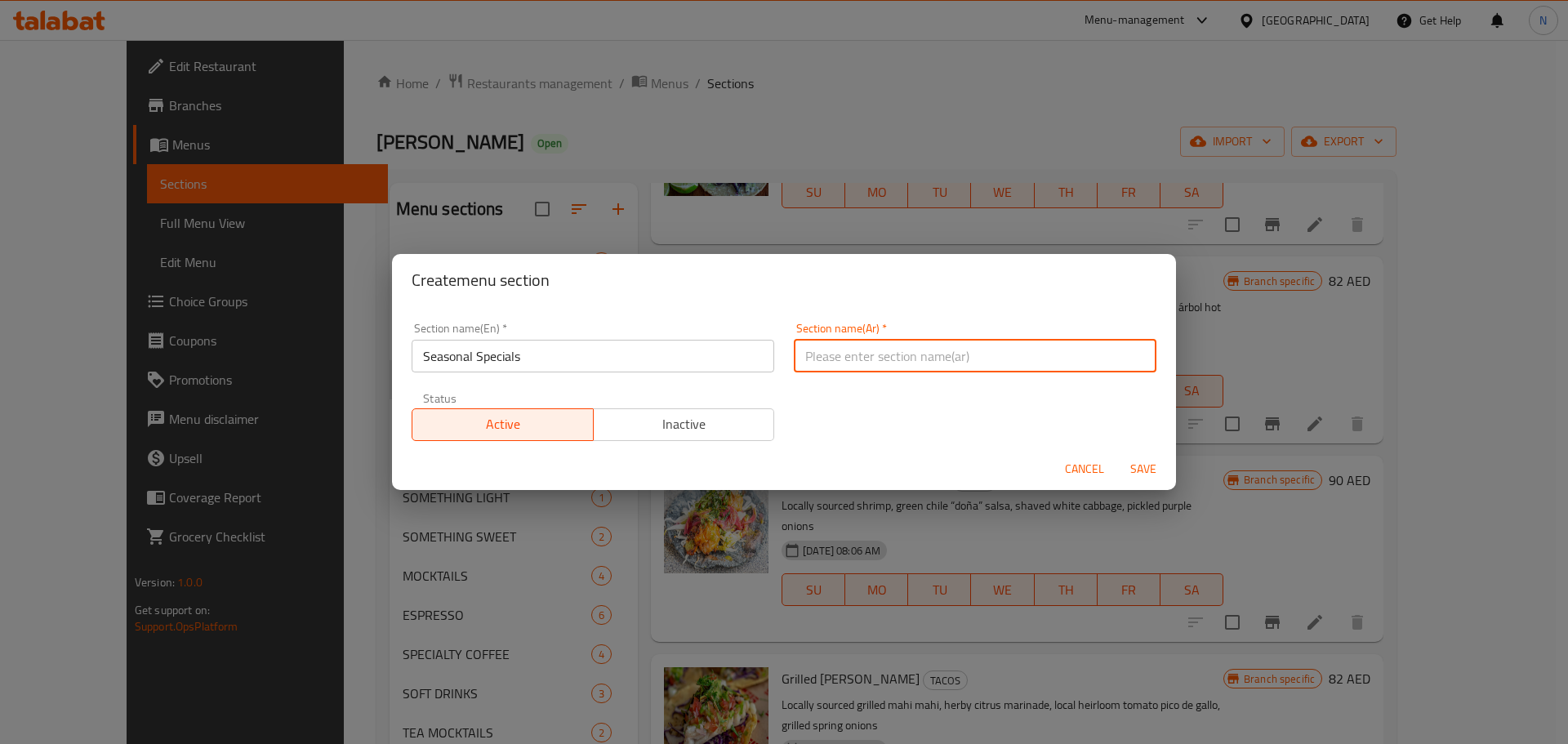
click at [876, 365] on input "text" at bounding box center [974, 356] width 362 height 33
paste input "العروض الموسمية"
type input "العروض الموسمية"
click at [461, 363] on input "Seasonal Specials" at bounding box center [592, 356] width 362 height 33
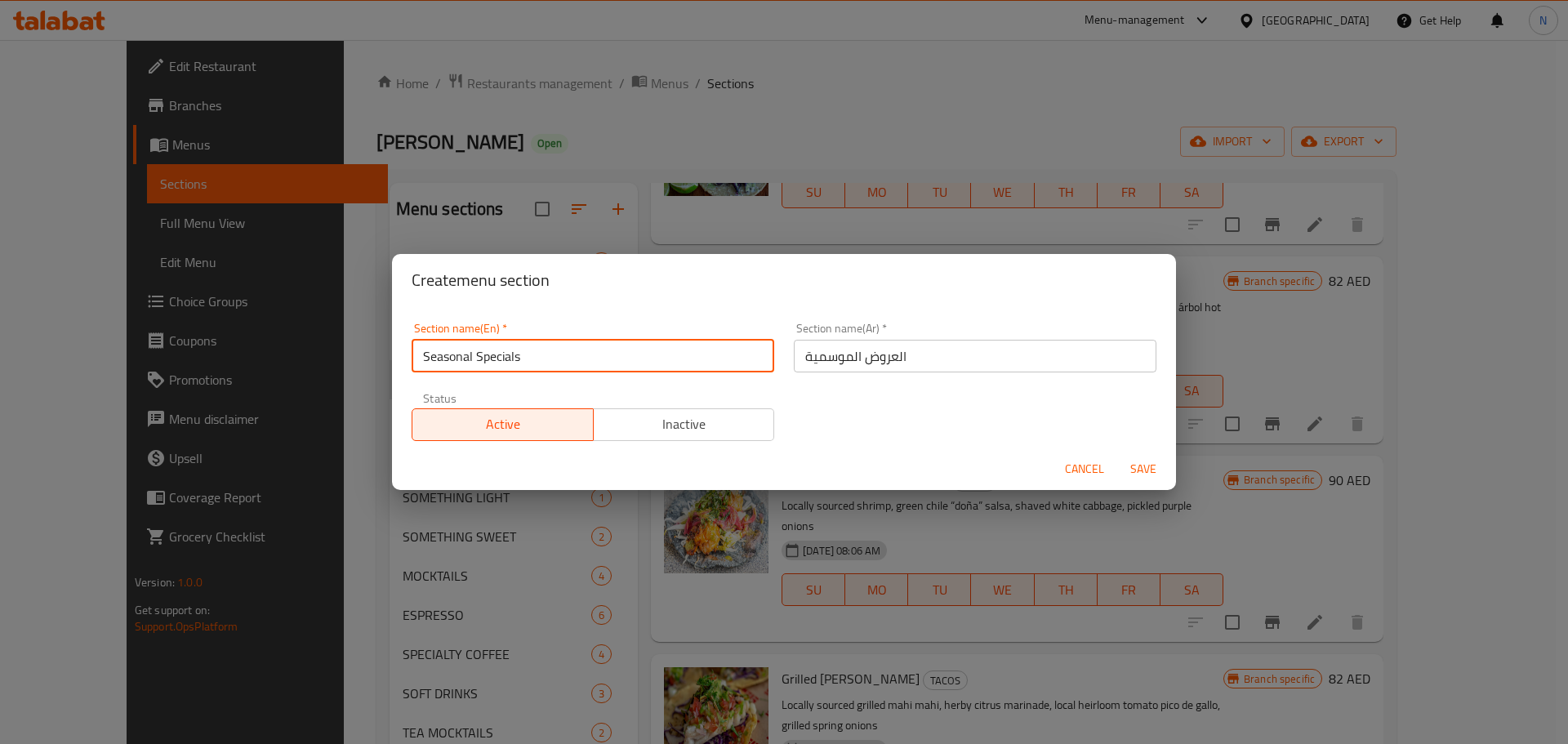
click at [461, 363] on input "Seasonal Specials" at bounding box center [592, 356] width 362 height 33
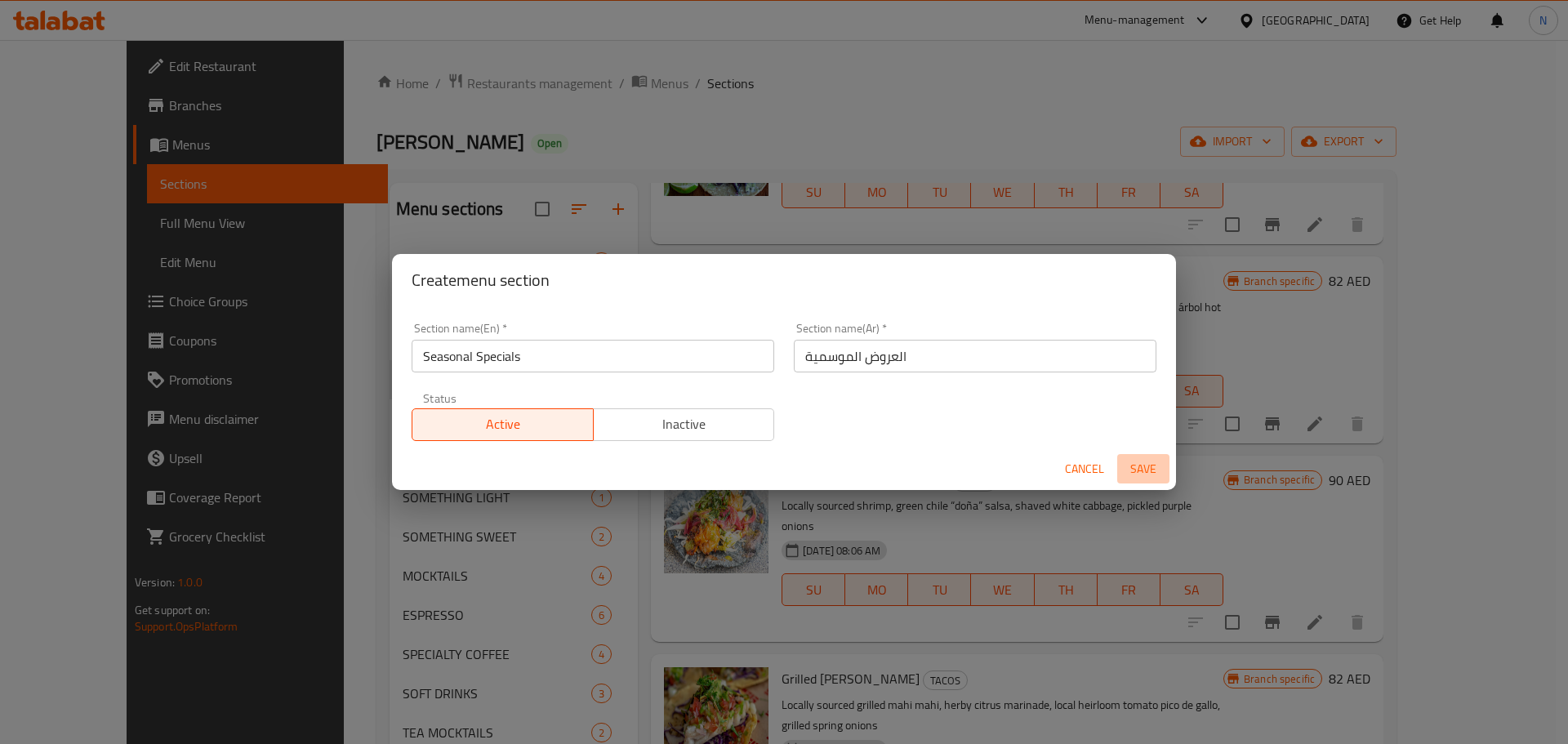
click at [1138, 463] on span "Save" at bounding box center [1143, 469] width 39 height 21
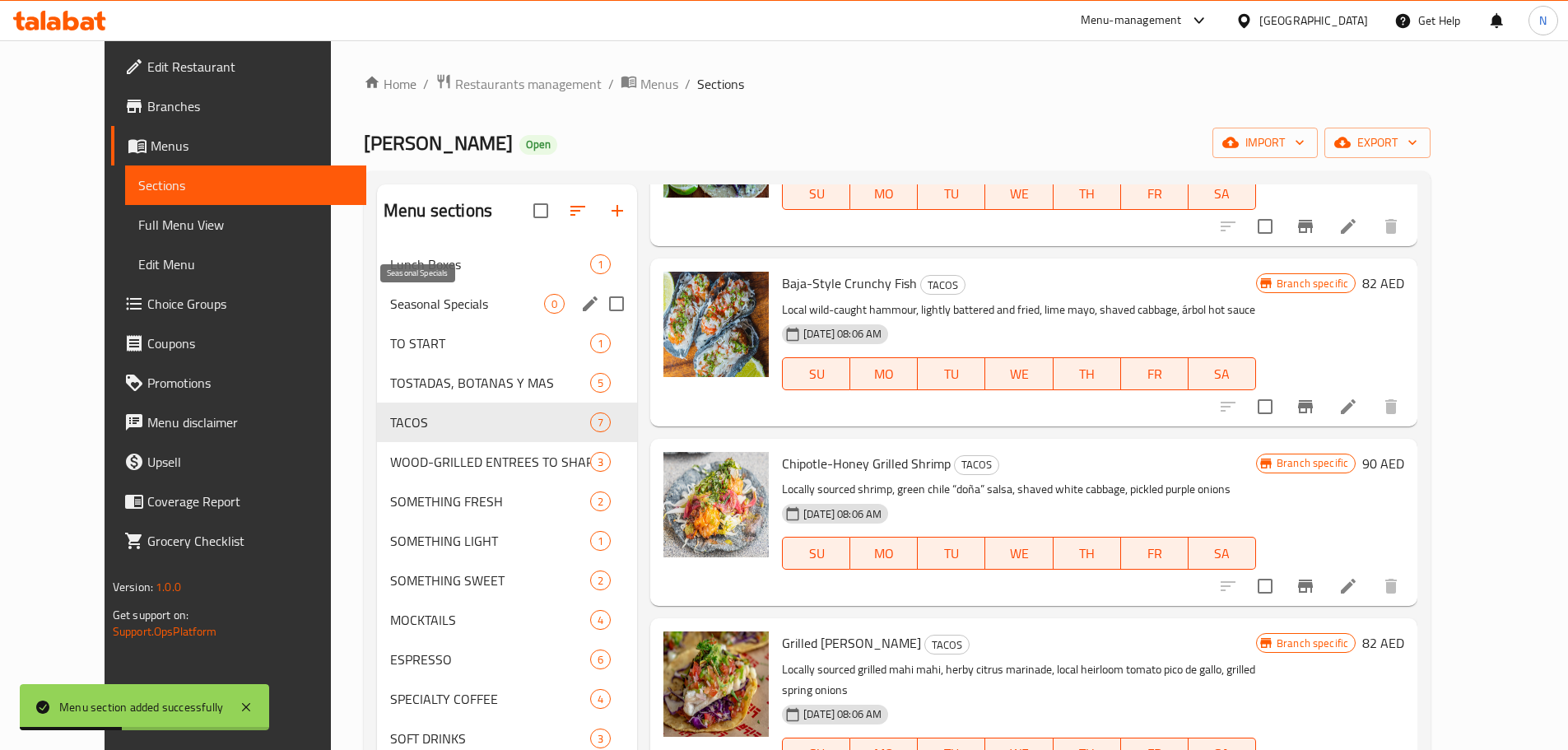
click at [399, 312] on span "Seasonal Specials" at bounding box center [467, 303] width 154 height 20
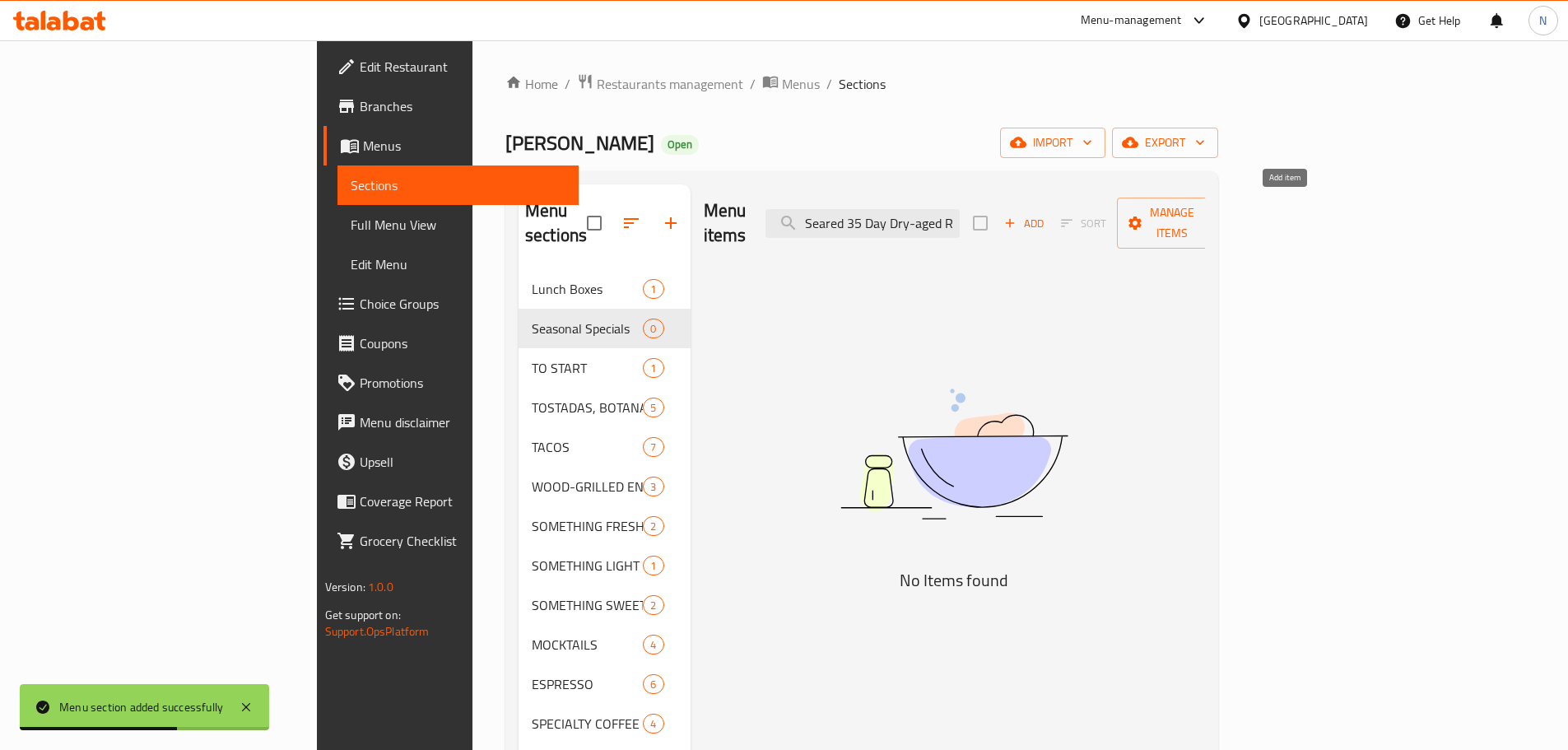
click at [1047, 214] on span "Add" at bounding box center [1024, 224] width 44 height 19
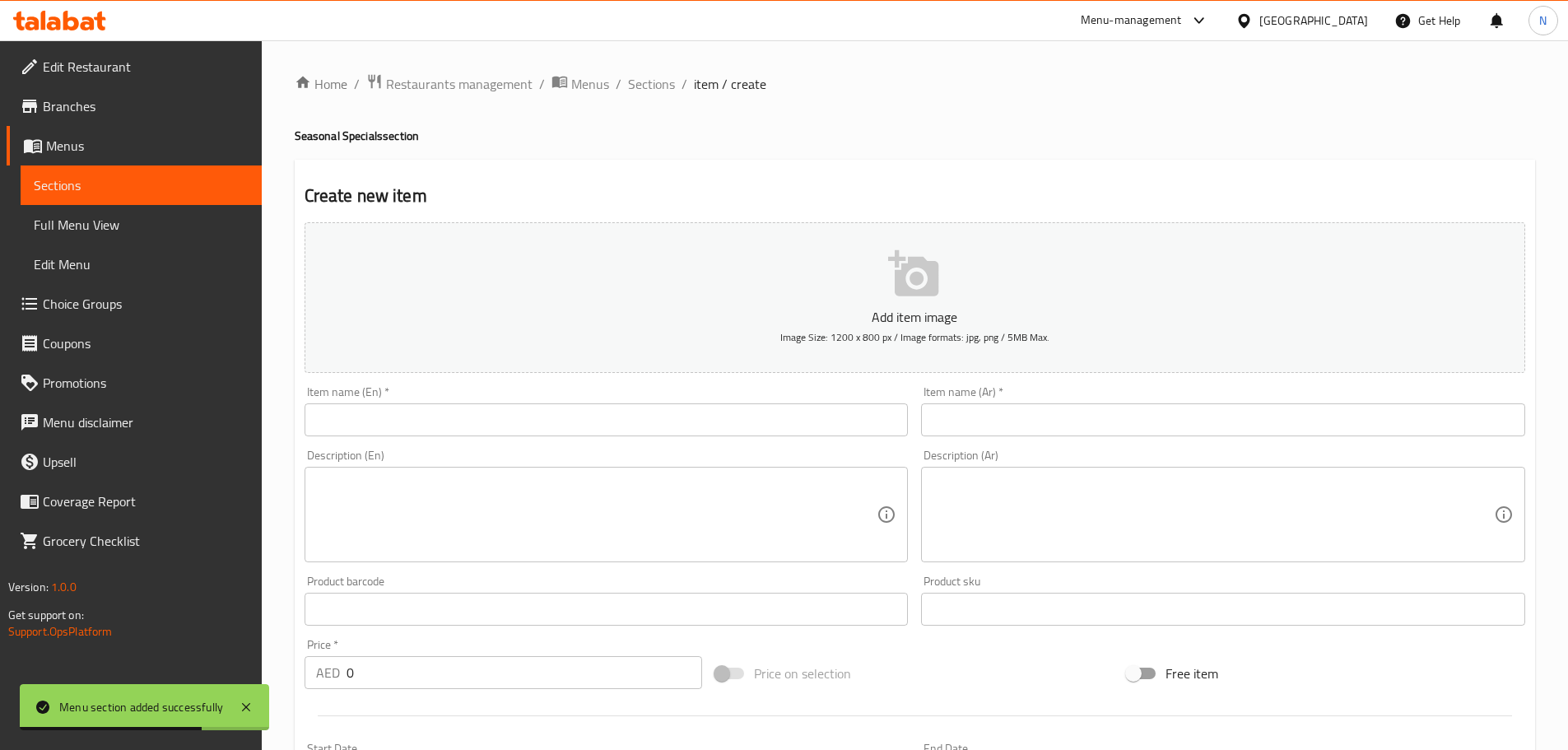
click at [669, 420] on input "text" at bounding box center [607, 420] width 604 height 33
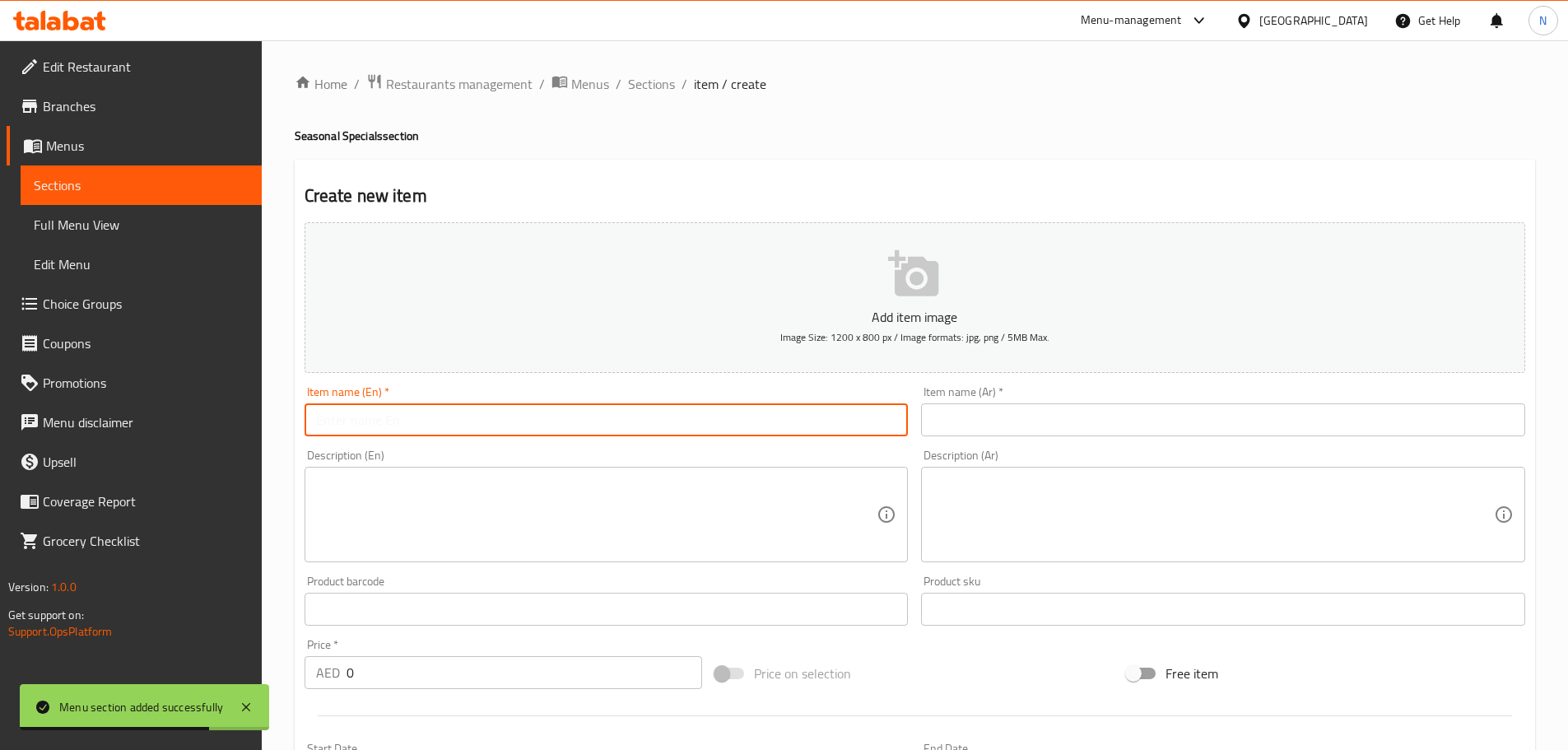
paste input "Seared 35 Day Dry-aged Ribeye Tacos"
type input "Seared 35 Day Dry-aged Ribeye Tacos"
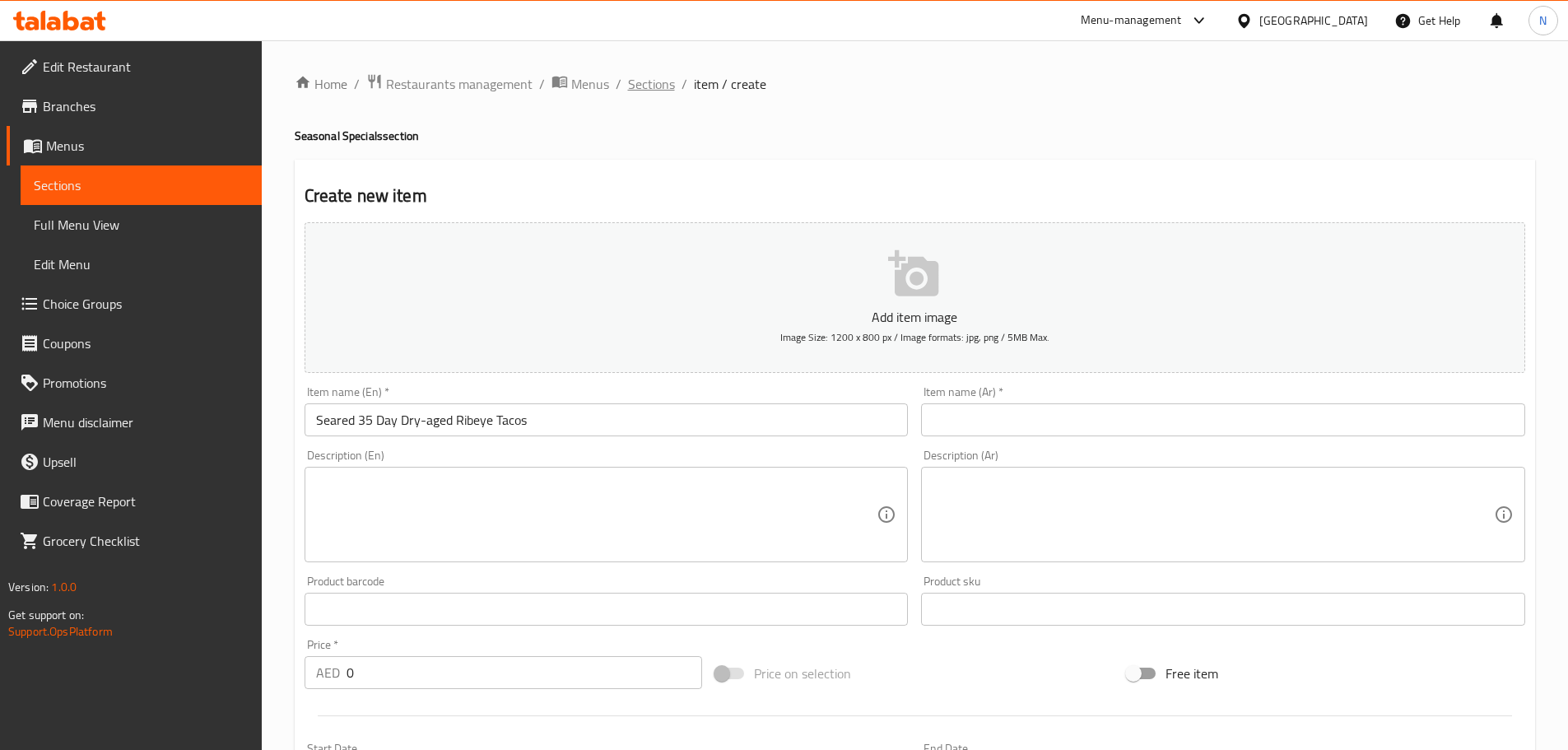
click at [642, 82] on span "Sections" at bounding box center [652, 84] width 47 height 20
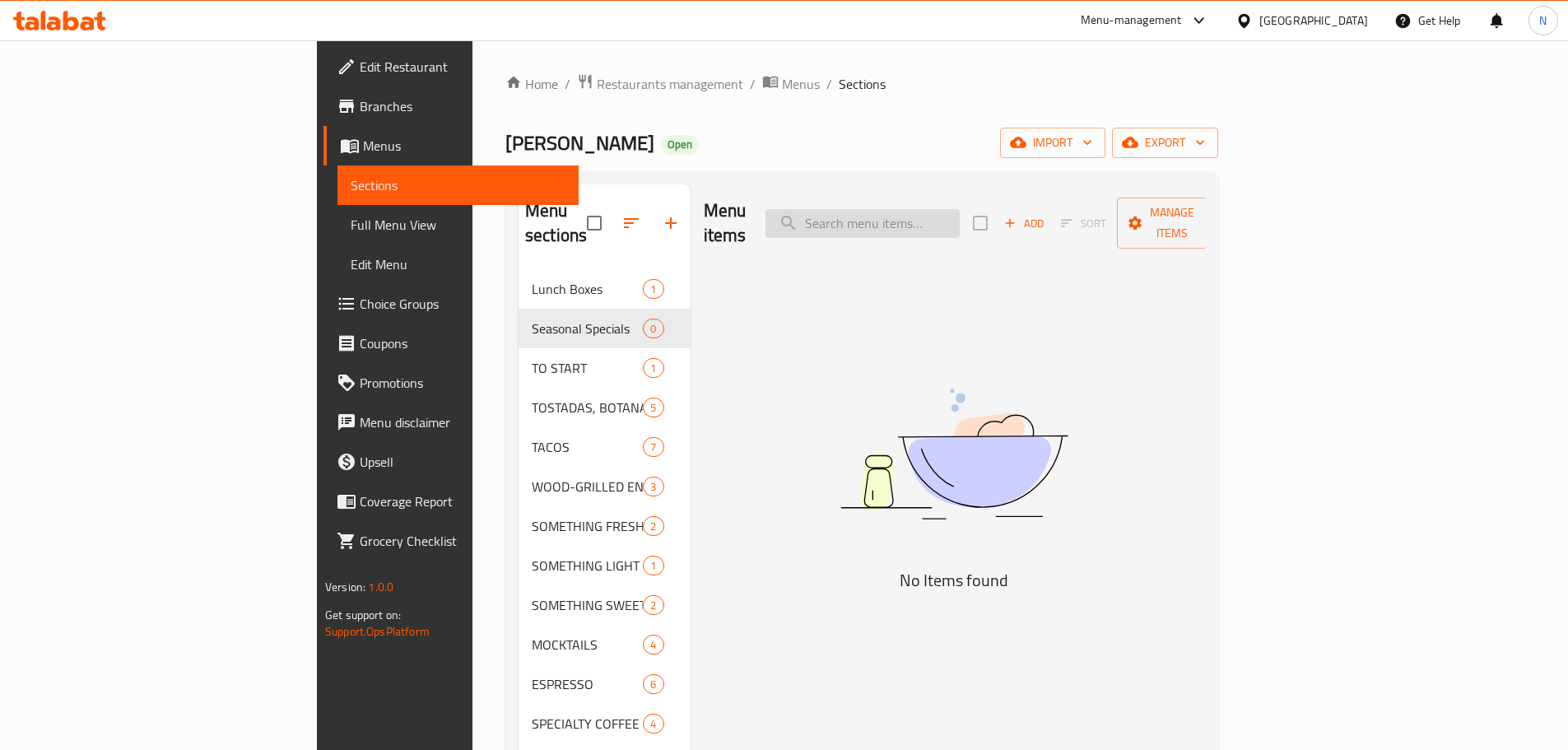
click at [947, 213] on input "search" at bounding box center [862, 223] width 194 height 29
paste input "Seared 35 Day Dry-aged Ribeye Tacos"
drag, startPoint x: 995, startPoint y: 206, endPoint x: 742, endPoint y: 226, distance: 253.8
click at [742, 226] on div "Menu items Seared 35 Day Dry-aged Ribeye Tacos Add Sort Manage items" at bounding box center [955, 224] width 502 height 78
click at [960, 214] on input "Ribeye Tacos" at bounding box center [862, 223] width 194 height 29
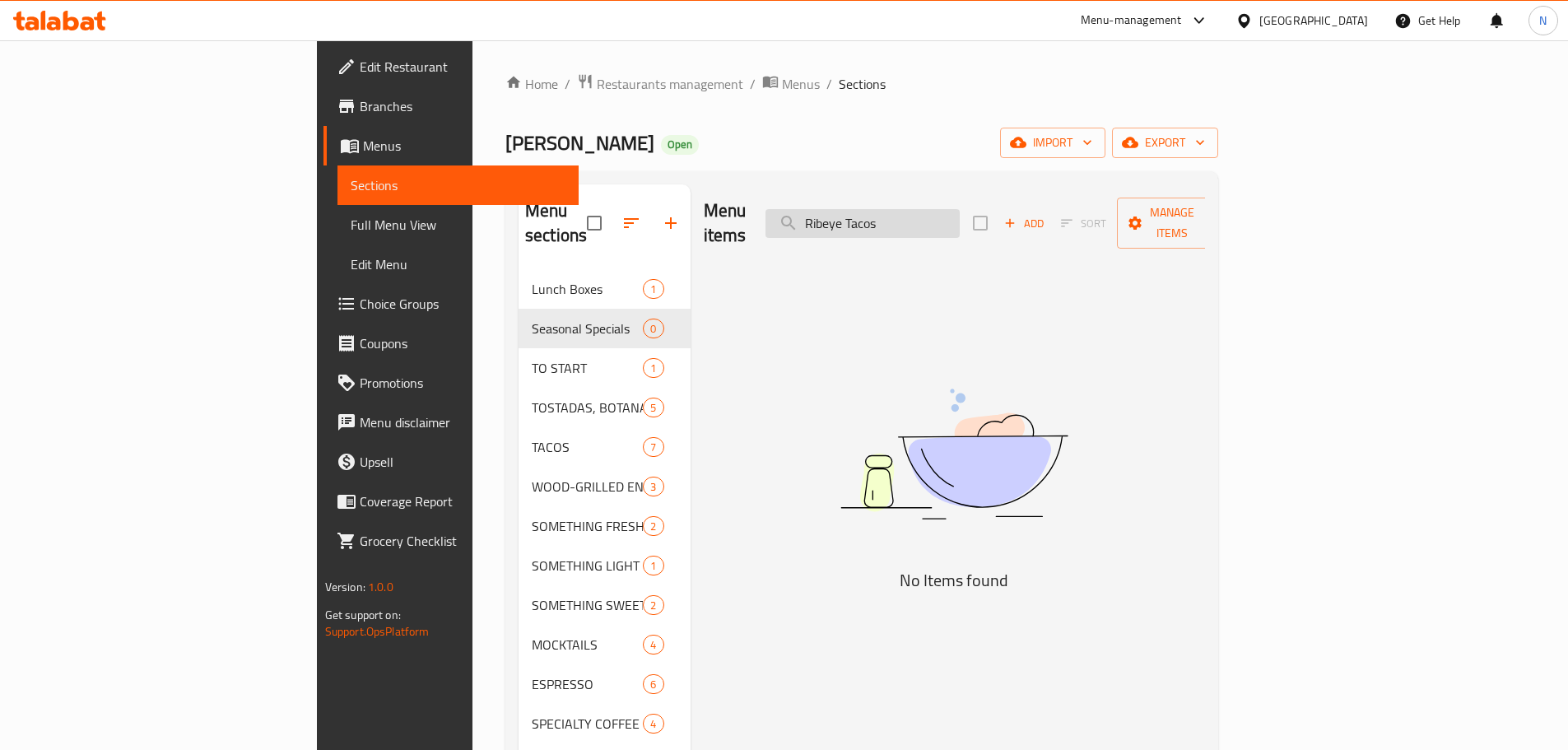
click at [960, 214] on input "Ribeye Tacos" at bounding box center [862, 223] width 194 height 29
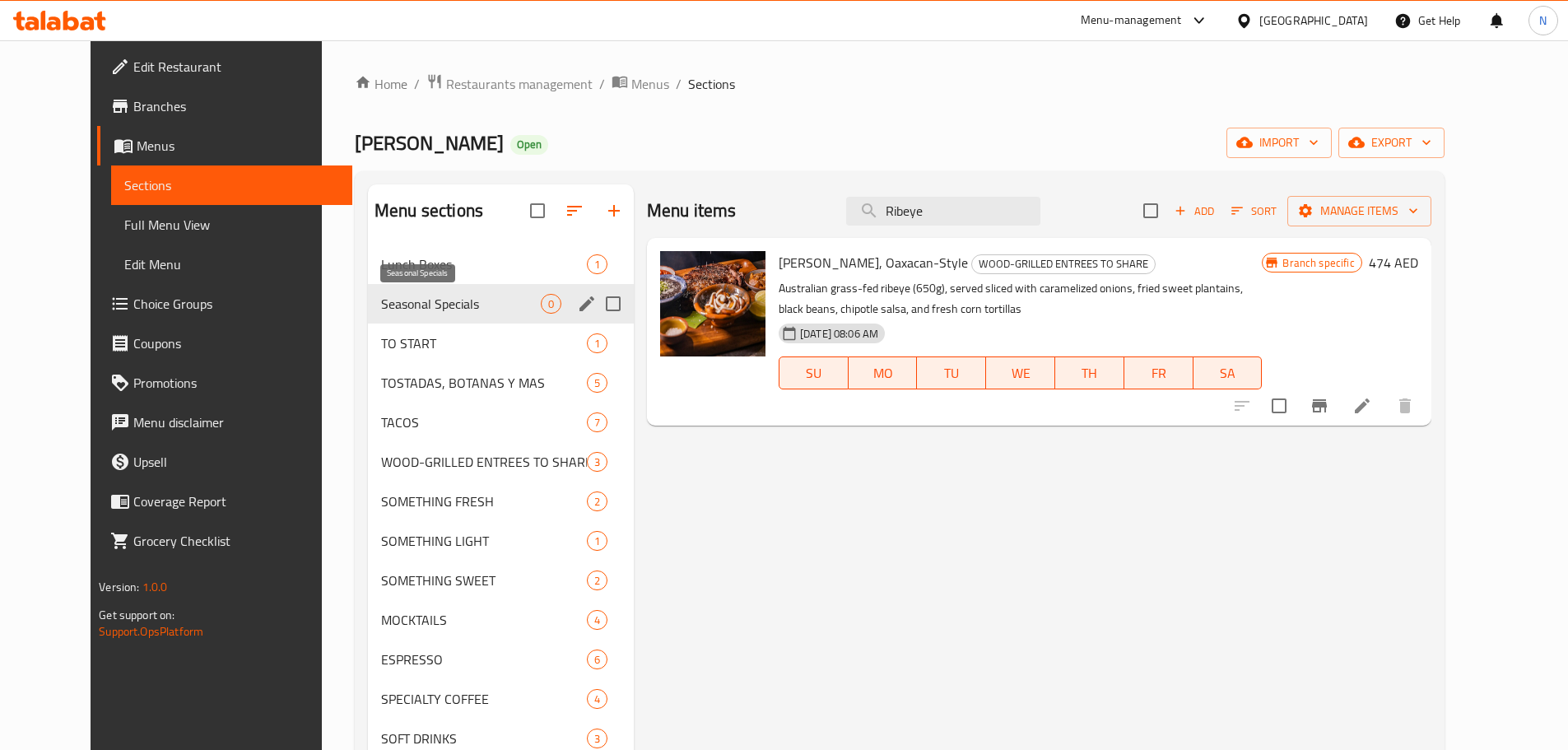
type input "Ribeye"
click at [383, 308] on span "Seasonal Specials" at bounding box center [460, 303] width 160 height 20
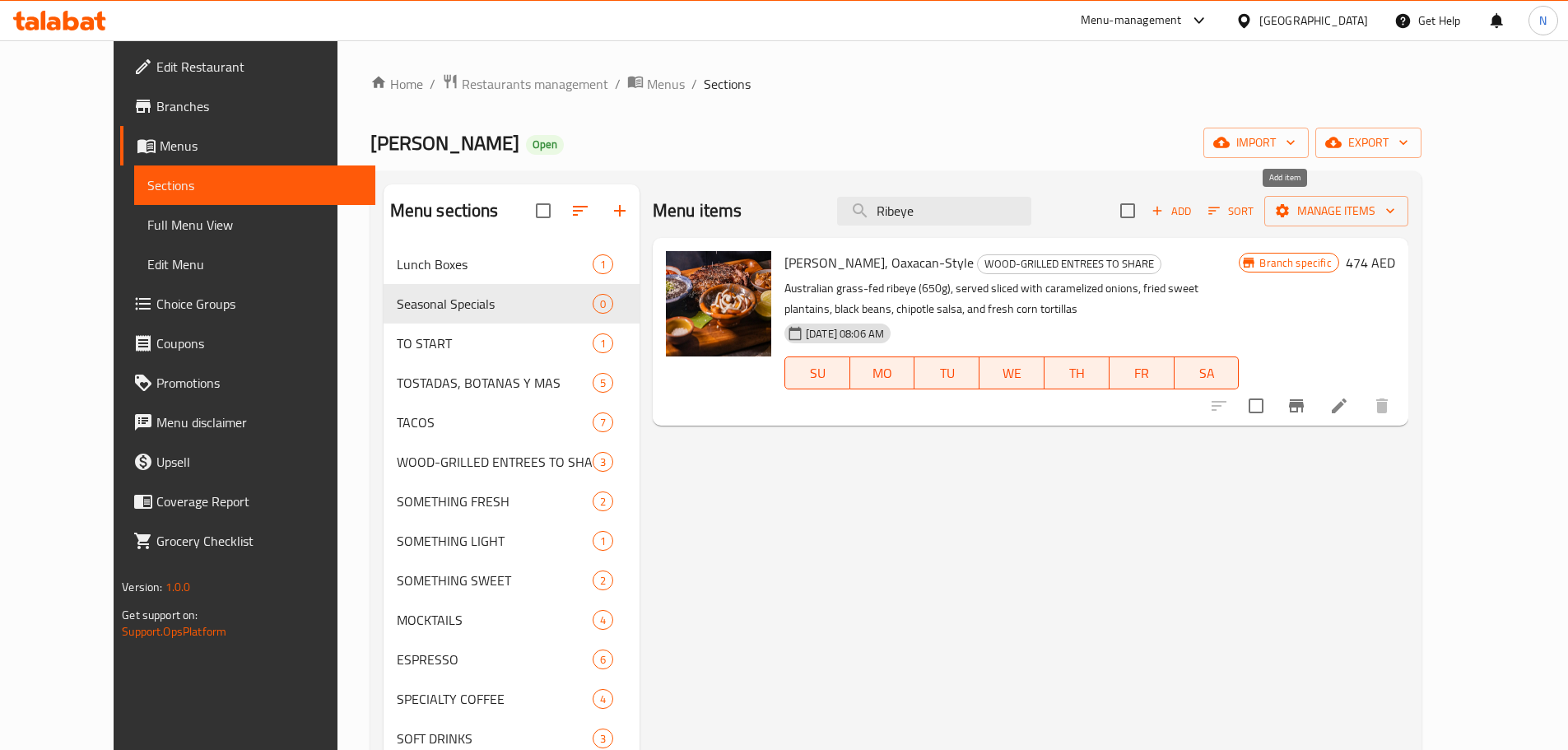
click at [1198, 223] on button "Add" at bounding box center [1171, 211] width 52 height 25
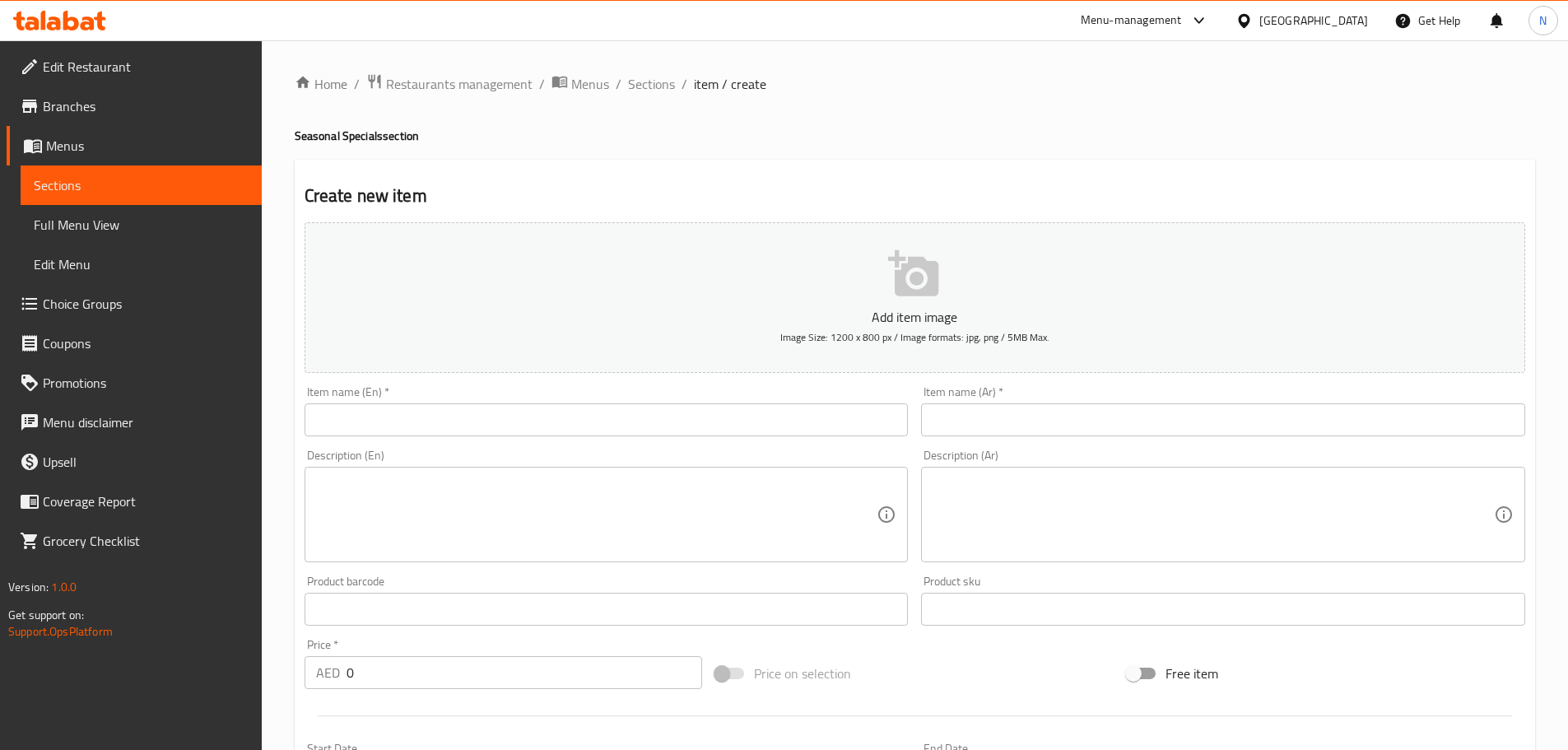
click at [782, 409] on input "text" at bounding box center [607, 420] width 604 height 33
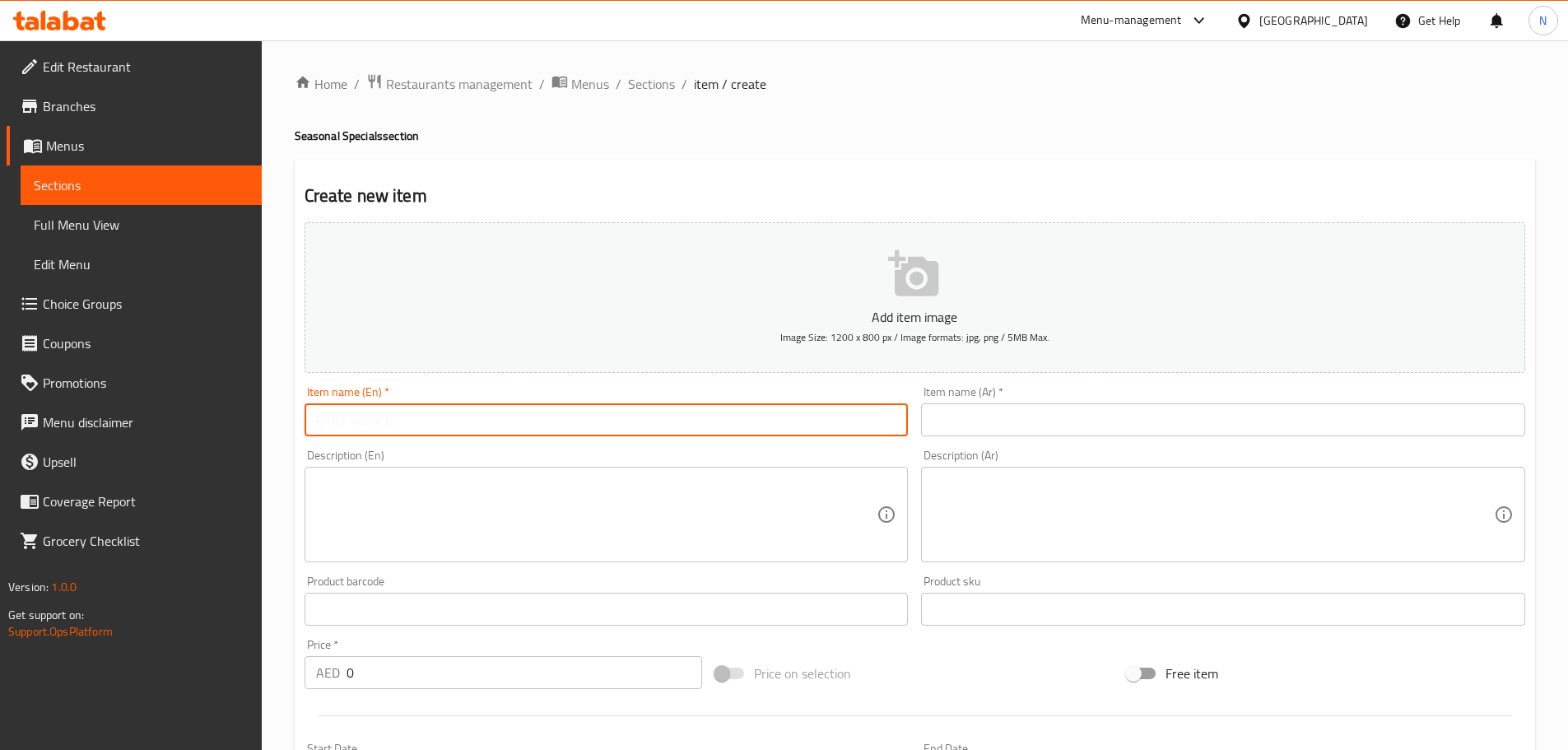
paste input "Seared 35 Day Dry-aged Ribeye Tacos"
click at [432, 416] on input "Seared 35 Day Dry-aged Ribeye Tacos" at bounding box center [607, 420] width 604 height 33
click at [387, 427] on input "Seared 35 Day Dry-Aged Ribeye Tacos" at bounding box center [607, 420] width 604 height 33
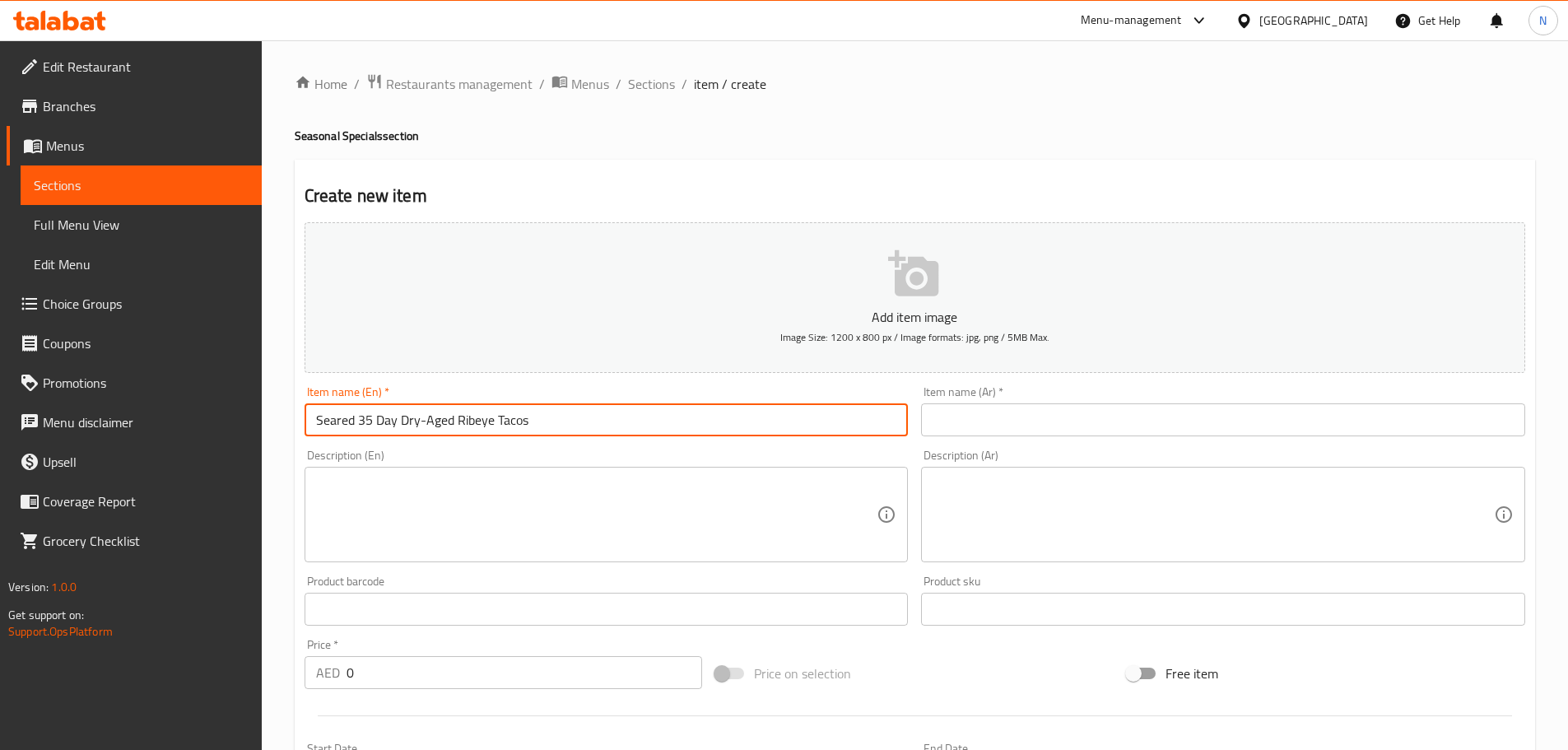
click at [387, 427] on input "Seared 35 Day Dry-Aged Ribeye Tacos" at bounding box center [607, 420] width 604 height 33
type input "Seared 35 Day Dry-Aged Ribeye Tacos"
click at [967, 431] on input "text" at bounding box center [1223, 420] width 604 height 33
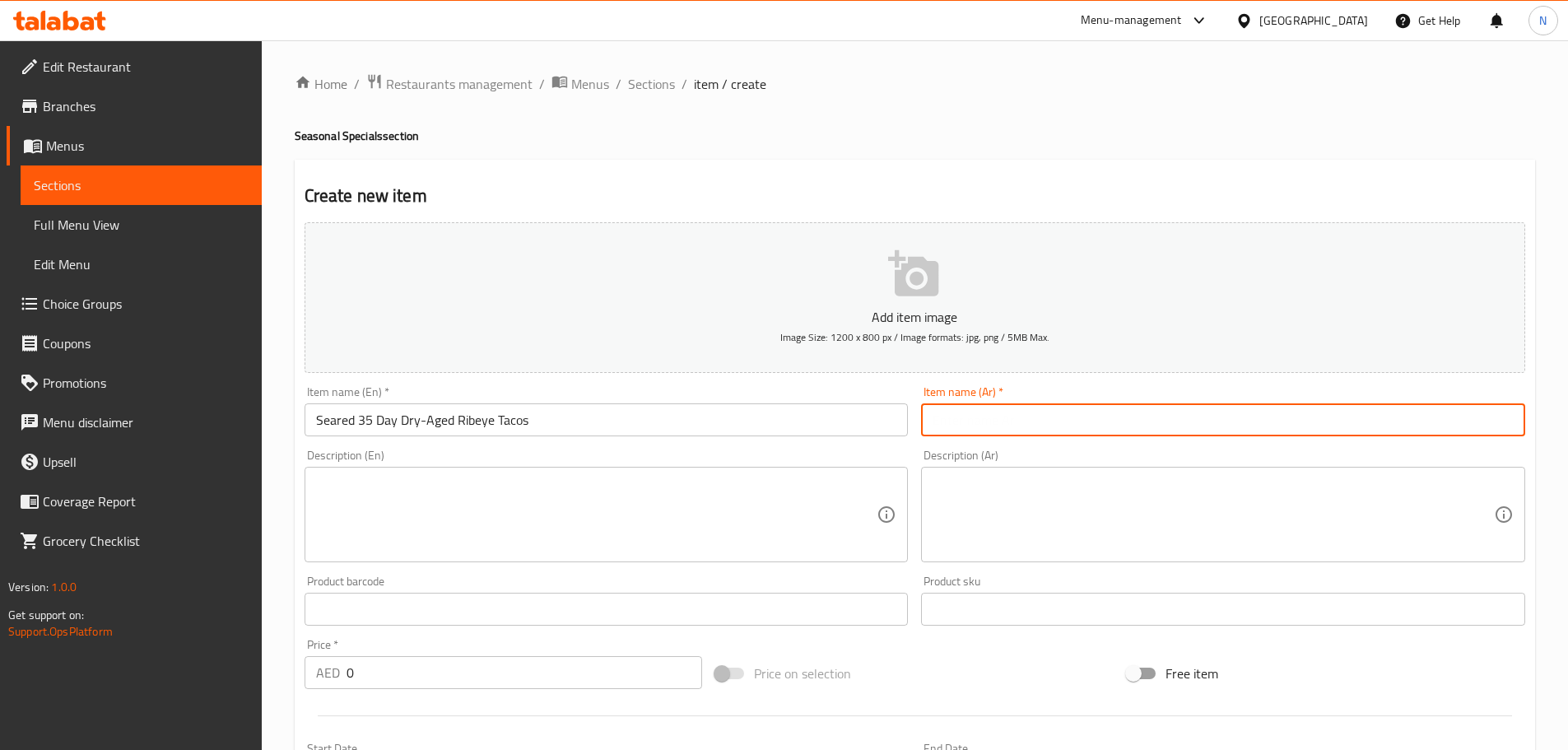
paste input "تاكو لحم الضلع المشوي والمجفف لمدة 35 يومًا"
click at [462, 417] on input "Seared 35 Day Dry-Aged Ribeye Tacos" at bounding box center [607, 420] width 604 height 33
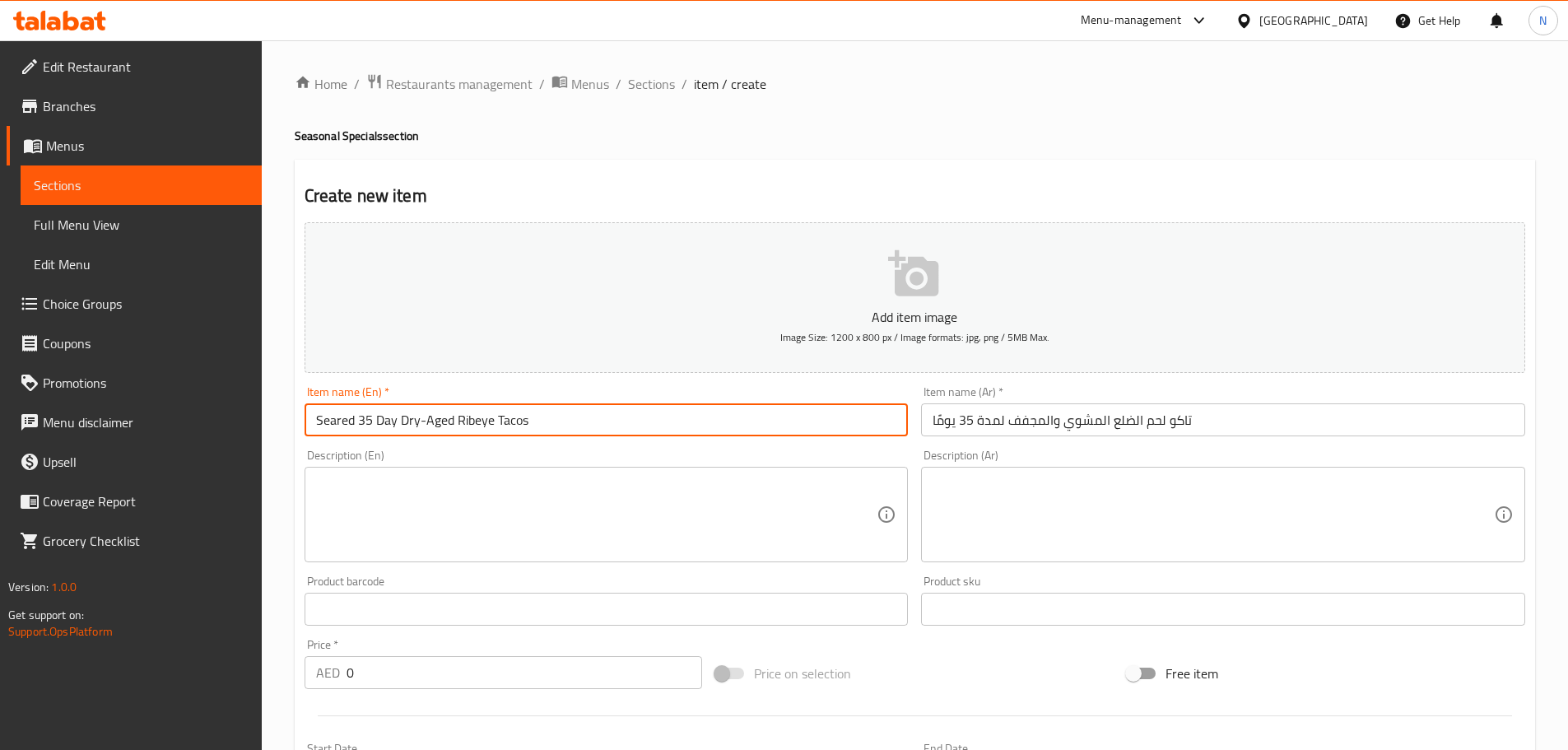
click at [462, 417] on input "Seared 35 Day Dry-Aged Ribeye Tacos" at bounding box center [607, 420] width 604 height 33
click at [1164, 423] on input "تاكو لحم الضلع المشوي والمجفف لمدة 35 يومًا" at bounding box center [1223, 420] width 604 height 33
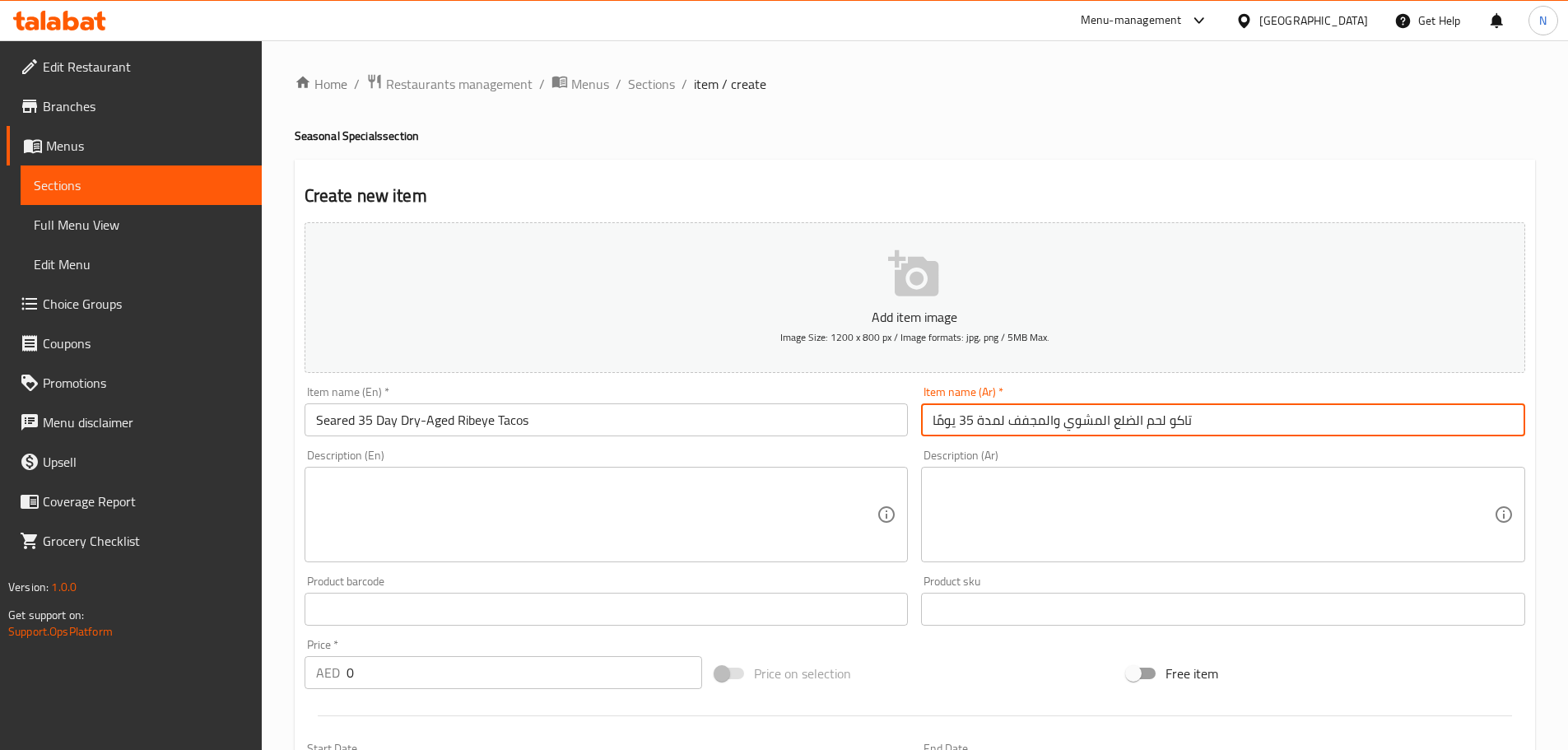
click at [1153, 423] on input "تاكو لحم الضلع المشوي والمجفف لمدة 35 يومًا" at bounding box center [1223, 420] width 604 height 33
drag, startPoint x: 1153, startPoint y: 423, endPoint x: 1123, endPoint y: 423, distance: 30.0
click at [1123, 423] on input "تاكو لحم الضلع المشوي والمجفف لمدة 35 يومًا" at bounding box center [1223, 420] width 604 height 33
paste input "ريب آي"
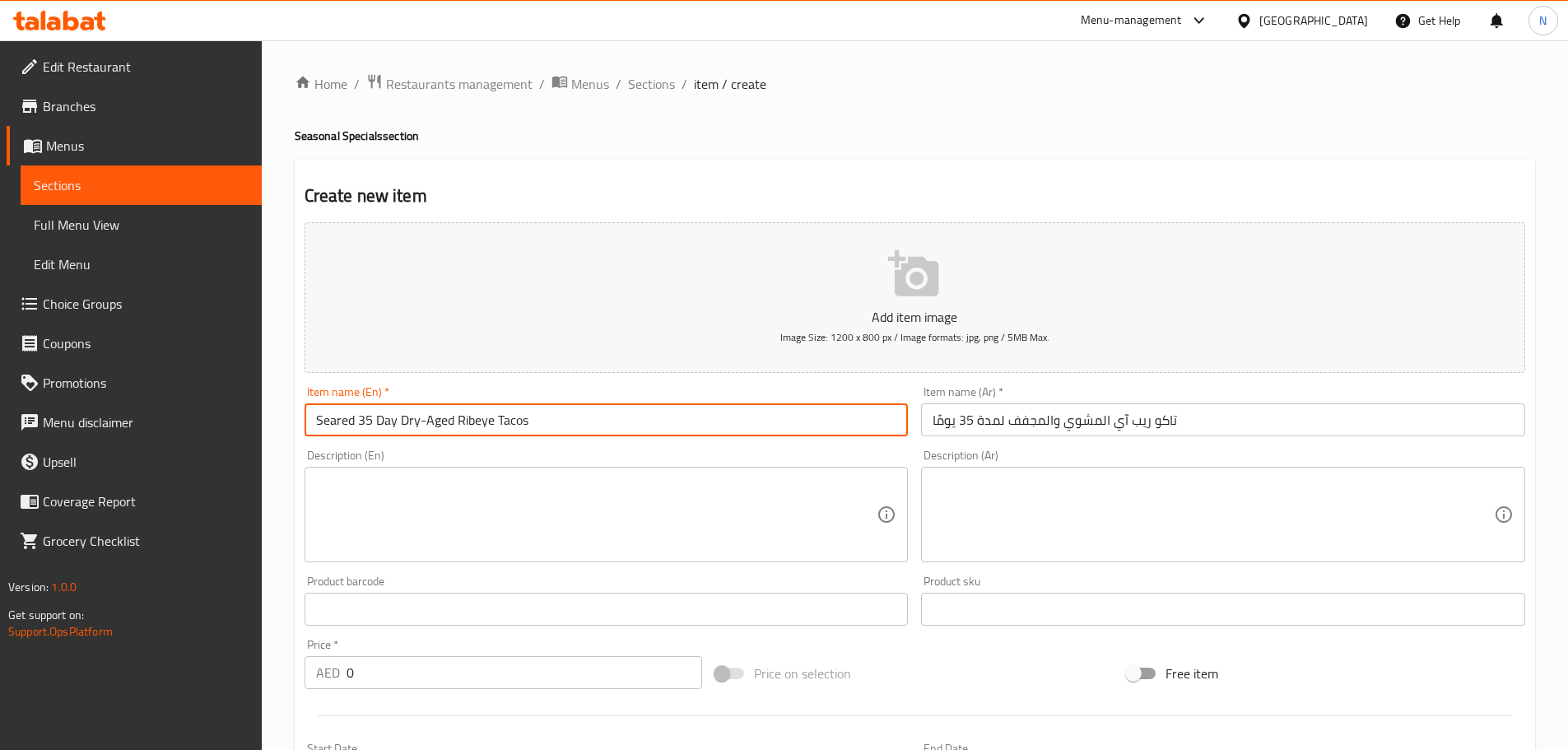
click at [331, 416] on input "Seared 35 Day Dry-Aged Ribeye Tacos" at bounding box center [607, 420] width 604 height 33
drag, startPoint x: 450, startPoint y: 422, endPoint x: 400, endPoint y: 425, distance: 50.1
click at [400, 425] on input "Seared 35 Day Dry-Aged Ribeye Tacos" at bounding box center [607, 420] width 604 height 33
click at [466, 413] on input "Seared 35 Day Dry-Aged Ribeye Tacos" at bounding box center [607, 420] width 604 height 33
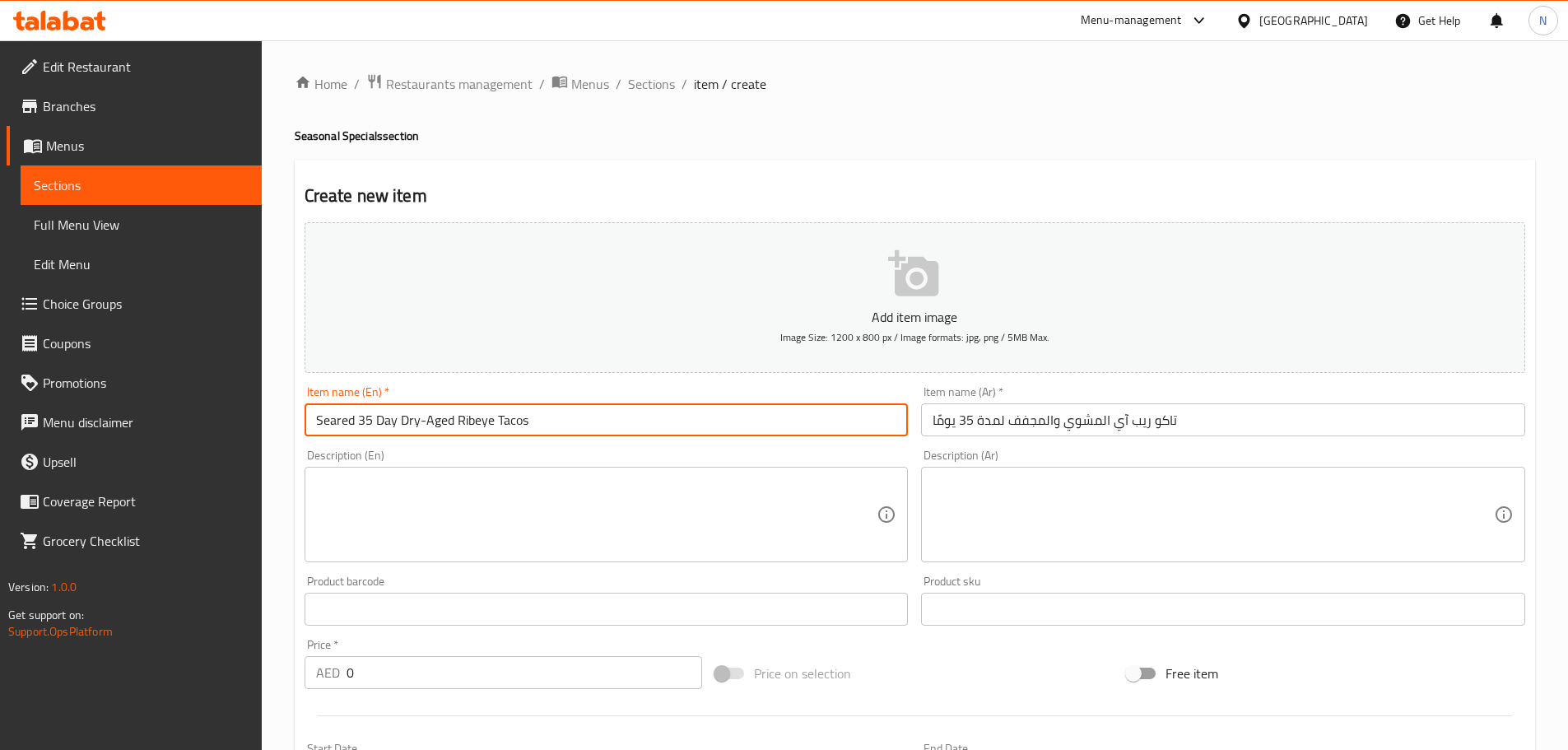
drag, startPoint x: 453, startPoint y: 423, endPoint x: 316, endPoint y: 434, distance: 137.4
click at [316, 434] on input "Seared 35 Day Dry-Aged Ribeye Tacos" at bounding box center [607, 420] width 604 height 33
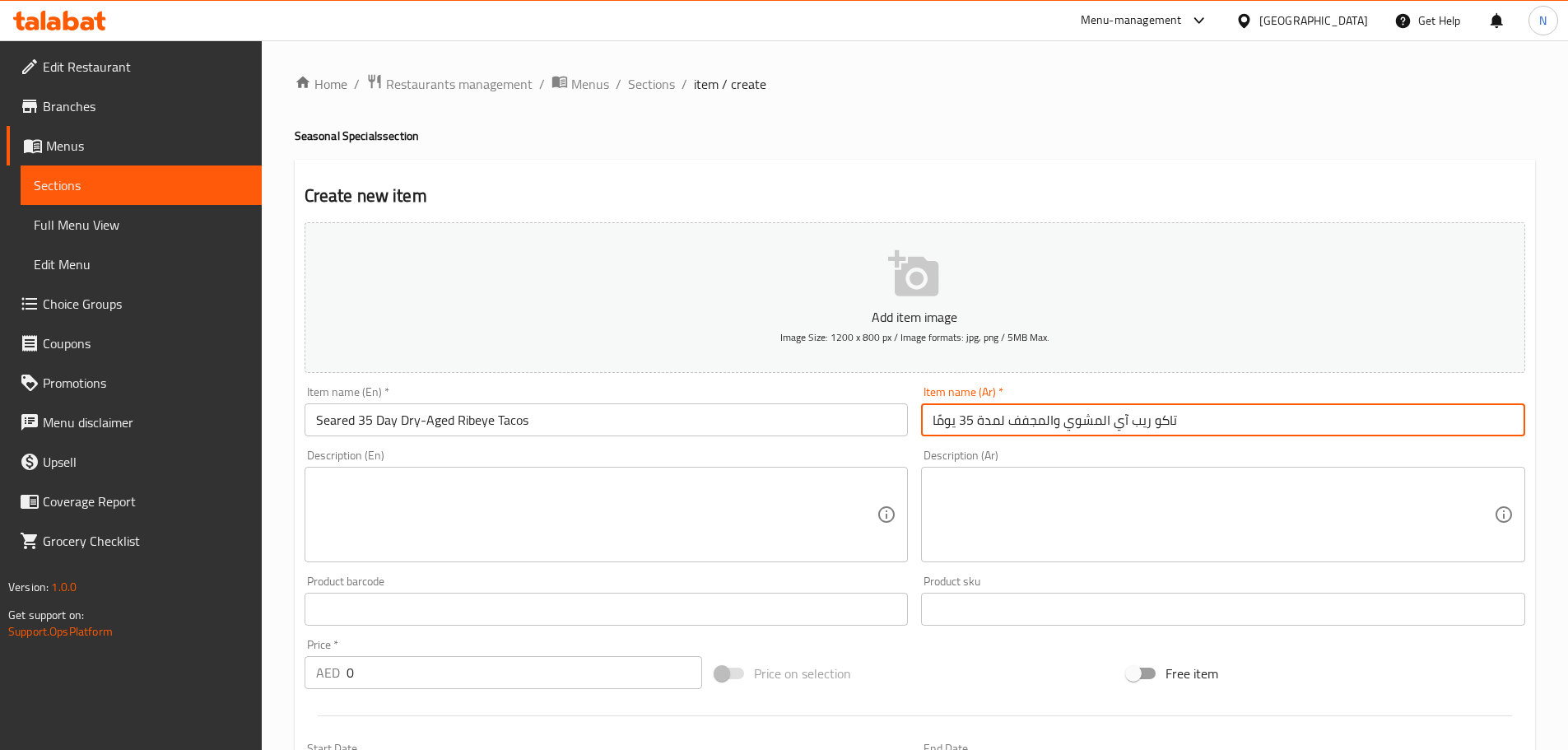
click at [1100, 423] on input "تاكو ريب آي المشوي والمجفف لمدة 35 يومًا" at bounding box center [1223, 420] width 604 height 33
type input "تاكو ريب آي مشوي والمجفف لمدة 35 يومًا"
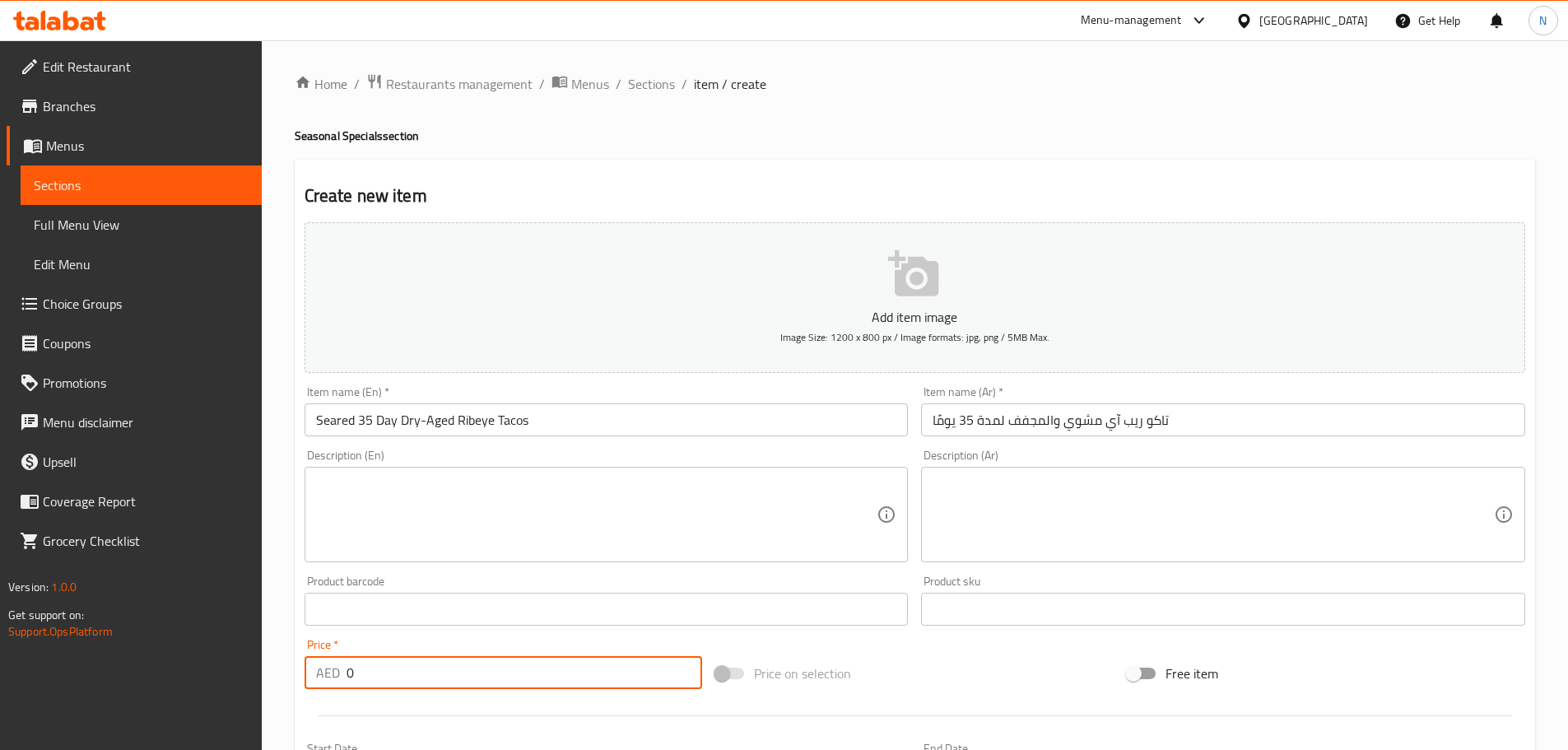
drag, startPoint x: 356, startPoint y: 674, endPoint x: 340, endPoint y: 672, distance: 16.1
click at [340, 672] on div "AED 0 Price *" at bounding box center [504, 672] width 398 height 33
type input "95"
click at [1002, 666] on div "Price on selection" at bounding box center [914, 672] width 411 height 44
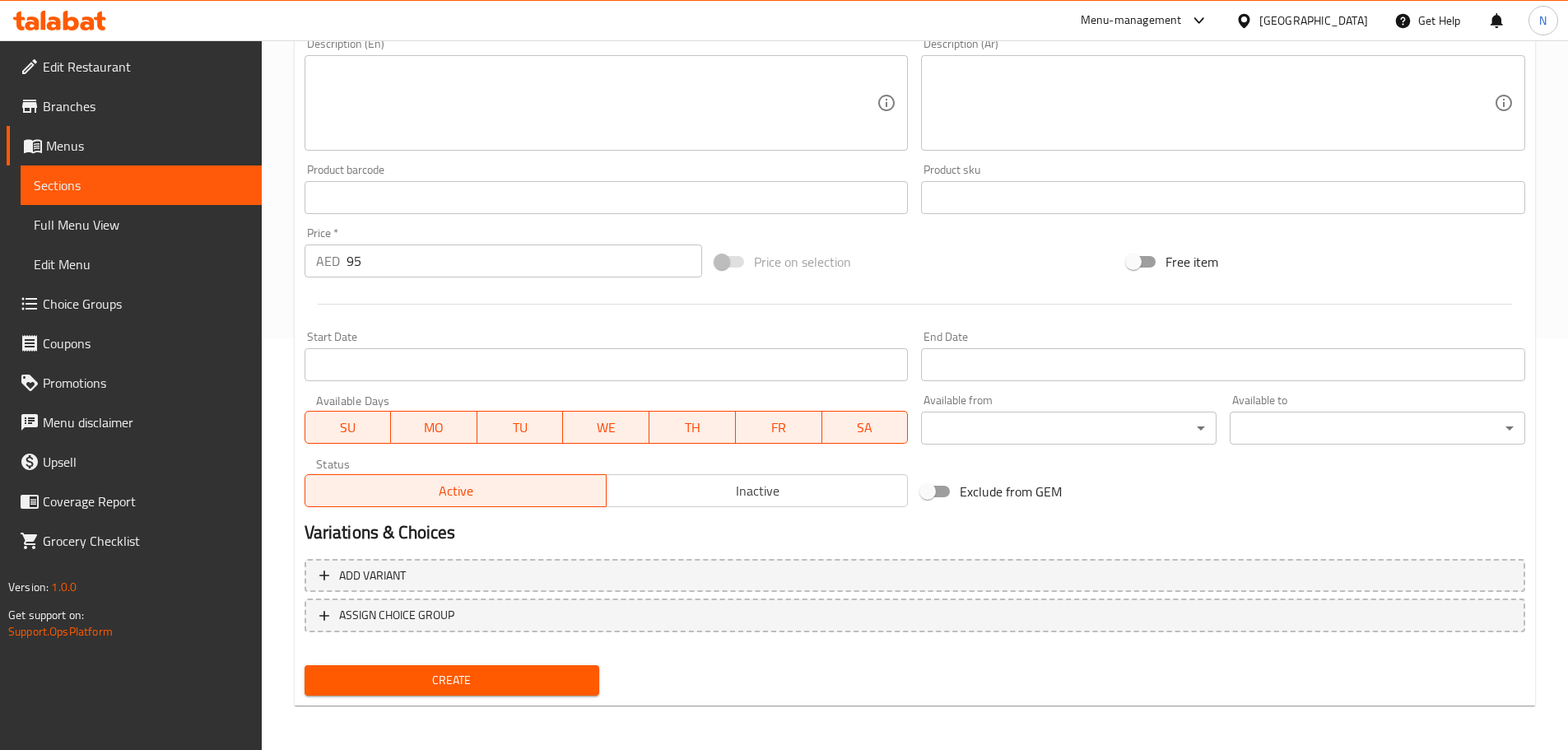
scroll to position [413, 0]
click at [472, 679] on span "Create" at bounding box center [452, 679] width 269 height 21
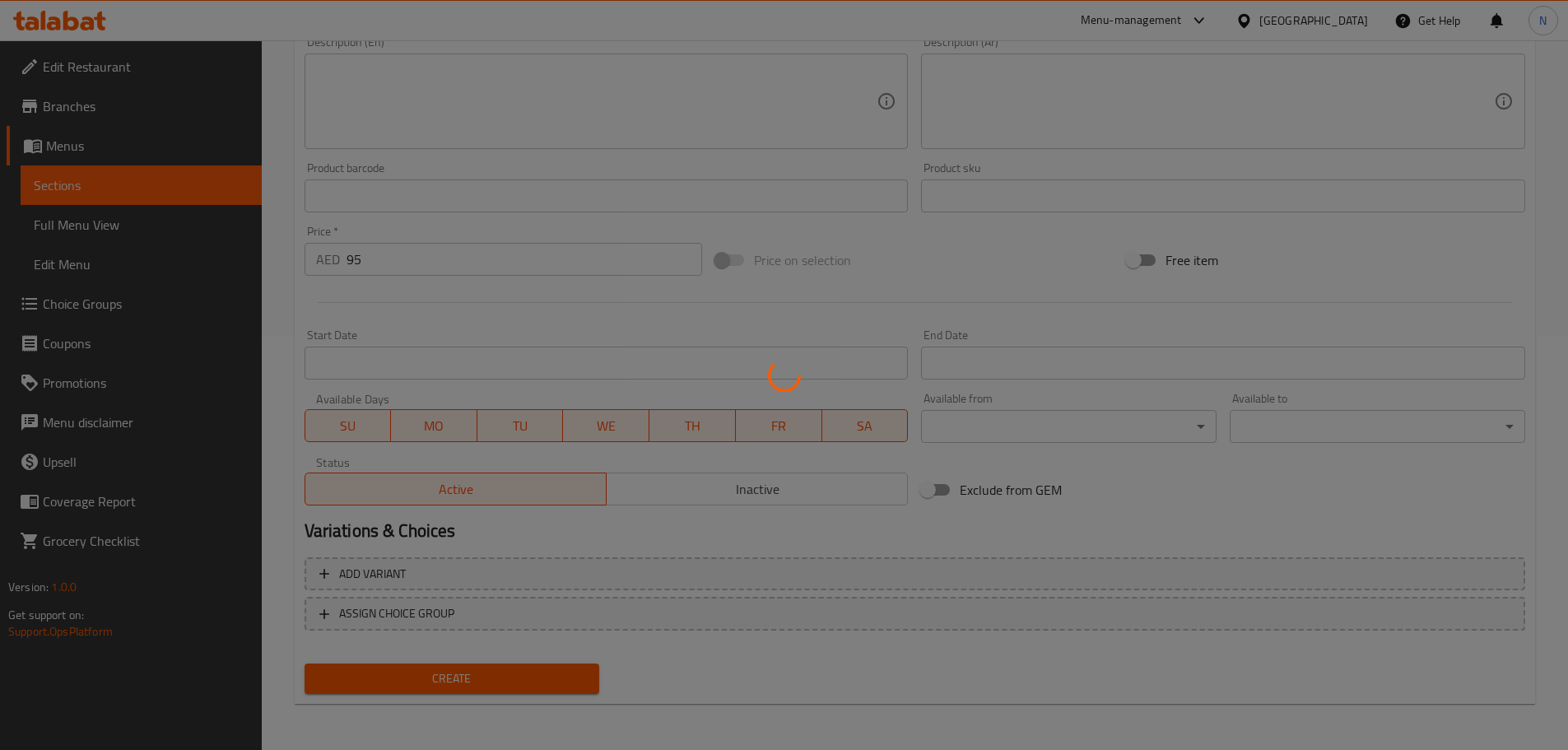
type input "0"
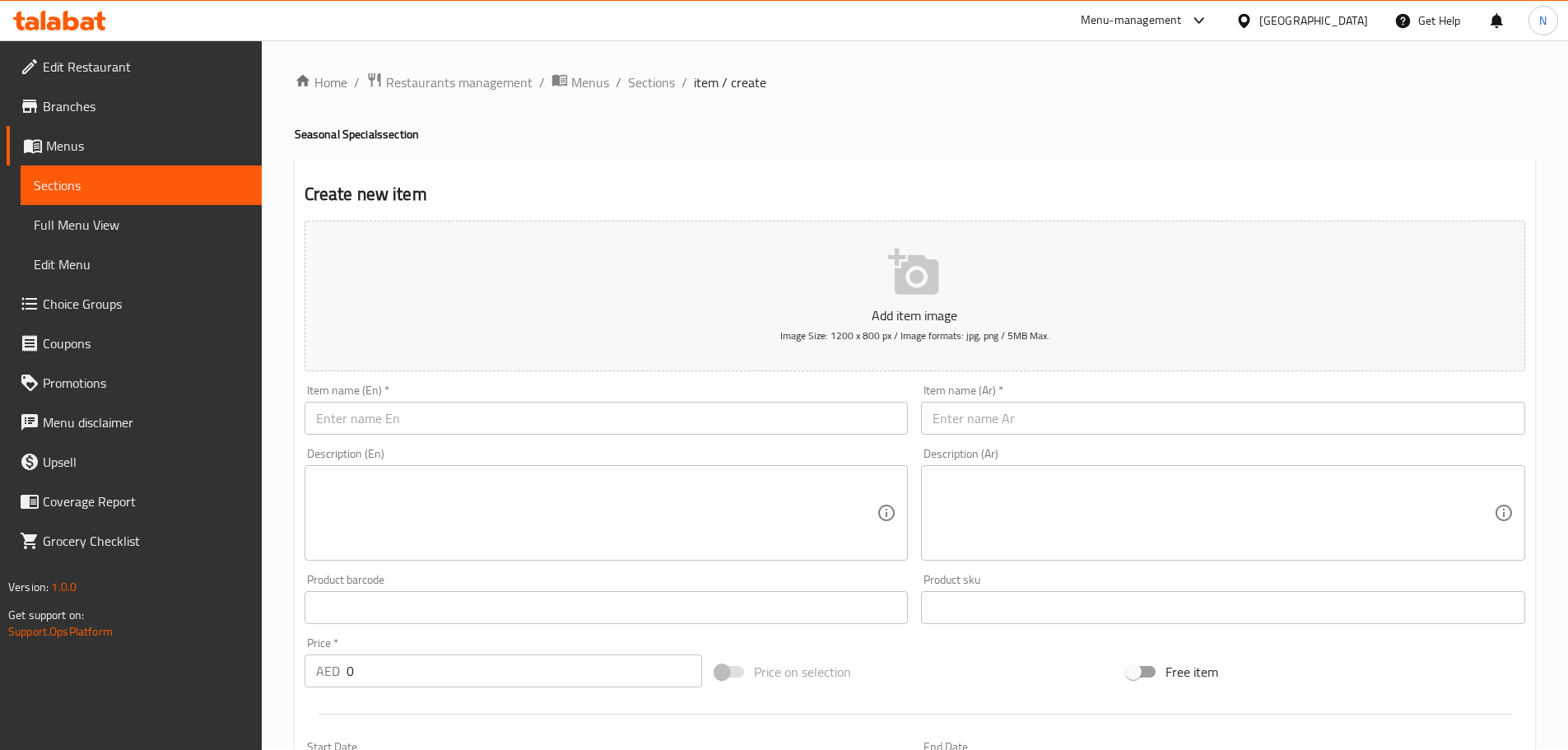
scroll to position [0, 0]
click at [647, 88] on span "Sections" at bounding box center [652, 84] width 47 height 20
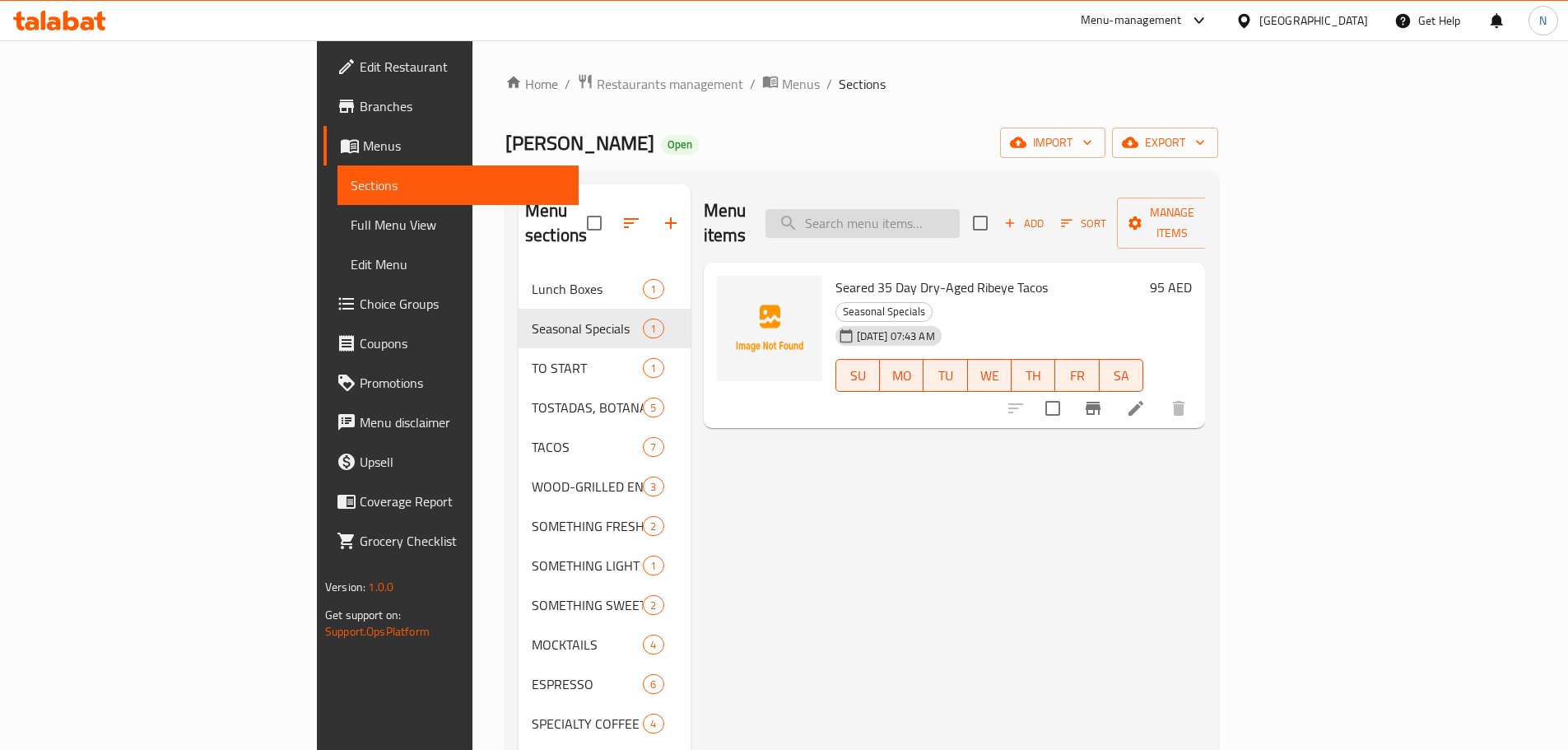
click at [926, 211] on input "search" at bounding box center [862, 223] width 194 height 29
paste input "Soy-Pasilla Glazed Short Rib Tacos"
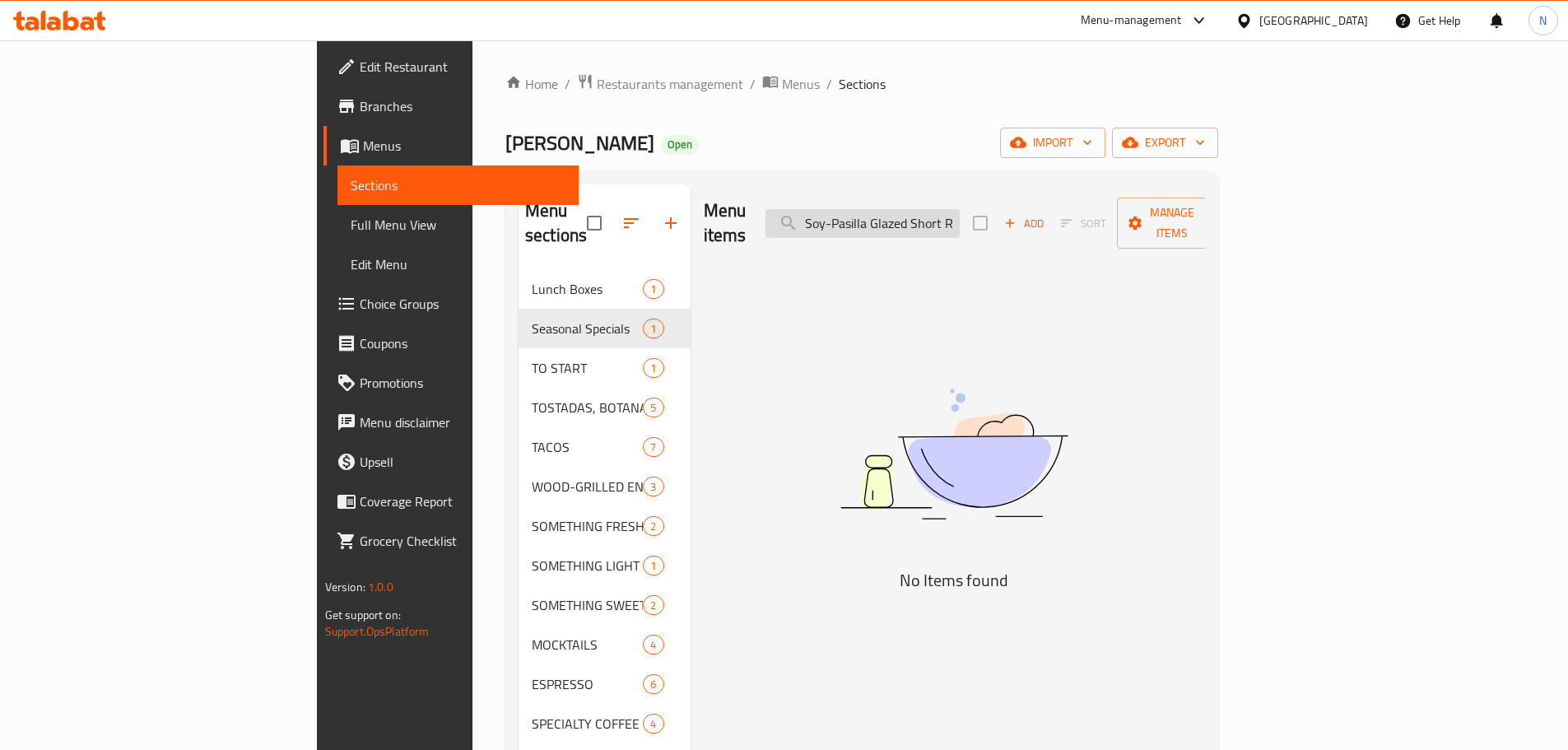
drag, startPoint x: 1015, startPoint y: 210, endPoint x: 888, endPoint y: 215, distance: 127.1
click at [888, 215] on input "Soy-Pasilla Glazed Short Rib Tacos" at bounding box center [862, 223] width 194 height 29
click at [960, 209] on input "Rib Tacos" at bounding box center [862, 223] width 194 height 29
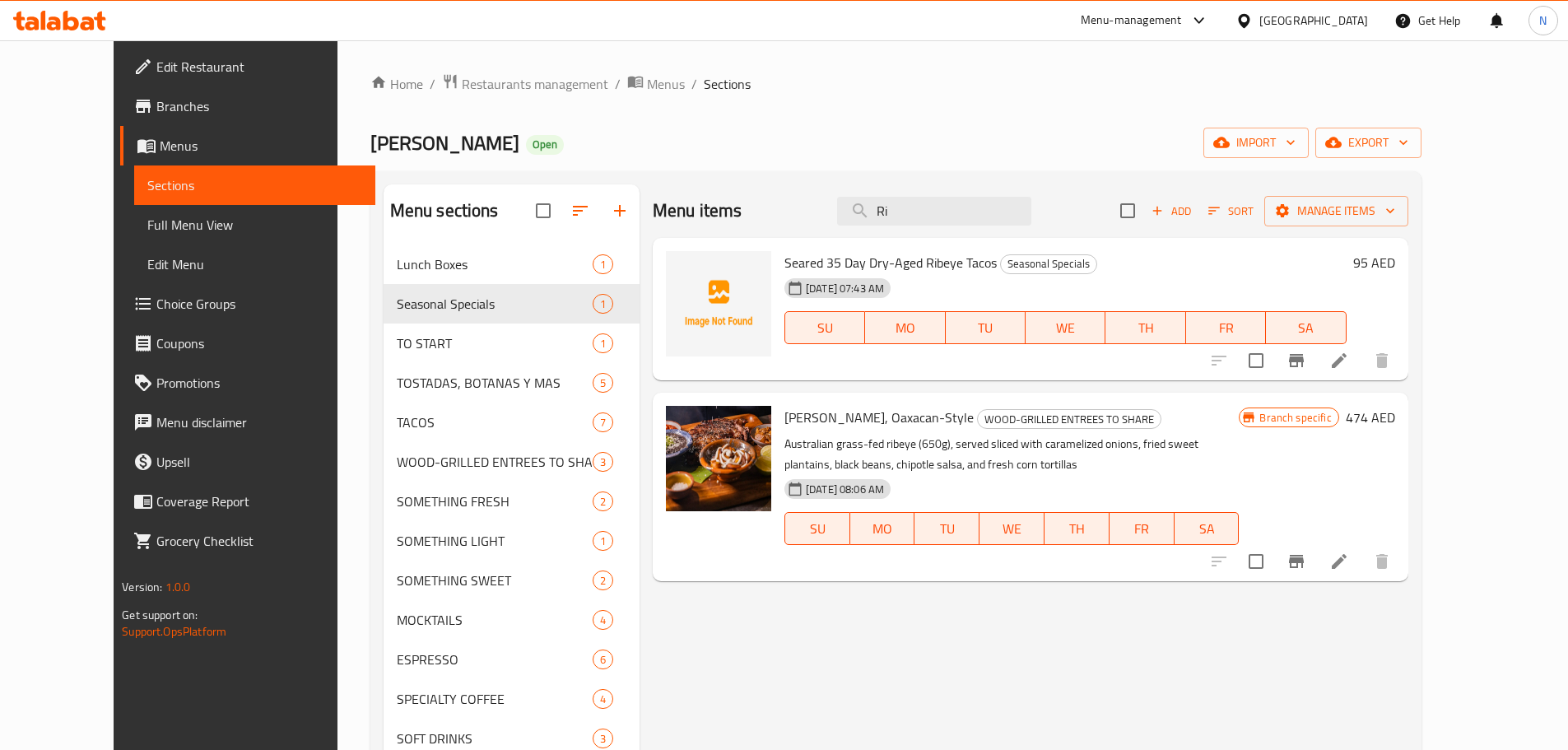
type input "R"
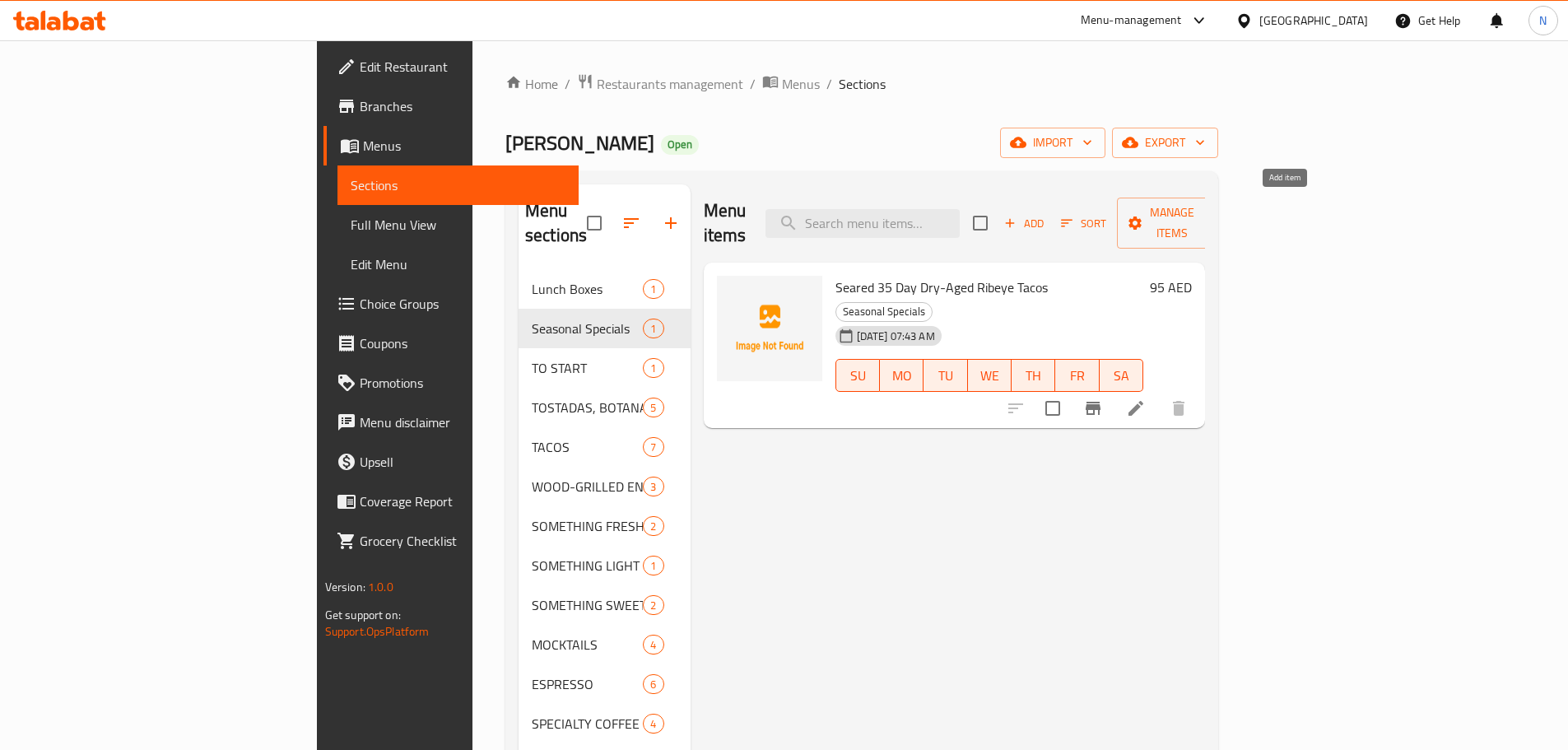
click at [1047, 214] on span "Add" at bounding box center [1024, 224] width 44 height 19
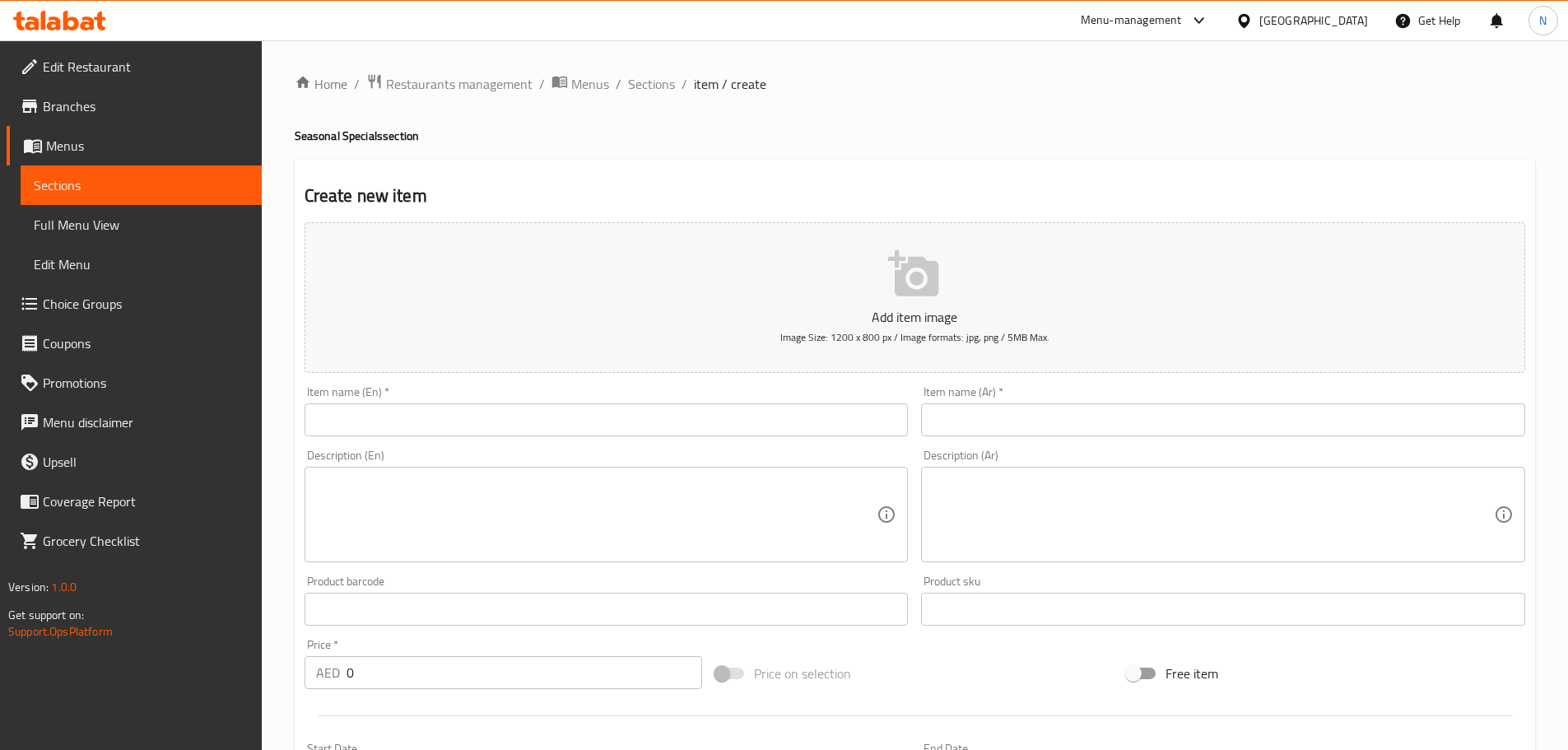
click at [442, 422] on input "text" at bounding box center [607, 420] width 604 height 33
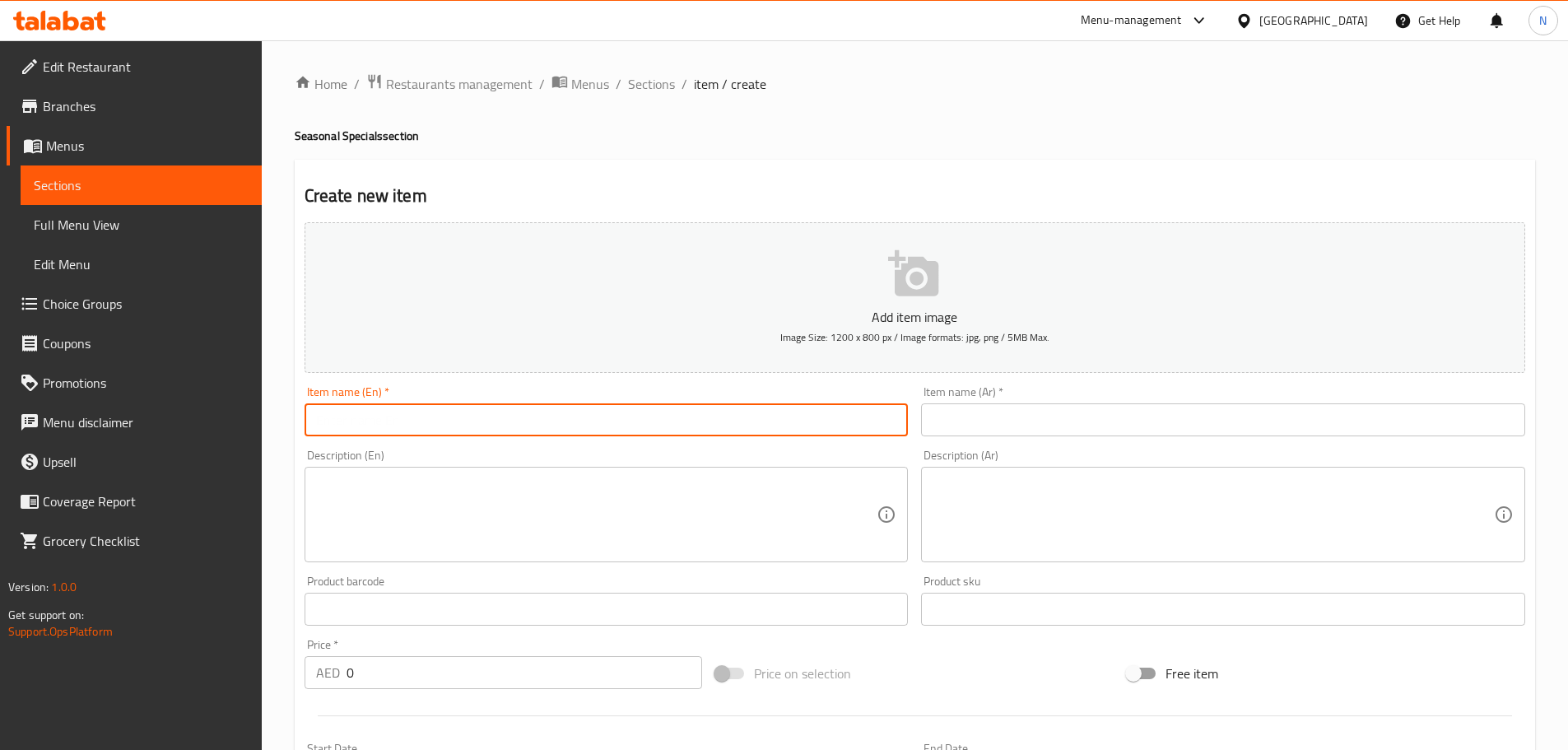
paste input "Soy-Pasilla Glazed Short Rib Tacos"
type input "Soy-Pasilla Glazed Short Rib Tacos"
click at [1095, 436] on input "text" at bounding box center [1223, 420] width 604 height 33
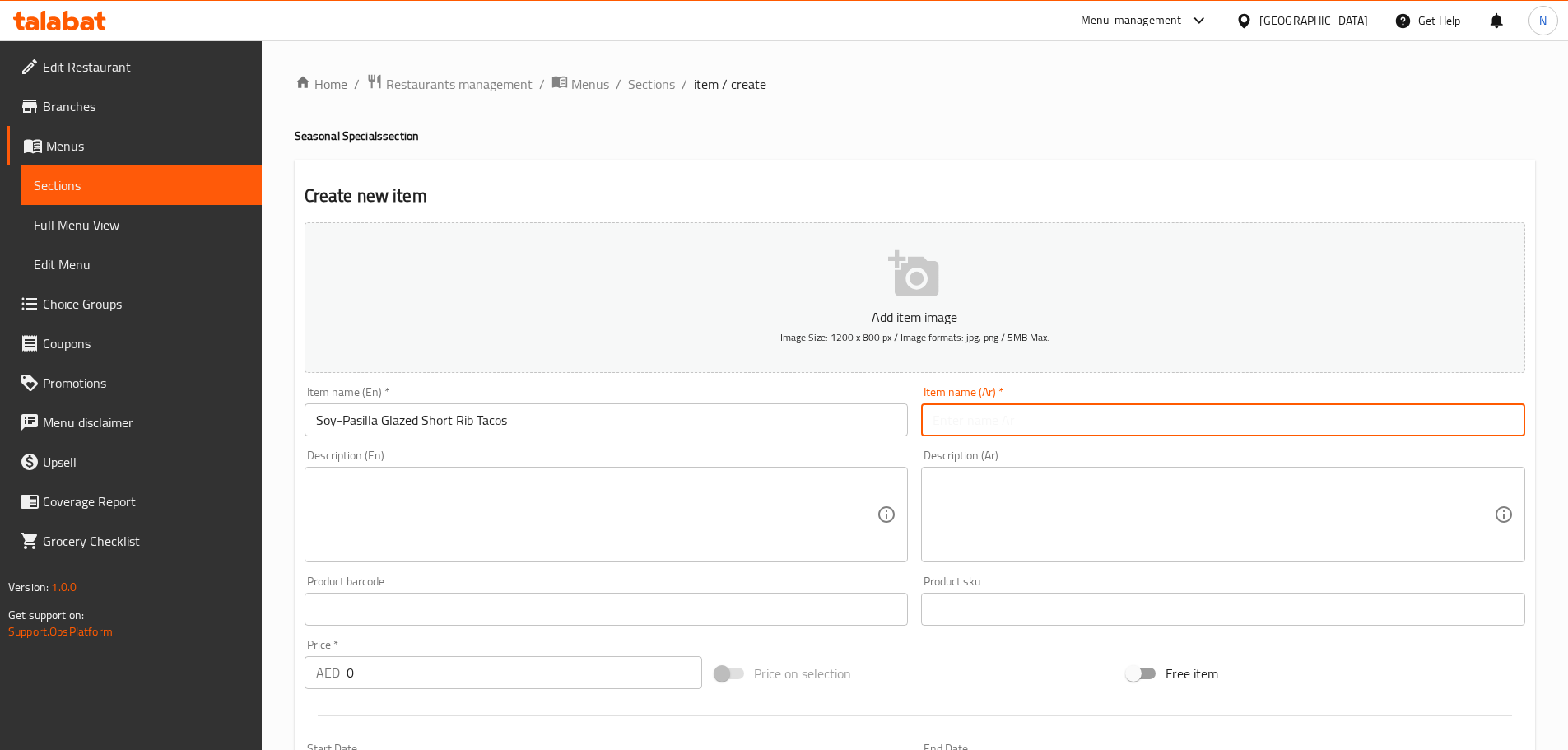
paste input "فول الصويا والباسيلا المزجج التاكو الضلع القصير"
click at [1152, 420] on input "فول الصويا والباسيلا المزجج التاكو الضلع القصير" at bounding box center [1223, 420] width 604 height 33
click at [1111, 420] on input "فول صويا والباسيلا المزجج التاكو الضلع القصير" at bounding box center [1223, 420] width 604 height 33
click at [404, 414] on input "Soy-Pasilla Glazed Short Rib Tacos" at bounding box center [607, 420] width 604 height 33
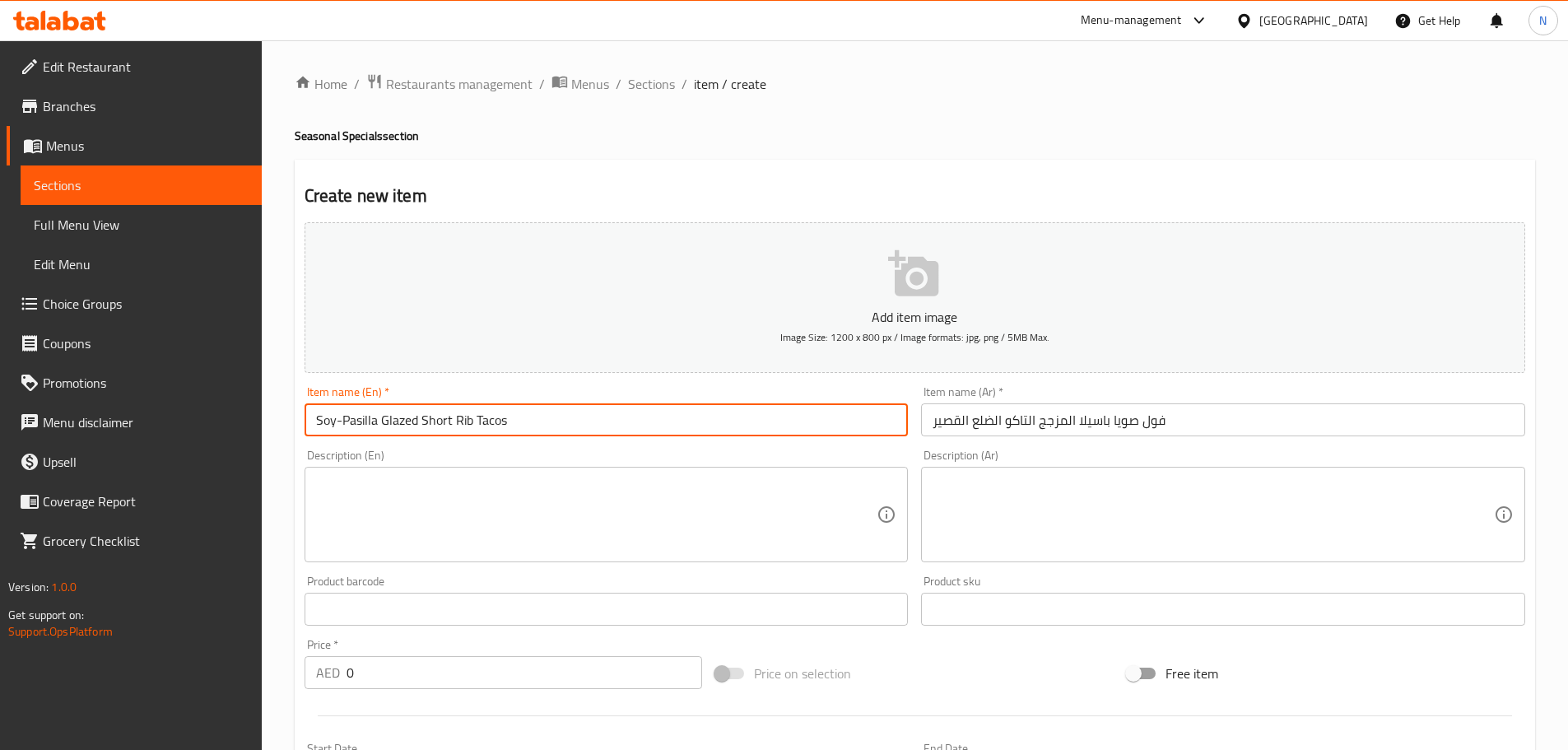
click at [404, 414] on input "Soy-Pasilla Glazed Short Rib Tacos" at bounding box center [607, 420] width 604 height 33
click at [1066, 423] on input "فول صويا باسيلا المزجج التاكو الضلع القصير" at bounding box center [1223, 420] width 604 height 33
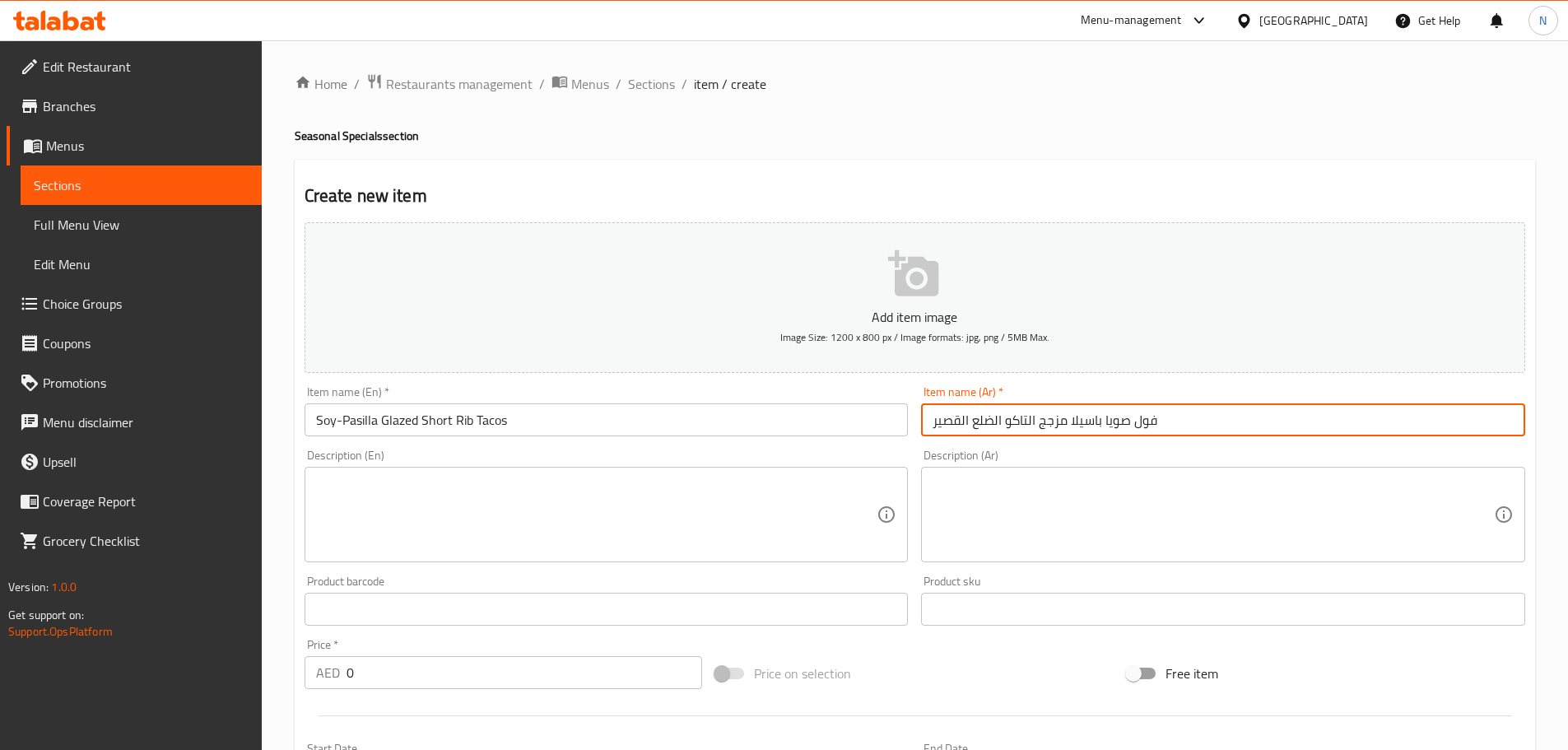
click at [1030, 419] on input "فول صويا باسيلا مزجج التاكو الضلع القصير" at bounding box center [1223, 420] width 604 height 33
click at [458, 423] on input "Soy-Pasilla Glazed Short Rib Tacos" at bounding box center [607, 420] width 604 height 33
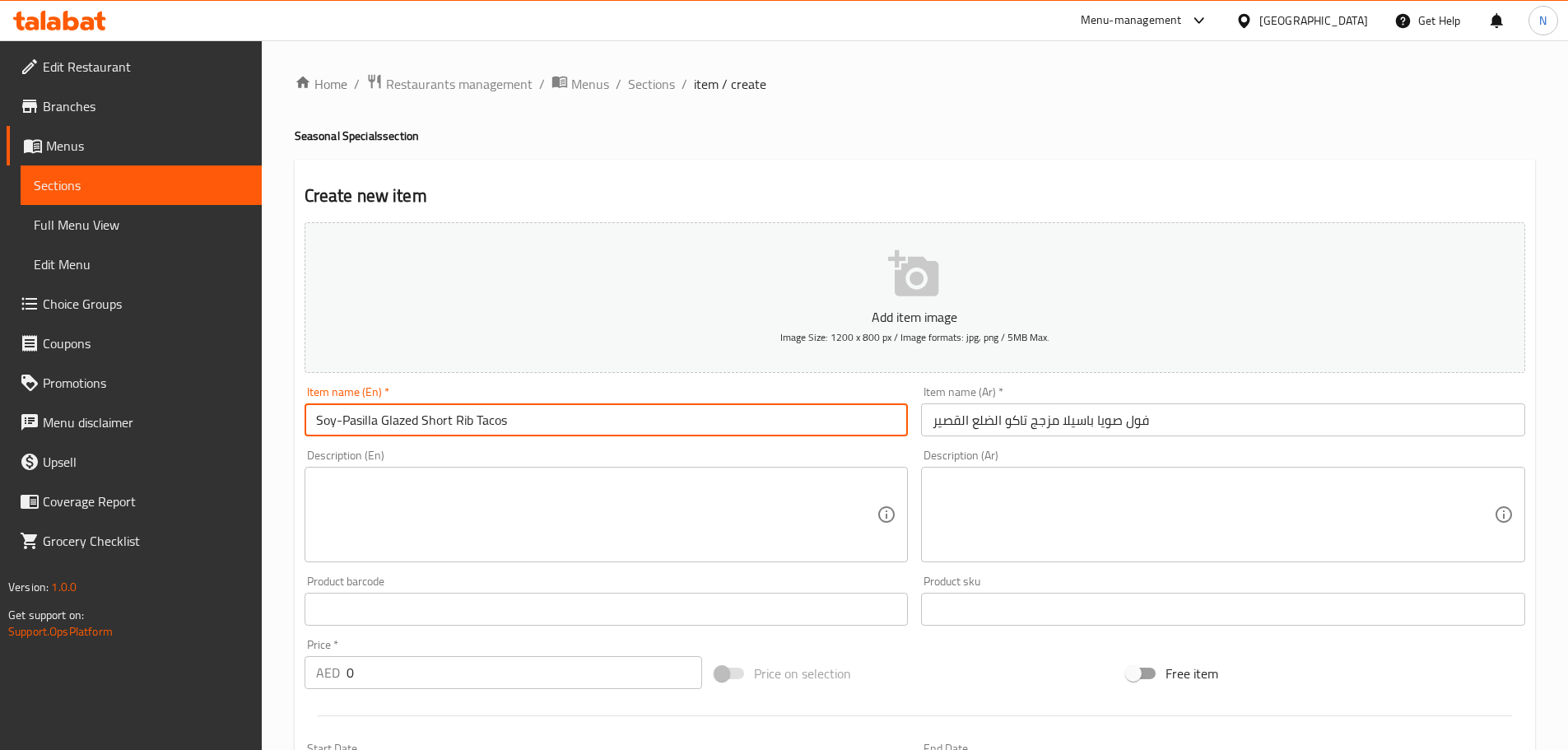
click at [458, 423] on input "Soy-Pasilla Glazed Short Rib Tacos" at bounding box center [607, 420] width 604 height 33
click at [987, 416] on input "فول صويا باسيلا مزجج تاكو الضلع القصير" at bounding box center [1223, 420] width 604 height 33
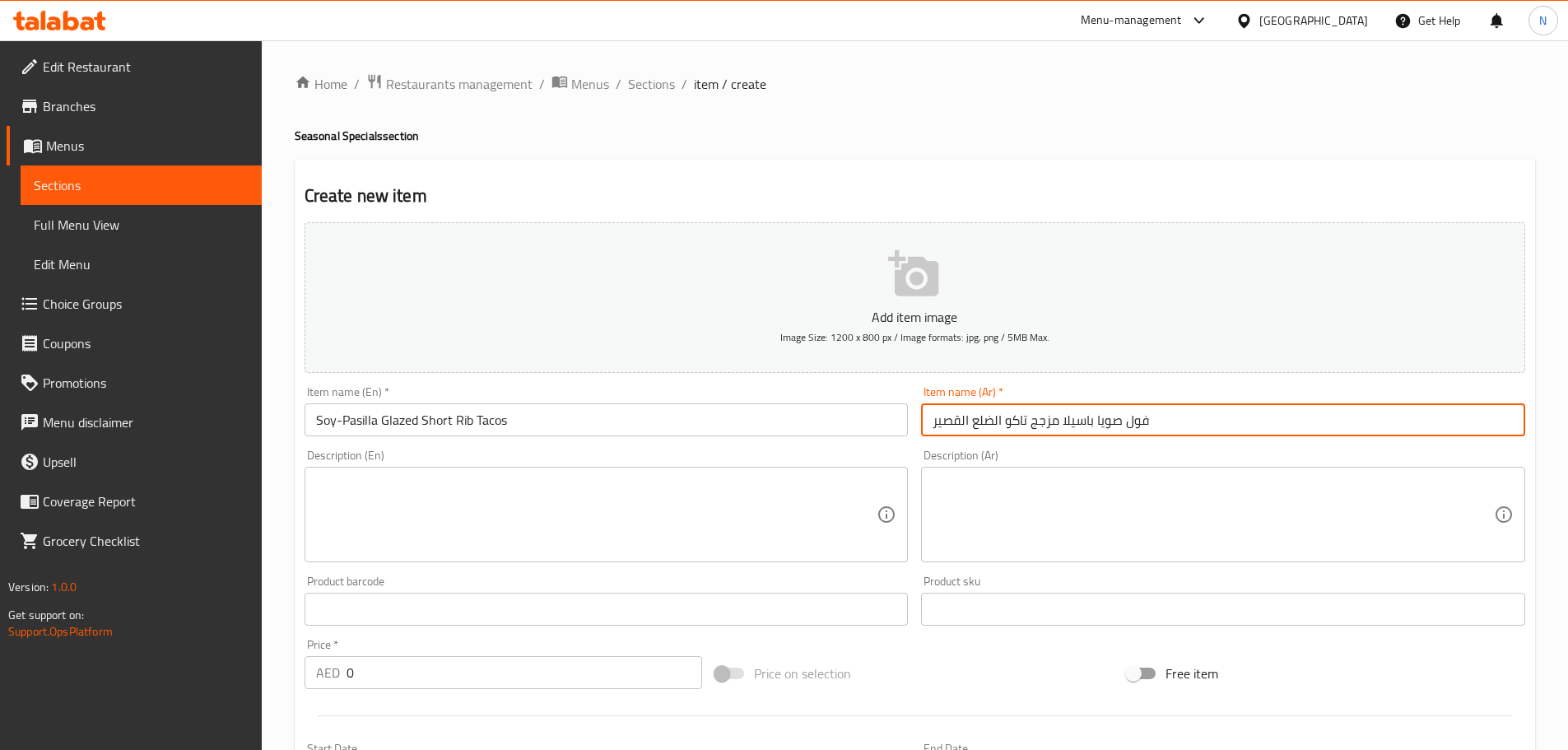
click at [987, 416] on input "فول صويا باسيلا مزجج تاكو الضلع القصير" at bounding box center [1223, 420] width 604 height 33
paste input "يش"
click at [950, 417] on input "فول صويا باسيلا مزجج تاكو ريش القصير" at bounding box center [1223, 420] width 604 height 33
click at [961, 433] on input "فول صويا باسيلا مزجج تاكو ريش القصير" at bounding box center [1223, 420] width 604 height 33
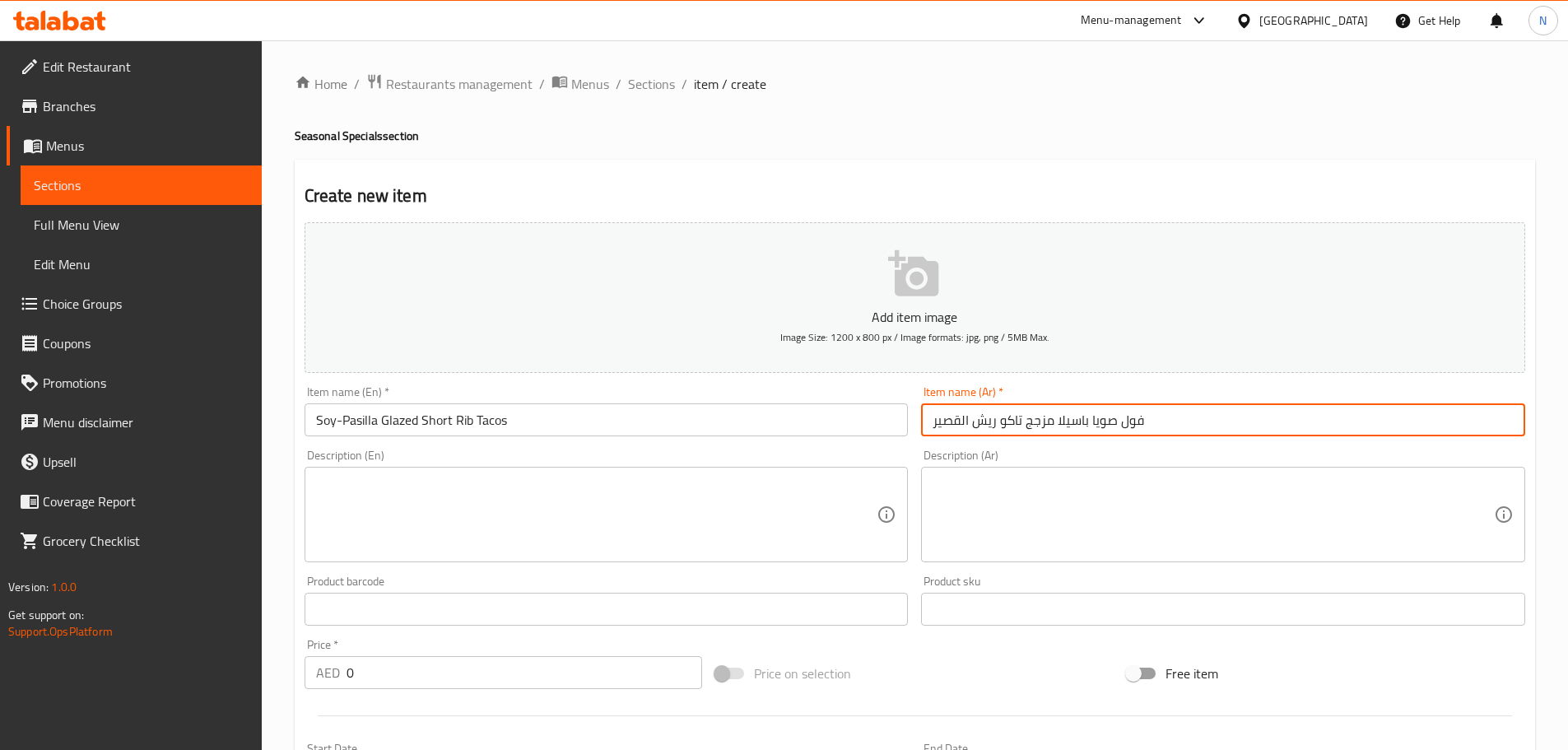
click at [961, 428] on input "فول صويا باسيلا مزجج تاكو ريش القصير" at bounding box center [1223, 420] width 604 height 33
click at [323, 423] on input "Soy-Pasilla Glazed Short Rib Tacos" at bounding box center [607, 420] width 604 height 33
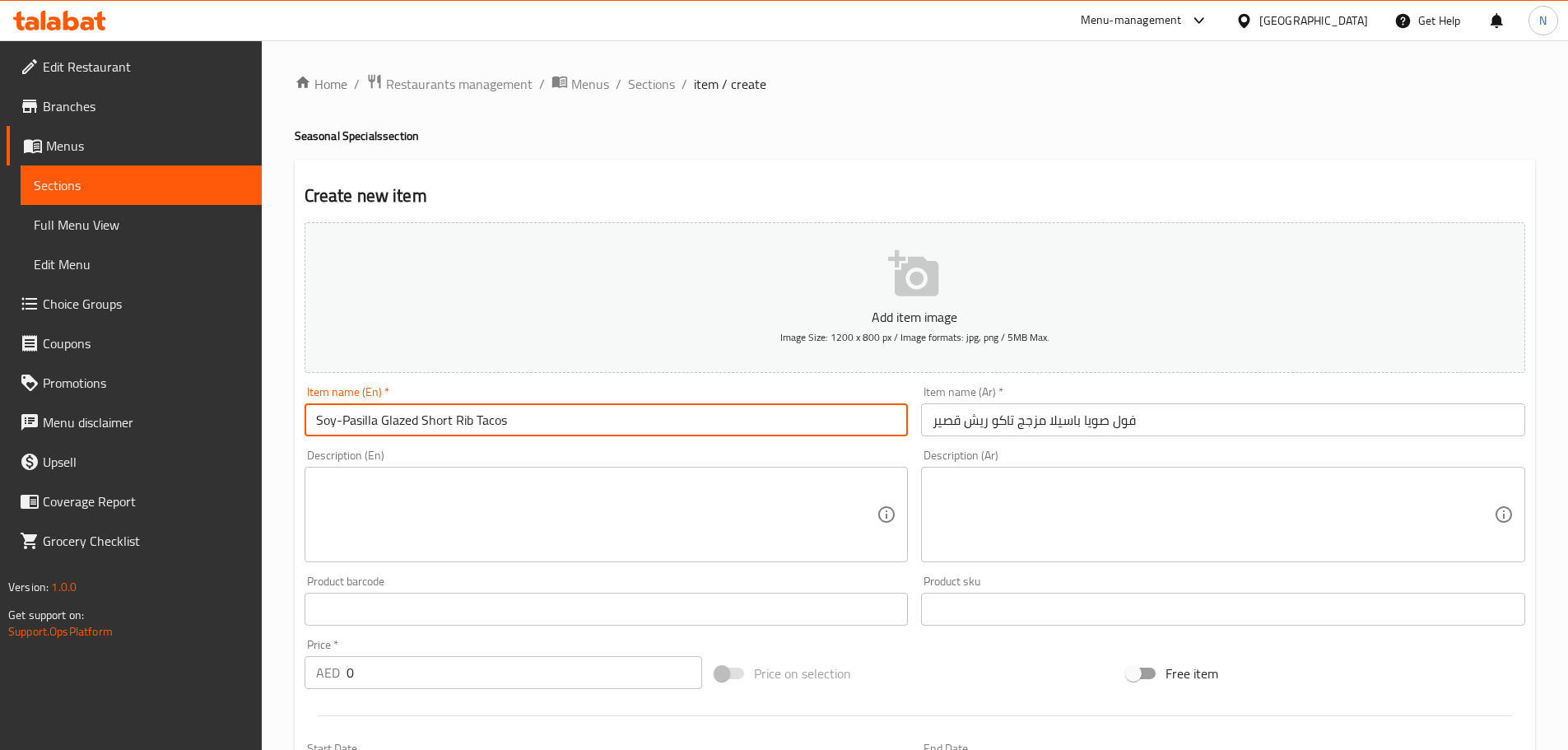
click at [323, 423] on input "Soy-Pasilla Glazed Short Rib Tacos" at bounding box center [607, 420] width 604 height 33
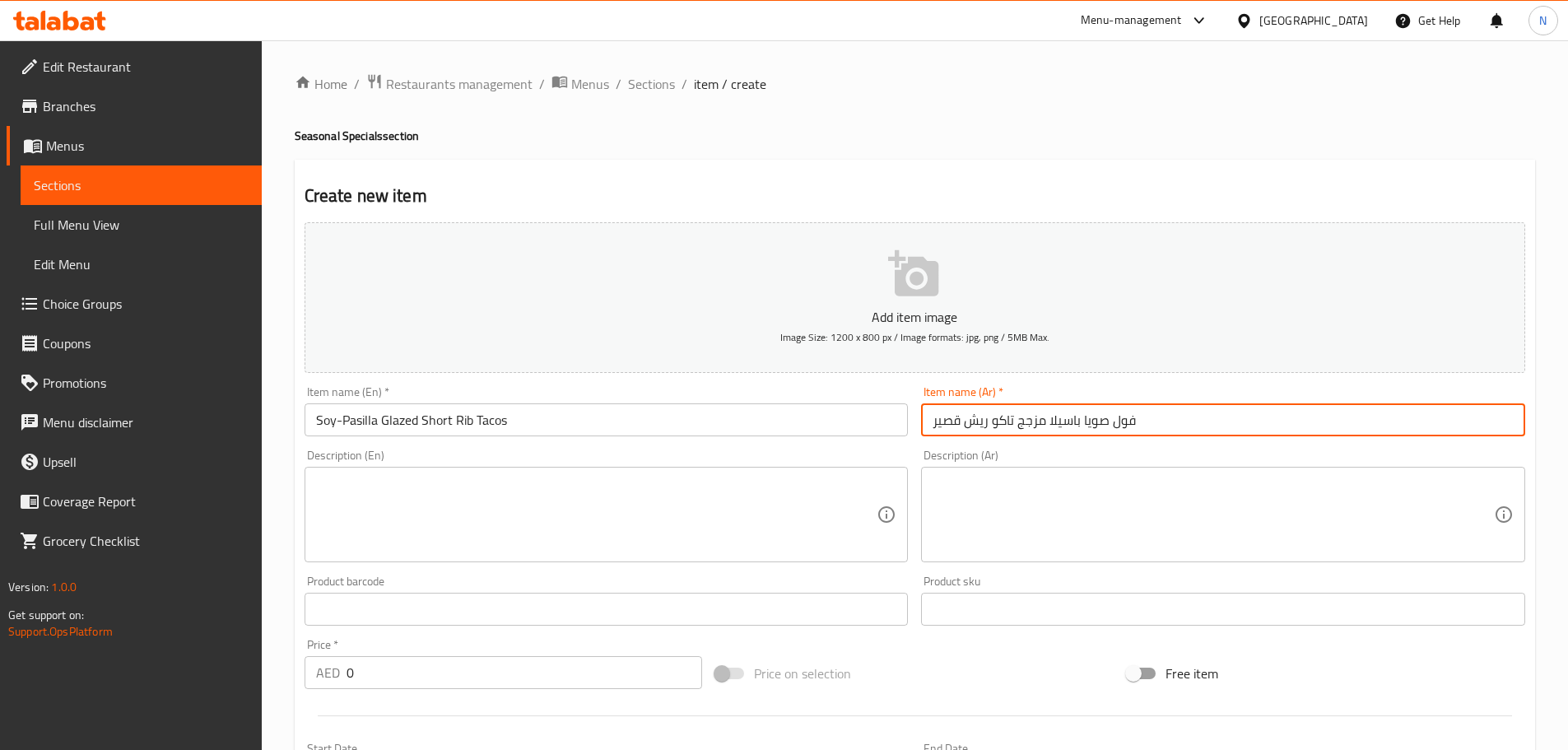
click at [1135, 409] on input "فول صويا باسيلا مزجج تاكو ريش قصير" at bounding box center [1223, 420] width 604 height 33
click at [1130, 415] on input "فول صويا باسيلا مزجج تاكو ريش قصير" at bounding box center [1223, 420] width 604 height 33
type input "صويا باسيلا مزجج تاكو ريش قصير"
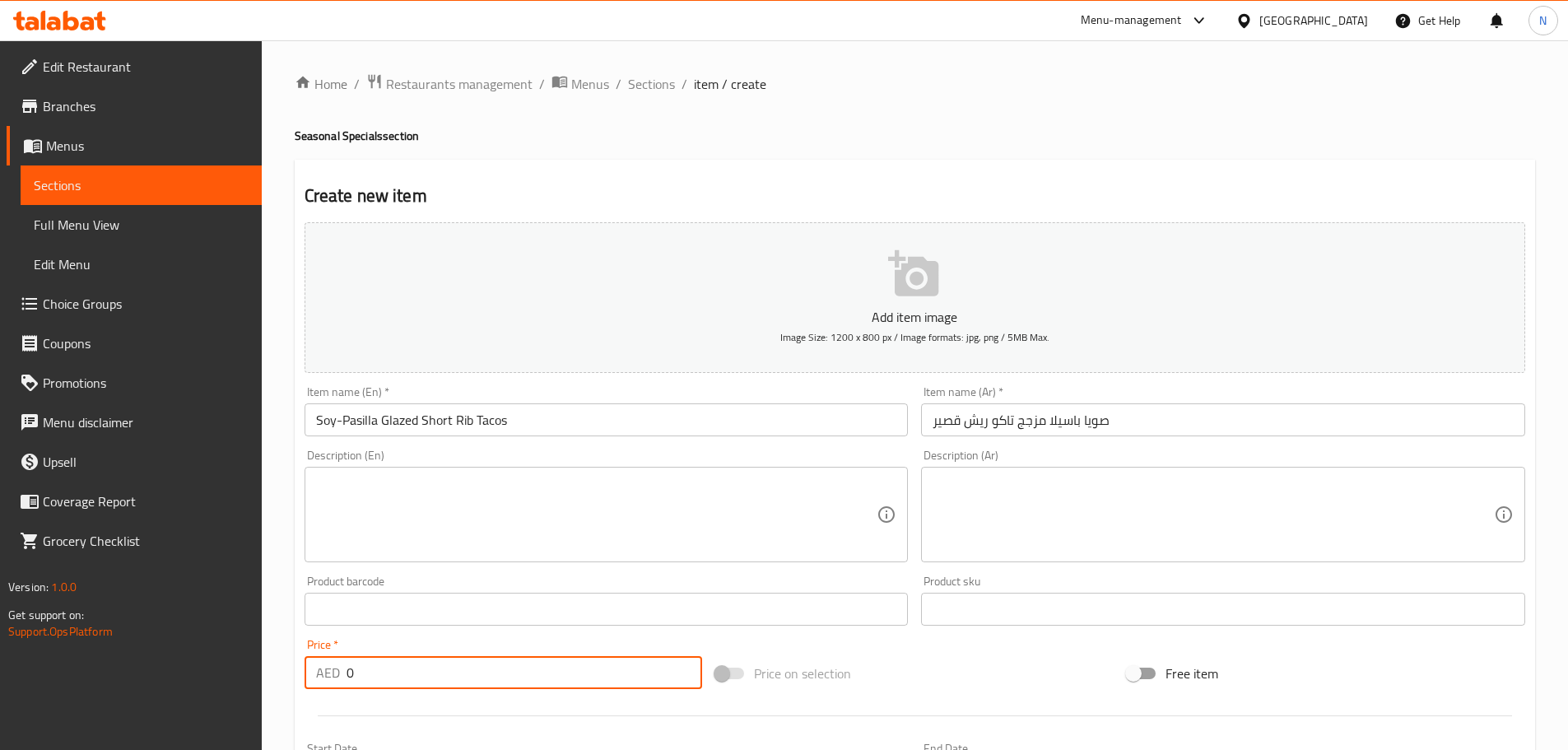
drag, startPoint x: 366, startPoint y: 662, endPoint x: 324, endPoint y: 672, distance: 43.2
click at [324, 672] on div "AED 0 Price *" at bounding box center [504, 672] width 398 height 33
type input "85"
click at [855, 676] on div "Price on selection" at bounding box center [914, 672] width 411 height 44
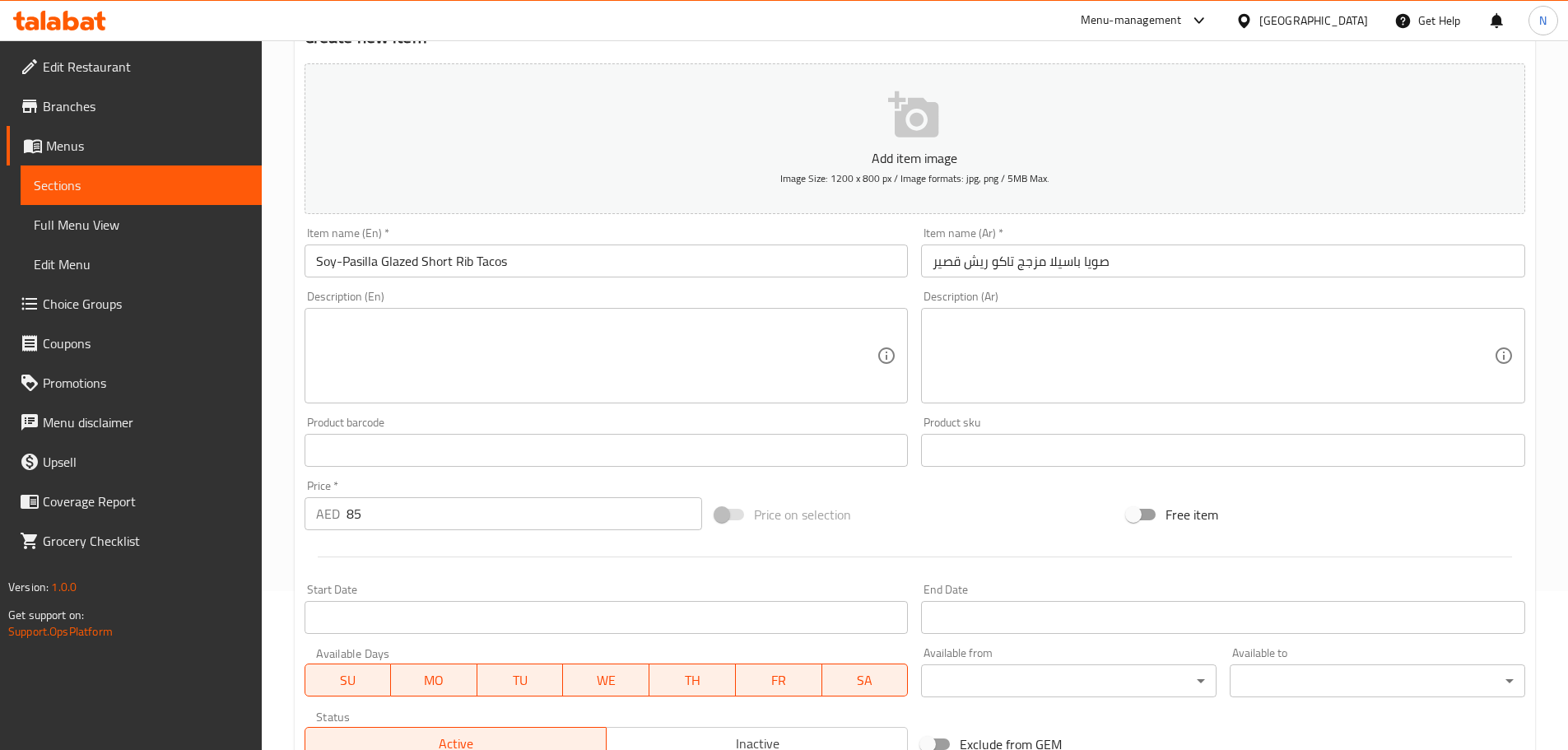
scroll to position [165, 0]
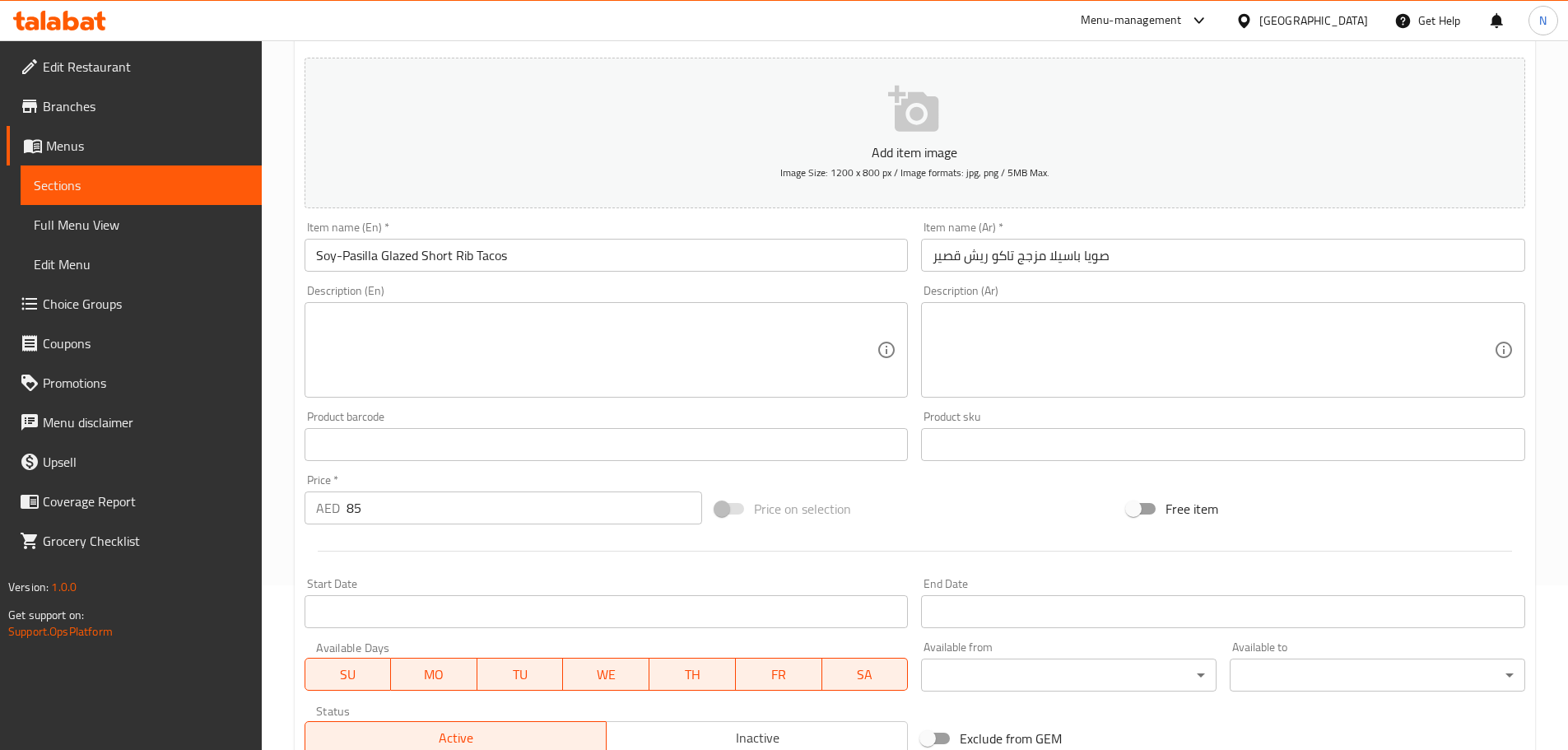
click at [1001, 250] on input "صويا باسيلا مزجج تاكو ريش قصير" at bounding box center [1223, 255] width 604 height 33
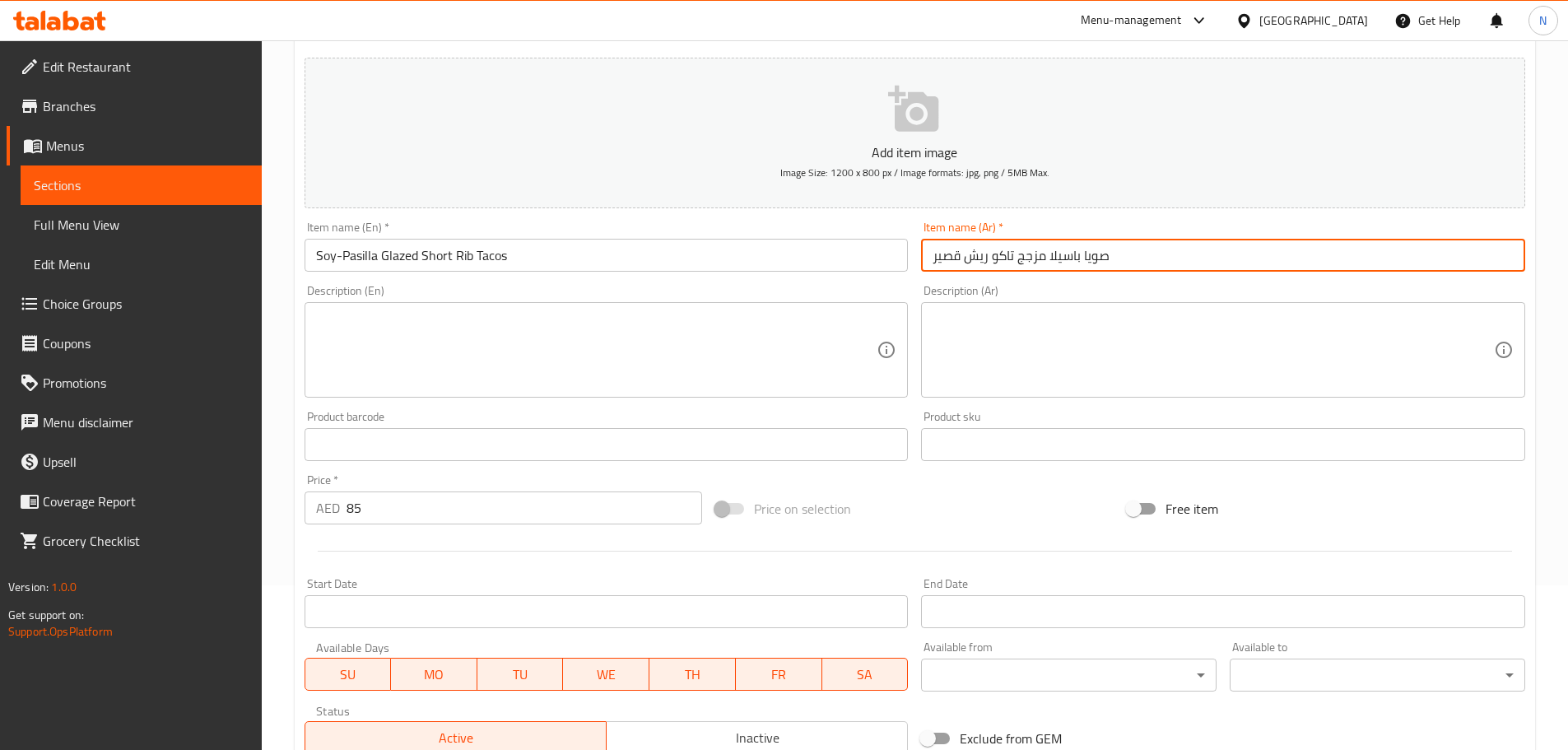
click at [1001, 250] on input "صويا باسيلا مزجج تاكو ريش قصير" at bounding box center [1223, 255] width 604 height 33
click at [1053, 253] on input "صويا باسيلا مزجج ريش قصير" at bounding box center [1223, 255] width 604 height 33
paste input "اكو"
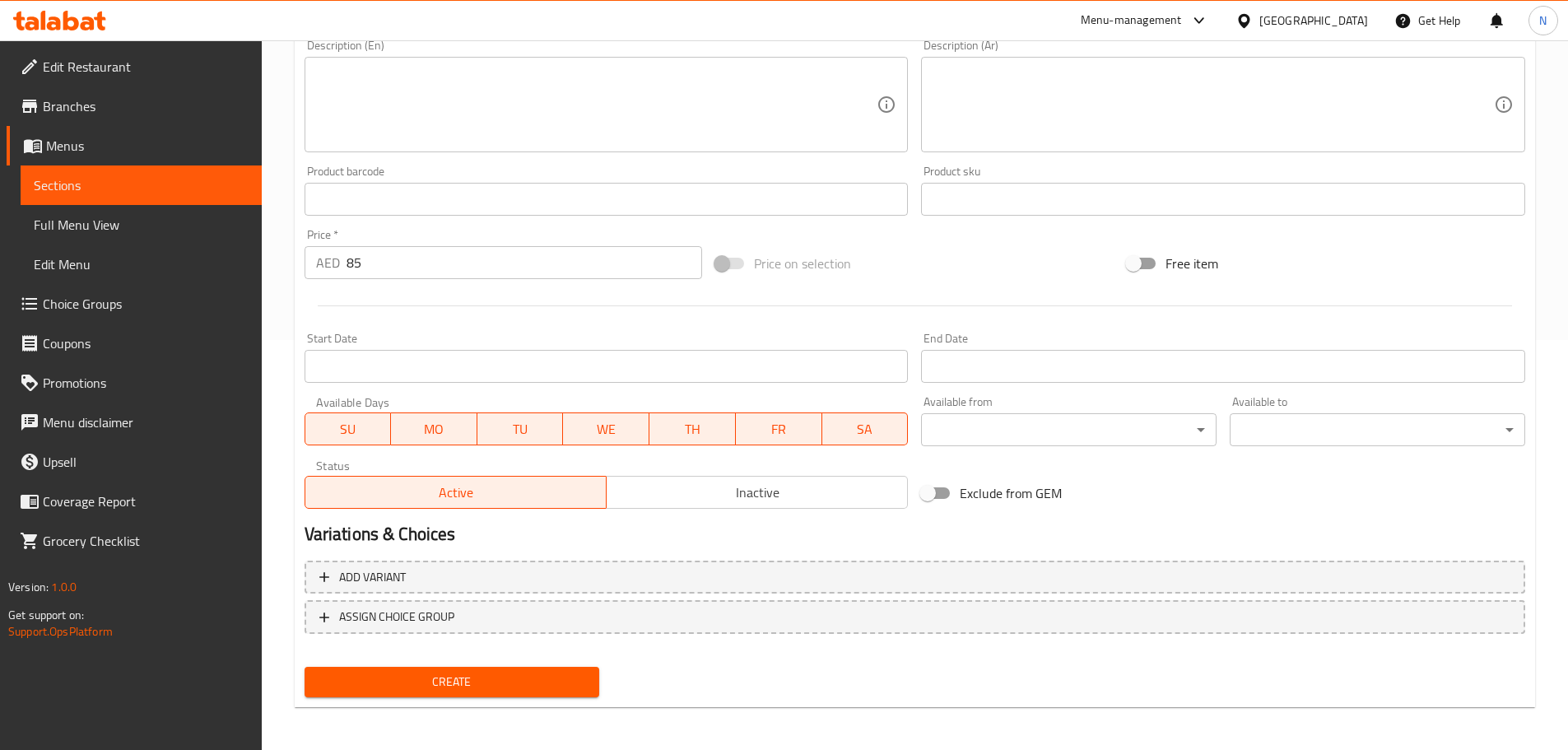
scroll to position [413, 0]
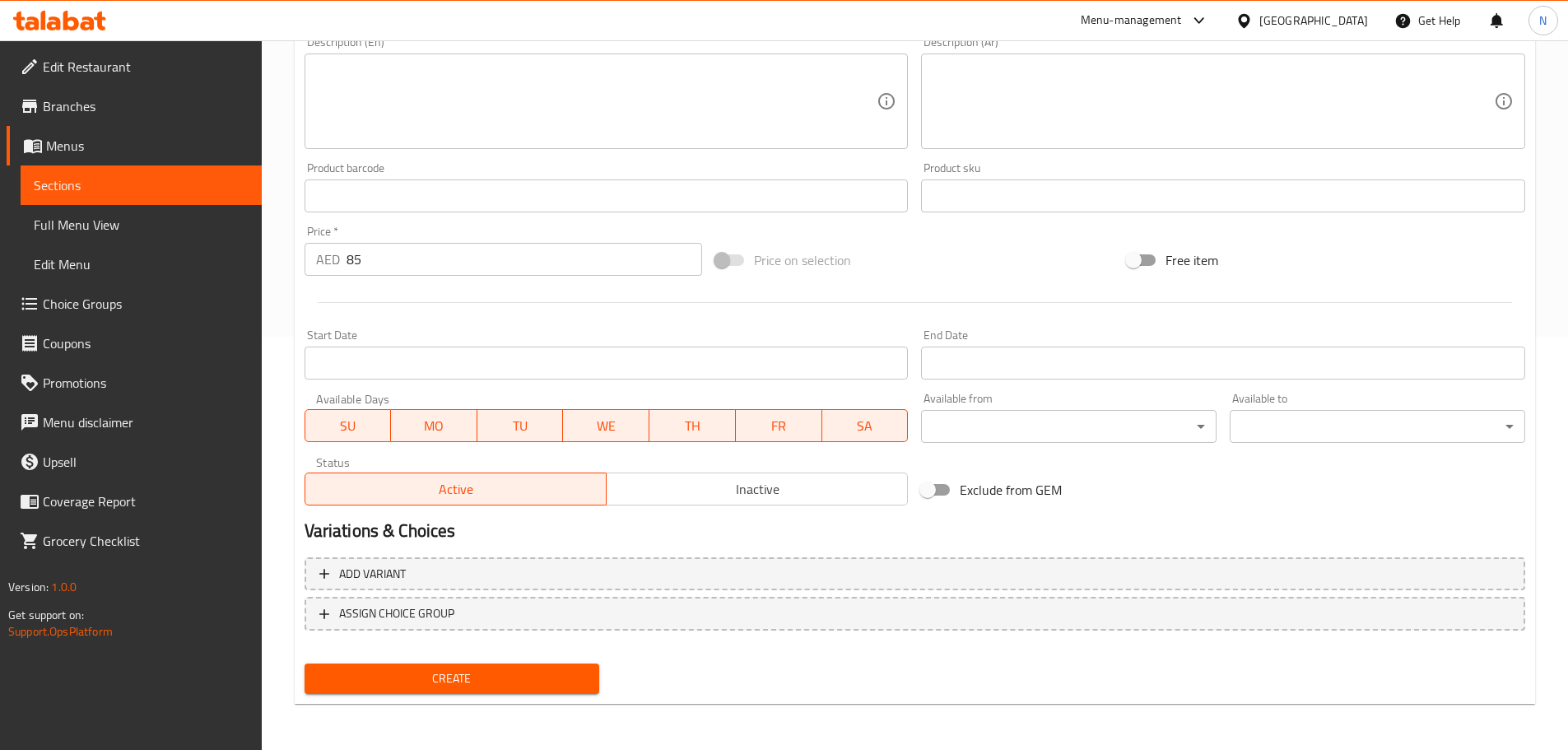
type input "صويا [PERSON_NAME] مزجج ريش قصير"
click at [453, 672] on span "Create" at bounding box center [452, 679] width 269 height 21
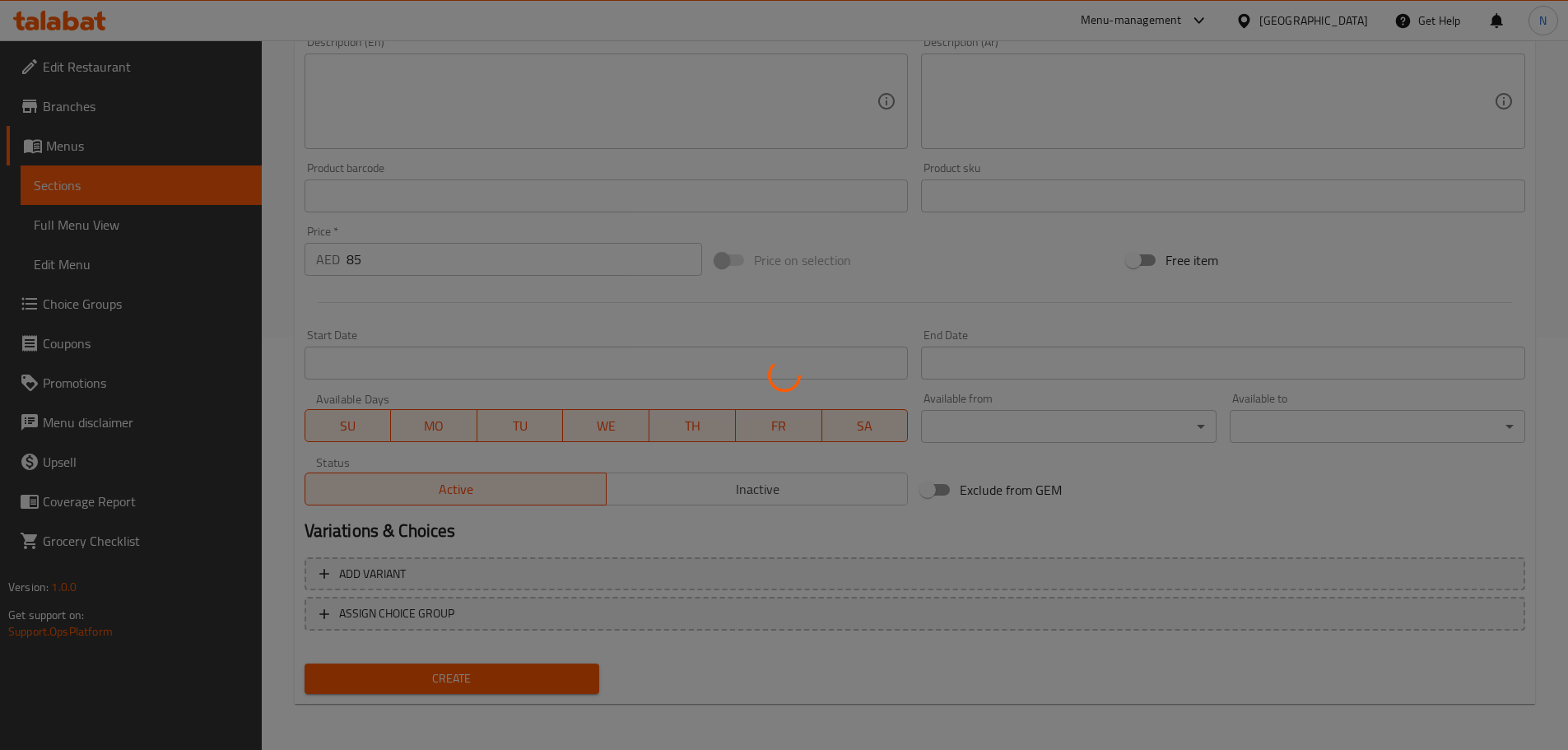
type input "0"
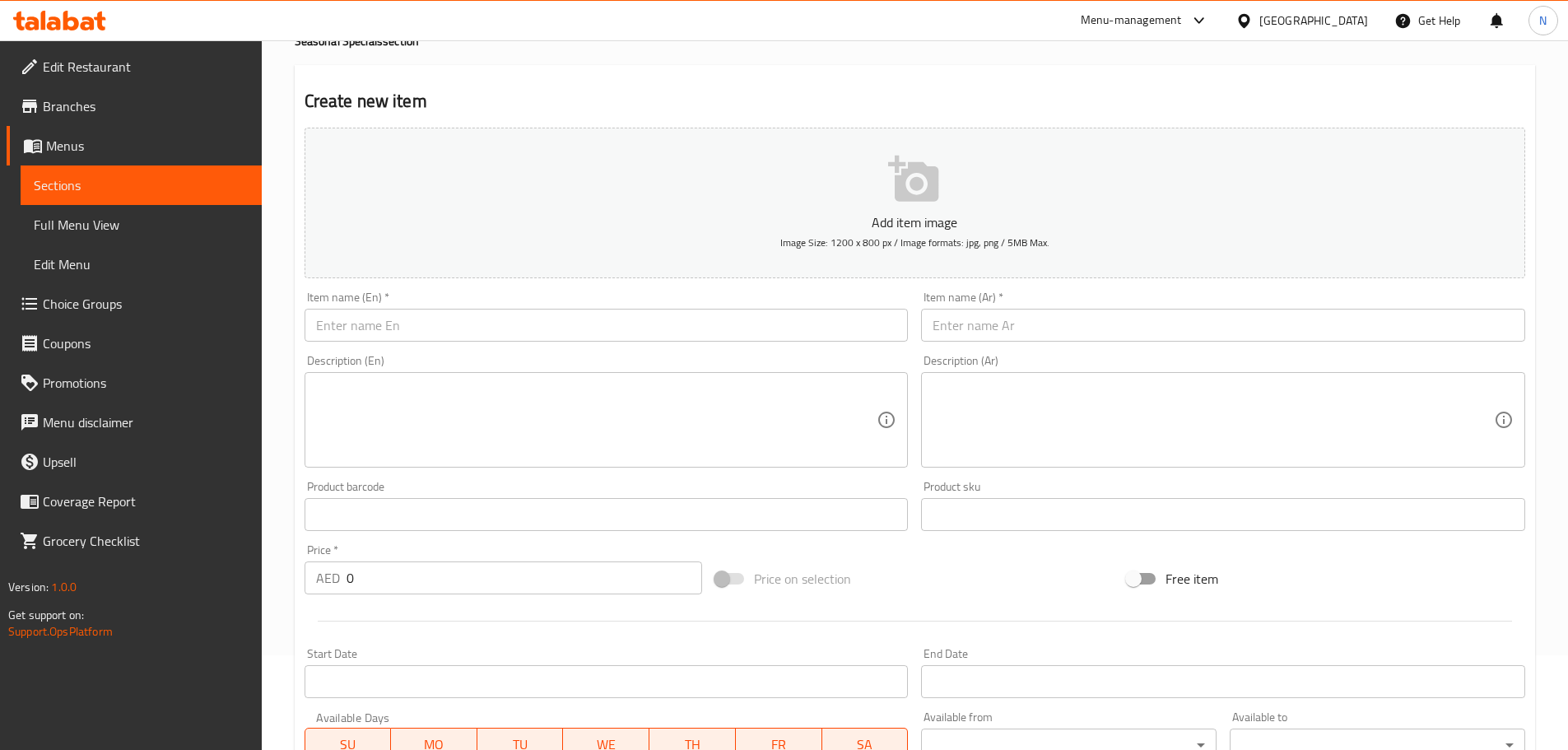
scroll to position [0, 0]
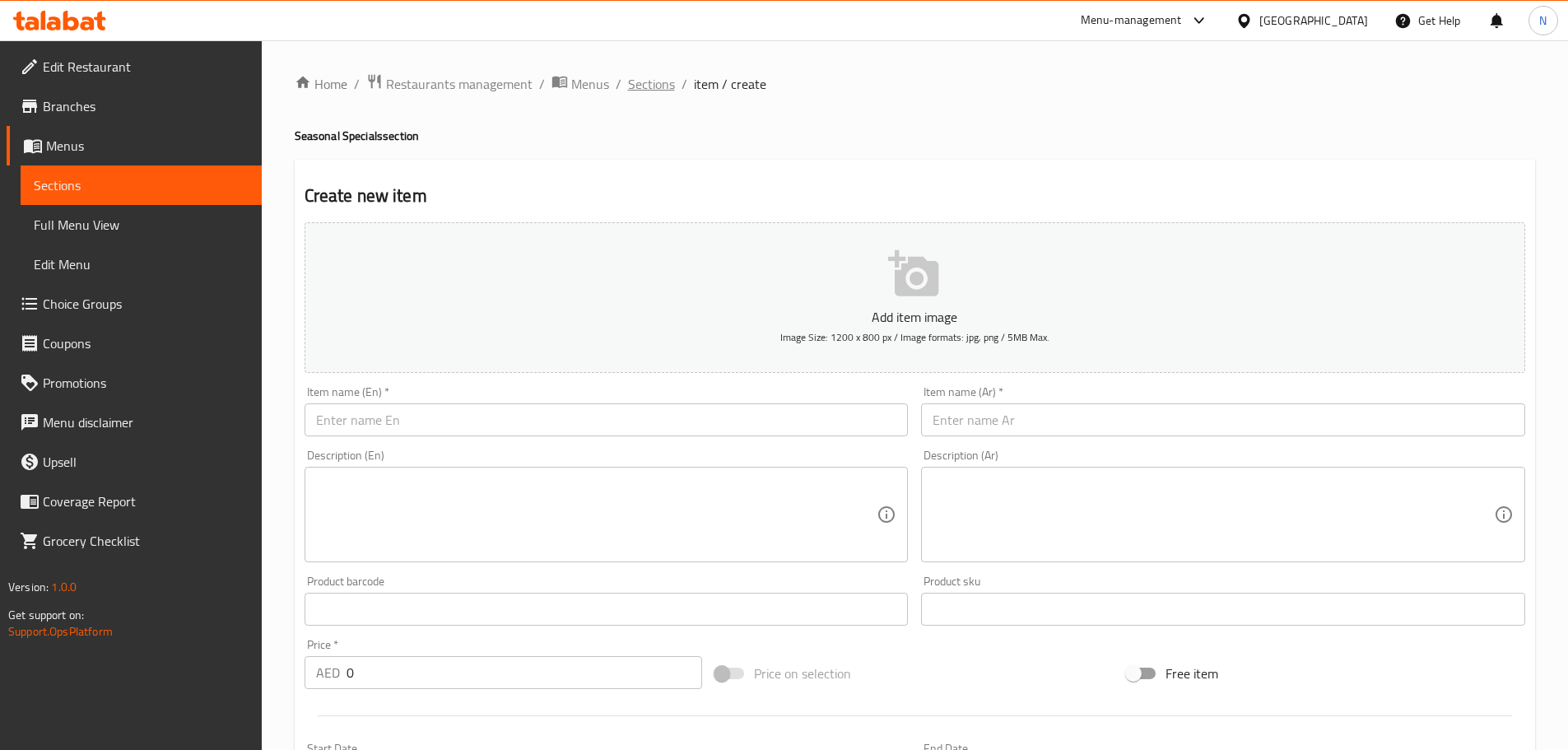
click at [660, 82] on span "Sections" at bounding box center [652, 84] width 47 height 20
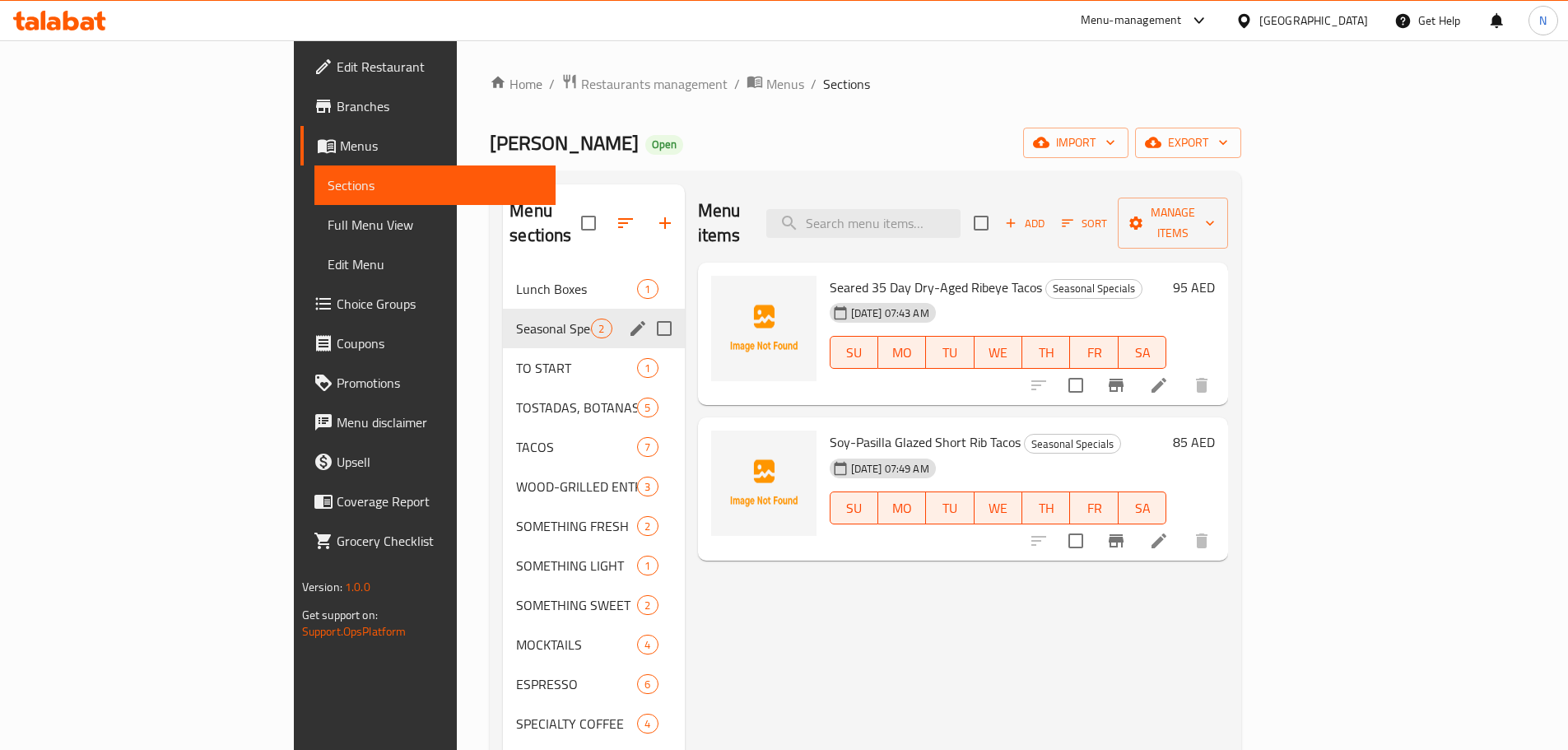
click at [647, 311] on input "Menu sections" at bounding box center [664, 328] width 35 height 35
checkbox input "true"
click at [628, 319] on icon "edit" at bounding box center [638, 328] width 20 height 20
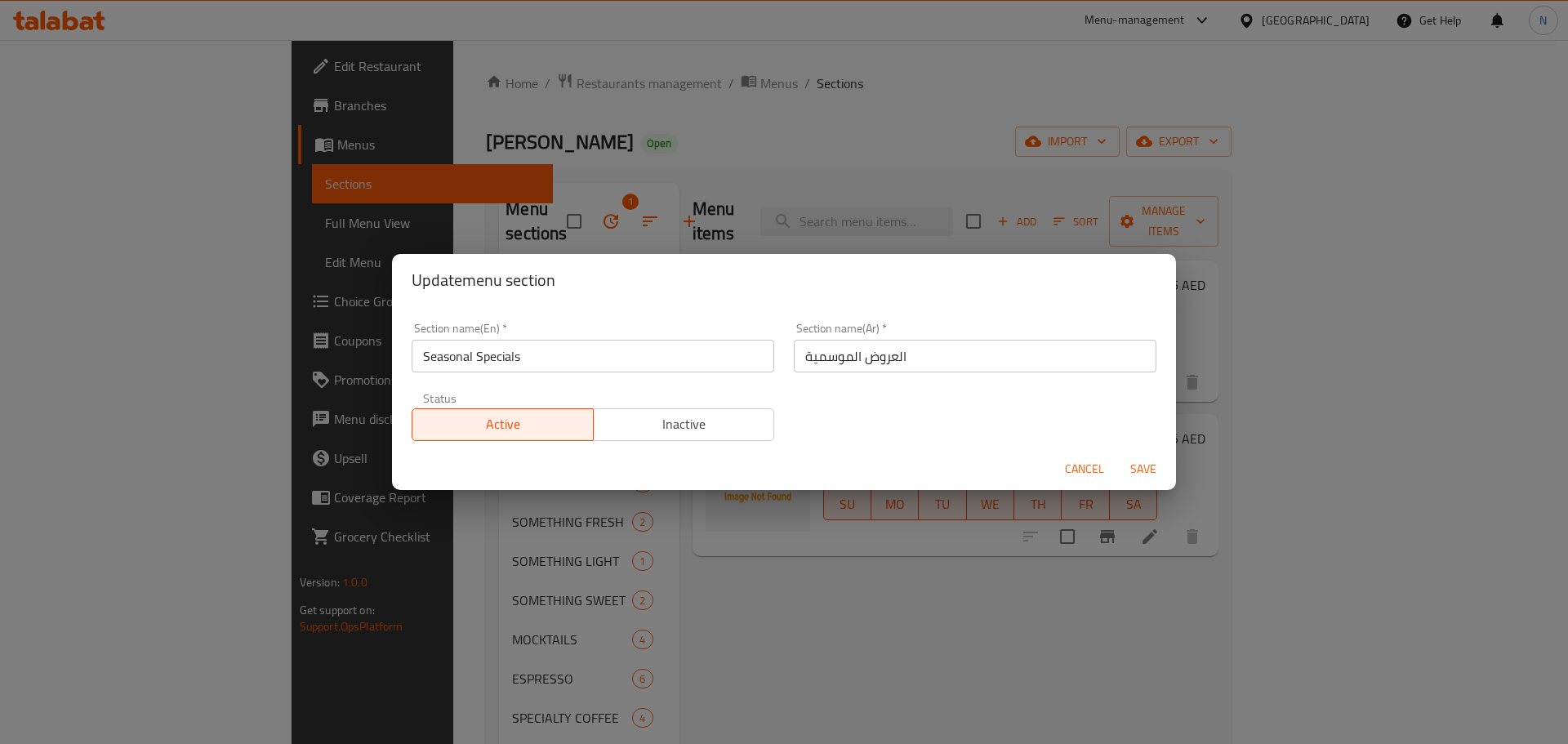
click at [685, 434] on span "Inactive" at bounding box center [684, 423] width 169 height 23
click at [1135, 474] on span "Save" at bounding box center [1143, 469] width 39 height 21
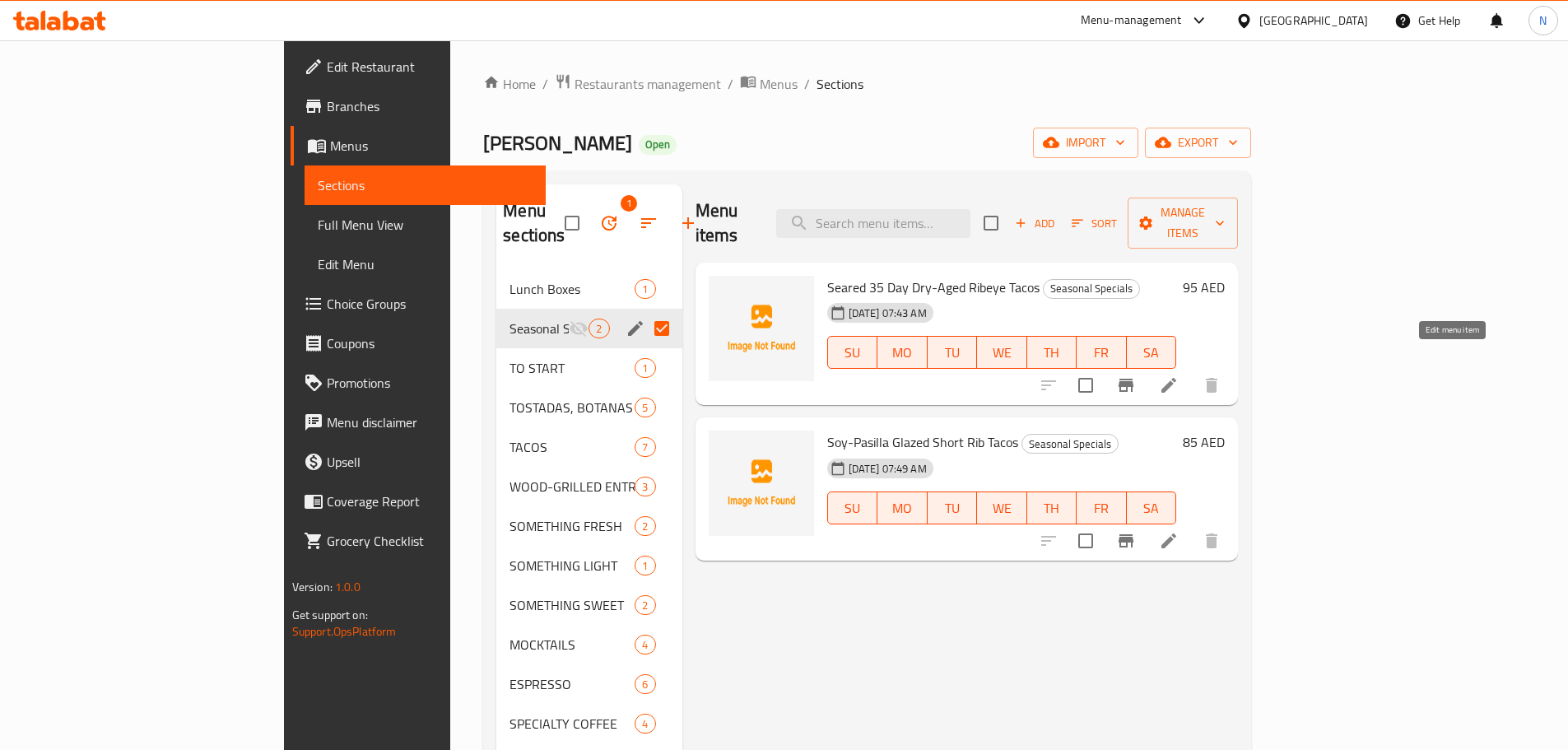
click at [1177, 378] on icon at bounding box center [1169, 385] width 15 height 15
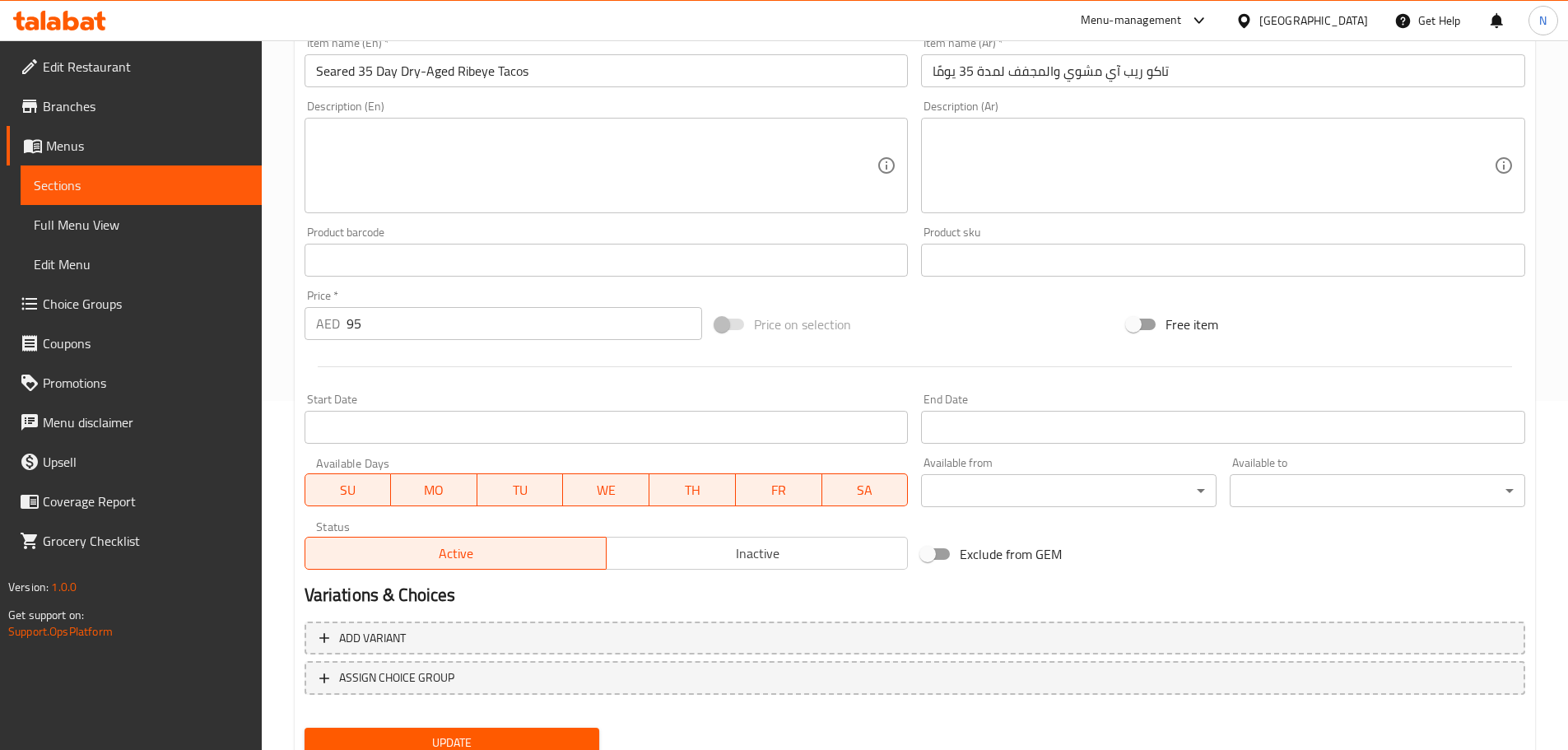
scroll to position [413, 0]
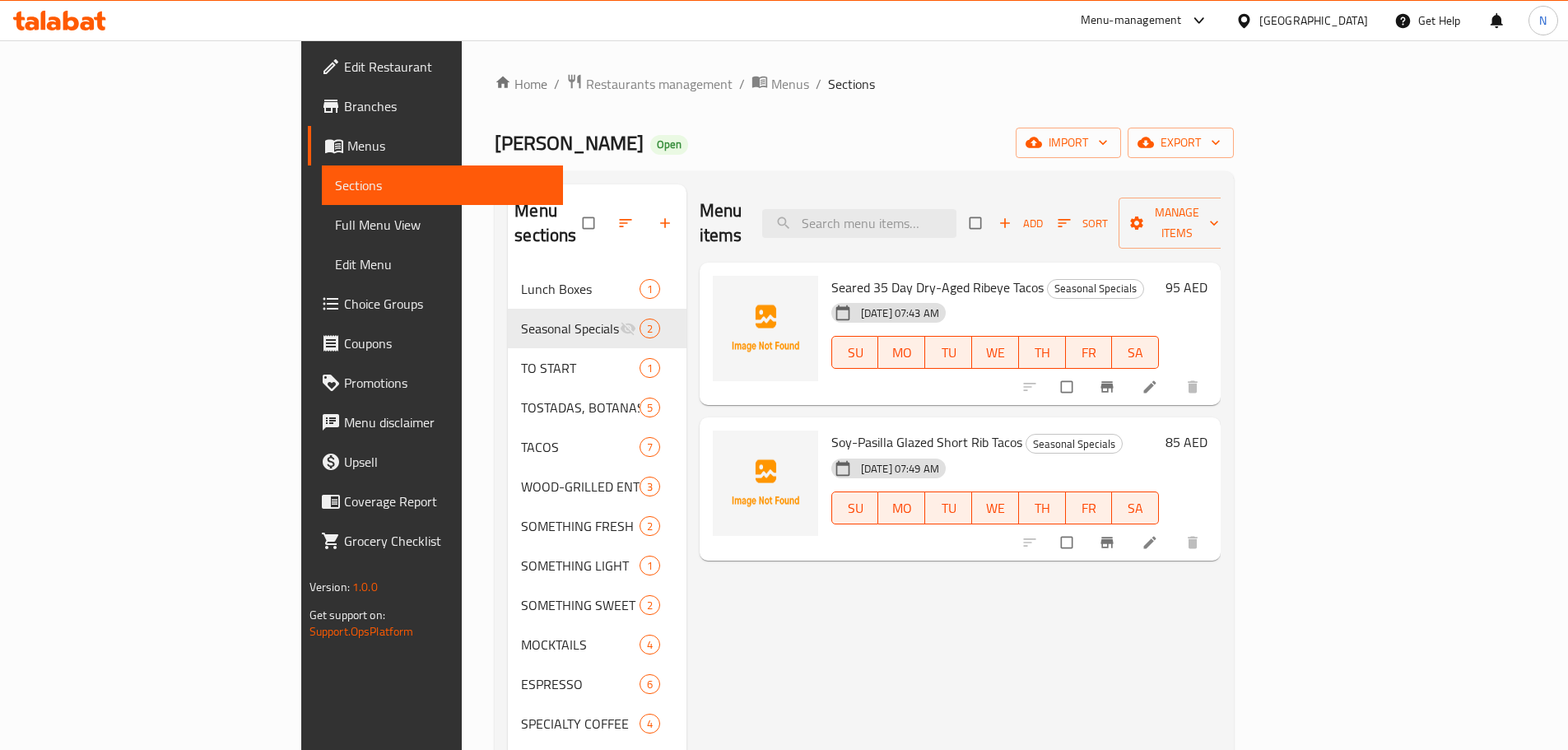
click at [344, 304] on span "Choice Groups" at bounding box center [447, 303] width 206 height 20
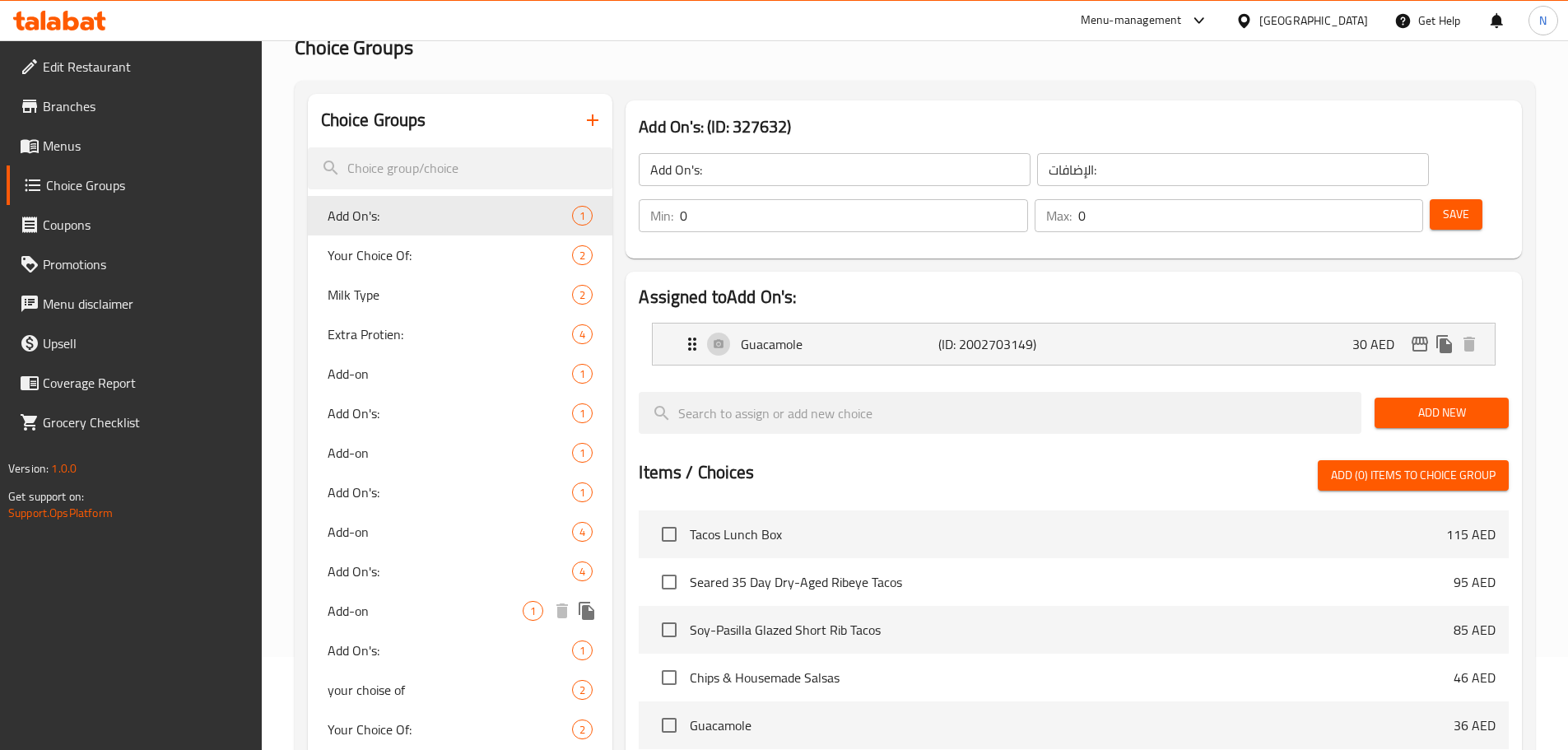
scroll to position [82, 0]
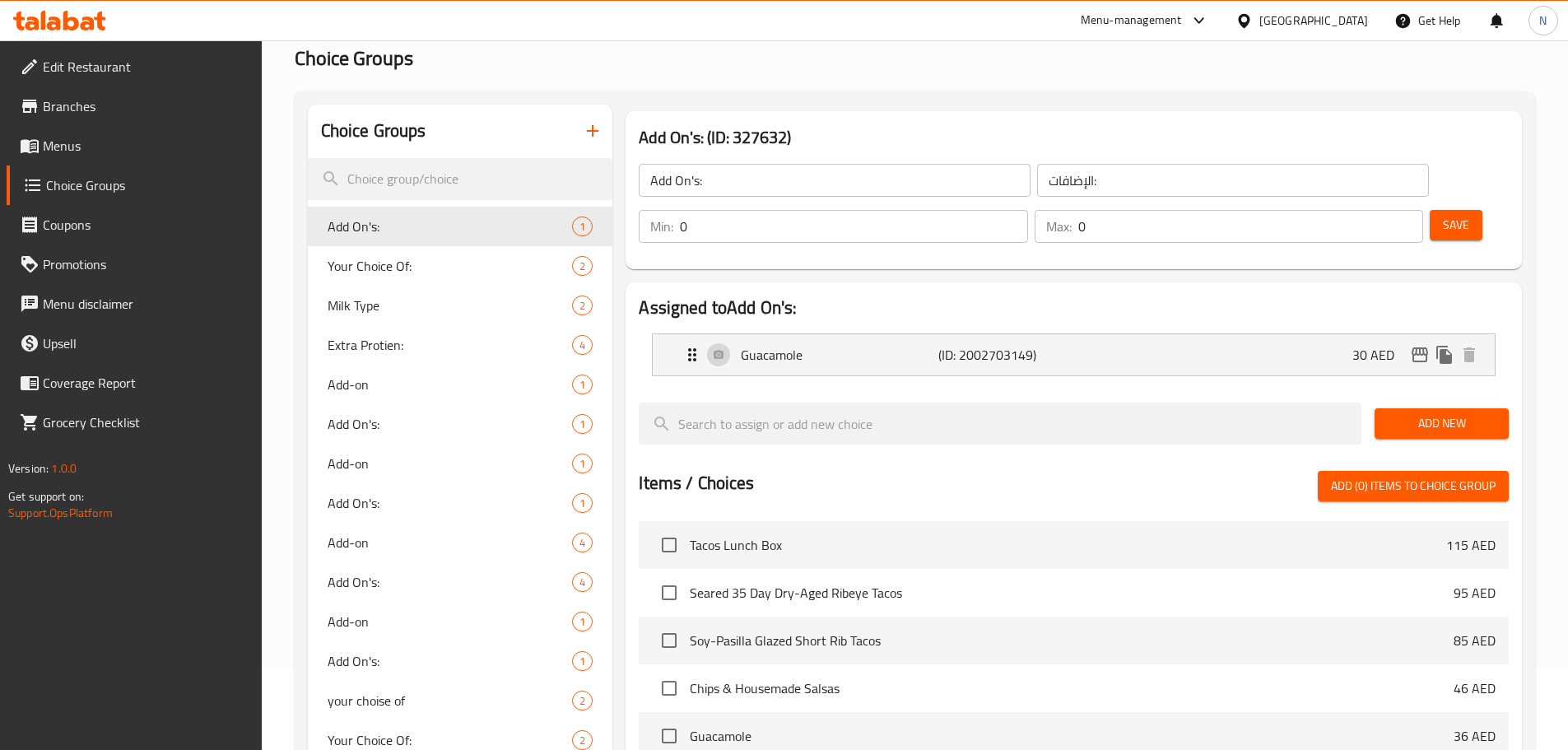
click at [602, 132] on icon "button" at bounding box center [593, 131] width 20 height 20
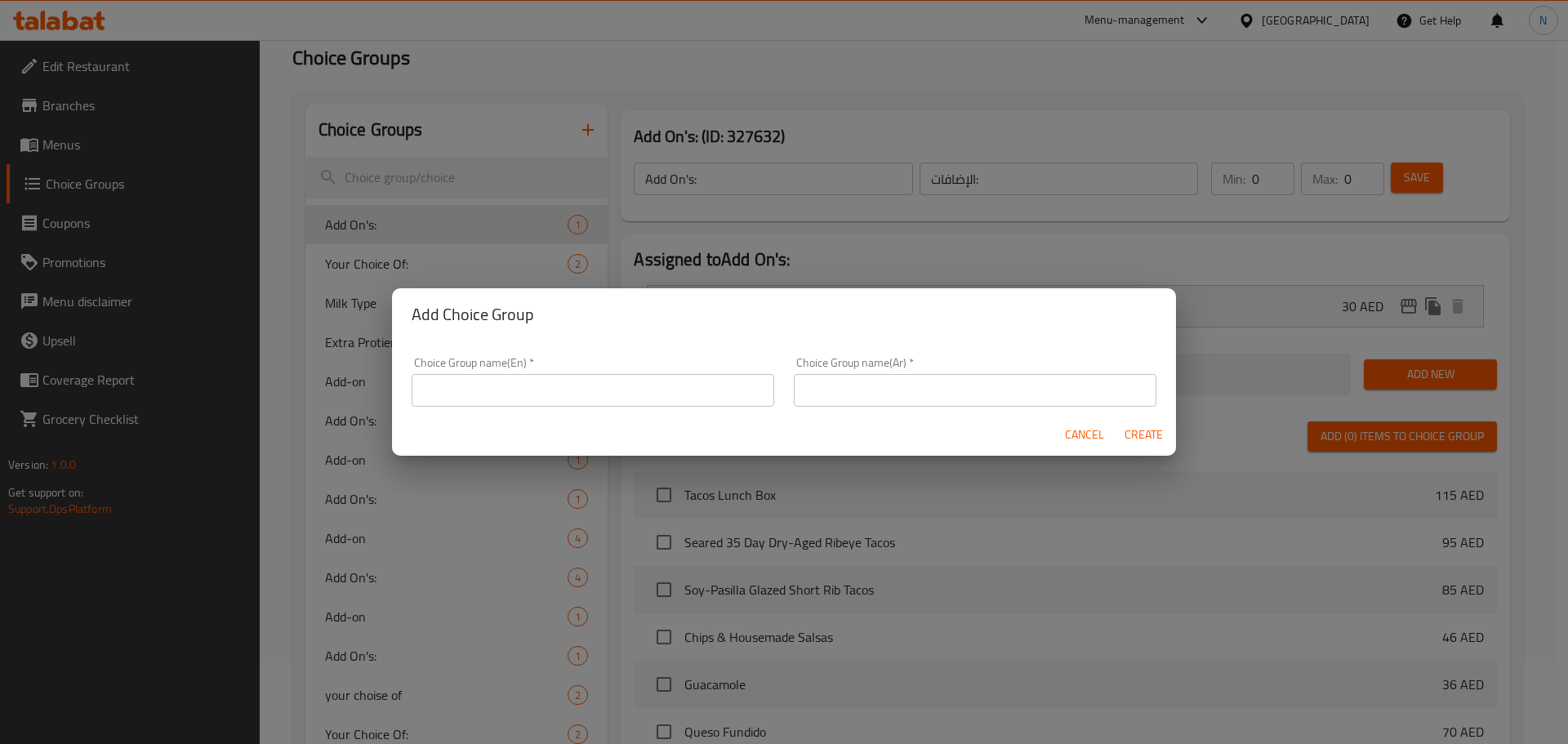
click at [558, 389] on input "text" at bounding box center [592, 391] width 362 height 33
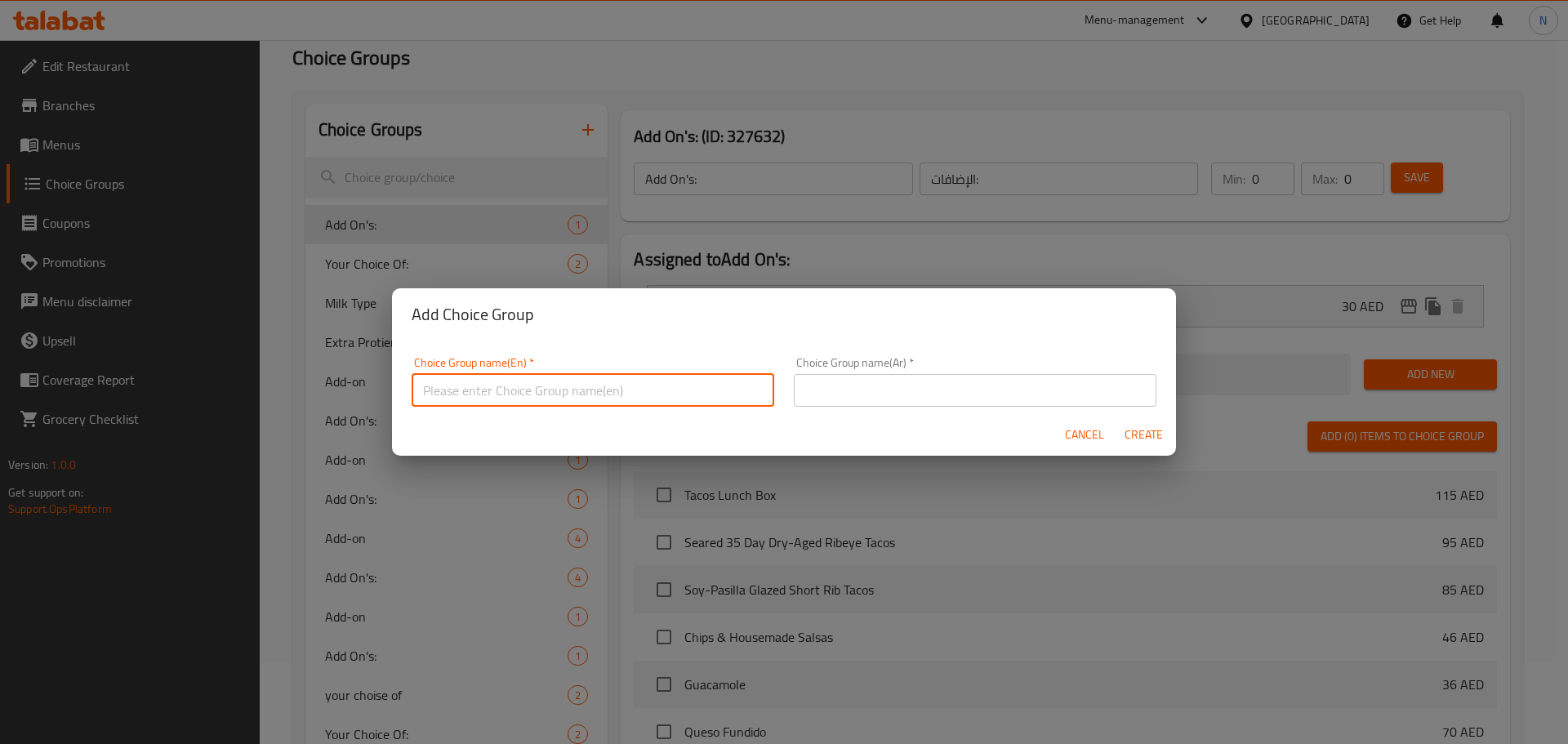
paste input "Add 1 Taco"
type input "Add 1 Taco"
click at [940, 377] on input "text" at bounding box center [974, 391] width 362 height 33
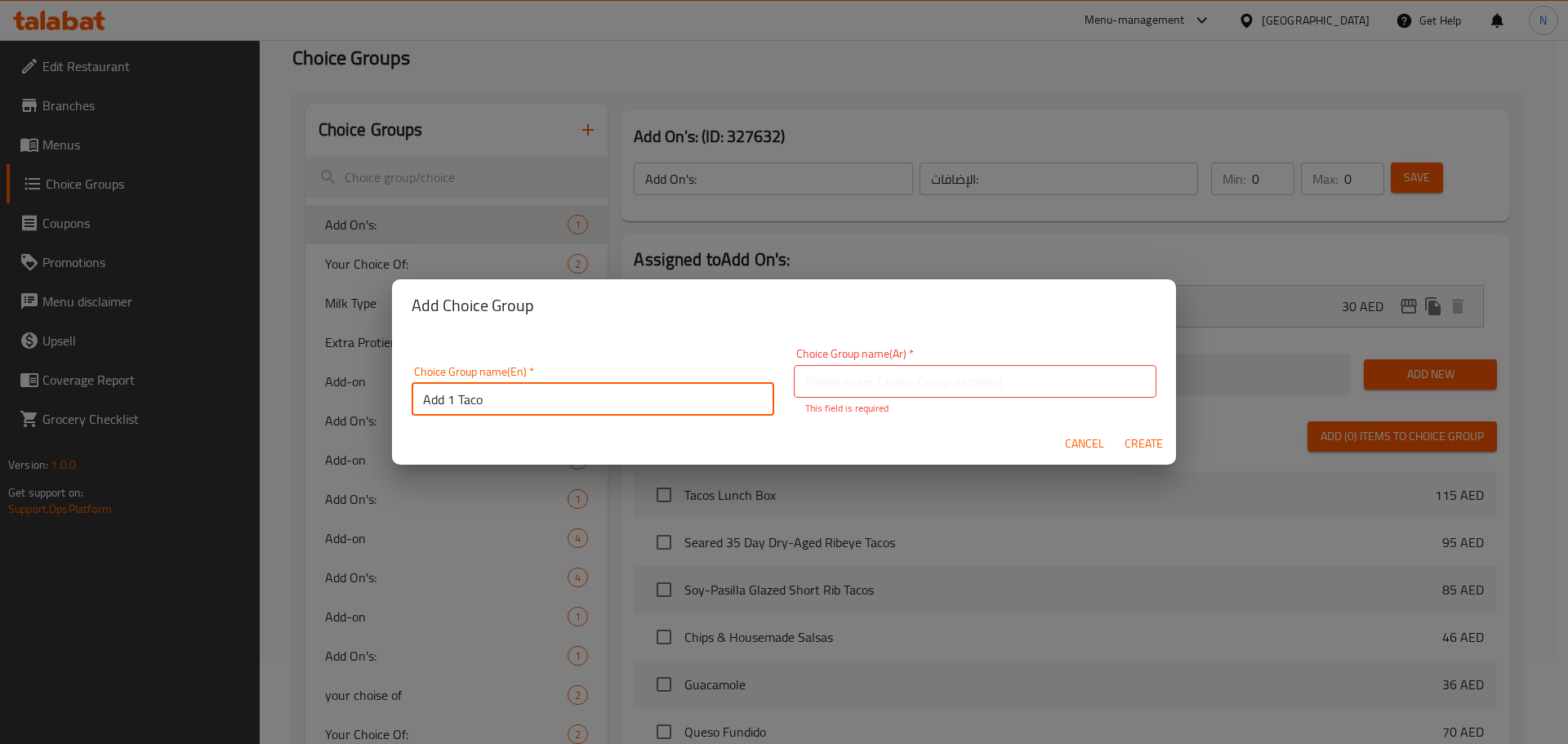
drag, startPoint x: 508, startPoint y: 379, endPoint x: 447, endPoint y: 399, distance: 64.2
click at [447, 399] on input "Add 1 Taco" at bounding box center [592, 399] width 362 height 33
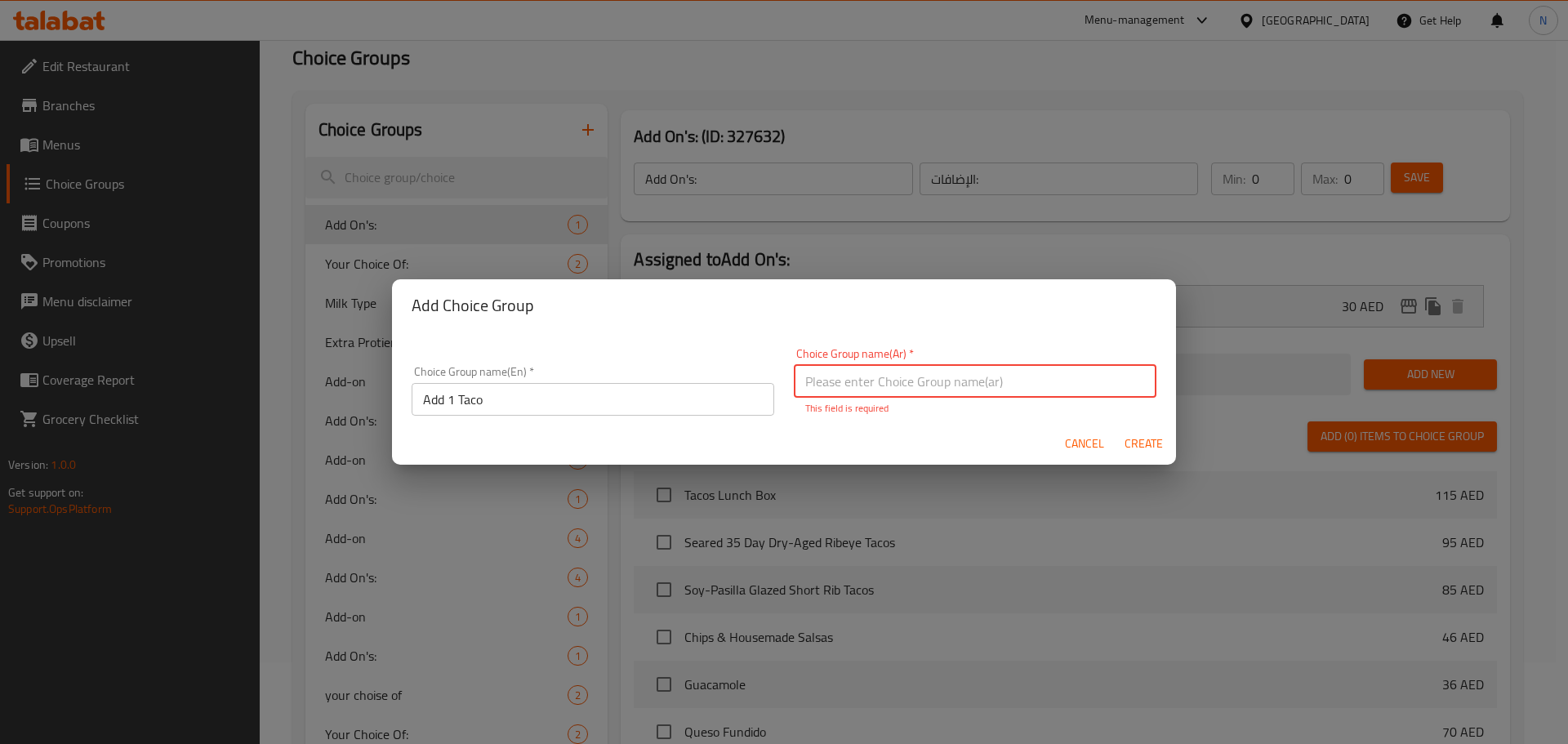
click at [1035, 384] on input "text" at bounding box center [974, 381] width 362 height 33
click at [874, 383] on input "text" at bounding box center [974, 381] width 362 height 33
paste input "أضف 1 تاكو"
type input "أضف 1 تاكو"
click at [1147, 437] on span "Create" at bounding box center [1143, 444] width 39 height 21
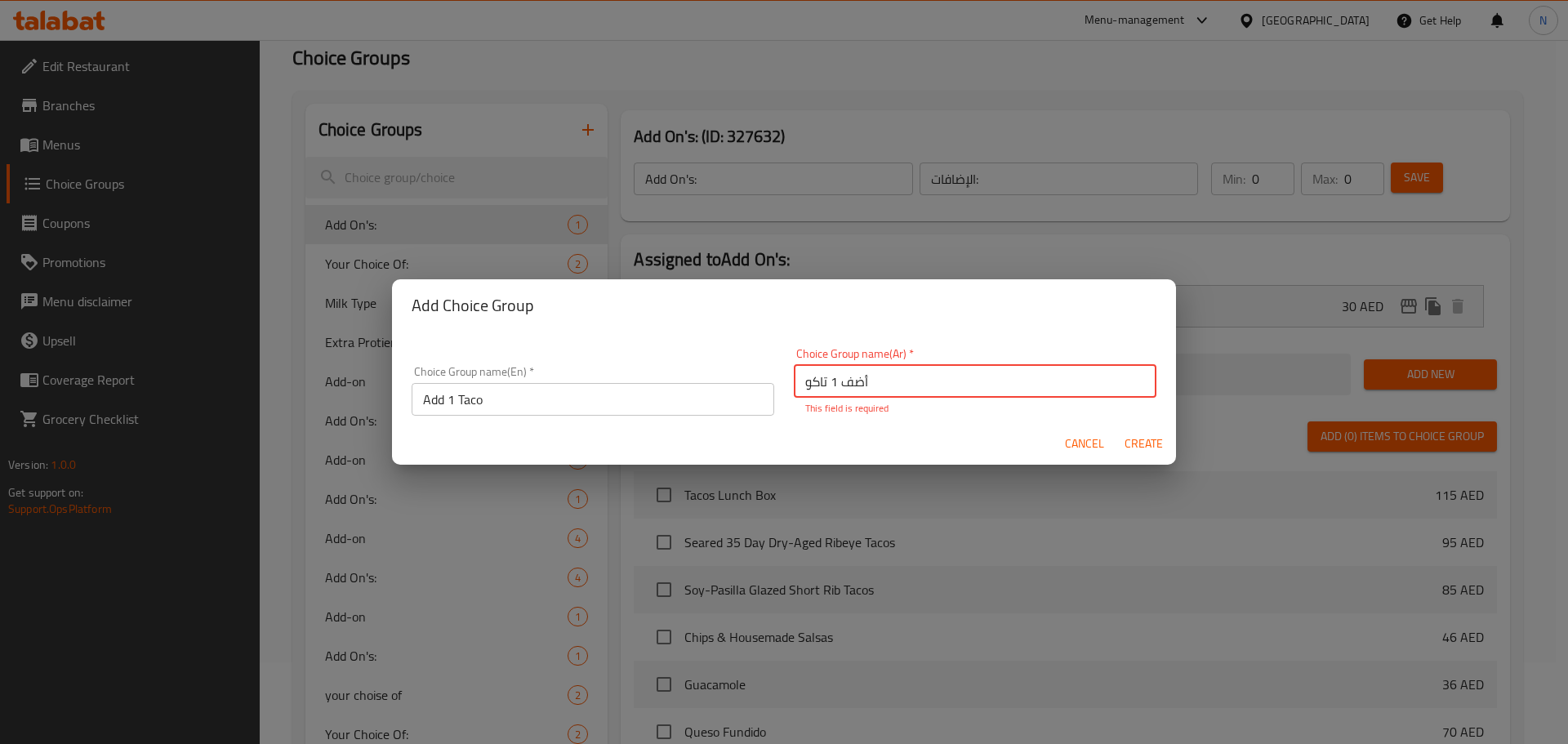
type input "Add 1 Taco"
type input "أضف 1 تاكو"
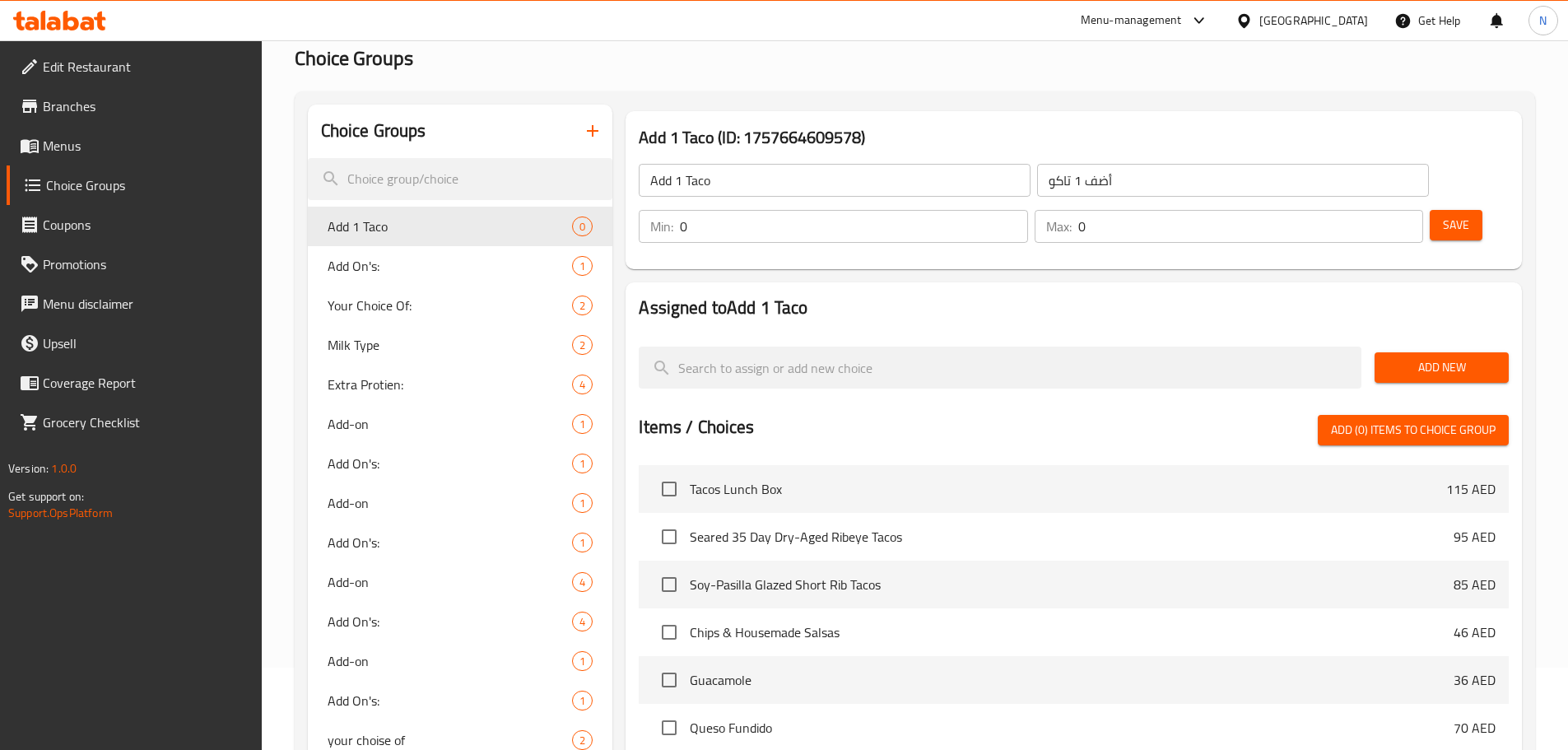
click at [1411, 357] on span "Add New" at bounding box center [1442, 368] width 108 height 21
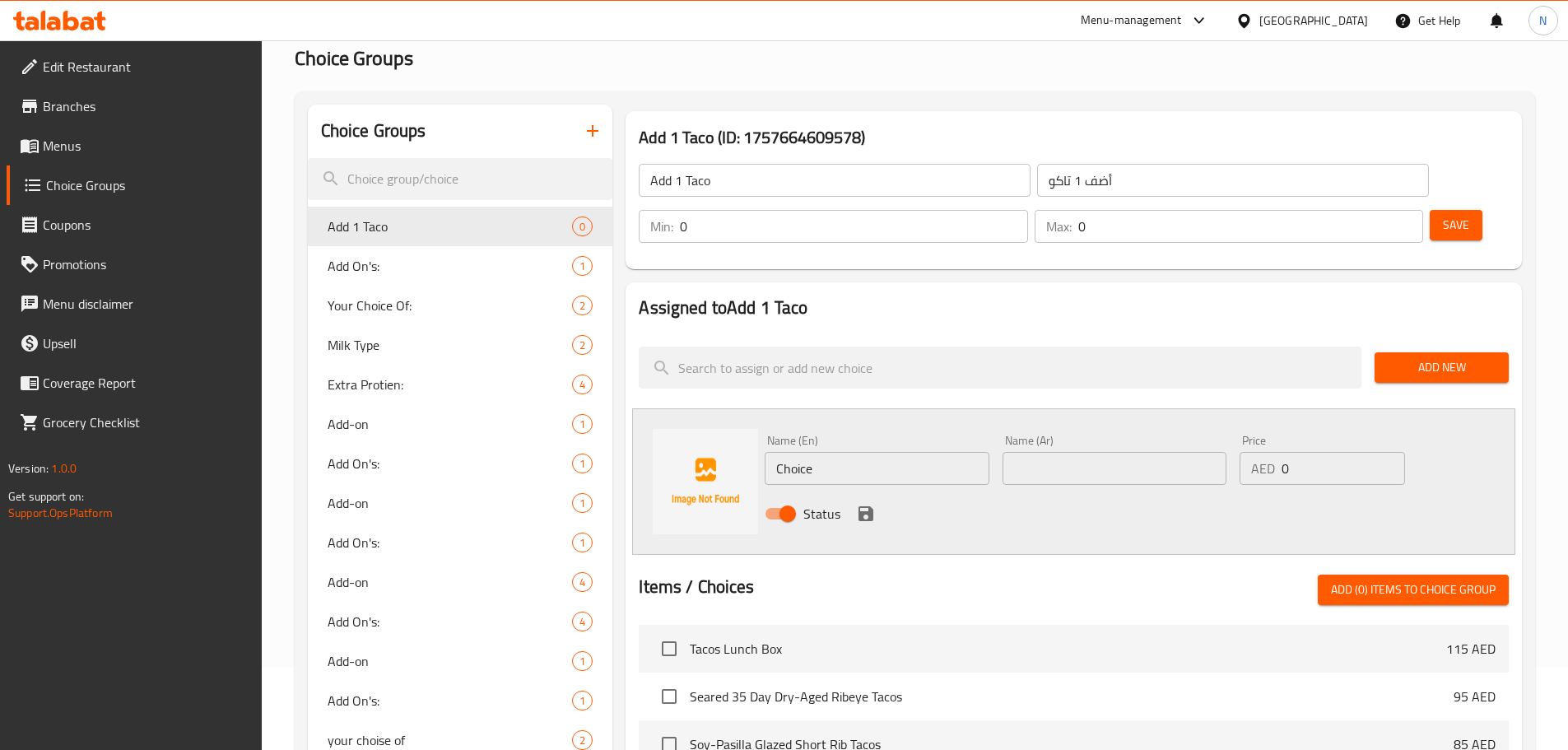
click at [816, 452] on input "Choice" at bounding box center [877, 469] width 224 height 33
paste input "أضف 1 تاكو"
type input "أضف 1 تاكو"
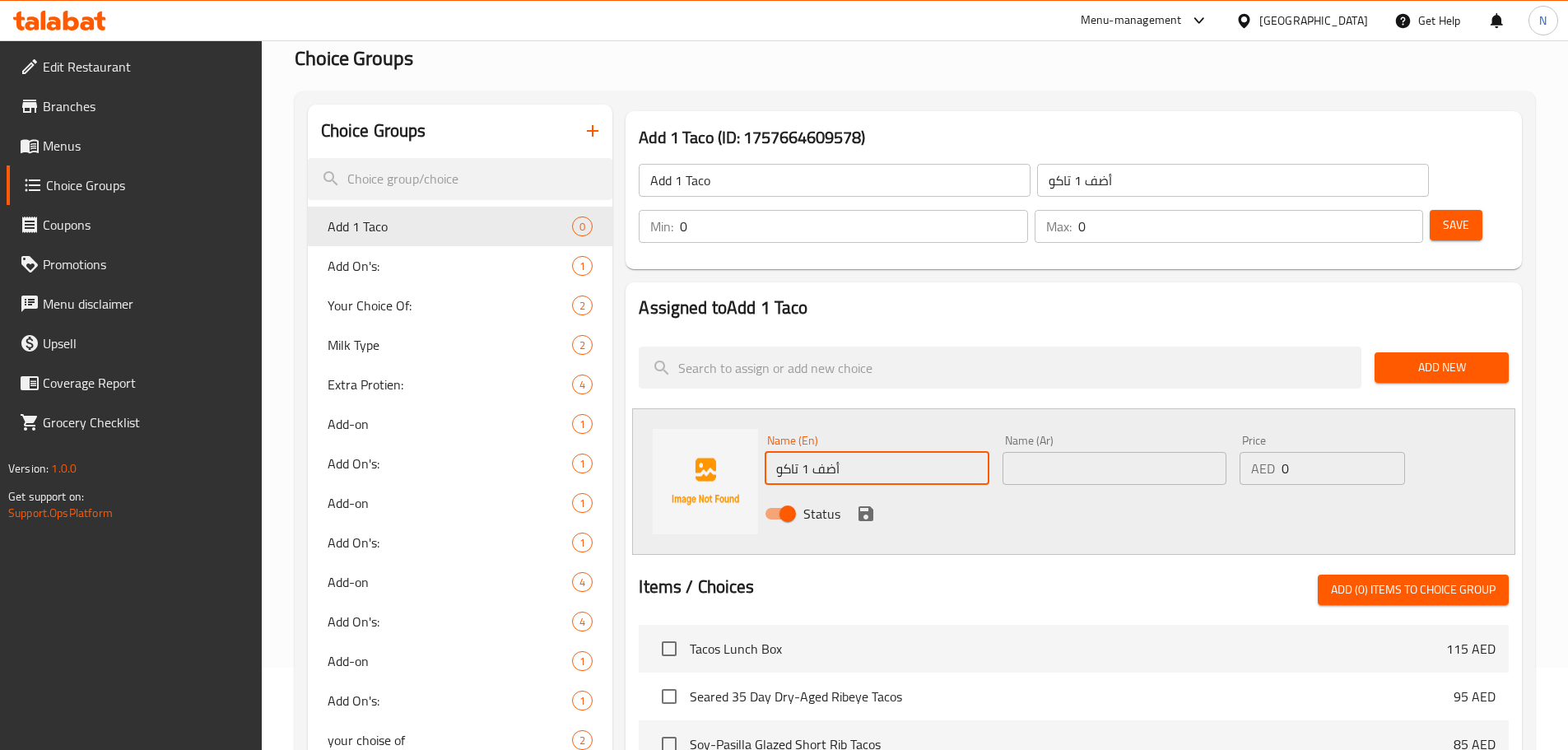
click at [1012, 452] on input "text" at bounding box center [1115, 469] width 224 height 33
paste input "أضف 1 تاكو"
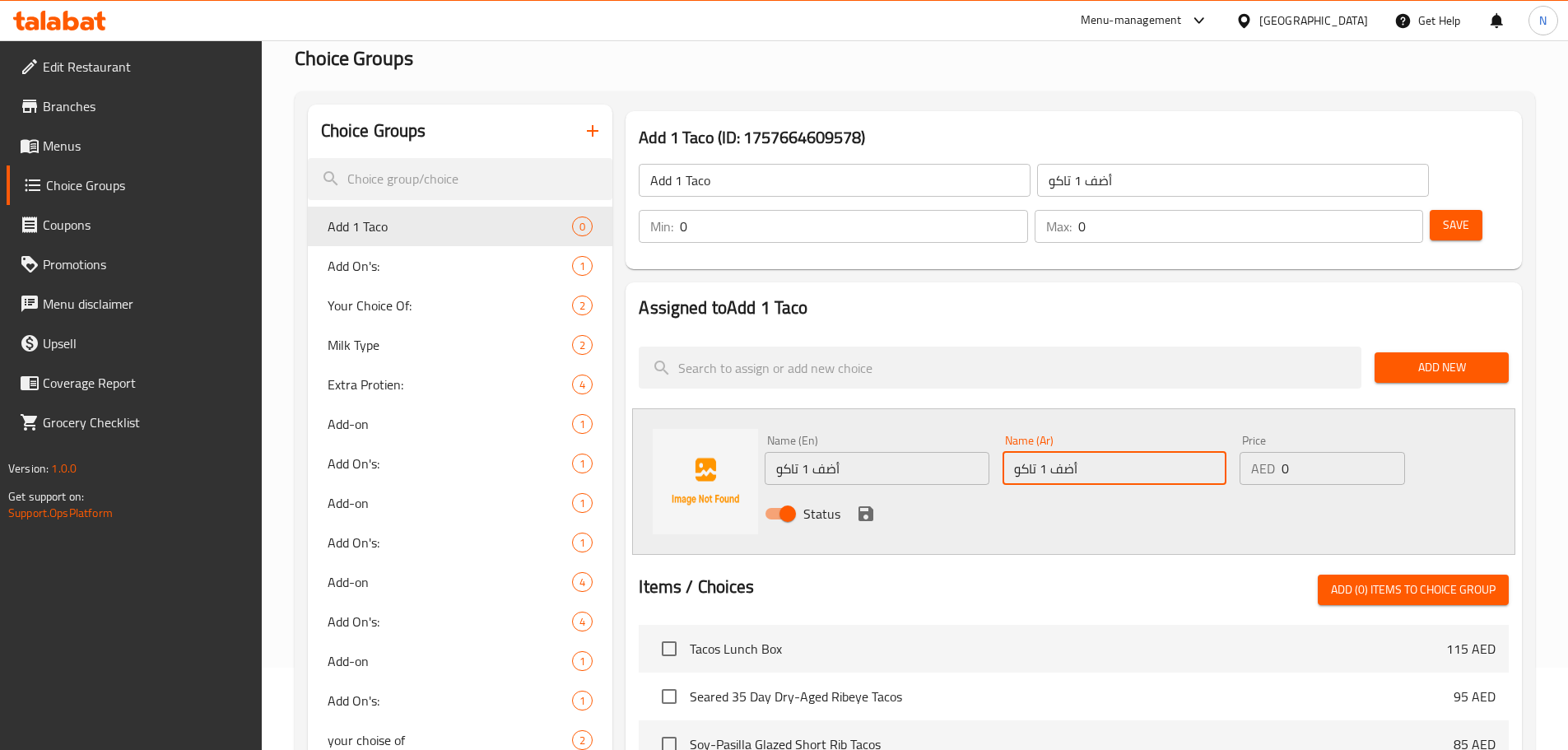
type input "أضف 1 تاكو"
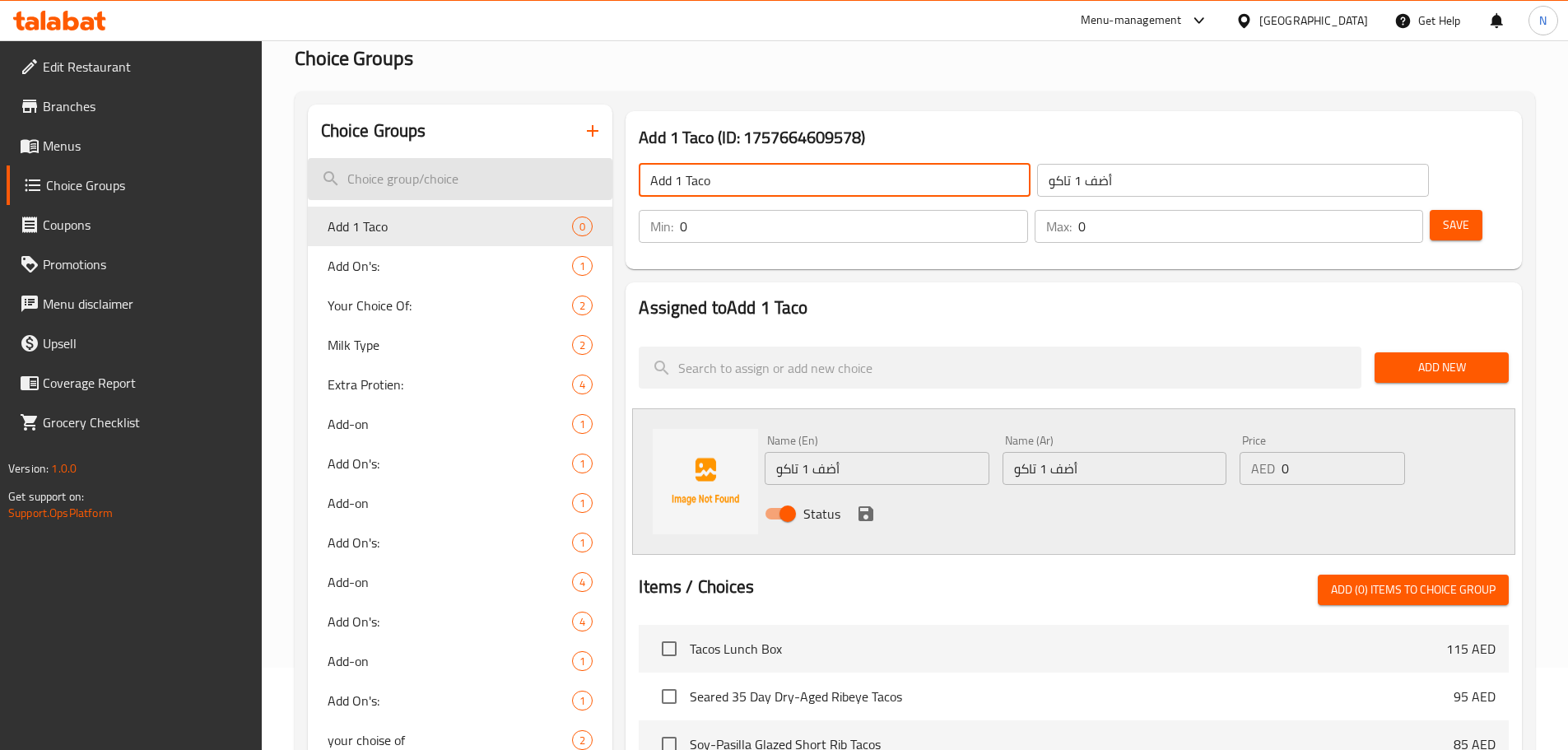
drag, startPoint x: 725, startPoint y: 177, endPoint x: 576, endPoint y: 182, distance: 149.1
click at [576, 182] on div "Choice Groups Add 1 Taco 0 Add On's: 1 Your Choice Of: 2 Milk Type 2 Extra Prot…" at bounding box center [918, 653] width 1221 height 1098
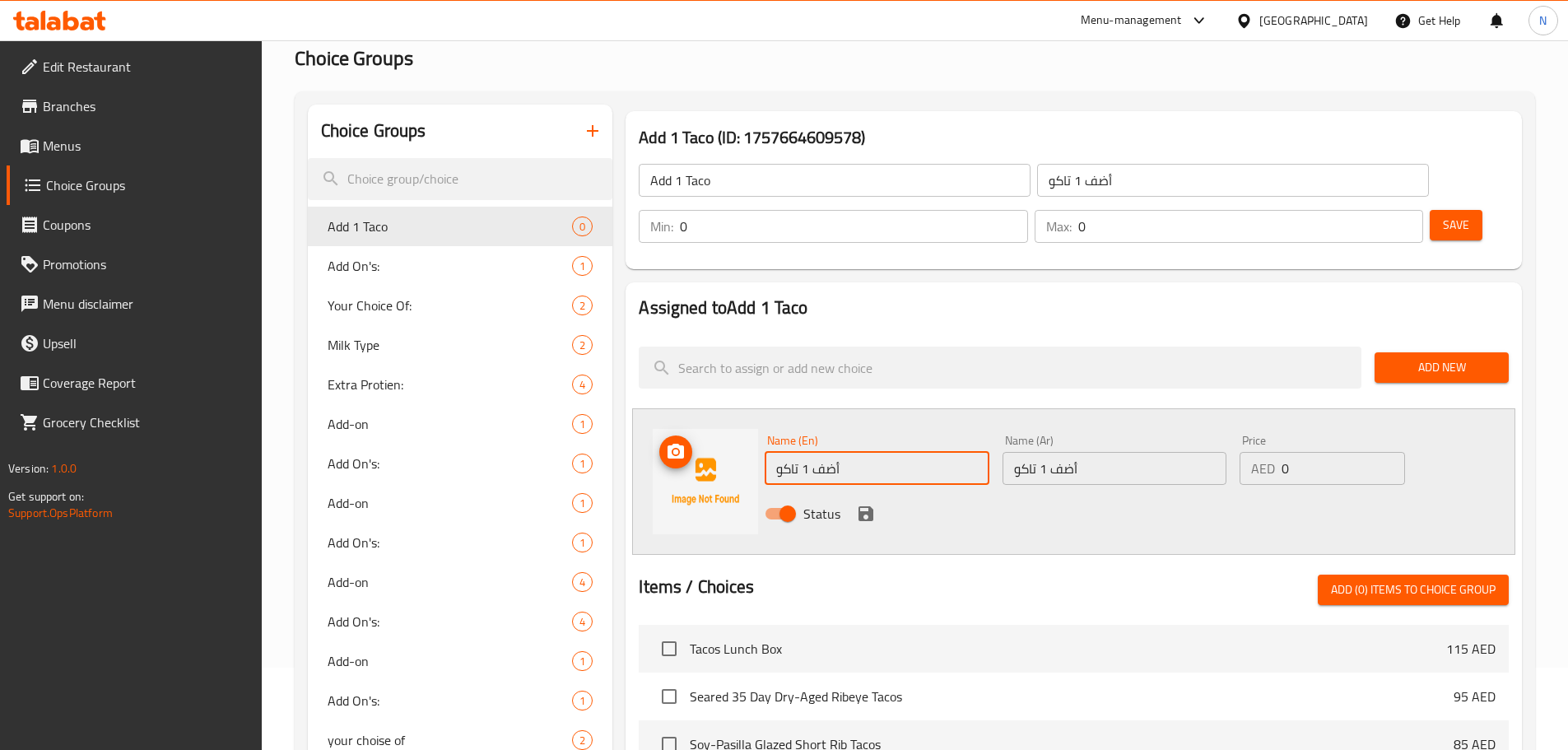
drag, startPoint x: 850, startPoint y: 415, endPoint x: 755, endPoint y: 417, distance: 95.0
click at [755, 417] on div "Name (En) أضف 1 تاكو Name (En) Name (Ar) أضف 1 تاكو Name (Ar) Price AED 0 Price…" at bounding box center [1074, 482] width 884 height 146
paste input "Add 1 Taco"
type input "Add 1 Taco"
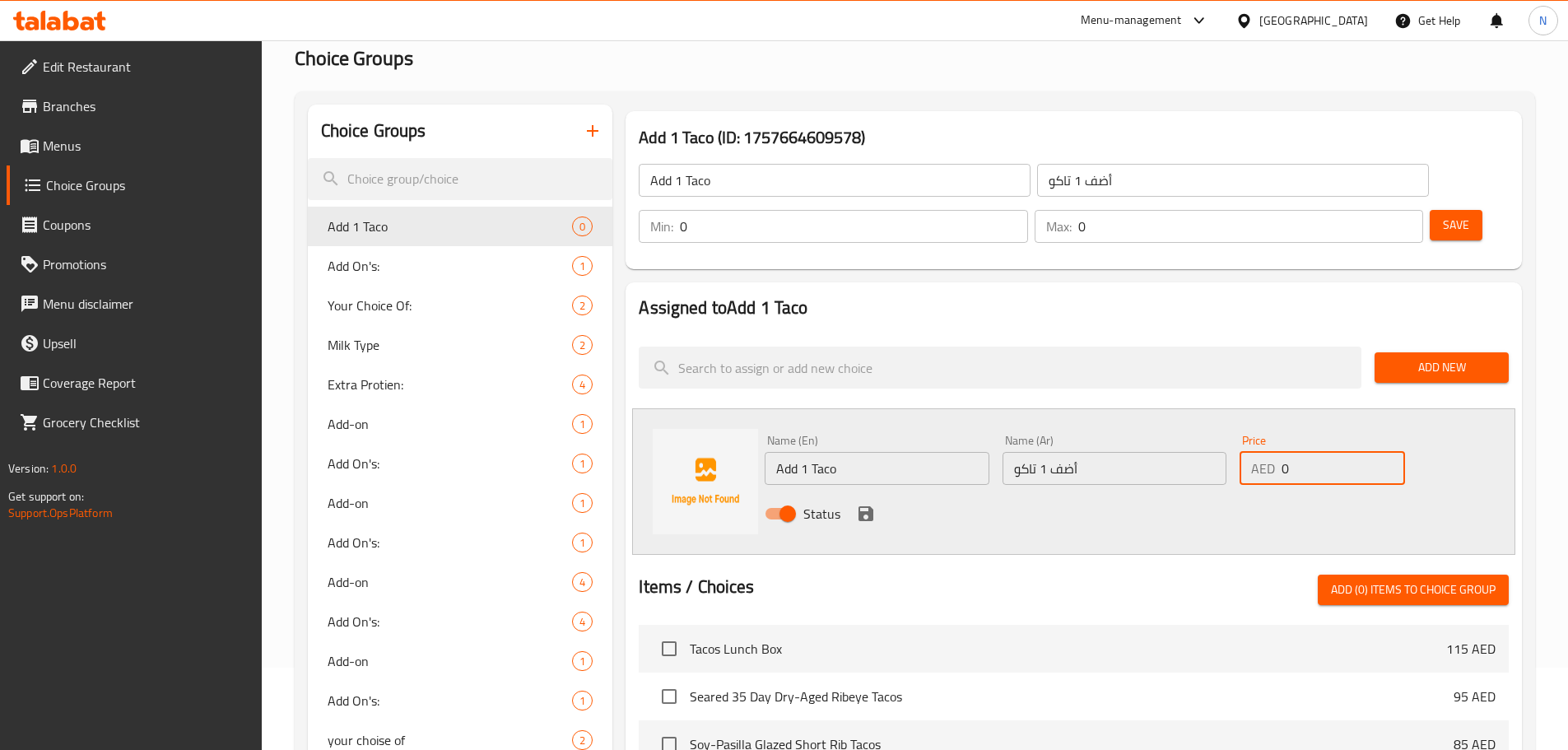
drag, startPoint x: 1315, startPoint y: 425, endPoint x: 1276, endPoint y: 426, distance: 39.0
click at [1276, 452] on div "AED 0 Price" at bounding box center [1322, 469] width 165 height 33
type input "45"
click at [863, 506] on icon "save" at bounding box center [865, 513] width 15 height 15
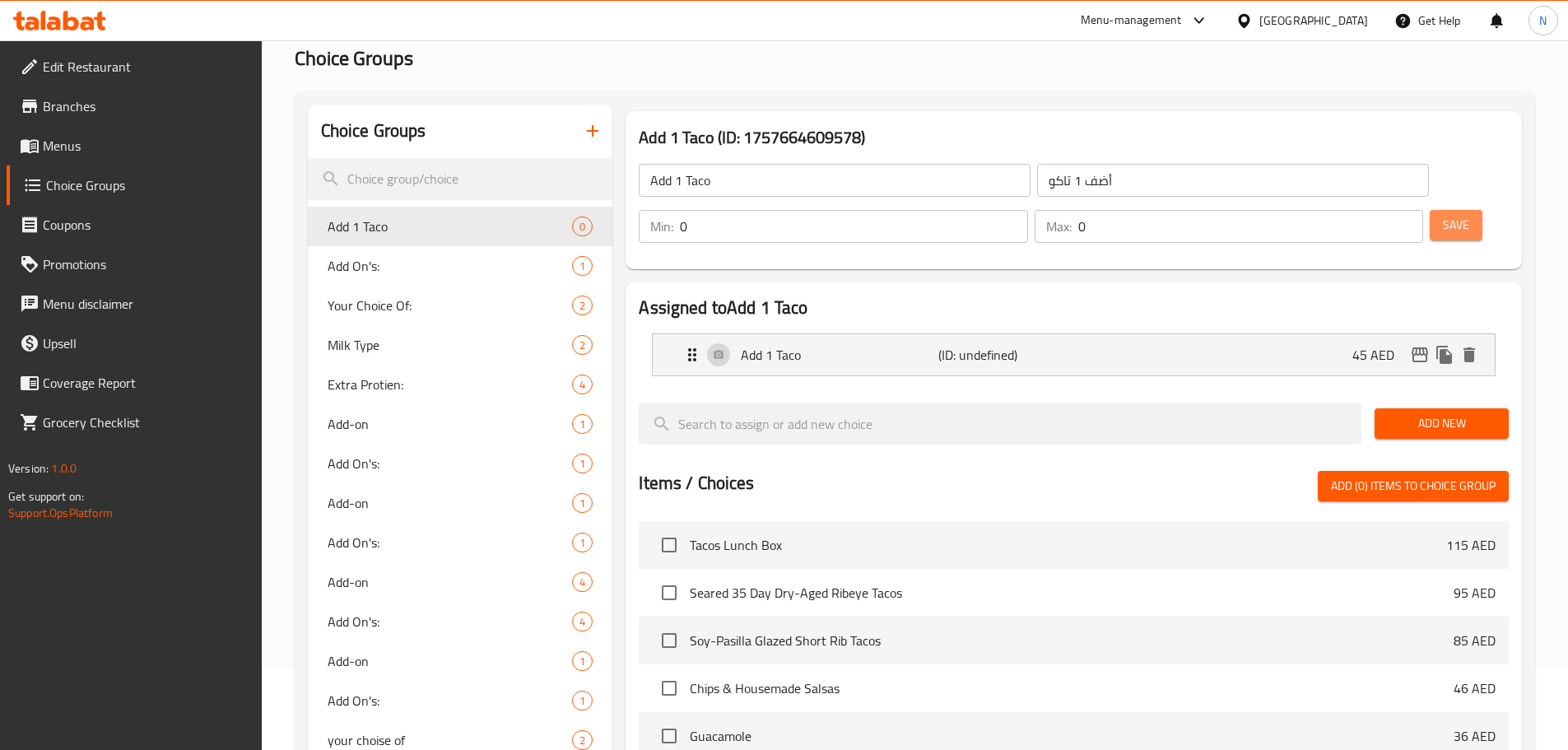
click at [1443, 215] on span "Save" at bounding box center [1456, 226] width 26 height 21
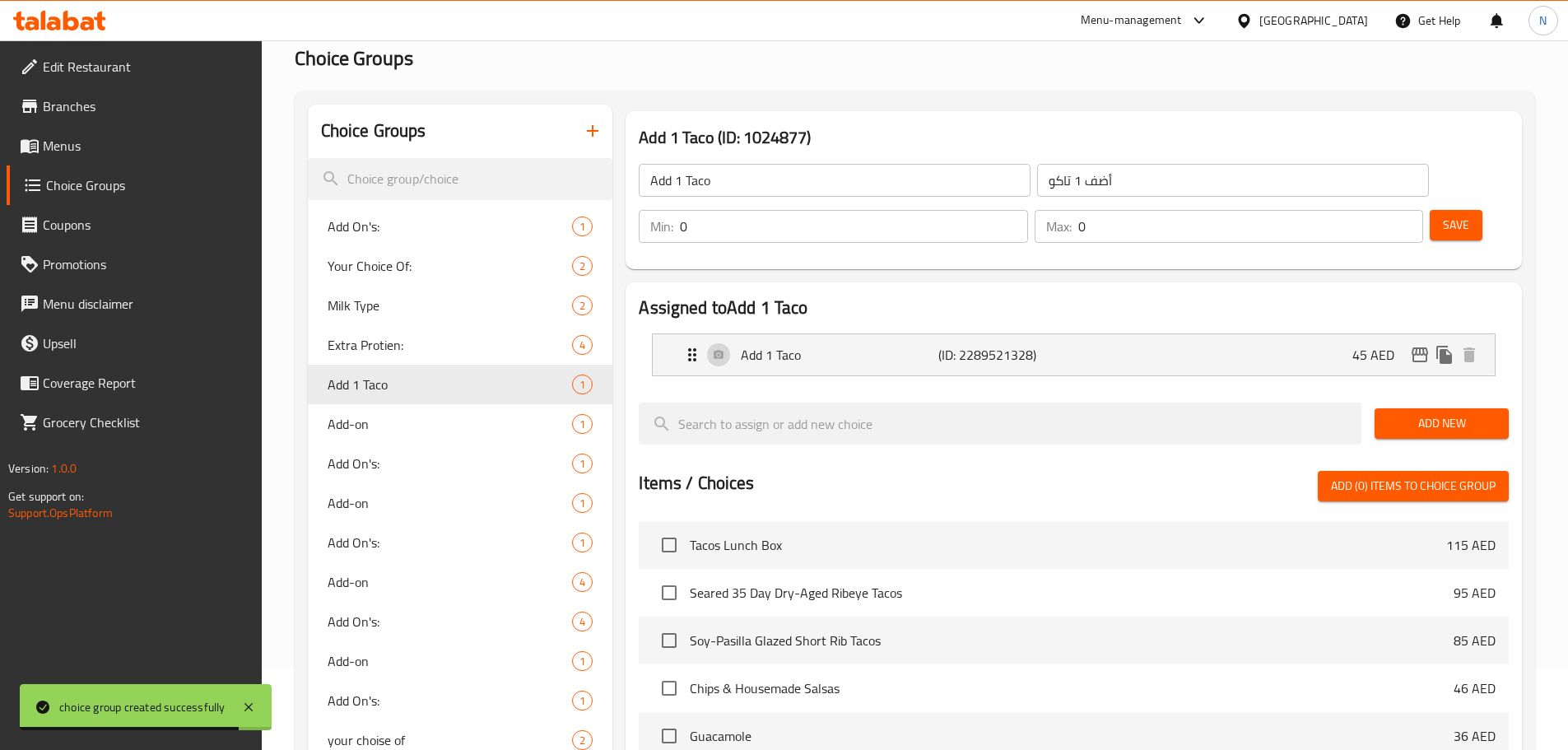
click at [591, 125] on icon "button" at bounding box center [593, 131] width 20 height 20
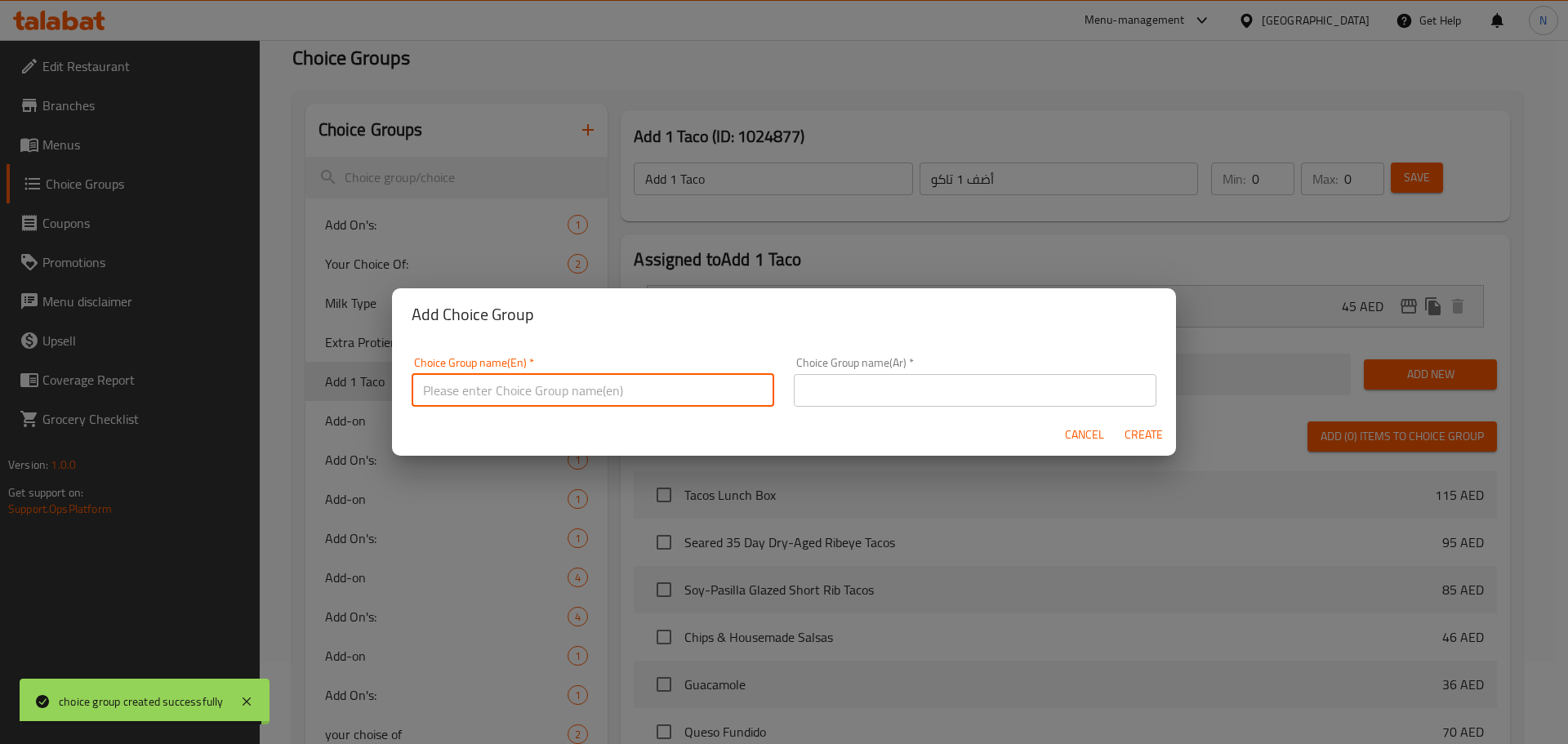
click at [694, 391] on input "text" at bounding box center [592, 391] width 362 height 33
paste input "Agua Fresca"
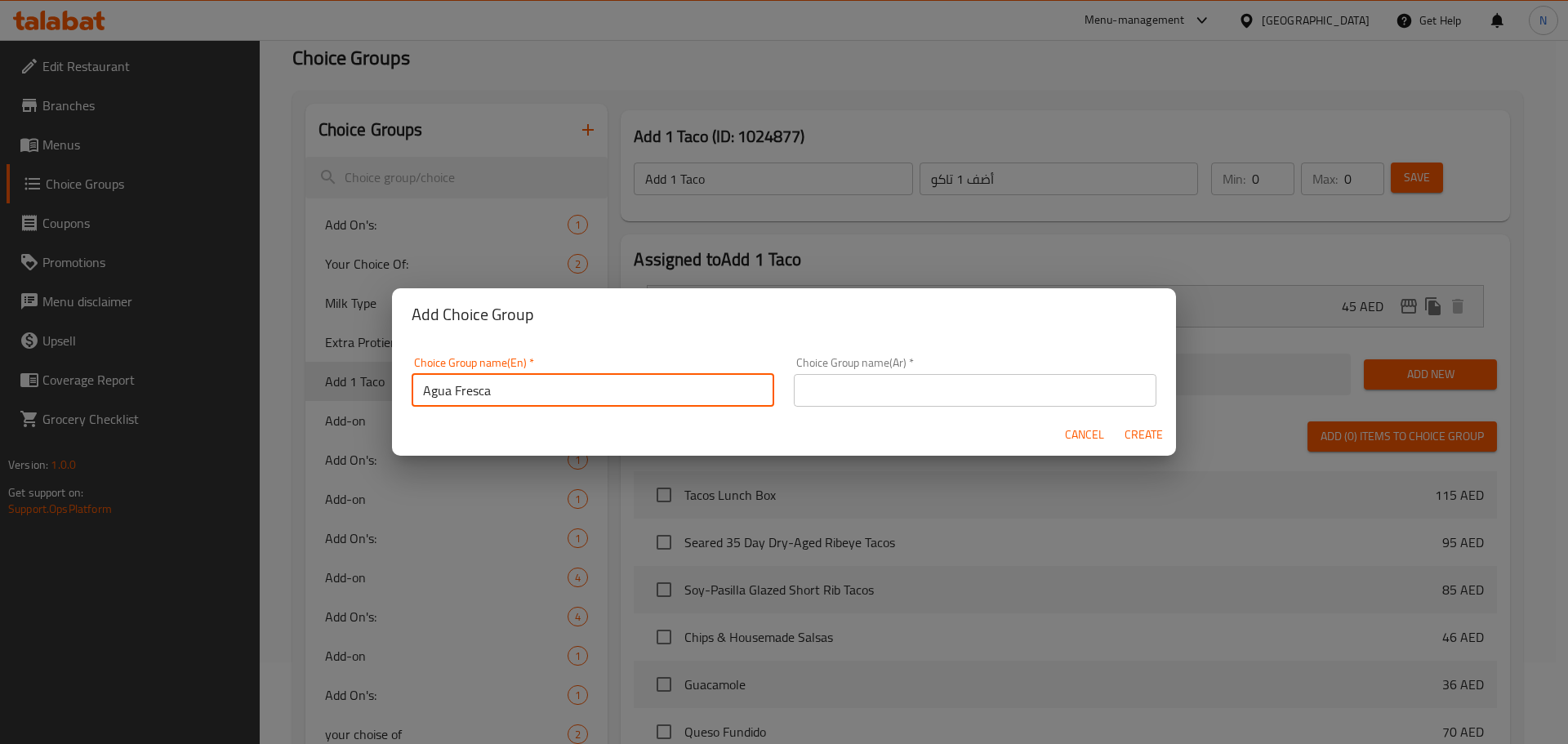
type input "Agua Fresca"
drag, startPoint x: 829, startPoint y: 386, endPoint x: 825, endPoint y: 366, distance: 20.4
click at [829, 386] on input "text" at bounding box center [974, 391] width 362 height 33
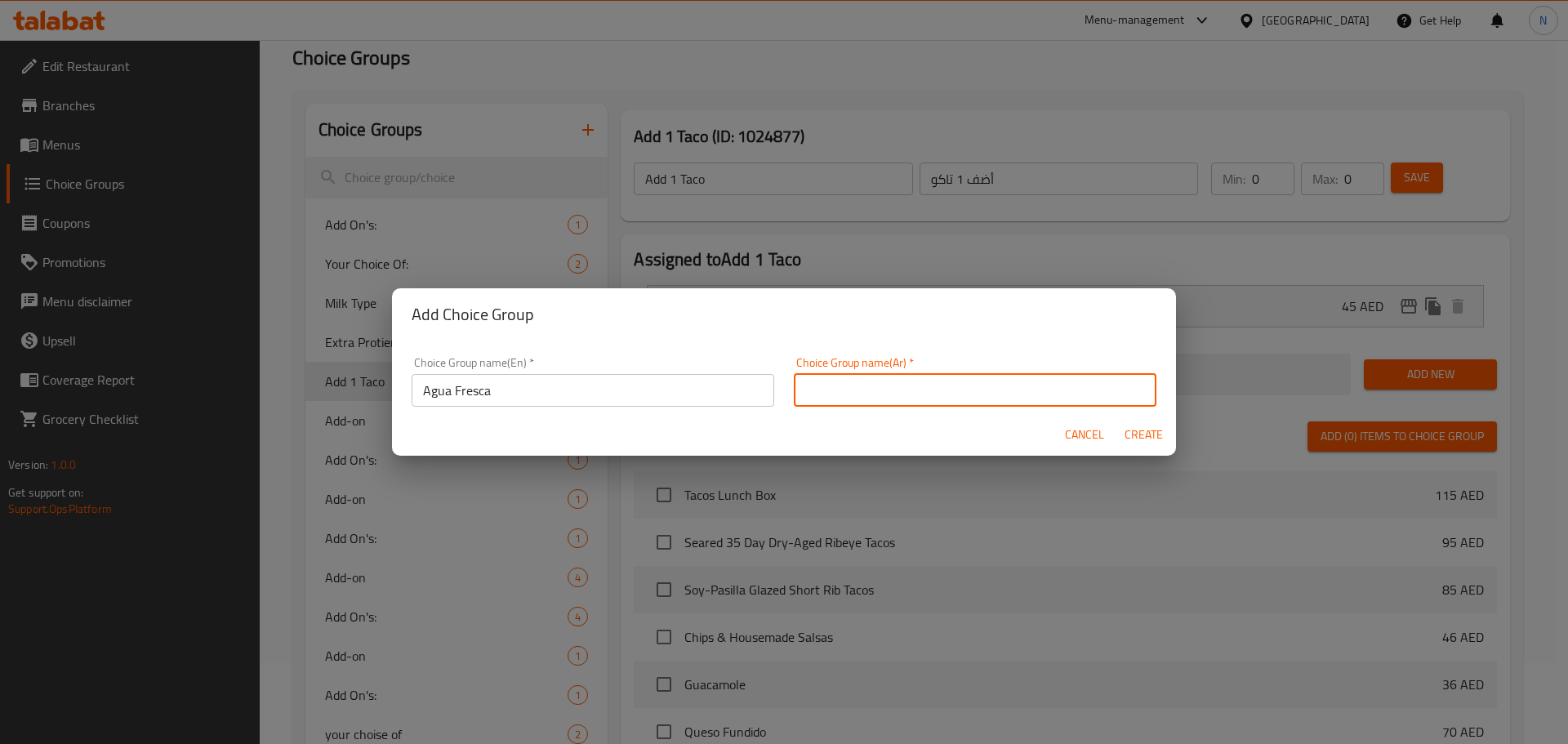
paste input "[PERSON_NAME]"
type input "[PERSON_NAME]"
click at [1144, 442] on span "Create" at bounding box center [1143, 435] width 39 height 21
type input "Agua Fresca"
type input "[PERSON_NAME]"
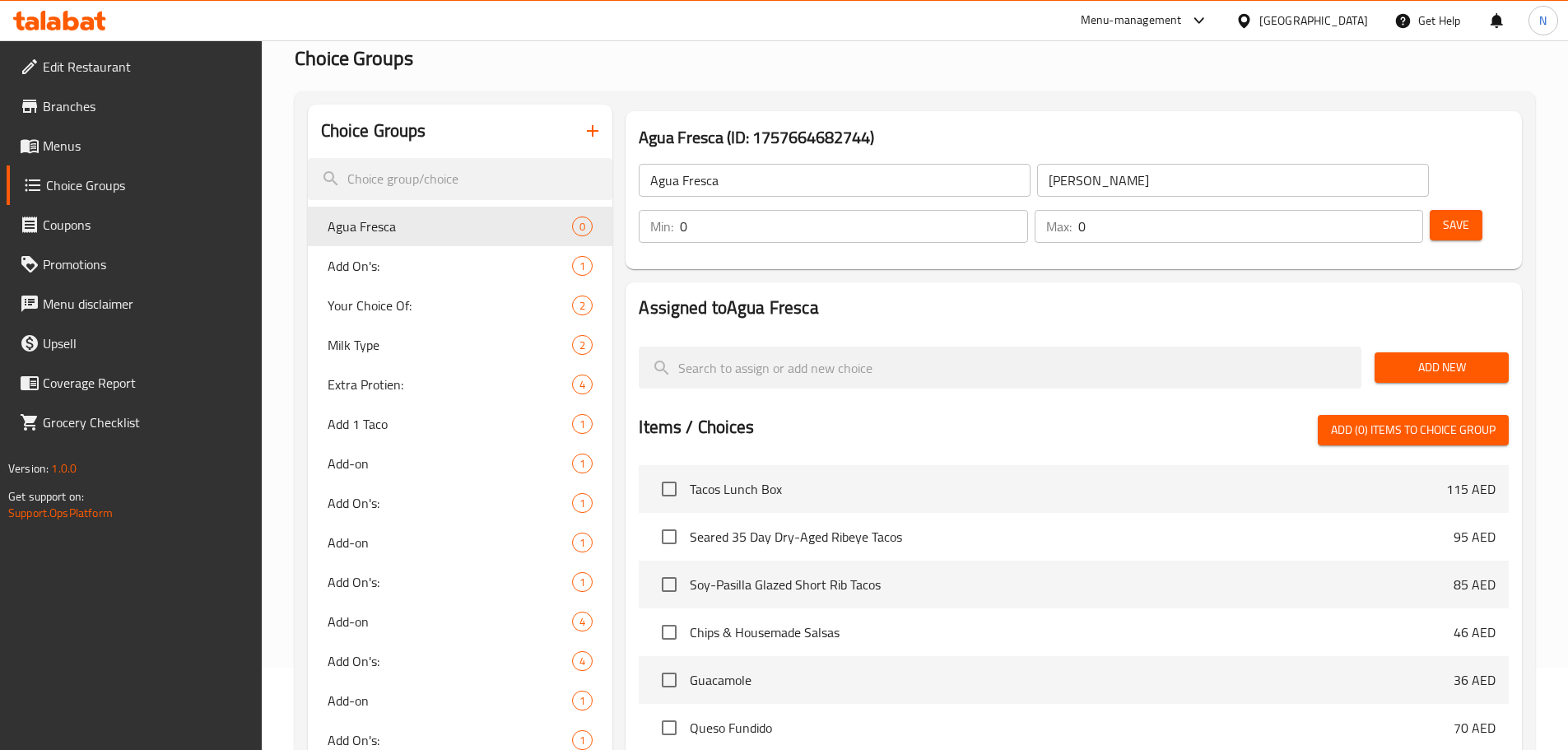
click at [1449, 357] on span "Add New" at bounding box center [1442, 368] width 108 height 21
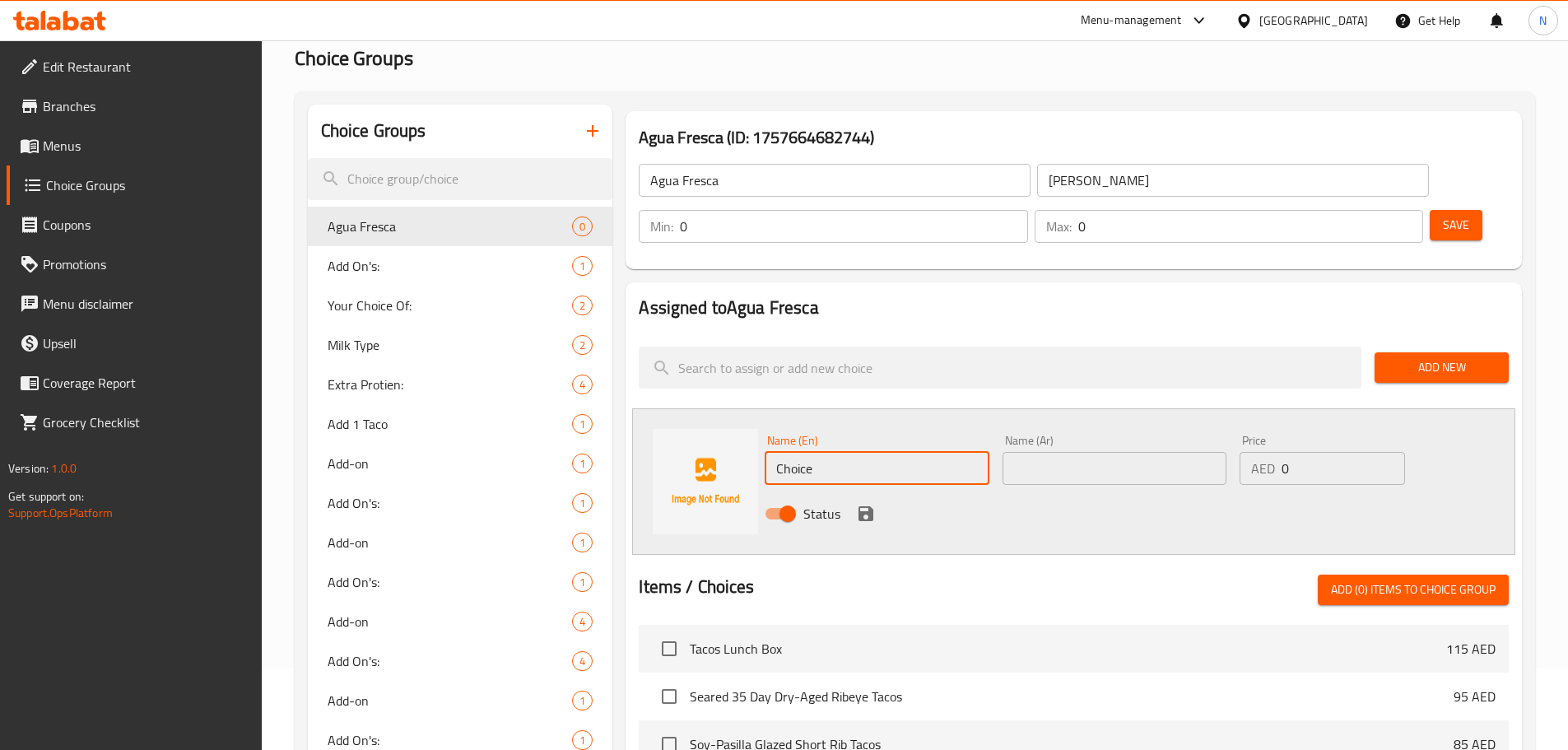
click at [797, 452] on input "Choice" at bounding box center [877, 469] width 224 height 33
paste input "Watermelon Basil"
type input "Watermelon Basil"
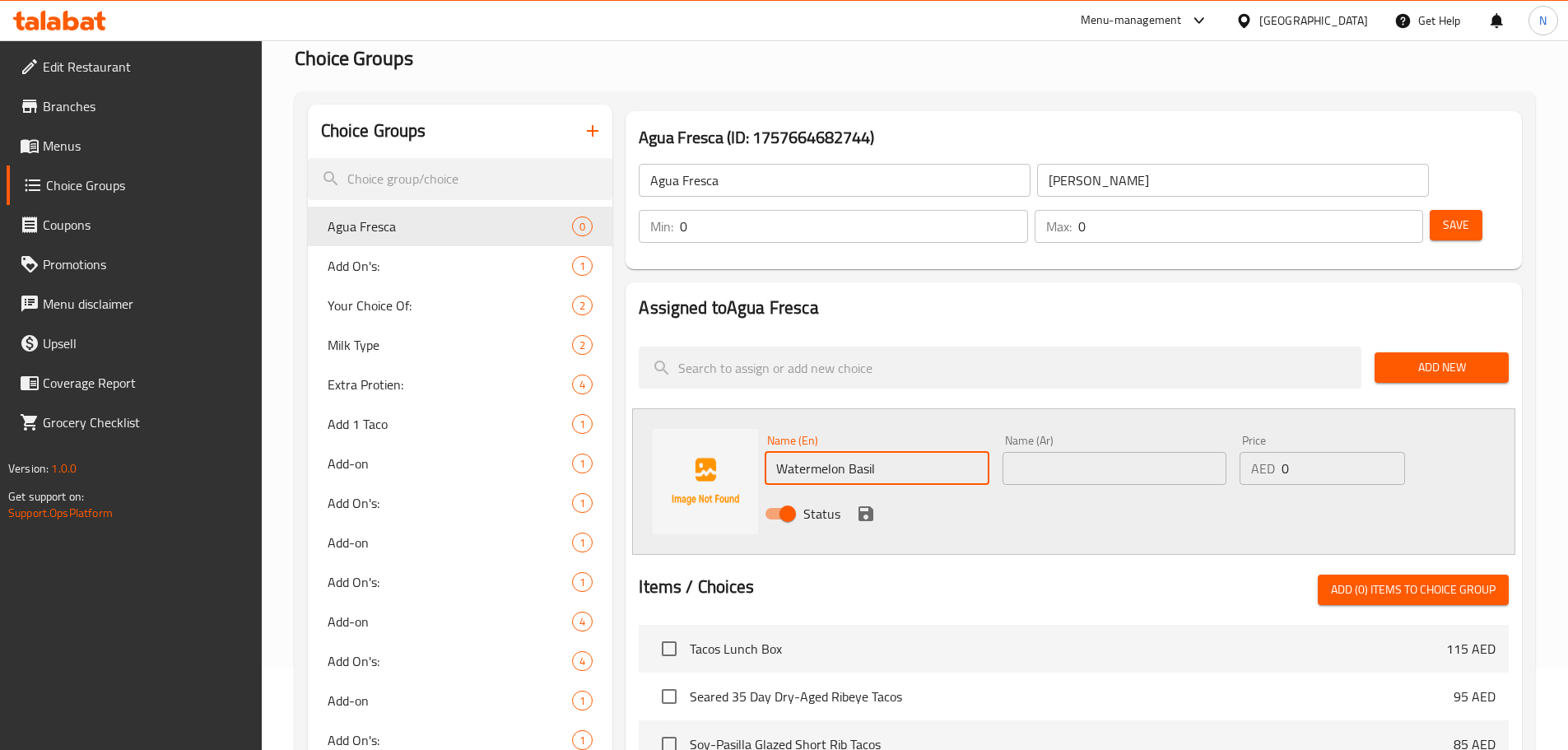
click at [1097, 452] on input "text" at bounding box center [1115, 469] width 224 height 33
paste input "بطيخ الريحان"
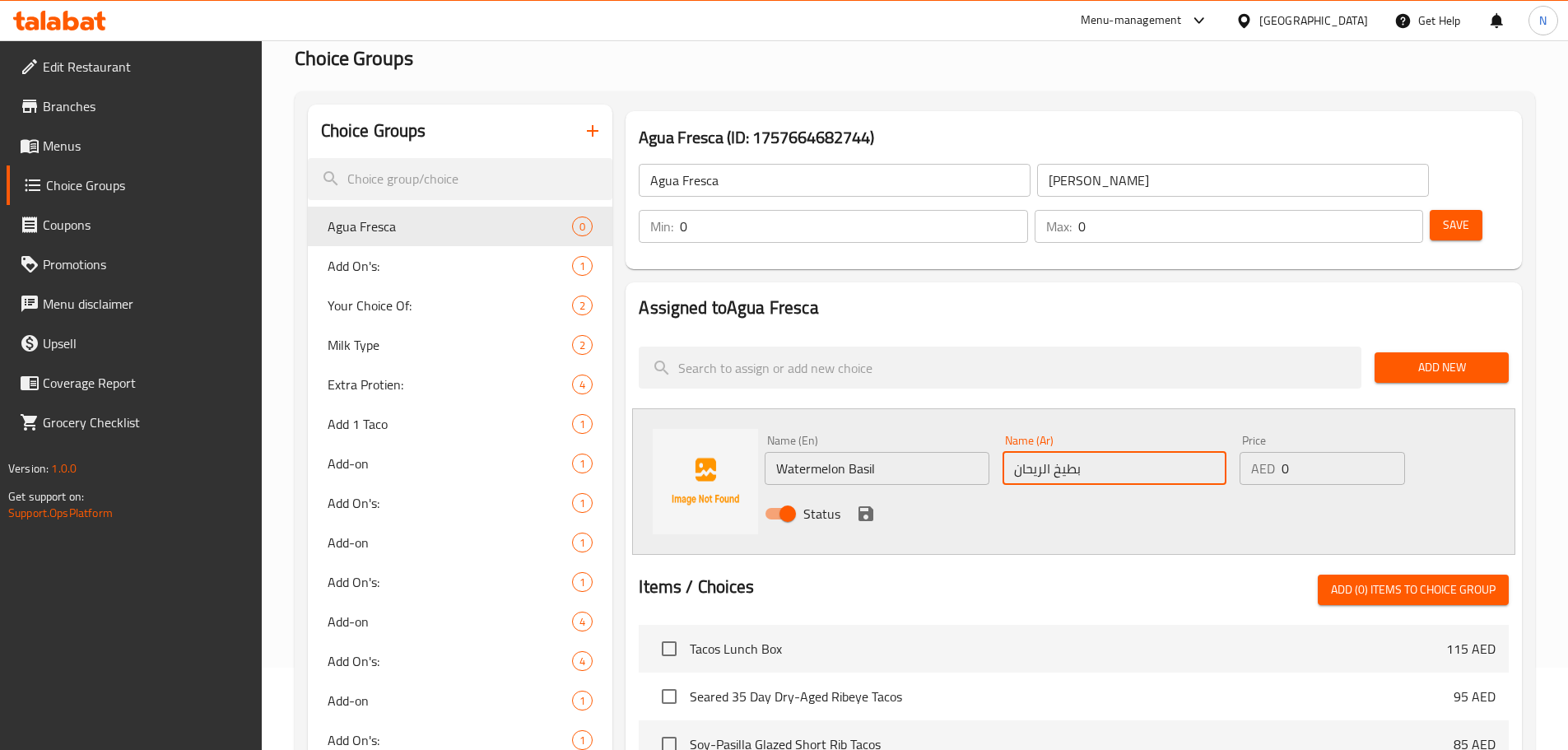
click at [1044, 452] on input "بطيخ الريحان" at bounding box center [1115, 469] width 224 height 33
type input "بطيخ بالريحان"
drag, startPoint x: 1295, startPoint y: 419, endPoint x: 1282, endPoint y: 421, distance: 13.2
click at [1282, 452] on input "0" at bounding box center [1343, 469] width 123 height 33
type input "28"
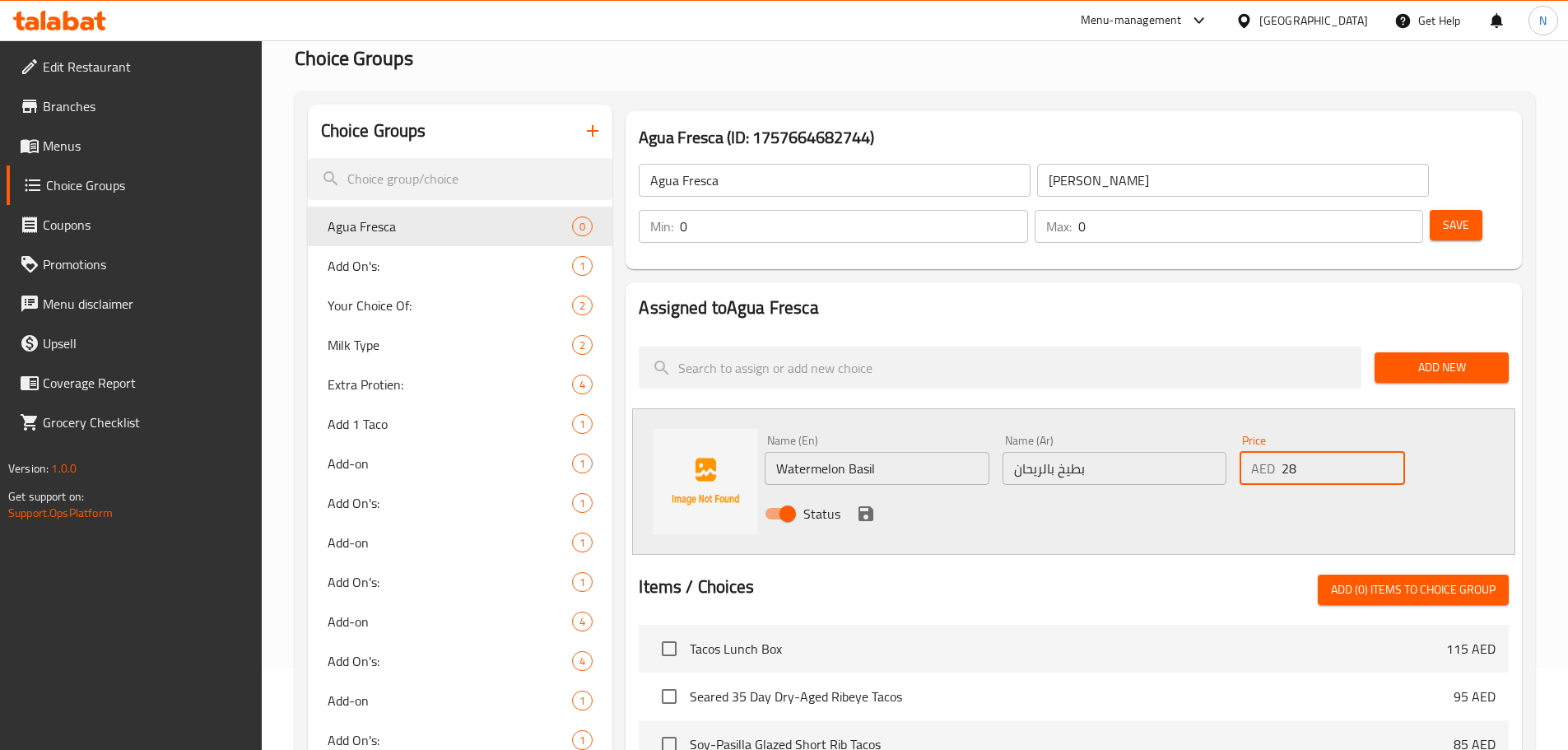
click at [872, 506] on icon "save" at bounding box center [865, 513] width 15 height 15
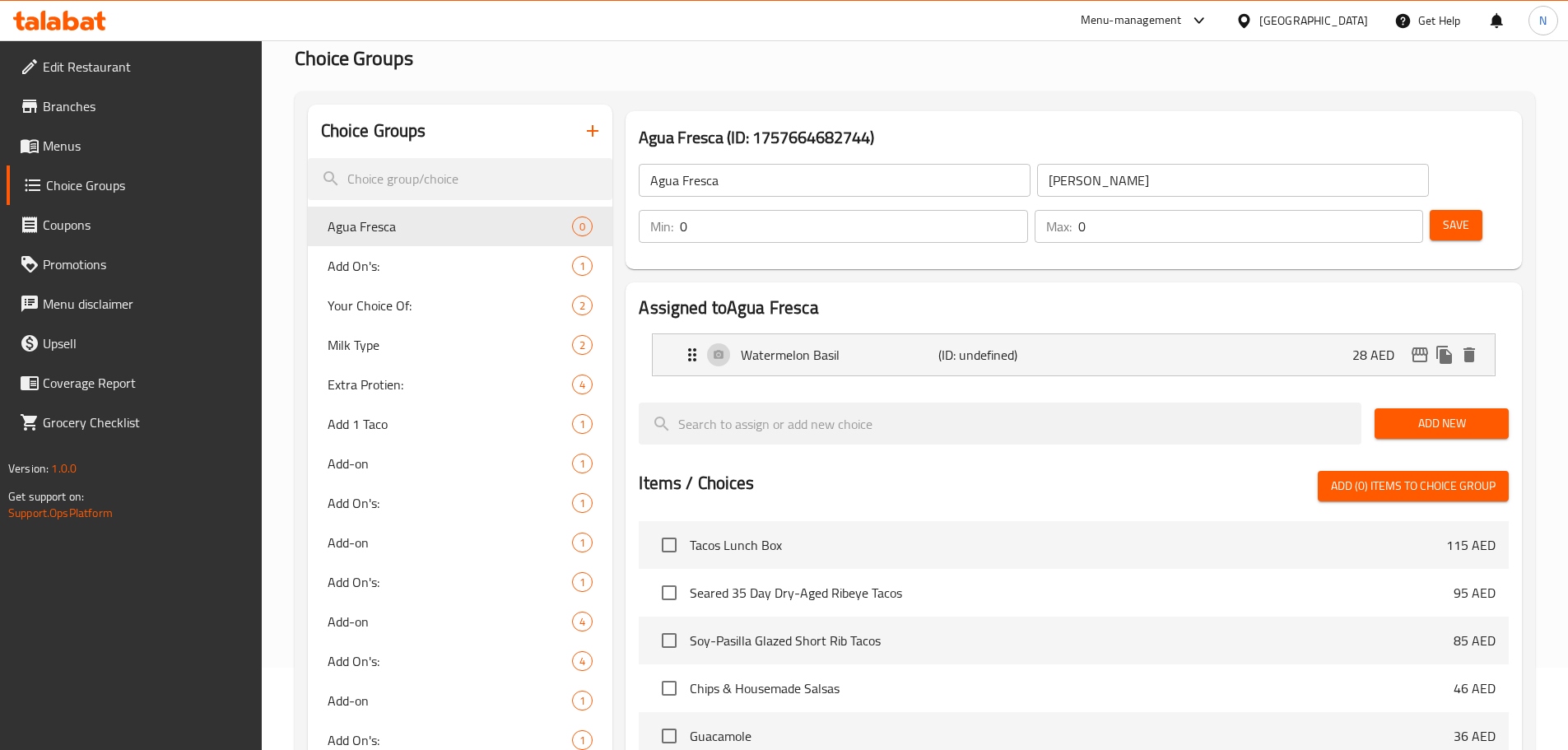
click at [1399, 413] on span "Add New" at bounding box center [1442, 423] width 108 height 21
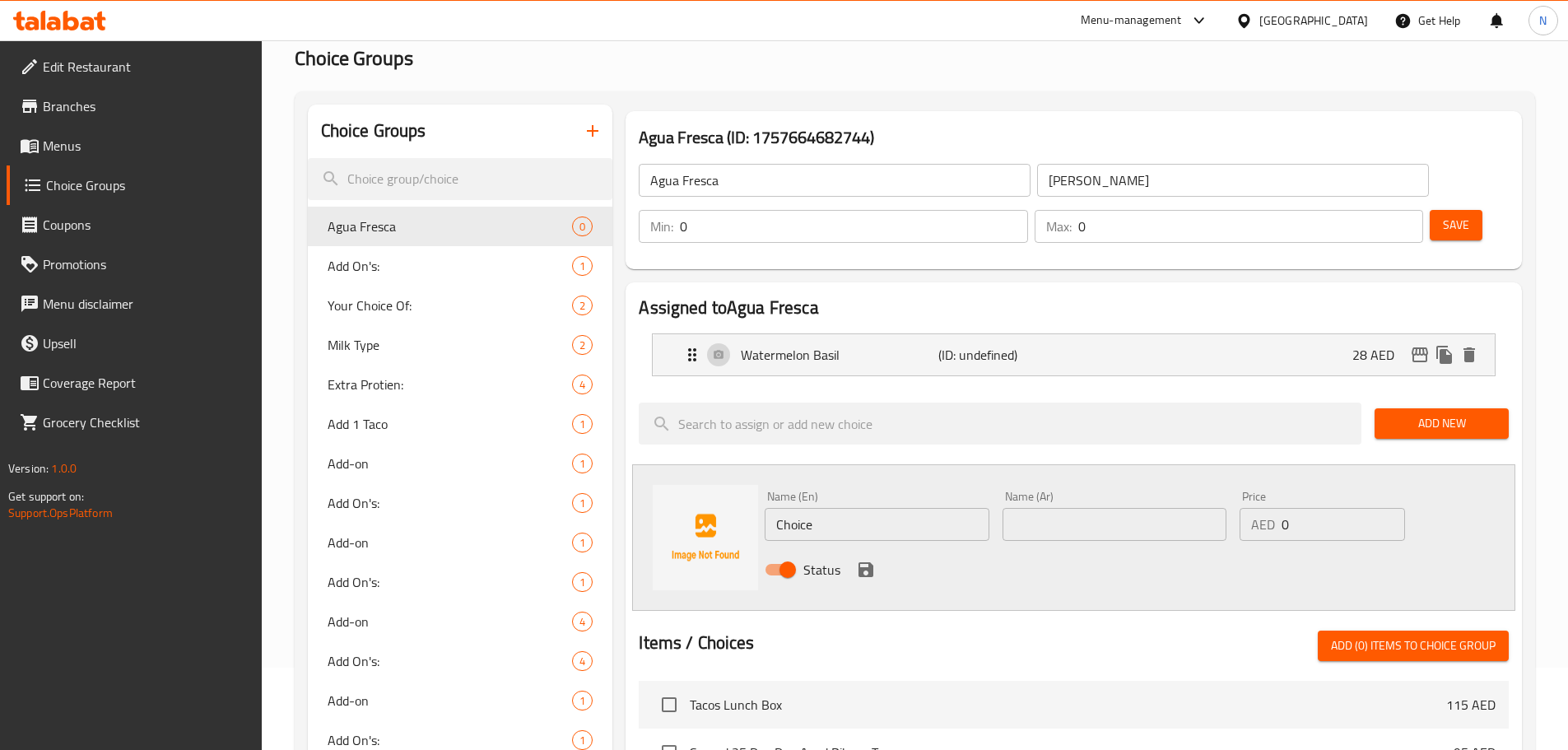
click at [915, 508] on input "Choice" at bounding box center [877, 524] width 224 height 33
paste input "Hibiscus Cardamon"
type input "Hibiscus Cardamon"
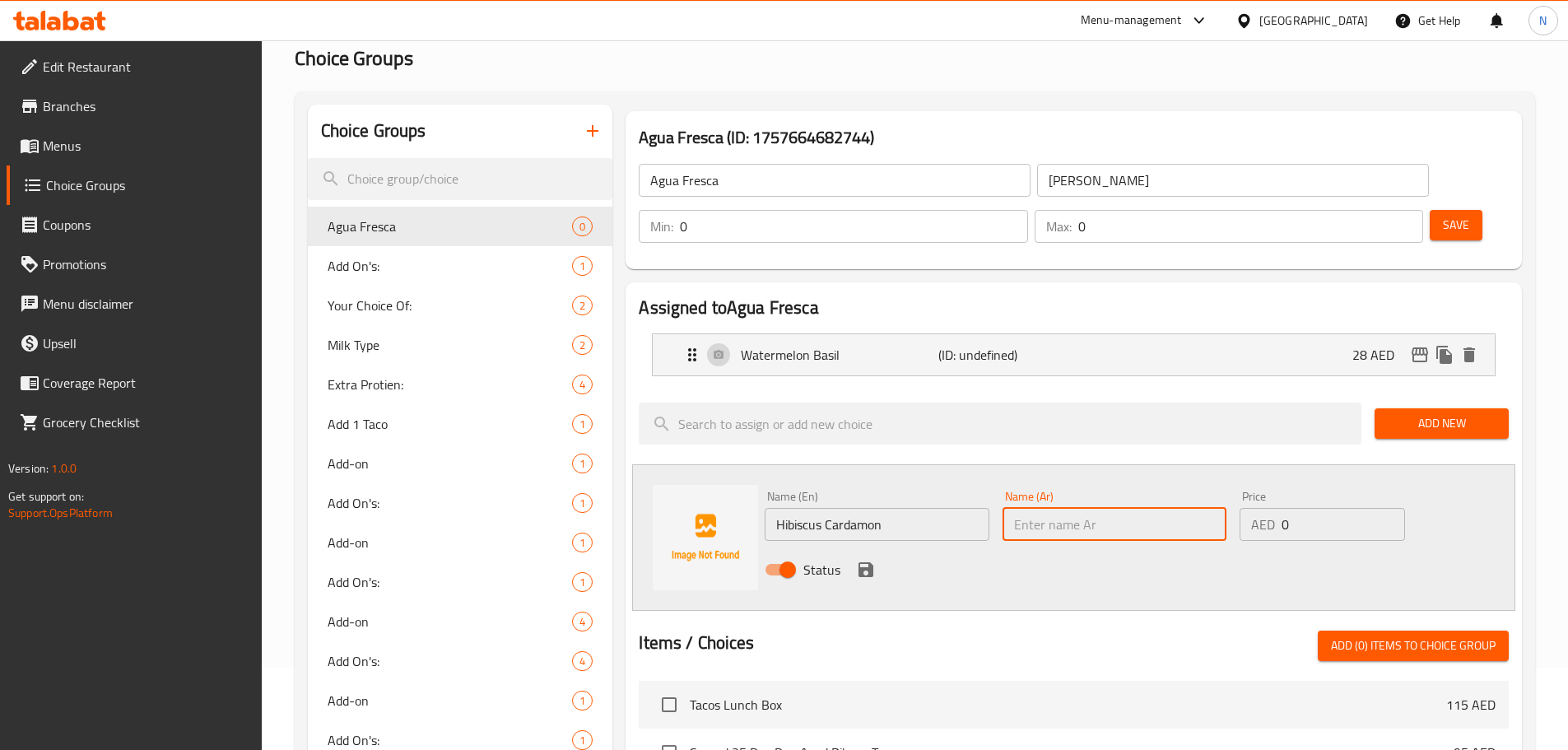
click at [1035, 508] on input "text" at bounding box center [1115, 524] width 224 height 33
paste input "الكركديه والهيل"
click at [1093, 508] on input "الكركديه والهيل" at bounding box center [1115, 524] width 224 height 33
click at [1040, 508] on input "كركديه والهيل" at bounding box center [1115, 524] width 224 height 33
type input "كركديه هيل"
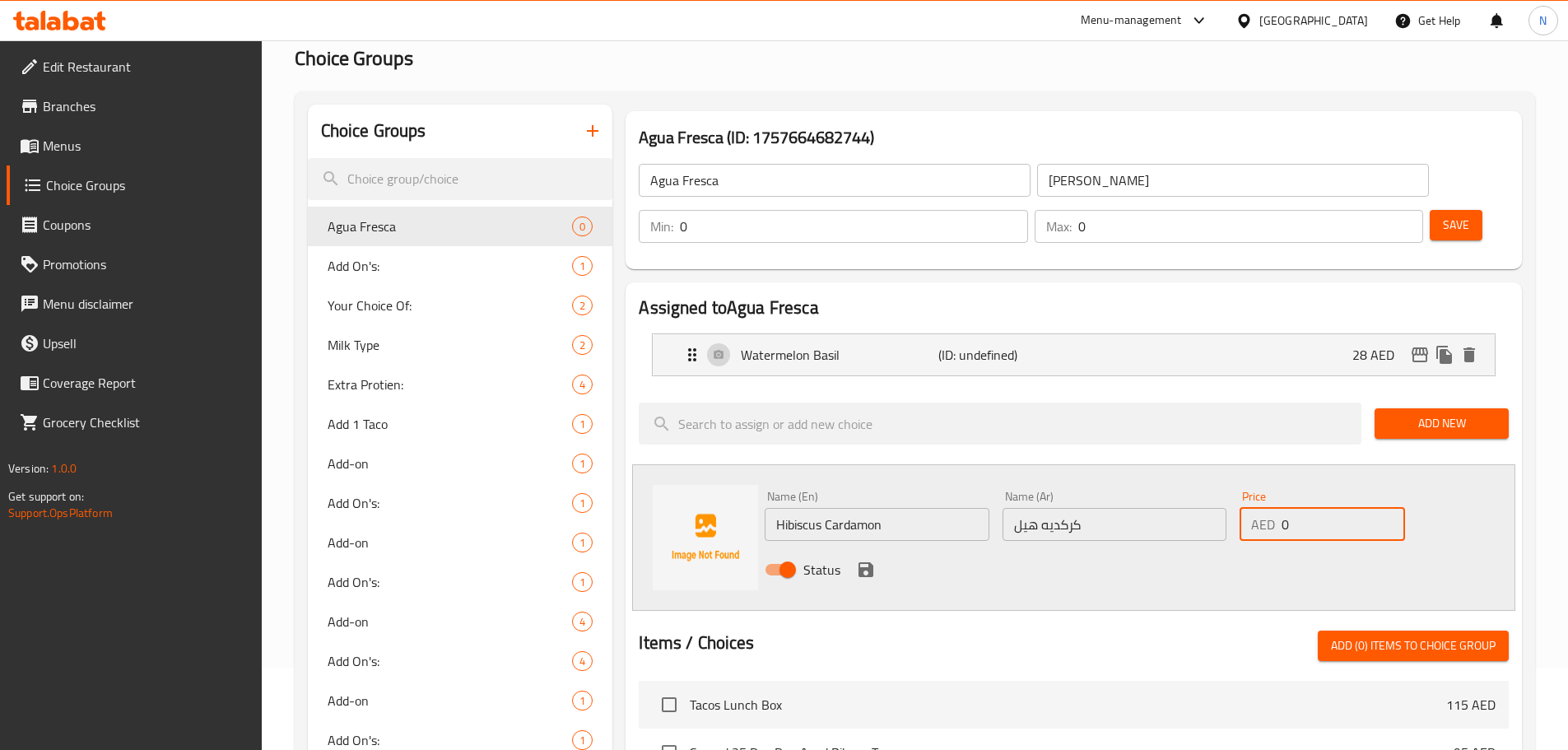
drag, startPoint x: 1320, startPoint y: 484, endPoint x: 1272, endPoint y: 478, distance: 48.4
click at [1272, 508] on div "AED 0 Price" at bounding box center [1322, 524] width 165 height 33
type input "28"
click at [862, 557] on button "save" at bounding box center [866, 570] width 24 height 24
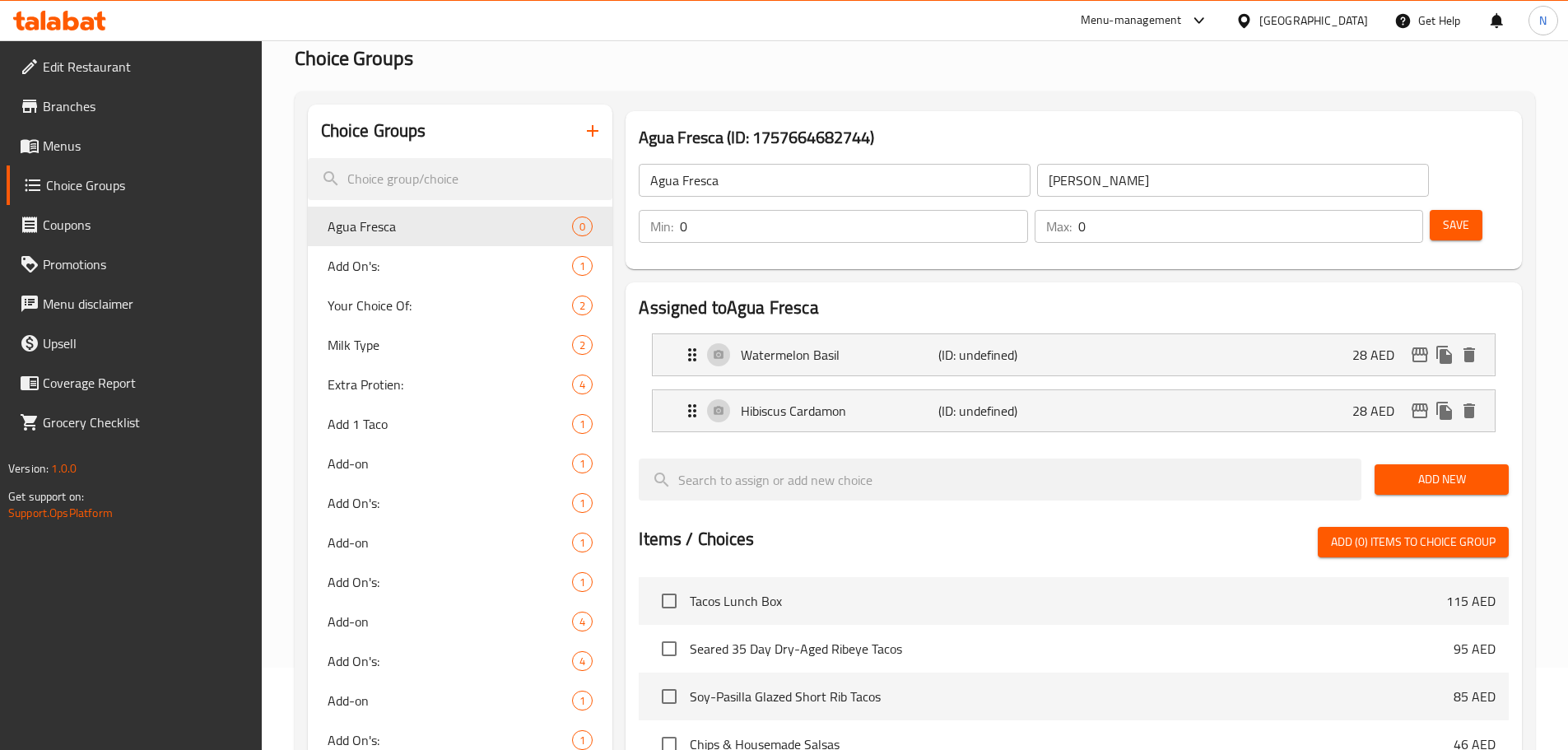
click at [1422, 469] on span "Add New" at bounding box center [1442, 479] width 108 height 21
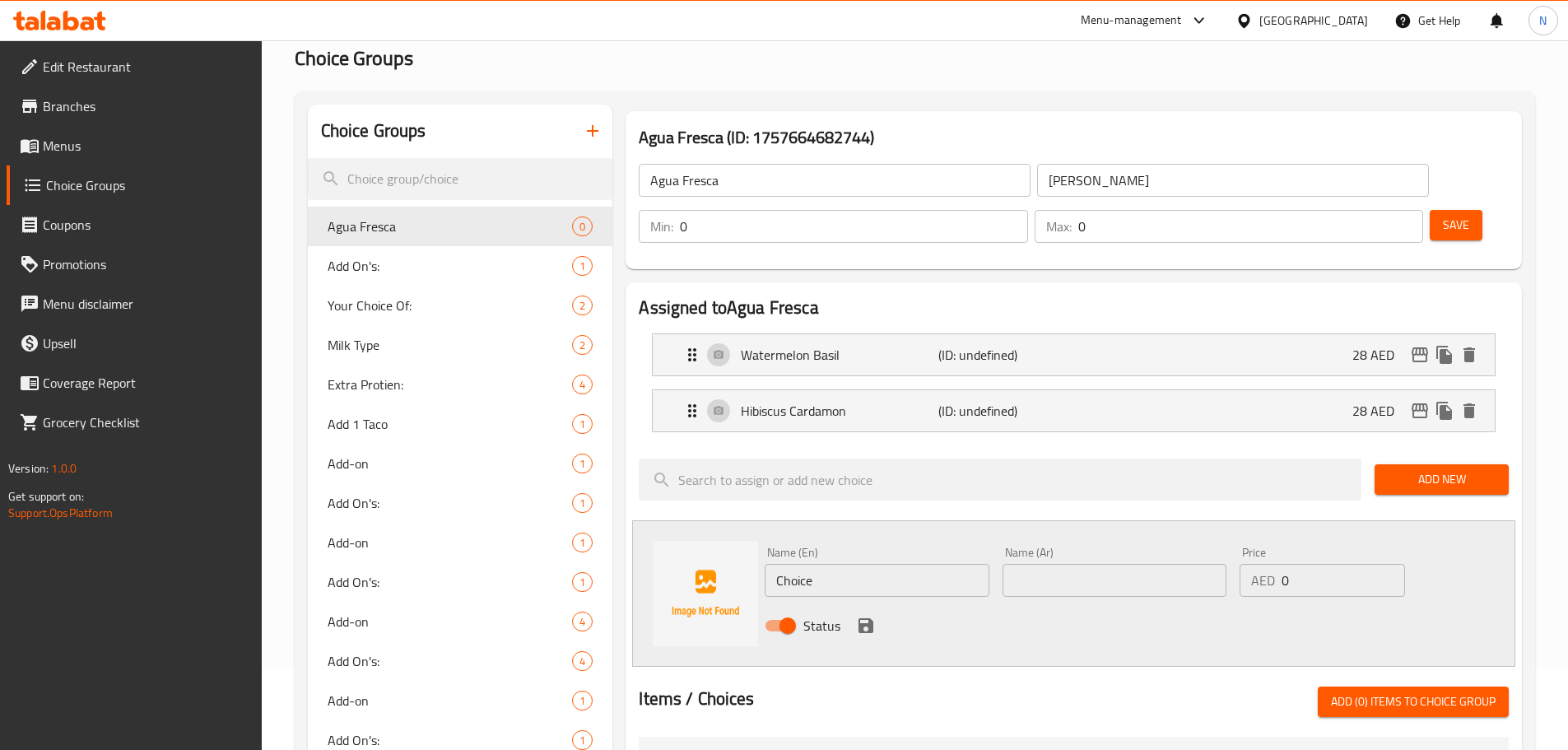
click at [831, 564] on input "Choice" at bounding box center [877, 580] width 224 height 33
paste input "Pineapple Mint"
type input "Pineapple Mint"
click at [1007, 564] on input "text" at bounding box center [1115, 580] width 224 height 33
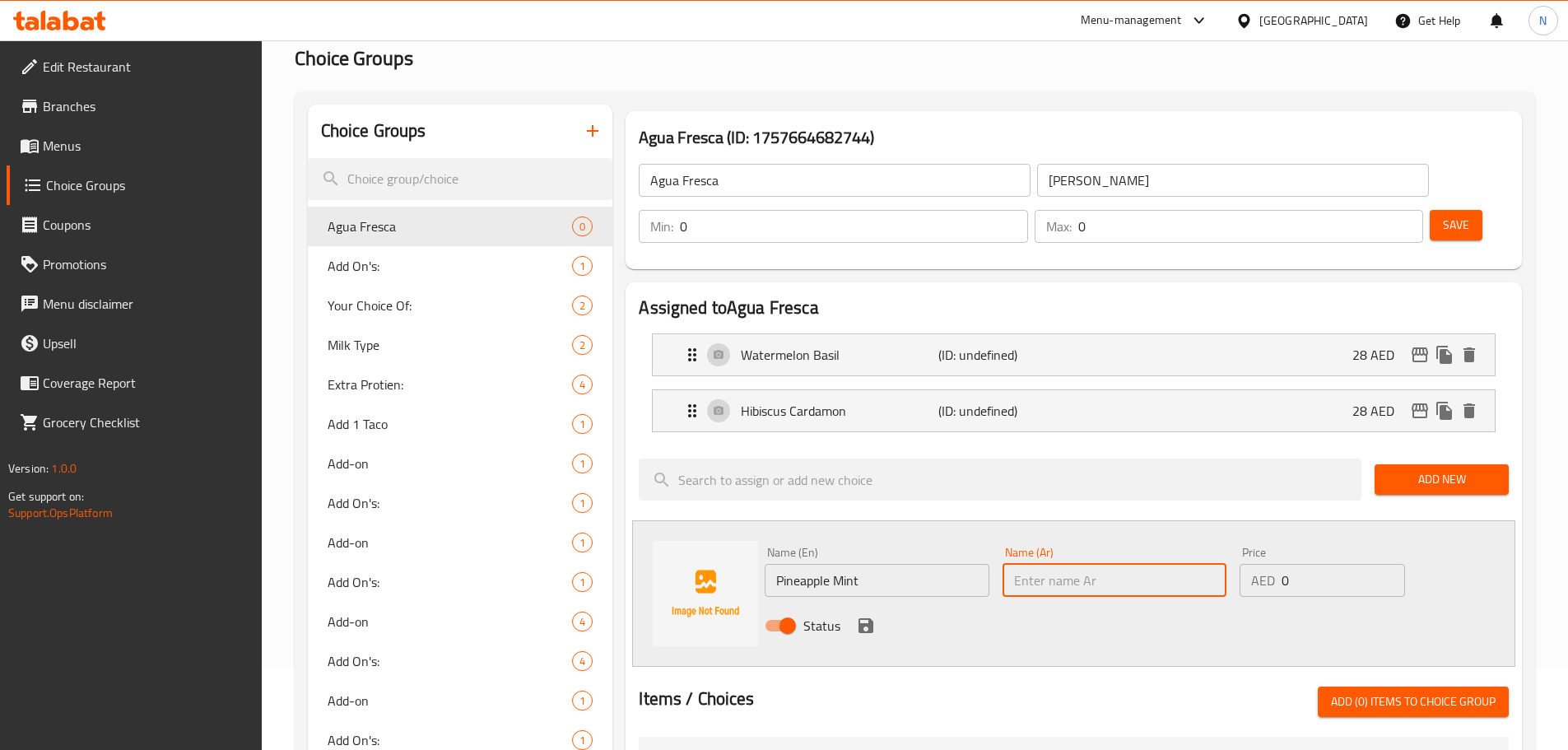
paste input "أناناس بالنعناع"
type input "أناناس بالنعناع"
drag, startPoint x: 1318, startPoint y: 549, endPoint x: 1273, endPoint y: 536, distance: 46.8
click at [1273, 564] on div "AED 0 Price" at bounding box center [1322, 580] width 165 height 33
type input "28"
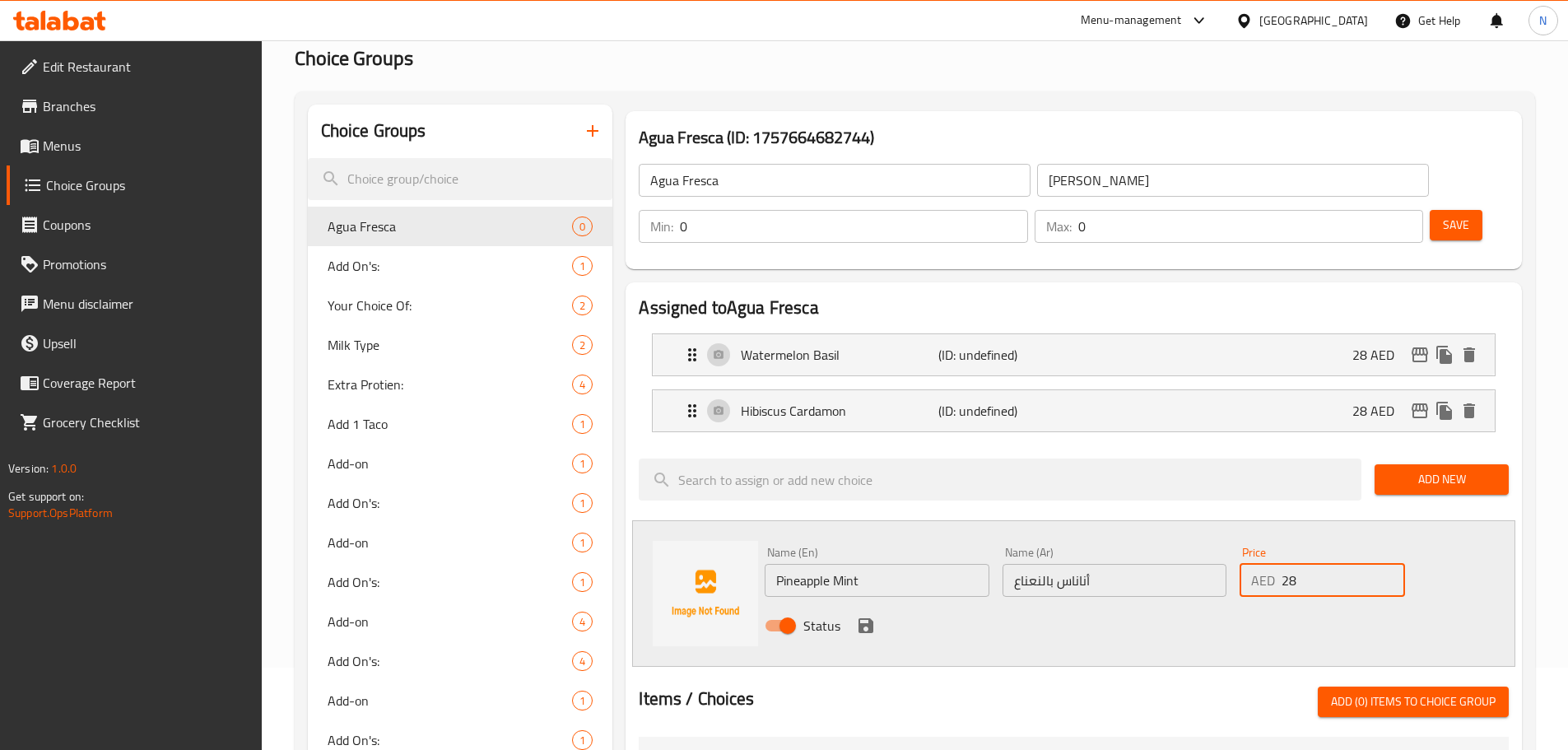
click at [872, 618] on icon "save" at bounding box center [865, 625] width 15 height 15
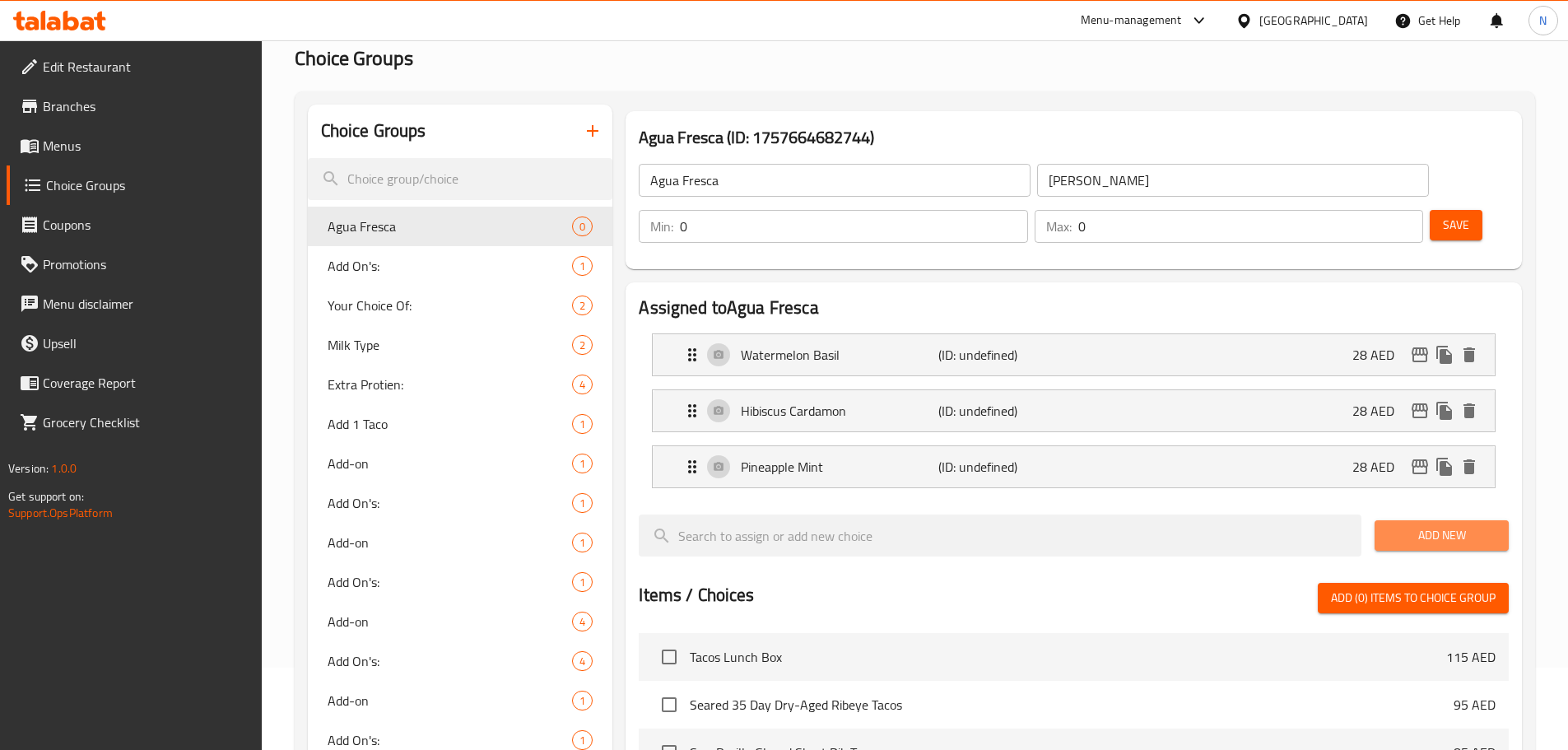
click at [1395, 525] on span "Add New" at bounding box center [1442, 536] width 108 height 21
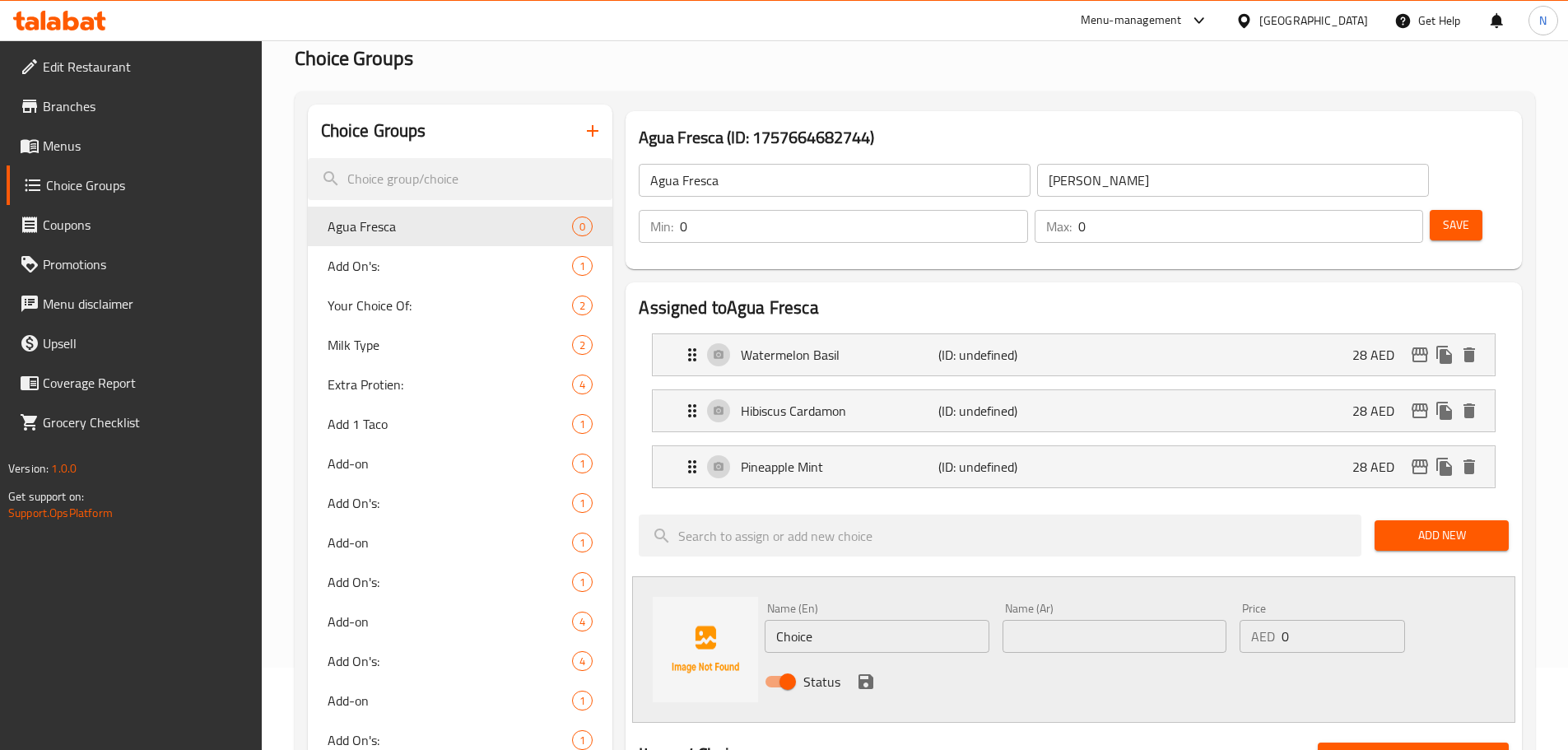
click at [793, 619] on input "Choice" at bounding box center [877, 636] width 224 height 33
paste input "oconut Horchata"
type input "Coconut Horchata"
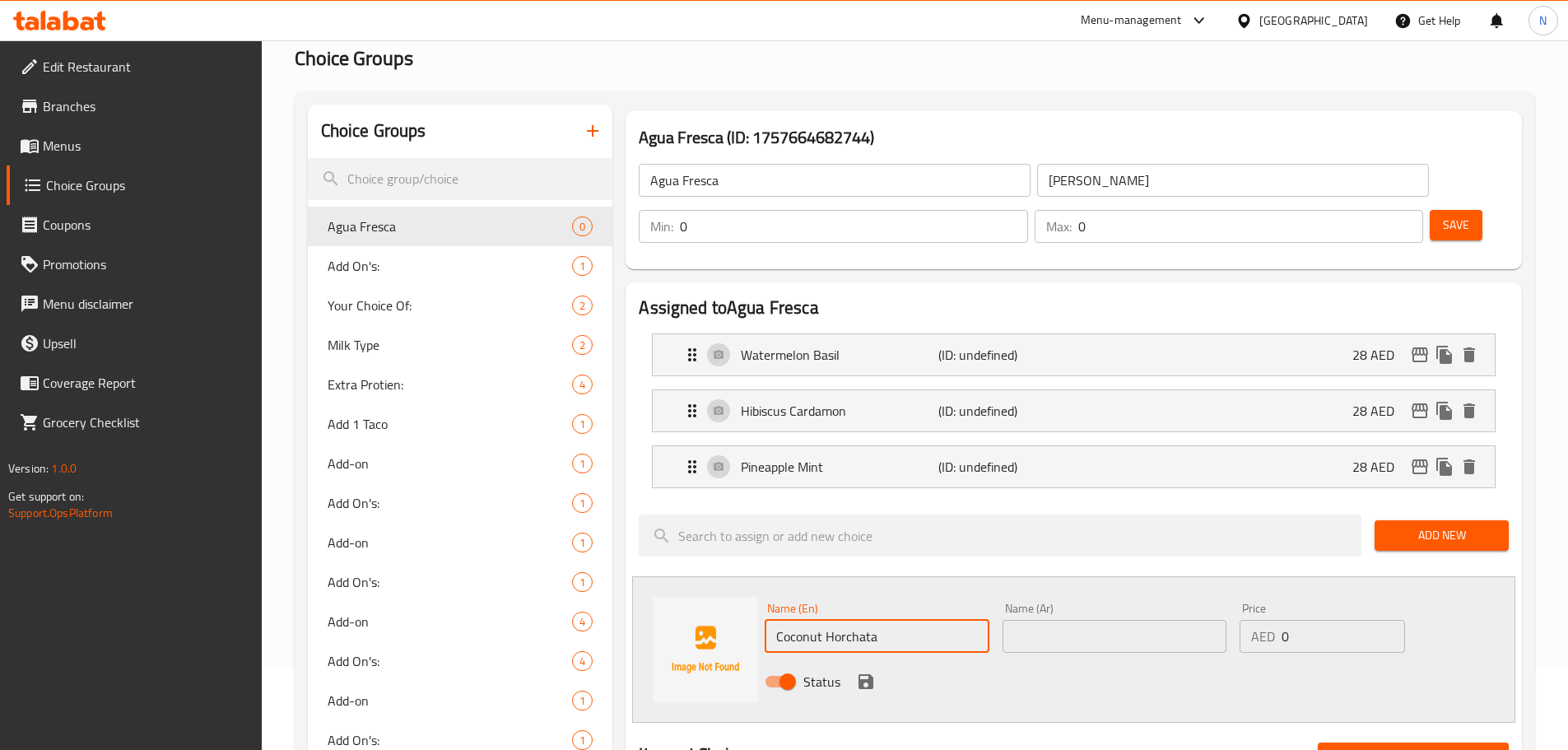
click at [1020, 619] on input "text" at bounding box center [1115, 636] width 224 height 33
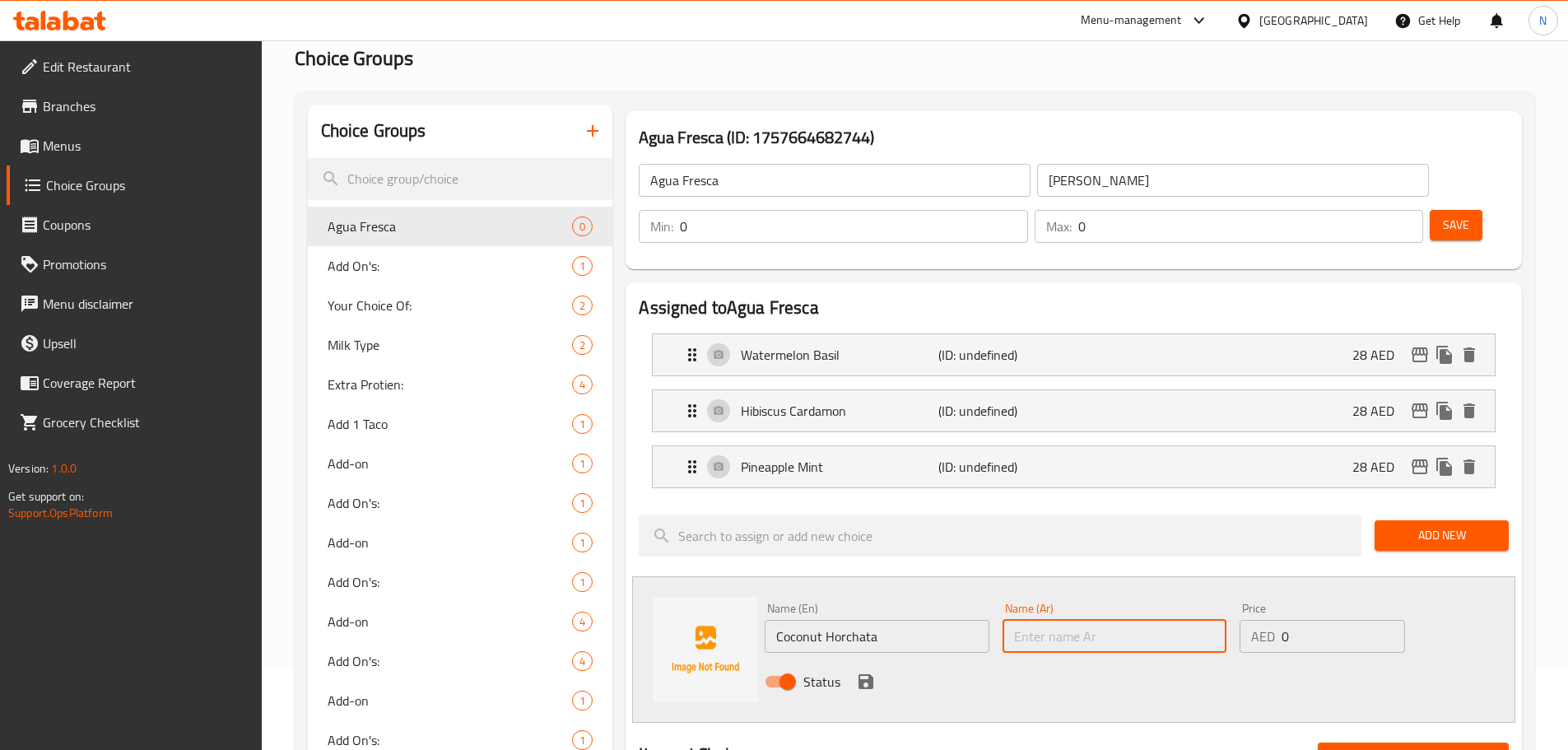
paste input "هورتشاتا جوز الهند"
type input "هورتشاتا جوز الهند"
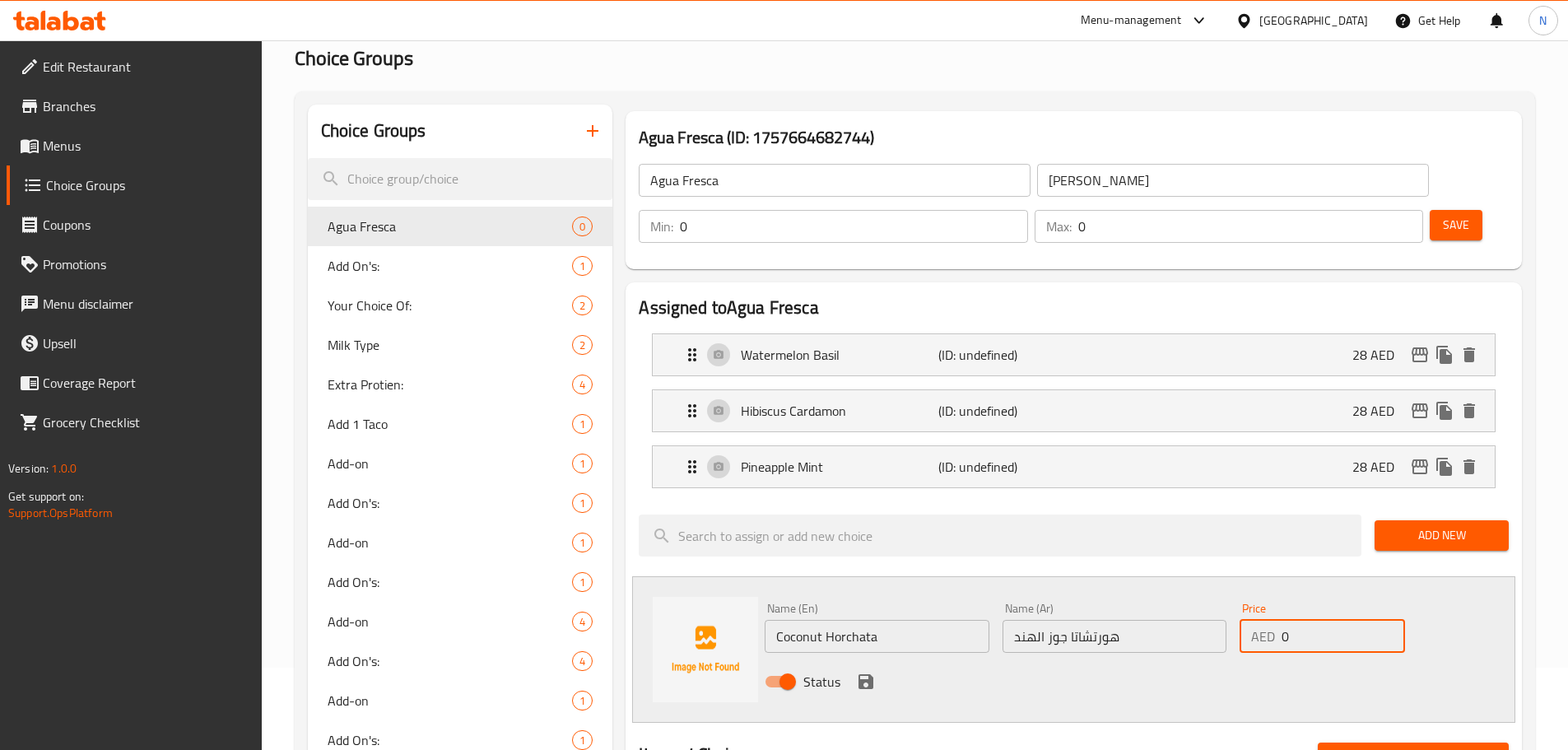
drag, startPoint x: 1289, startPoint y: 605, endPoint x: 1272, endPoint y: 599, distance: 18.0
click at [1272, 619] on div "AED 0 Price" at bounding box center [1322, 636] width 165 height 33
type input "28"
click at [1288, 659] on div "Name (En) Coconut Horchata Name (En) Name (Ar) هورتشاتا جوز الهند Name (Ar) Pri…" at bounding box center [1074, 649] width 884 height 146
click at [856, 672] on icon "save" at bounding box center [865, 681] width 20 height 20
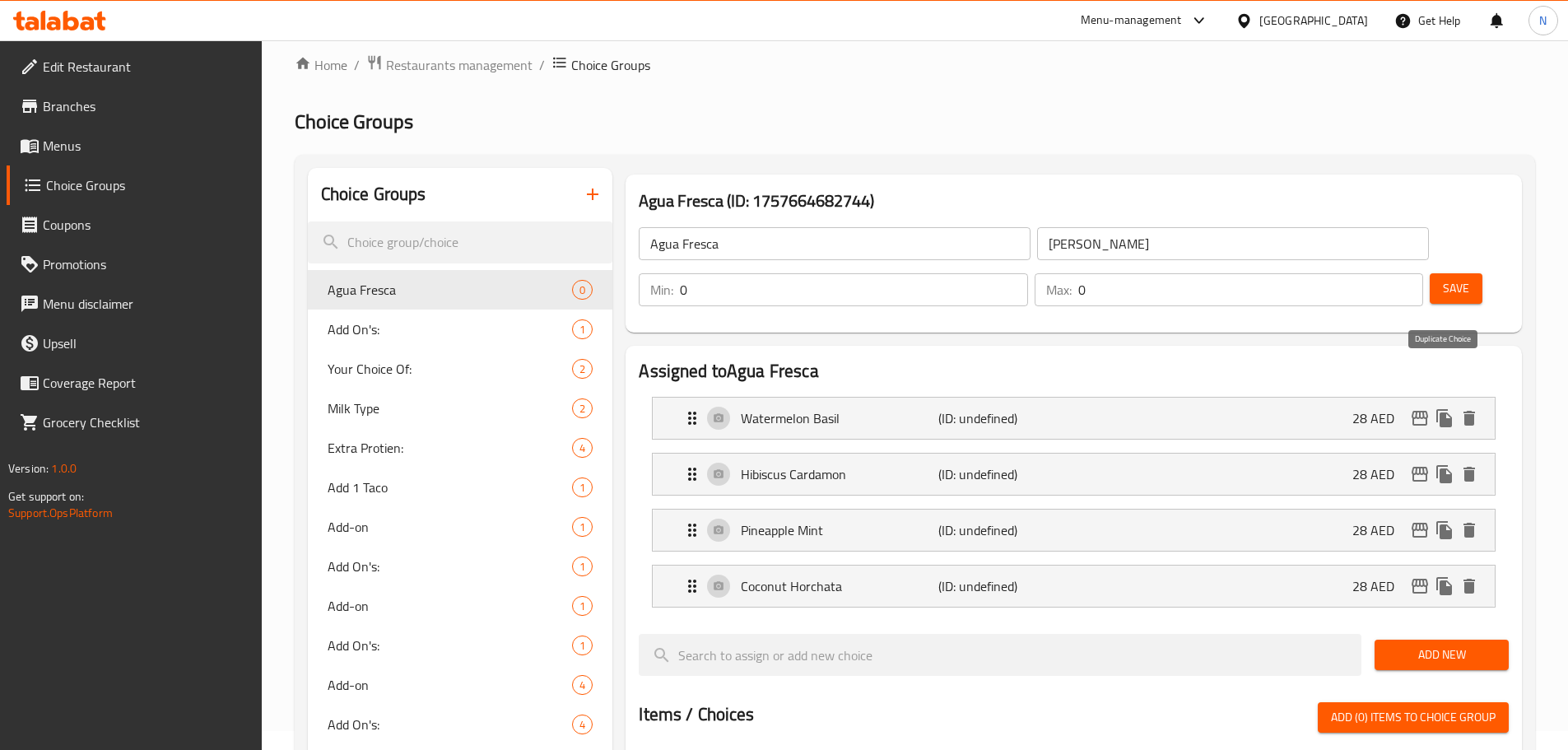
scroll to position [0, 0]
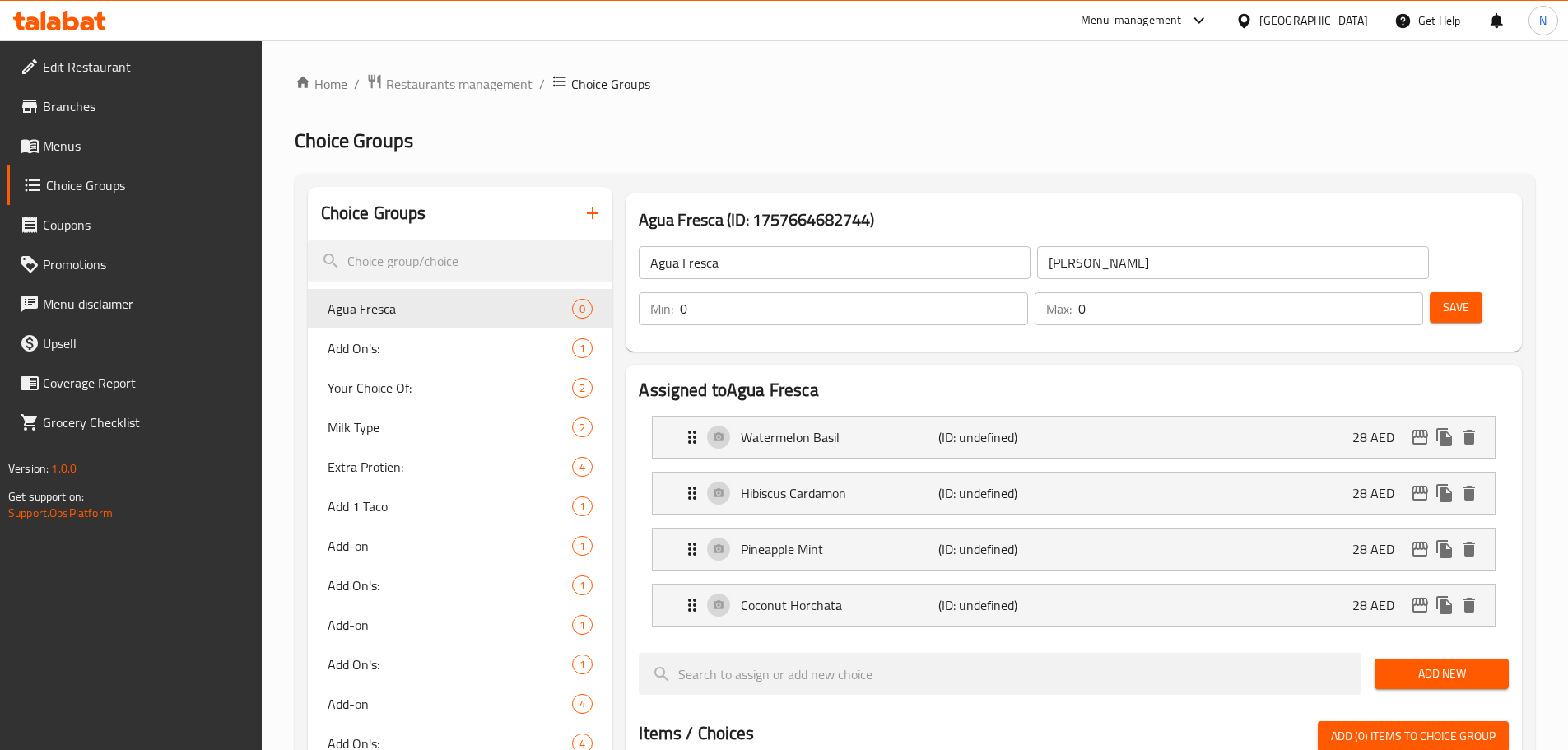
click at [1430, 292] on button "Save" at bounding box center [1456, 307] width 52 height 30
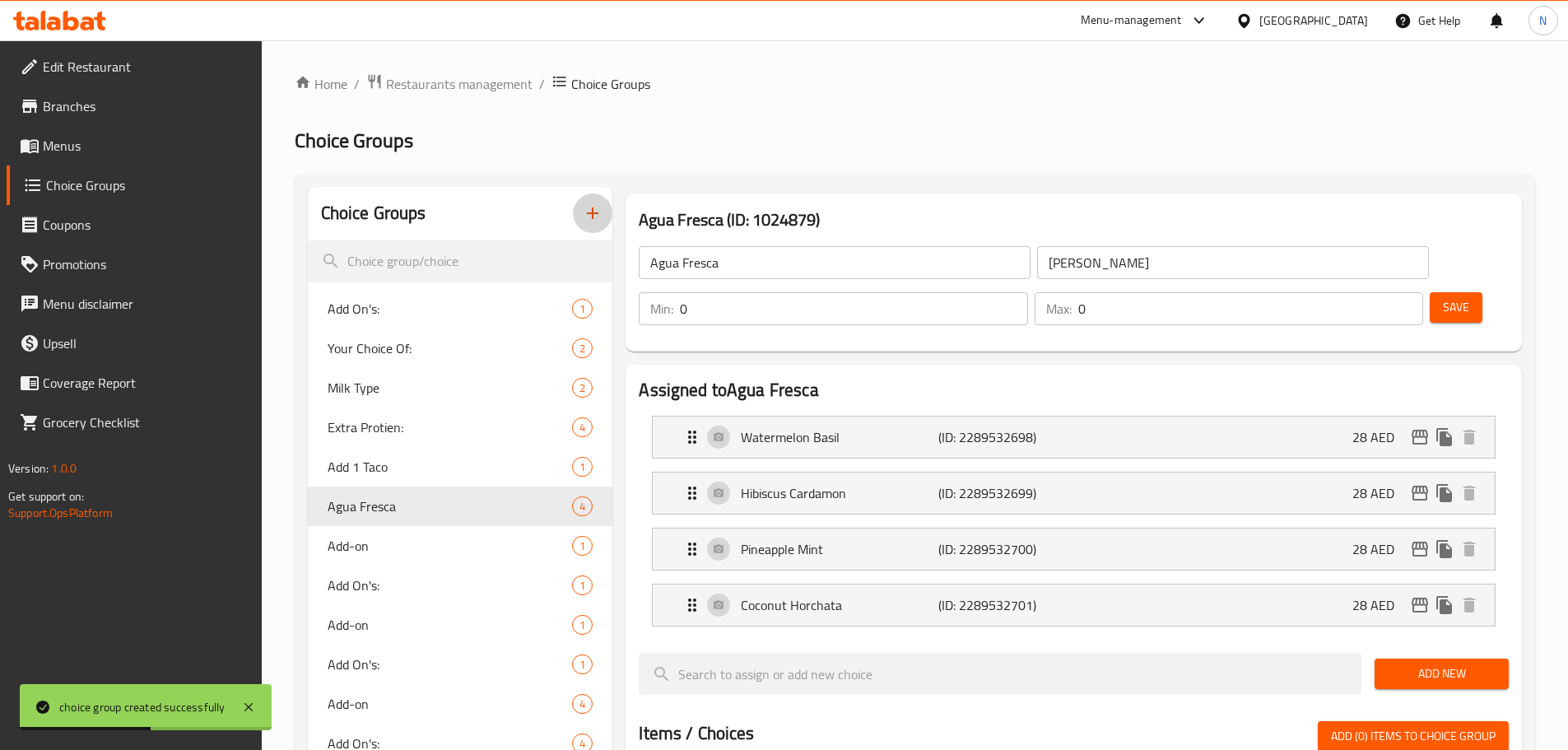
click at [581, 212] on button "button" at bounding box center [592, 213] width 39 height 39
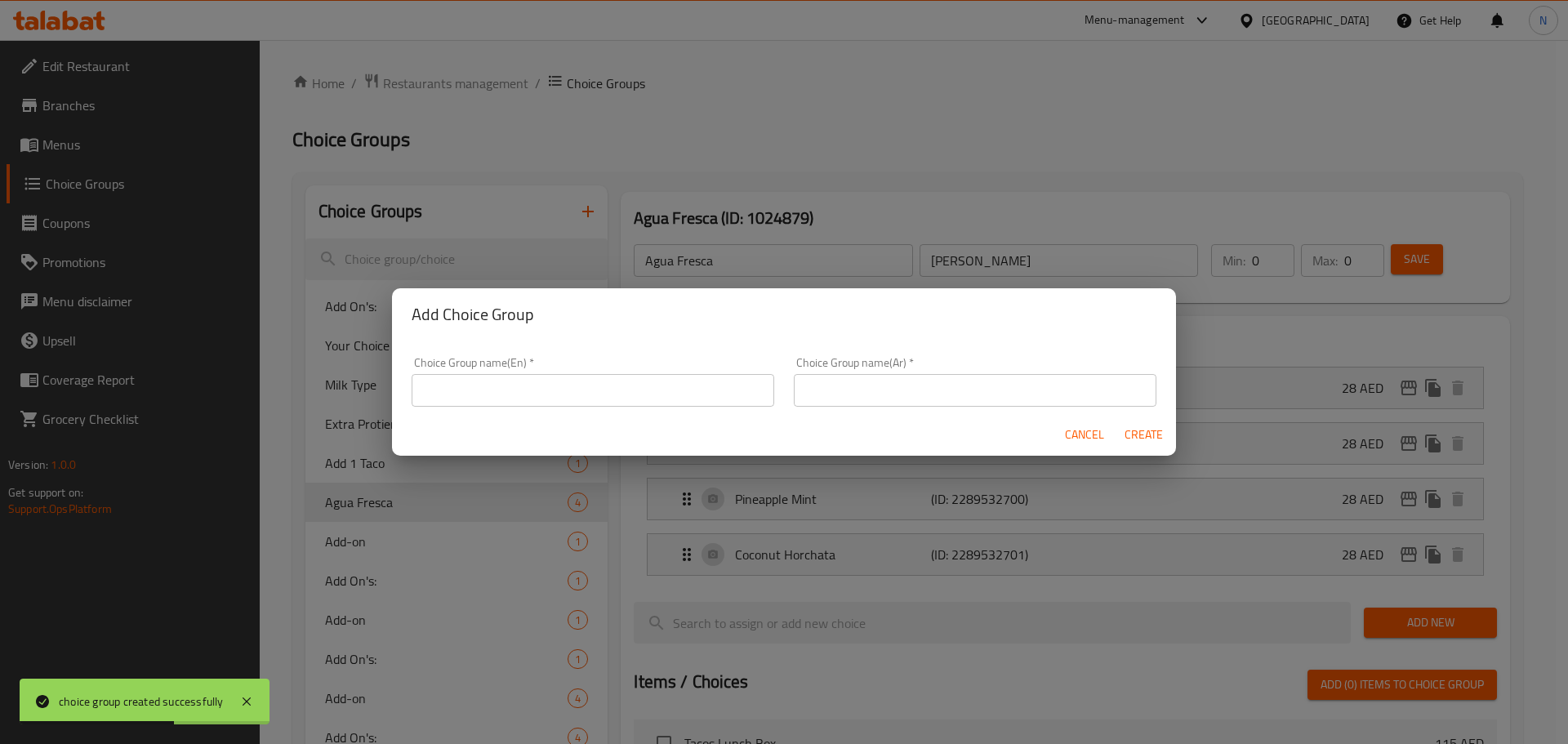
click at [587, 391] on input "text" at bounding box center [592, 391] width 362 height 33
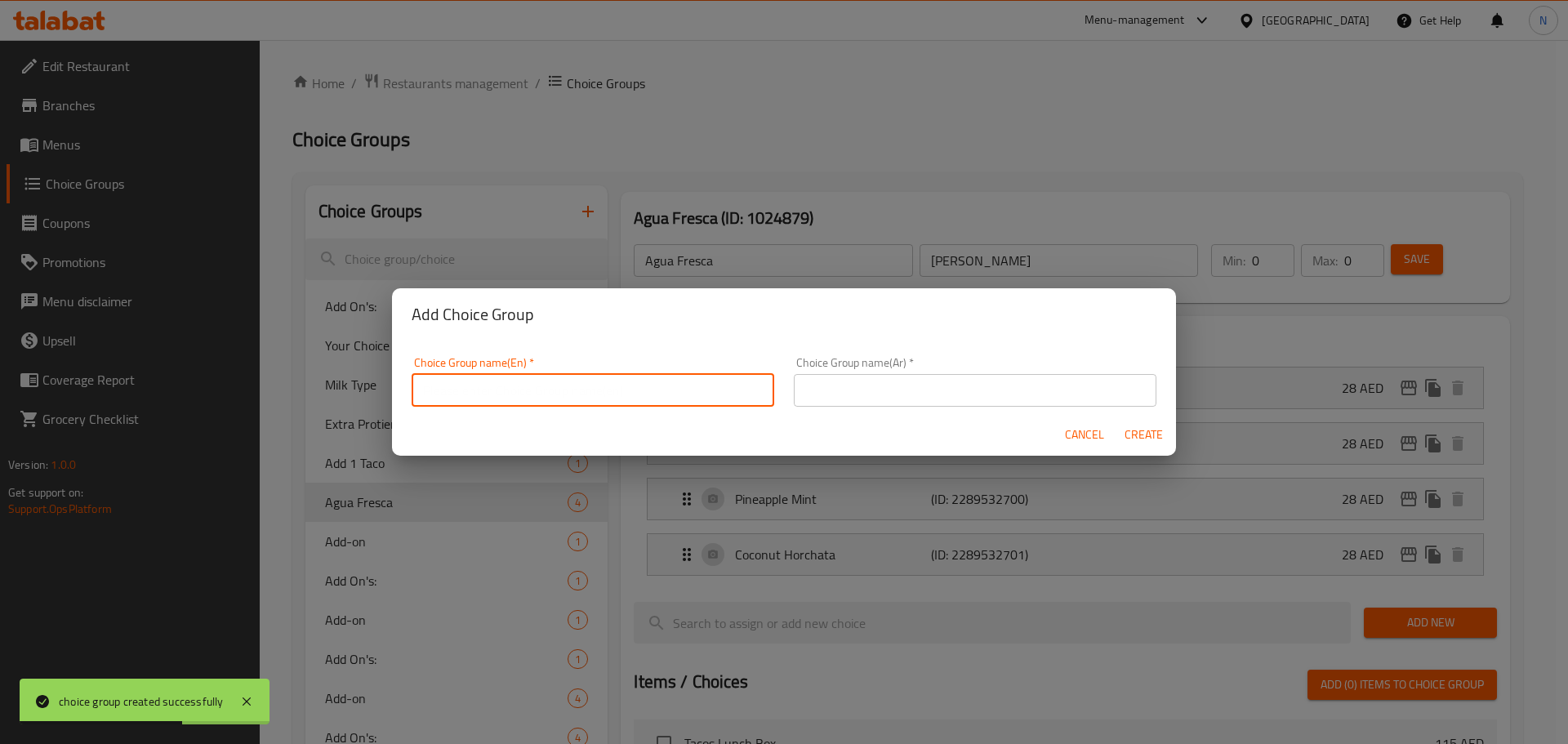
paste input "Extras"
type input "Extras"
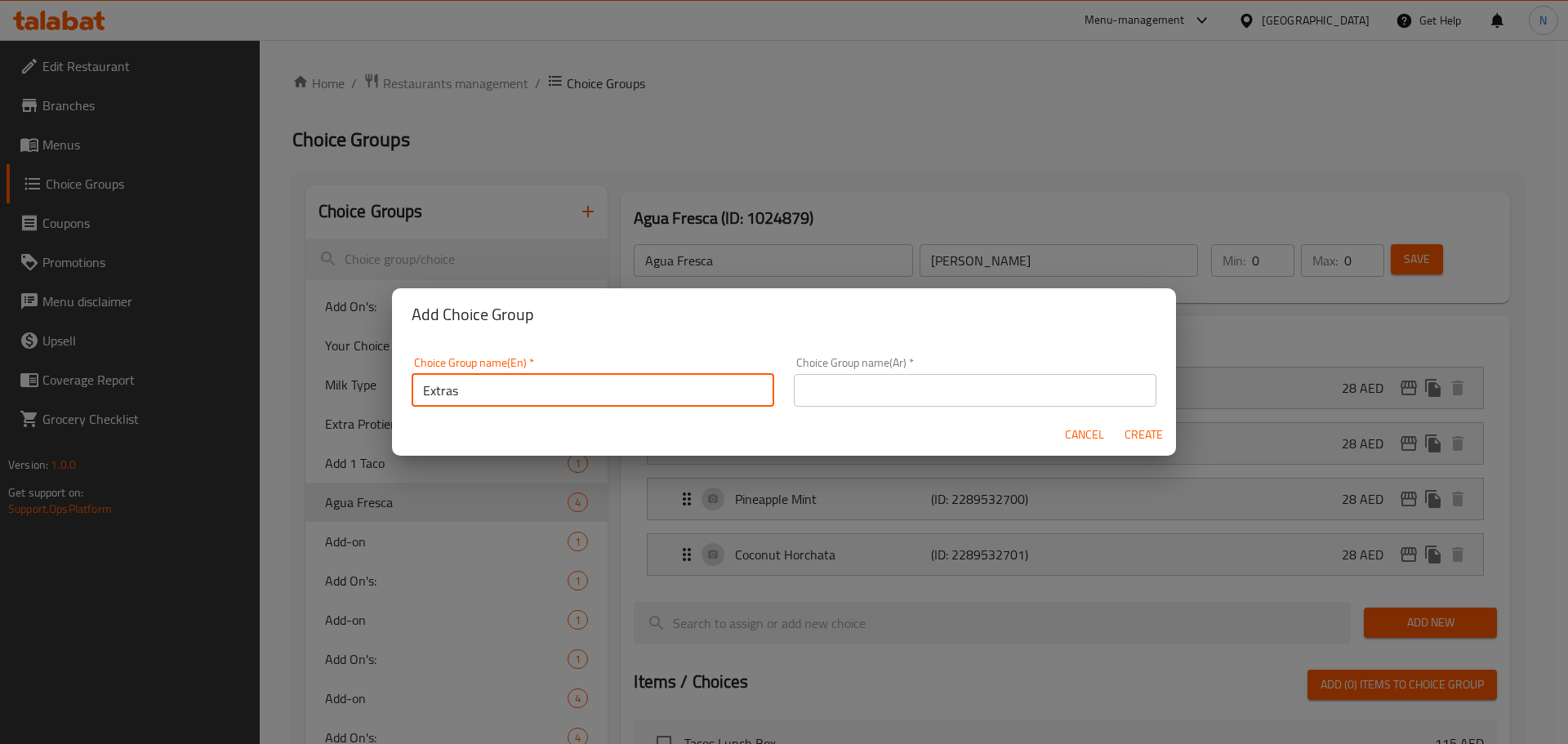
click at [838, 383] on input "text" at bounding box center [974, 391] width 362 height 33
paste input "إضافات"
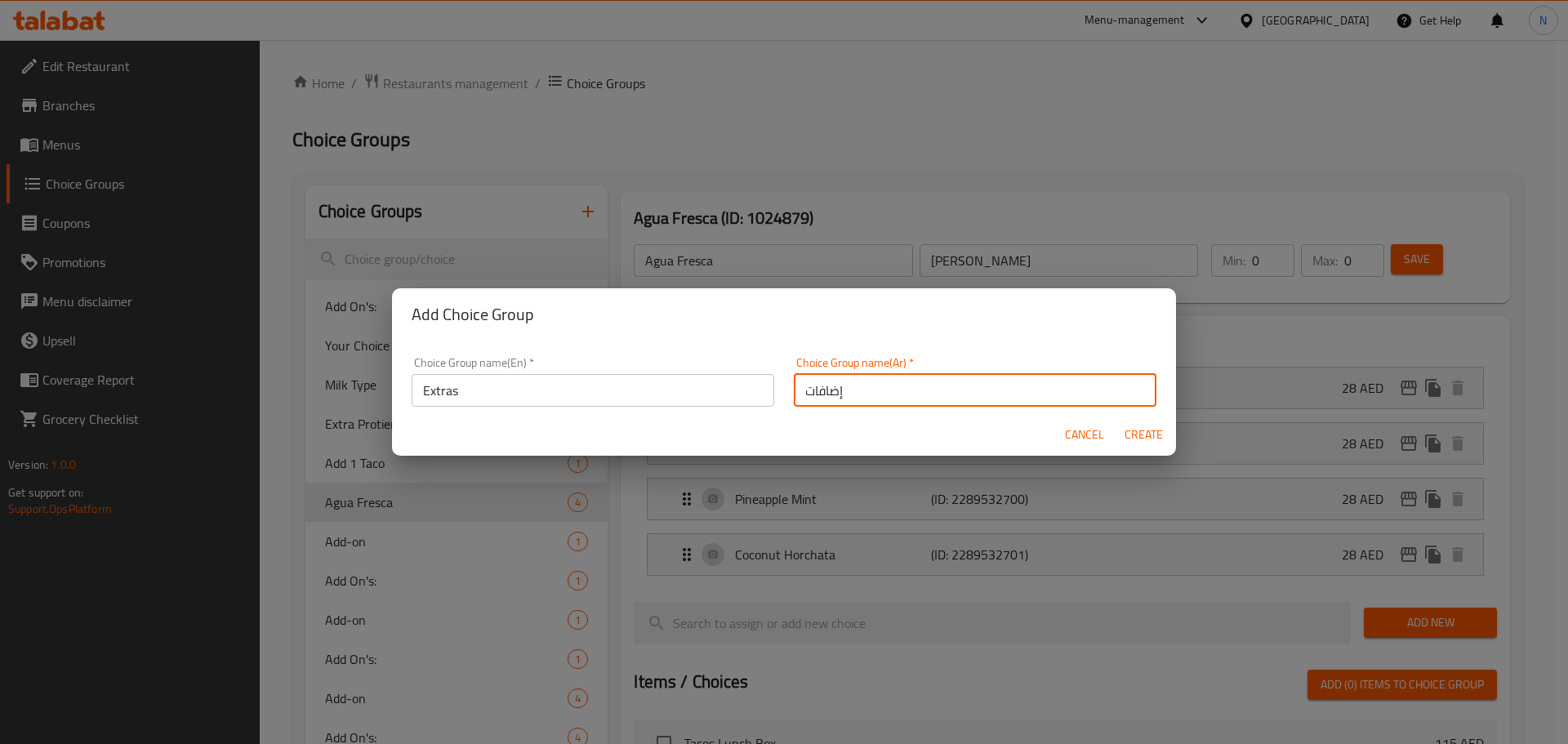
type input "إضافات"
click at [1143, 429] on span "Create" at bounding box center [1143, 435] width 39 height 21
type input "Extras"
type input "إضافات"
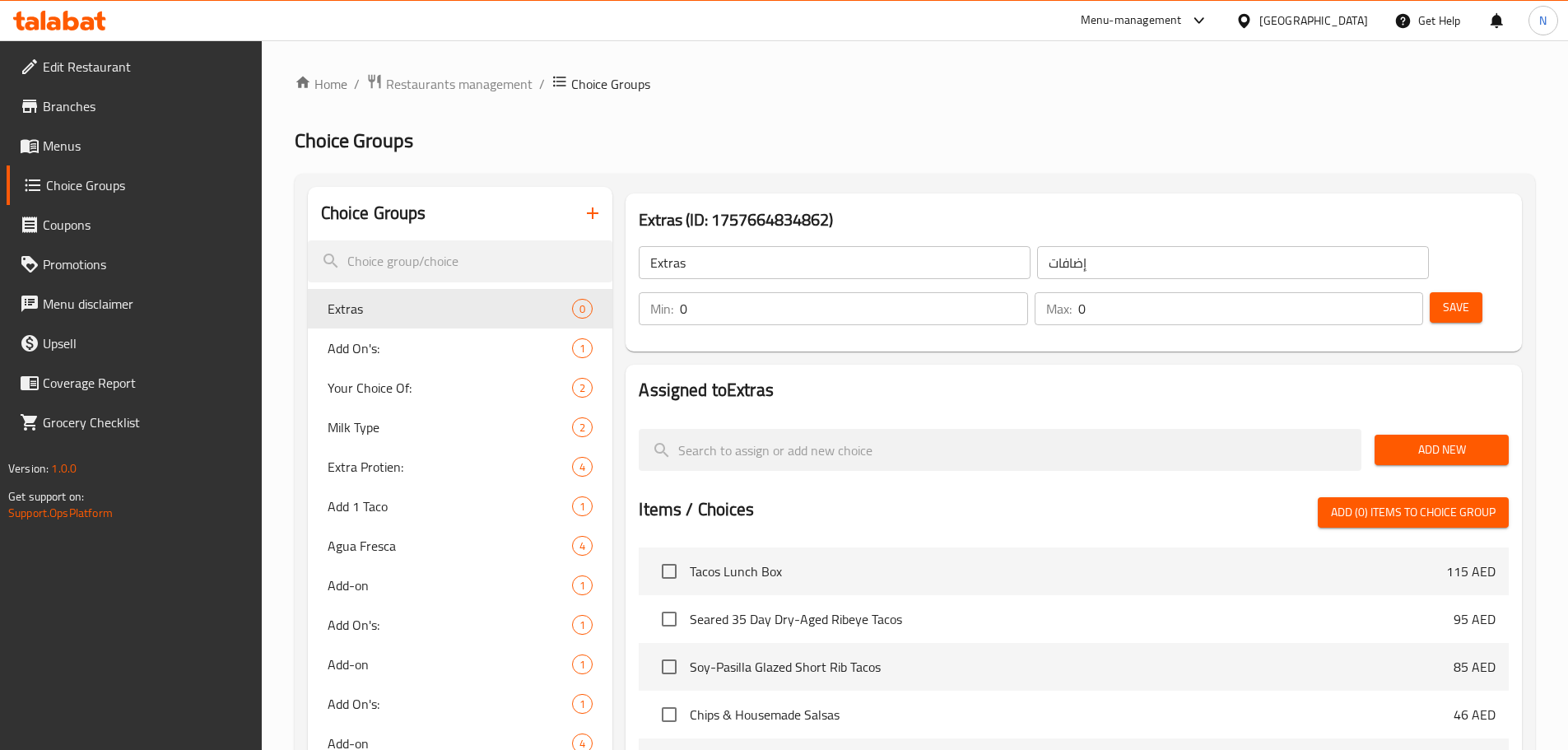
click at [1398, 435] on button "Add New" at bounding box center [1442, 449] width 134 height 30
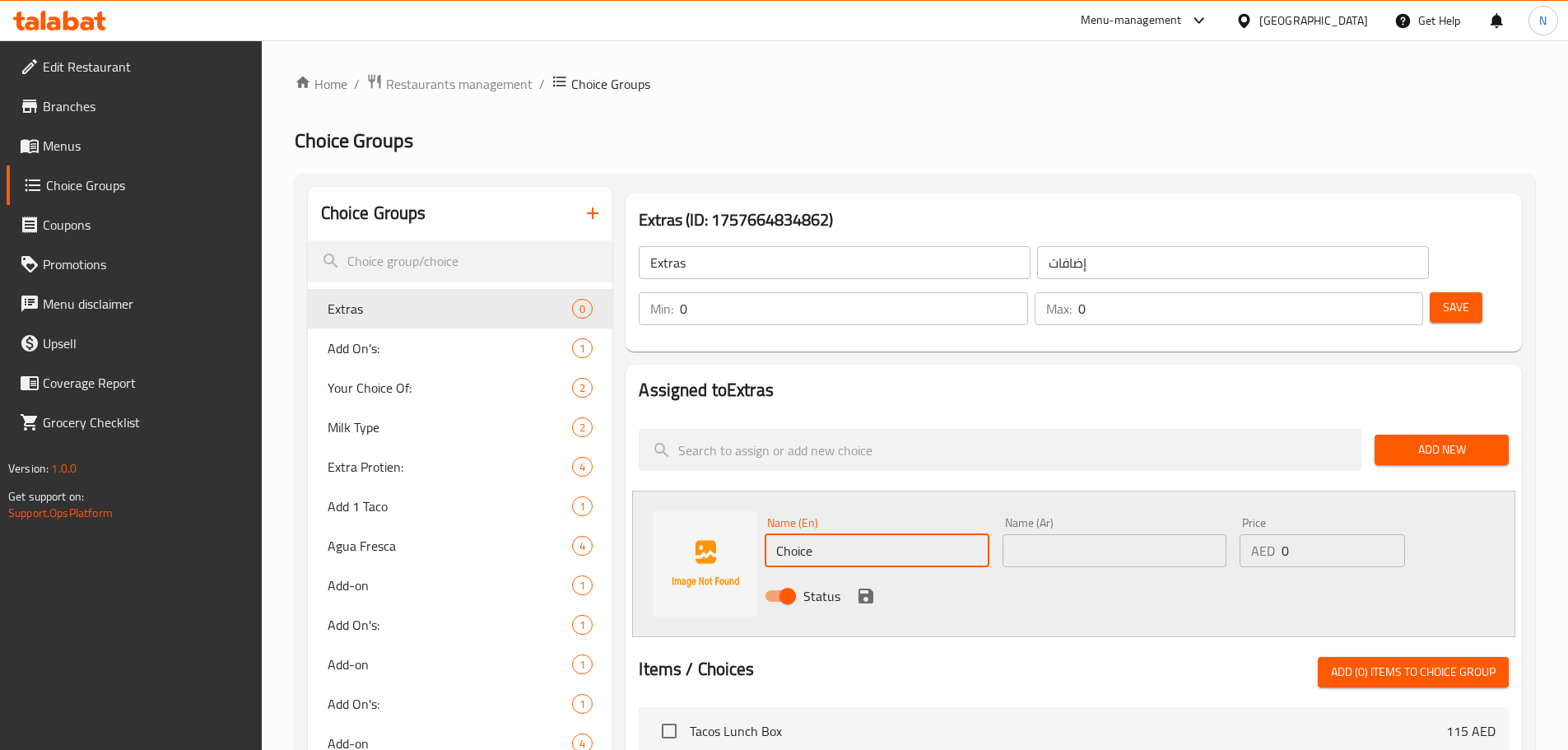
click at [811, 534] on input "Choice" at bounding box center [877, 551] width 224 height 33
paste input "Salsa Verd"
type input "Salsa Verde"
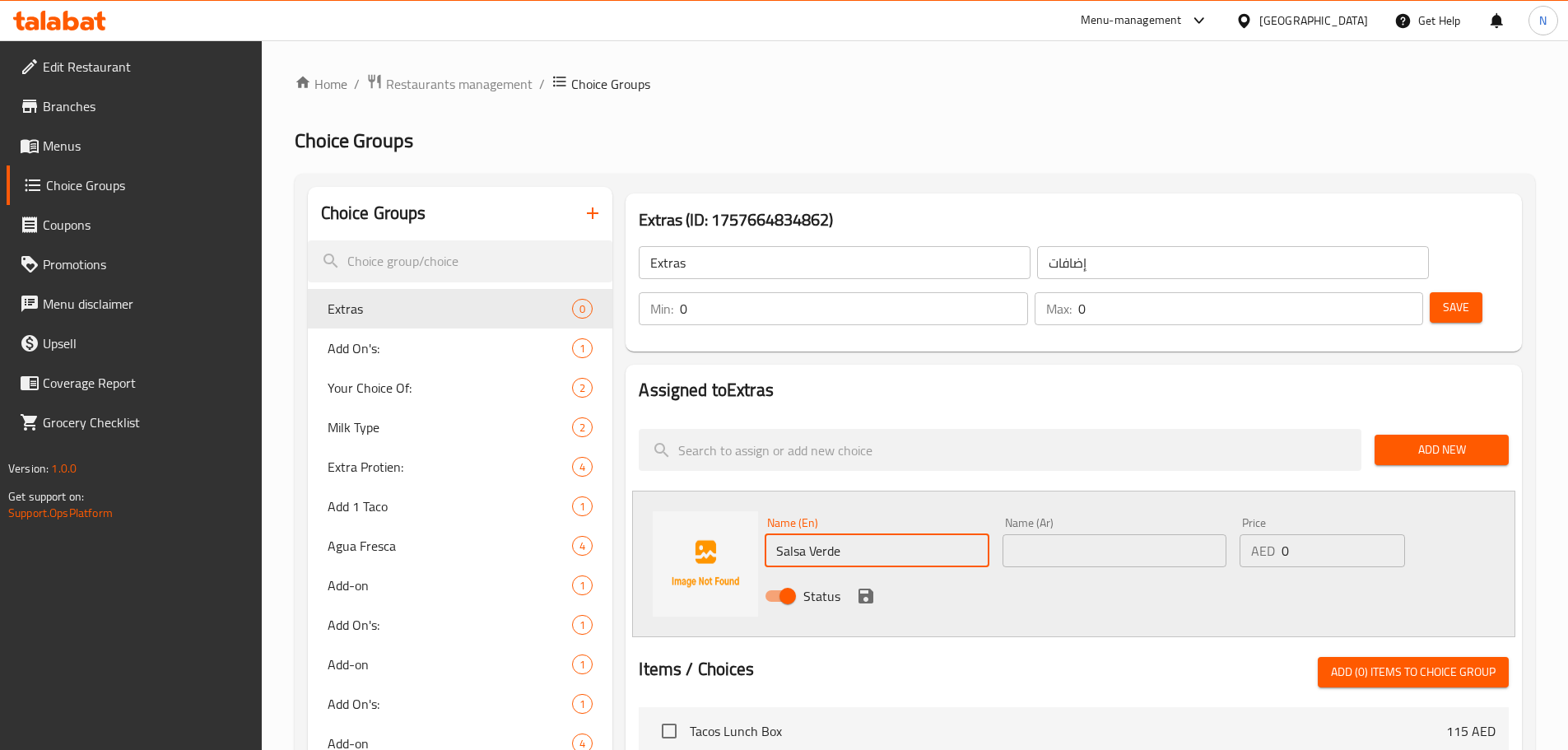
click at [1028, 534] on input "text" at bounding box center [1115, 551] width 224 height 33
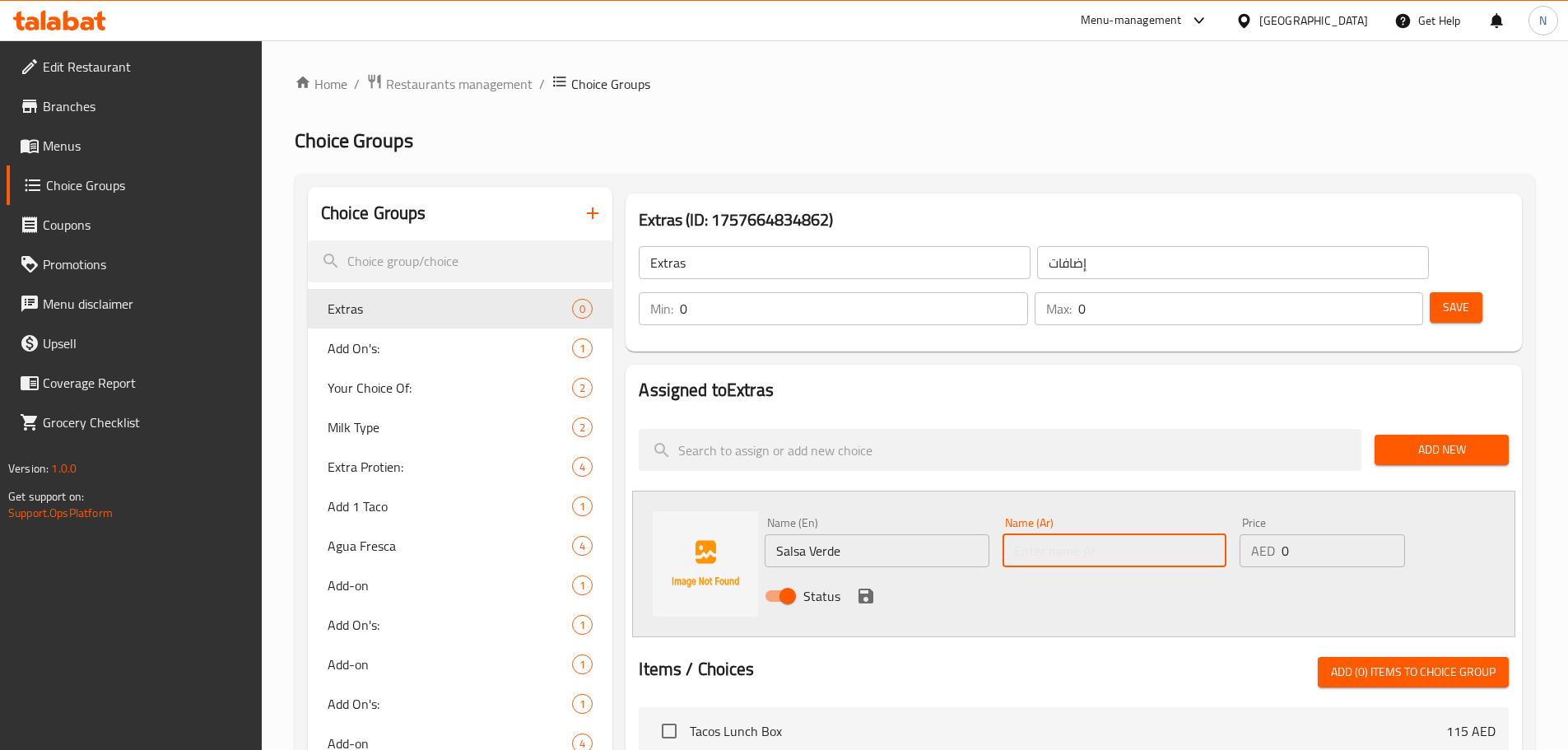
paste input "صلصة فيردي"
type input "صلصة فيردي"
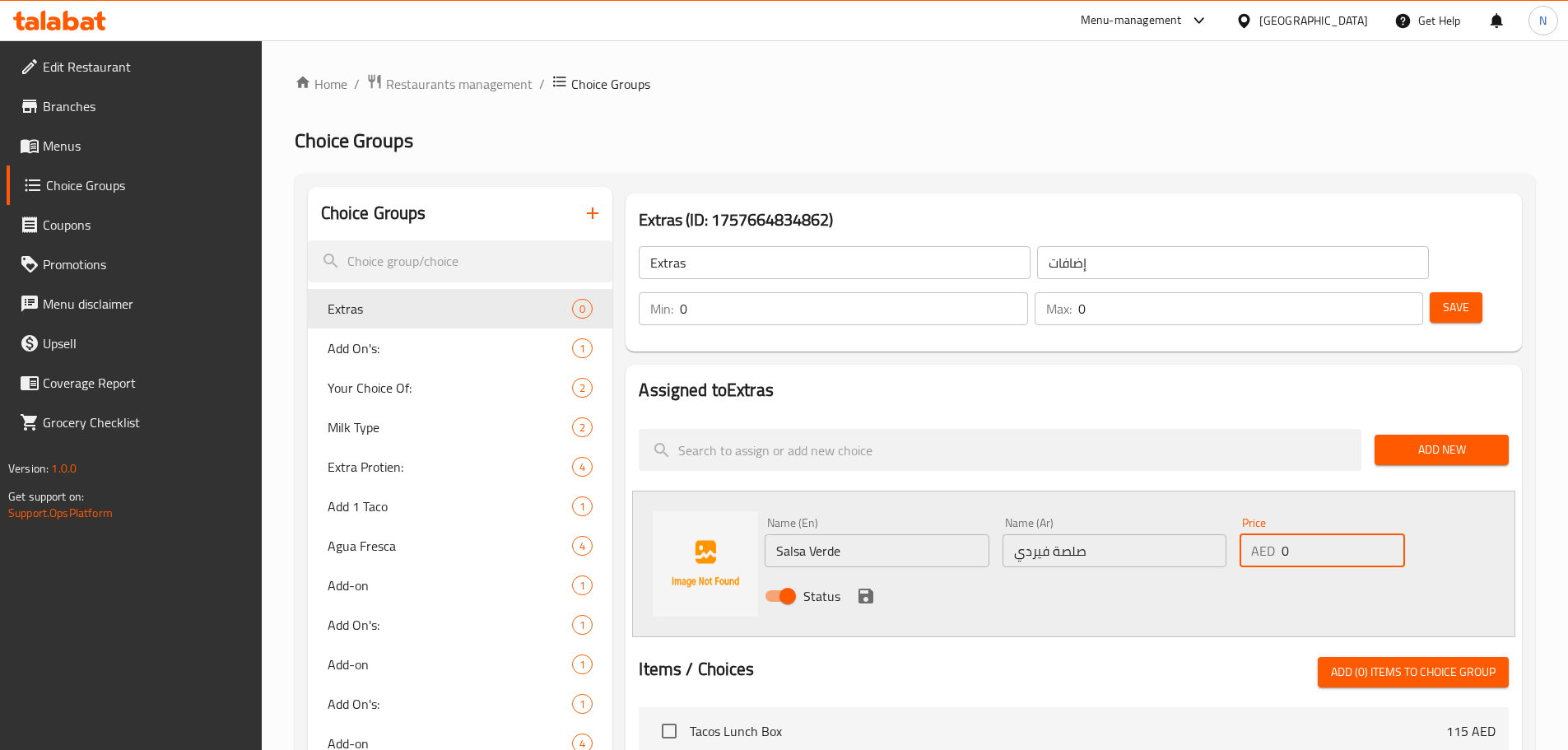
drag, startPoint x: 1299, startPoint y: 508, endPoint x: 1275, endPoint y: 509, distance: 24.0
click at [1275, 534] on div "AED 0 Price" at bounding box center [1322, 551] width 165 height 33
type input "8"
click at [872, 588] on icon "save" at bounding box center [865, 595] width 15 height 15
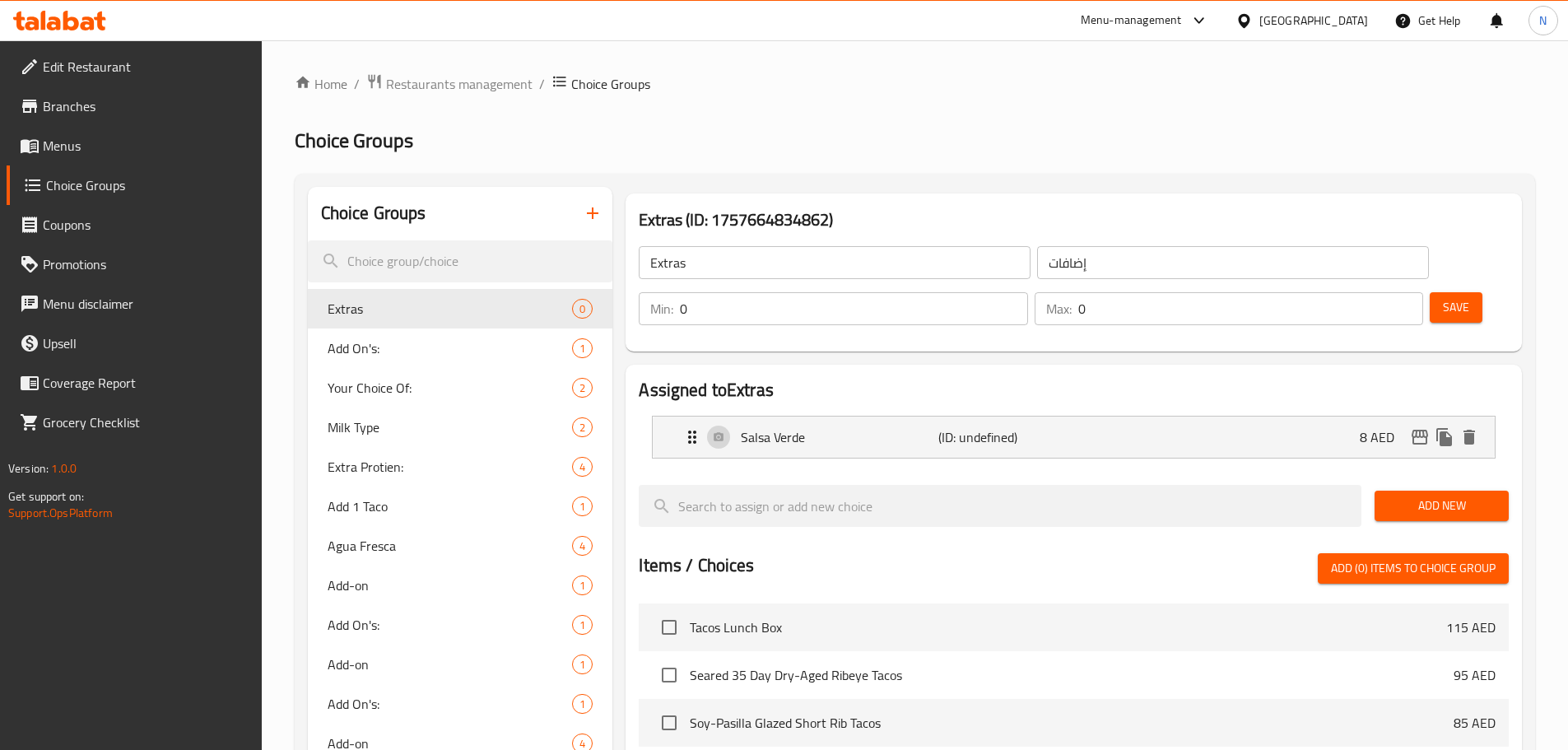
click at [1397, 496] on span "Add New" at bounding box center [1442, 506] width 108 height 21
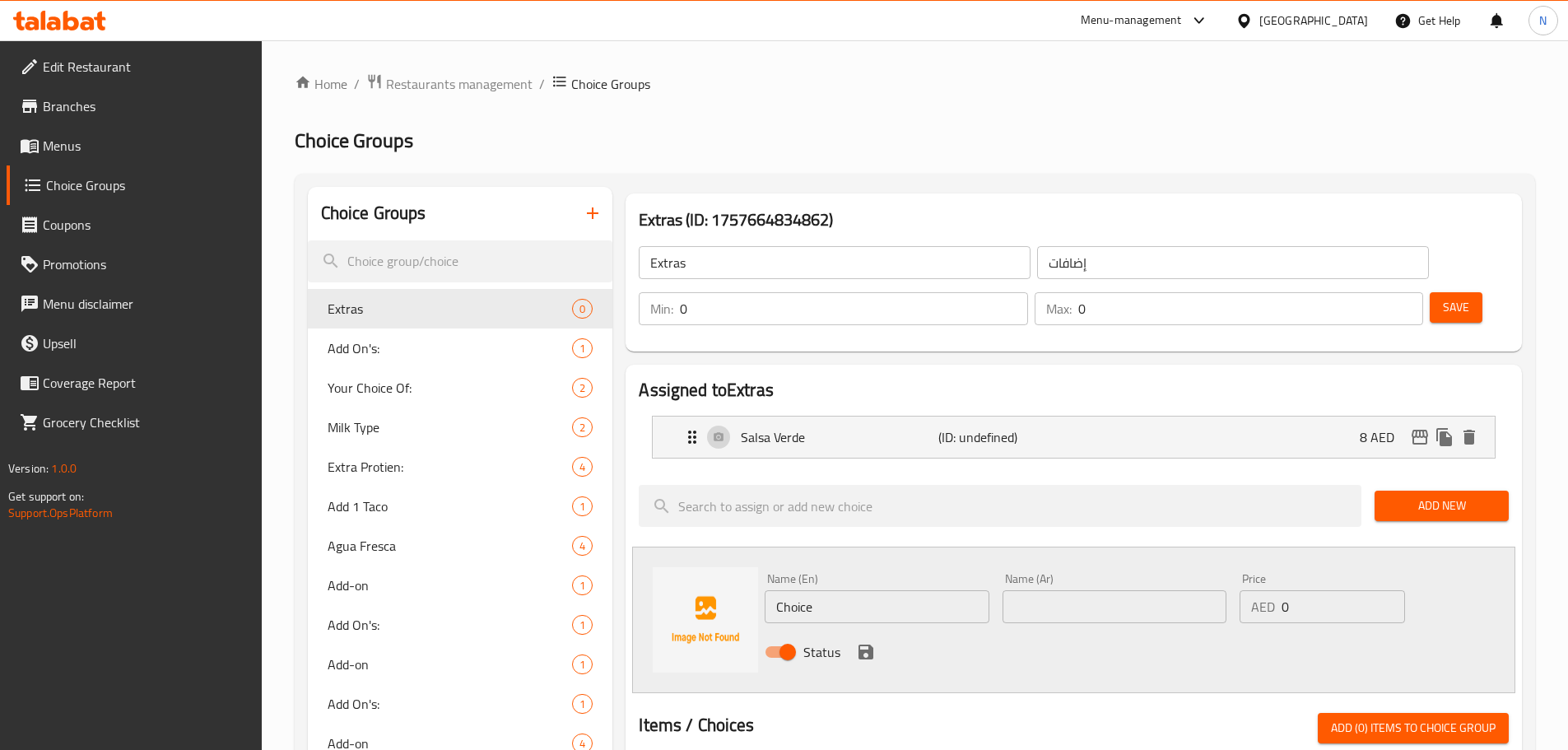
click at [872, 590] on input "Choice" at bounding box center [877, 606] width 224 height 33
paste input "Salsa Roja"
type input "Salsa Roja"
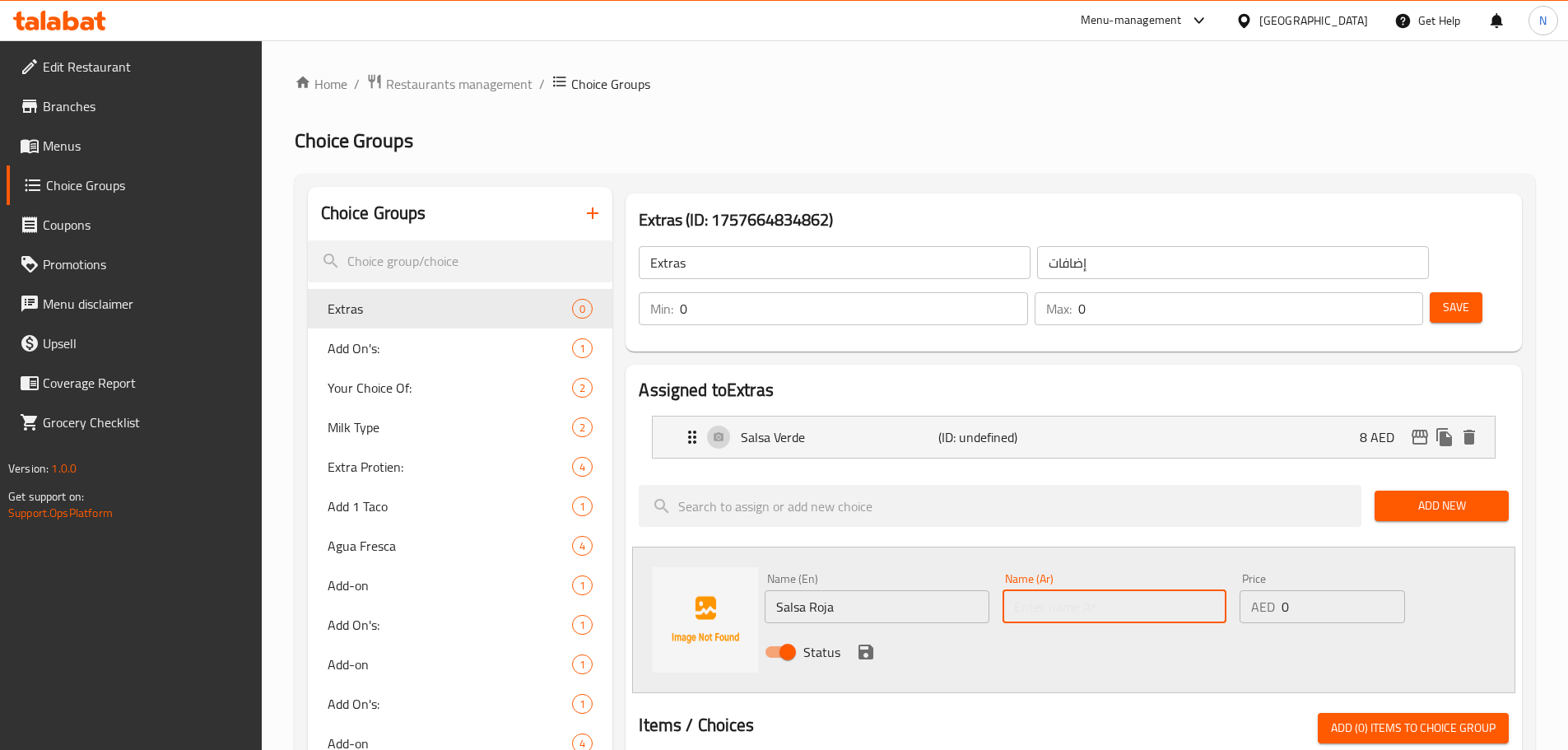
click at [1126, 590] on input "text" at bounding box center [1115, 606] width 224 height 33
paste input "سالسا روجا"
click at [1058, 590] on input "سالسا روجا" at bounding box center [1115, 606] width 224 height 33
type input "صلصة روجا"
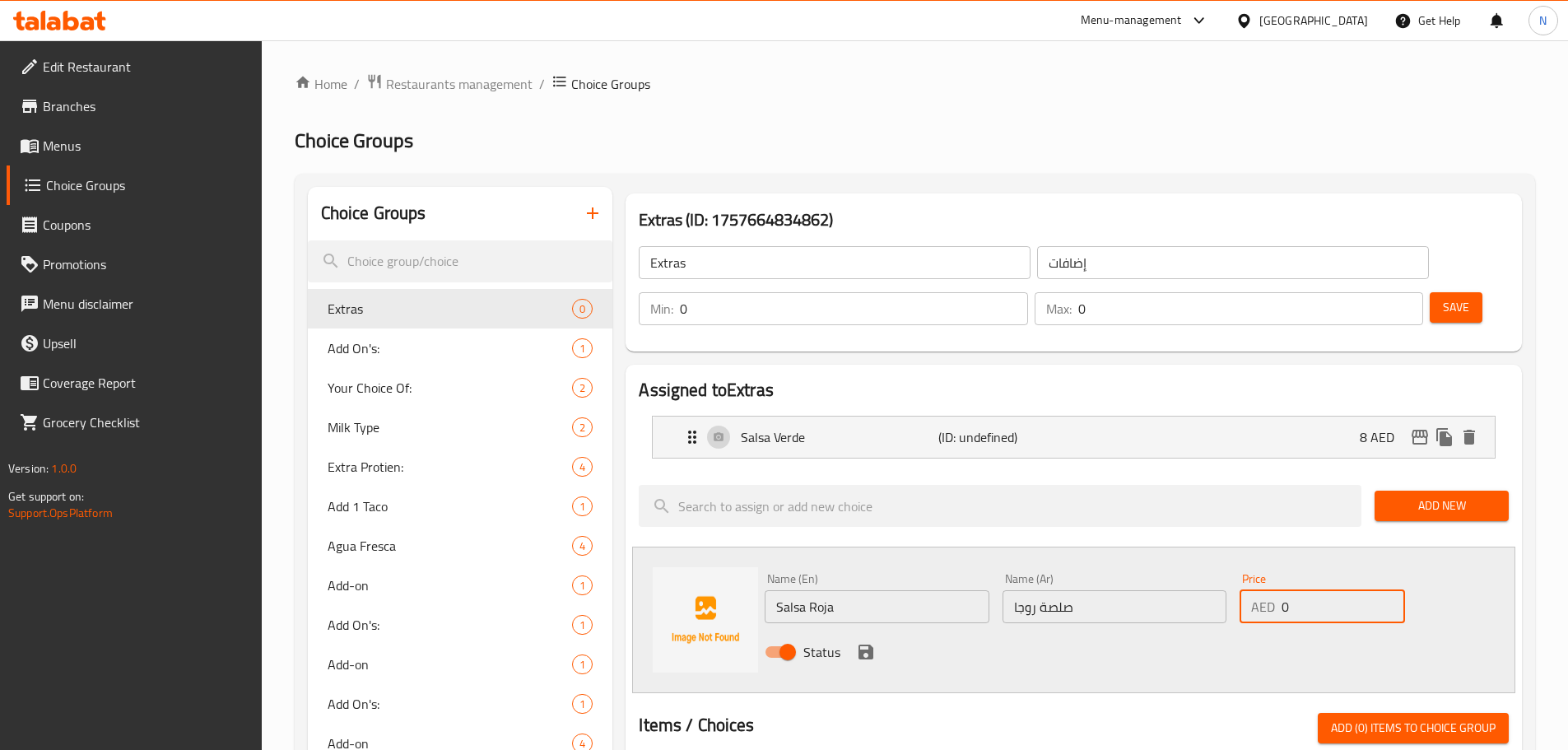
drag, startPoint x: 1293, startPoint y: 566, endPoint x: 1272, endPoint y: 564, distance: 21.1
click at [1272, 590] on div "AED 0 Price" at bounding box center [1322, 606] width 165 height 33
type input "8"
click at [864, 645] on icon "save" at bounding box center [865, 652] width 15 height 15
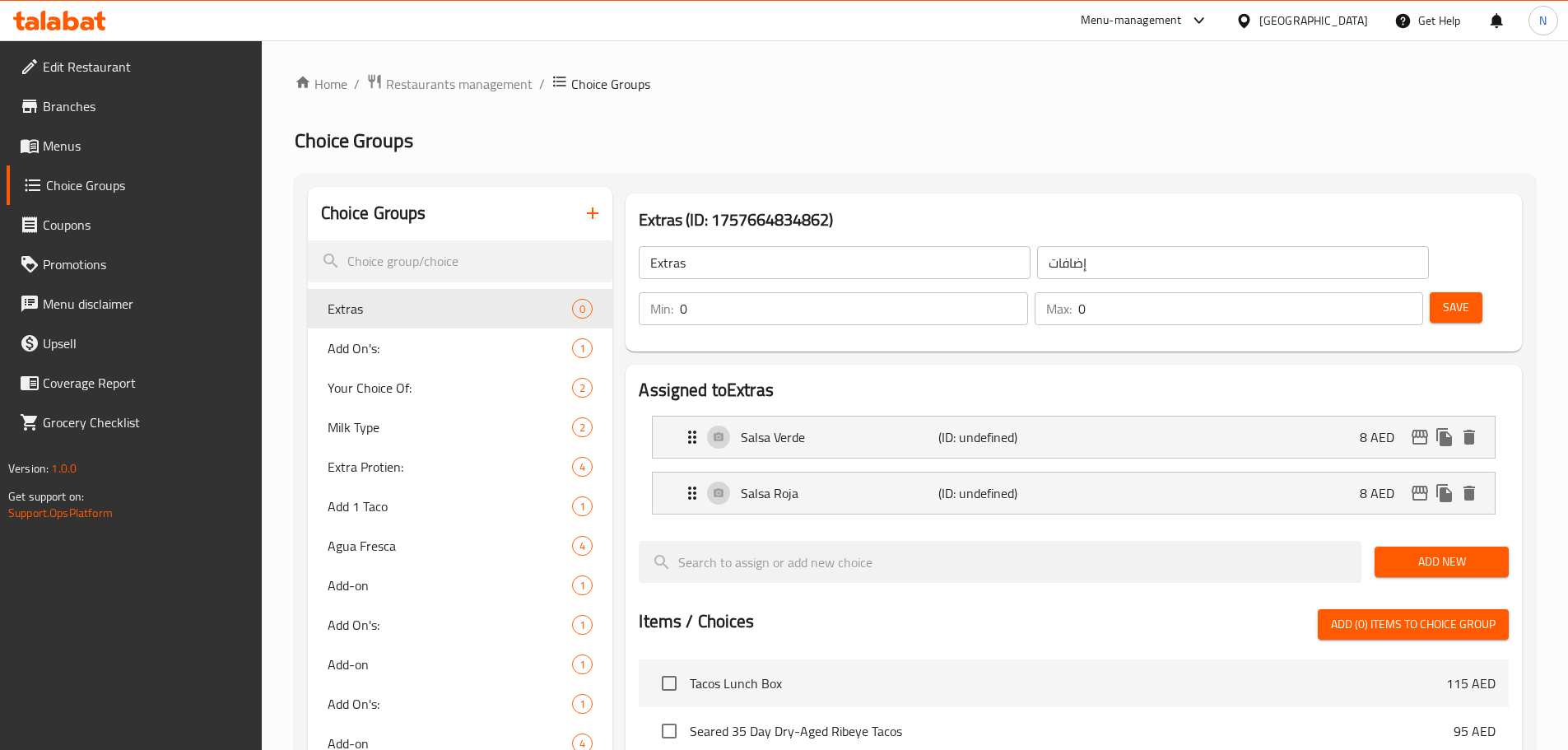
click at [1420, 551] on span "Add New" at bounding box center [1442, 562] width 108 height 21
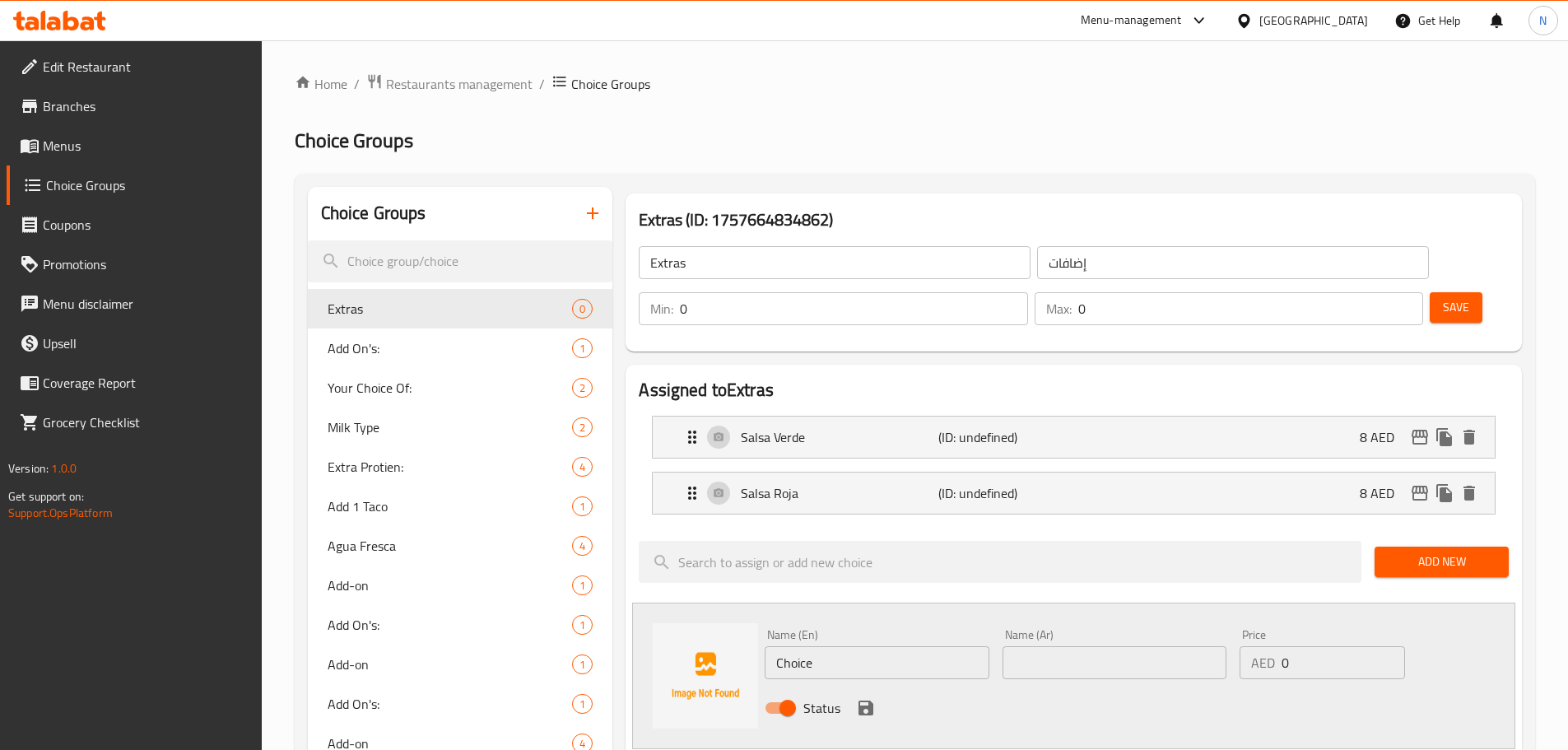
click at [821, 646] on input "Choice" at bounding box center [877, 663] width 224 height 33
paste input "Guacamol"
type input "Guacamole"
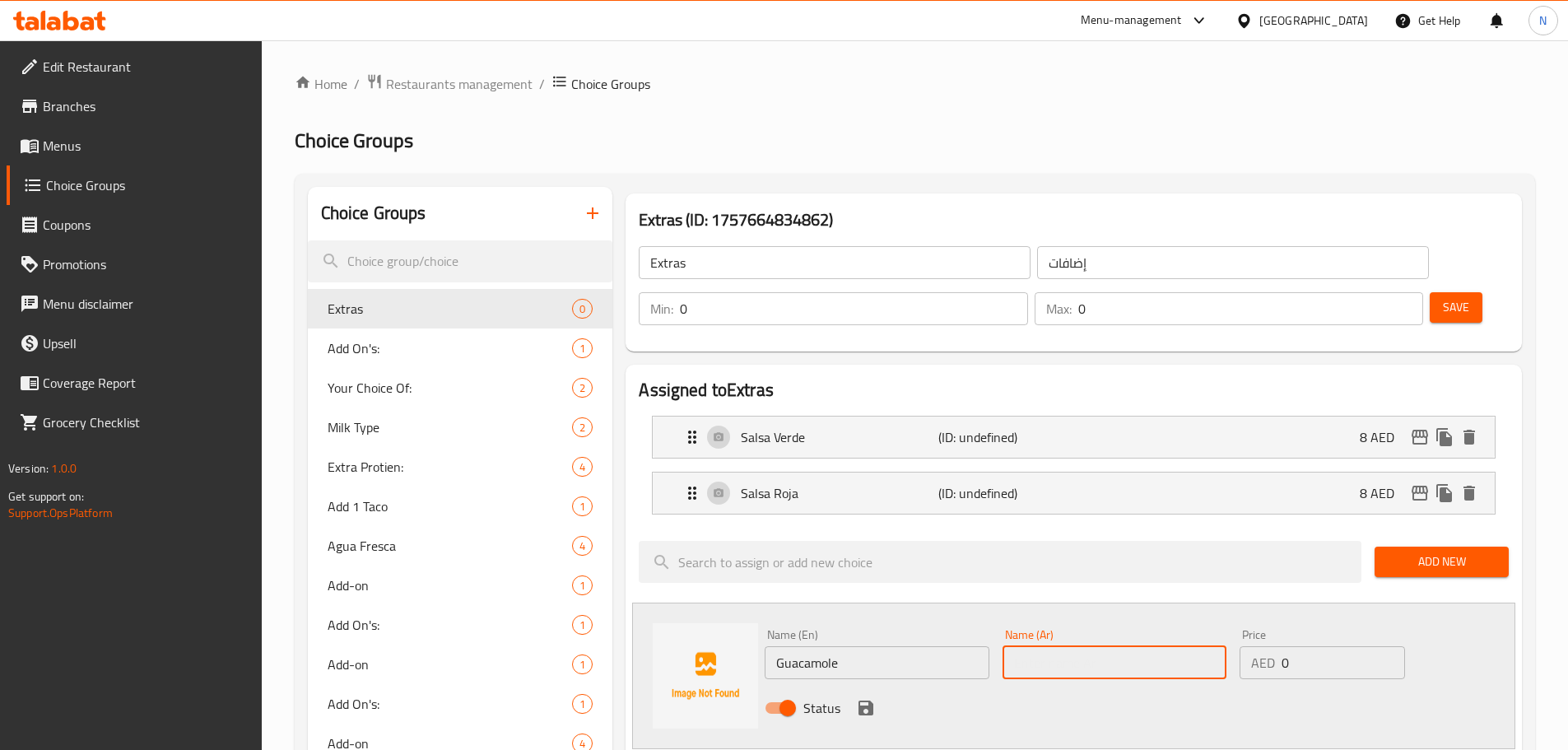
click at [1006, 646] on input "text" at bounding box center [1115, 663] width 224 height 33
paste input "[DEMOGRAPHIC_DATA]"
type input "[DEMOGRAPHIC_DATA]"
drag, startPoint x: 1313, startPoint y: 622, endPoint x: 1270, endPoint y: 618, distance: 43.2
click at [1270, 646] on div "AED 0 Price" at bounding box center [1322, 663] width 165 height 33
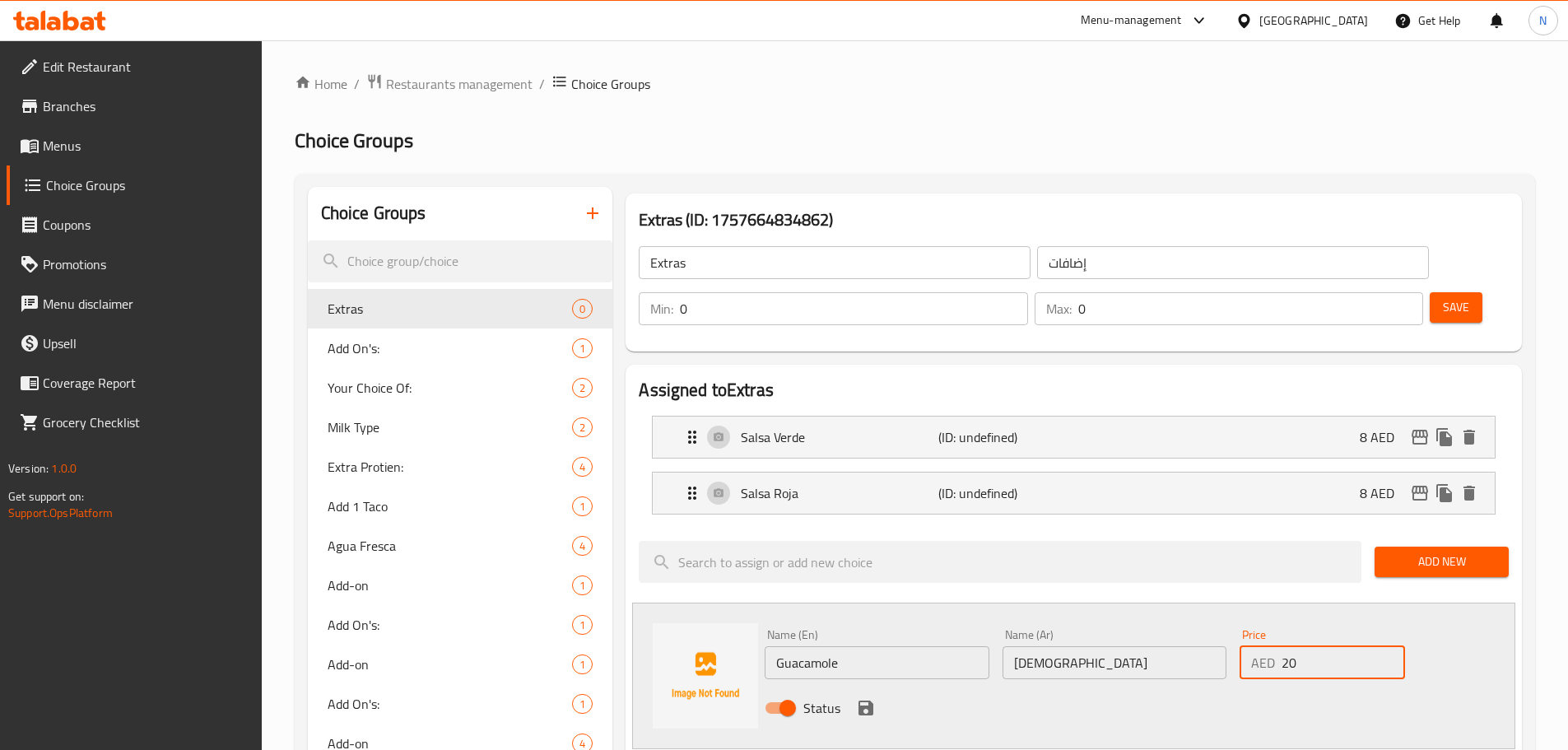
type input "20"
click at [869, 700] on icon "save" at bounding box center [865, 707] width 15 height 15
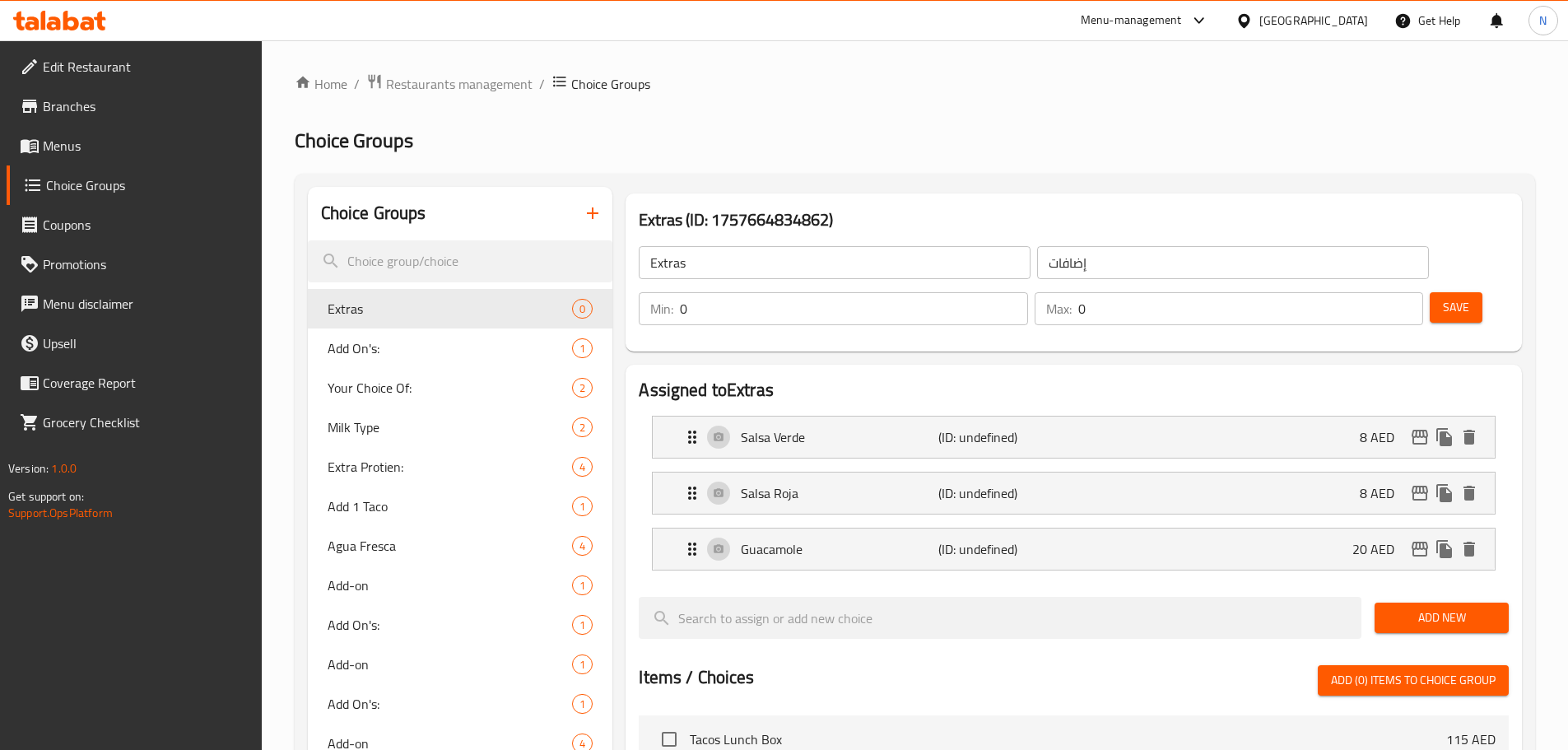
click at [1429, 607] on span "Add New" at bounding box center [1442, 618] width 108 height 21
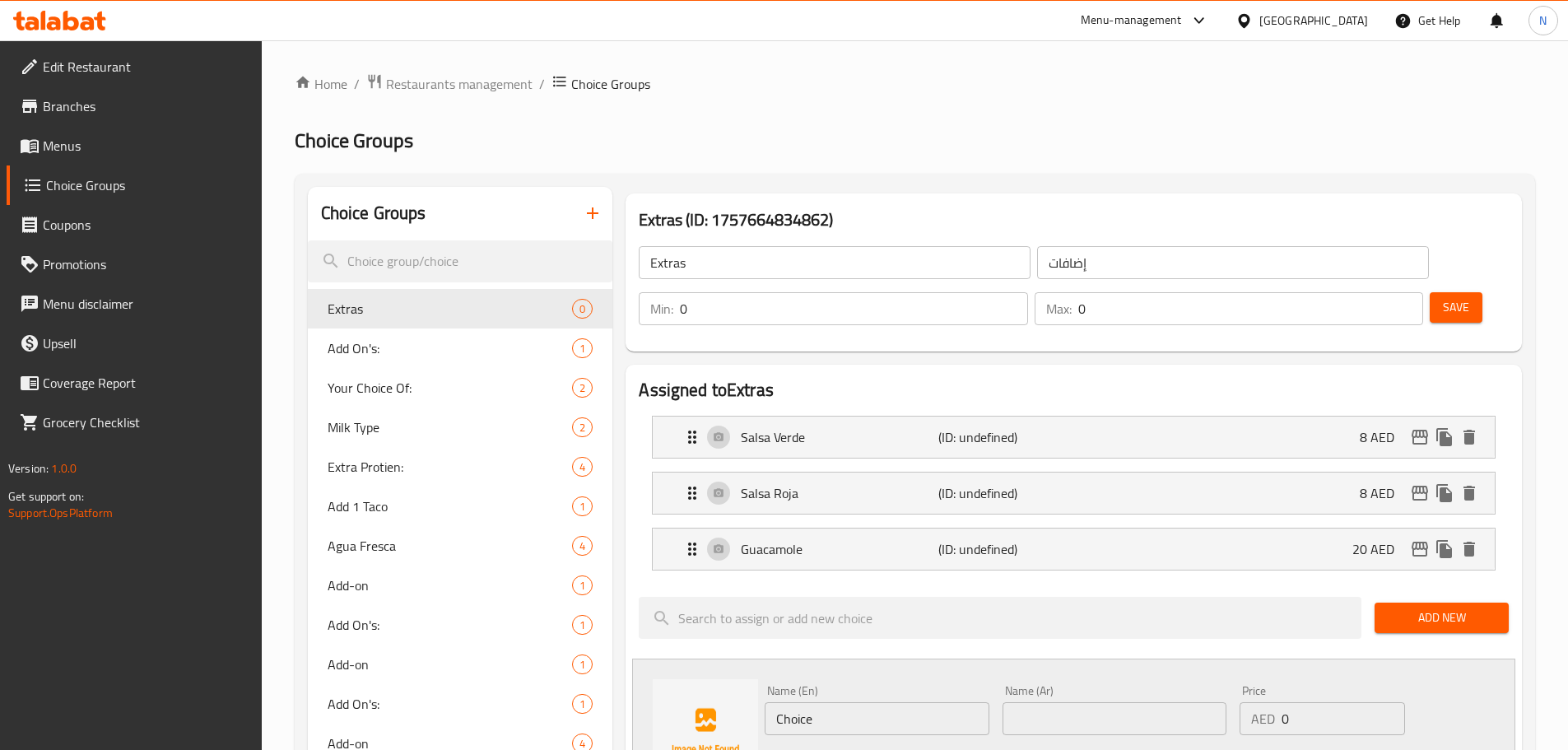
click at [811, 702] on input "Choice" at bounding box center [877, 719] width 224 height 33
paste input "Slice Avocado"
type input "Slice Avocado"
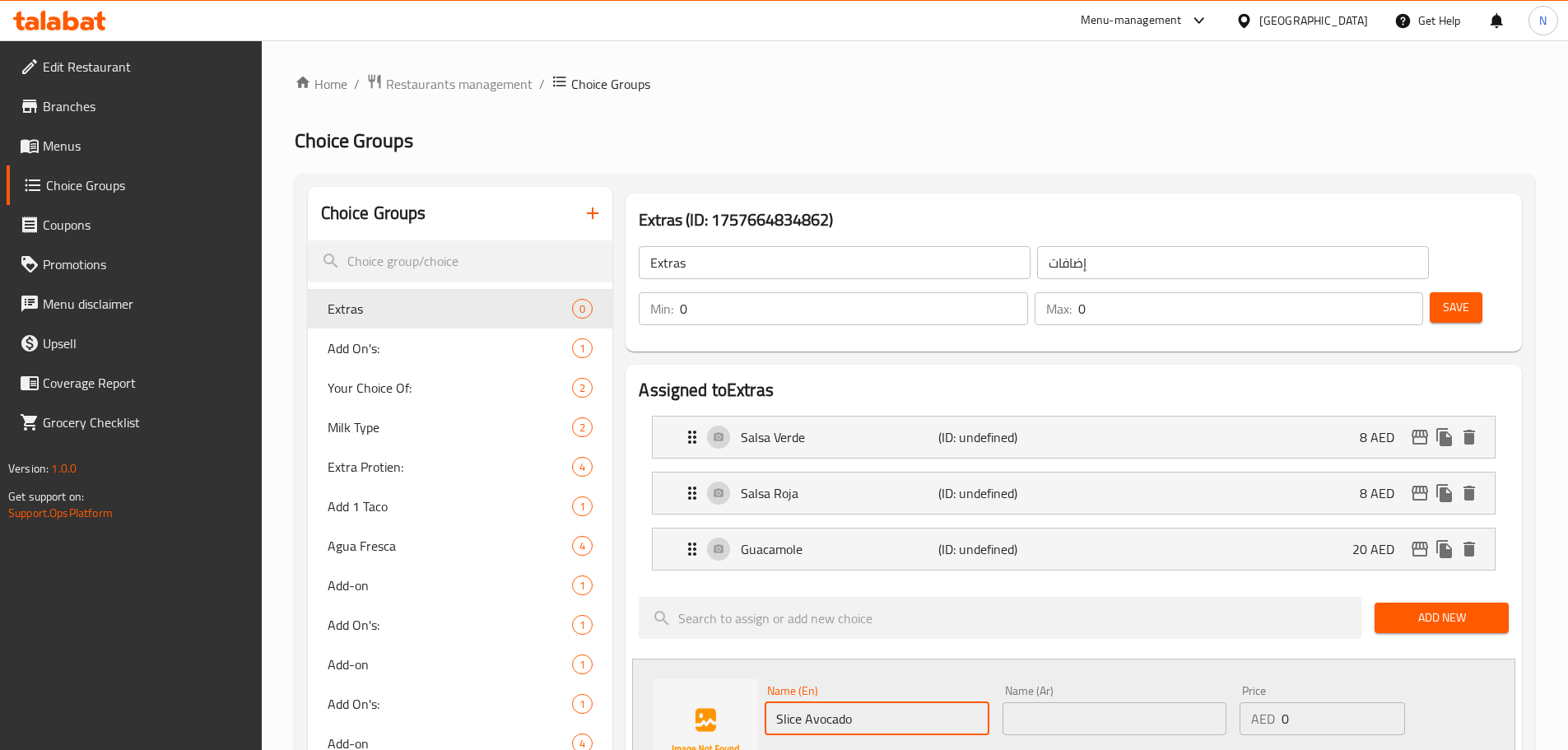
click at [1031, 702] on input "text" at bounding box center [1115, 719] width 224 height 33
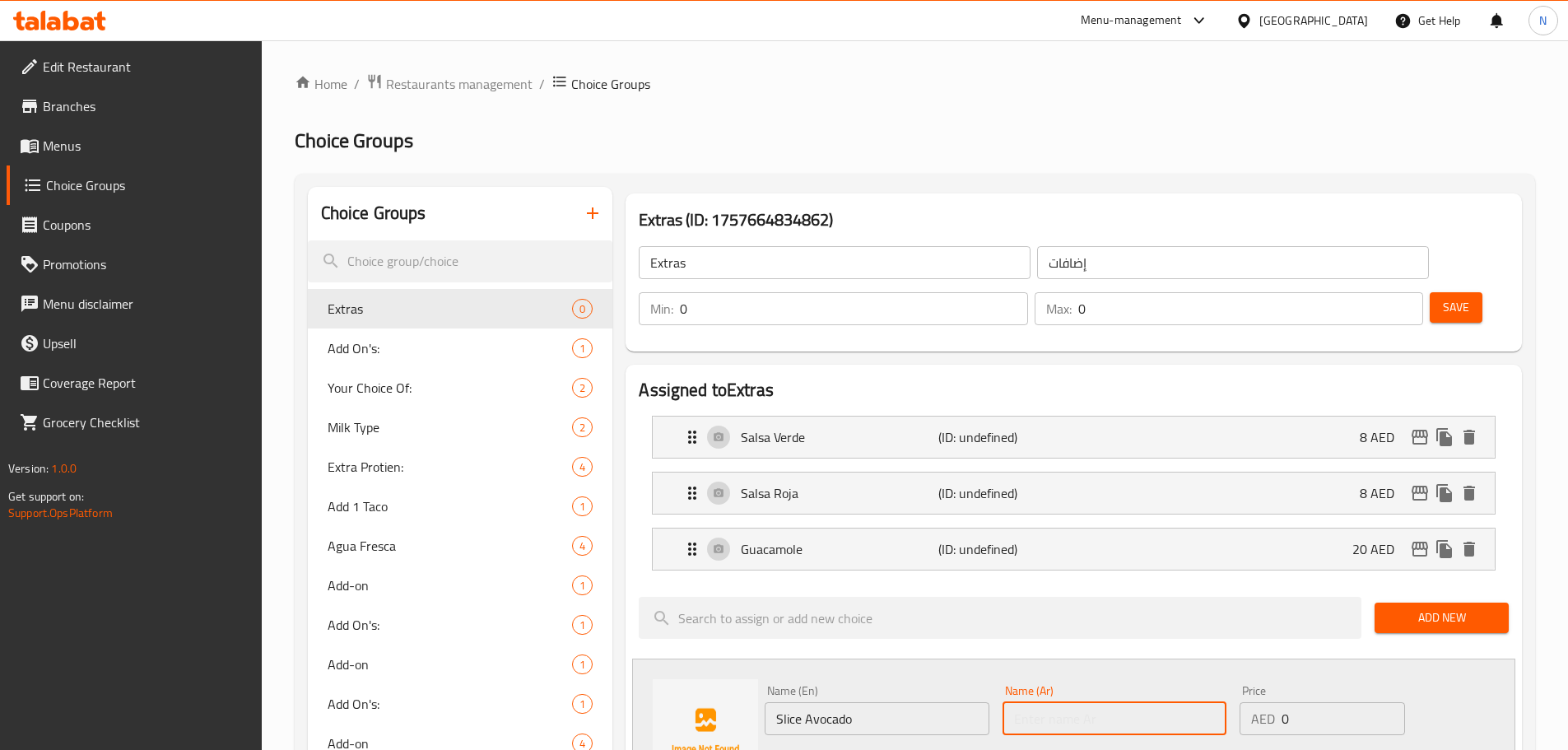
paste input "شريحة الأفوكادو"
click at [1057, 702] on input "شريحة الأفوكادو" at bounding box center [1115, 719] width 224 height 33
type input "شريحة أفوكادو"
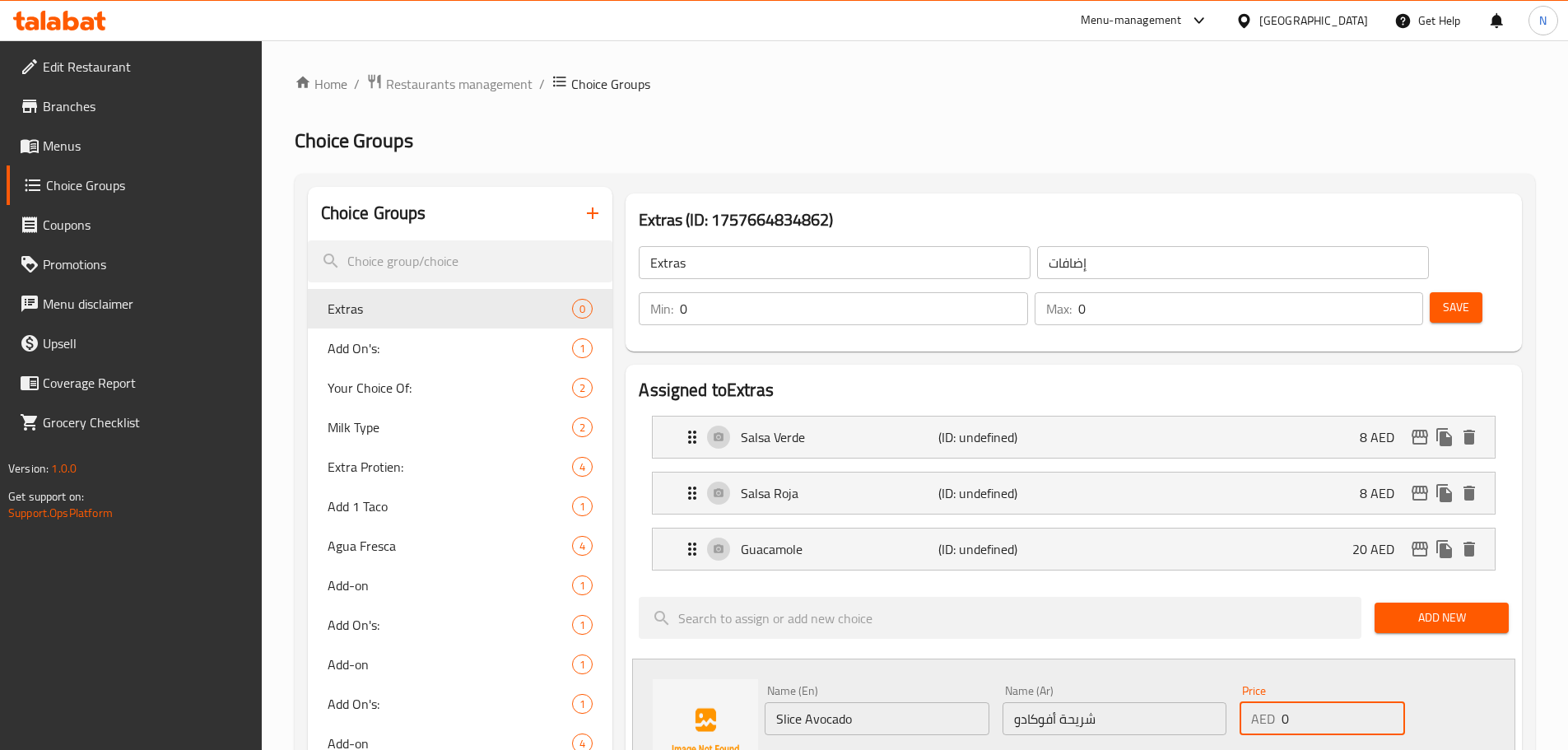
drag, startPoint x: 1307, startPoint y: 669, endPoint x: 1280, endPoint y: 674, distance: 27.5
click at [1280, 702] on div "AED 0 Price" at bounding box center [1322, 719] width 165 height 33
type input "15"
click at [872, 749] on icon "save" at bounding box center [865, 763] width 15 height 15
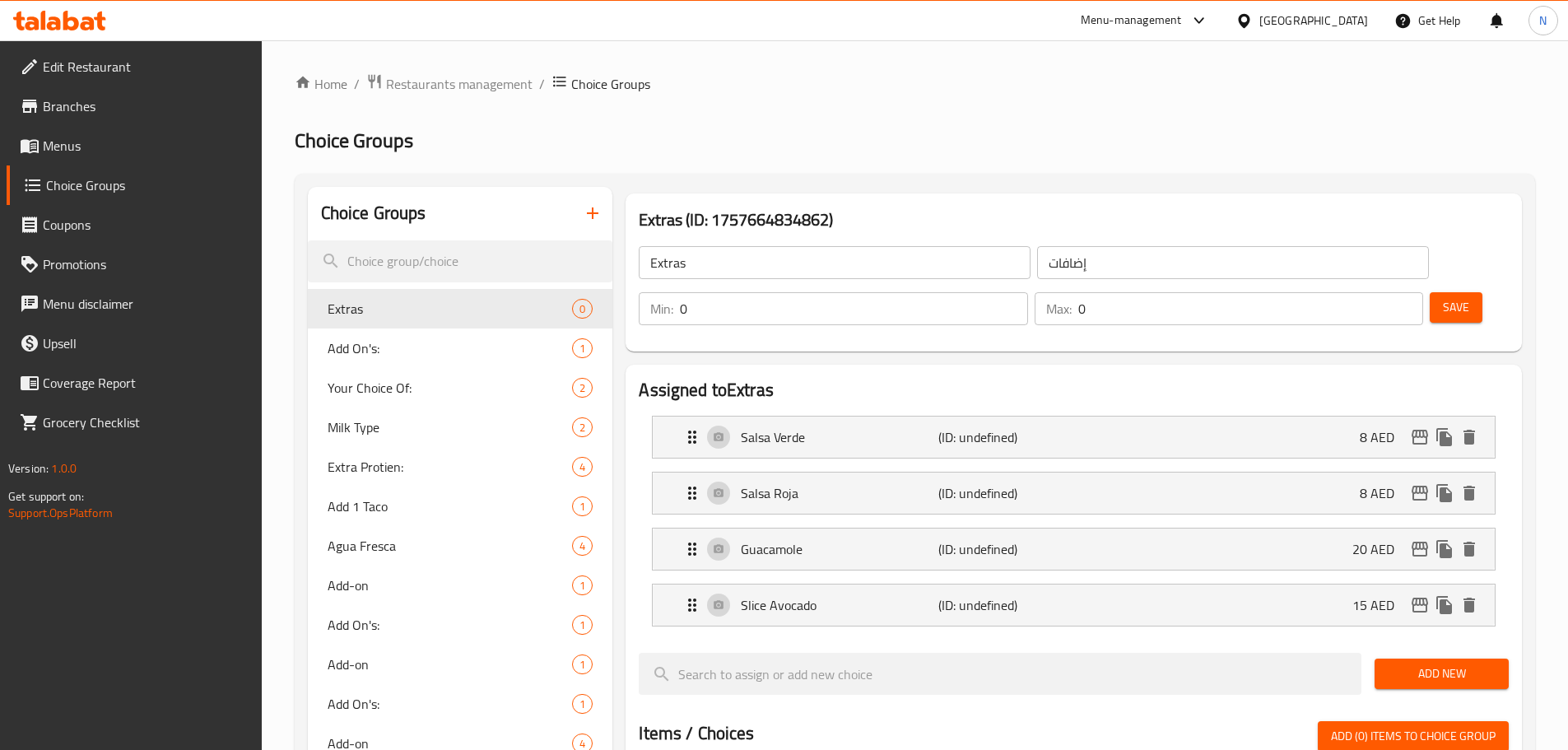
click at [1420, 663] on span "Add New" at bounding box center [1442, 673] width 108 height 21
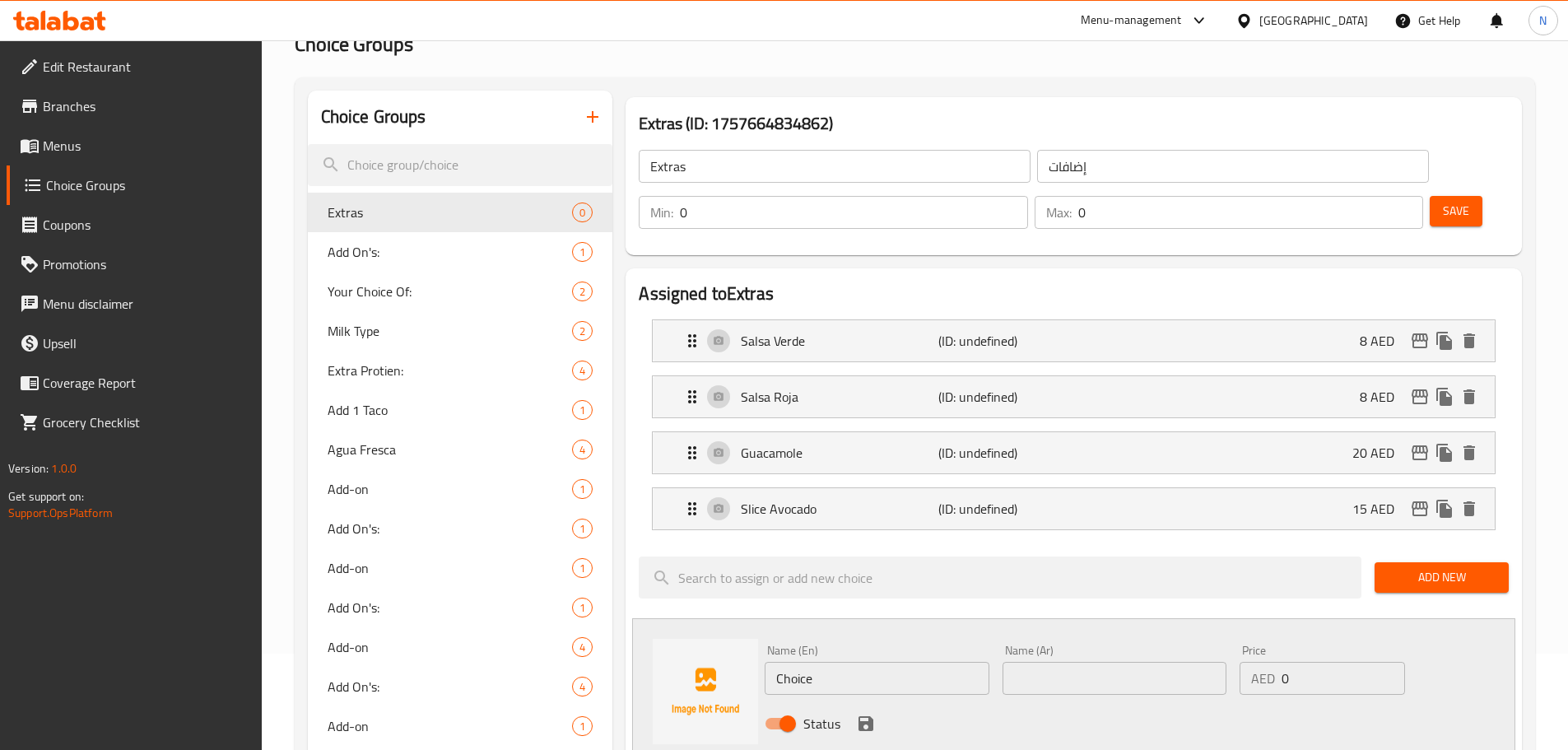
scroll to position [247, 0]
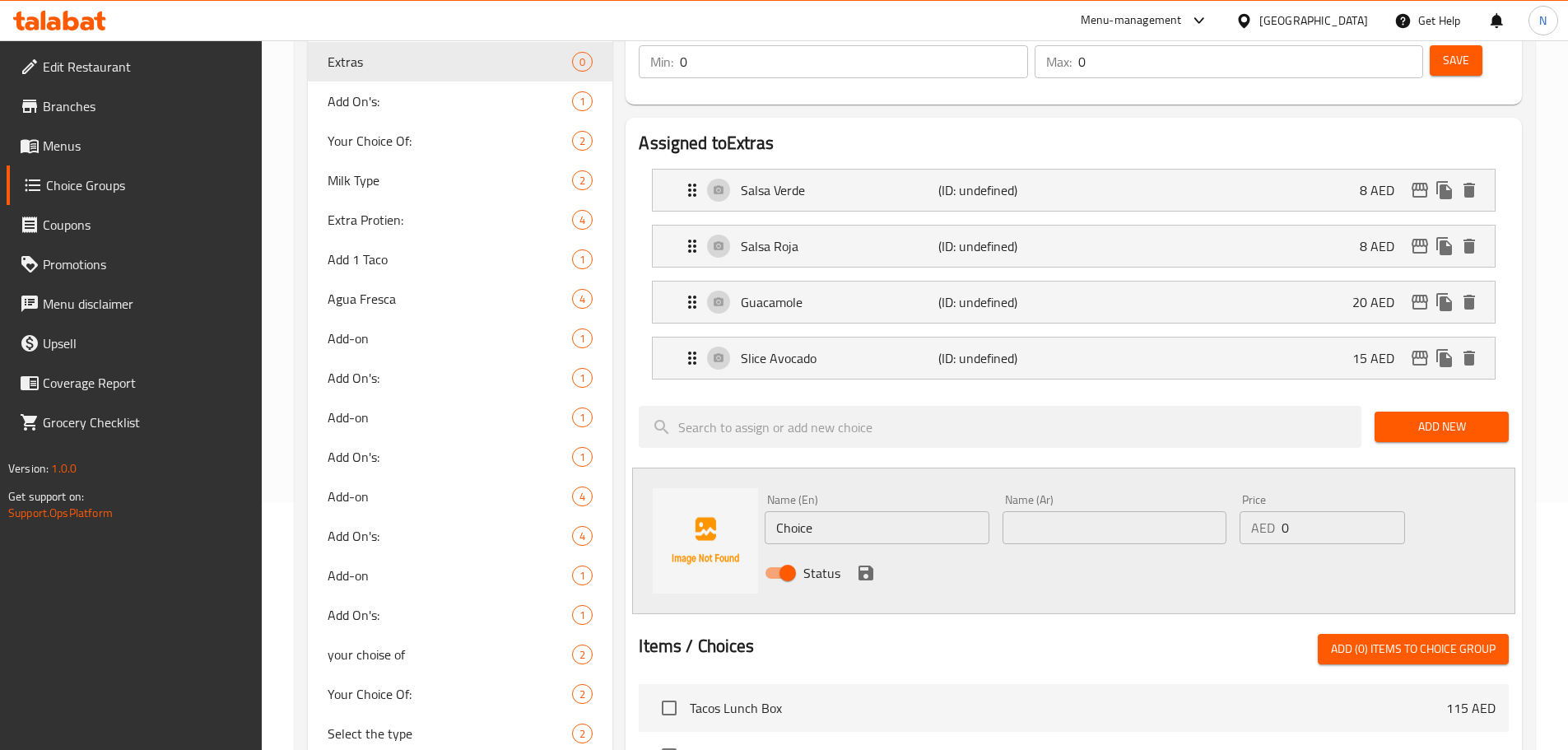
click at [870, 511] on input "Choice" at bounding box center [877, 528] width 224 height 33
click at [869, 511] on input "Choice" at bounding box center [877, 528] width 224 height 33
paste input "Jalapeno"
type input "Jalapeno"
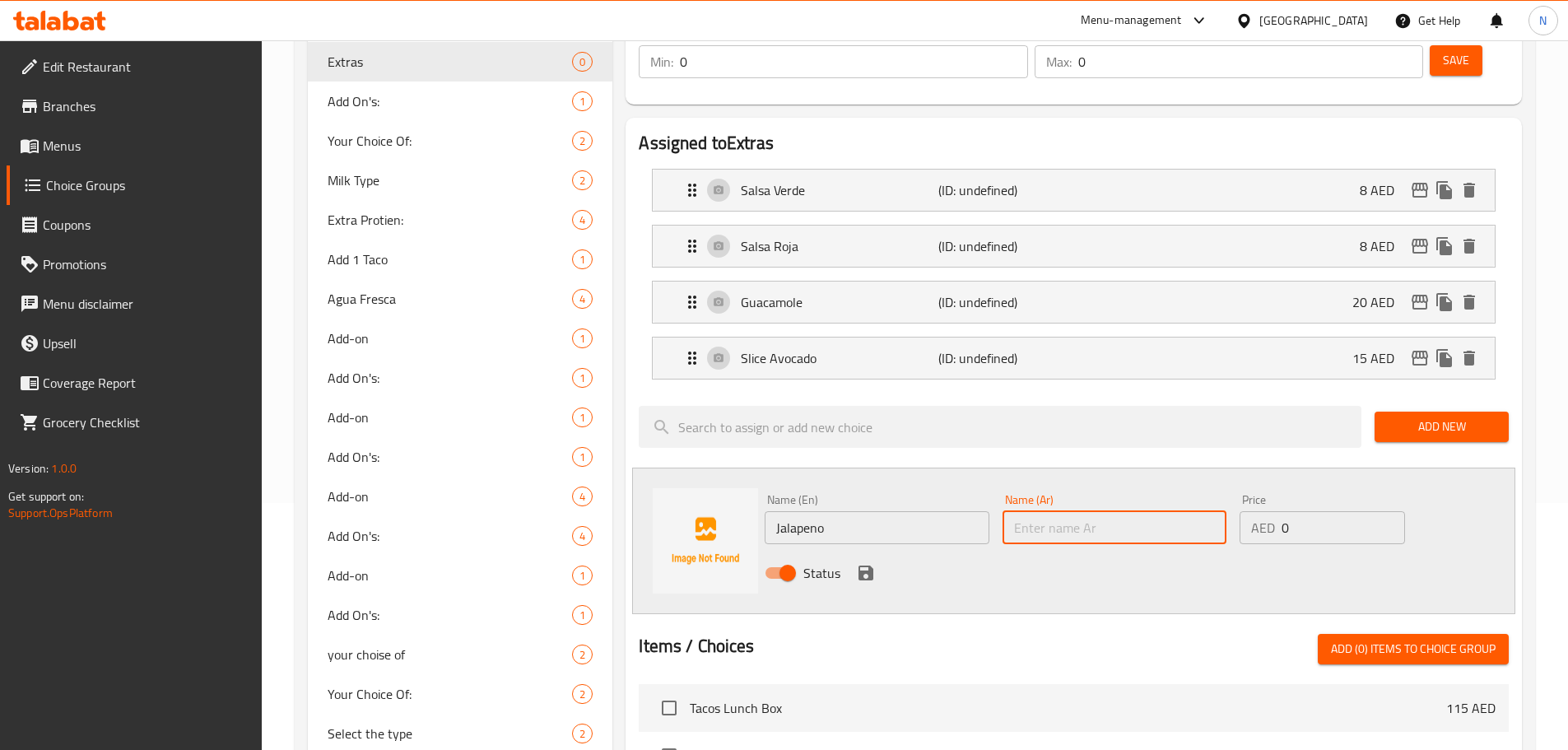
click at [1044, 511] on input "text" at bounding box center [1115, 528] width 224 height 33
paste input "جالابينو"
click at [805, 511] on input "Jalapeno" at bounding box center [877, 528] width 224 height 33
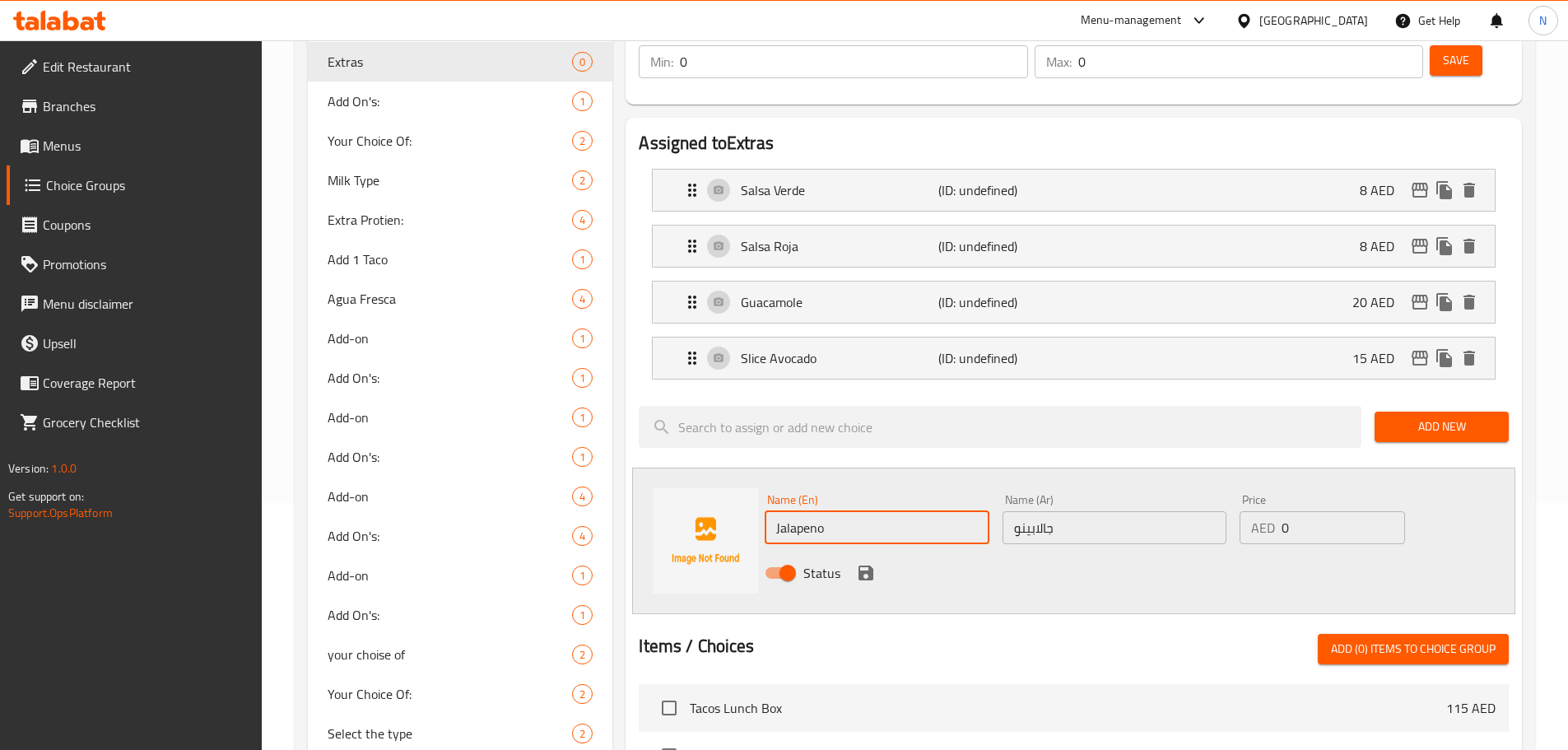
click at [805, 511] on input "Jalapeno" at bounding box center [877, 528] width 224 height 33
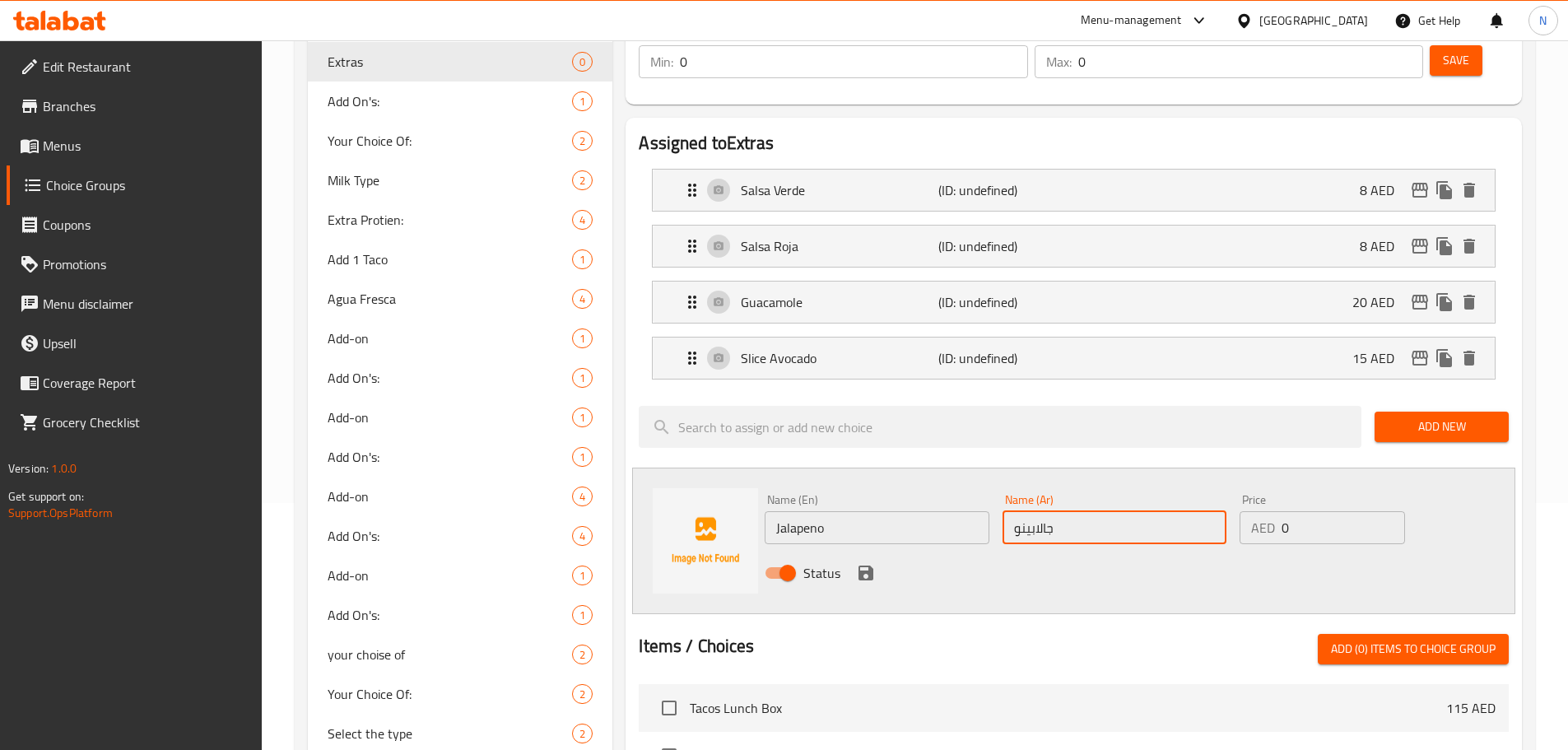
click at [1060, 511] on input "جالابينو" at bounding box center [1115, 528] width 224 height 33
paste input "هال"
type input "هالبينو"
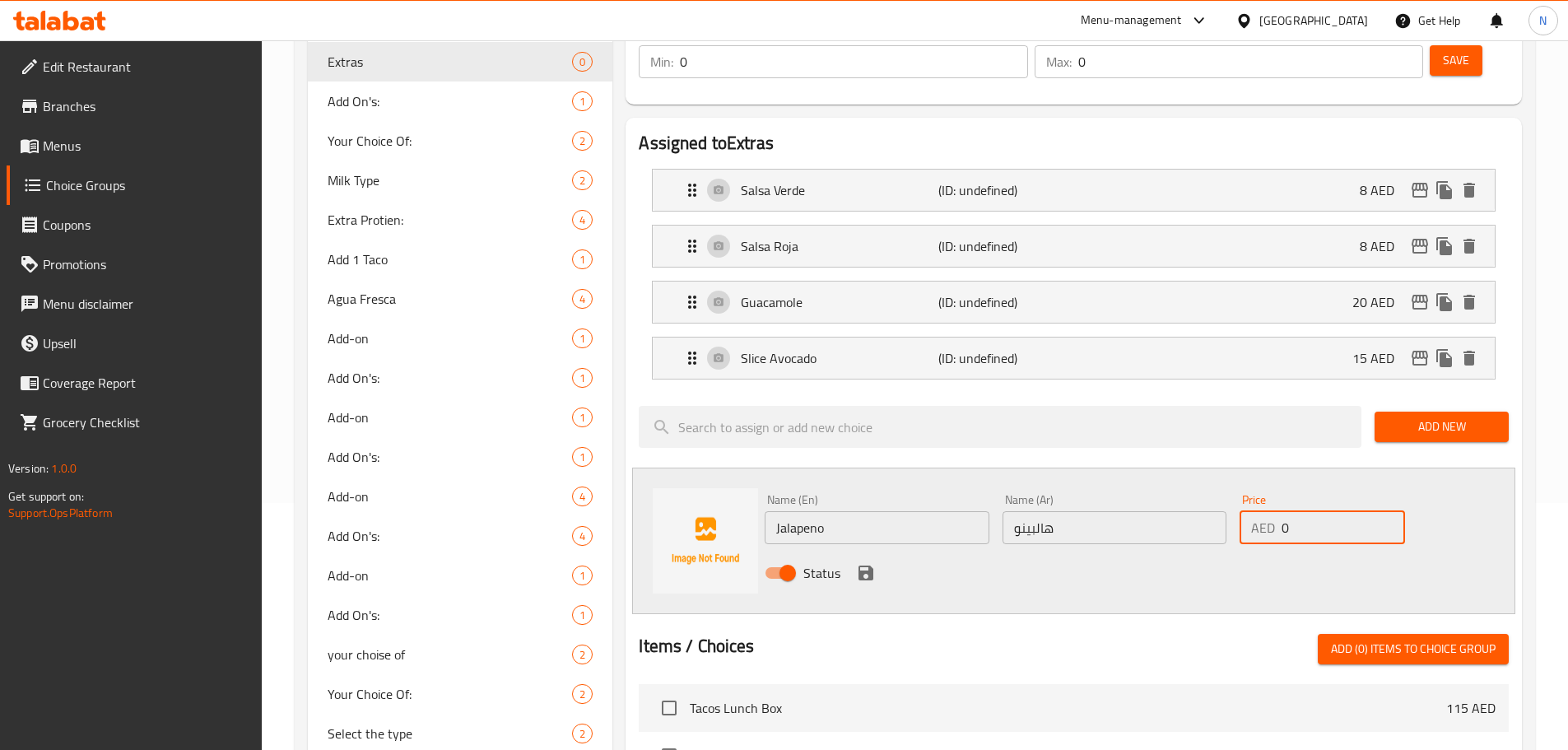
drag, startPoint x: 1300, startPoint y: 483, endPoint x: 1280, endPoint y: 482, distance: 20.0
click at [1280, 511] on div "AED 0 Price" at bounding box center [1322, 528] width 165 height 33
type input "5"
click at [1169, 550] on div "Name (En) Jalapeno Name (En) Name (Ar) هالبينو Name (Ar) Price AED 5 Price Stat…" at bounding box center [1074, 541] width 884 height 146
click at [872, 565] on icon "save" at bounding box center [865, 572] width 15 height 15
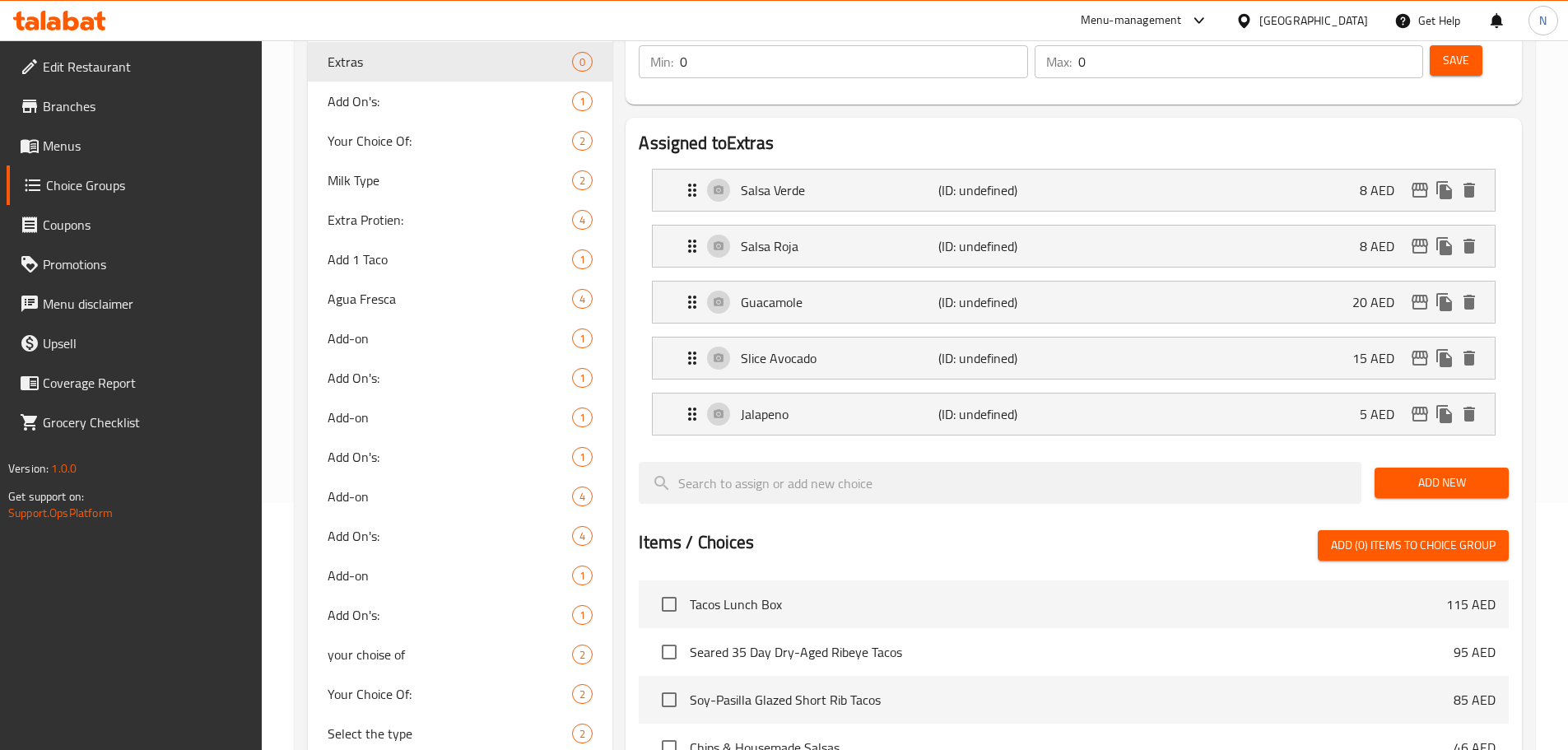
click at [1437, 472] on span "Add New" at bounding box center [1442, 483] width 108 height 21
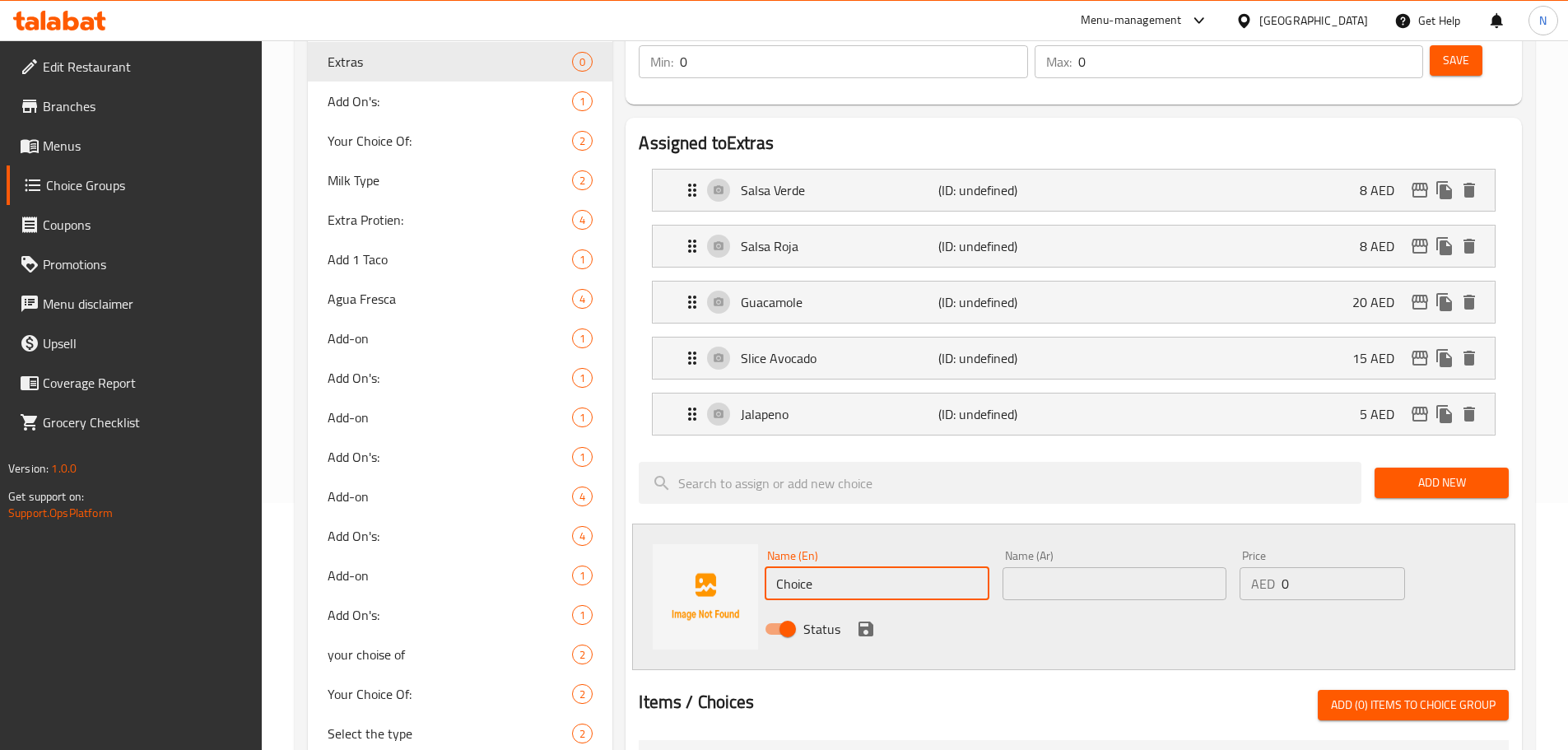
click at [832, 567] on input "Choice" at bounding box center [877, 584] width 224 height 33
paste input "ostra Style Chees"
type input "Costra Style Cheese"
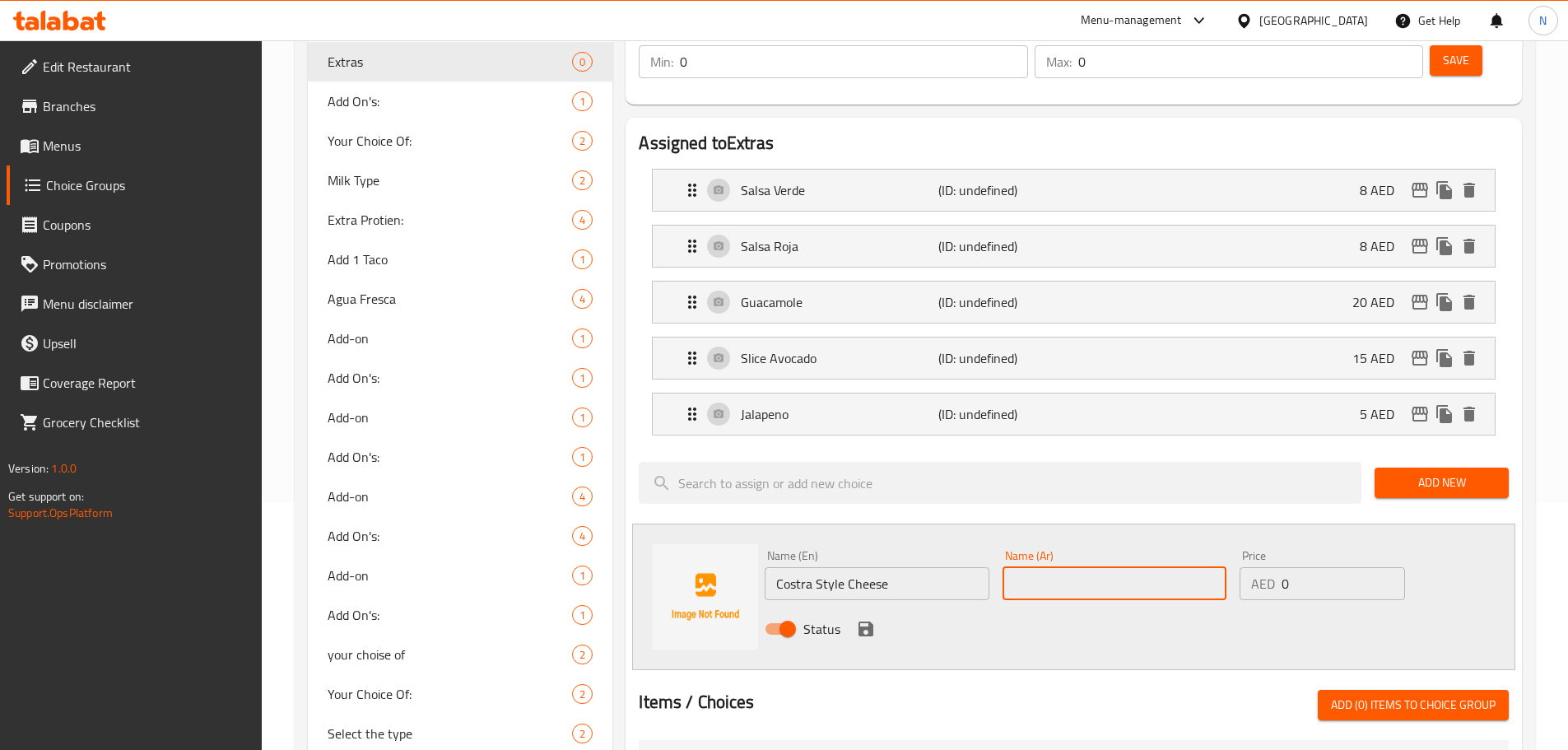
click at [1076, 567] on input "text" at bounding box center [1115, 584] width 224 height 33
paste input "جبن على طريقة [PERSON_NAME]"
type input "جبن على طريقة [PERSON_NAME]"
drag, startPoint x: 1293, startPoint y: 528, endPoint x: 1258, endPoint y: 540, distance: 37.0
click at [1258, 567] on div "AED 0 Price" at bounding box center [1322, 584] width 165 height 33
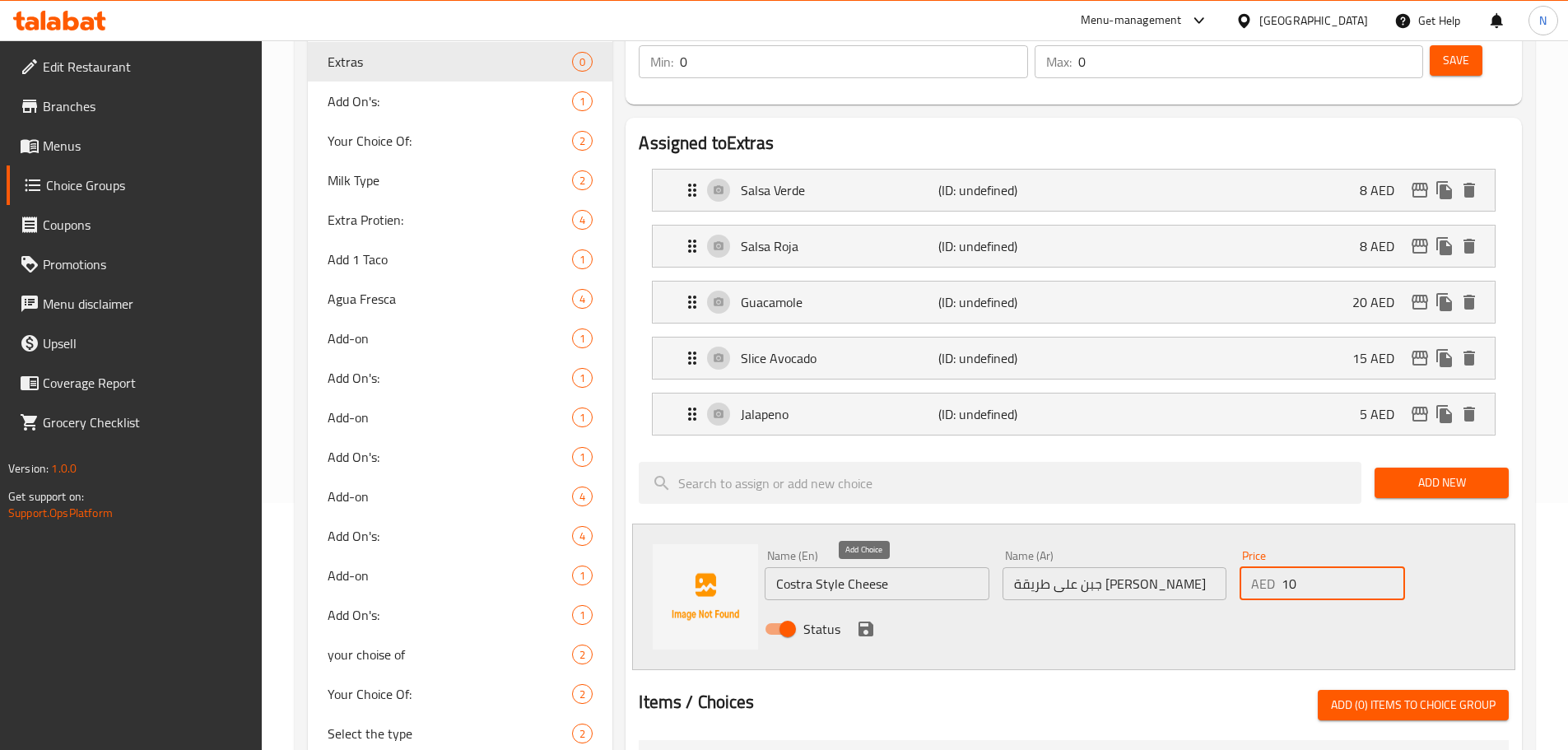
type input "10"
click at [861, 618] on icon "save" at bounding box center [865, 628] width 20 height 20
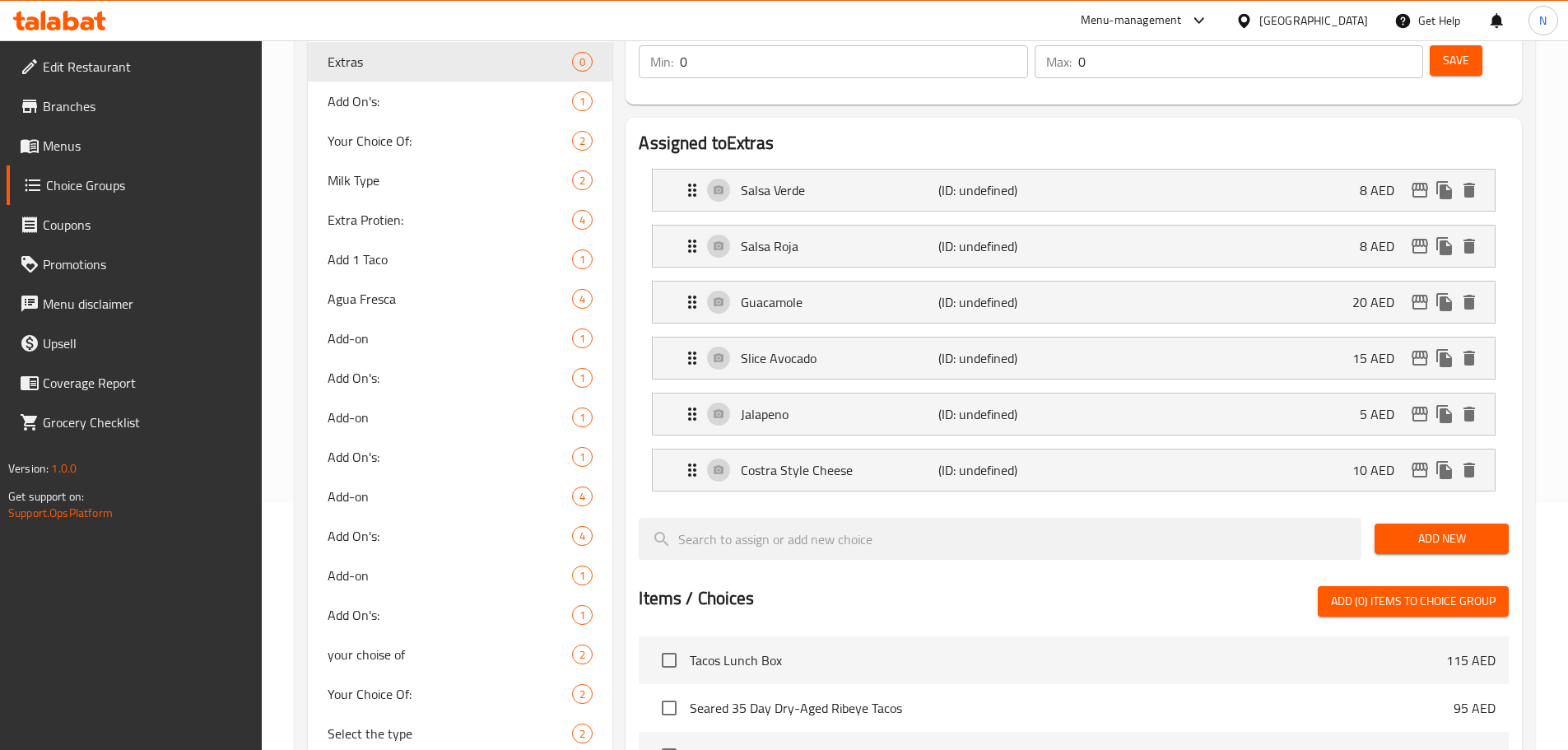
click at [1408, 528] on span "Add New" at bounding box center [1442, 538] width 108 height 21
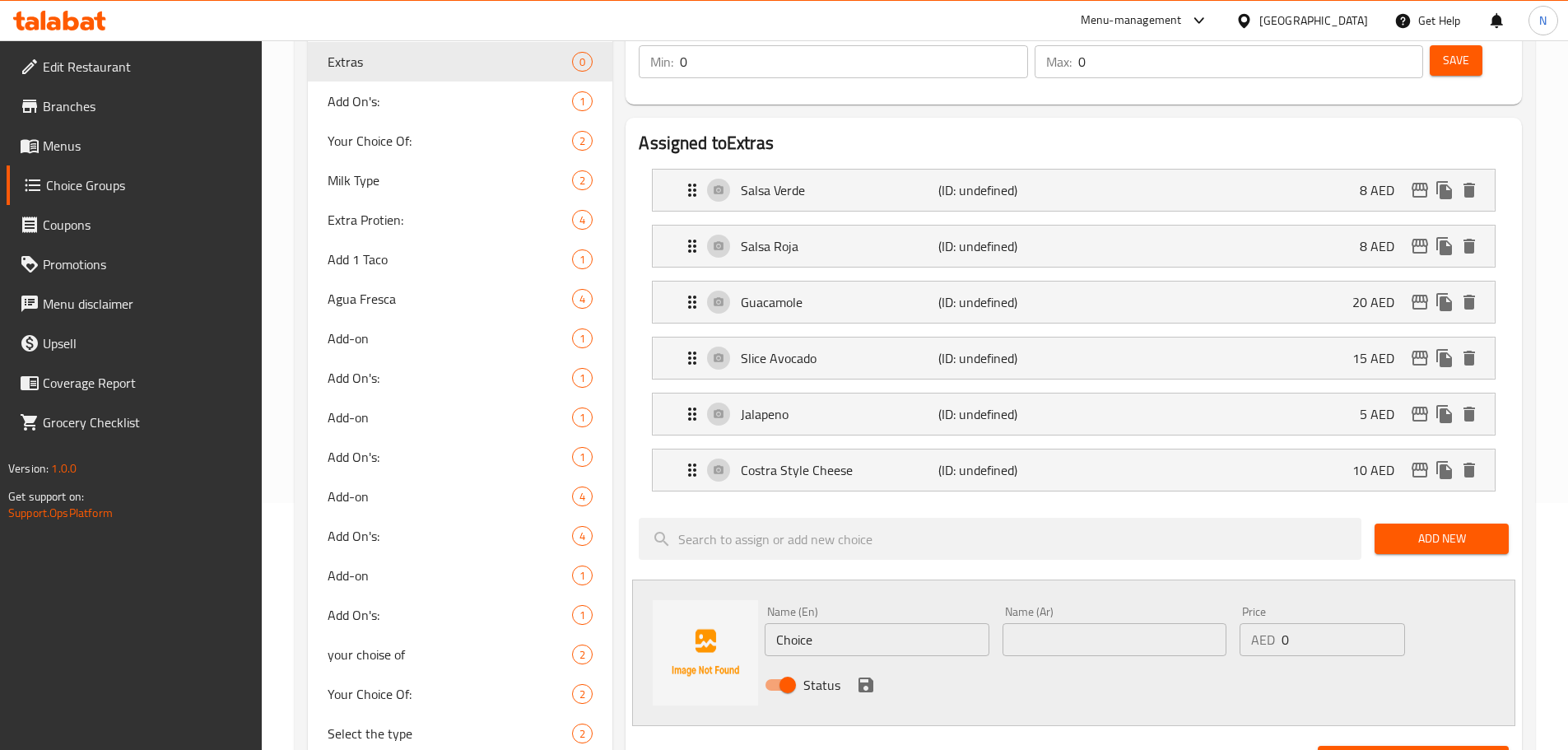
click at [799, 623] on input "Choice" at bounding box center [877, 639] width 224 height 33
paste input "Spicy Taqueria Salsa"
type input "Spicy Taqueria Salsa"
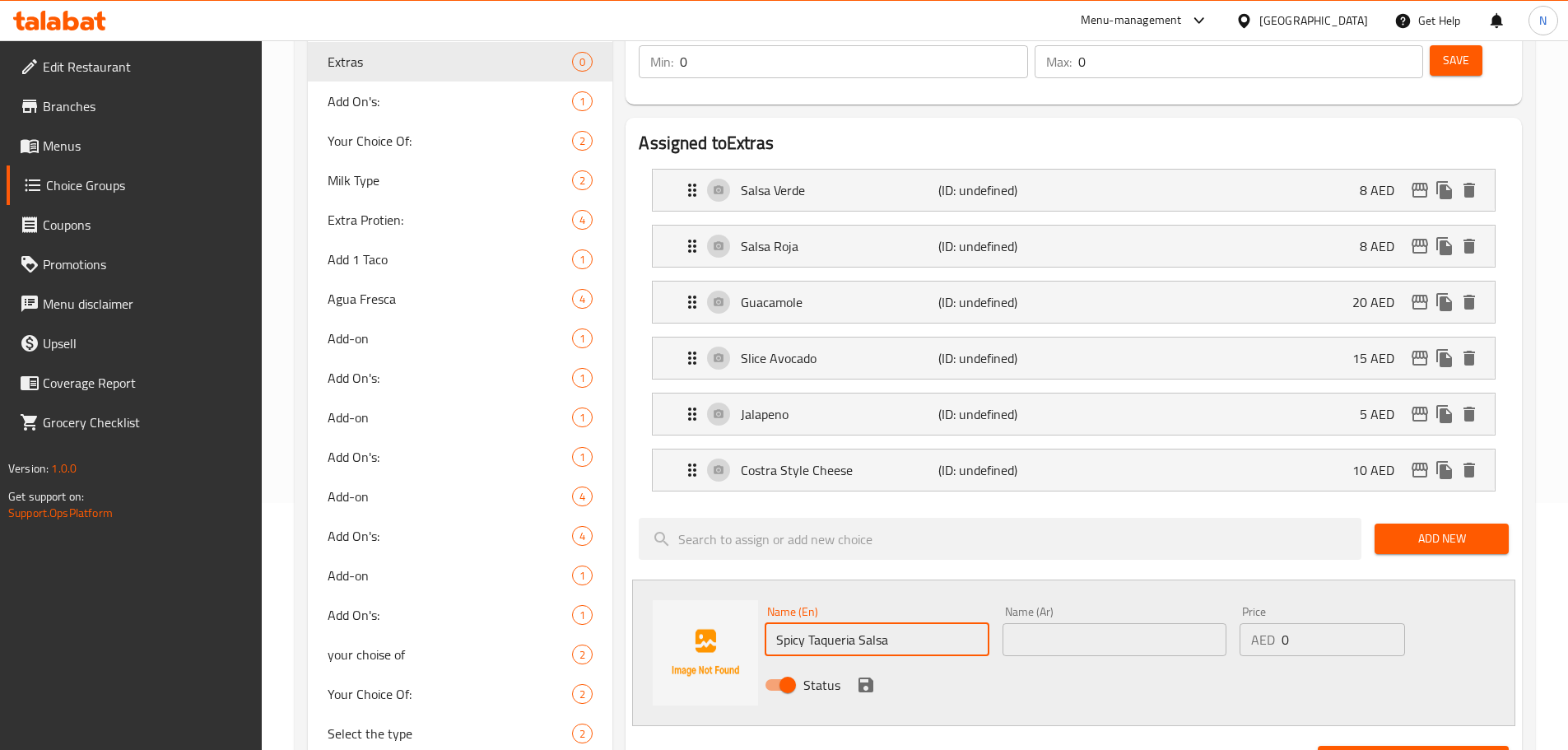
click at [1115, 605] on div "Name (Ar) Name (Ar)" at bounding box center [1115, 631] width 224 height 51
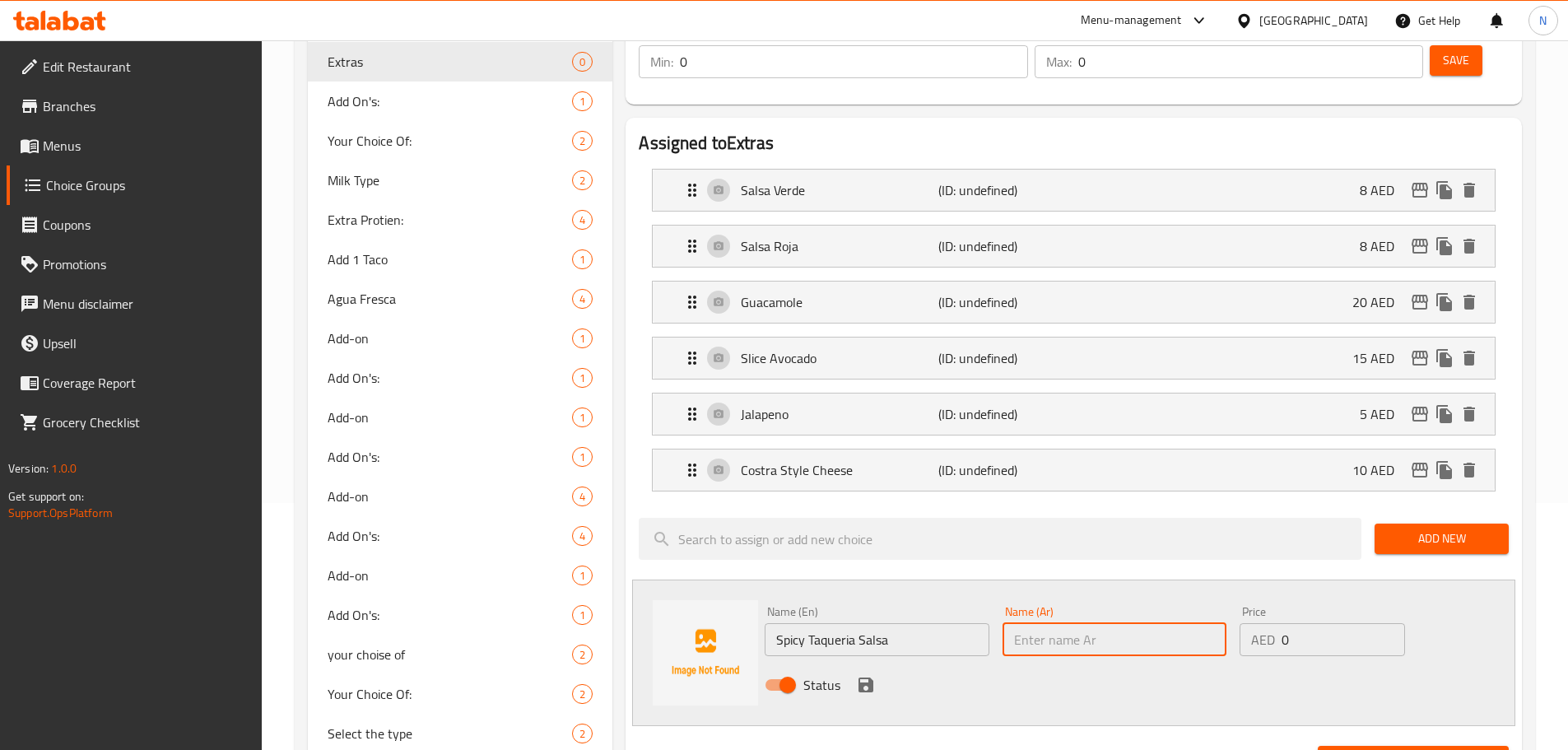
click at [1117, 623] on input "text" at bounding box center [1115, 639] width 224 height 33
paste input "صلصة تاكويريا حارة"
type input "صلصة تاكويريا حارة"
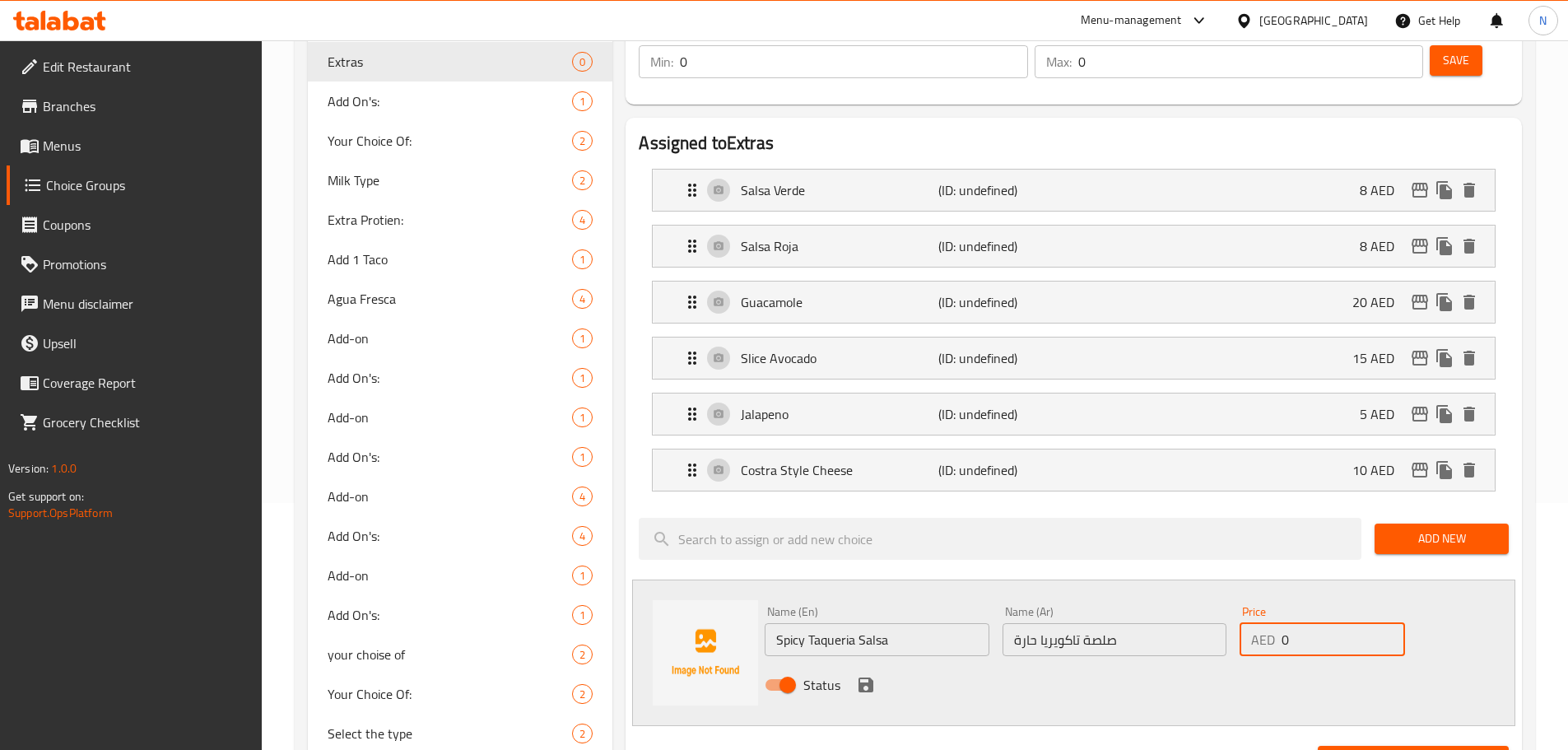
drag, startPoint x: 1308, startPoint y: 596, endPoint x: 1275, endPoint y: 598, distance: 33.1
click at [1275, 623] on div "AED 0 Price" at bounding box center [1322, 639] width 165 height 33
type input "10"
drag, startPoint x: 866, startPoint y: 636, endPoint x: 967, endPoint y: 617, distance: 102.8
click at [866, 677] on icon "save" at bounding box center [865, 684] width 15 height 15
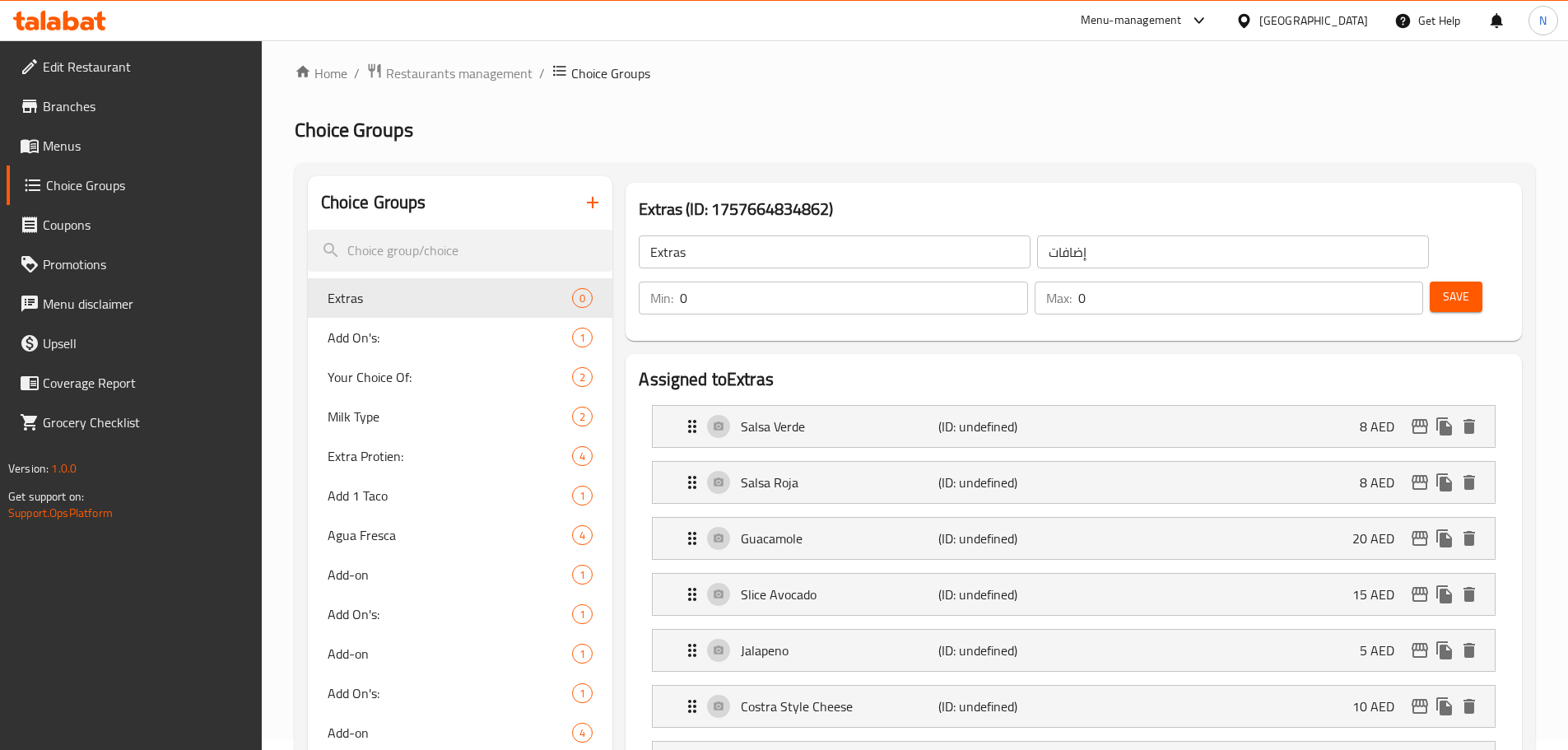
scroll to position [0, 0]
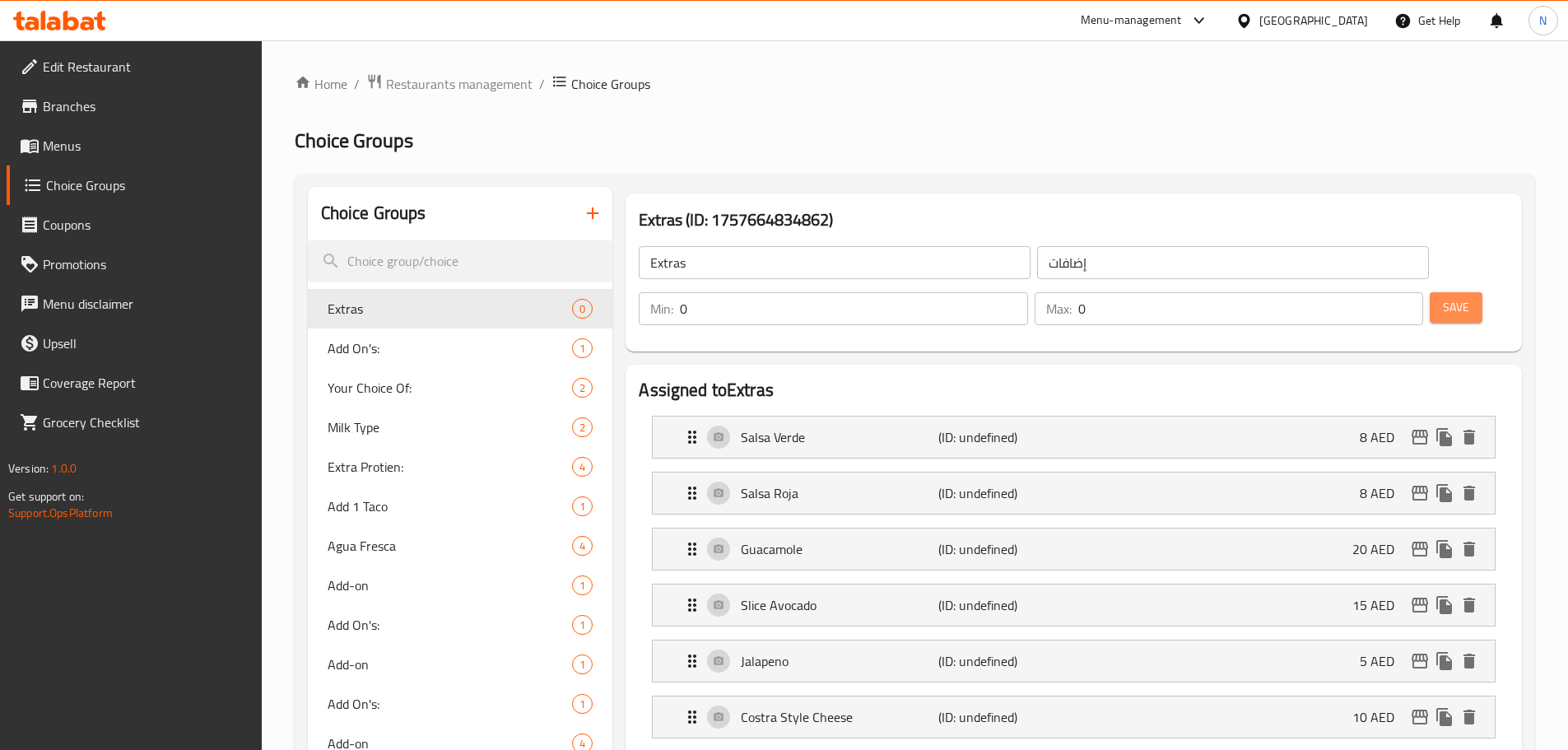
click at [1443, 297] on span "Save" at bounding box center [1456, 307] width 26 height 21
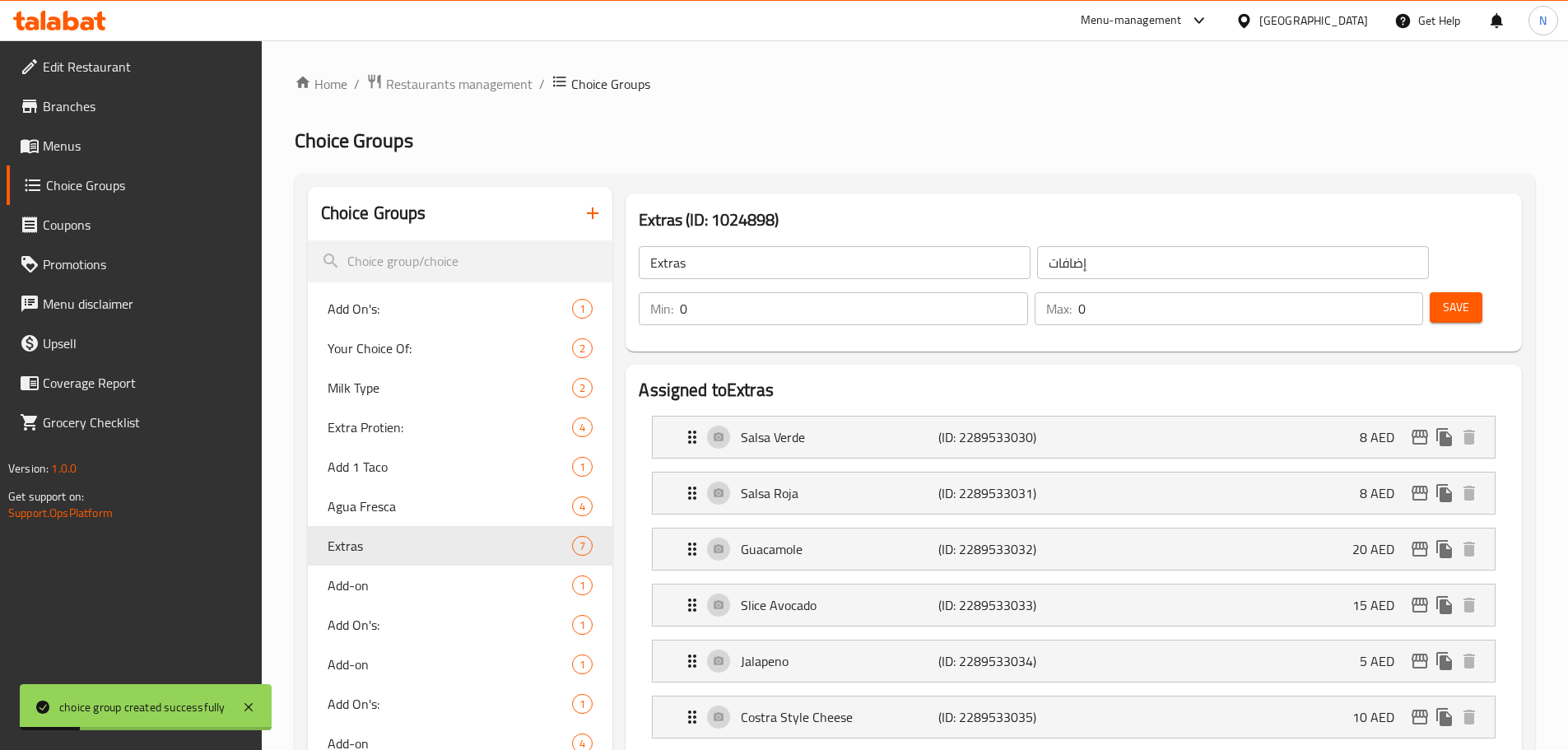
click at [594, 226] on button "button" at bounding box center [592, 213] width 39 height 39
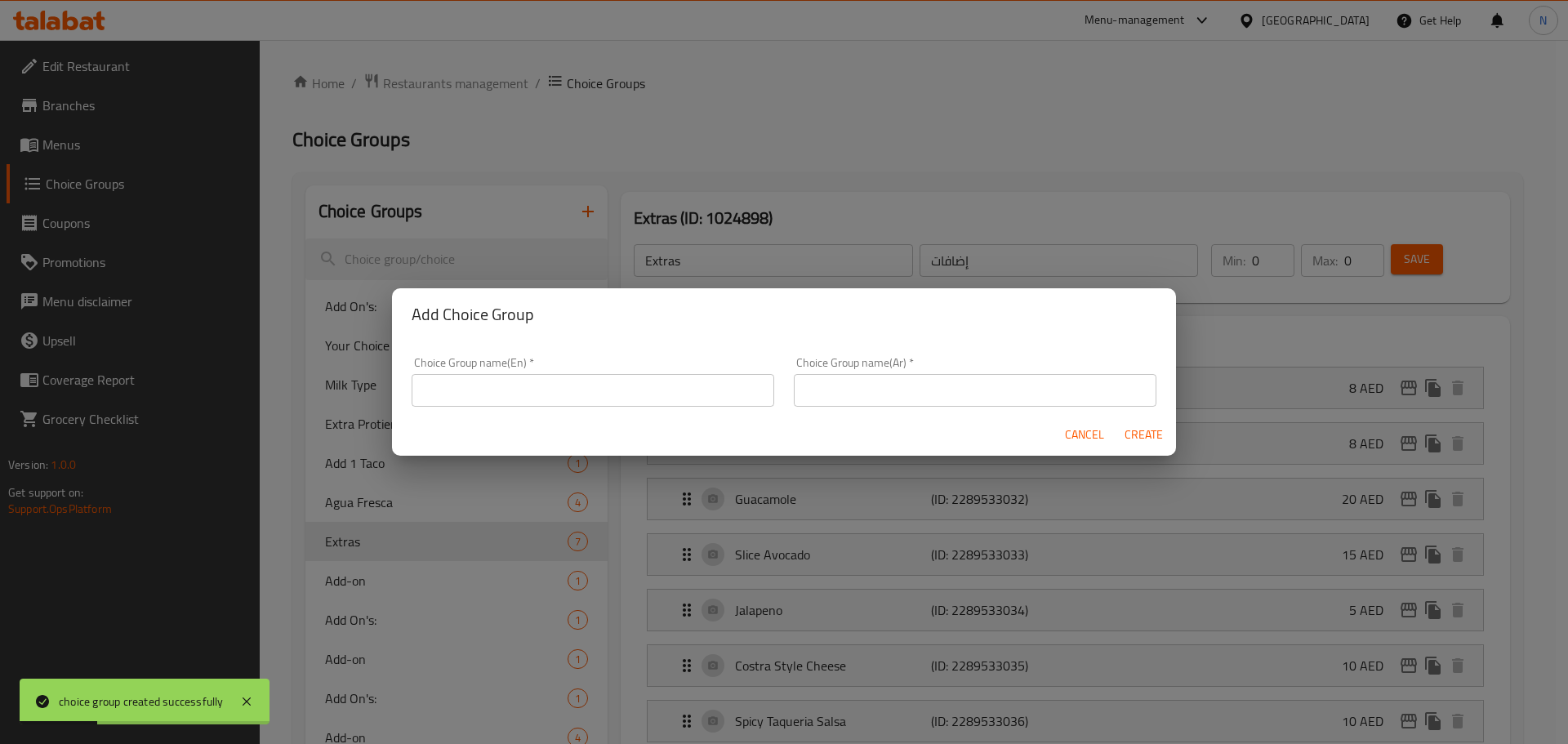
click at [671, 384] on input "text" at bounding box center [592, 391] width 362 height 33
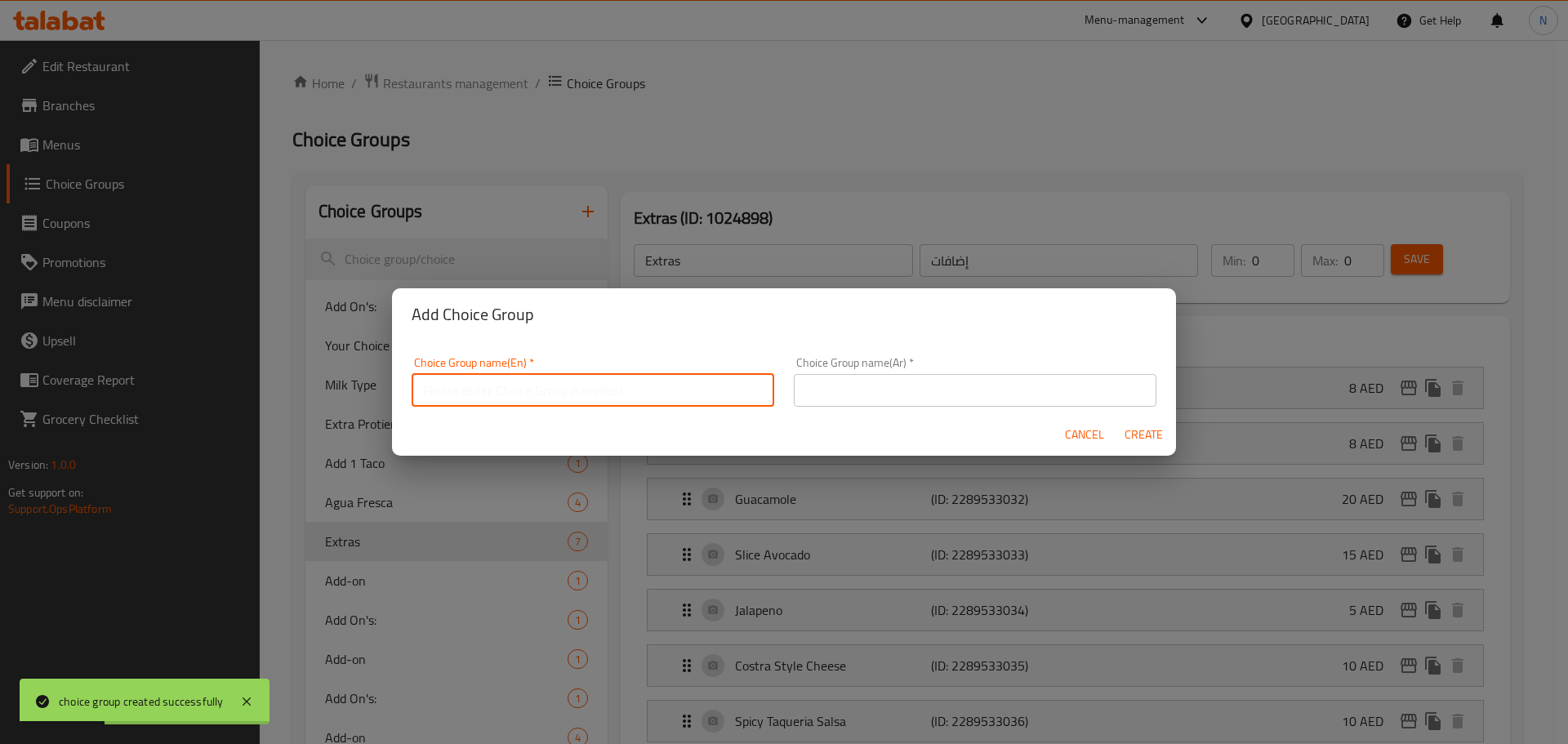
paste input "Preference"
type input "Preference"
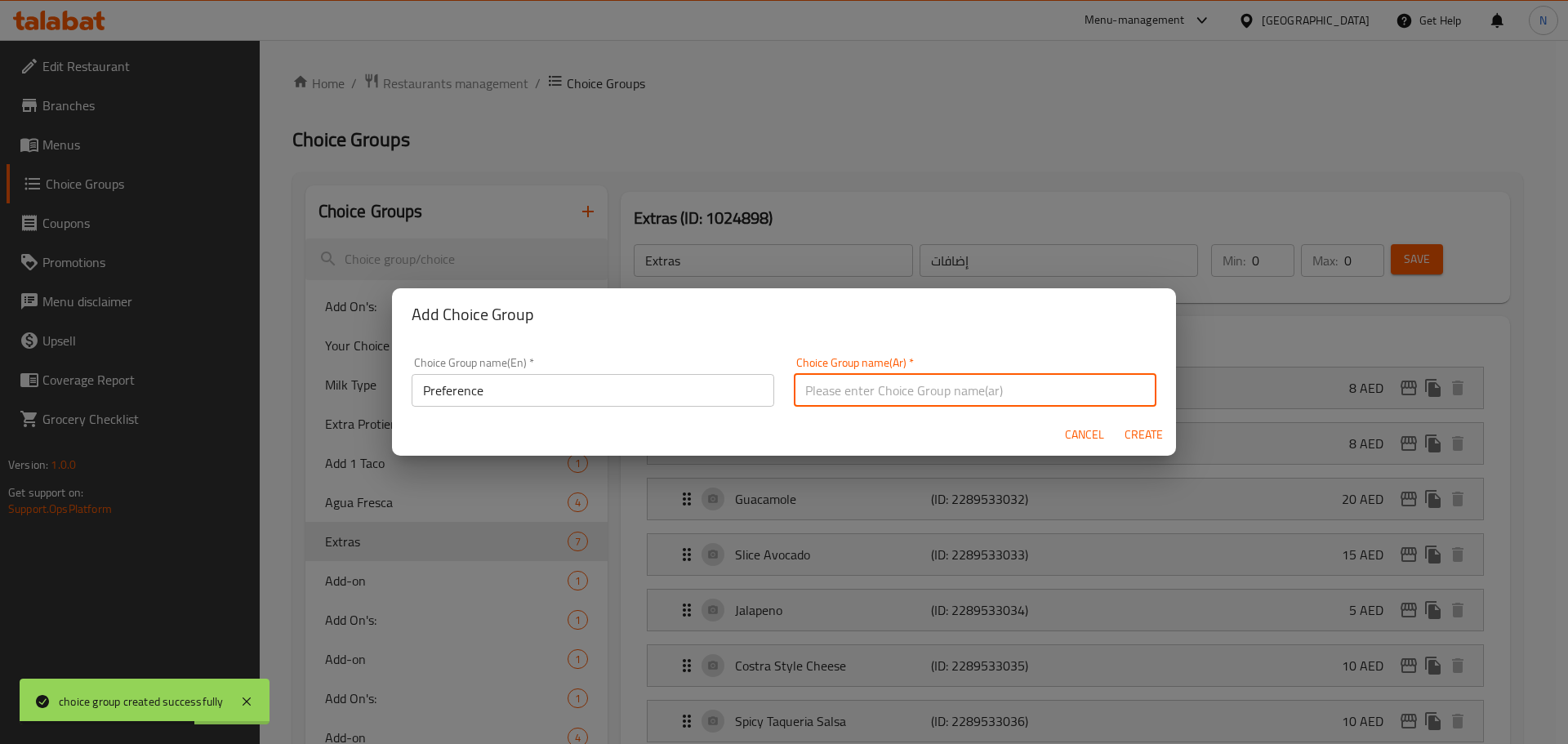
click at [986, 376] on input "text" at bounding box center [974, 391] width 362 height 33
paste input "التفضيل"
type input "التفضيل"
click at [1158, 433] on span "Create" at bounding box center [1143, 435] width 39 height 21
type input "Preference"
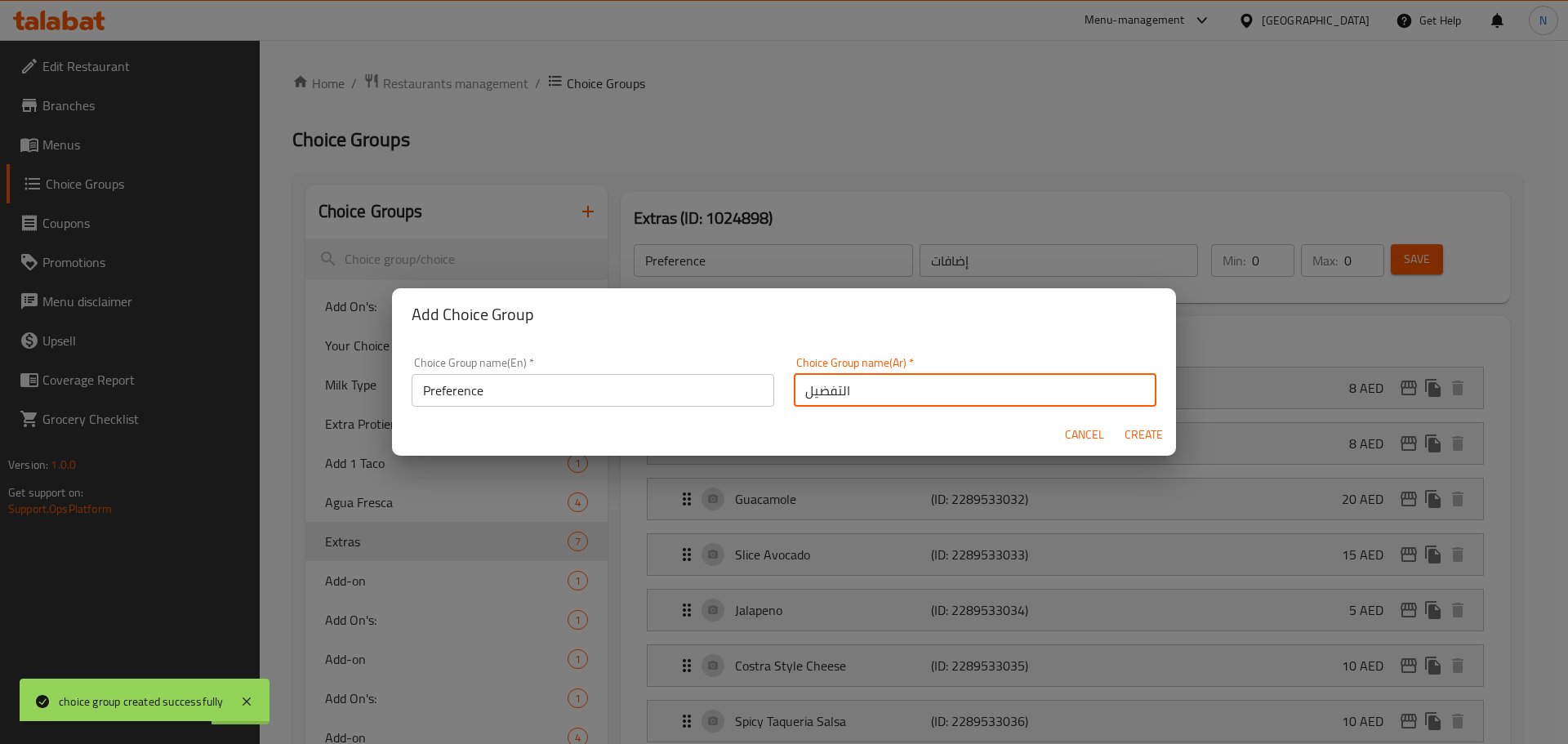
type input "التفضيل"
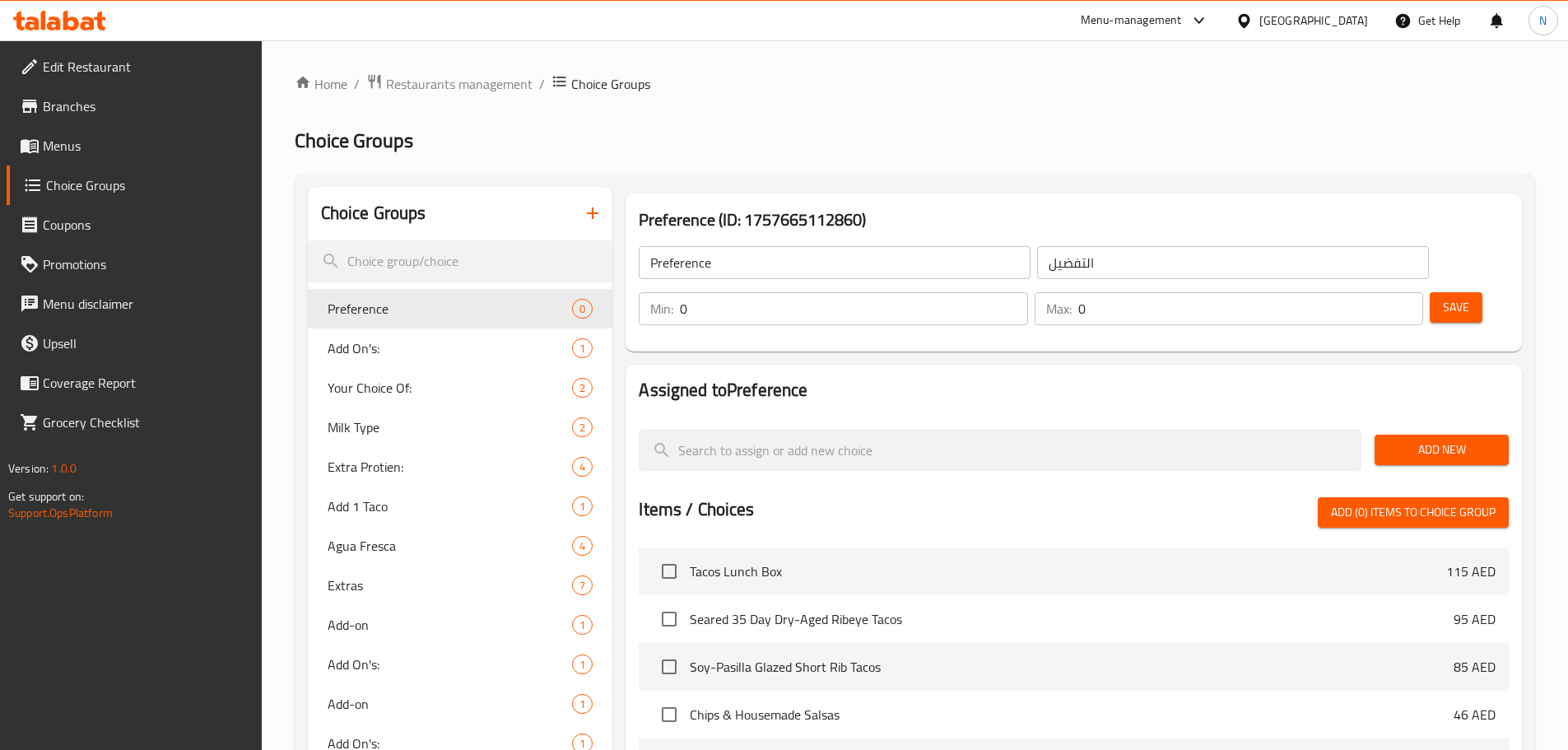
click at [1434, 439] on span "Add New" at bounding box center [1442, 449] width 108 height 21
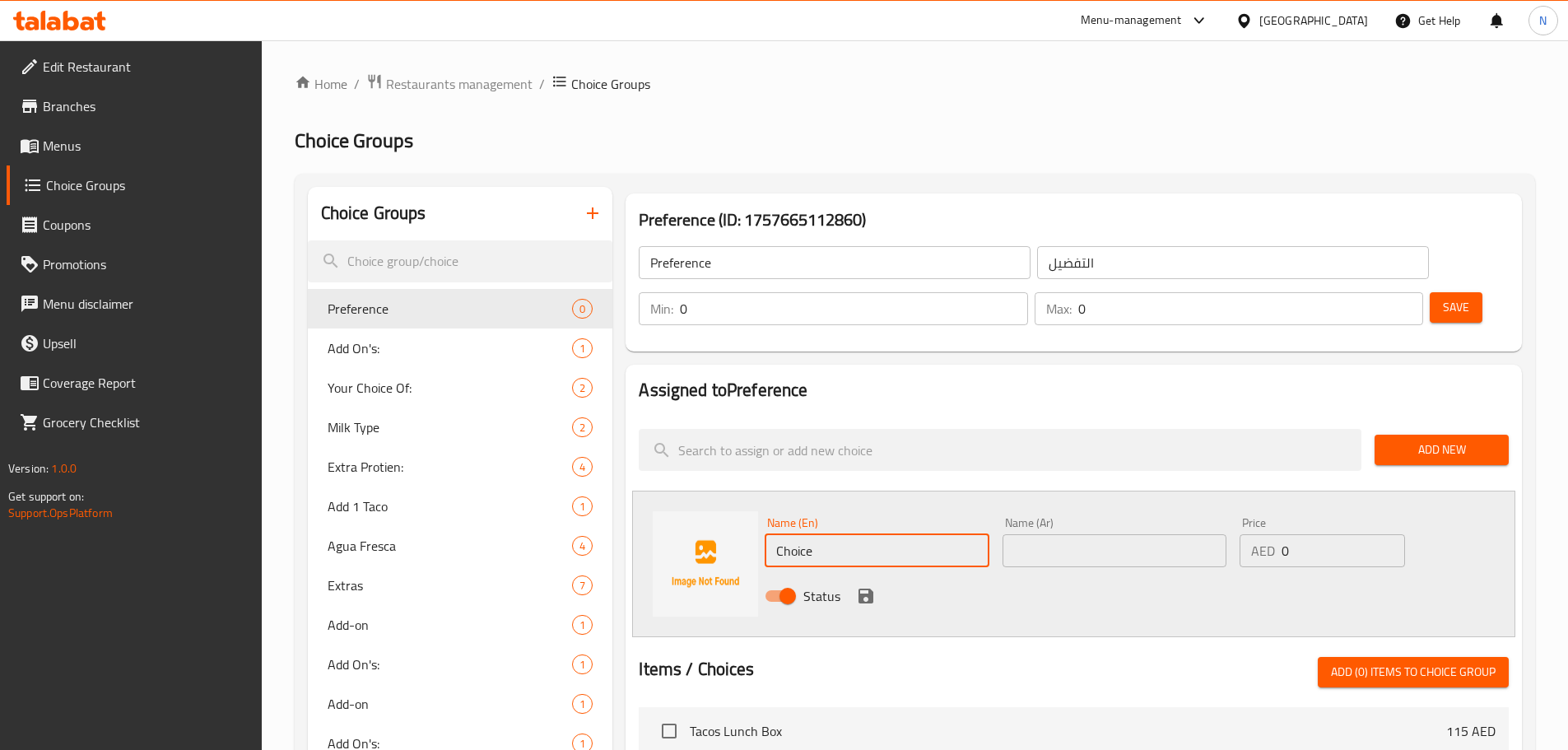
click at [804, 534] on input "Choice" at bounding box center [877, 551] width 224 height 33
paste input "No Cilantro"
type input "No Cilantro"
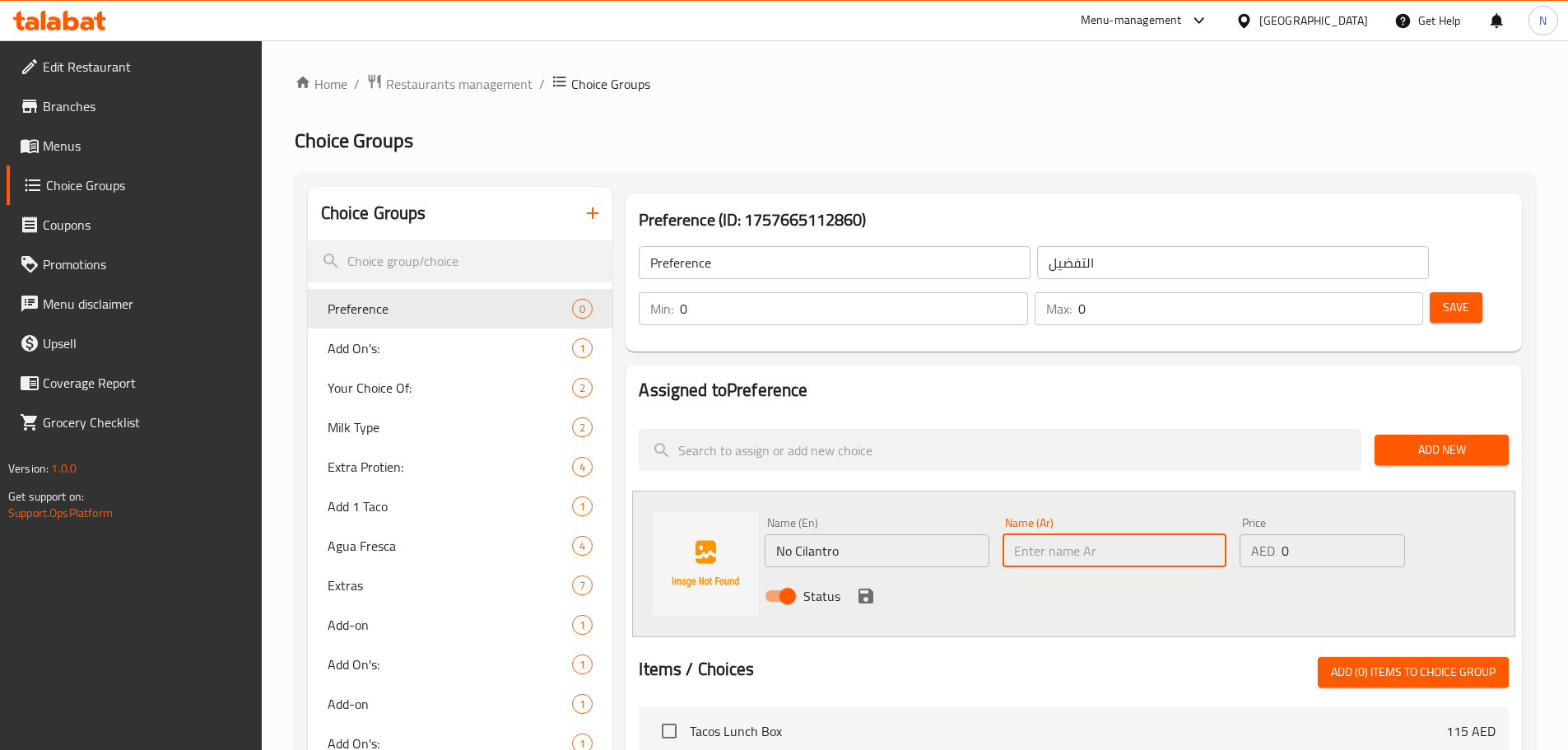
click at [1036, 534] on input "text" at bounding box center [1115, 551] width 224 height 33
paste input "لا كزبرة"
type input "لا كزبرة"
click at [865, 586] on icon "save" at bounding box center [865, 596] width 20 height 20
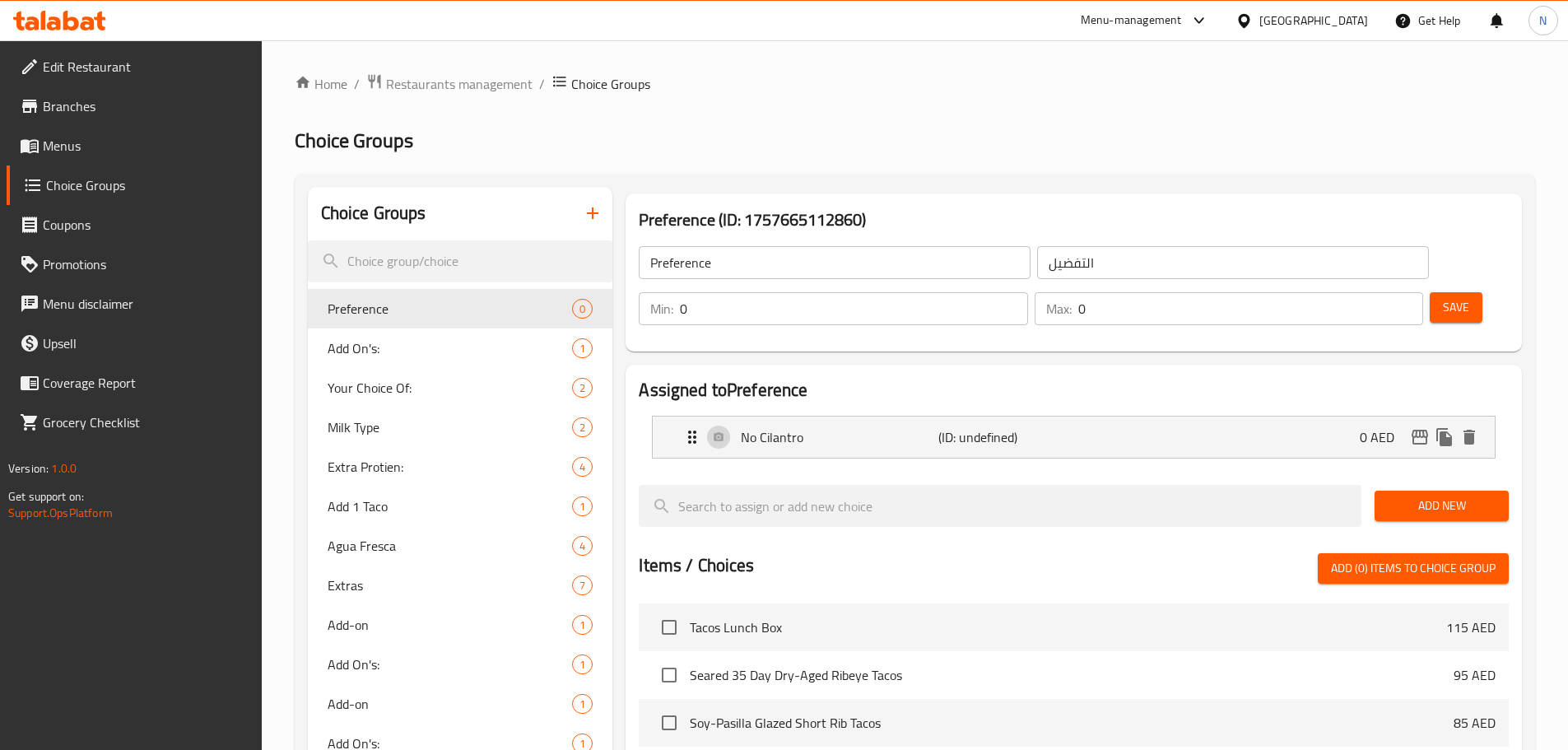
click at [1436, 496] on span "Add New" at bounding box center [1442, 506] width 108 height 21
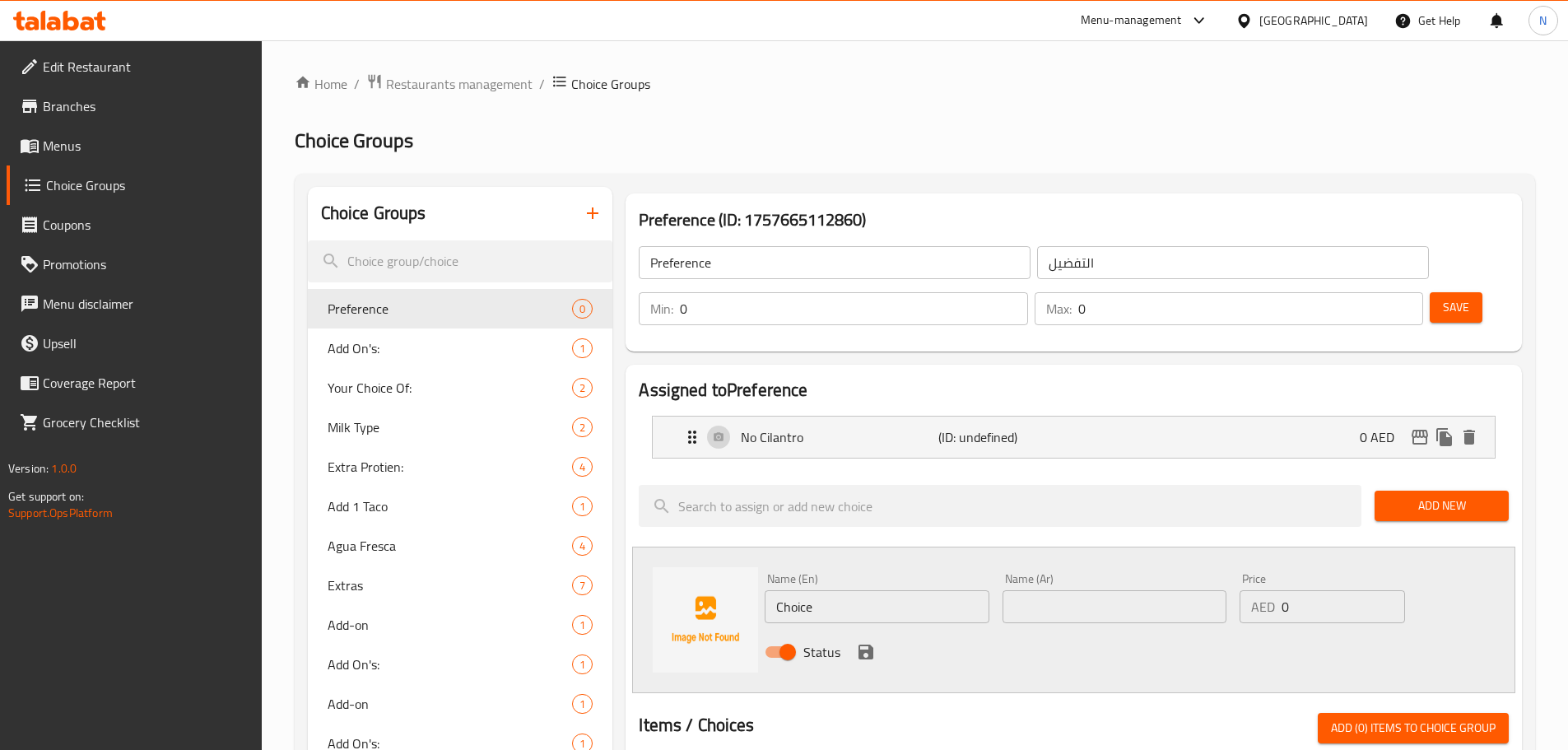
click at [798, 590] on input "Choice" at bounding box center [877, 606] width 224 height 33
paste input "No Onion"
type input "No Onion"
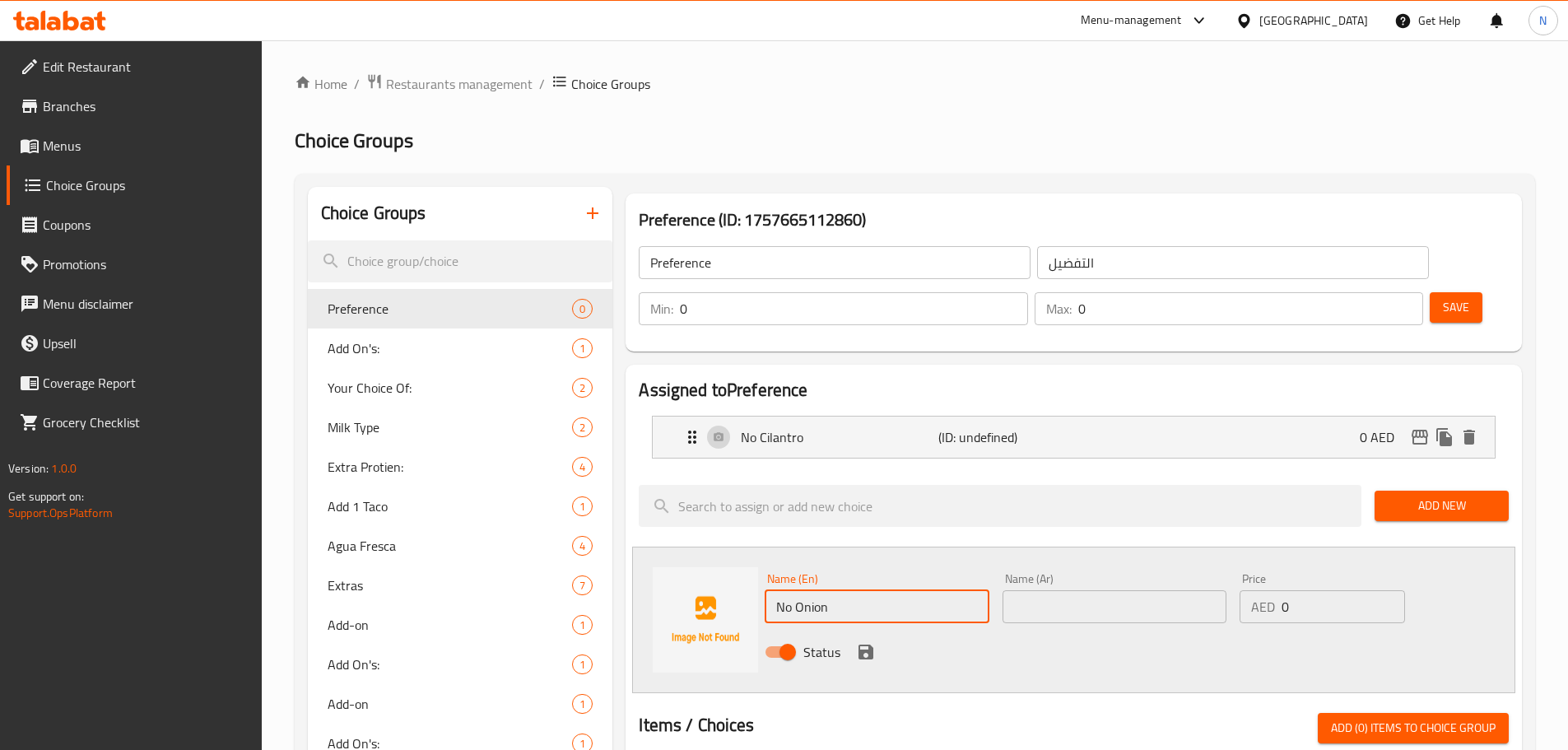
click at [1092, 590] on input "text" at bounding box center [1115, 606] width 224 height 33
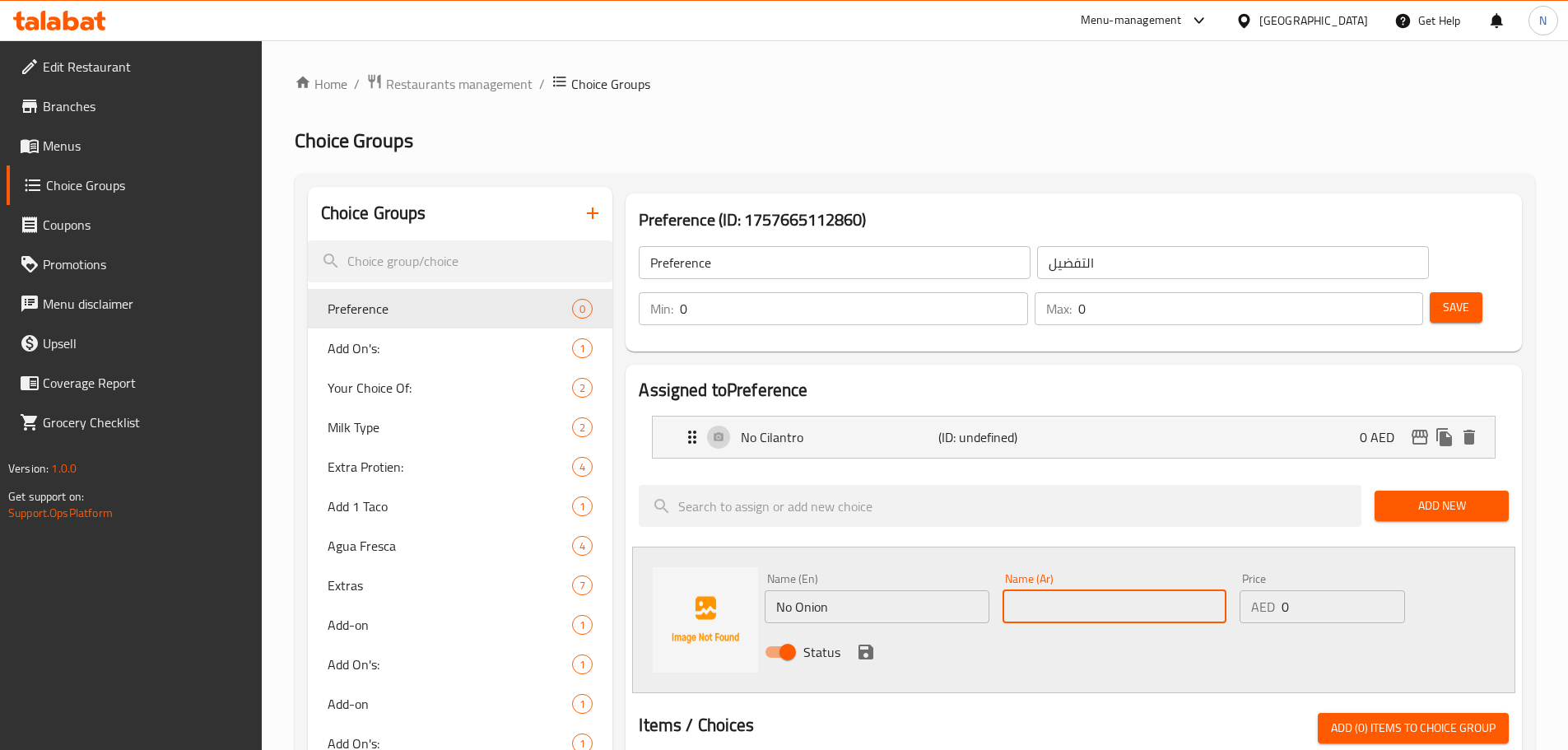
paste input "لا بصل"
type input "لا بصل"
click at [873, 642] on icon "save" at bounding box center [865, 652] width 20 height 20
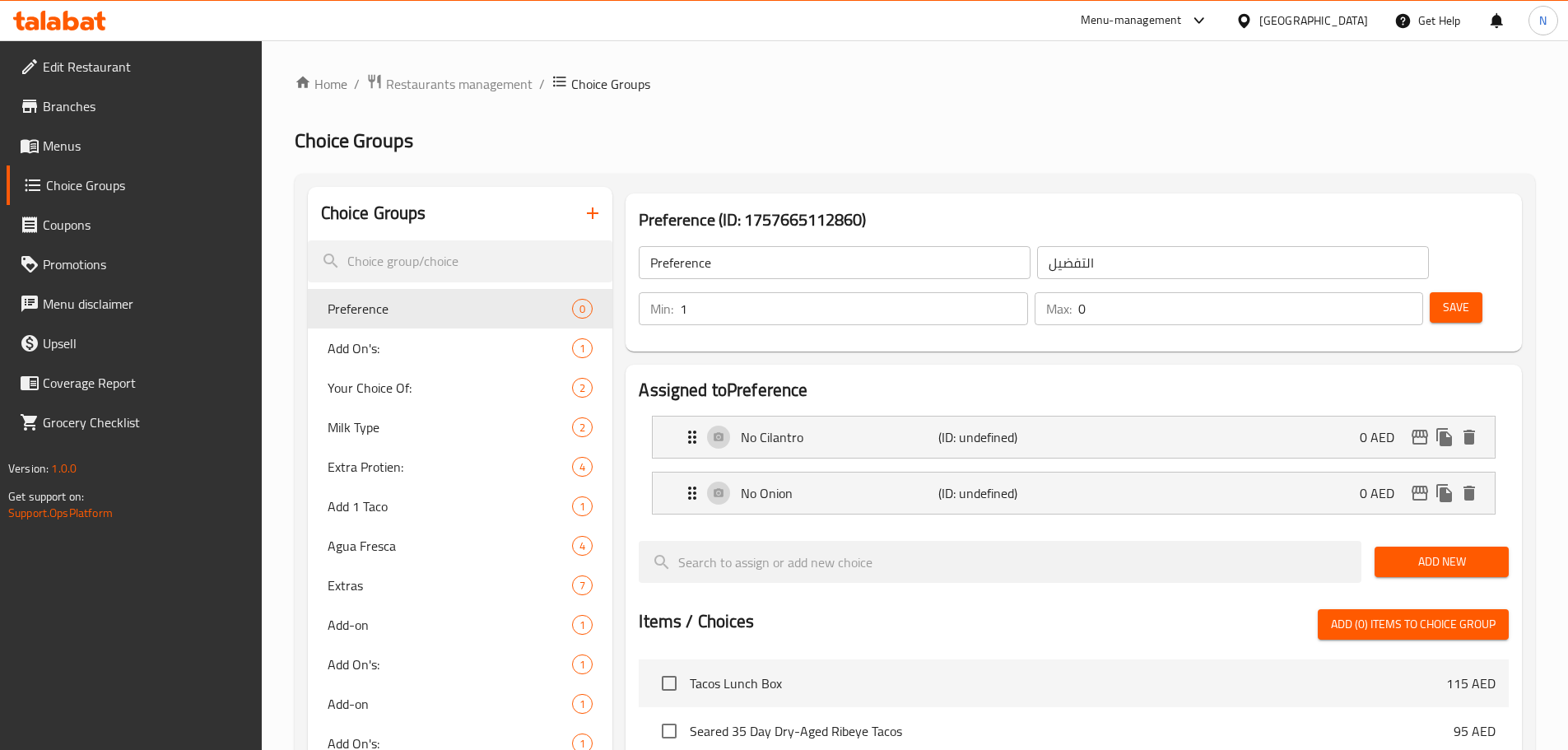
type input "1"
click at [1028, 292] on input "1" at bounding box center [853, 308] width 348 height 33
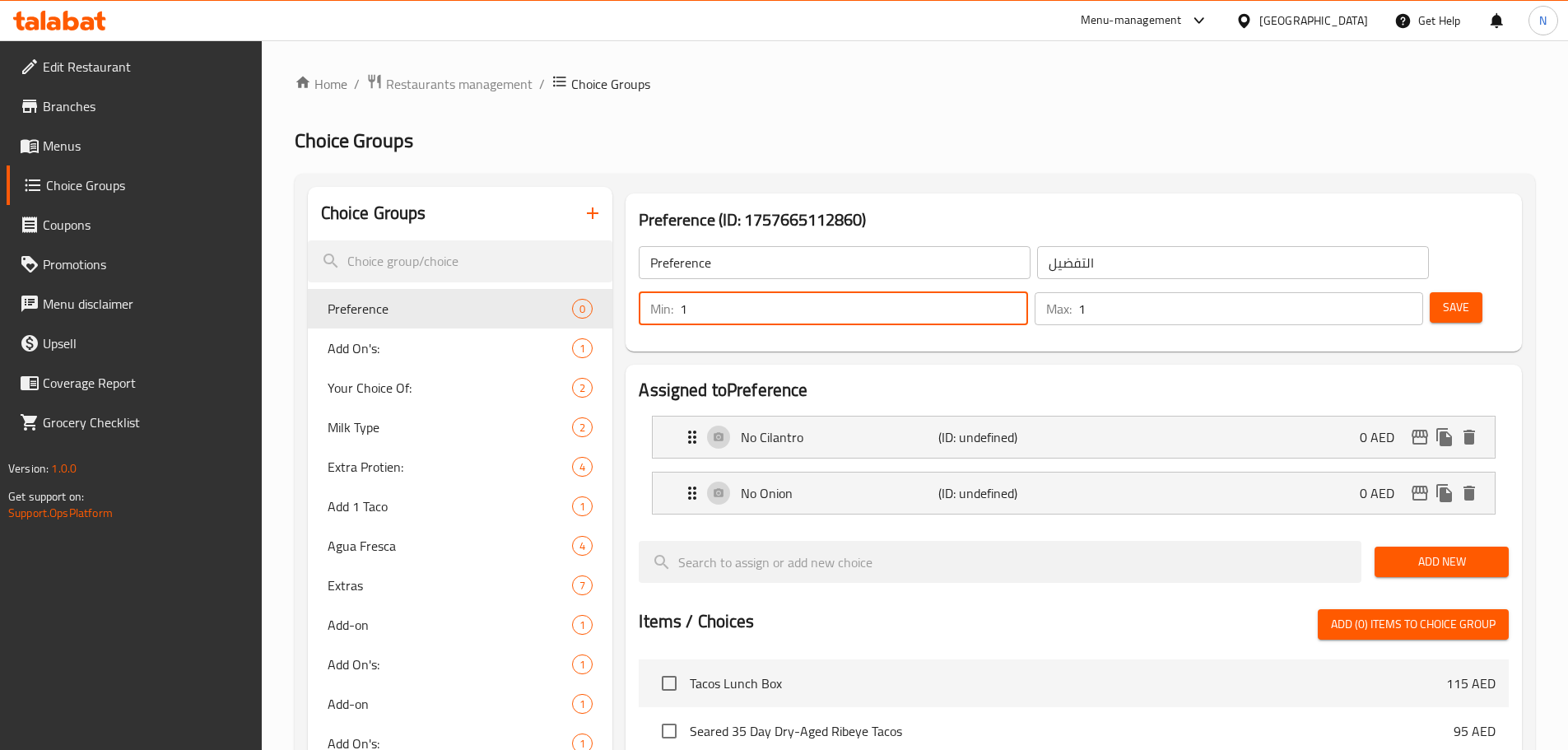
type input "1"
click at [1381, 292] on input "1" at bounding box center [1251, 308] width 345 height 33
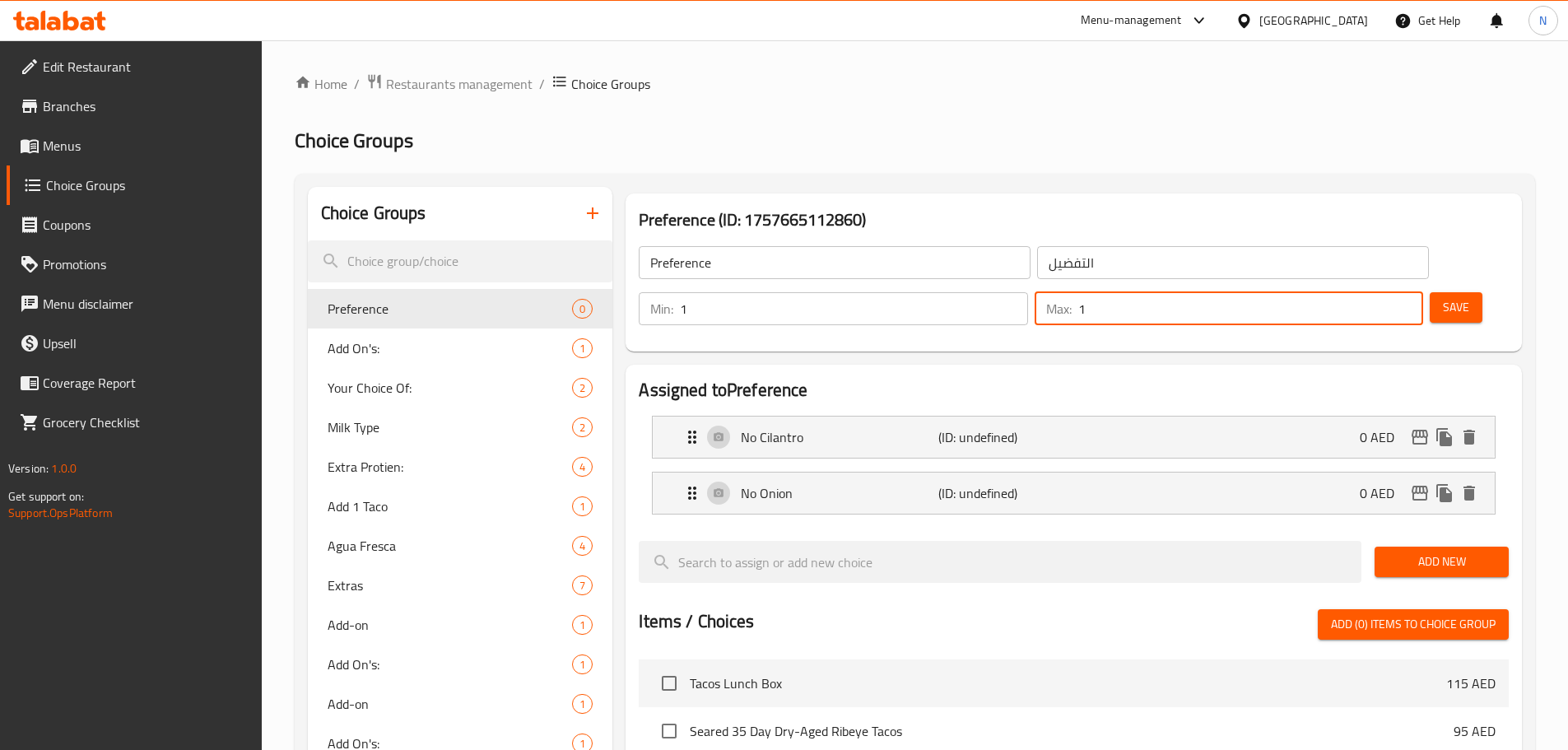
click at [1426, 551] on span "Add New" at bounding box center [1442, 562] width 108 height 21
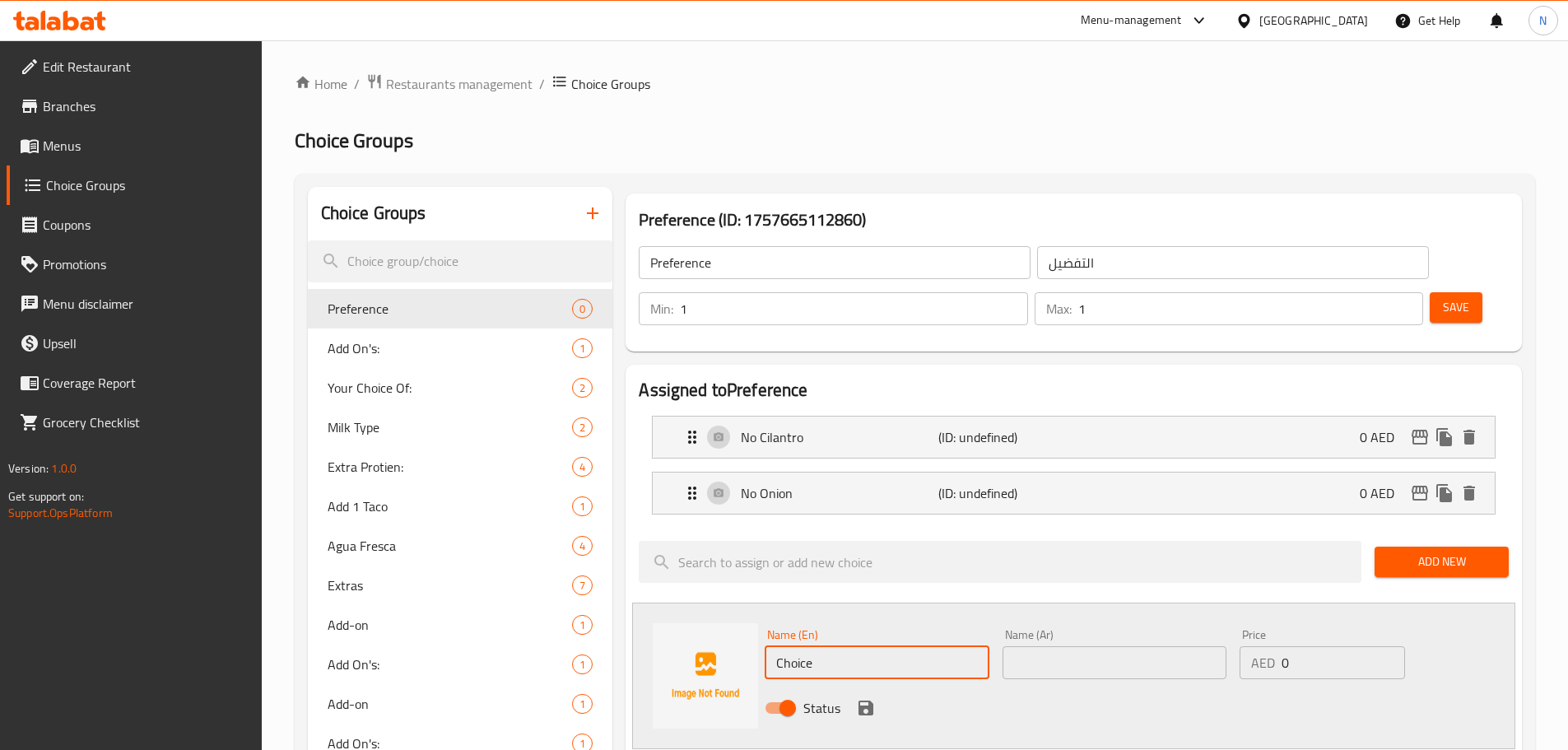
click at [830, 646] on input "Choice" at bounding box center [877, 663] width 224 height 33
paste input "Salsa on the sid"
click at [852, 646] on input "Salsa on the side" at bounding box center [877, 663] width 224 height 33
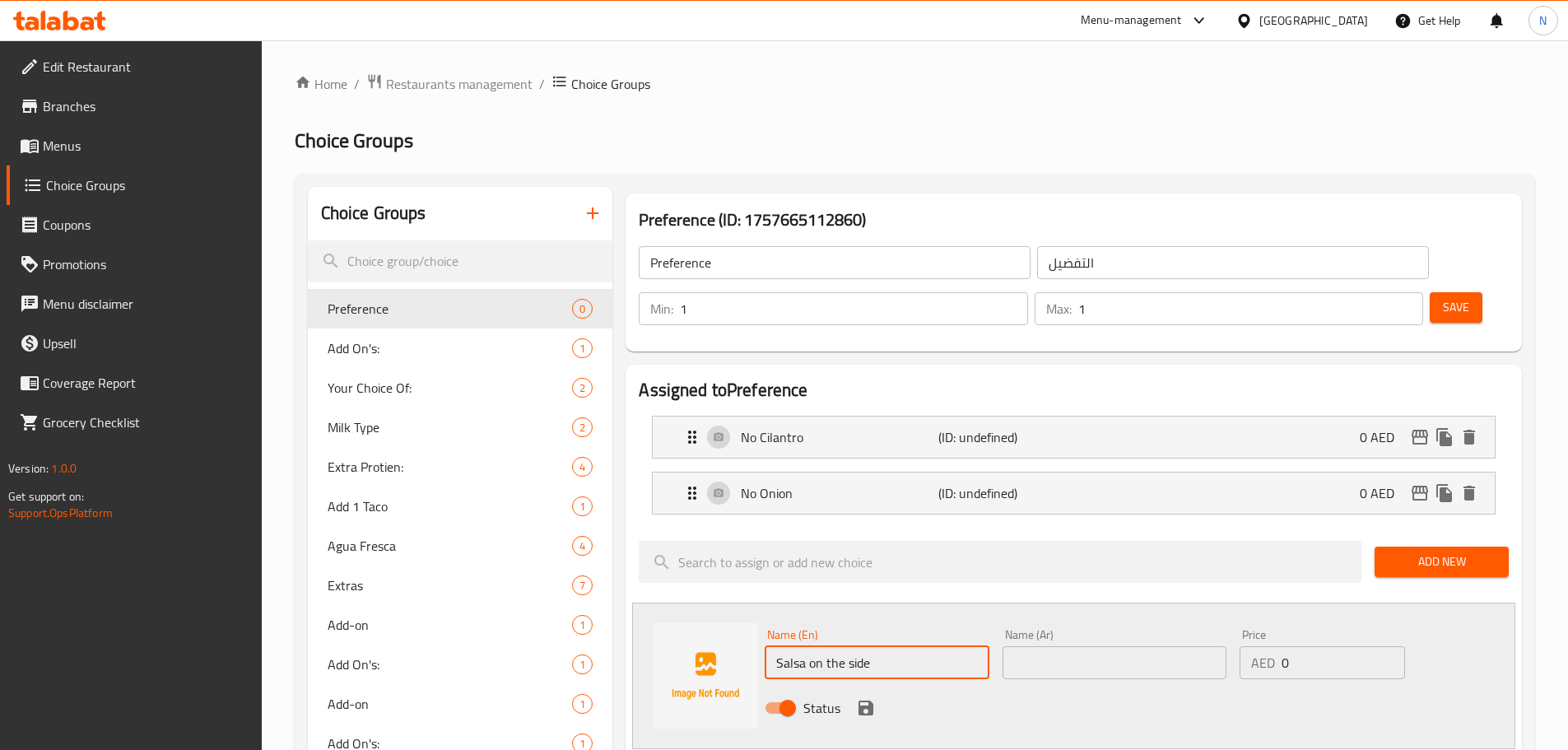
click at [852, 646] on input "Salsa on the side" at bounding box center [877, 663] width 224 height 33
click at [814, 646] on input "Salsa on The Side" at bounding box center [877, 663] width 224 height 33
type input "Salsa On The Side"
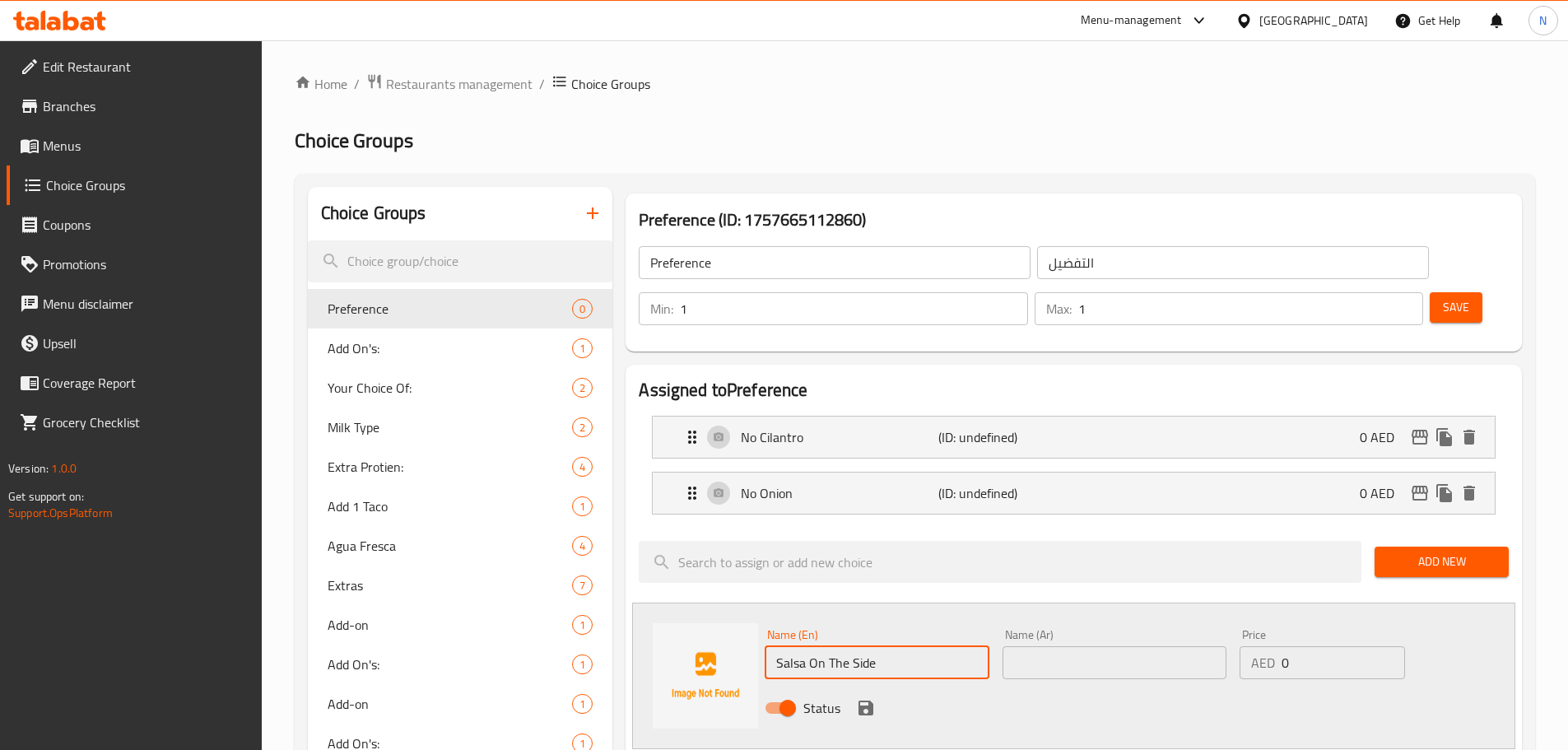
click at [1172, 646] on input "text" at bounding box center [1115, 663] width 224 height 33
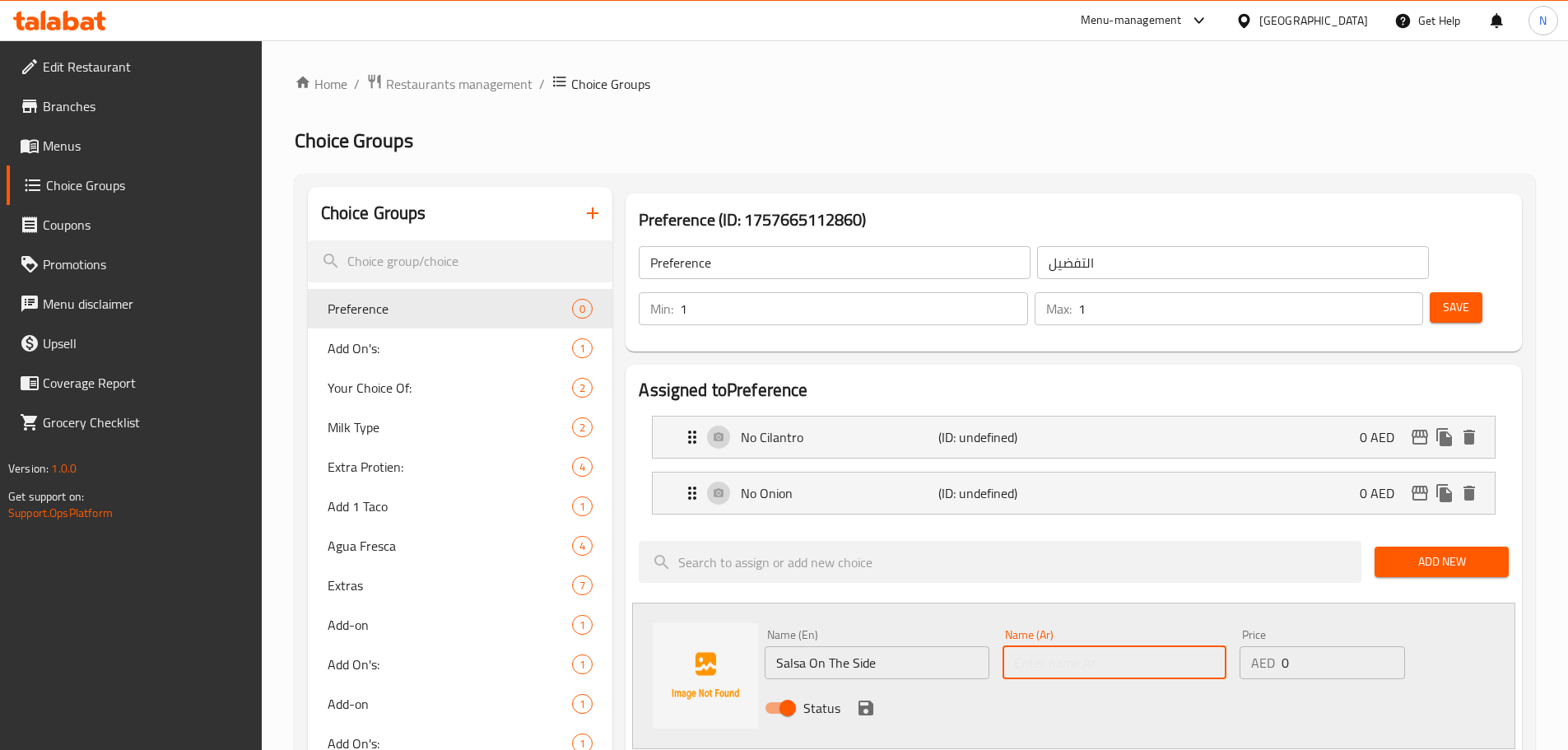
paste input "صلصة على الجانب"
type input "صلصة على الجانب"
click at [870, 700] on icon "save" at bounding box center [865, 707] width 15 height 15
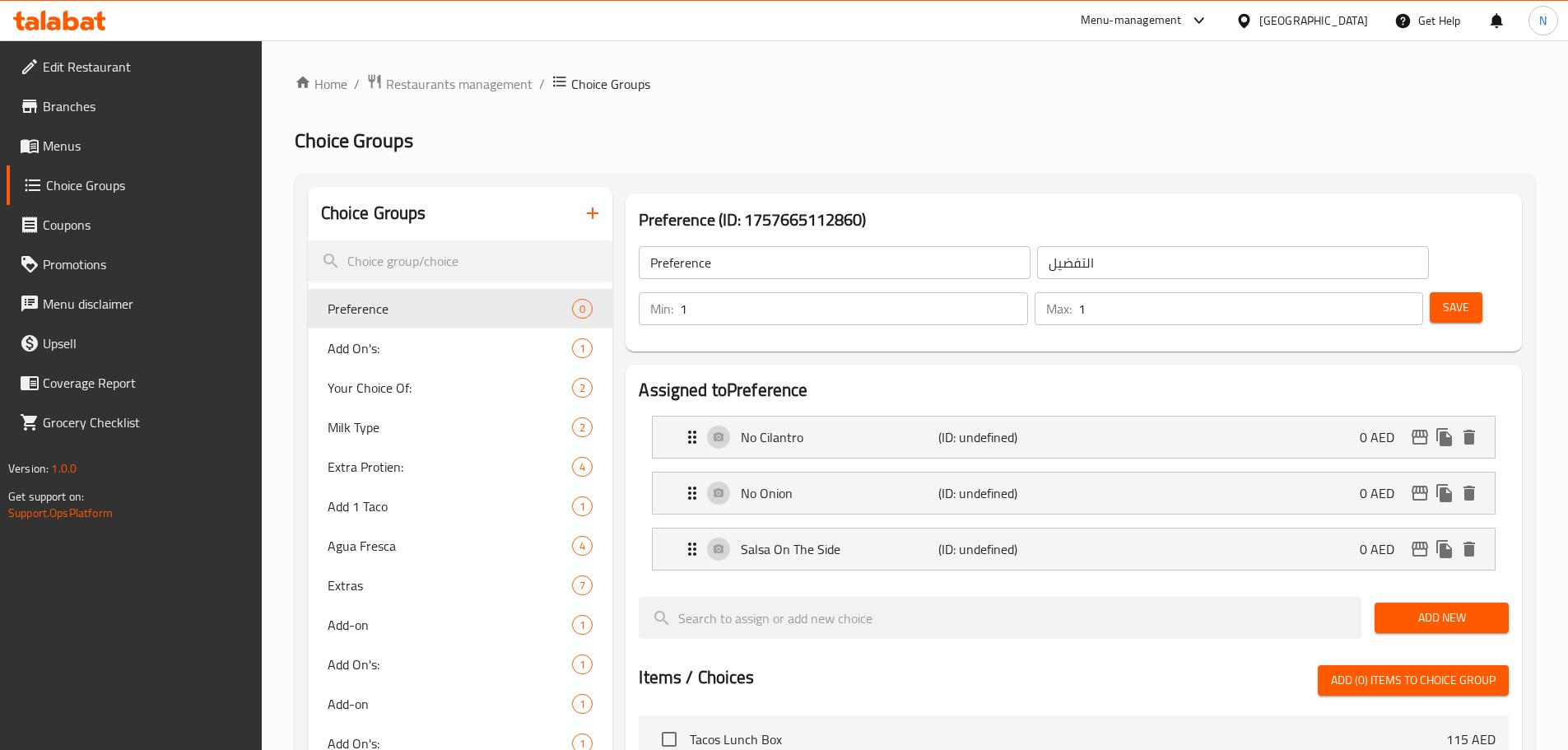
click at [1443, 297] on span "Save" at bounding box center [1456, 307] width 26 height 21
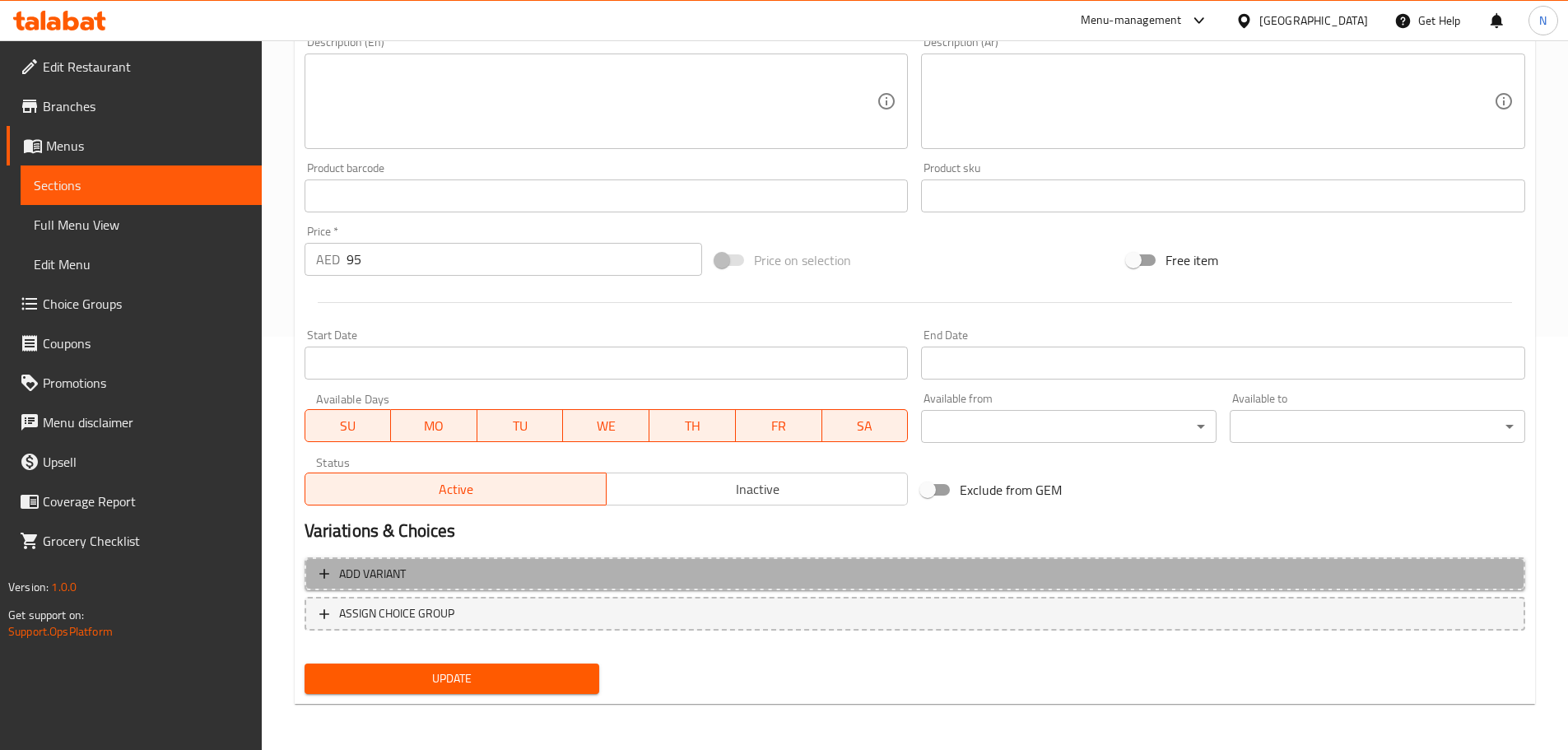
click at [499, 571] on span "Add variant" at bounding box center [915, 574] width 1191 height 21
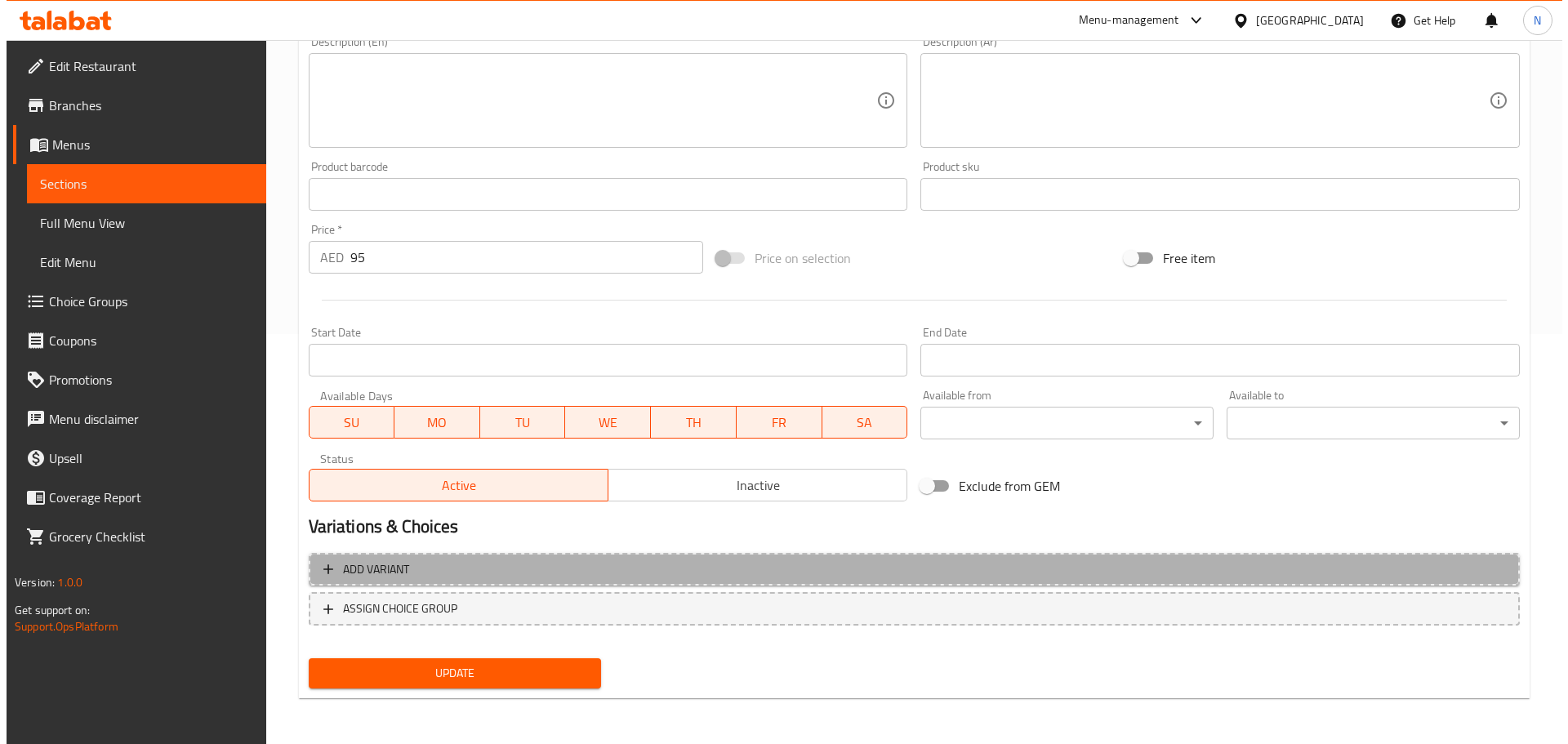
scroll to position [399, 0]
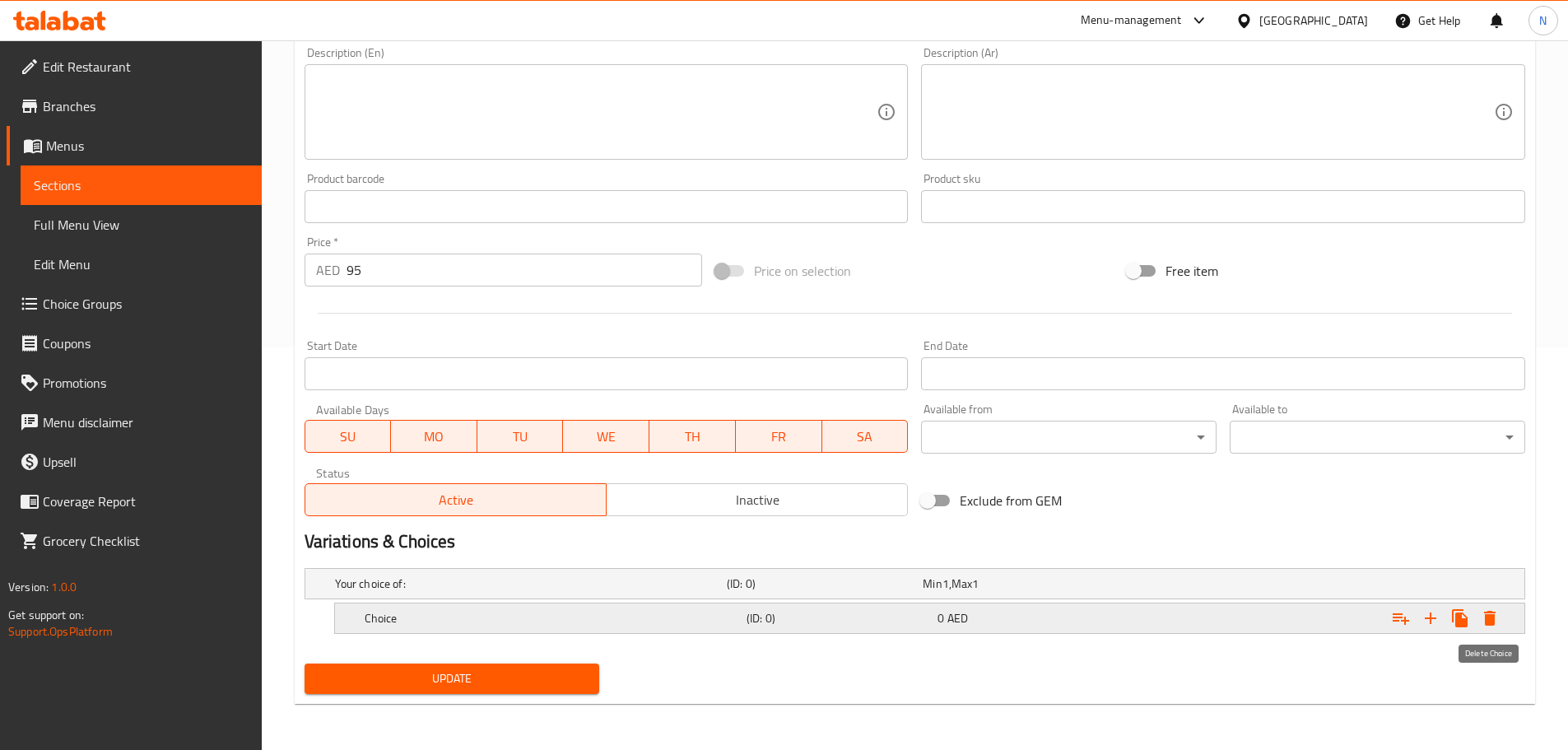
click at [1490, 617] on icon "Expand" at bounding box center [1490, 618] width 11 height 15
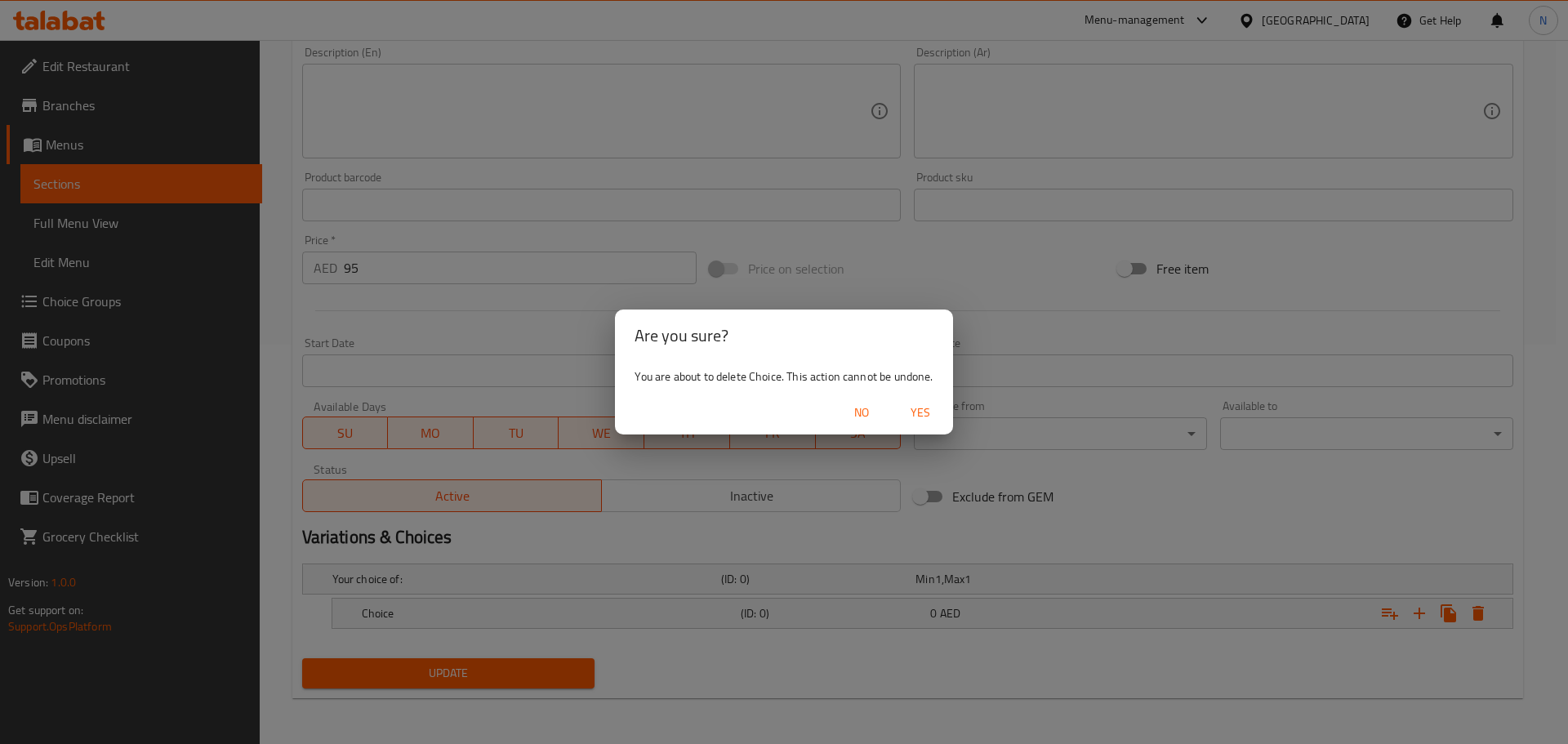
click at [930, 412] on span "Yes" at bounding box center [920, 413] width 39 height 21
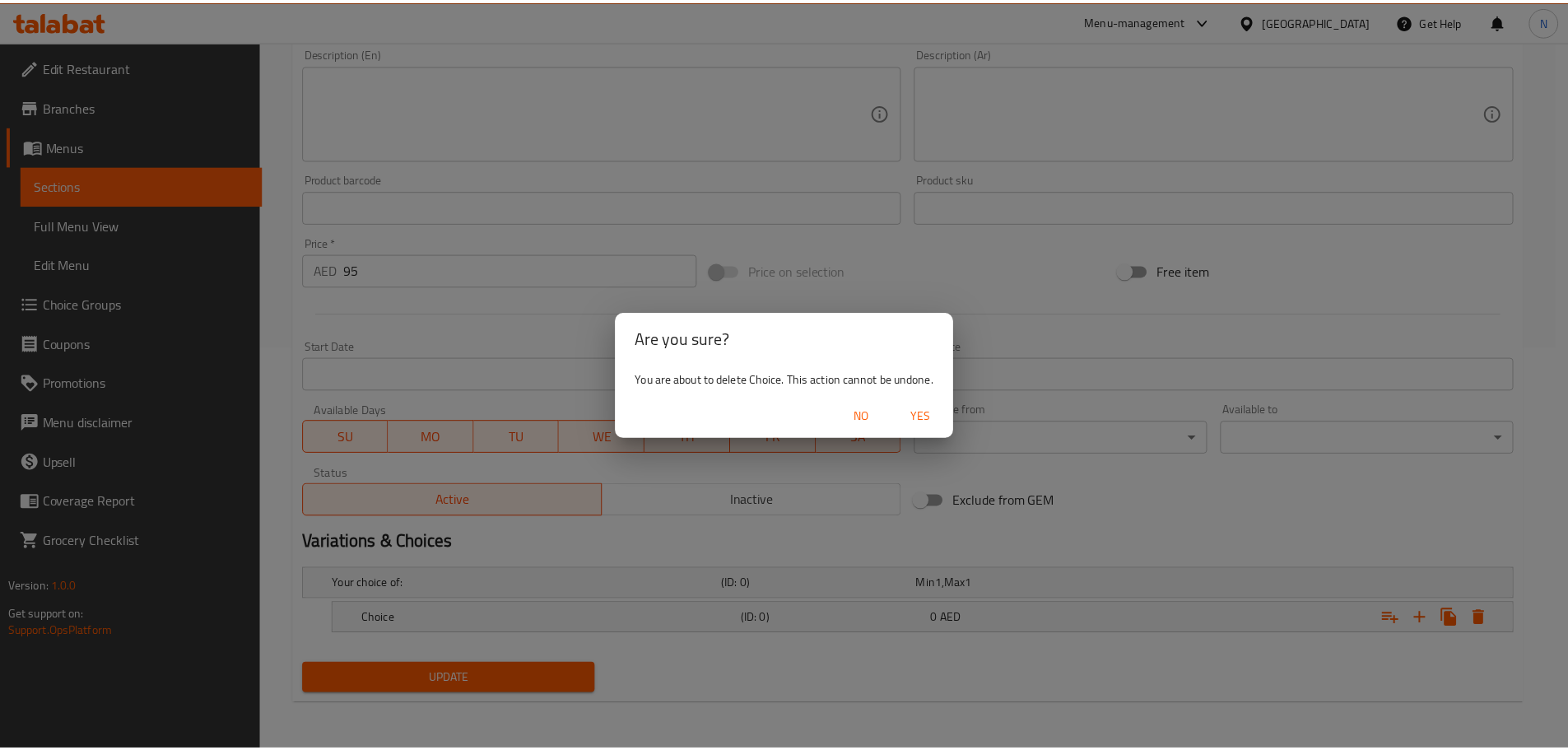
scroll to position [396, 0]
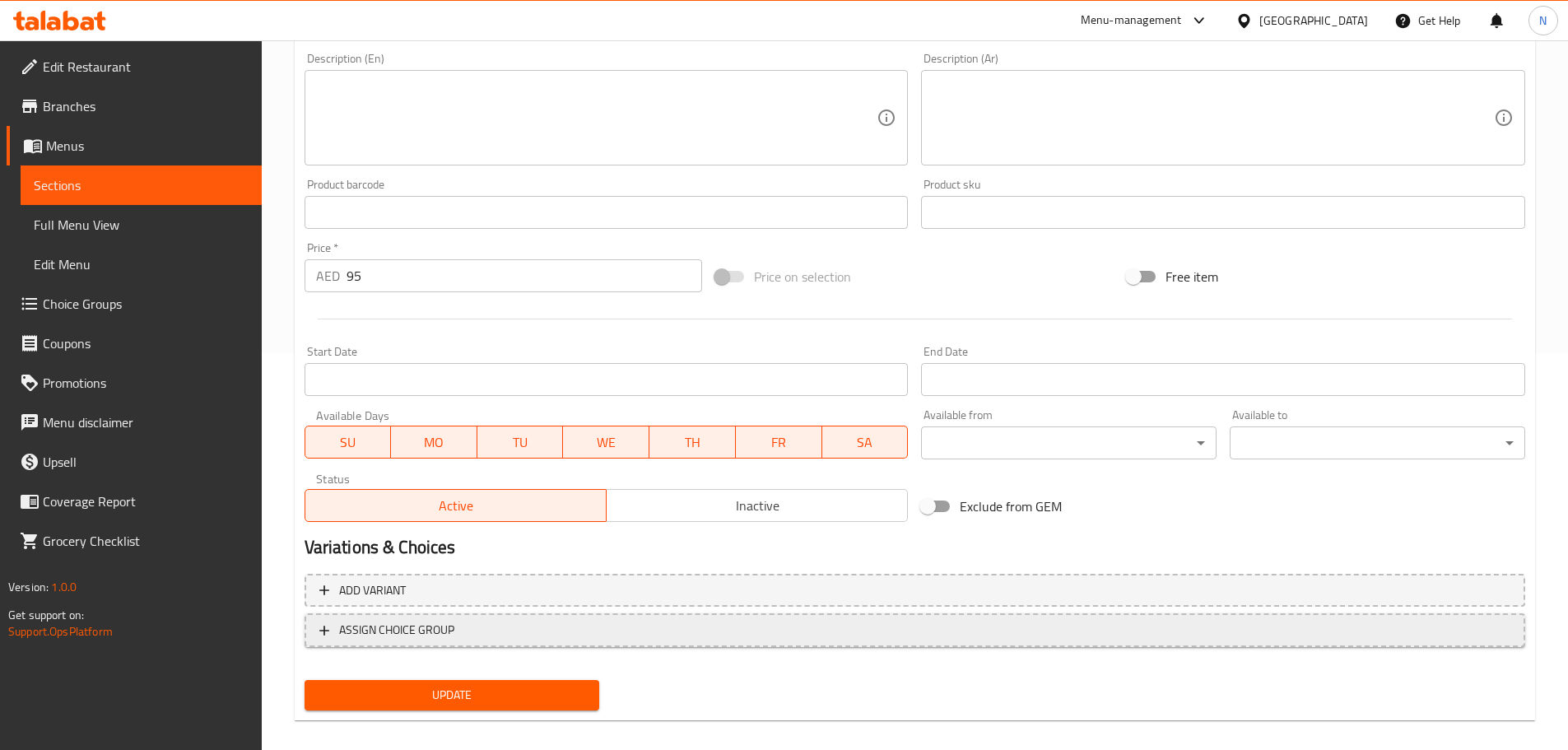
click at [1116, 638] on span "ASSIGN CHOICE GROUP" at bounding box center [915, 630] width 1191 height 21
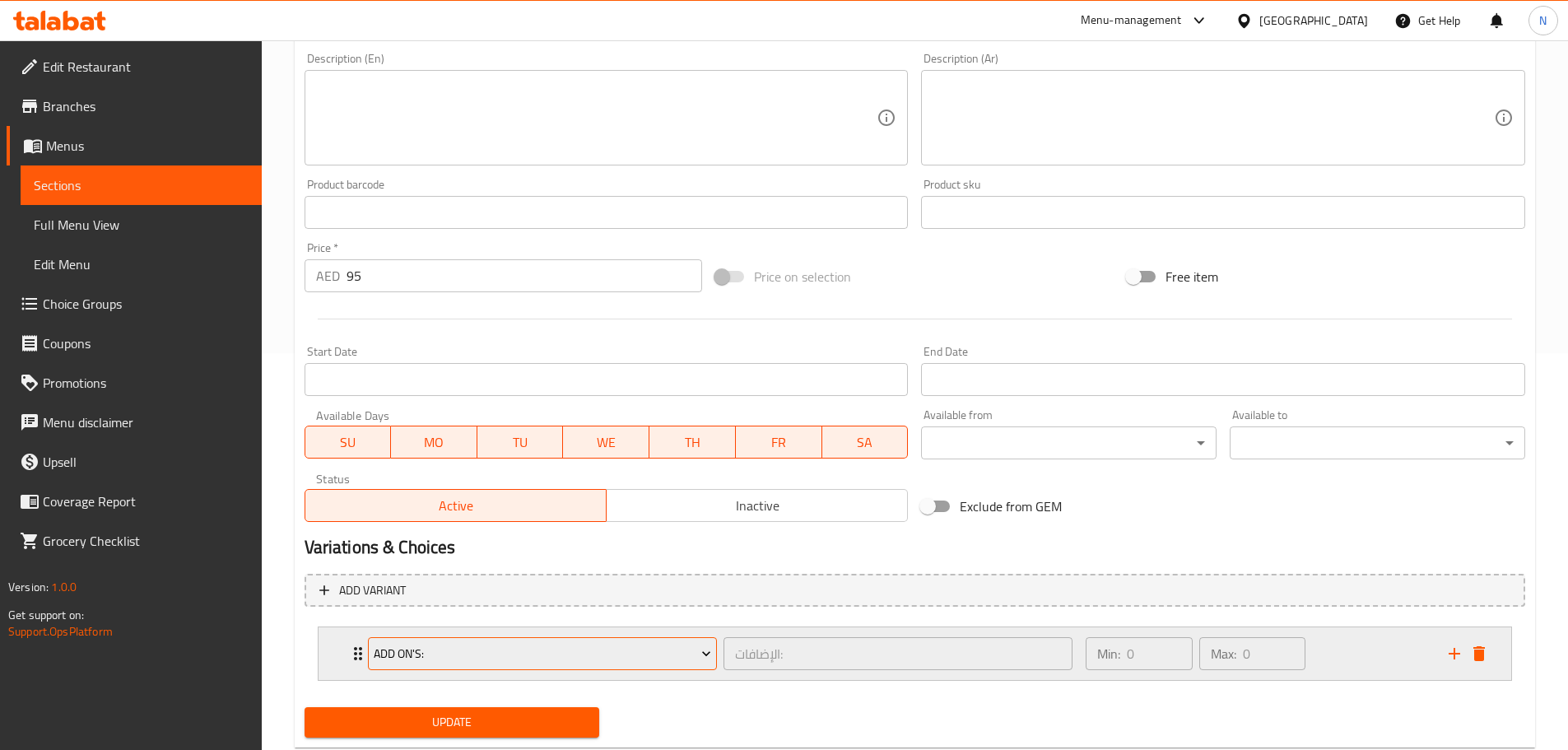
click at [540, 645] on span "Add On's:" at bounding box center [542, 654] width 337 height 21
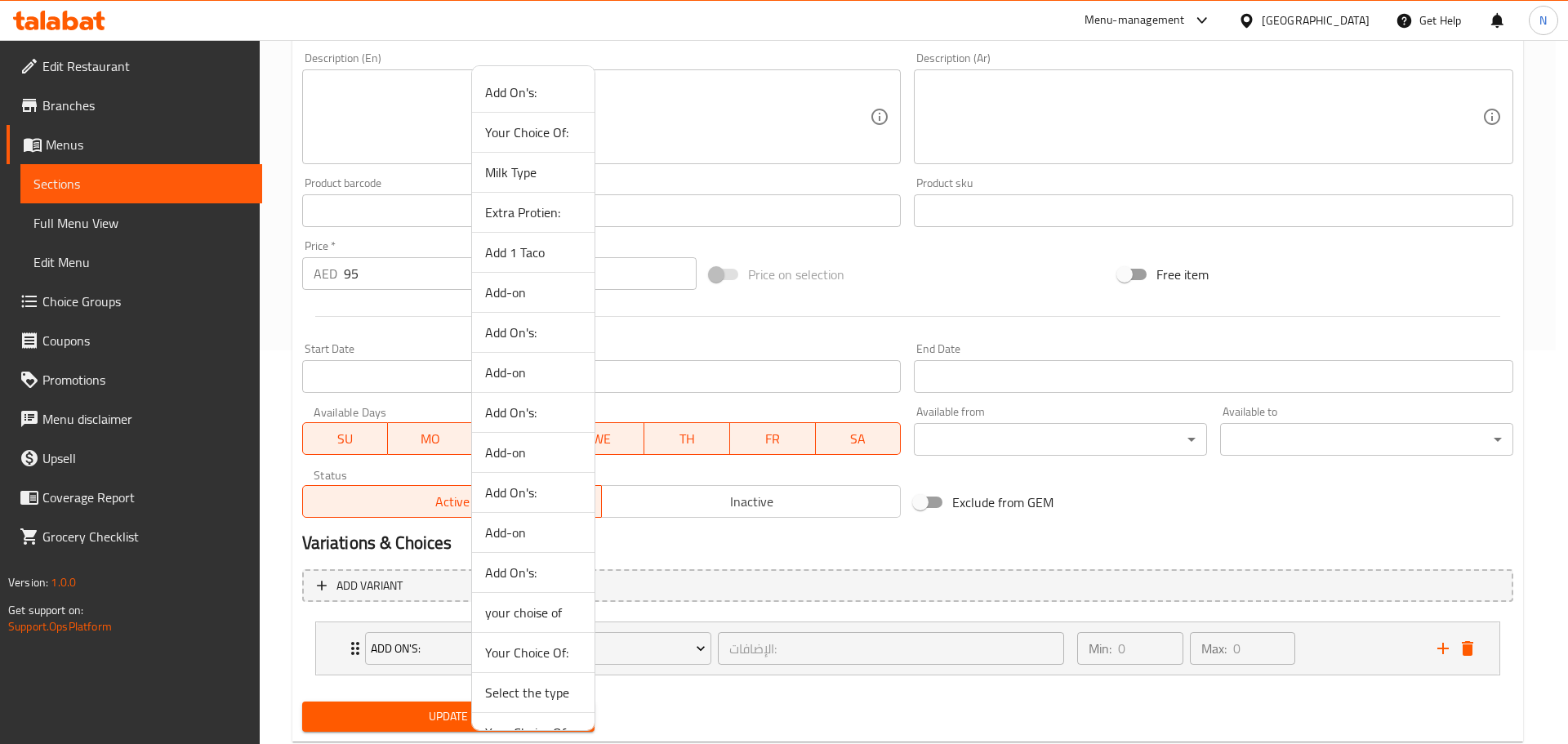
click at [570, 251] on span "Add 1 Taco" at bounding box center [532, 252] width 96 height 20
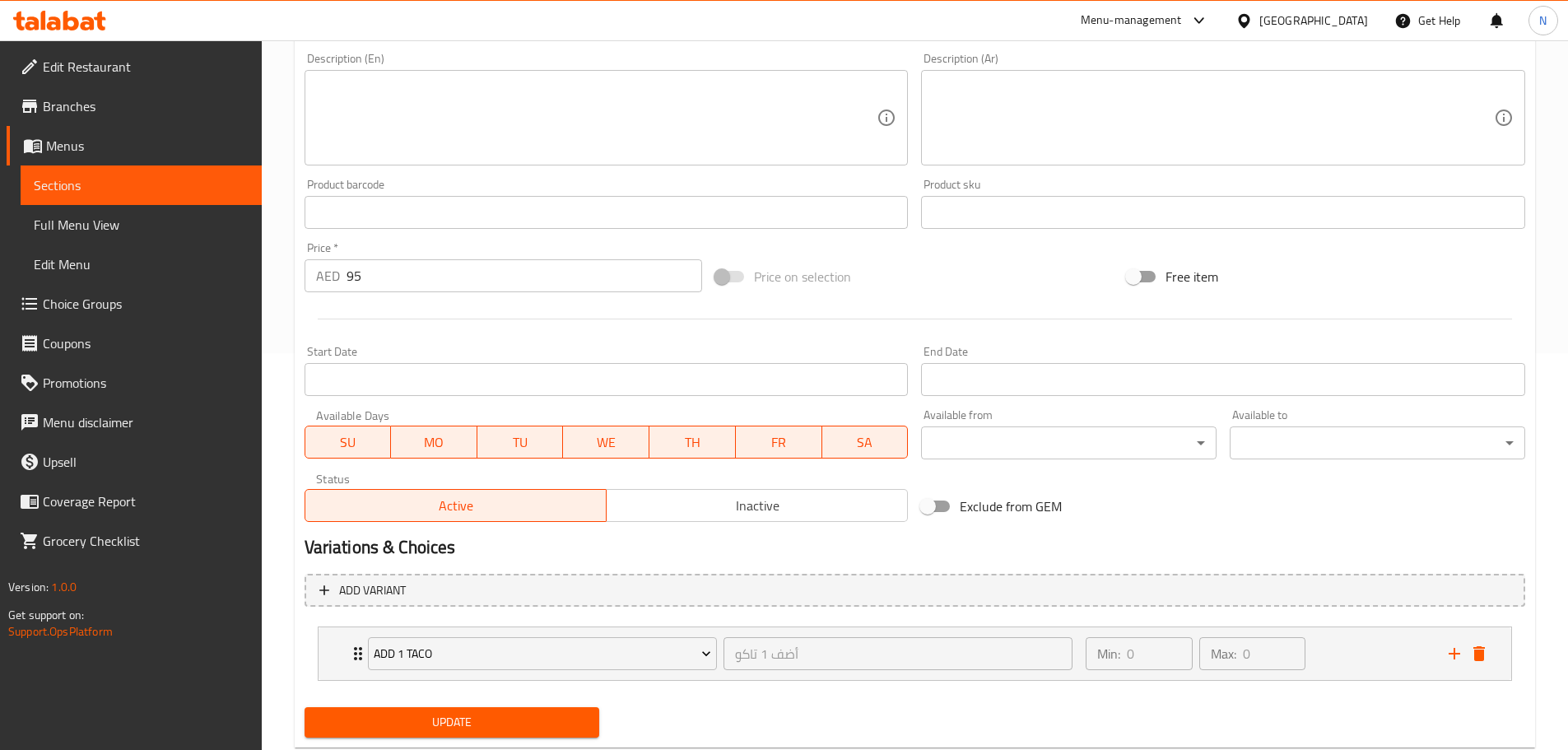
click at [472, 723] on span "Update" at bounding box center [452, 722] width 269 height 21
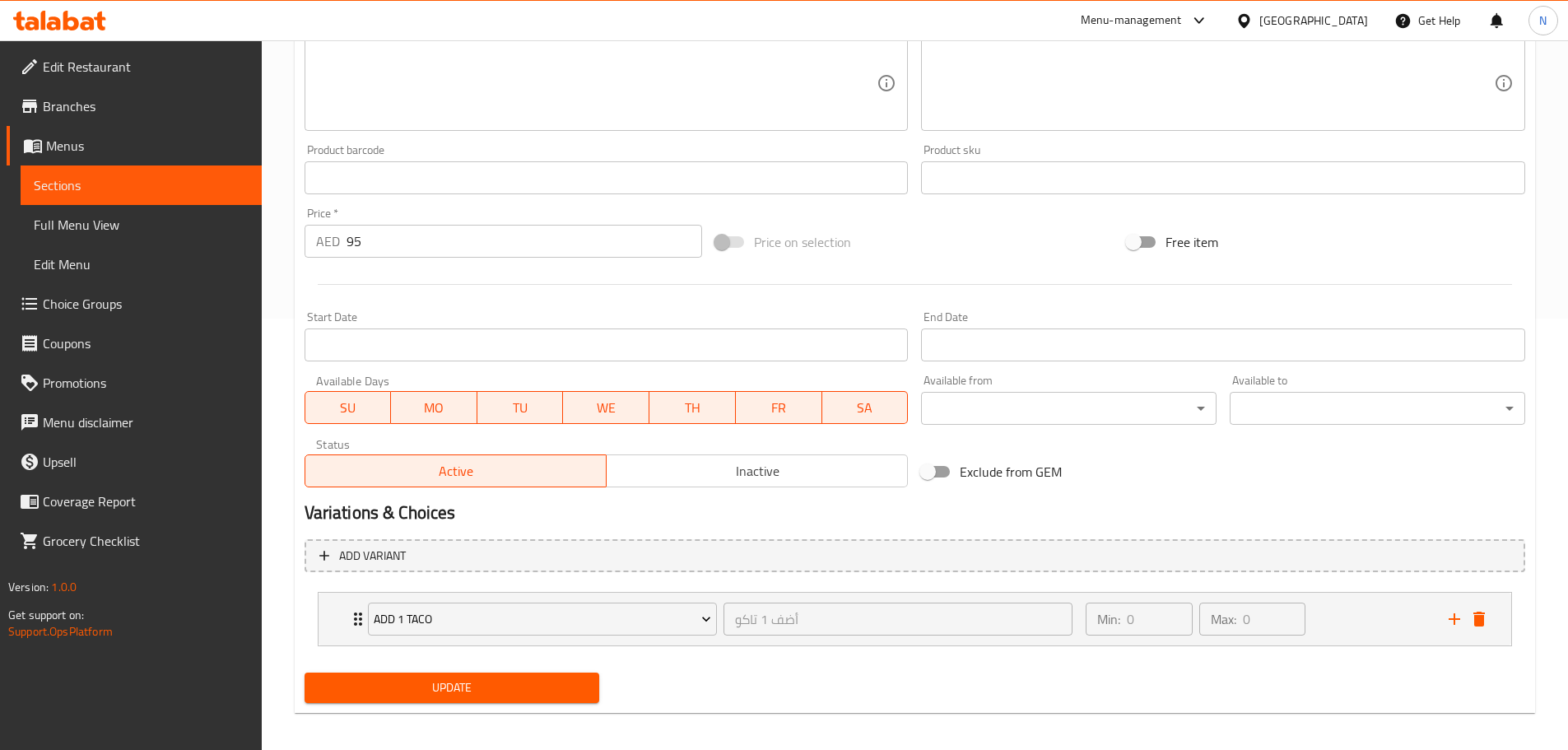
scroll to position [440, 0]
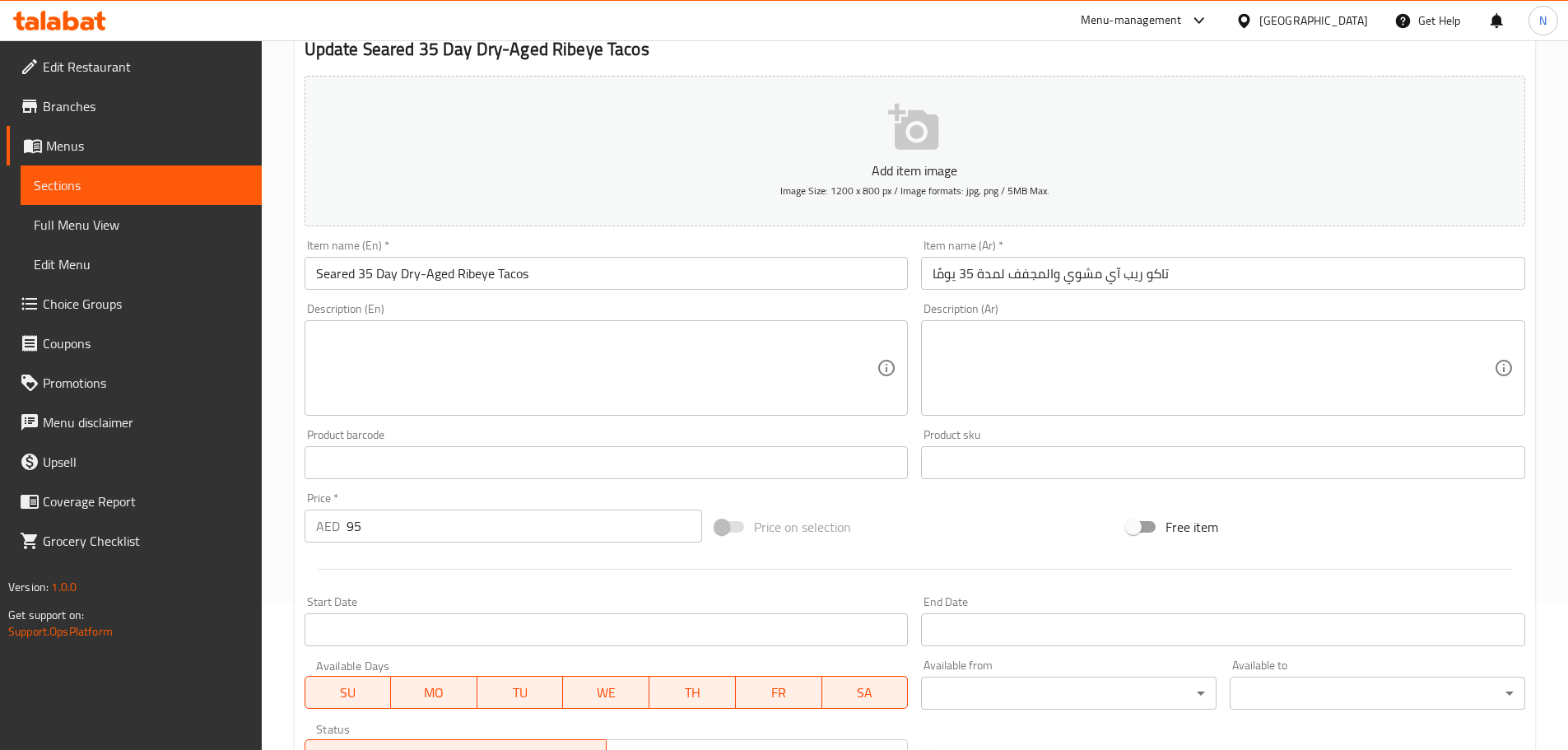
scroll to position [440, 0]
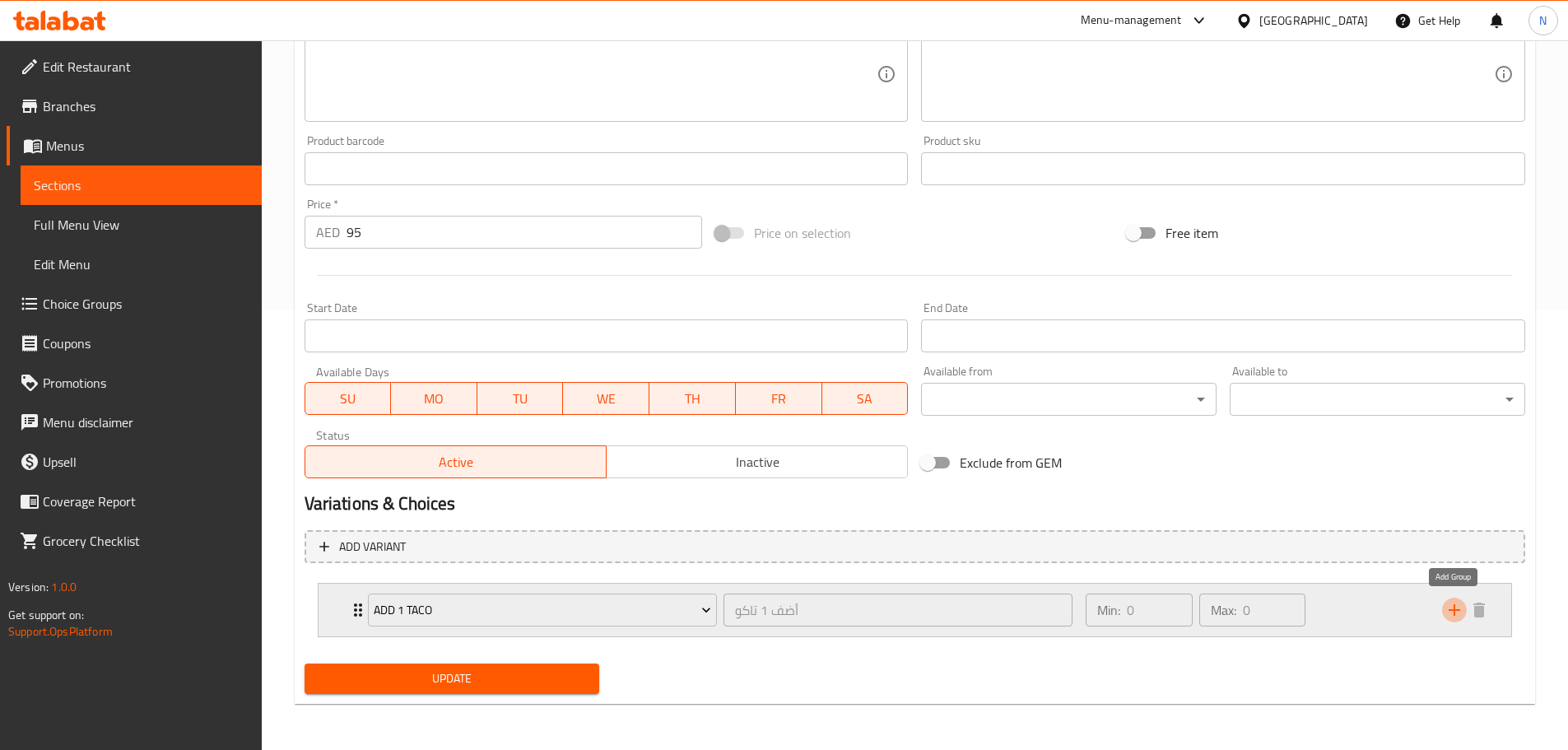
click at [1458, 604] on icon "add" at bounding box center [1455, 610] width 20 height 20
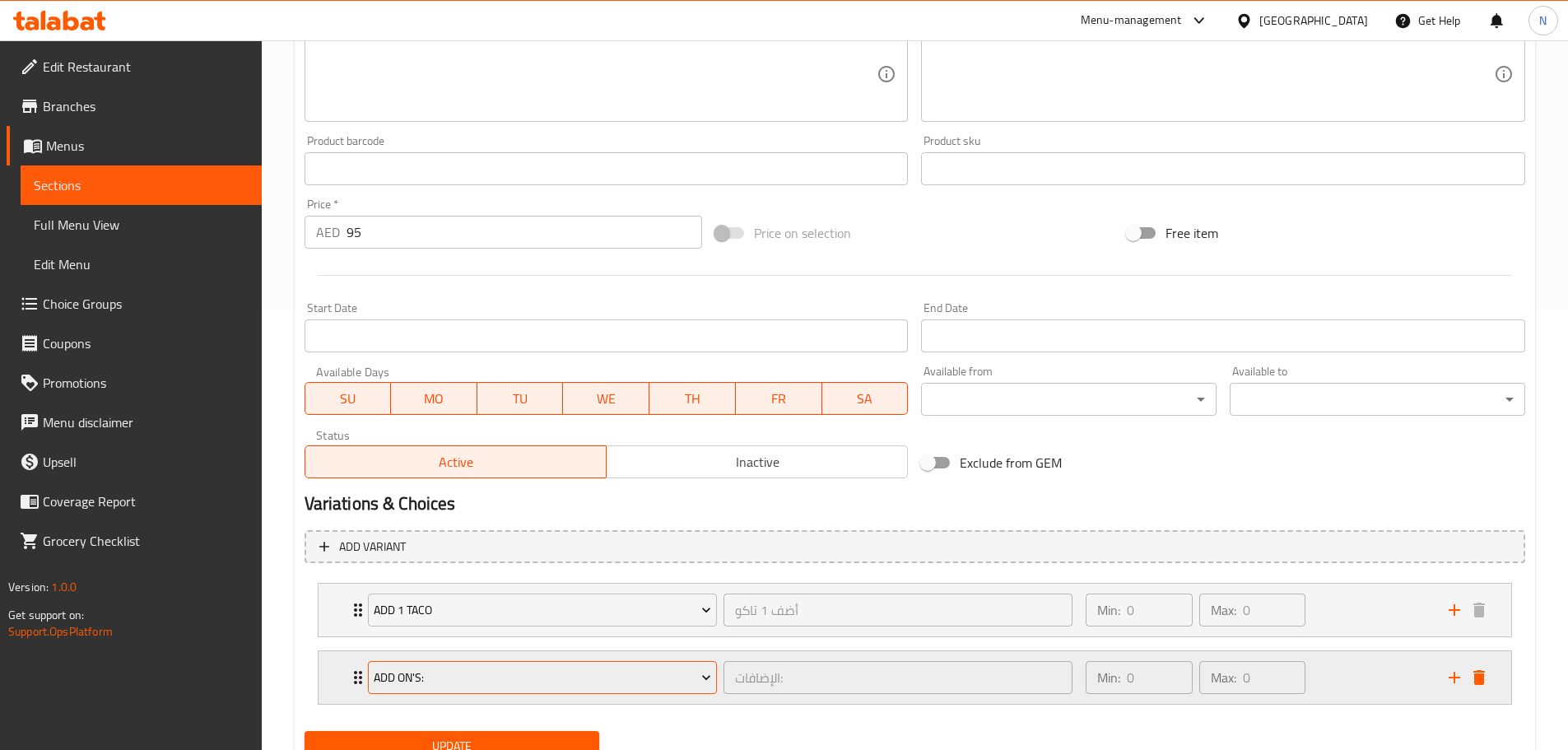
click at [515, 672] on span "Add On's:" at bounding box center [542, 678] width 337 height 21
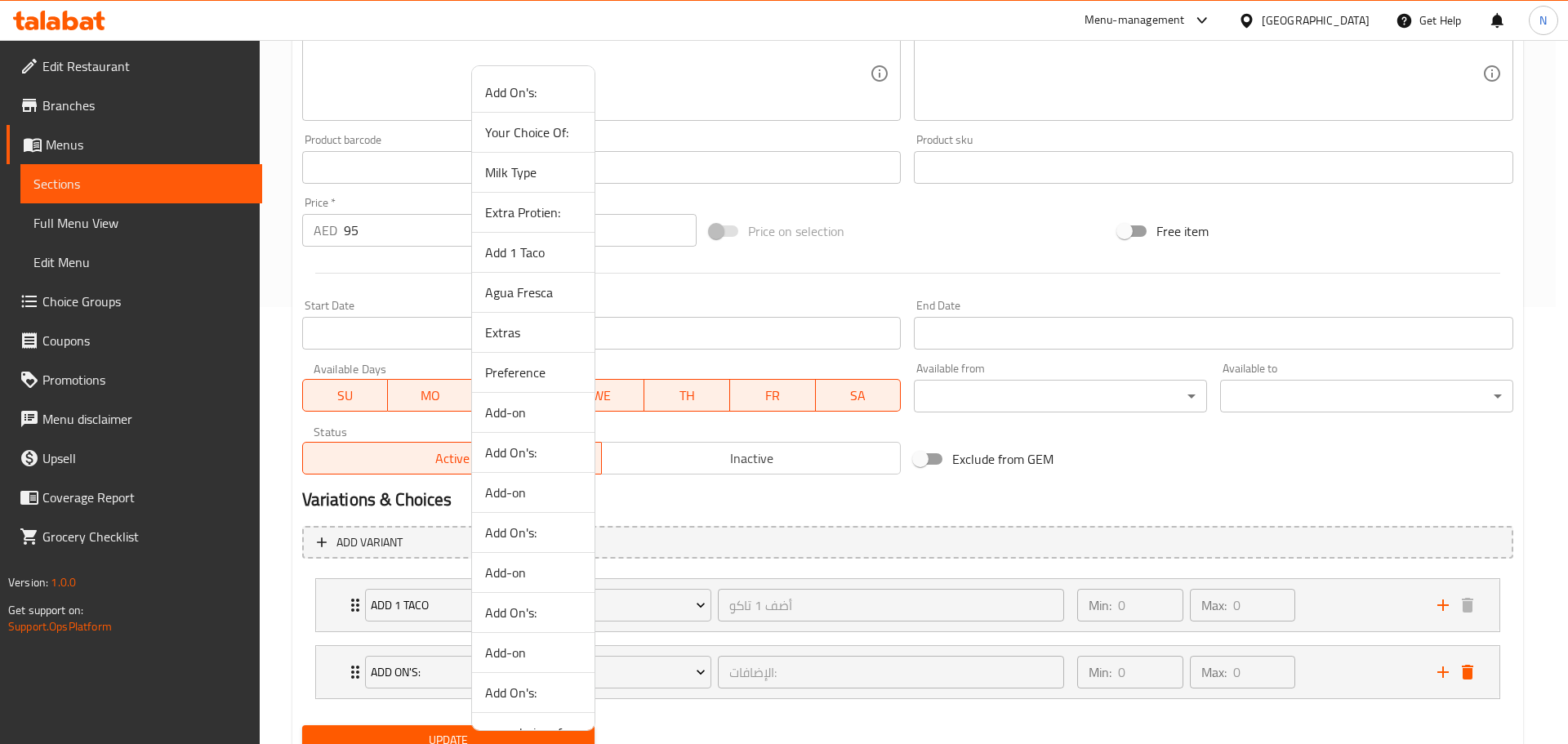
click at [528, 289] on span "Agua Fresca" at bounding box center [532, 292] width 96 height 20
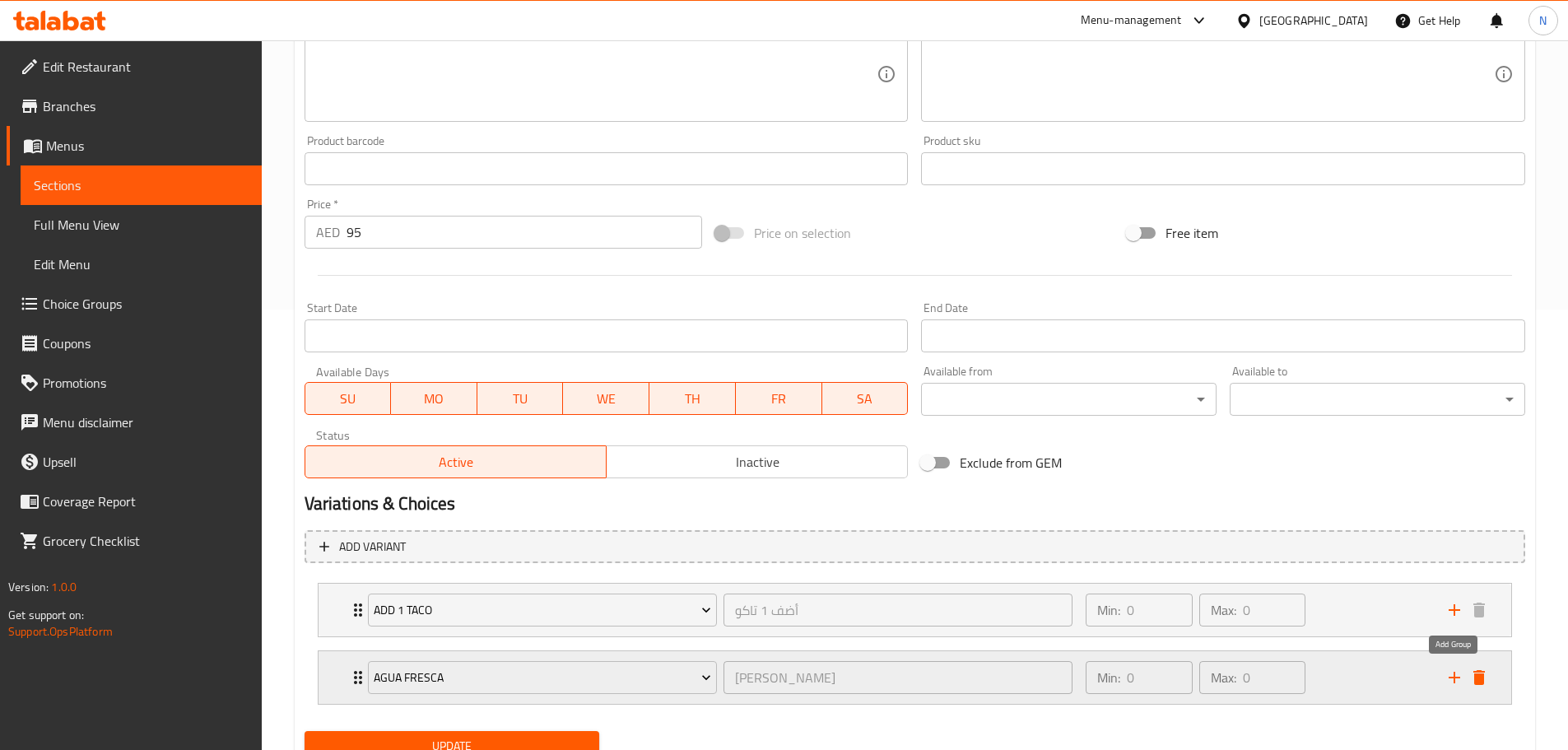
click at [1450, 673] on icon "add" at bounding box center [1455, 677] width 20 height 20
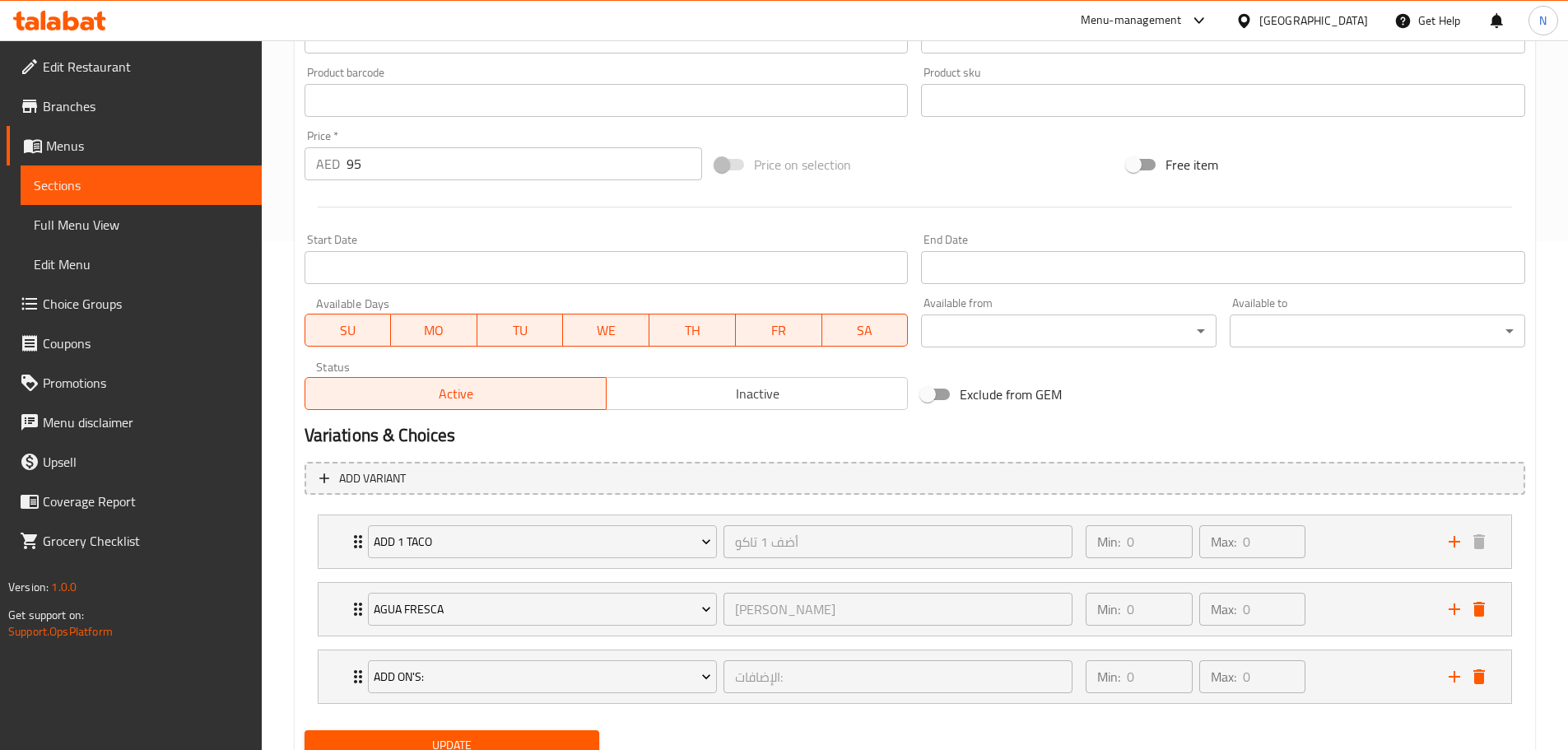
scroll to position [575, 0]
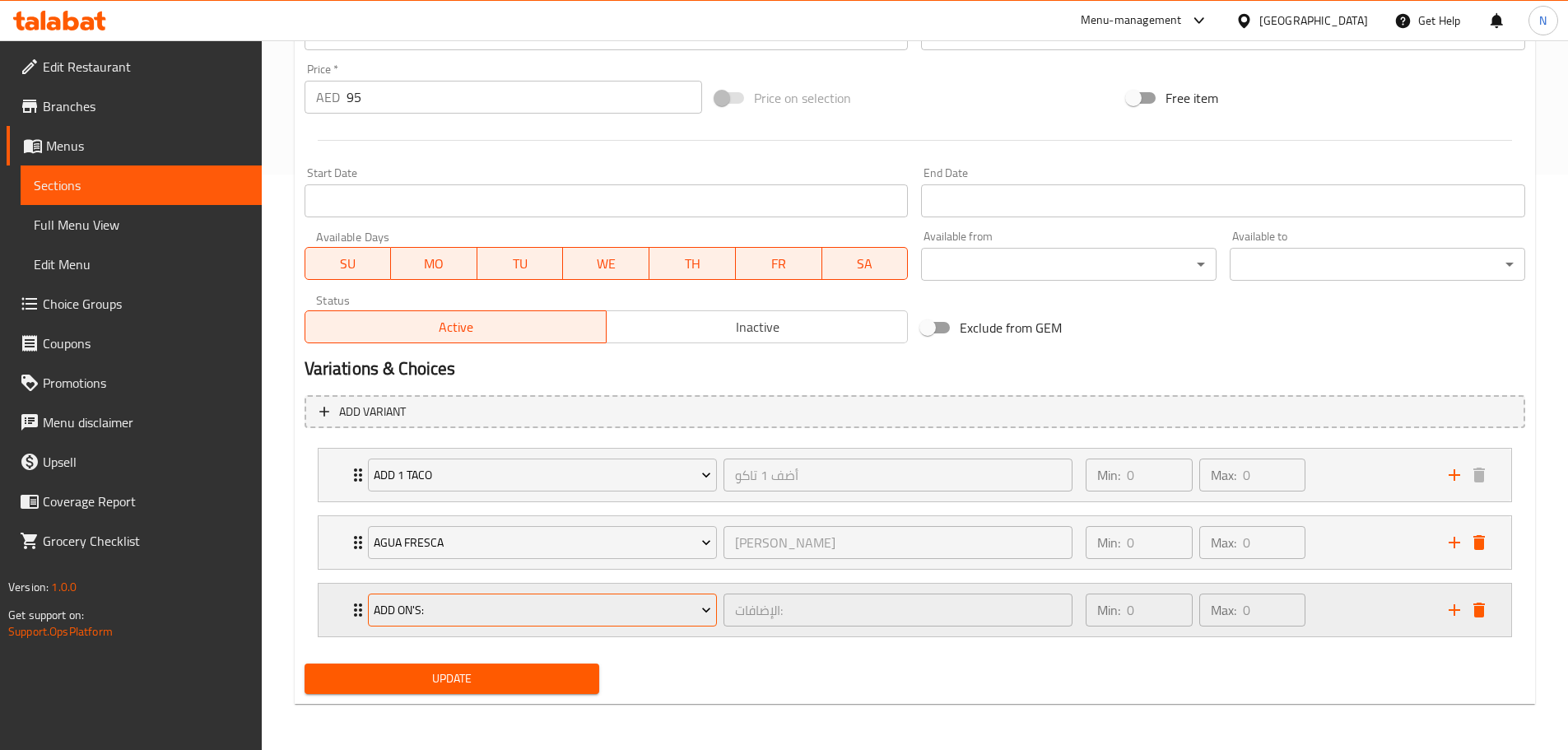
click at [458, 607] on span "Add On's:" at bounding box center [542, 611] width 337 height 21
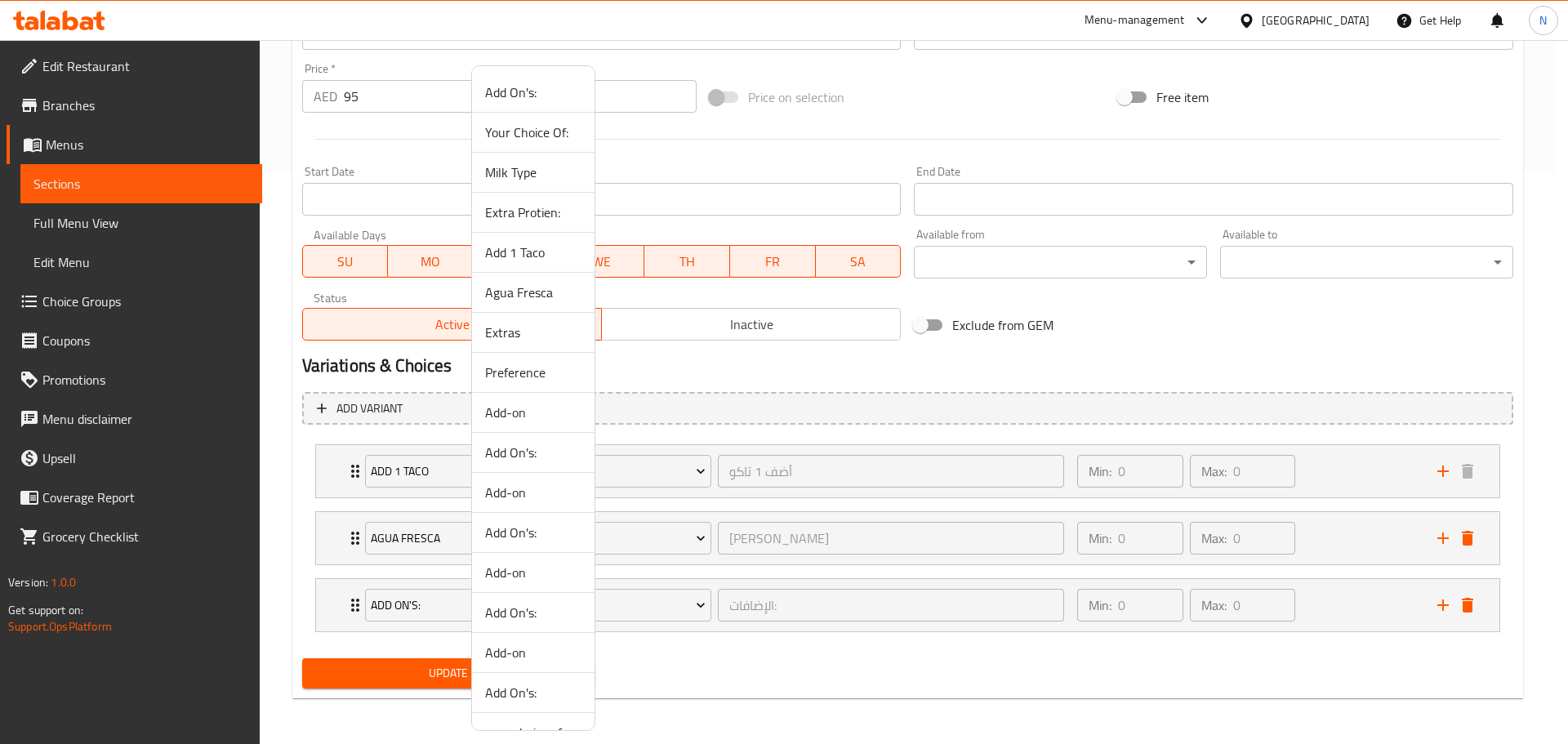
click at [529, 334] on span "Extras" at bounding box center [532, 332] width 96 height 20
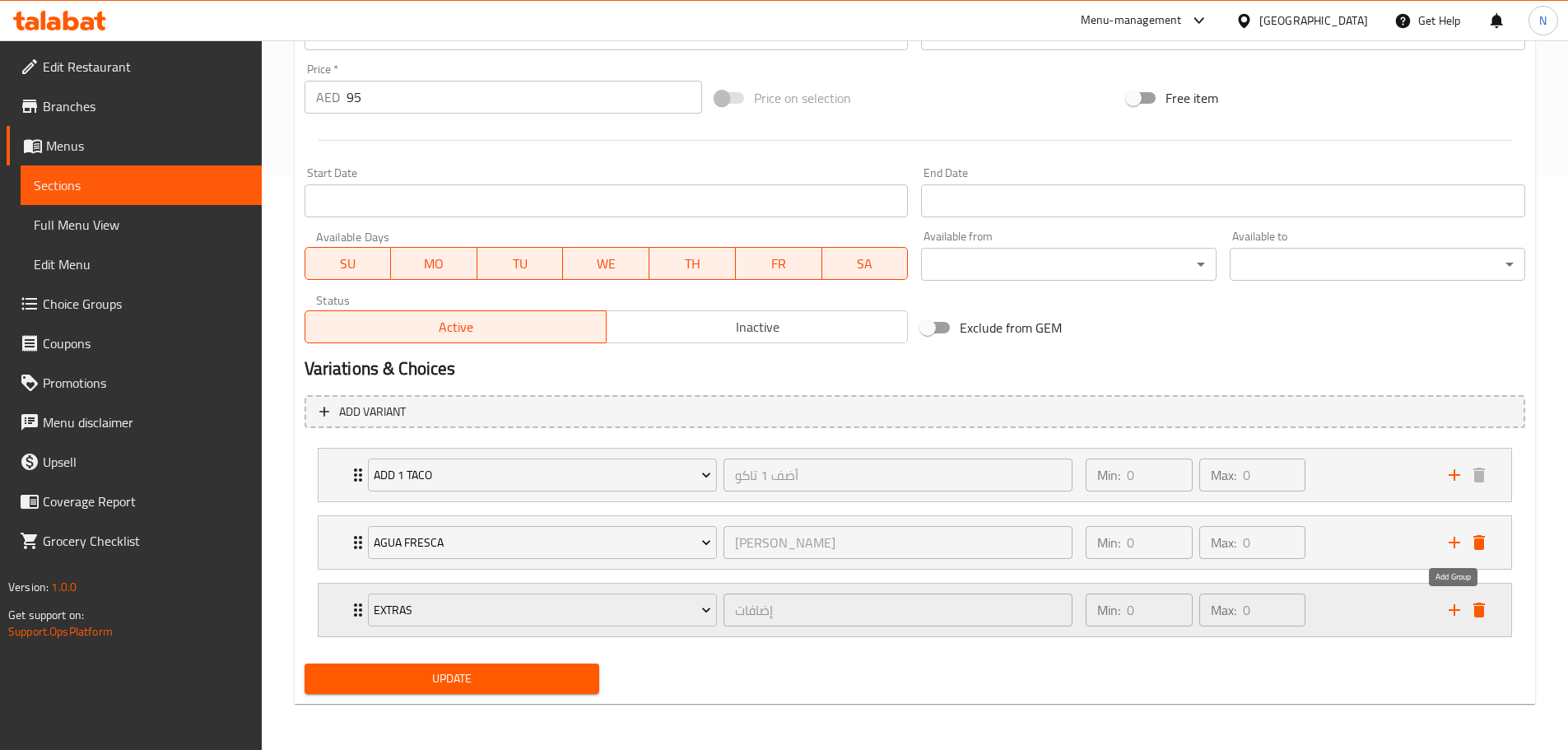
click at [1449, 602] on icon "add" at bounding box center [1455, 610] width 20 height 20
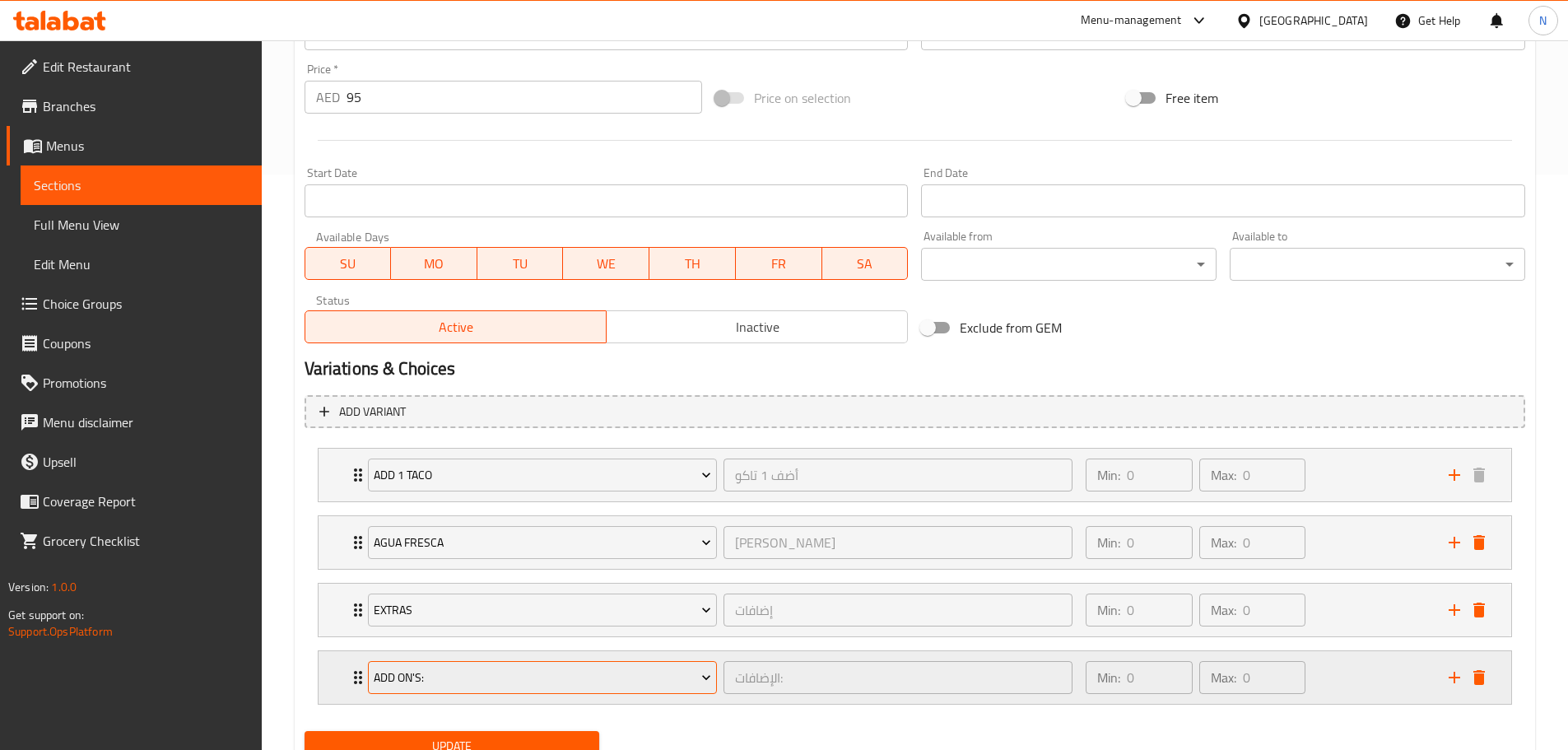
click at [510, 676] on span "Add On's:" at bounding box center [542, 678] width 337 height 21
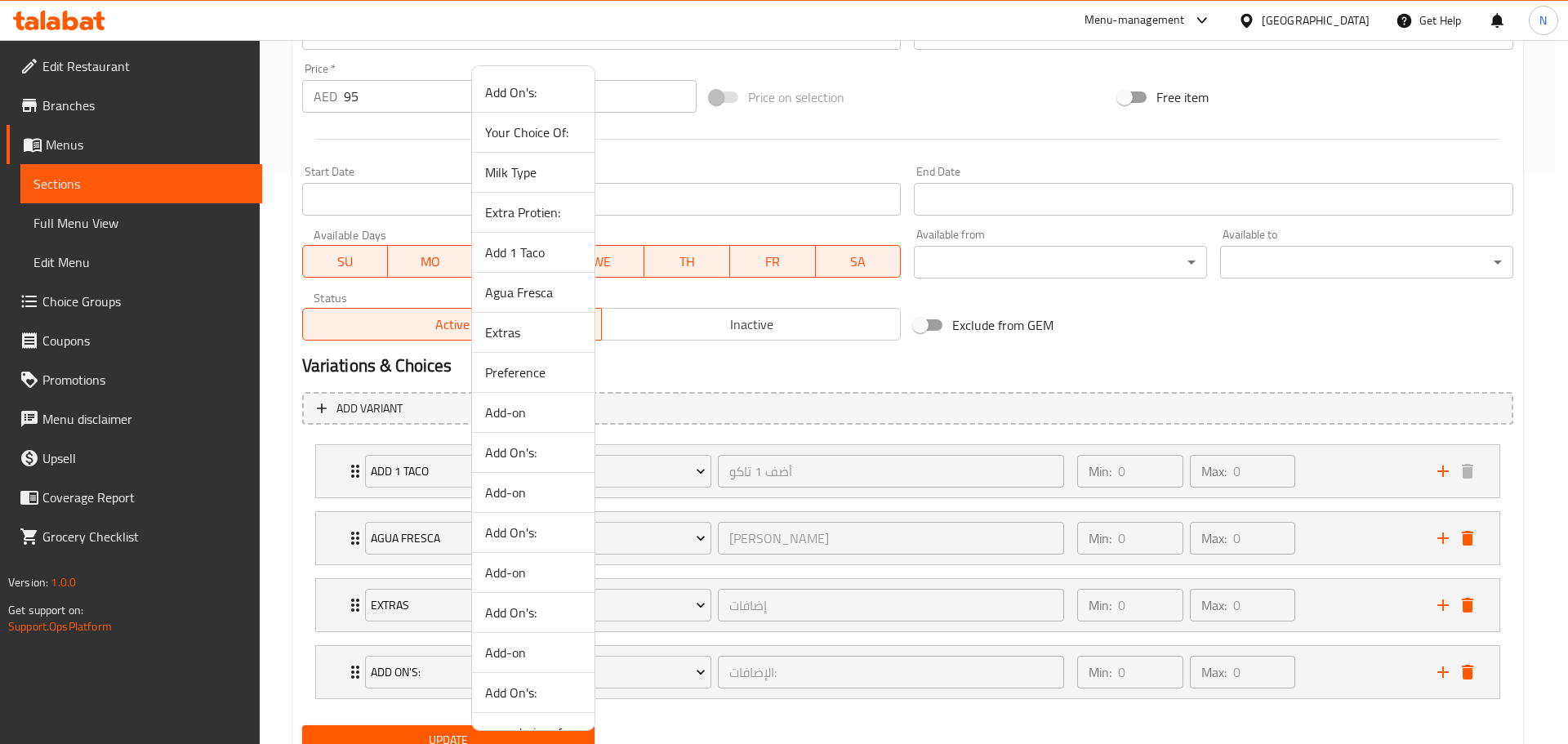
click at [532, 372] on span "Preference" at bounding box center [532, 372] width 96 height 20
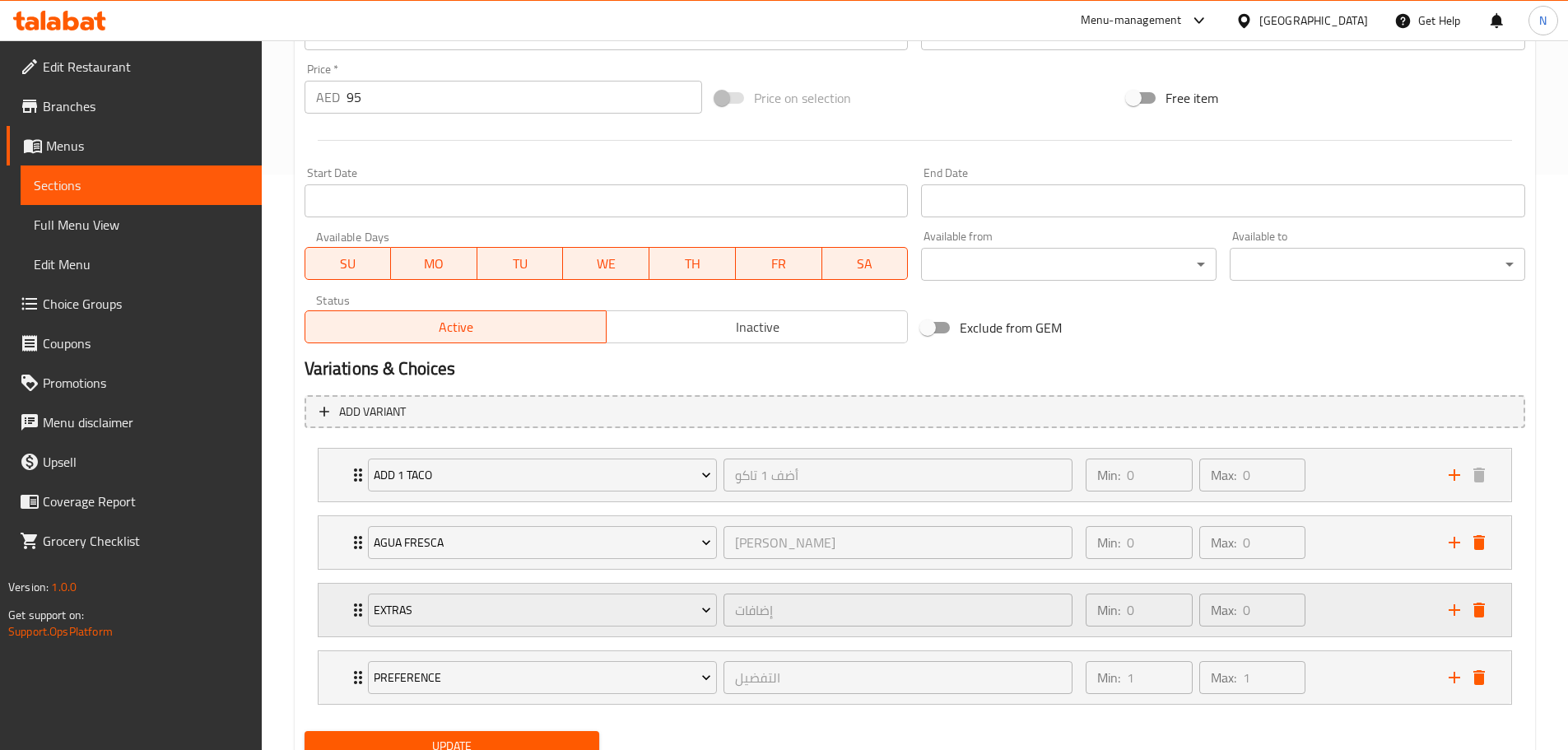
click at [1368, 602] on div "Min: 0 ​ Max: 0 ​" at bounding box center [1258, 610] width 363 height 52
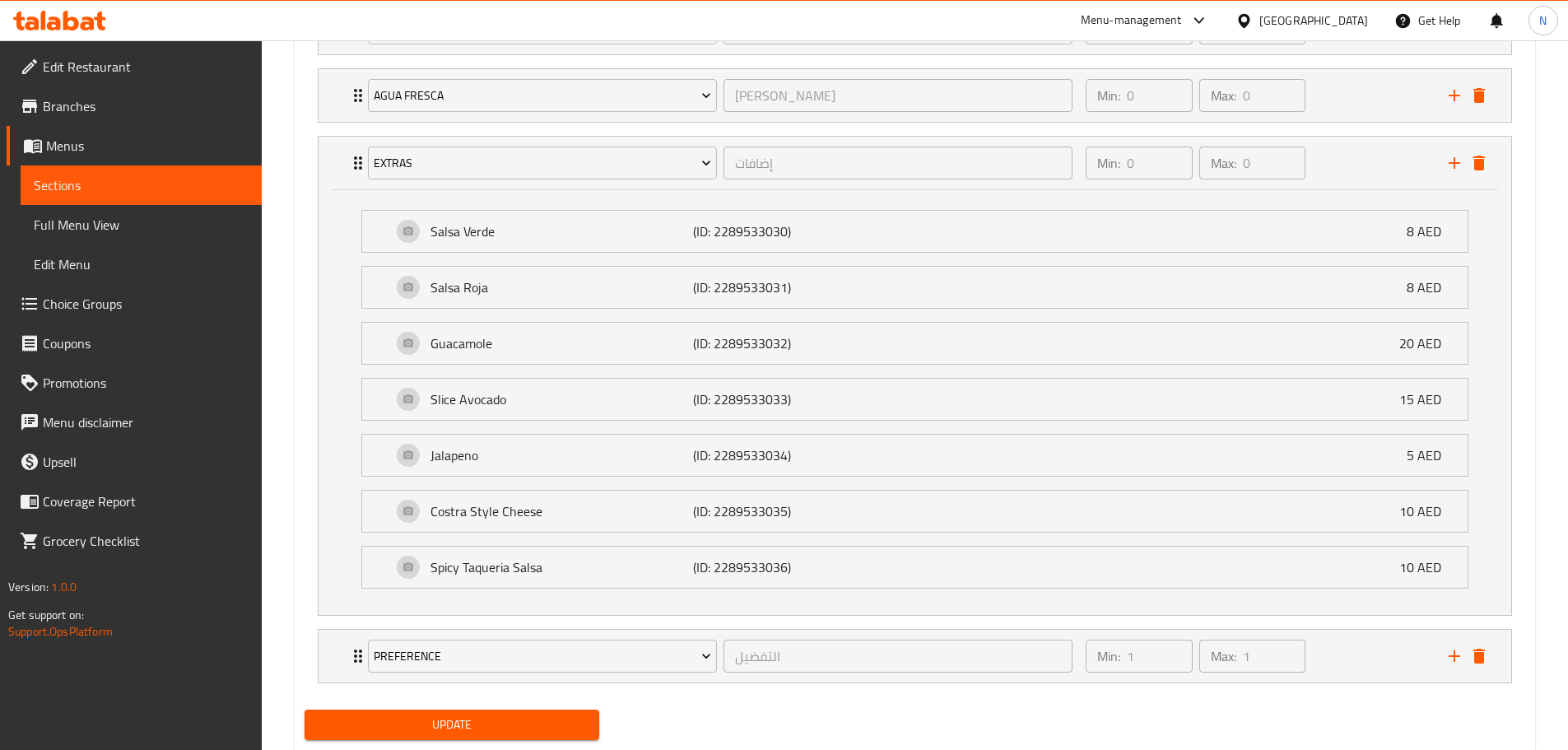
scroll to position [1068, 0]
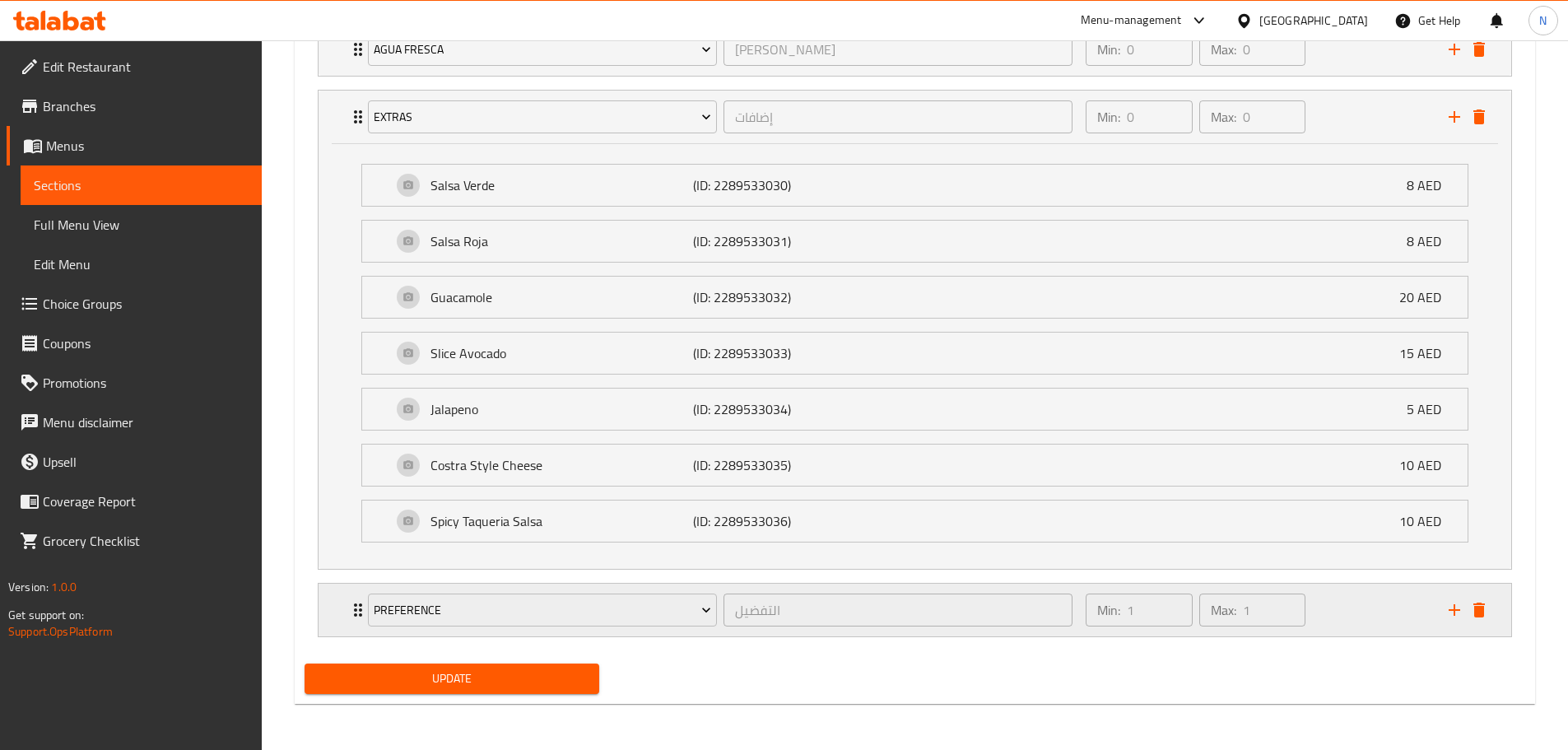
drag, startPoint x: 1353, startPoint y: 611, endPoint x: 1344, endPoint y: 609, distance: 9.2
click at [1354, 611] on div "Min: 1 ​ Max: 1 ​" at bounding box center [1258, 610] width 363 height 52
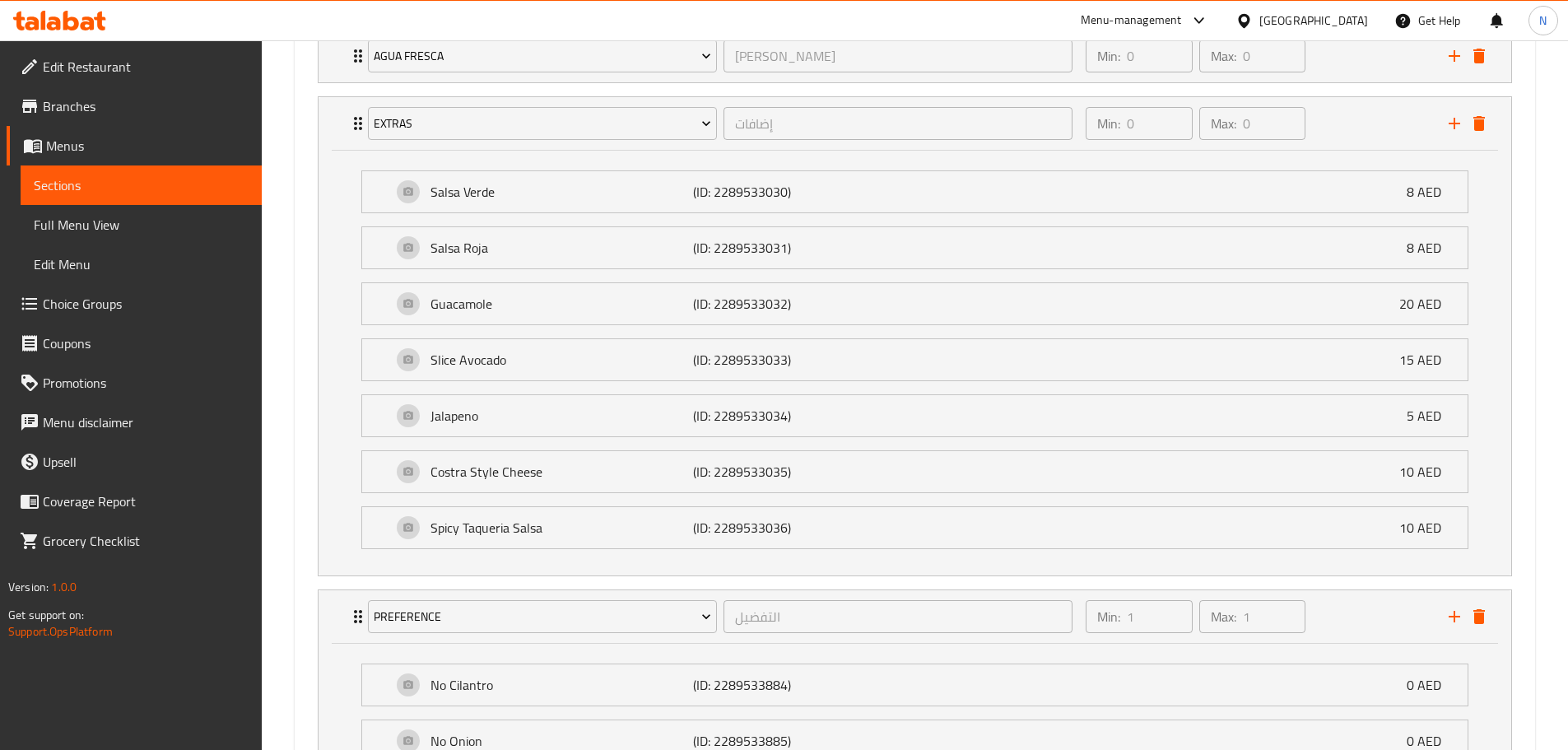
scroll to position [858, 0]
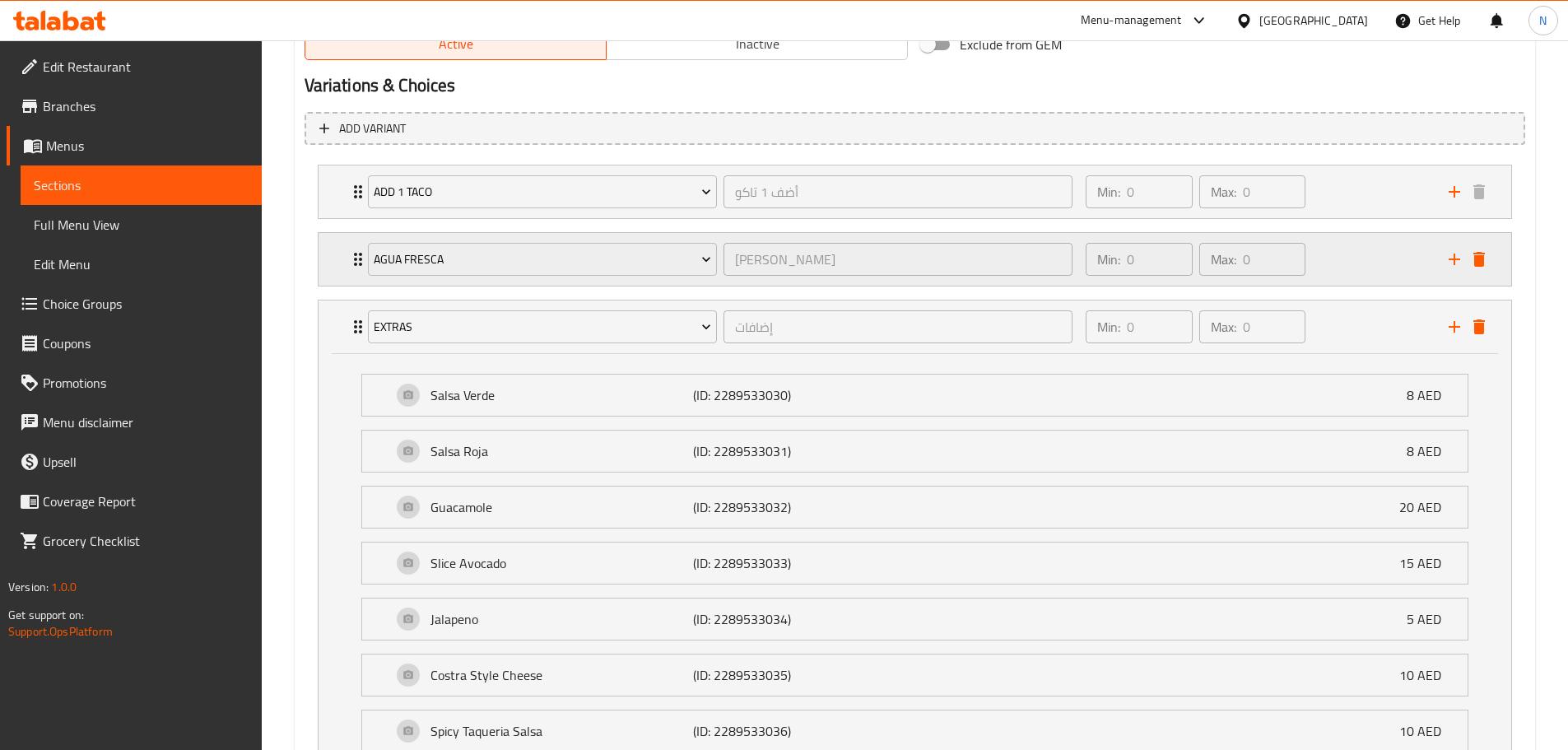
click at [1368, 274] on div "Min: 0 ​ Max: 0 ​" at bounding box center [1258, 259] width 363 height 52
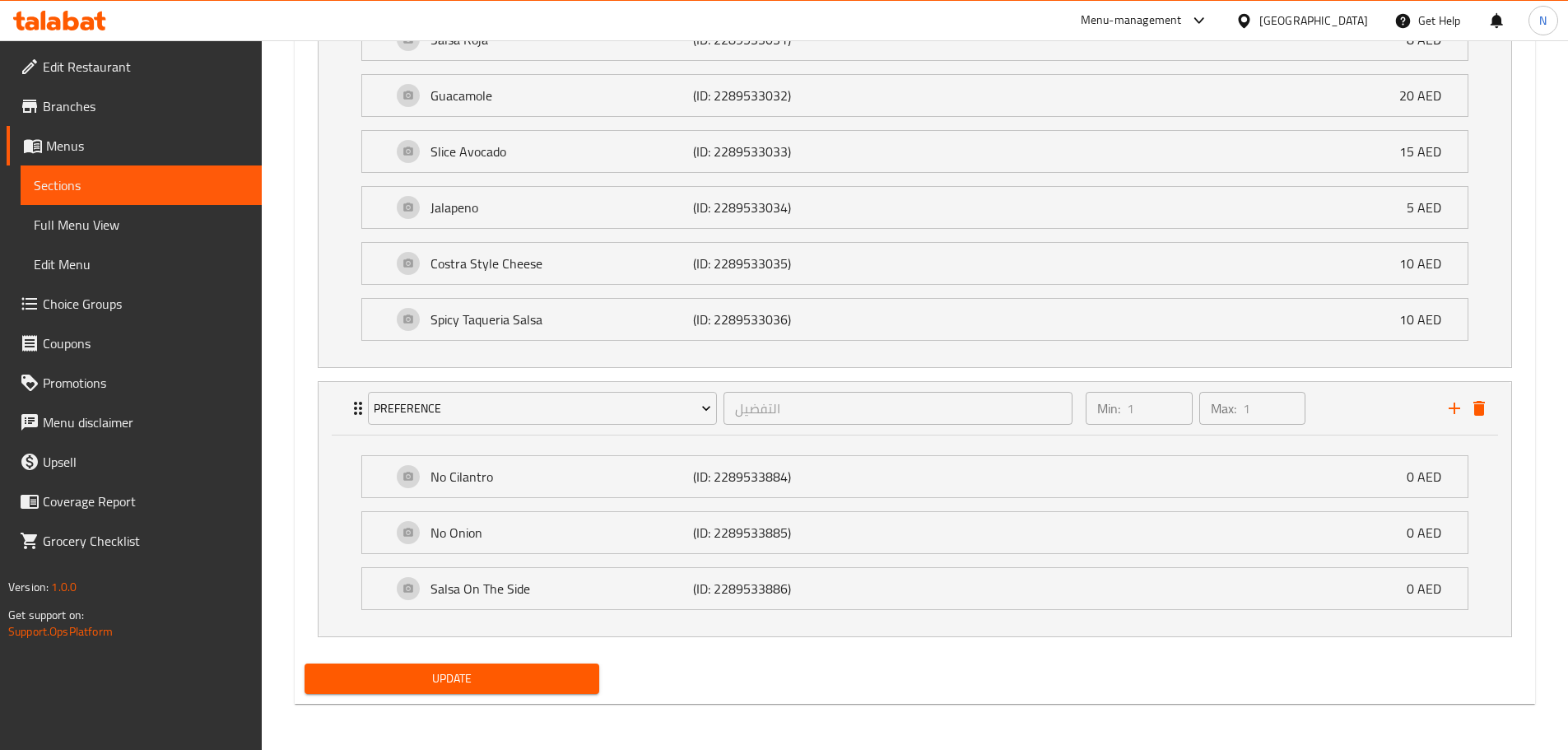
click at [485, 680] on span "Update" at bounding box center [452, 679] width 269 height 21
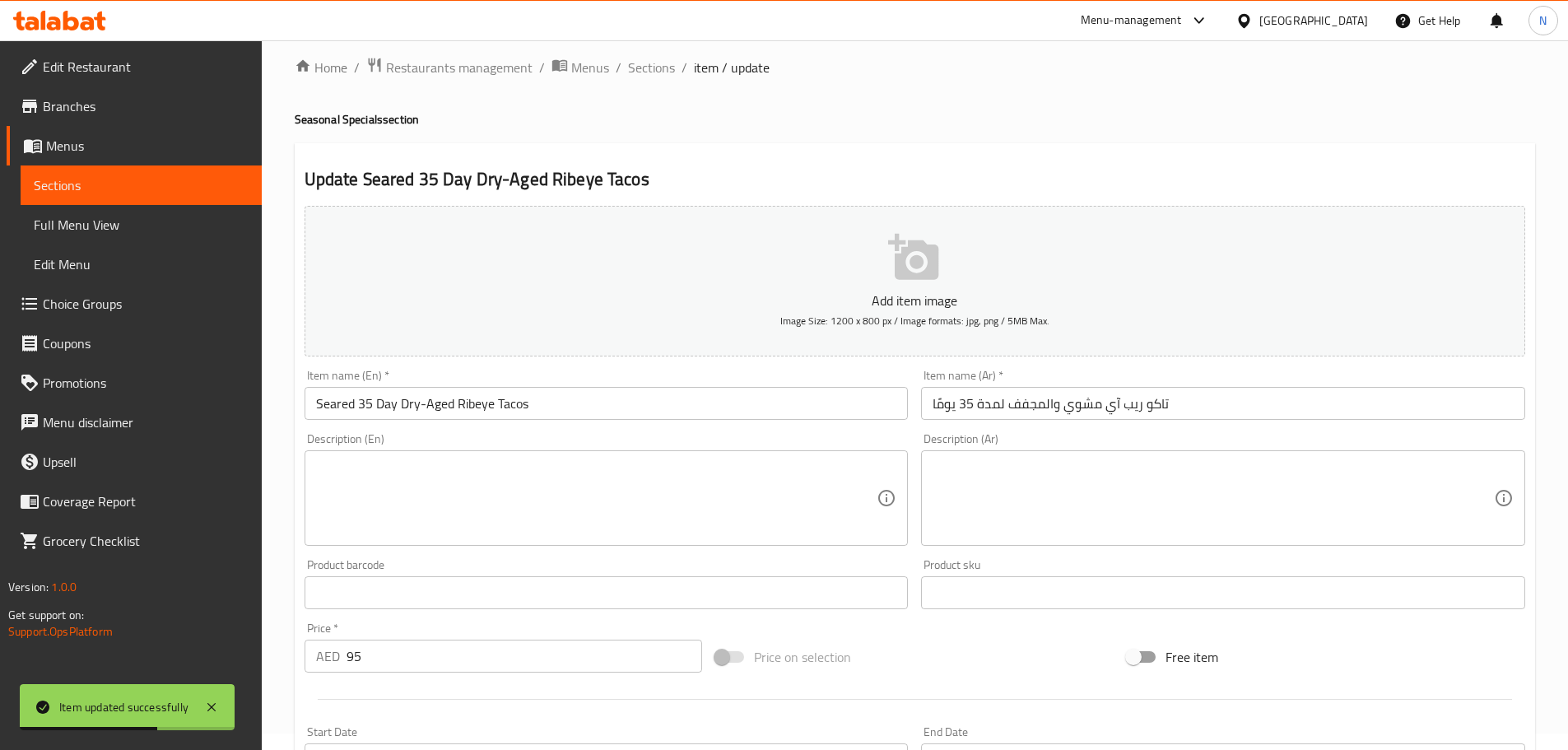
scroll to position [0, 0]
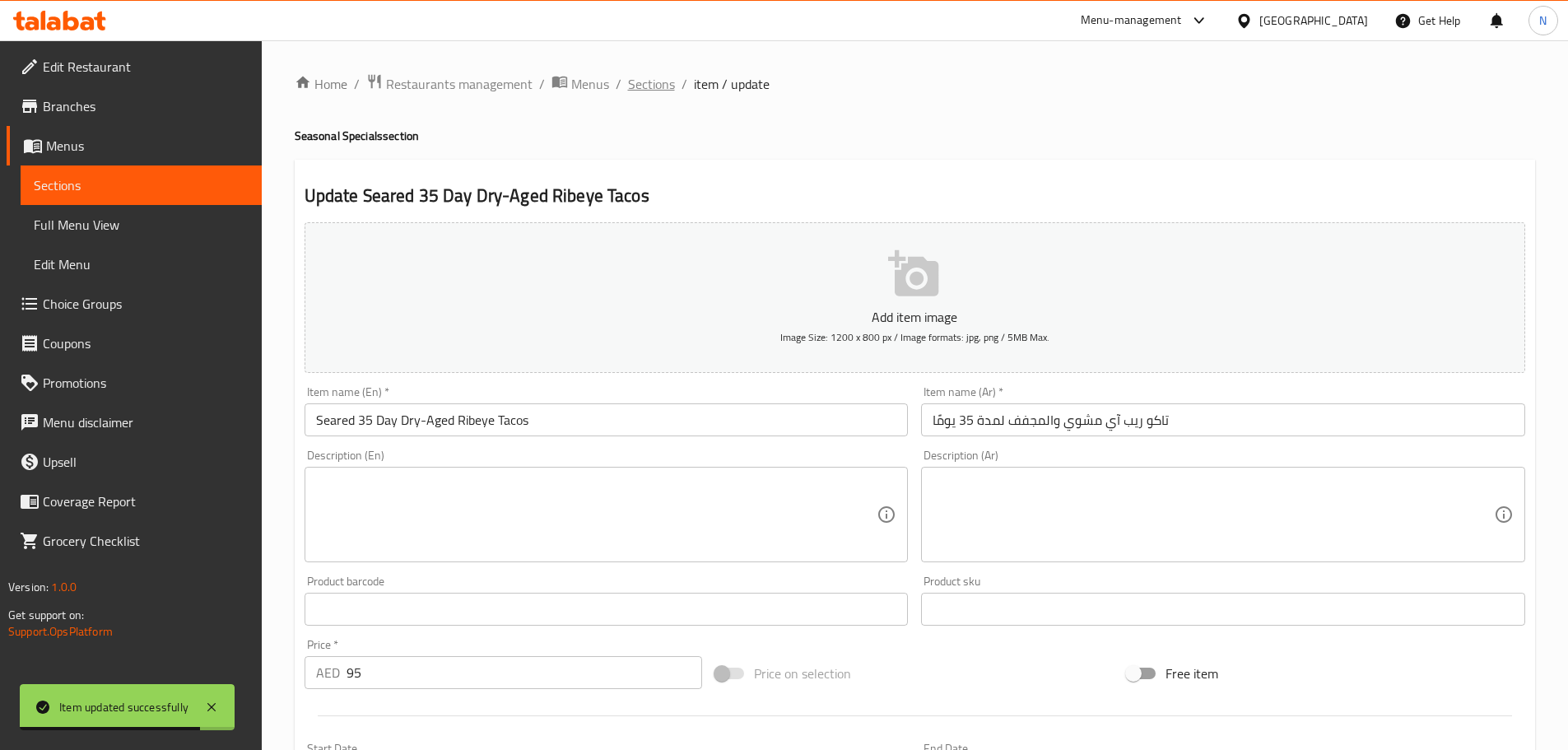
click at [652, 84] on span "Sections" at bounding box center [652, 84] width 47 height 20
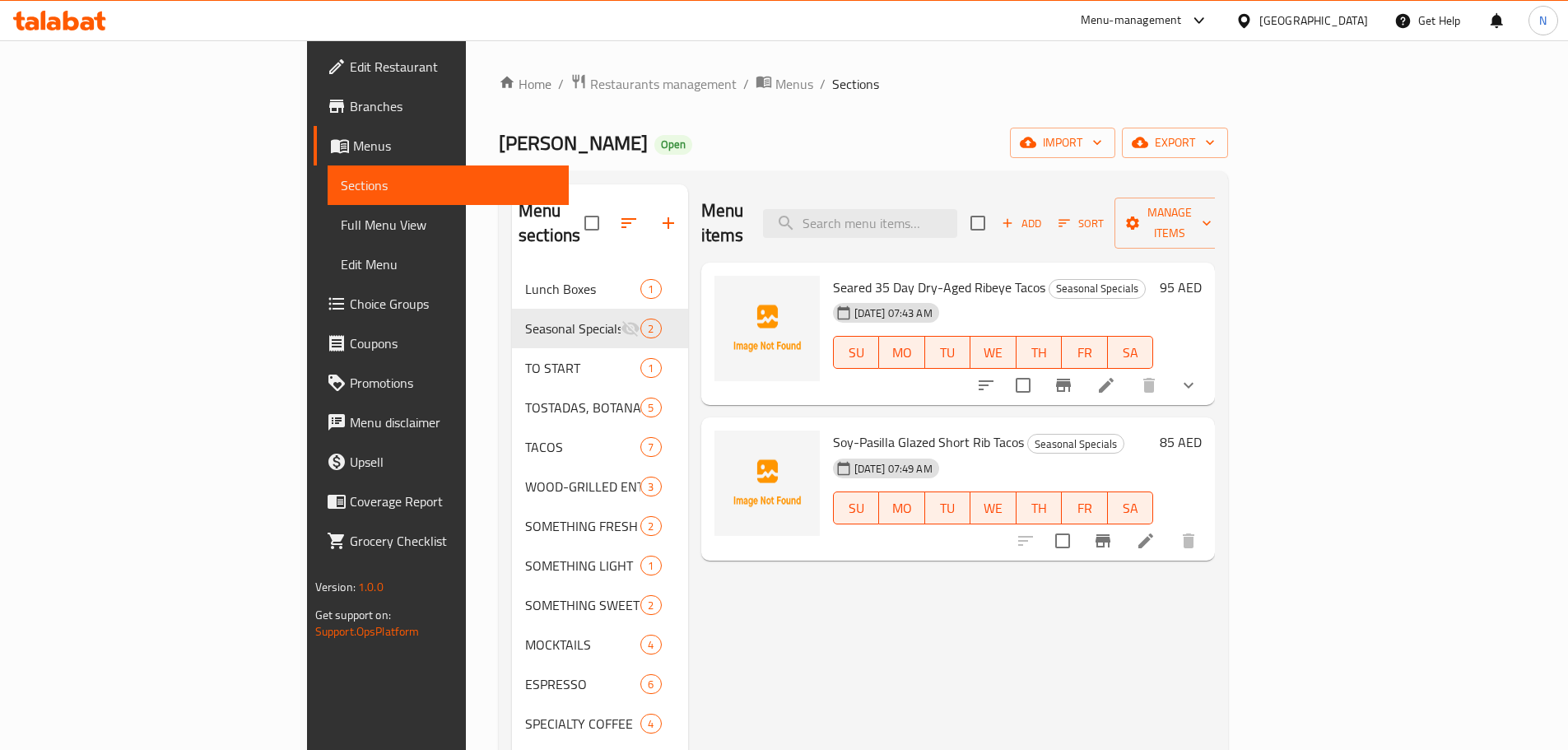
click at [1169, 527] on li at bounding box center [1145, 541] width 46 height 30
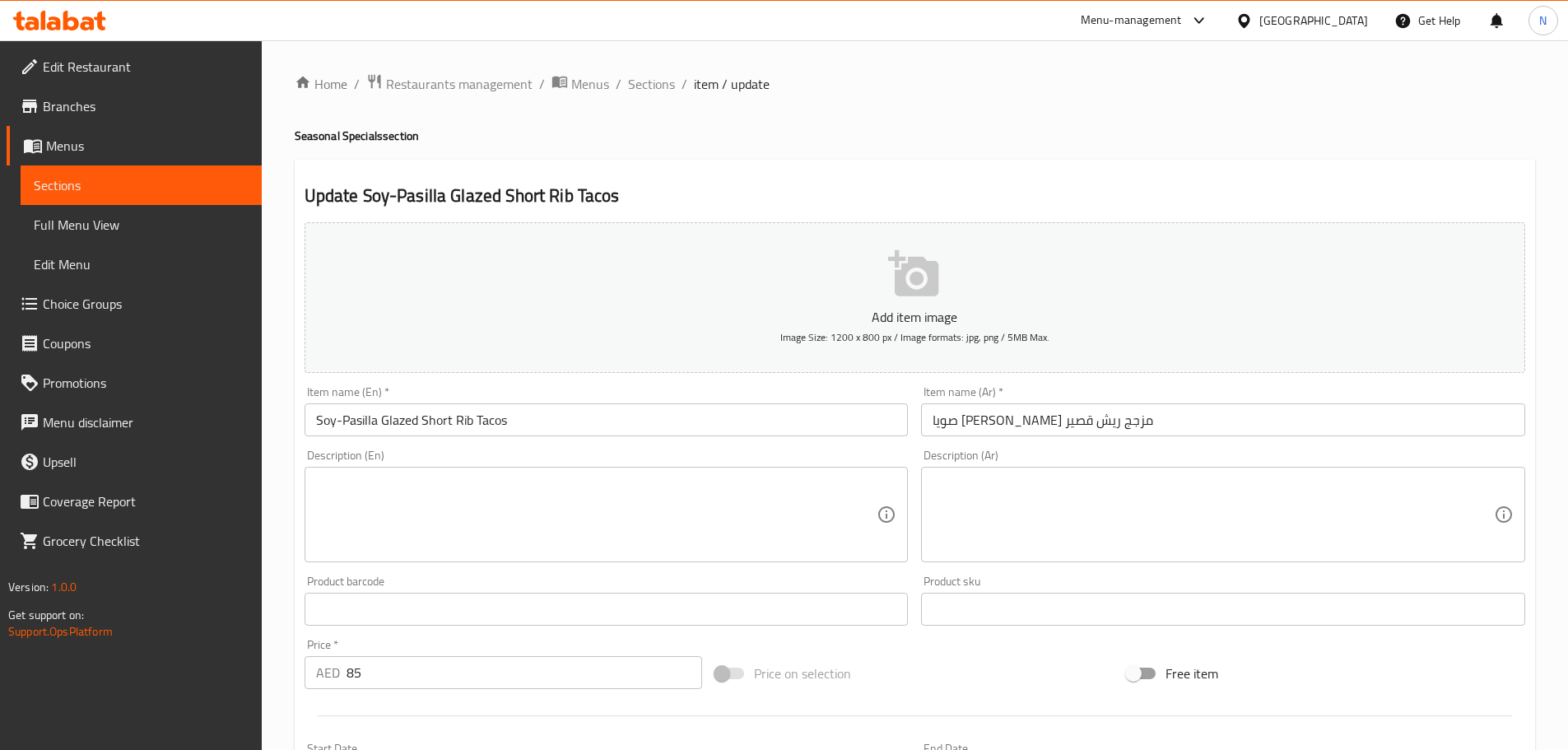
click at [589, 507] on textarea at bounding box center [597, 515] width 561 height 78
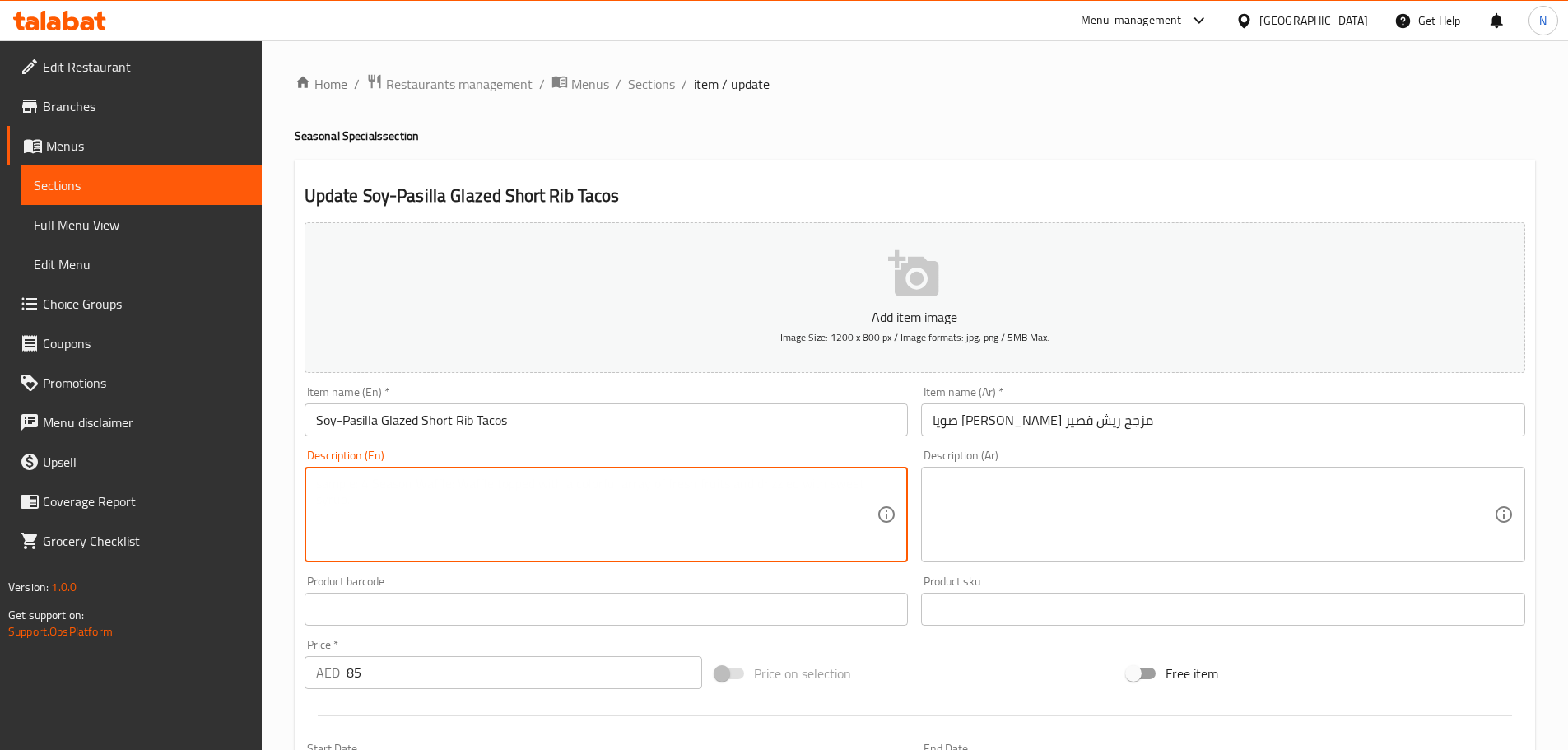
paste textarea "Tacos of soy-pasilla glazed short ribs, grilled over oak, housemade red chile k…"
type textarea "Tacos of soy-pasilla glazed short ribs, grilled over oak, housemade red chile k…"
click at [1090, 508] on textarea at bounding box center [1213, 515] width 561 height 78
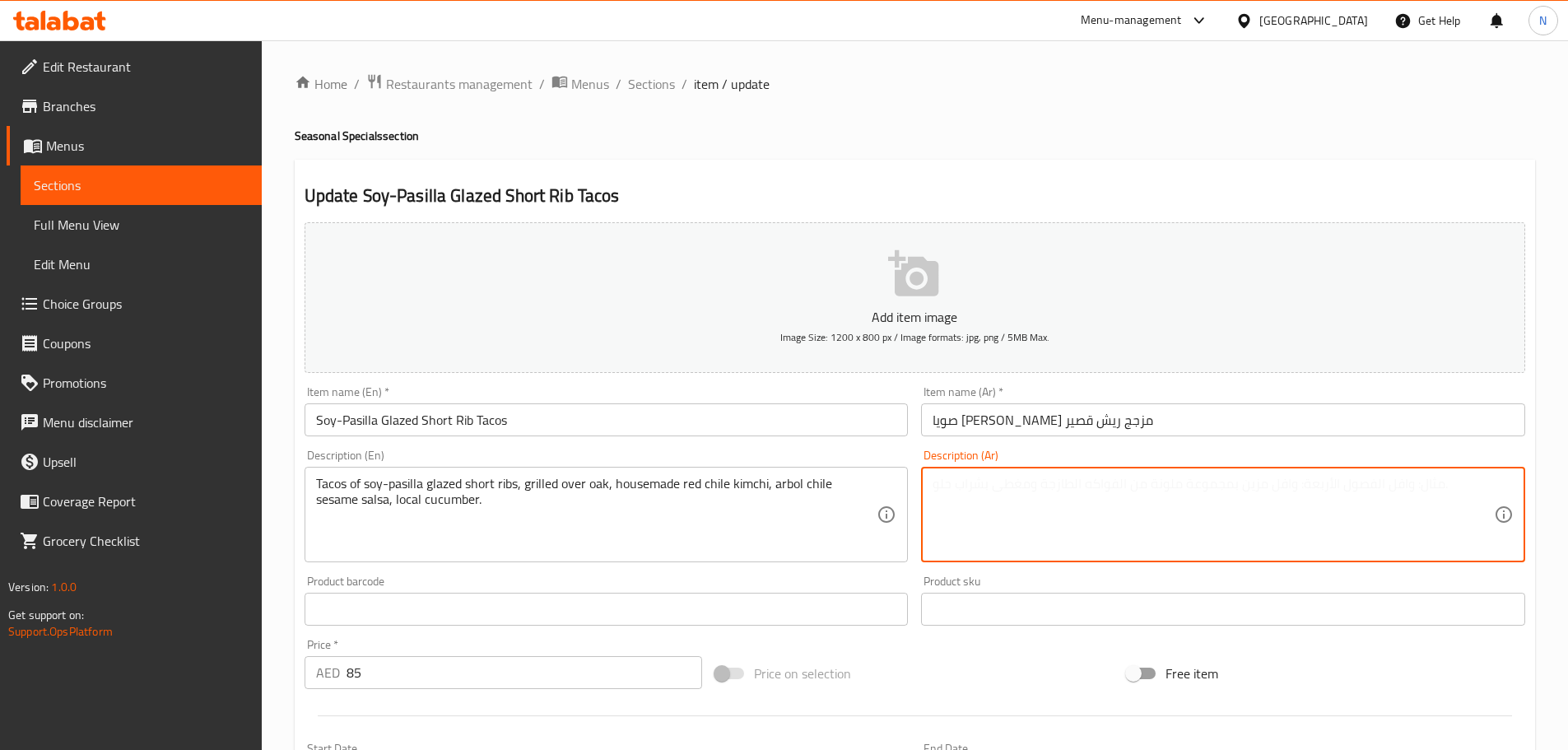
paste textarea "تاكو من ضلوع قصيرة مزججة بصلصة الصويا والباسيلا، مشوية على خشب البلوط، كيمتشي ا…"
click at [1426, 483] on textarea "تاكو من ضلوع قصيرة مزججة بصلصة الصويا والباسيلا، مشوية على خشب البلوط، كيمتشي ا…" at bounding box center [1213, 515] width 561 height 78
click at [1274, 486] on textarea "تاكو من ريش قصيرة مزججة بصلصة الصويا والباسيلا، مشوية على خشب البلوط، كيمتشي ال…" at bounding box center [1213, 515] width 561 height 78
click at [1235, 487] on textarea "تاكو من ريش قصيرة مزججة بصلصة صويا والباسيلا، مشوية على خشب البلوط، كيمتشي الفل…" at bounding box center [1213, 515] width 561 height 78
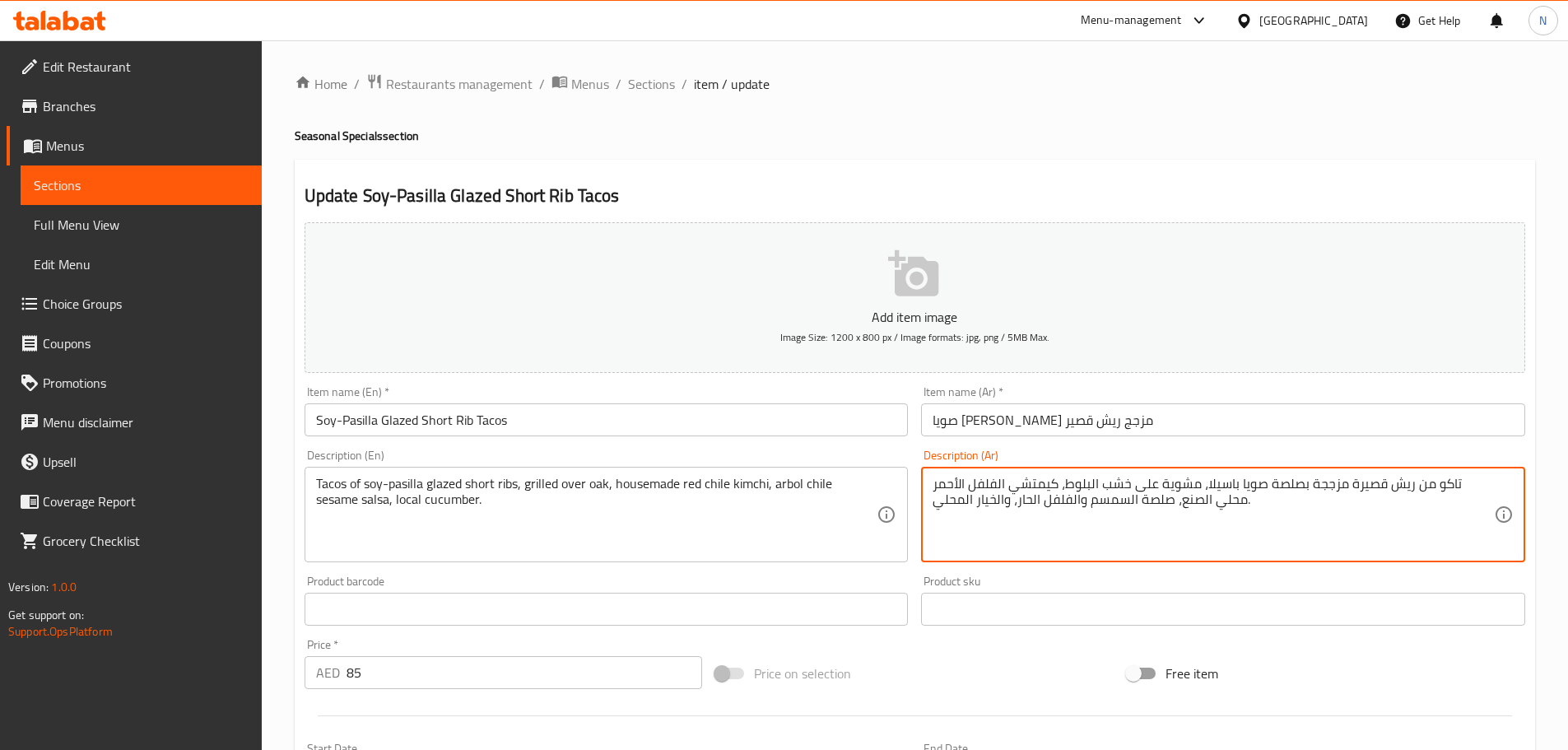
click at [1125, 483] on textarea "تاكو من ريش قصيرة مزججة بصلصة صويا باسيلا، مشوية على خشب البلوط، كيمتشي الفلفل …" at bounding box center [1213, 515] width 561 height 78
click at [1033, 486] on textarea "تاكو من ريش قصيرة مزججة بصلصة صويا باسيلا، مشوية على خشب بلوط، كيمتشي الفلفل ال…" at bounding box center [1213, 515] width 561 height 78
click at [993, 483] on textarea "تاكو من ريش قصيرة مزججة بصلصة صويا باسيلا، مشوية على خشب بلوط، كيمتشي فلفل الأح…" at bounding box center [1213, 515] width 561 height 78
click at [954, 483] on textarea "تاكو من ريش قصيرة مزججة بصلصة صويا باسيلا، مشوية على خشب بلوط، كيمتشي فلفل أحمر…" at bounding box center [1213, 515] width 561 height 78
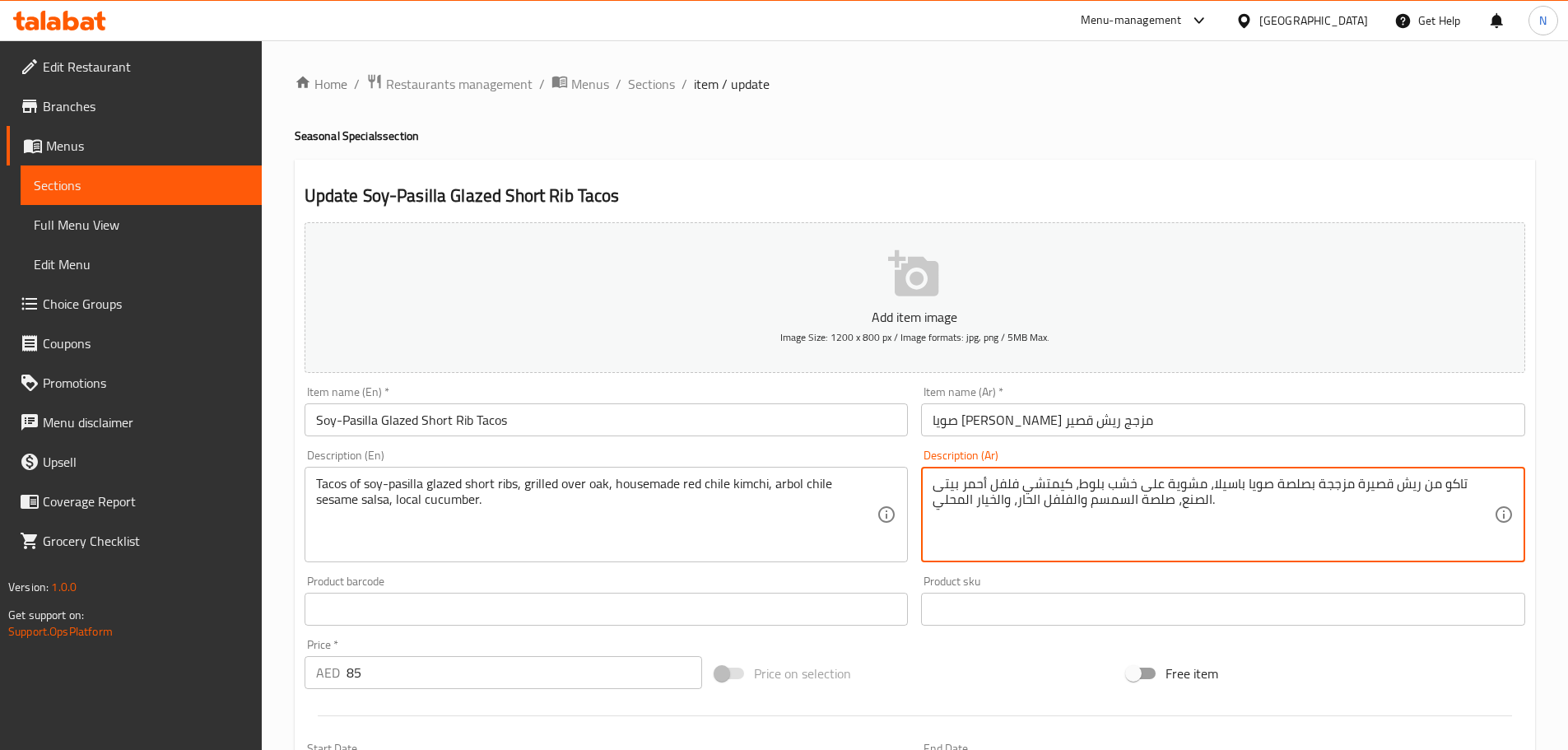
click at [1202, 505] on textarea "تاكو من ريش قصيرة مزججة بصلصة صويا باسيلا، مشوية على خشب بلوط، كيمتشي فلفل أحمر…" at bounding box center [1213, 515] width 561 height 78
click at [1125, 498] on textarea "تاكو من ريش قصيرة مزججة بصلصة صويا باسيلا، مشوية على خشب بلوط، كيمتشي فلفل أحمر…" at bounding box center [1213, 515] width 561 height 78
click at [964, 497] on textarea "تاكو من ريش قصيرة مزججة بصلصة صويا باسيلا، مشوية على خشب بلوط، كيمتشي فلفل أحمر…" at bounding box center [1213, 515] width 561 height 78
click at [989, 509] on textarea "تاكو من ريش قصيرة مزججة بصلصة صويا باسيلا، مشوية على خشب بلوط، كيمتشي فلفل أحمر…" at bounding box center [1213, 515] width 561 height 78
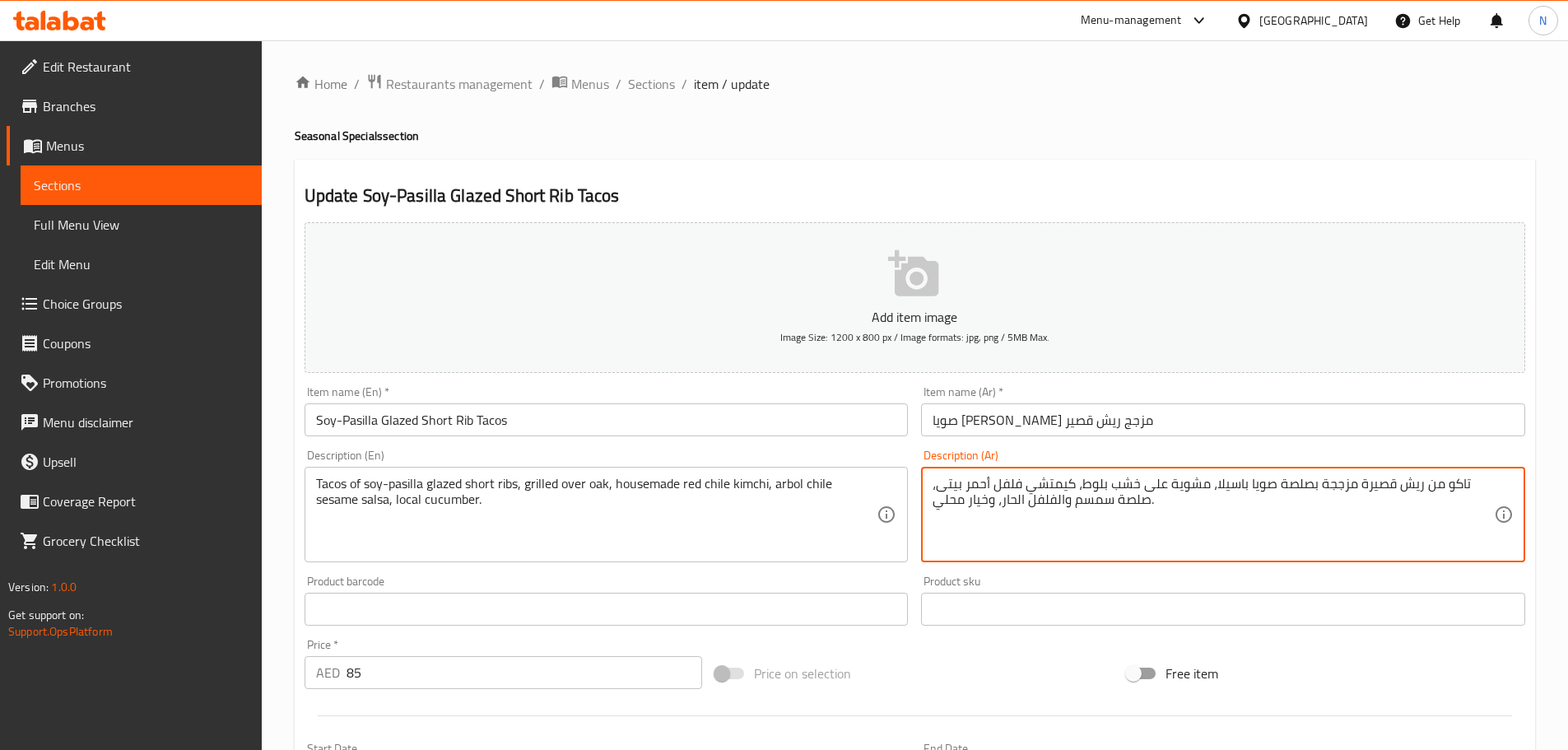
click at [1055, 497] on textarea "تاكو من ريش قصيرة مزججة بصلصة صويا باسيلا، مشوية على خشب بلوط، كيمتشي فلفل أحمر…" at bounding box center [1213, 515] width 561 height 78
click at [1019, 504] on textarea "تاكو من ريش قصيرة مزججة بصلصة صويا باسيلا، مشوية على خشب بلوط، كيمتشي فلفل أحمر…" at bounding box center [1213, 515] width 561 height 78
click at [1017, 503] on textarea "تاكو من ريش قصيرة مزججة بصلصة صويا باسيلا، مشوية على خشب بلوط، كيمتشي فلفل أحمر…" at bounding box center [1213, 515] width 561 height 78
type textarea "تاكو من ريش قصيرة مزججة بصلصة صويا باسيلا، مشوية على خشب بلوط، كيمتشي فلفل أحمر…"
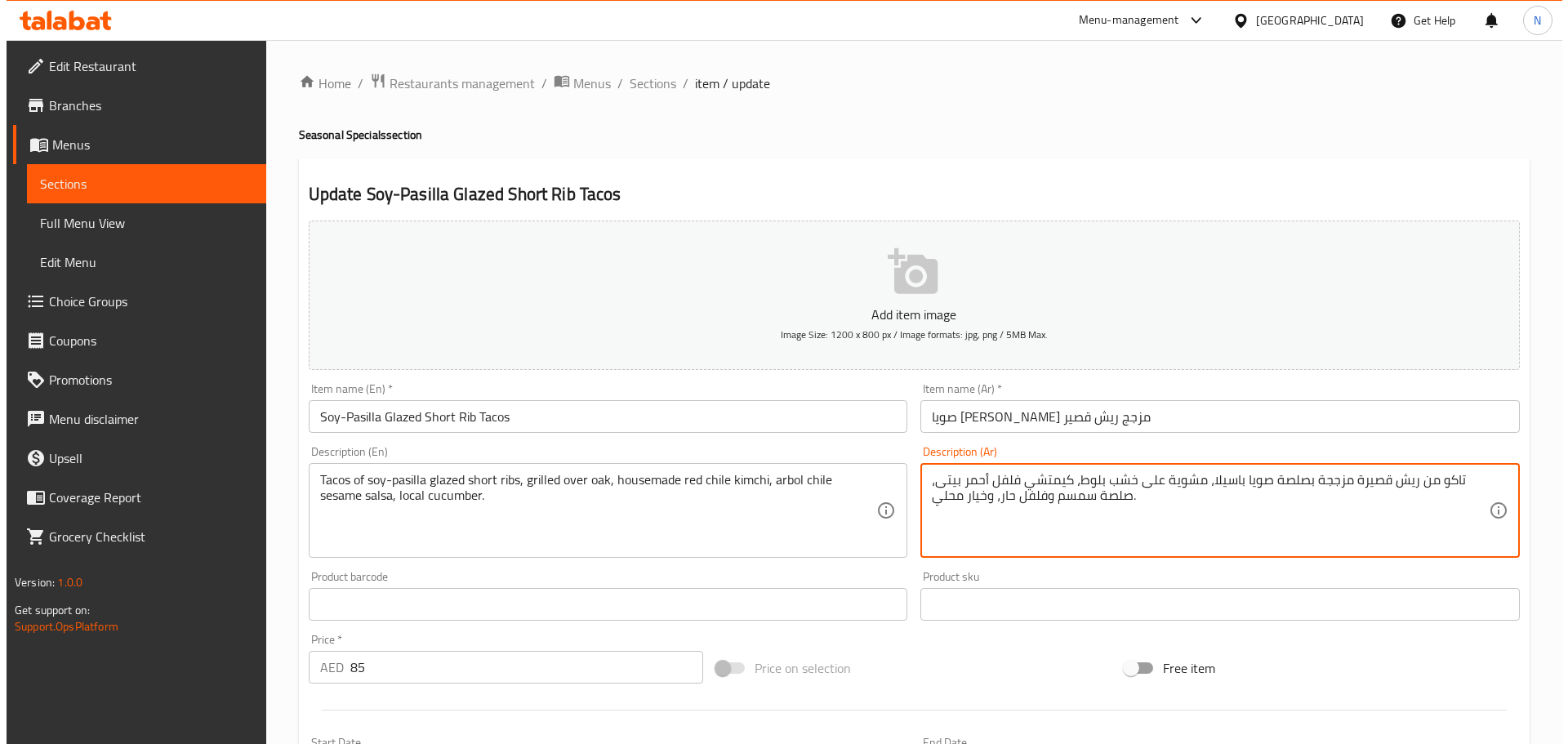
scroll to position [410, 0]
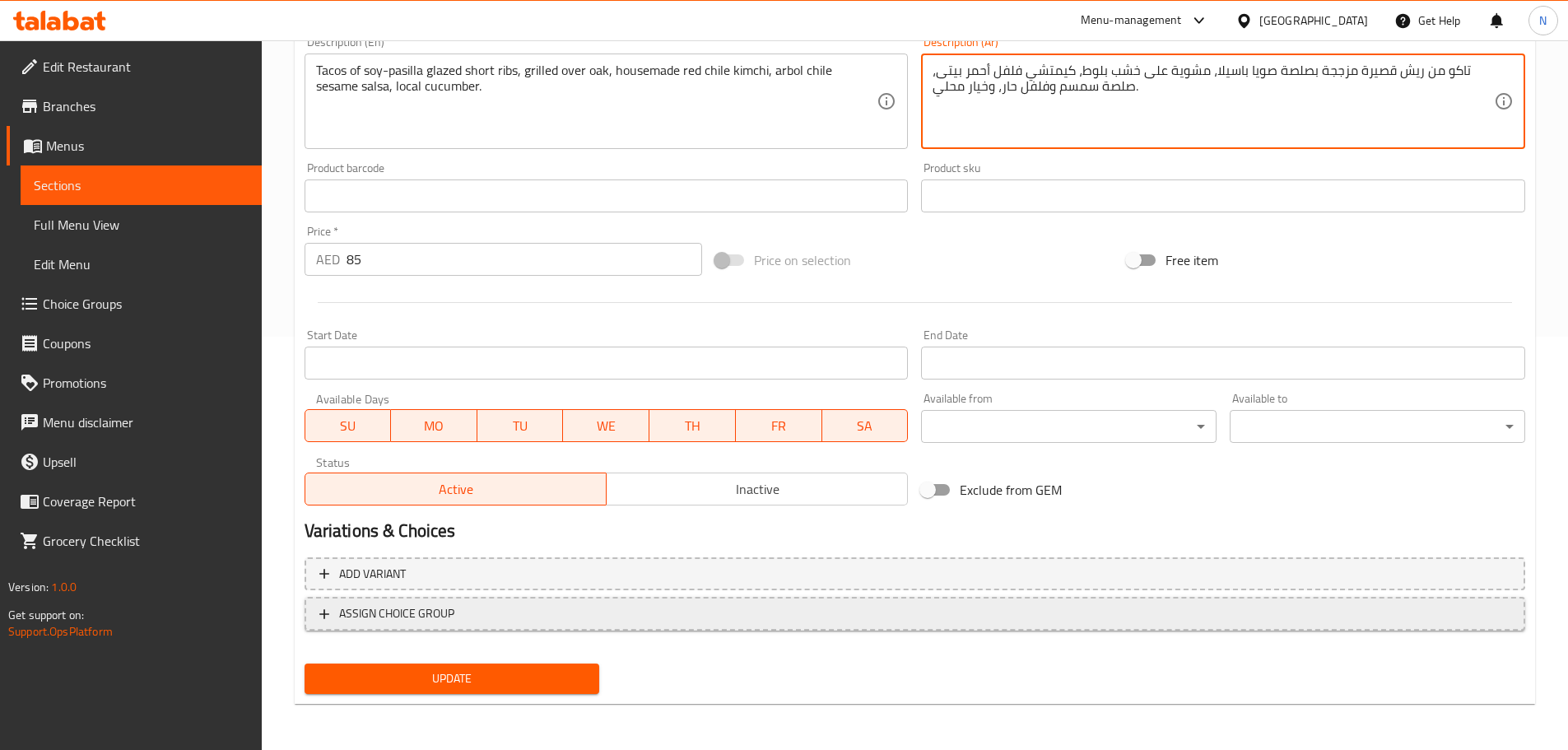
click at [795, 628] on button "ASSIGN CHOICE GROUP" at bounding box center [915, 613] width 1221 height 34
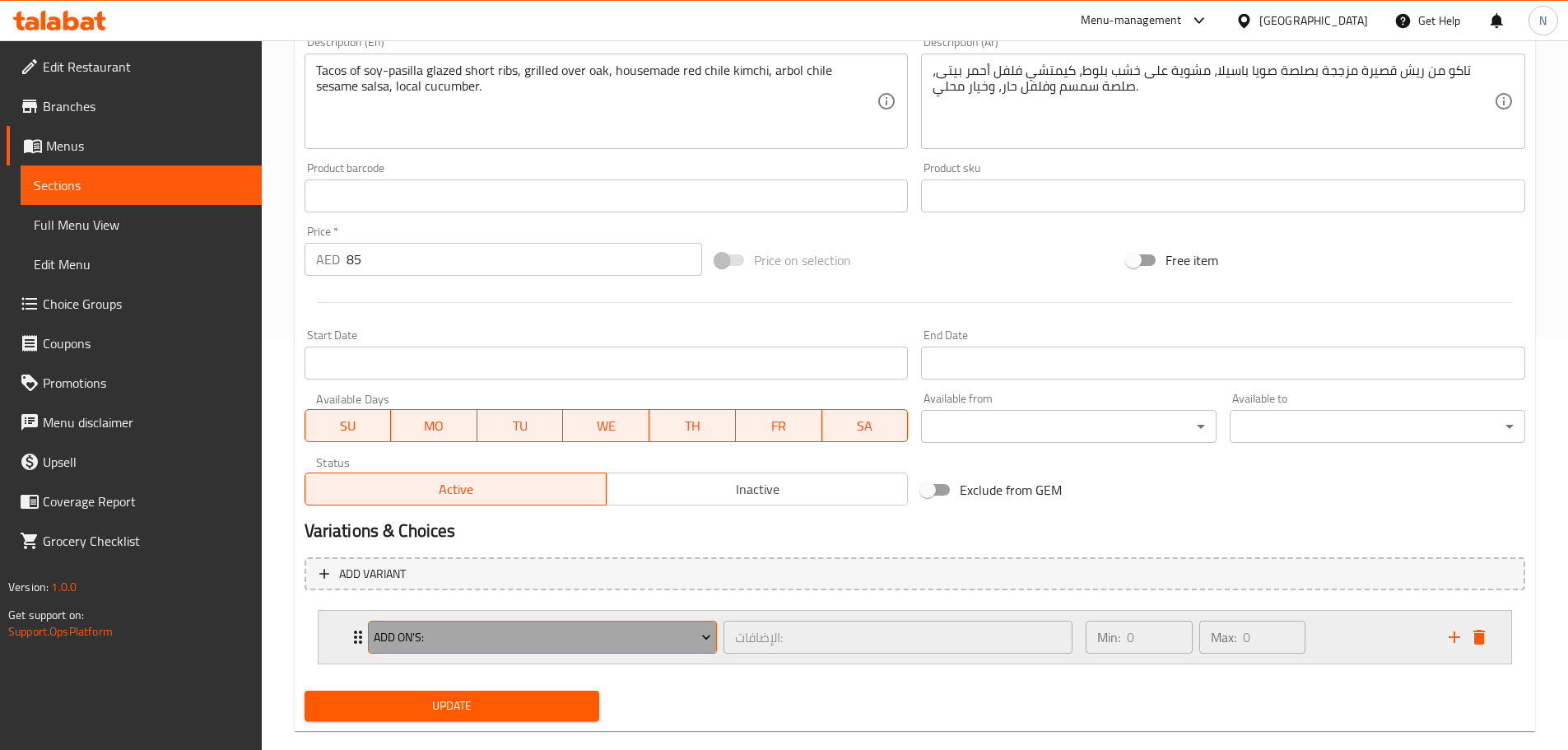
click at [577, 639] on span "Add On's:" at bounding box center [542, 638] width 337 height 21
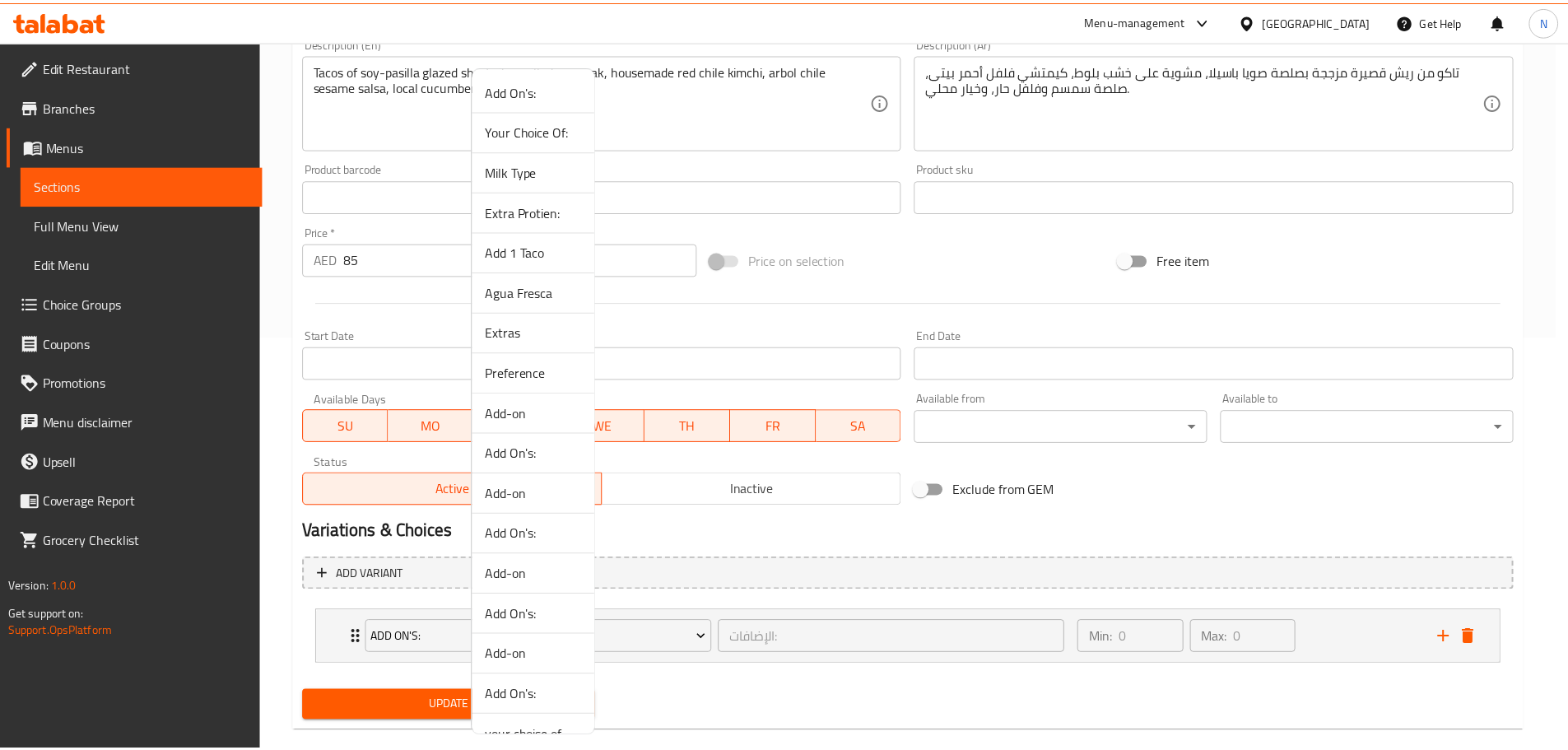
scroll to position [0, 0]
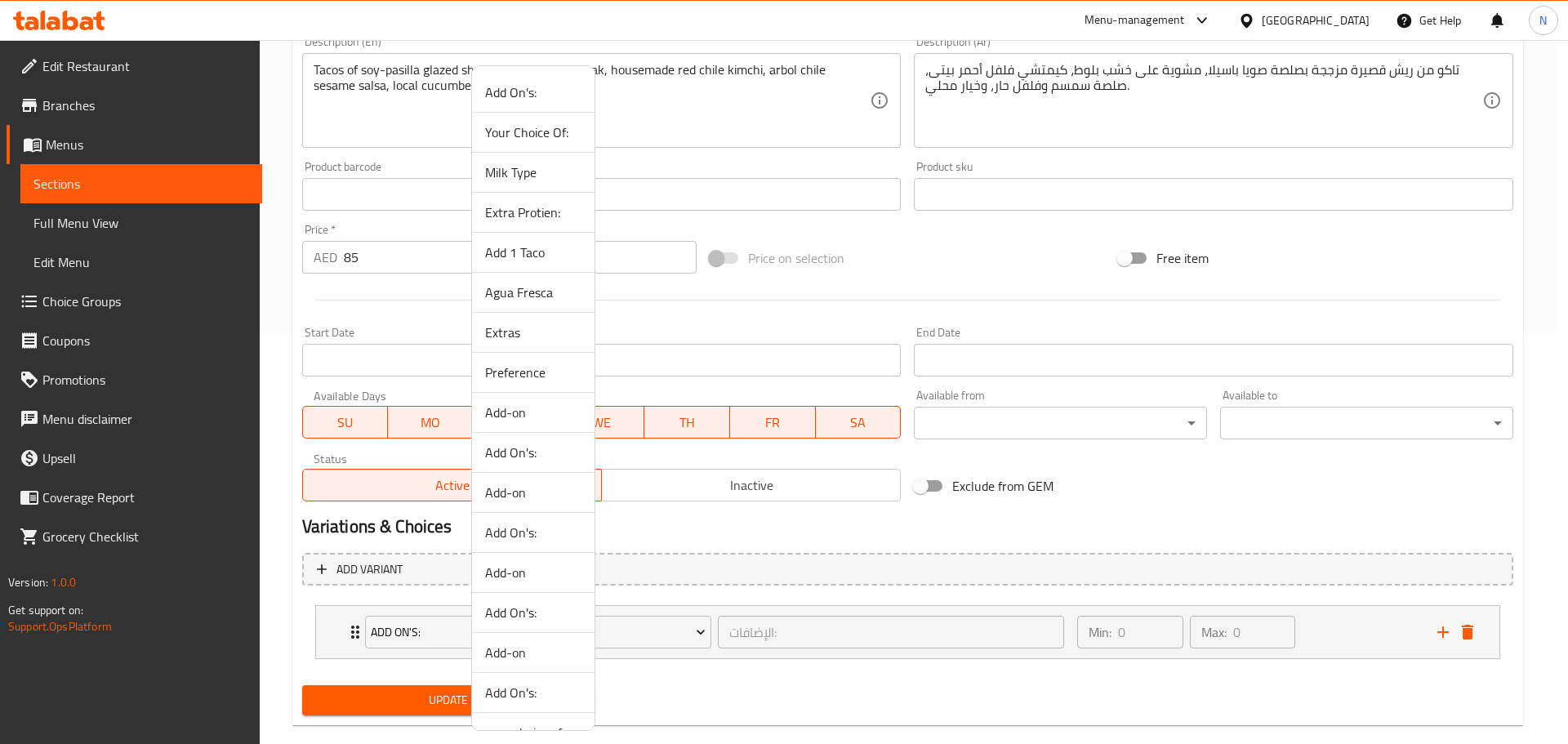
click at [540, 290] on span "Agua Fresca" at bounding box center [532, 292] width 96 height 20
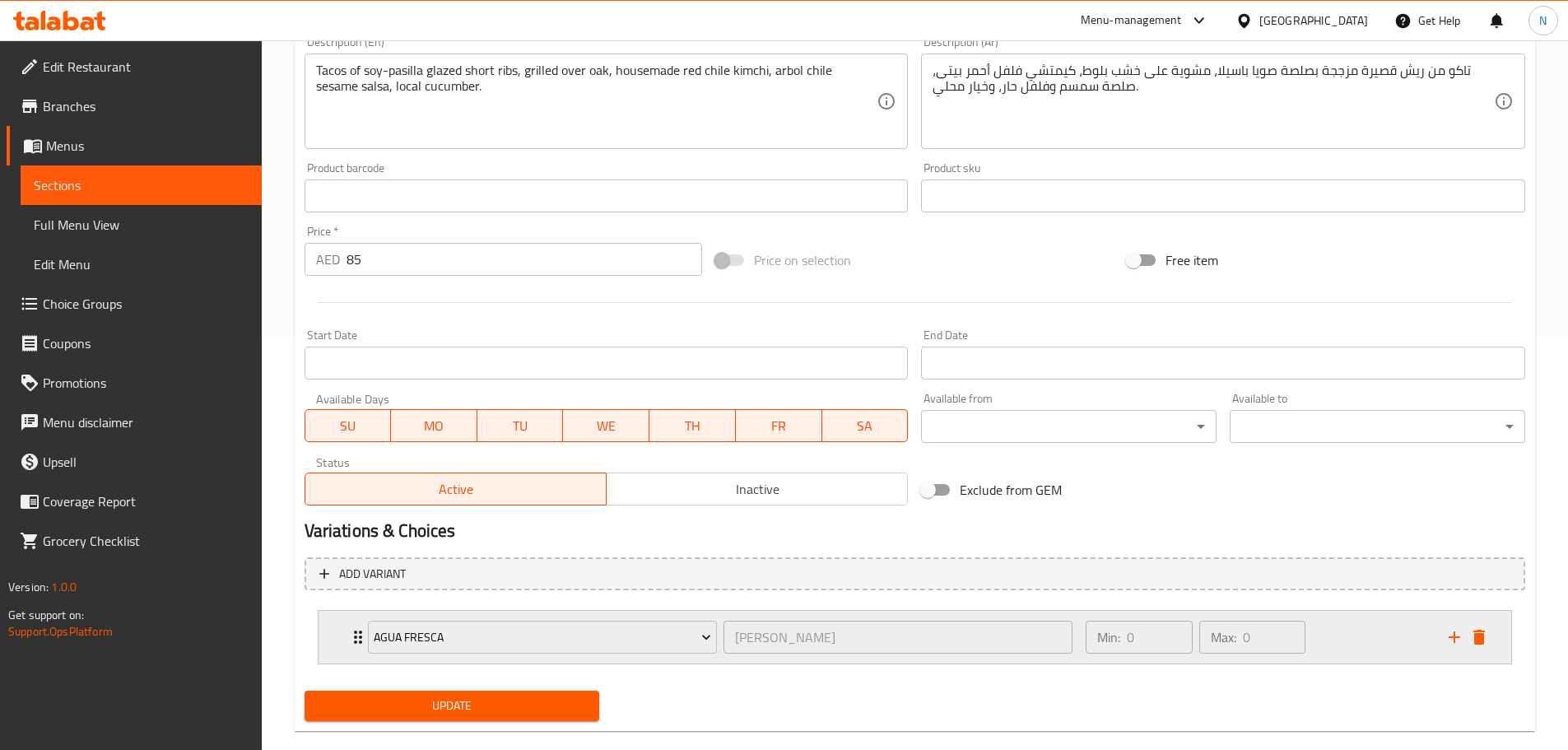
click at [1385, 649] on div "Min: 0 ​ Max: 0 ​" at bounding box center [1258, 637] width 363 height 52
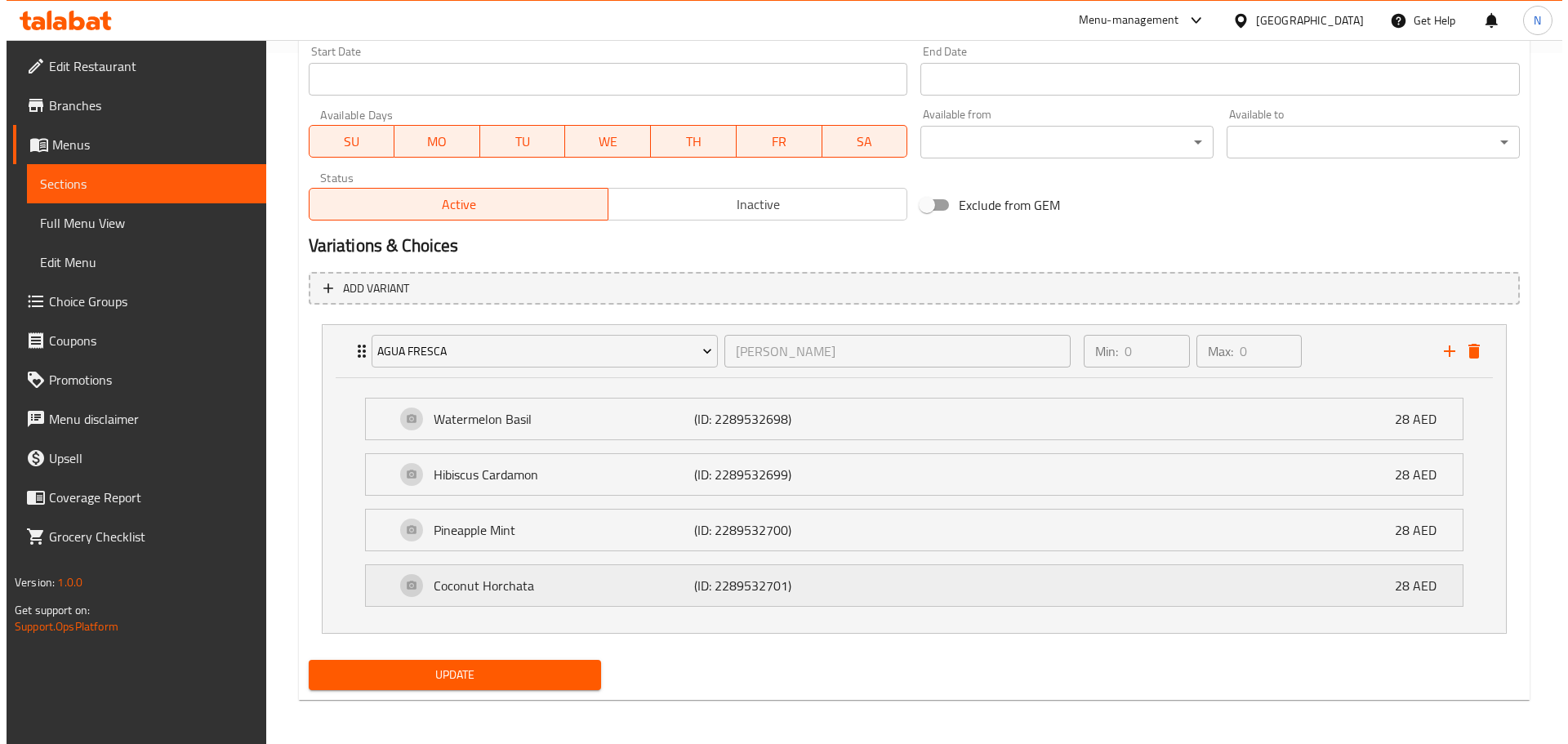
scroll to position [692, 0]
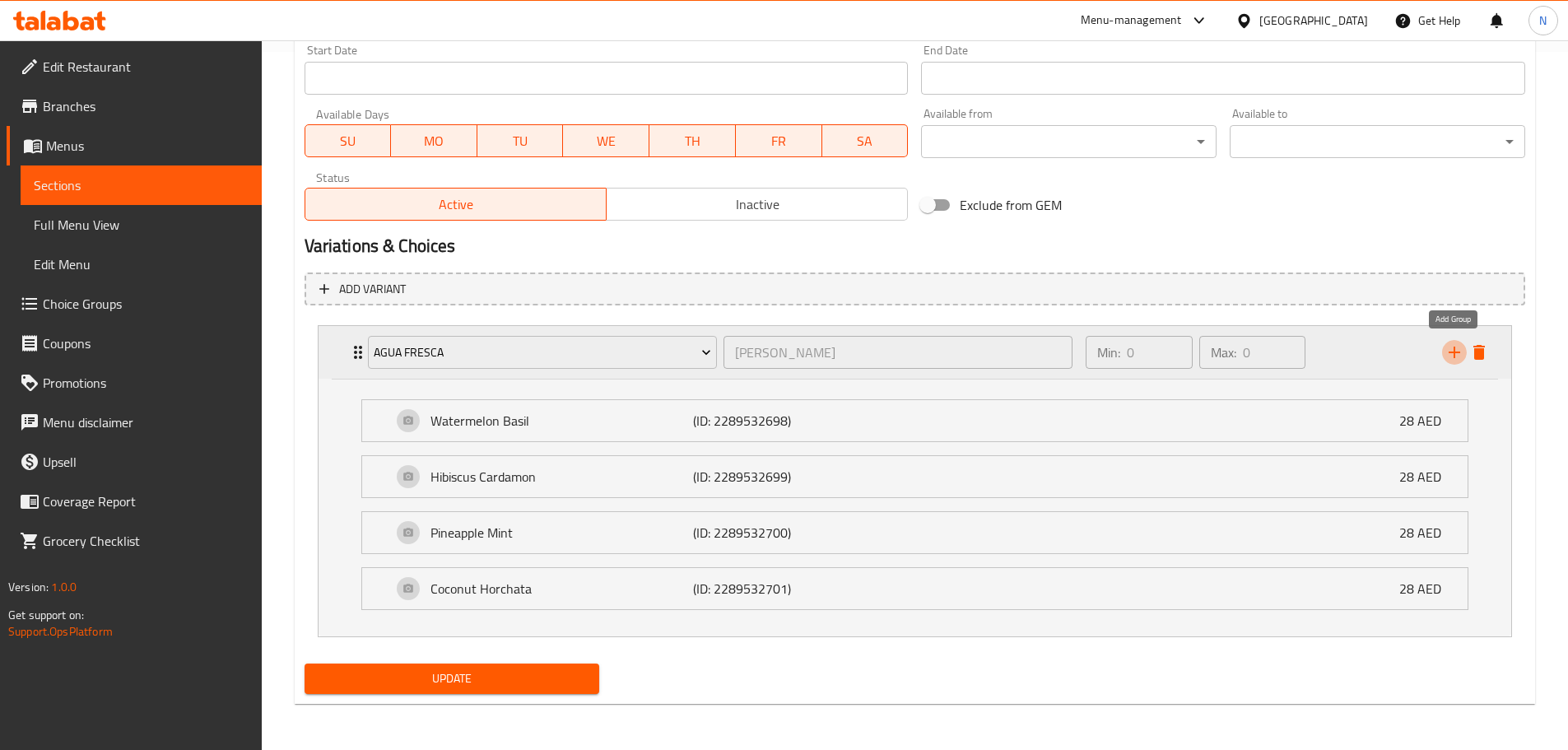
click at [1451, 352] on icon "add" at bounding box center [1455, 352] width 11 height 11
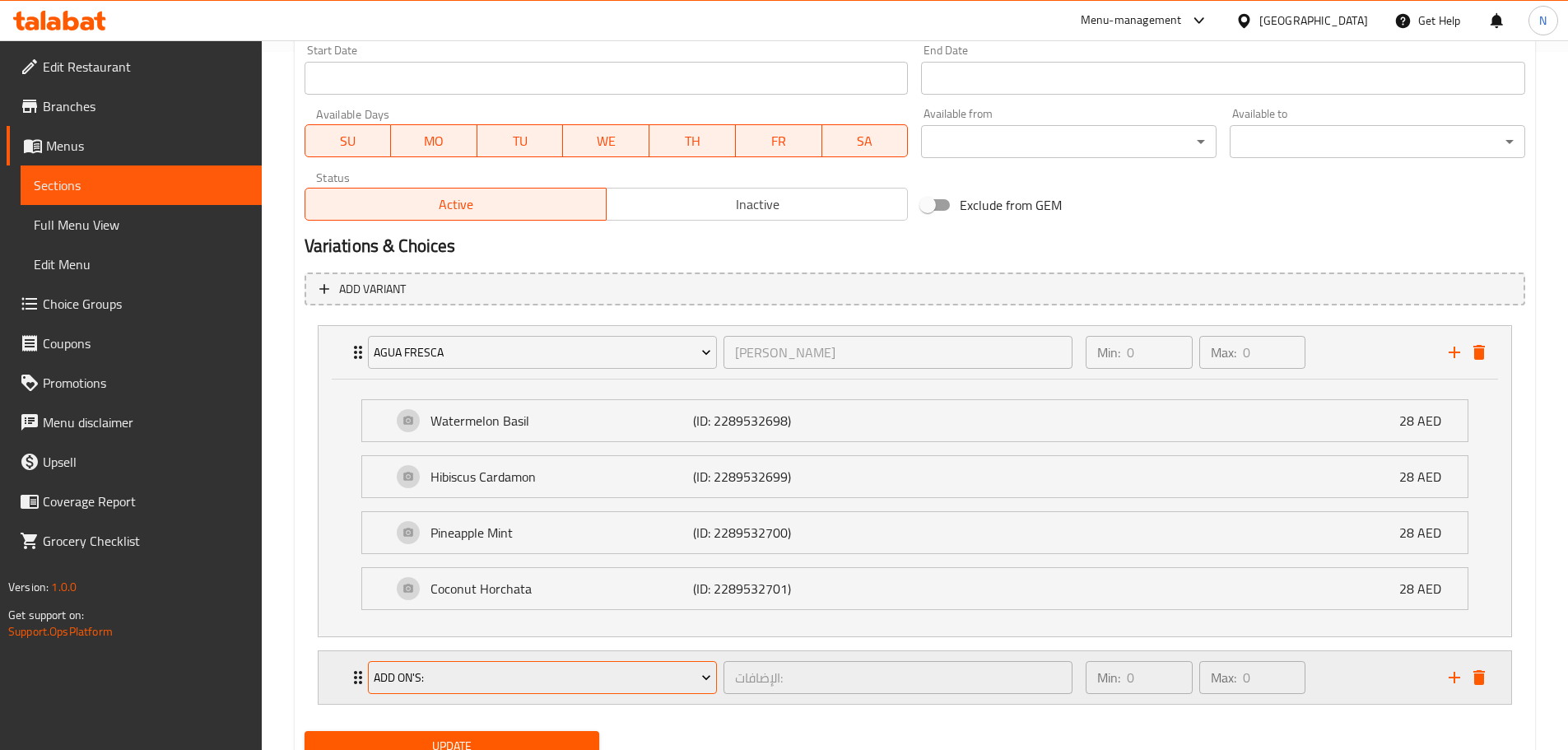
click at [460, 676] on span "Add On's:" at bounding box center [542, 678] width 337 height 21
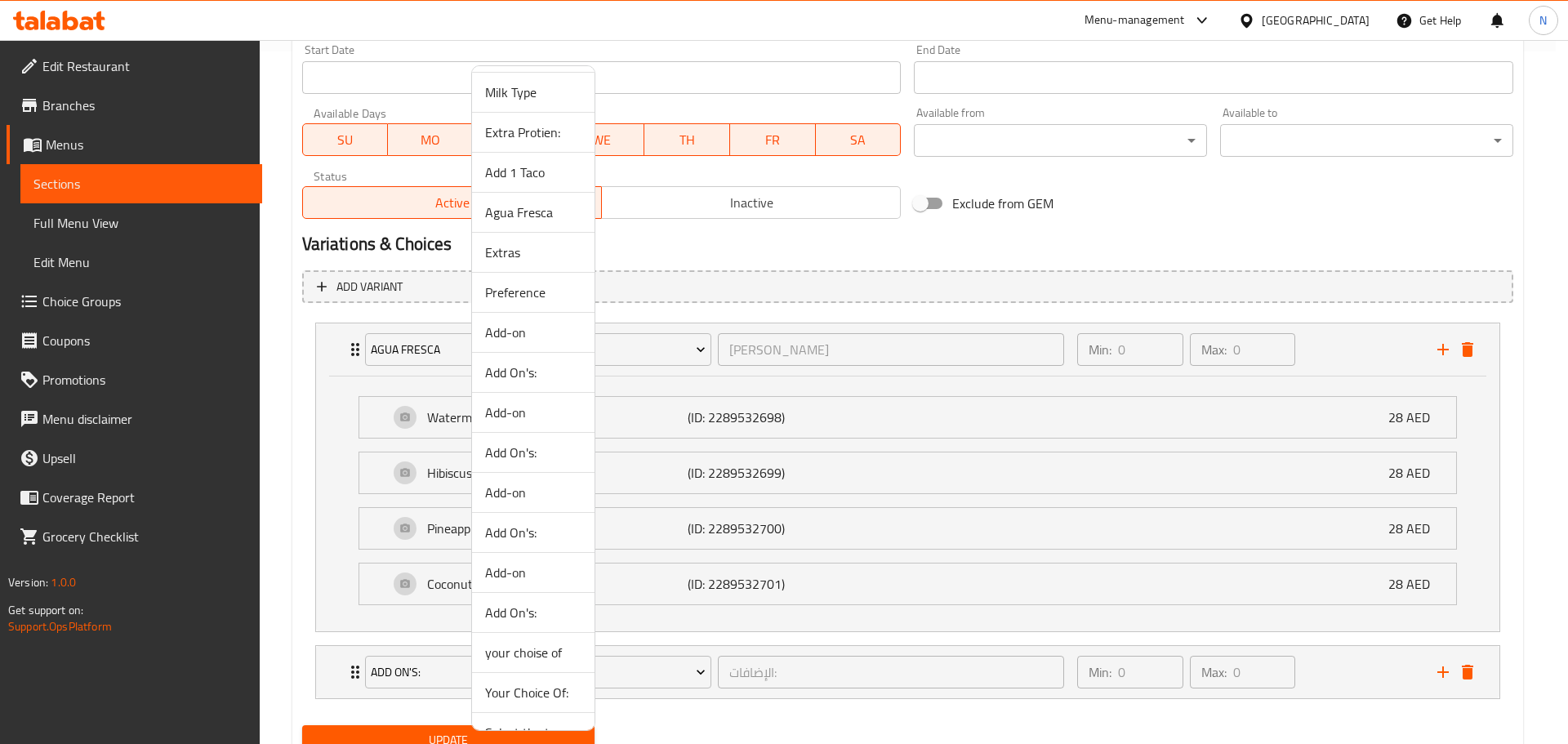
scroll to position [149, 0]
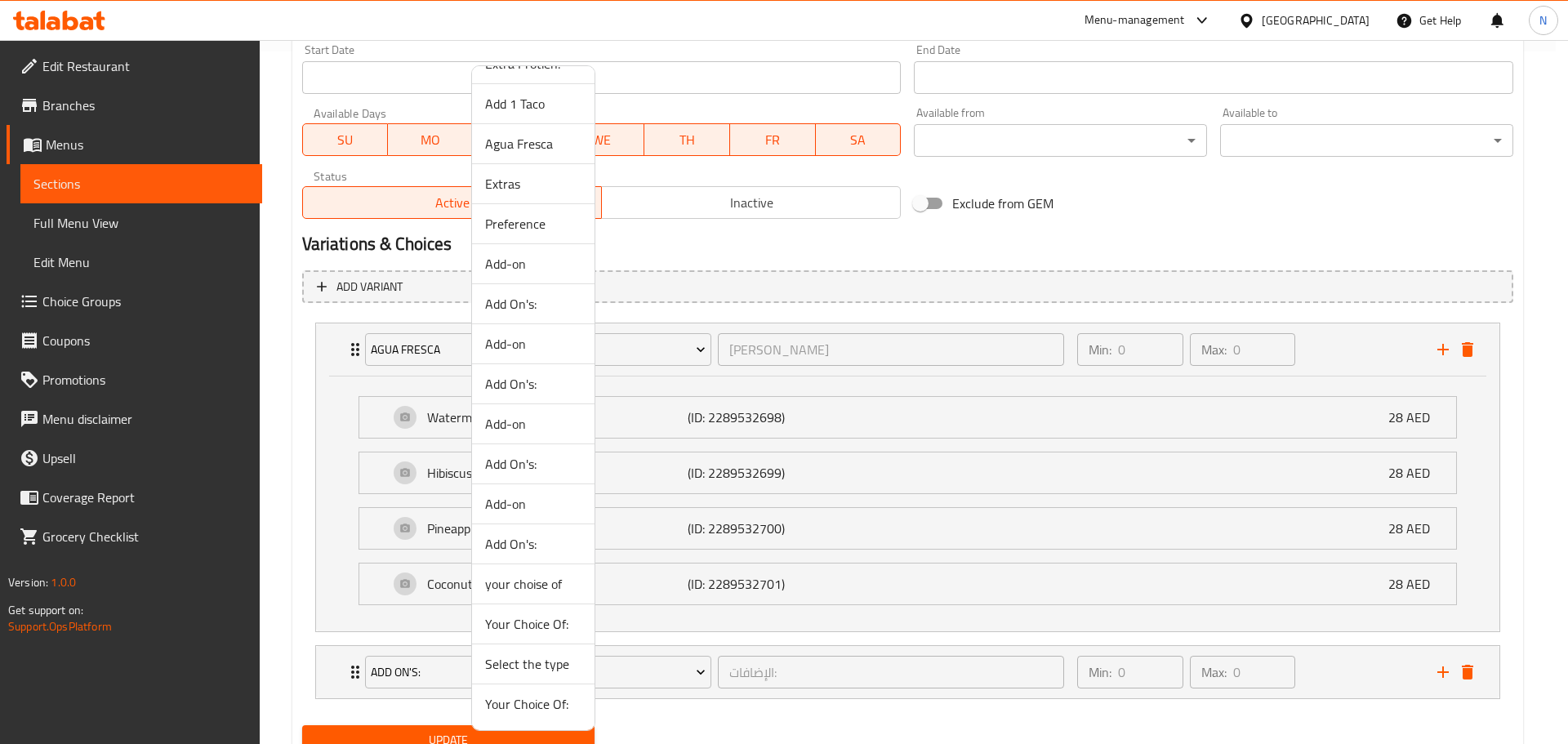
click at [534, 179] on span "Extras" at bounding box center [532, 183] width 96 height 20
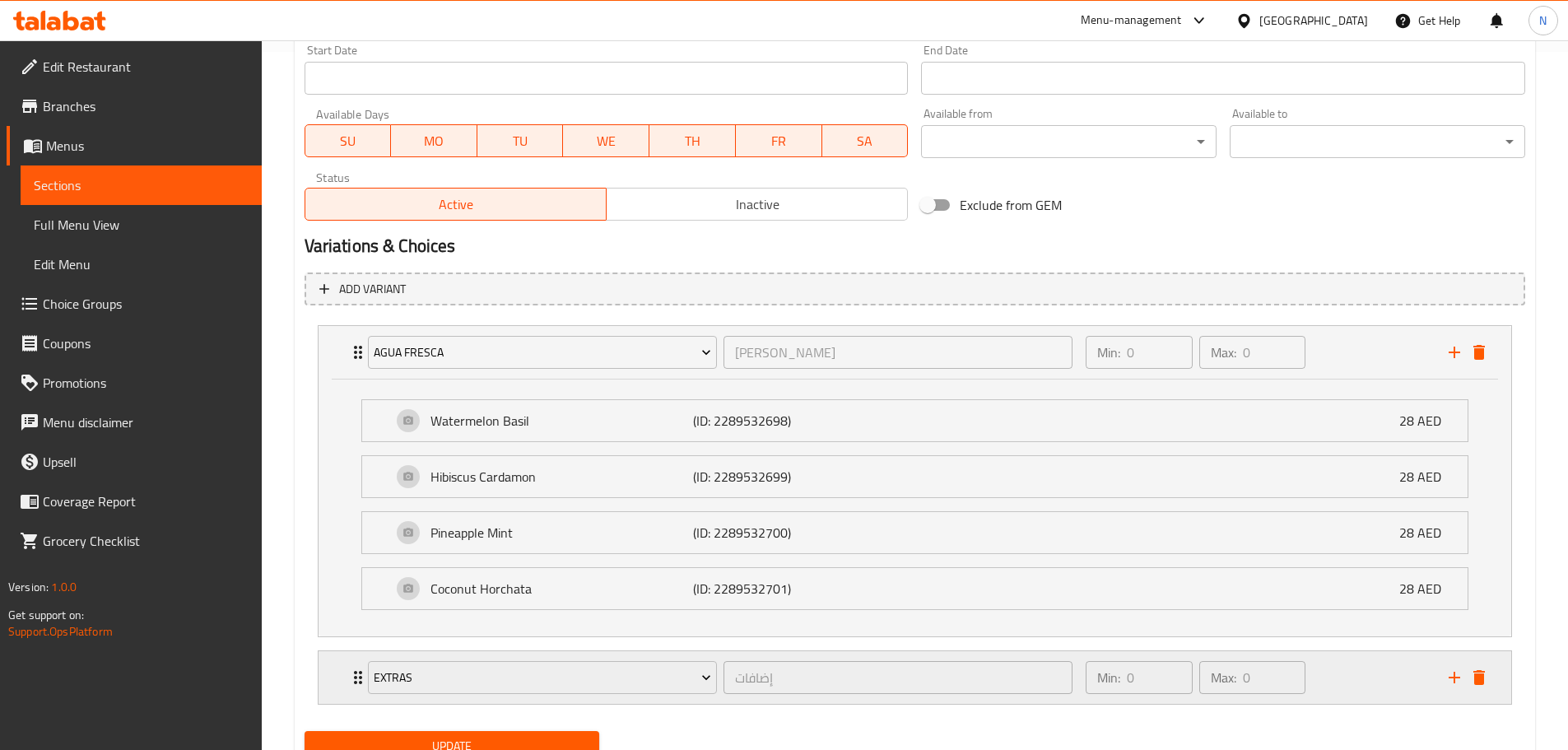
click at [1452, 676] on icon "add" at bounding box center [1455, 677] width 20 height 20
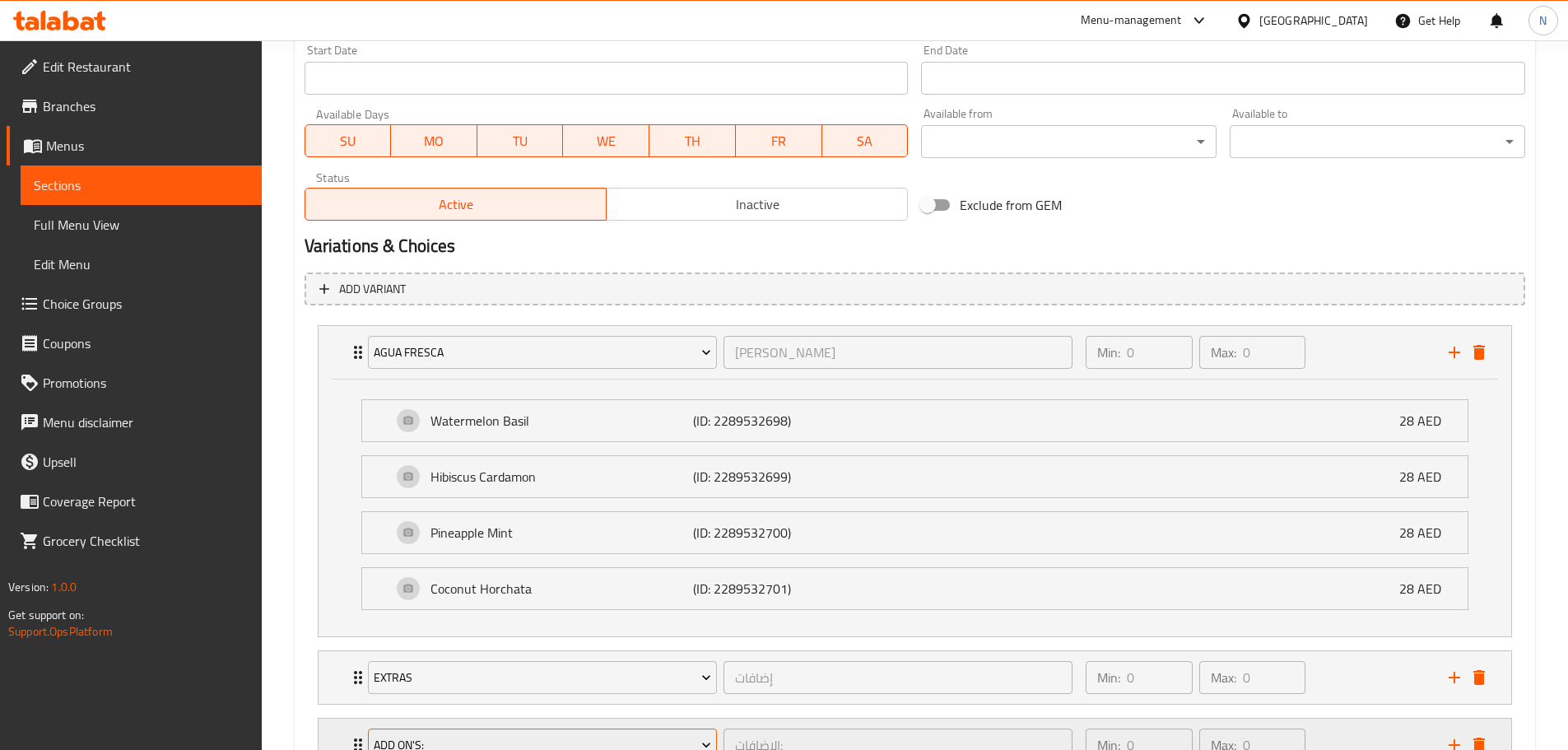
click at [447, 737] on span "Add On's:" at bounding box center [542, 746] width 337 height 21
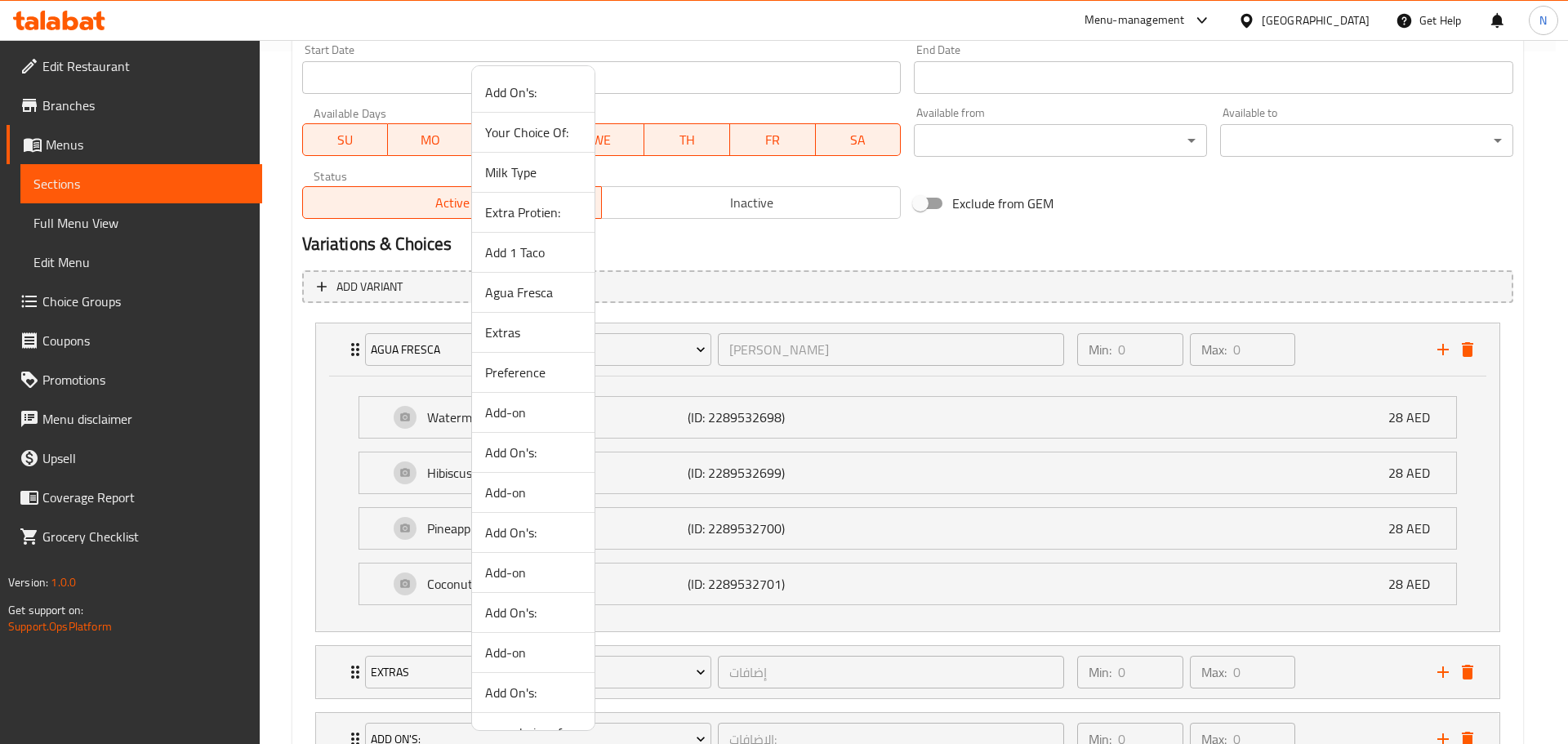
click at [527, 382] on span "Preference" at bounding box center [532, 372] width 96 height 20
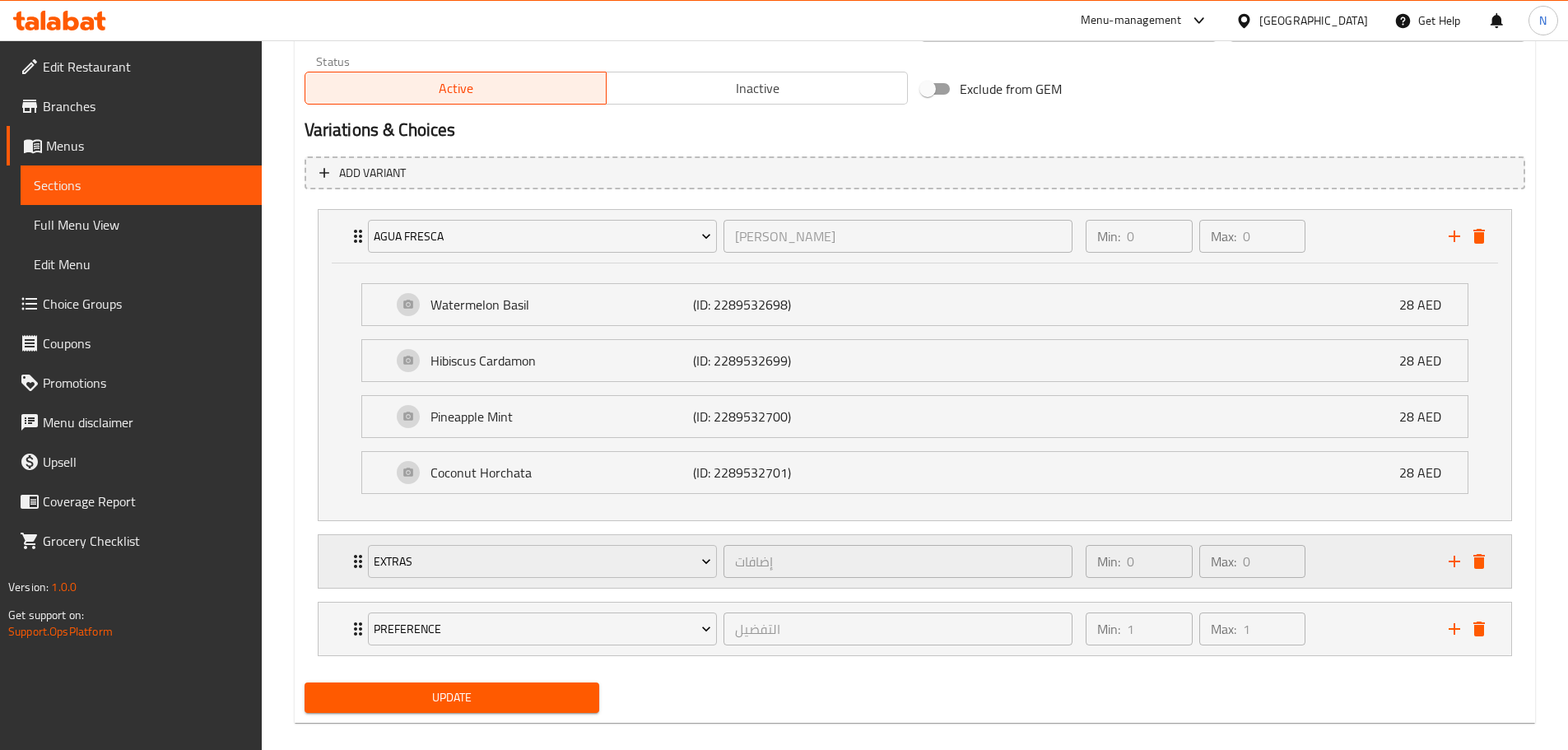
scroll to position [833, 0]
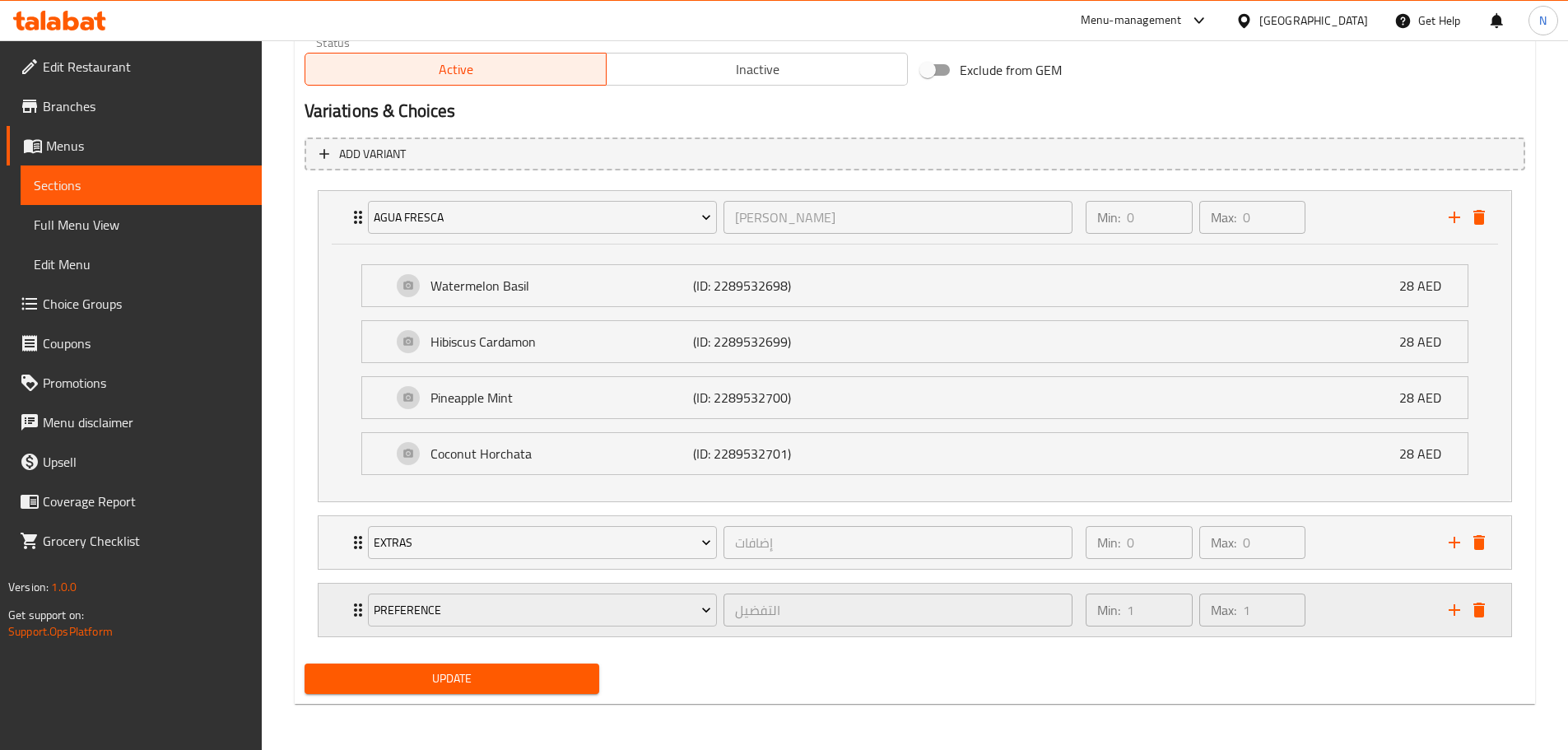
click at [1381, 612] on div "Min: 1 ​ Max: 1 ​" at bounding box center [1258, 610] width 363 height 52
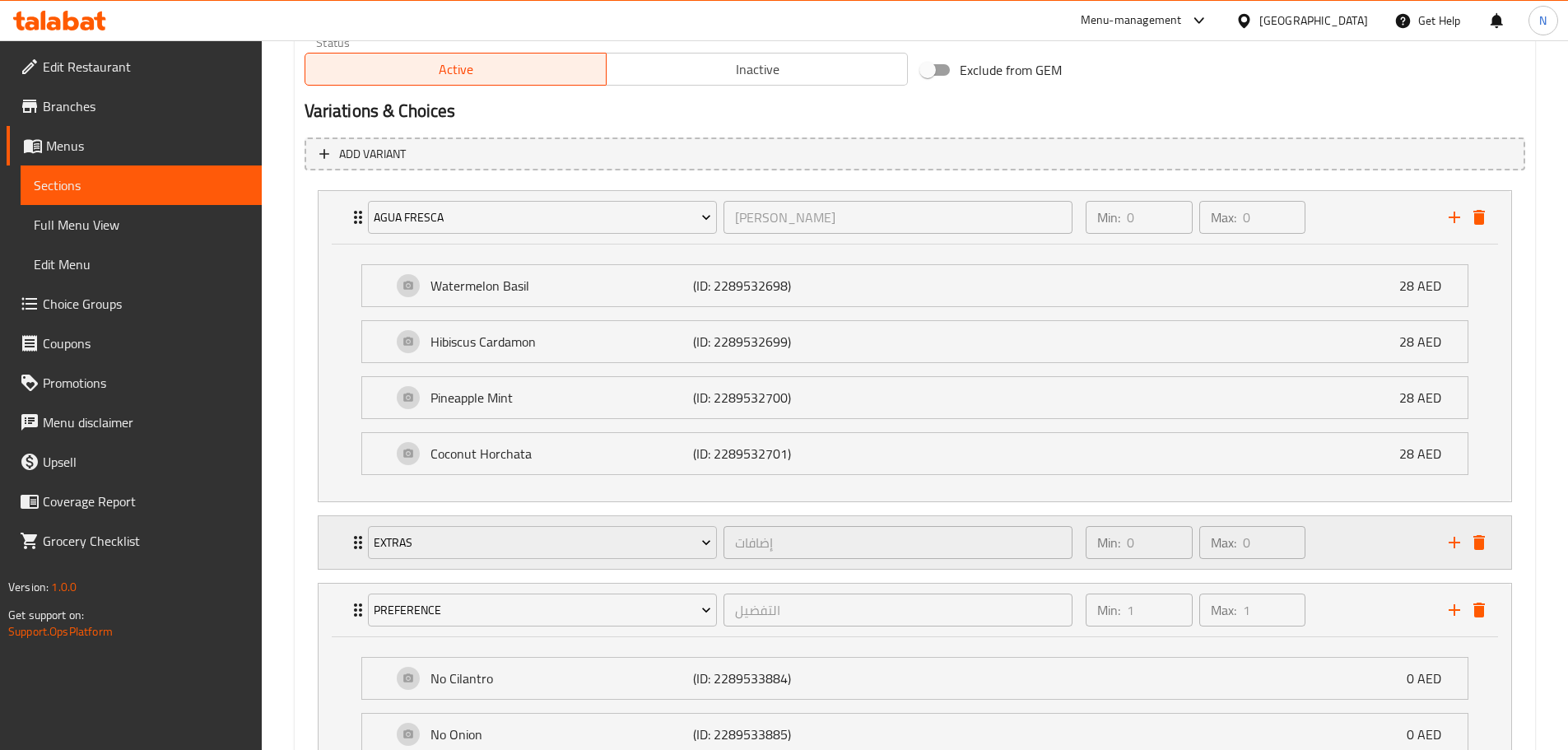
click at [1356, 550] on div "Min: 0 ​ Max: 0 ​" at bounding box center [1258, 542] width 363 height 52
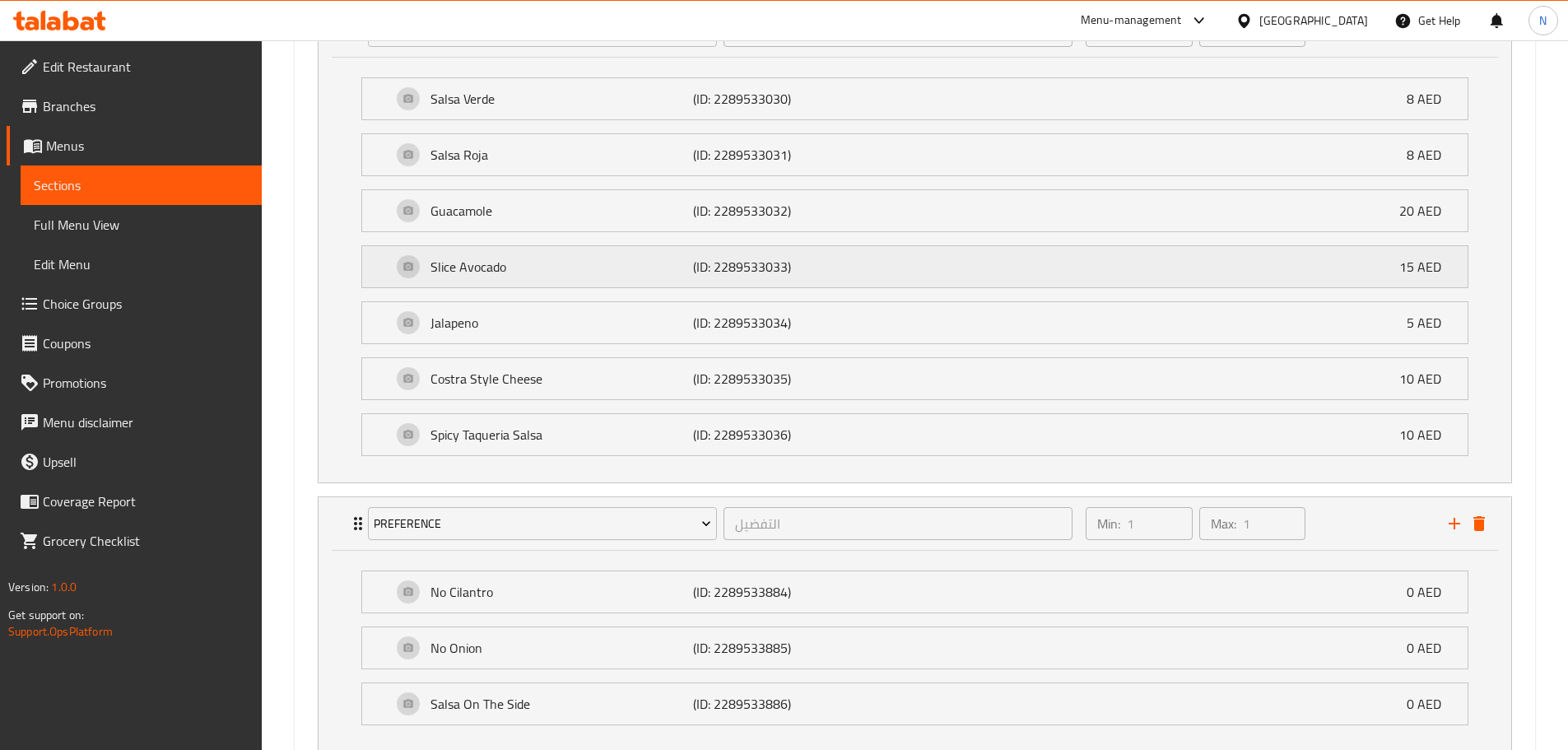
scroll to position [1460, 0]
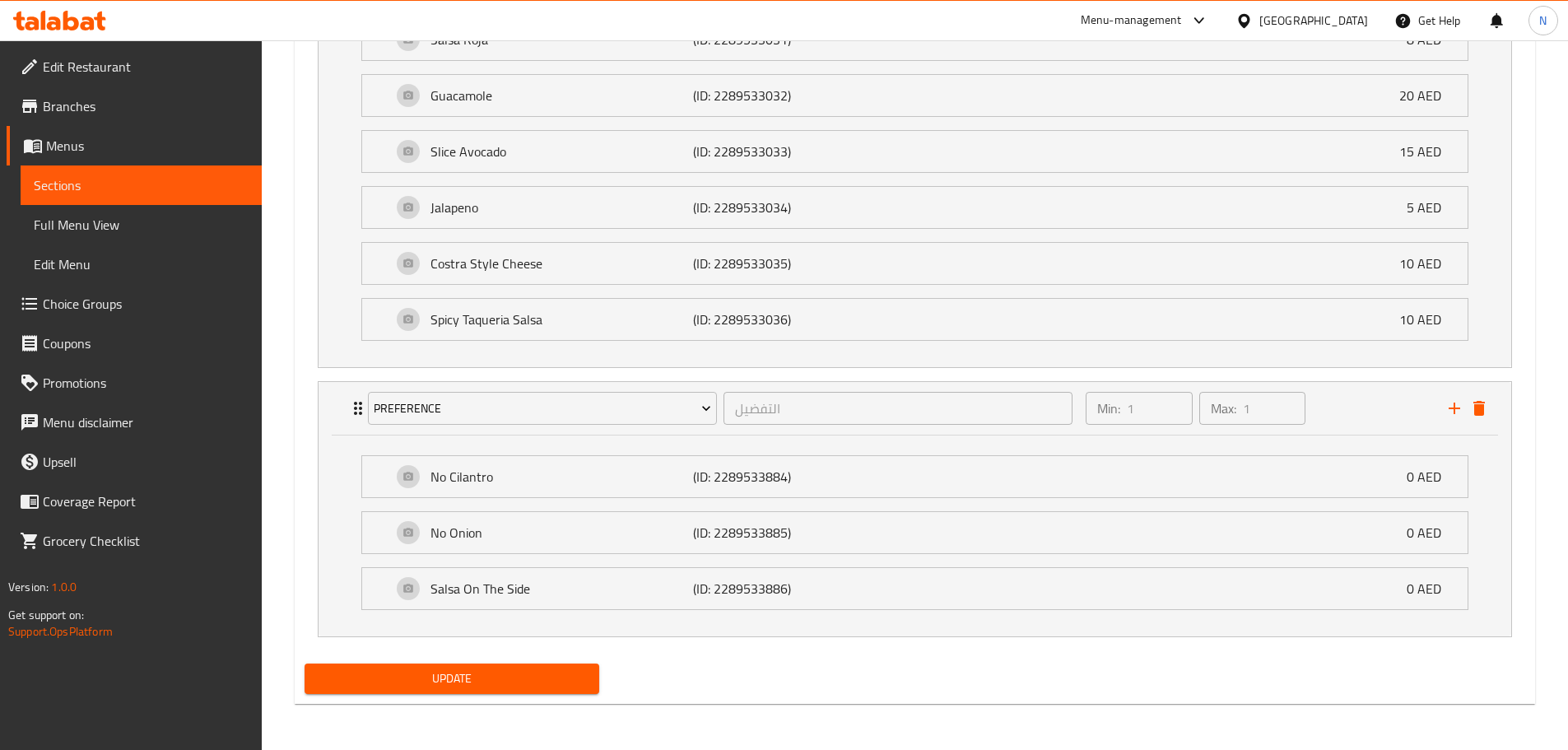
click at [485, 683] on span "Update" at bounding box center [452, 679] width 269 height 21
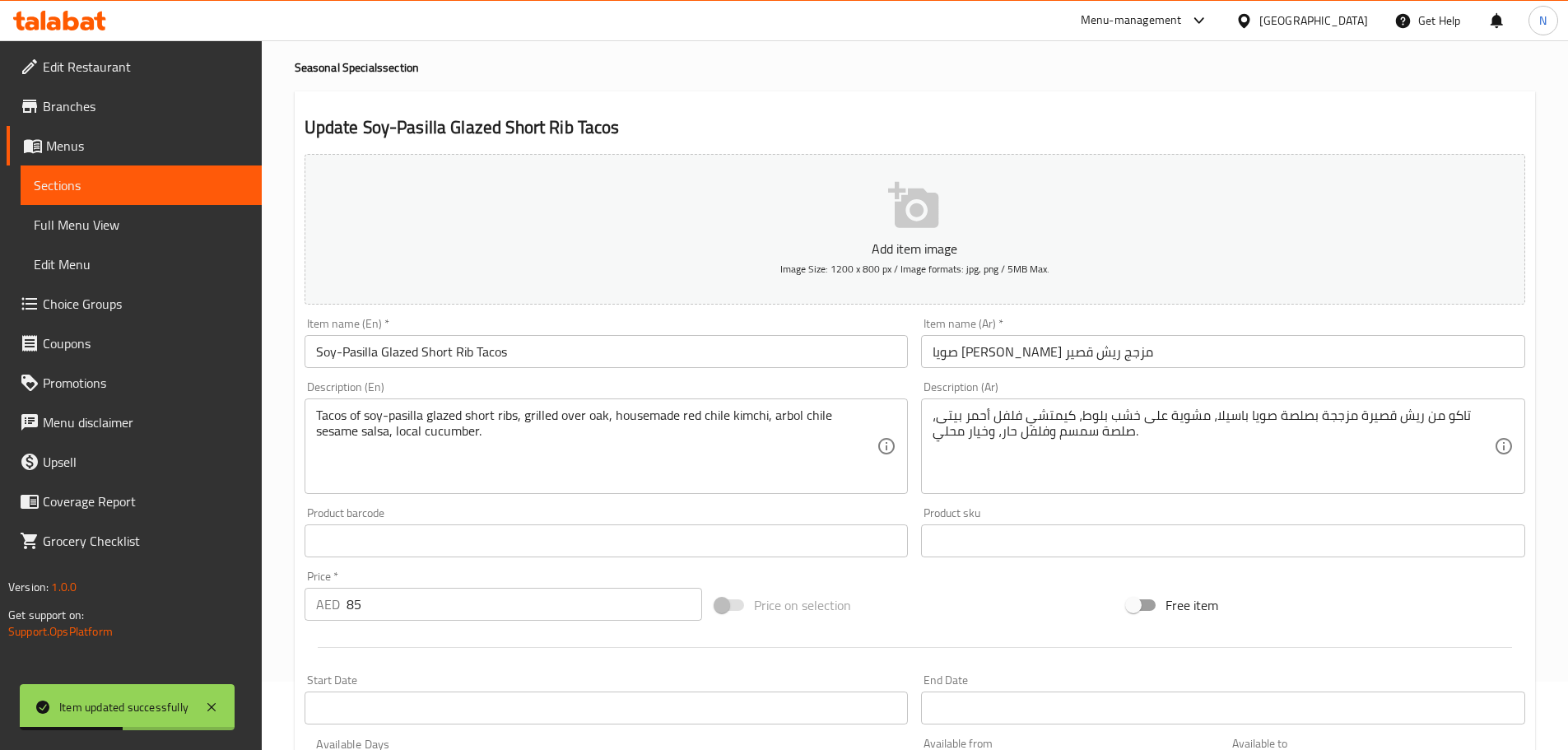
scroll to position [0, 0]
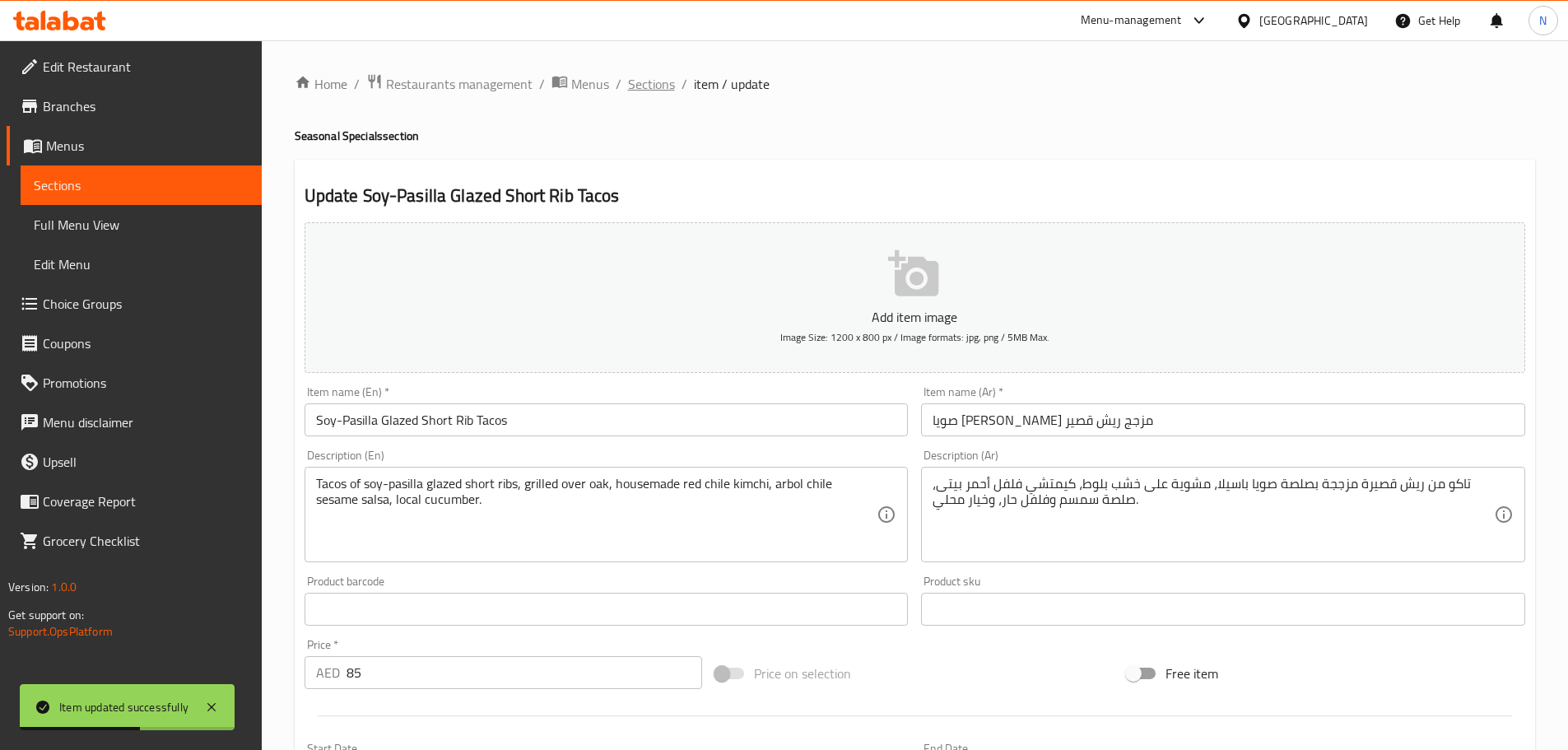
click at [650, 84] on span "Sections" at bounding box center [652, 84] width 47 height 20
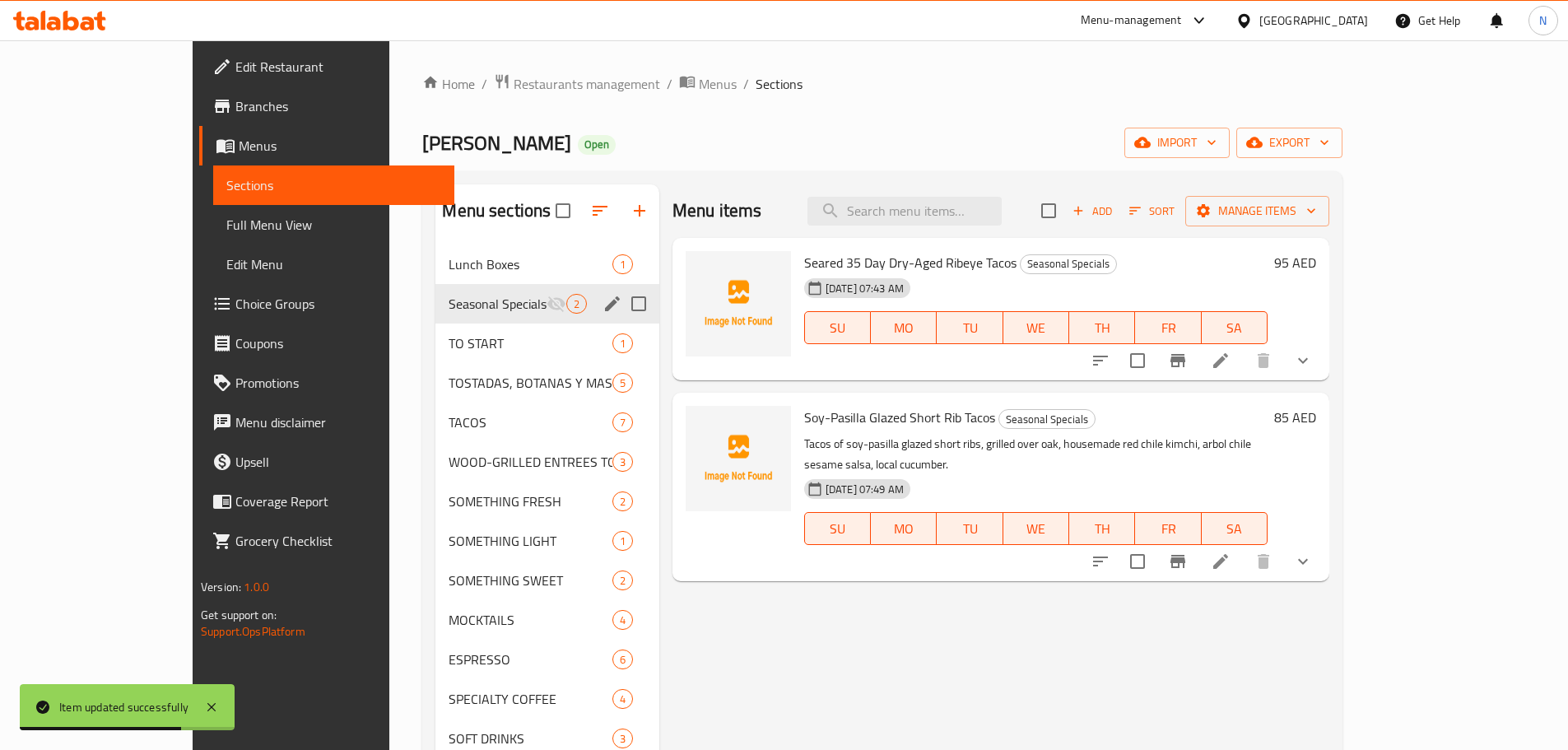
click at [621, 311] on input "Menu sections" at bounding box center [639, 304] width 35 height 35
checkbox input "true"
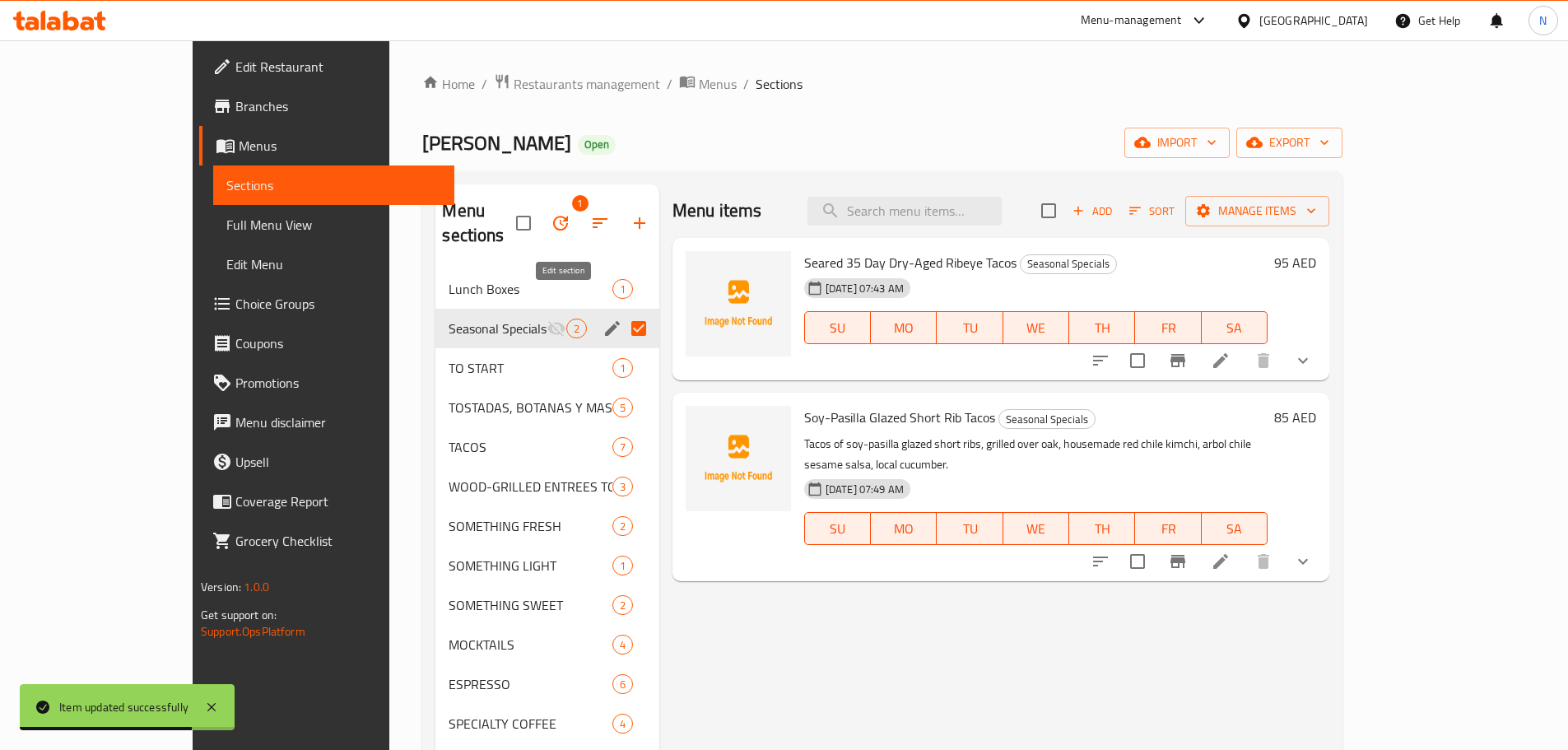
click at [602, 319] on icon "edit" at bounding box center [612, 328] width 20 height 20
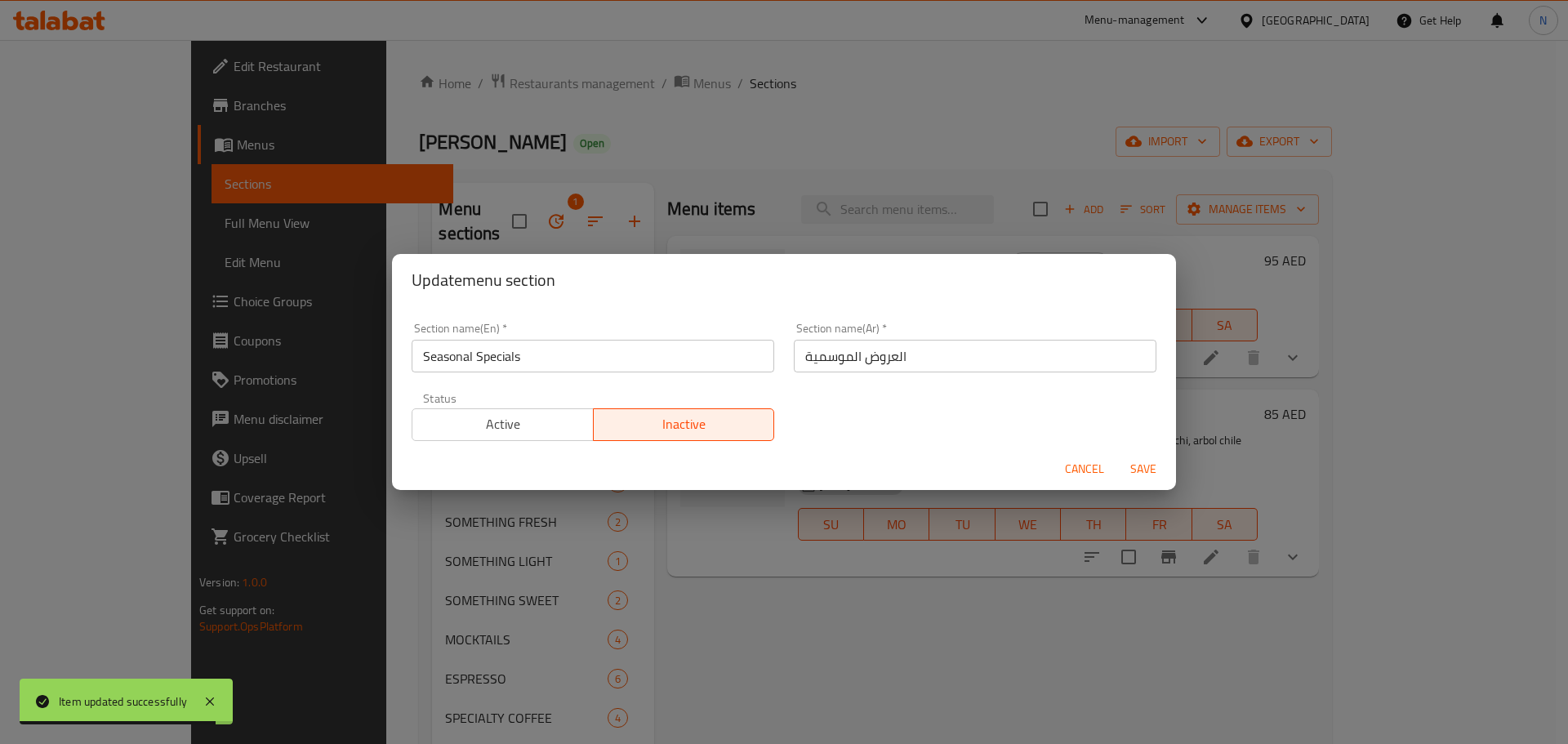
click at [558, 416] on span "Active" at bounding box center [503, 423] width 169 height 23
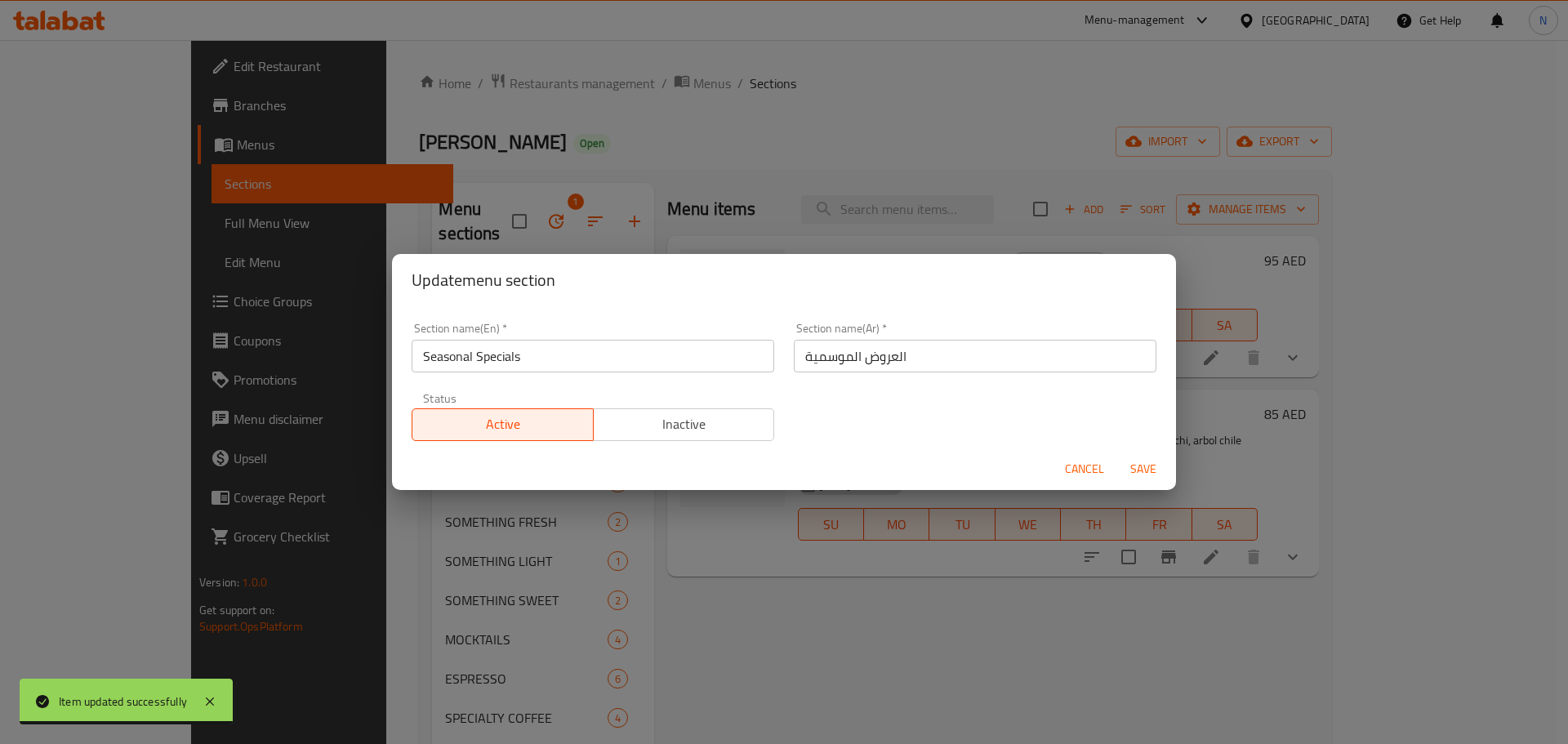
click at [1138, 473] on span "Save" at bounding box center [1143, 469] width 39 height 21
